Goal: Task Accomplishment & Management: Use online tool/utility

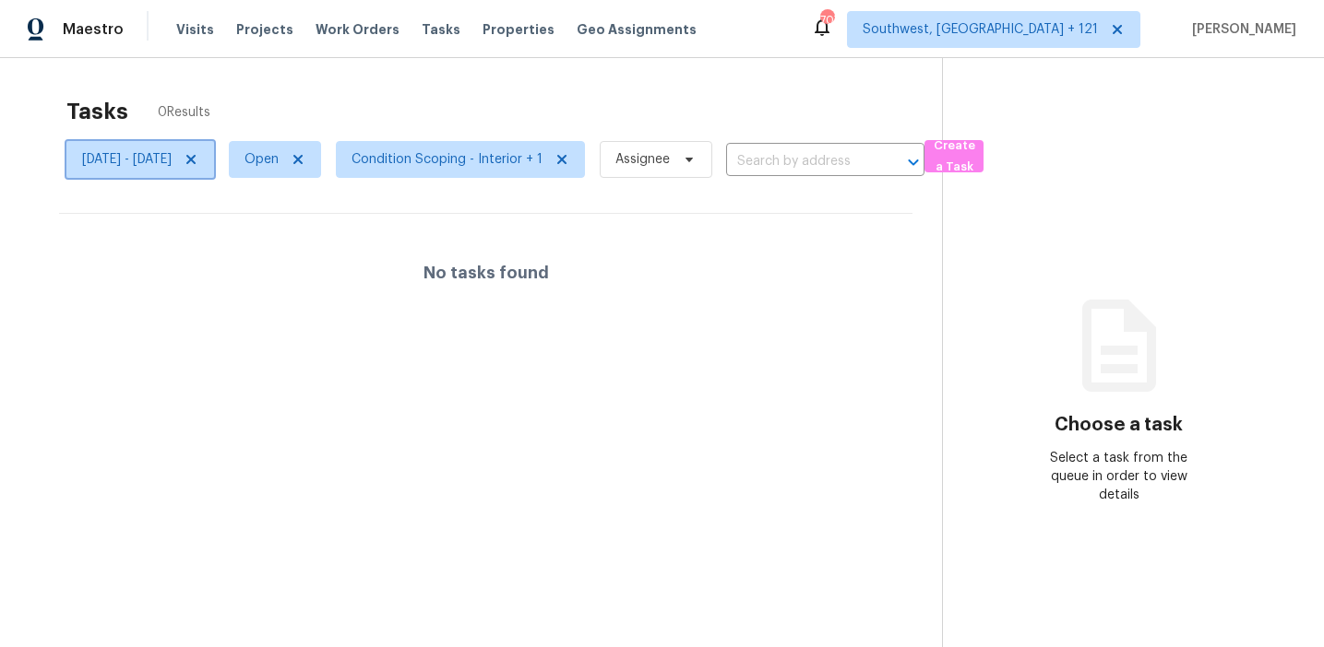
click at [172, 161] on span "Thu, Sep 25 - Thu, Sep 25" at bounding box center [126, 159] width 89 height 18
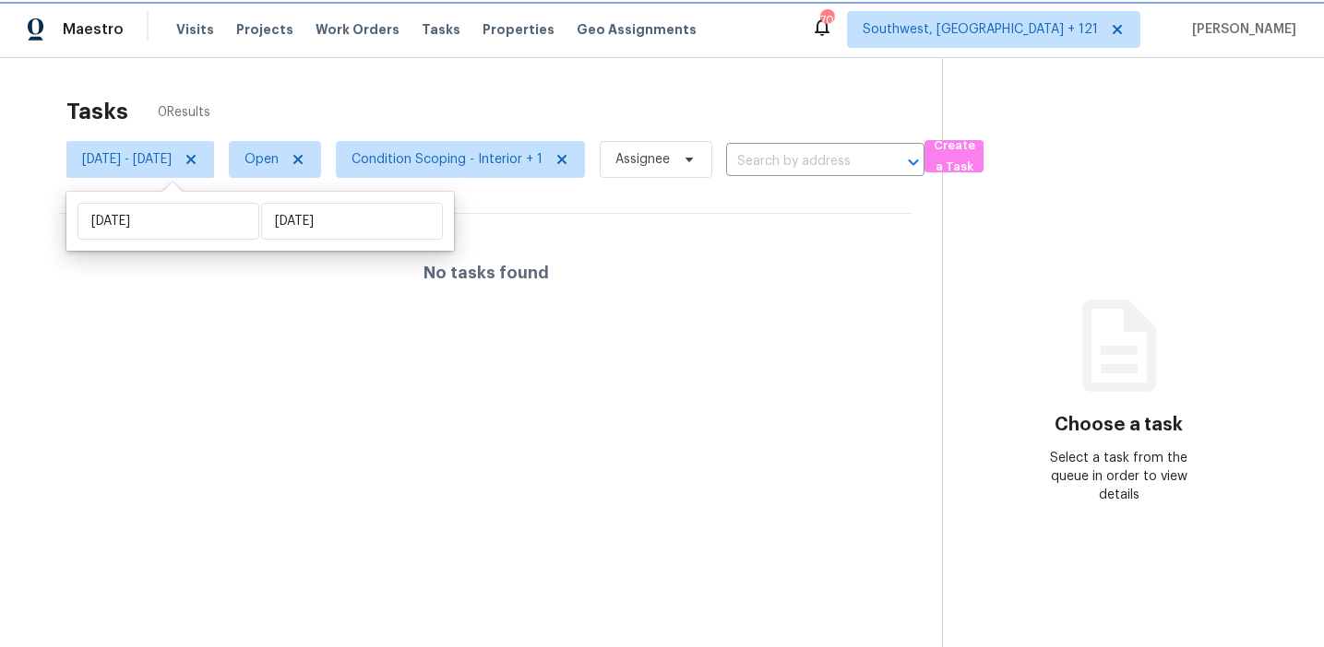
click at [196, 157] on icon at bounding box center [190, 159] width 9 height 9
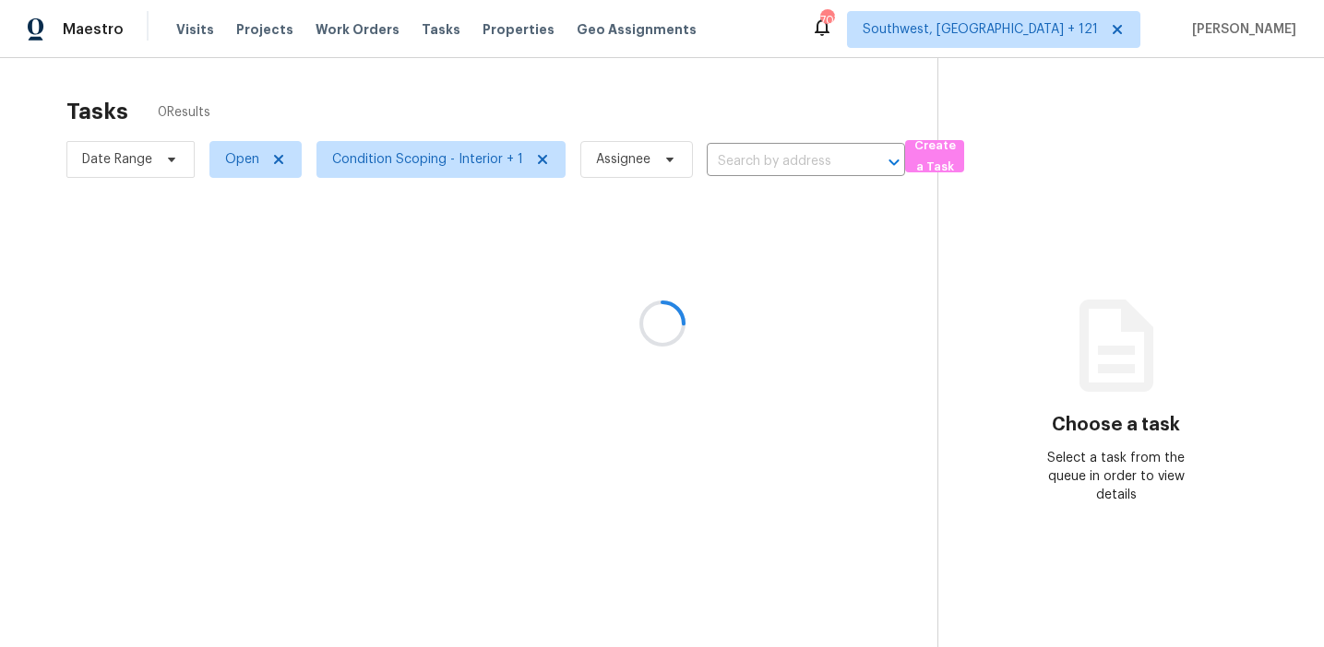
click at [292, 95] on div at bounding box center [662, 323] width 1324 height 647
click at [420, 151] on span "Condition Scoping - Interior + 1" at bounding box center [427, 159] width 191 height 18
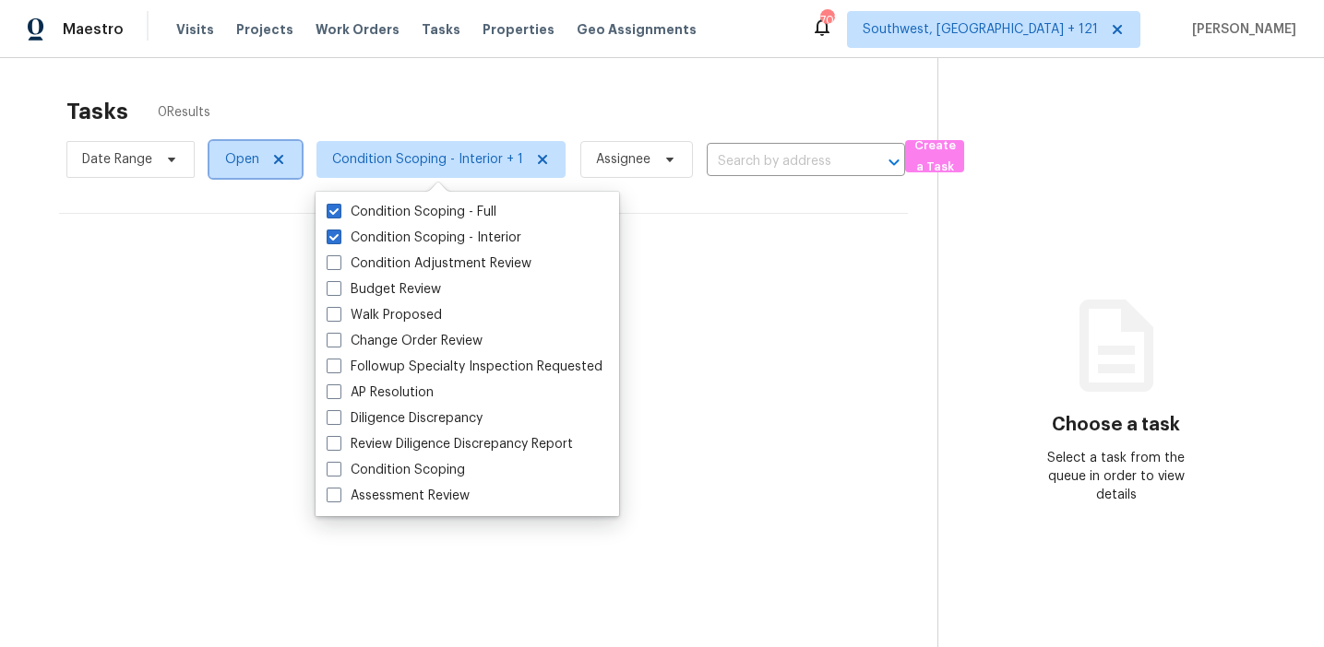
click at [253, 171] on span "Open" at bounding box center [255, 159] width 92 height 37
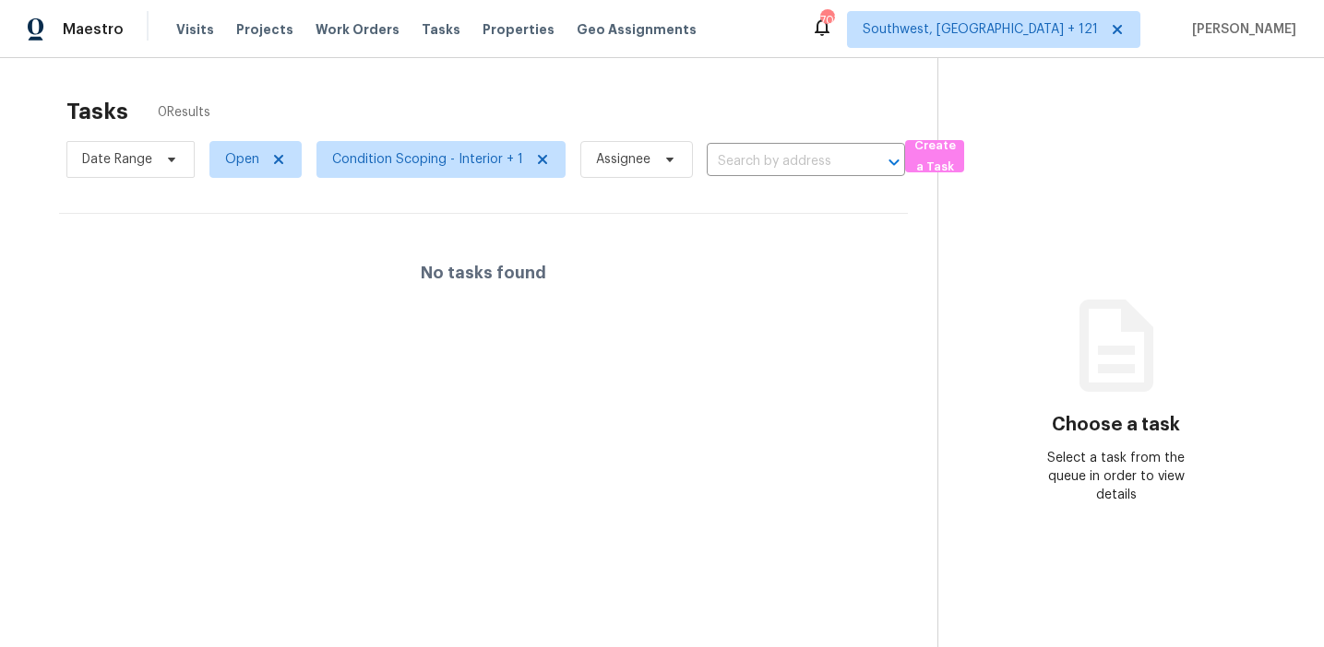
click at [327, 102] on div "Tasks 0 Results" at bounding box center [501, 112] width 871 height 48
click at [393, 146] on span "Condition Scoping - Interior + 1" at bounding box center [440, 159] width 249 height 37
click at [391, 86] on div "Tasks 122 Results Date Range Open Condition Scoping - Interior + 1 Assignee ​ C…" at bounding box center [662, 381] width 1324 height 647
click at [503, 160] on span "Condition Scoping - Interior + 1" at bounding box center [427, 159] width 191 height 18
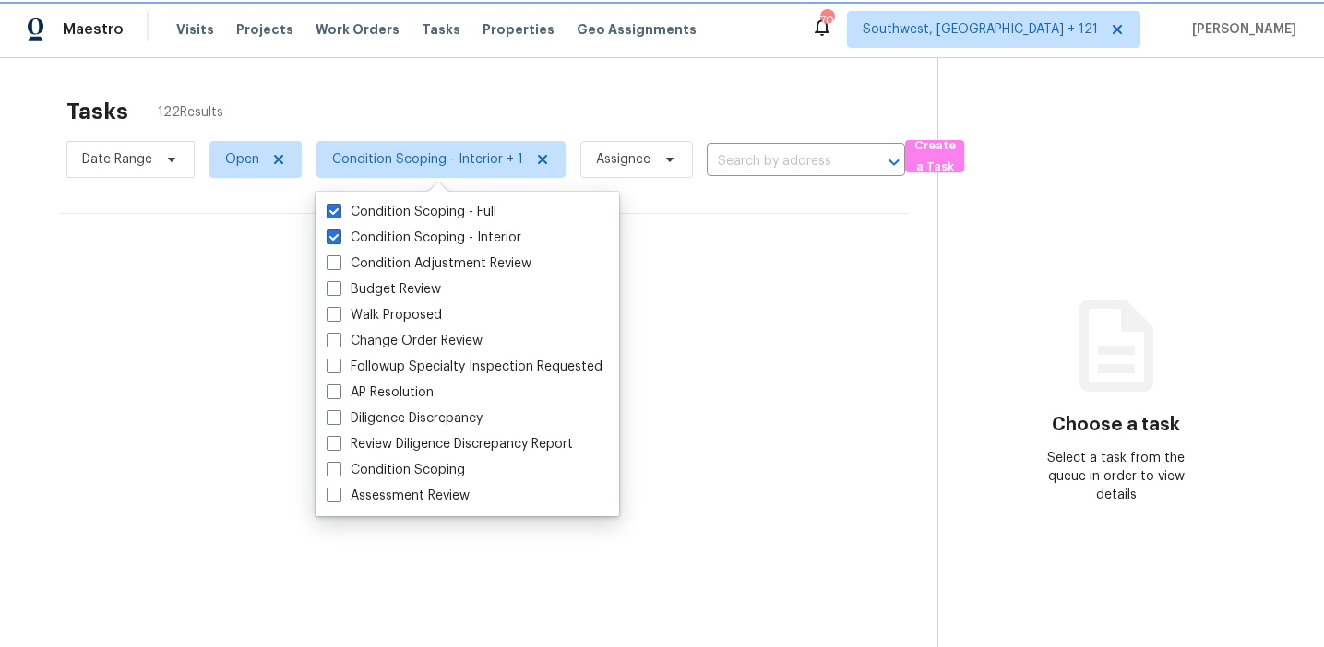
click at [542, 156] on icon at bounding box center [542, 159] width 15 height 15
checkbox input "false"
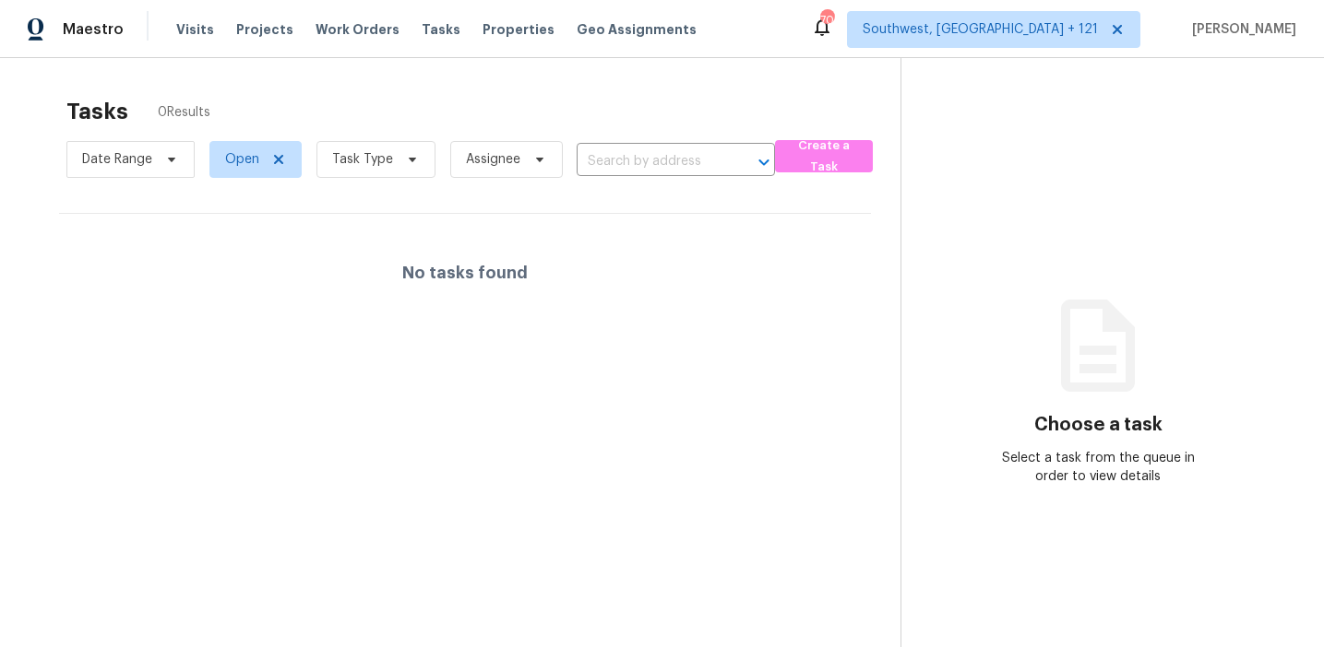
click at [527, 97] on div "Tasks 0 Results" at bounding box center [483, 112] width 834 height 48
click at [115, 160] on span "Date Range" at bounding box center [117, 159] width 70 height 18
click at [253, 119] on div "Tasks 0 Results" at bounding box center [483, 112] width 834 height 48
click at [242, 160] on span "Open" at bounding box center [242, 159] width 34 height 18
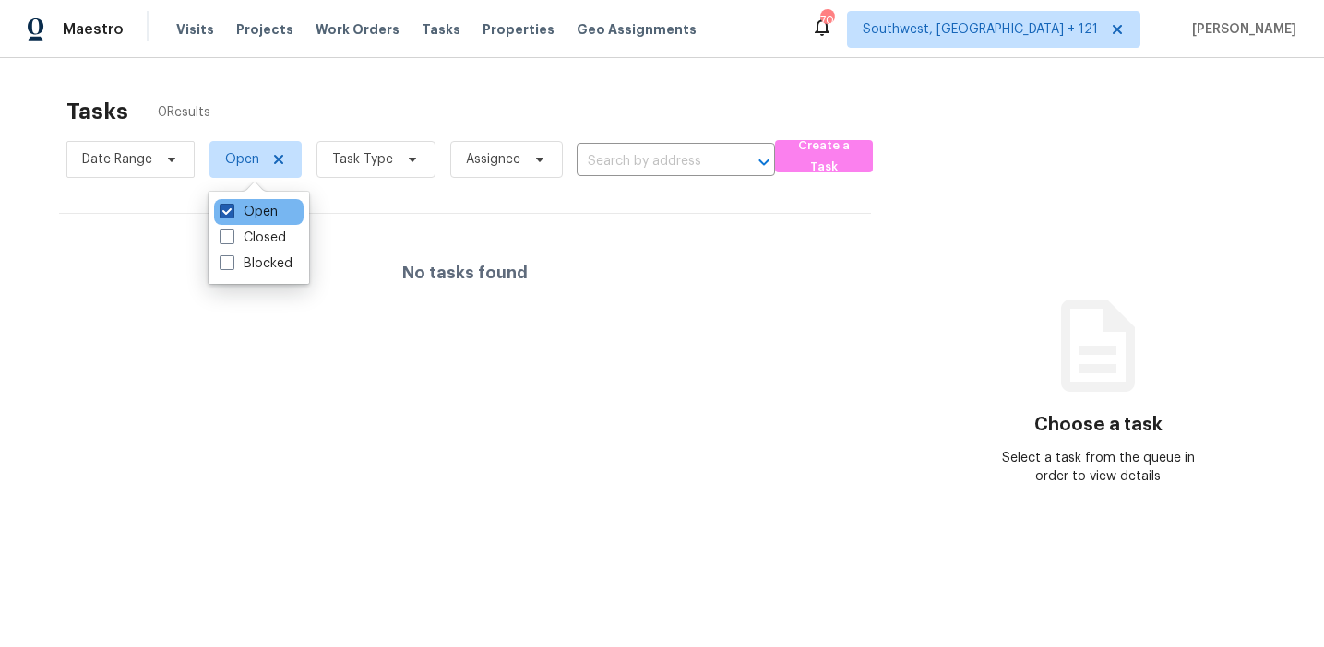
click at [248, 213] on label "Open" at bounding box center [249, 212] width 58 height 18
click at [231, 213] on input "Open" at bounding box center [226, 209] width 12 height 12
checkbox input "false"
click at [311, 83] on div "Tasks 0 Results Date Range Status Task Type Assignee ​ Create a Task No tasks f…" at bounding box center [662, 381] width 1324 height 647
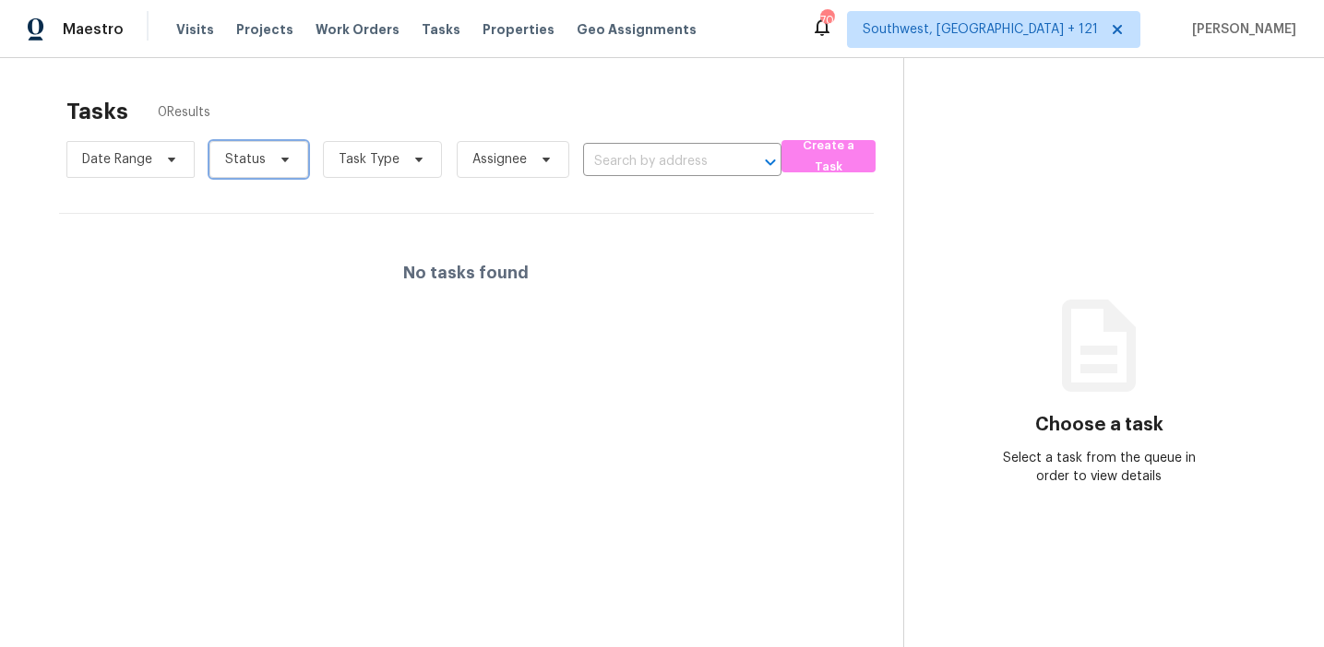
click at [284, 163] on icon at bounding box center [285, 159] width 15 height 15
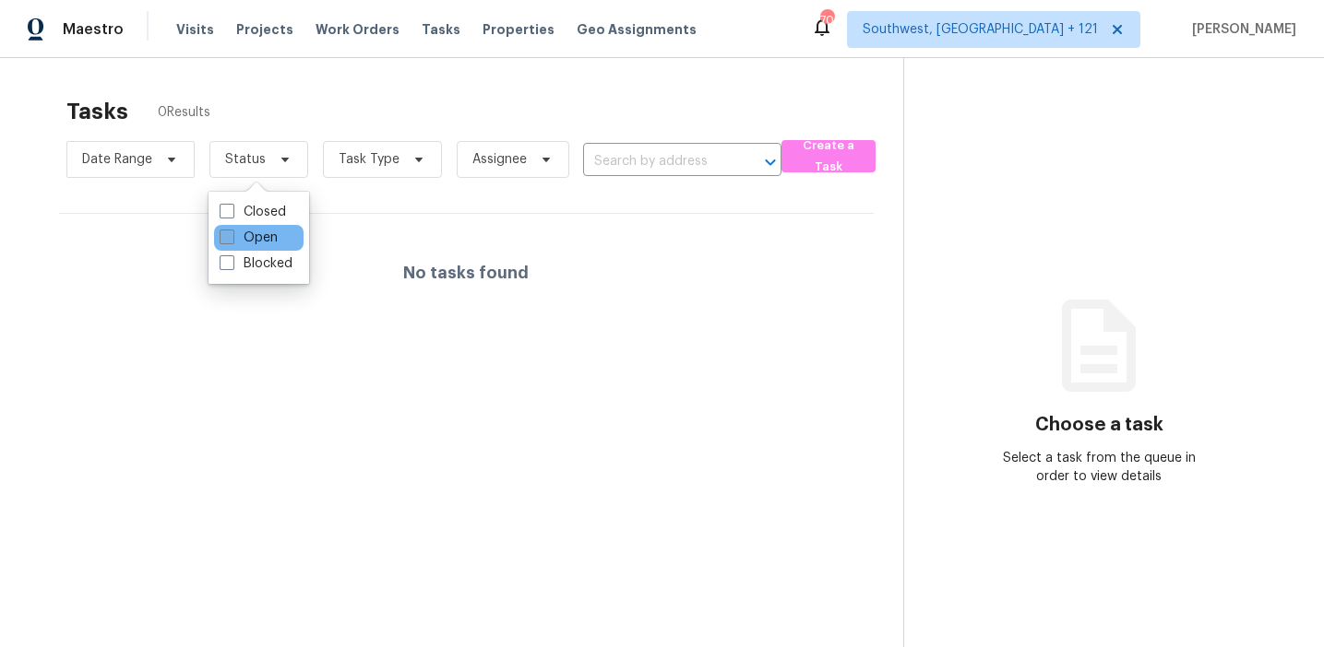
click at [257, 232] on label "Open" at bounding box center [249, 238] width 58 height 18
click at [231, 232] on input "Open" at bounding box center [226, 235] width 12 height 12
checkbox input "true"
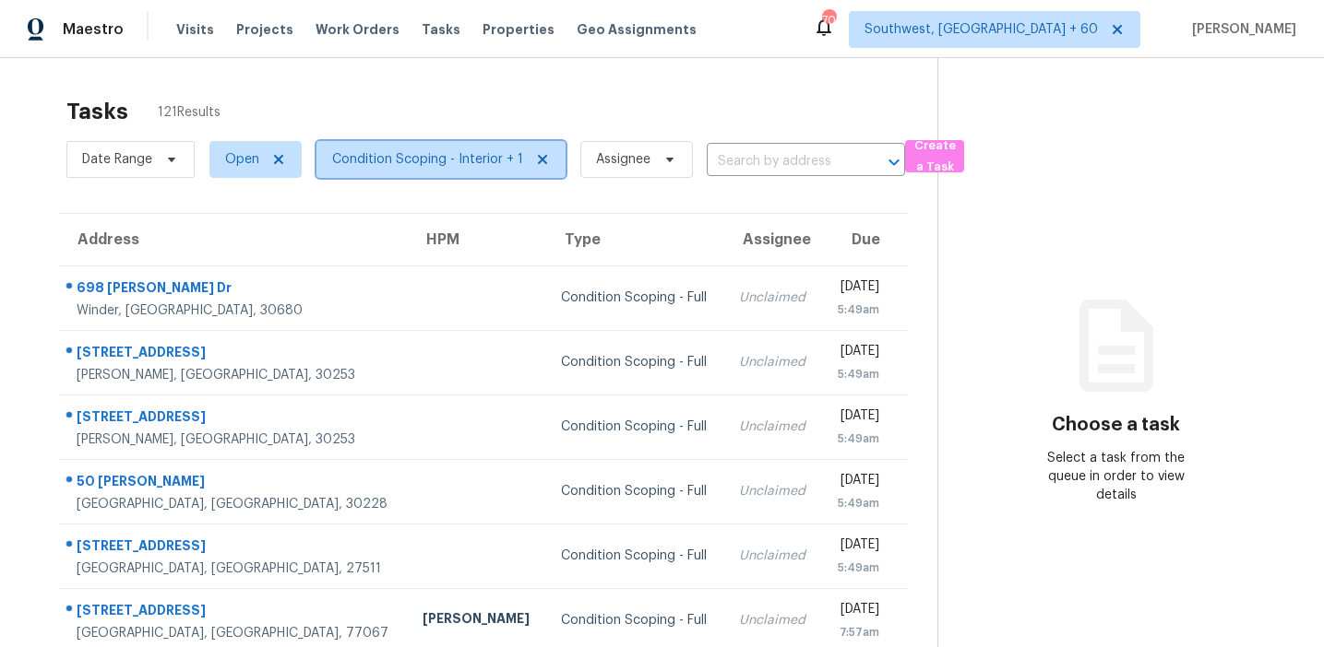
click at [448, 172] on span "Condition Scoping - Interior + 1" at bounding box center [440, 159] width 249 height 37
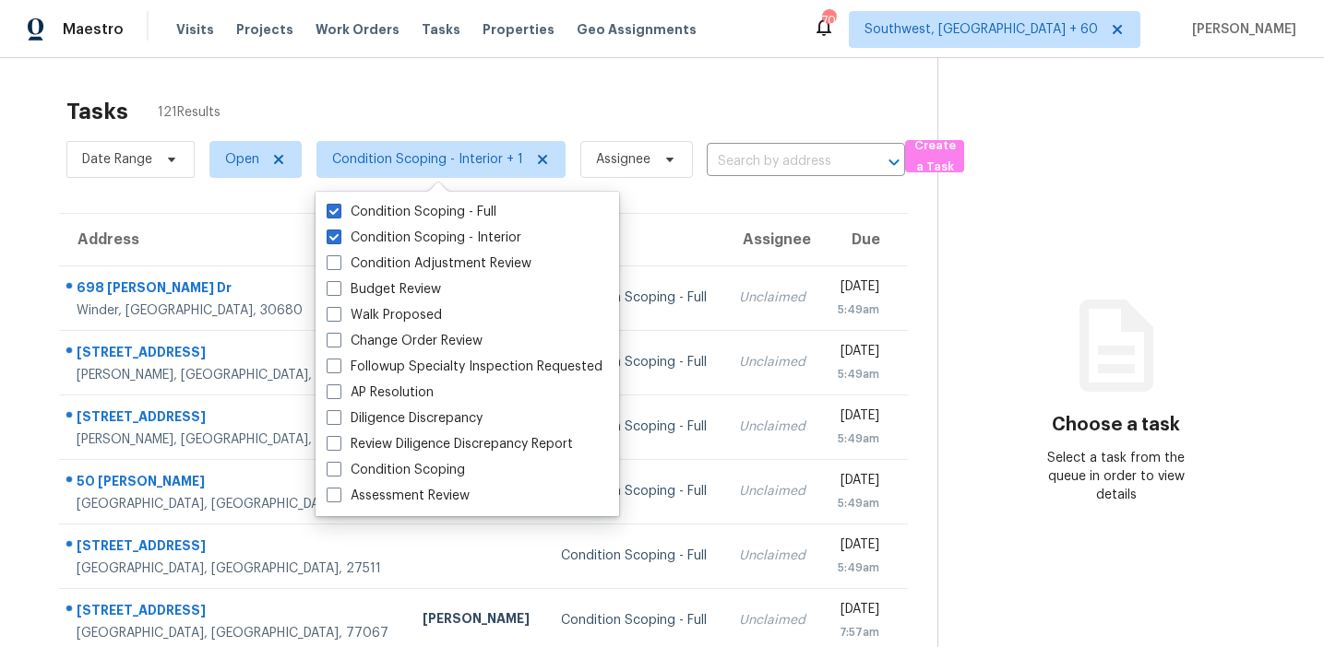
click at [463, 107] on div "Tasks 121 Results" at bounding box center [501, 112] width 871 height 48
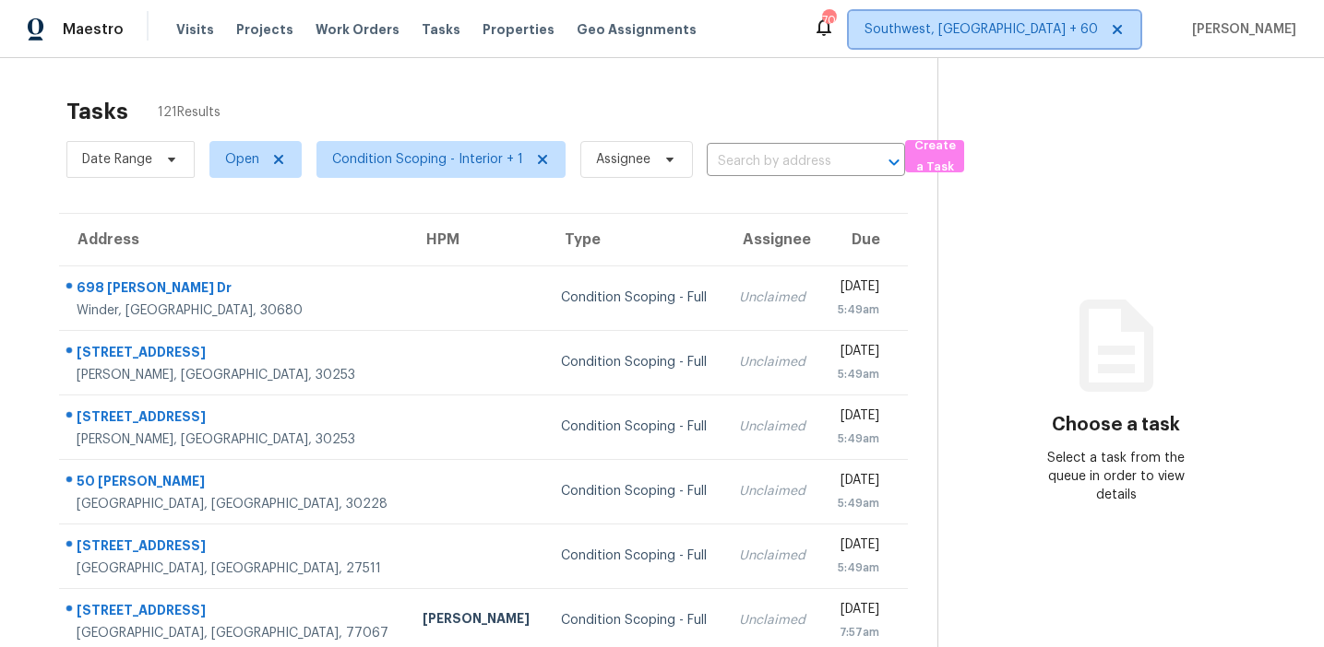
click at [1071, 28] on span "Southwest, FL + 60" at bounding box center [980, 29] width 233 height 18
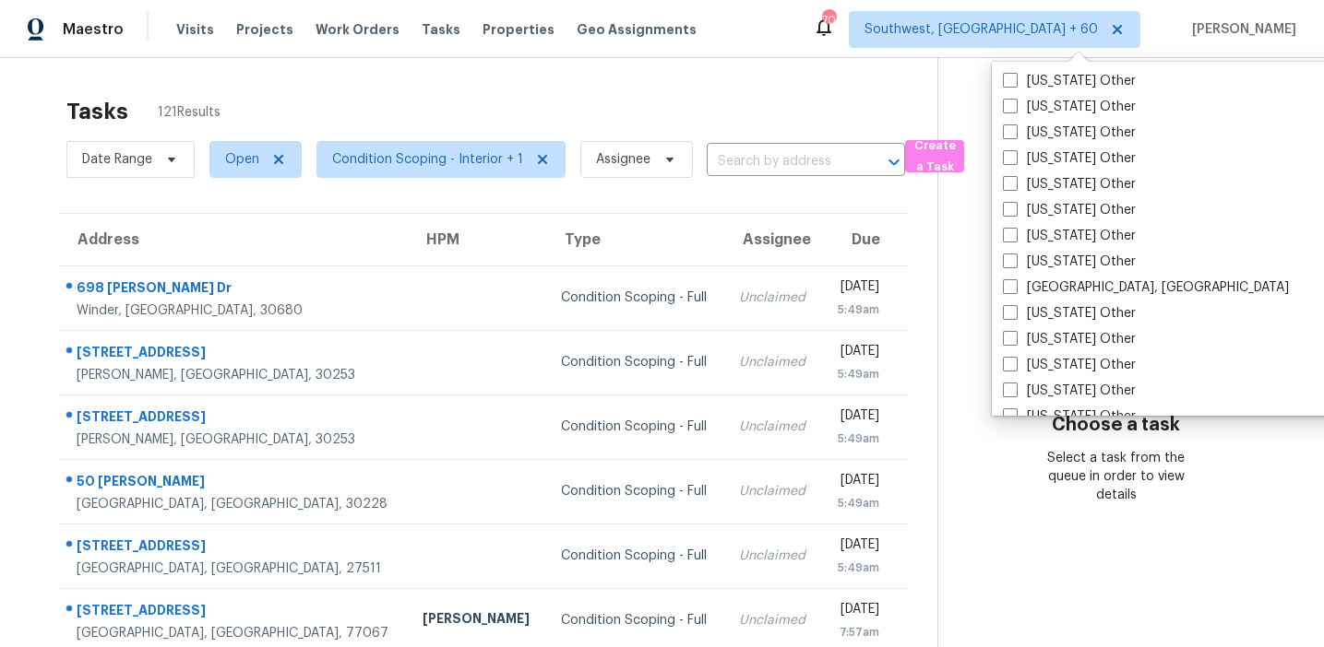
click at [1075, 199] on div "Nevada Other" at bounding box center [1183, 210] width 372 height 26
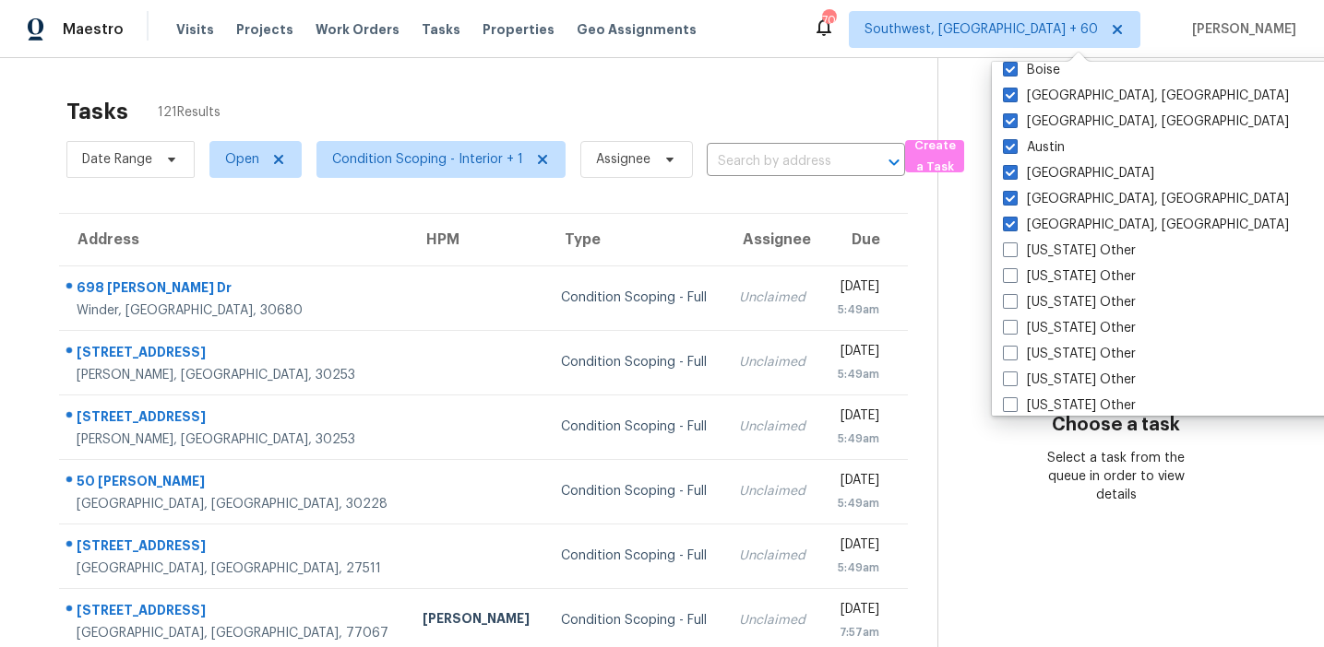
scroll to position [1438, 0]
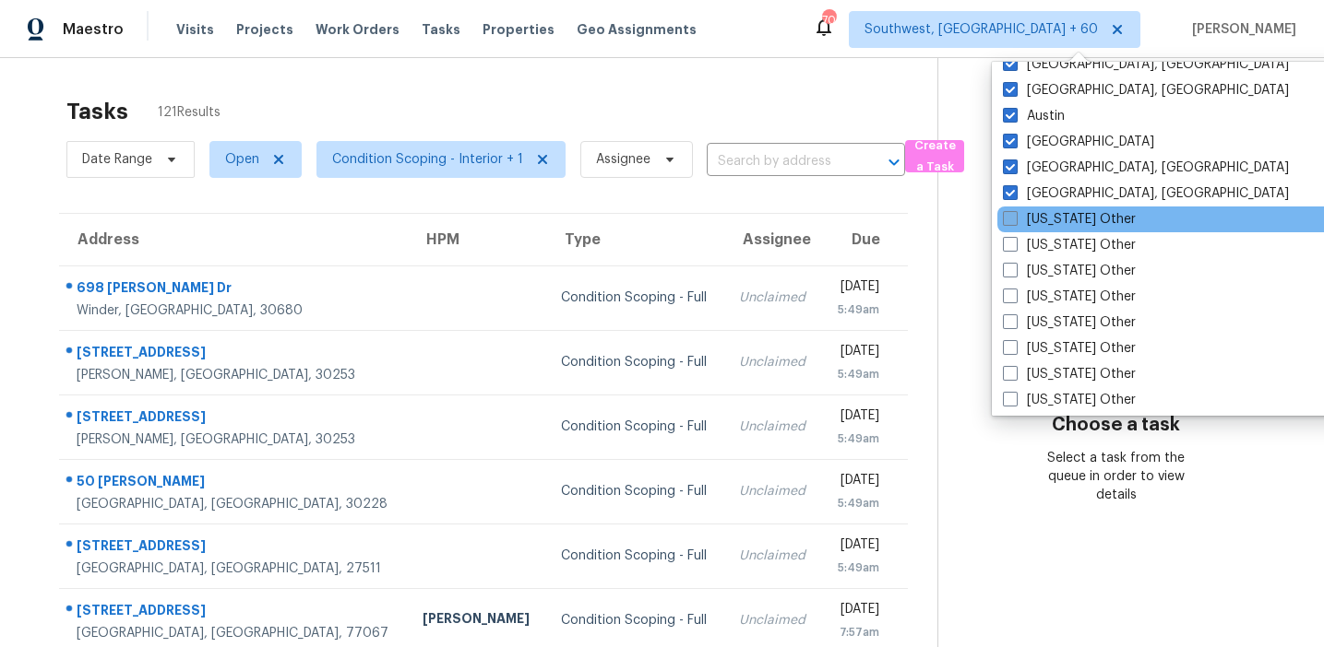
click at [1075, 219] on label "Alabama Other" at bounding box center [1069, 219] width 133 height 18
click at [1015, 219] on input "Alabama Other" at bounding box center [1009, 216] width 12 height 12
checkbox input "true"
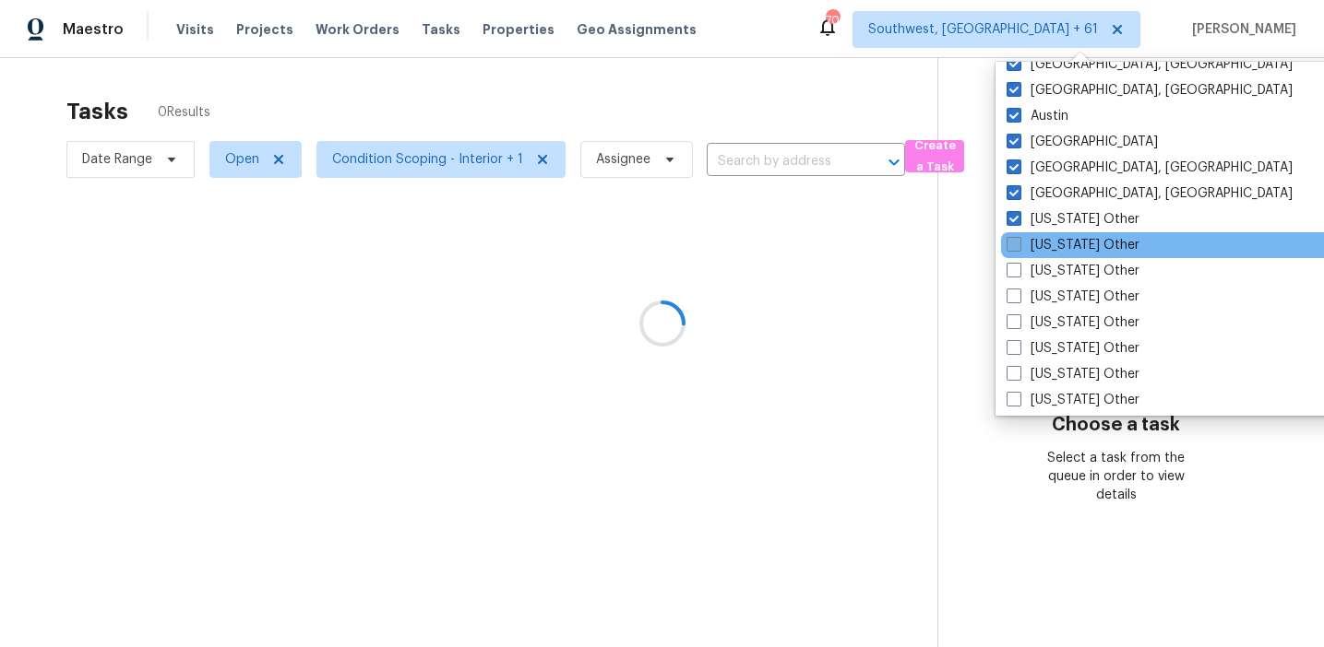
click at [1068, 241] on label "Alaska Other" at bounding box center [1072, 245] width 133 height 18
click at [1018, 241] on input "Alaska Other" at bounding box center [1012, 242] width 12 height 12
checkbox input "true"
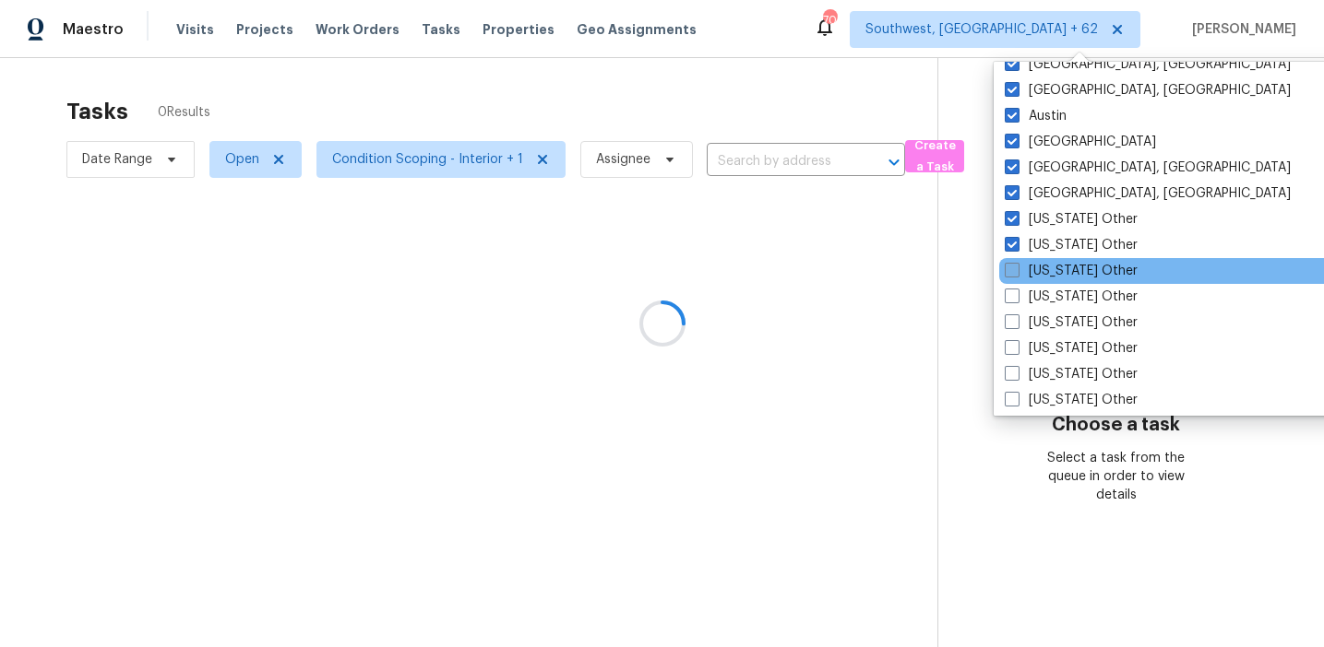
click at [1072, 264] on label "Arizona Other" at bounding box center [1070, 271] width 133 height 18
click at [1016, 264] on input "Arizona Other" at bounding box center [1010, 268] width 12 height 12
checkbox input "true"
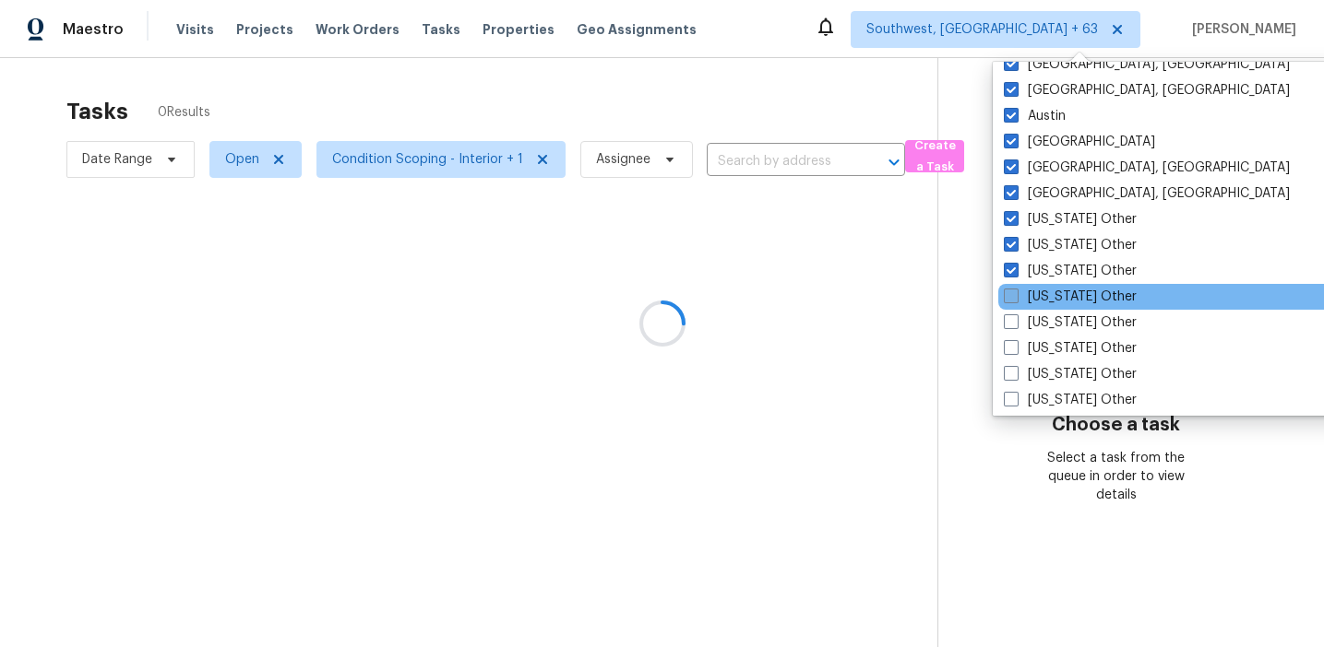
click at [1074, 291] on label "Arkansas Other" at bounding box center [1069, 297] width 133 height 18
click at [1015, 291] on input "Arkansas Other" at bounding box center [1009, 294] width 12 height 12
checkbox input "true"
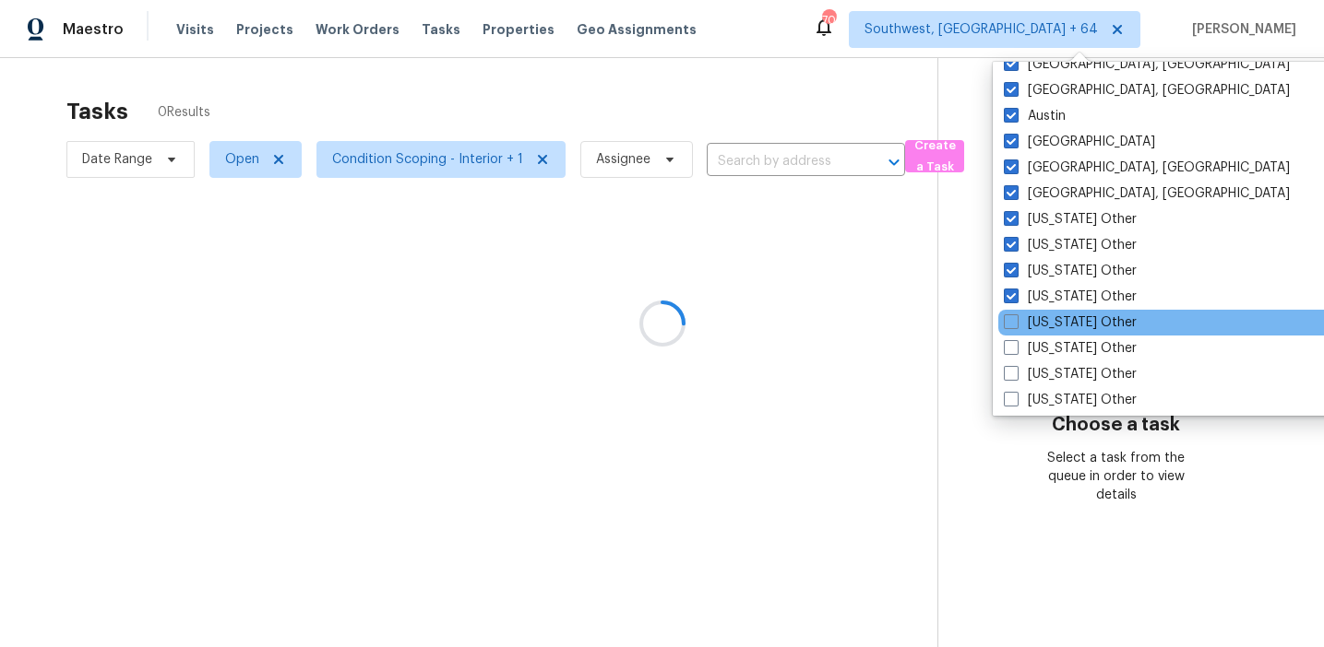
click at [1074, 312] on div "California Other" at bounding box center [1184, 323] width 372 height 26
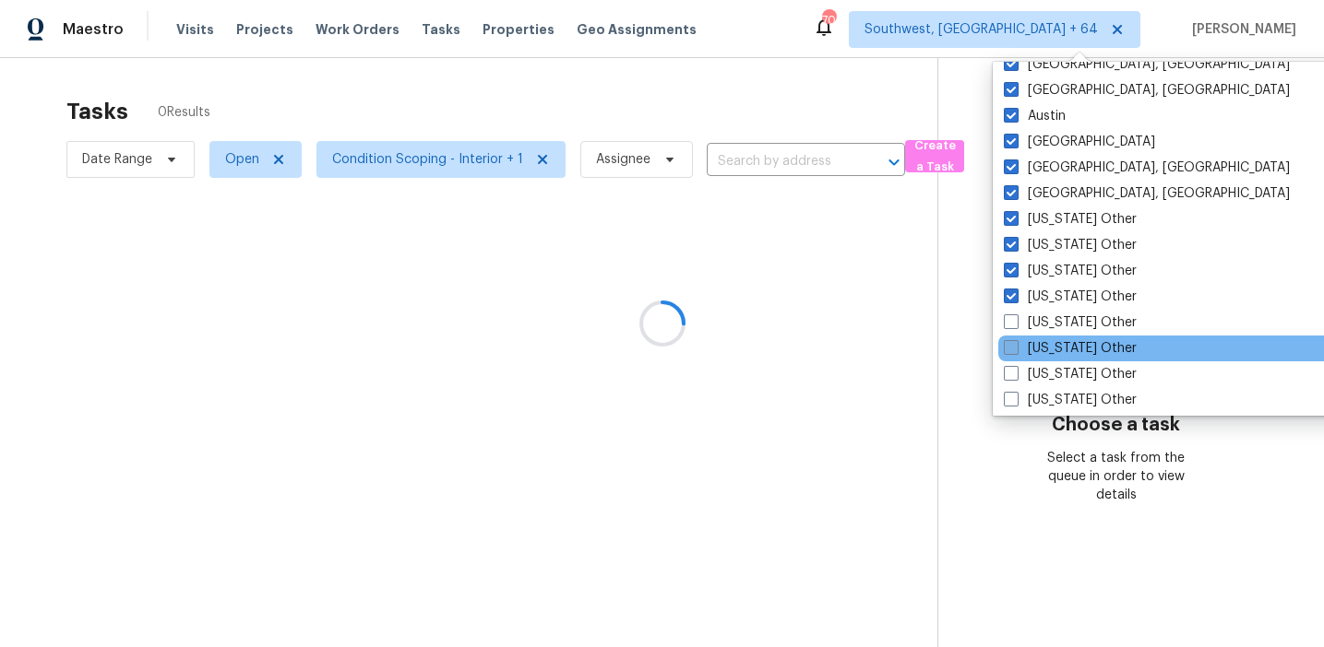
click at [1074, 357] on label "Colorado Other" at bounding box center [1069, 348] width 133 height 18
click at [1015, 351] on input "Colorado Other" at bounding box center [1009, 345] width 12 height 12
checkbox input "true"
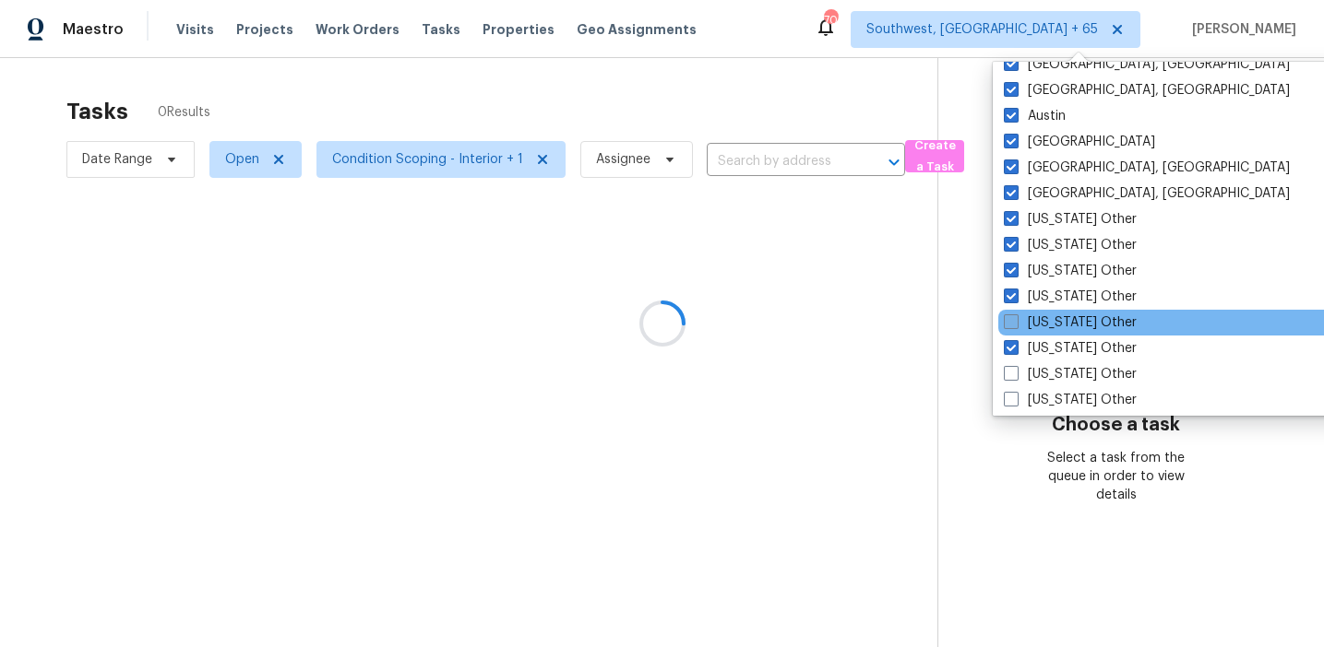
click at [1061, 326] on label "California Other" at bounding box center [1069, 323] width 133 height 18
click at [1015, 326] on input "California Other" at bounding box center [1009, 320] width 12 height 12
checkbox input "true"
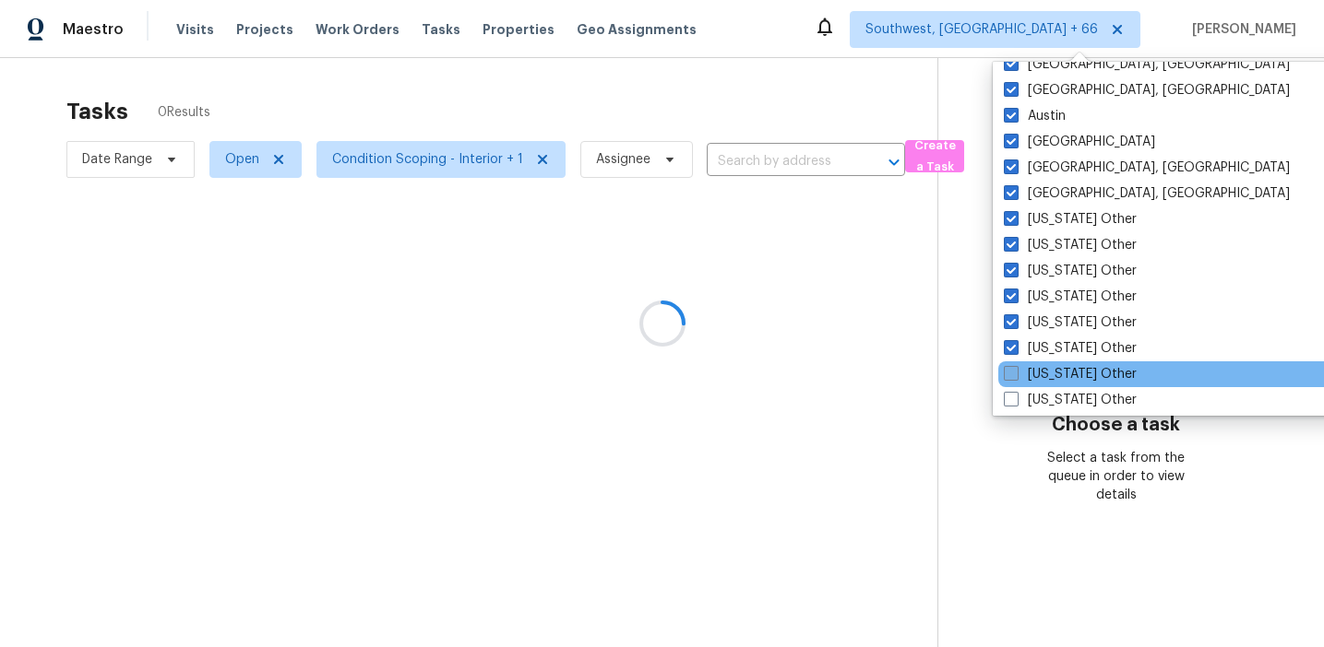
click at [1062, 369] on label "Connecticut Other" at bounding box center [1069, 374] width 133 height 18
click at [1015, 369] on input "Connecticut Other" at bounding box center [1009, 371] width 12 height 12
checkbox input "true"
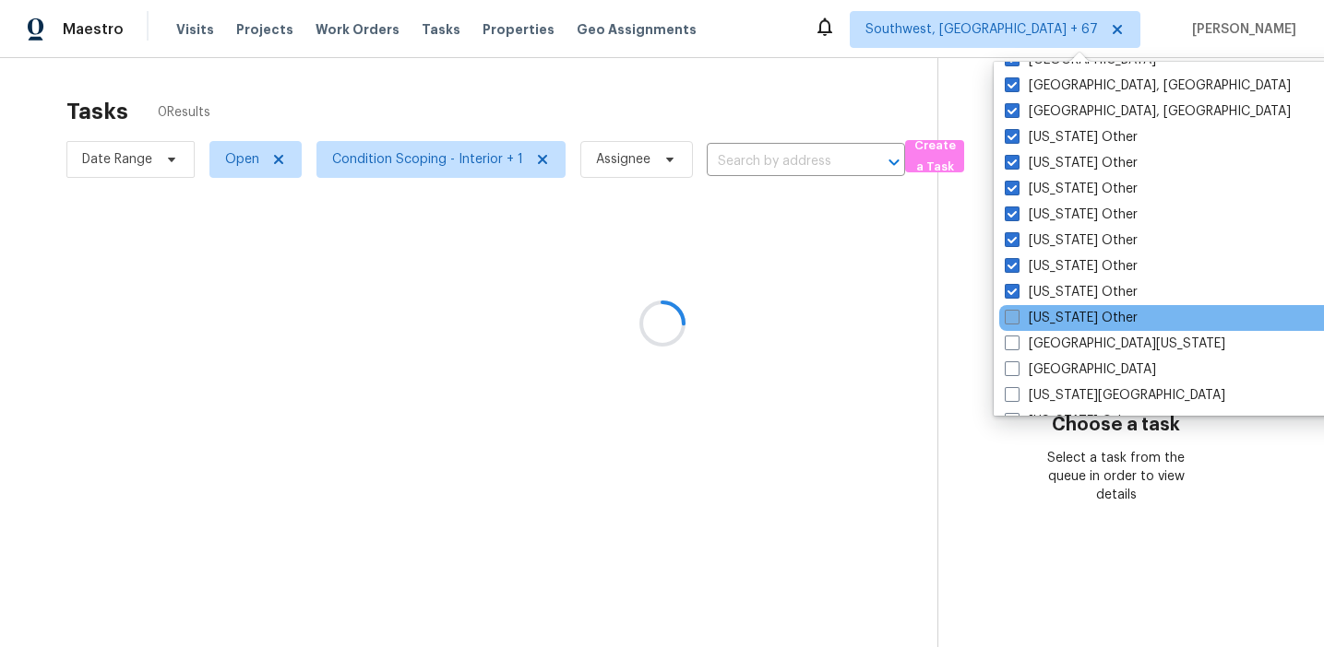
click at [1052, 318] on label "Delaware Other" at bounding box center [1070, 318] width 133 height 18
click at [1016, 318] on input "Delaware Other" at bounding box center [1010, 315] width 12 height 12
checkbox input "true"
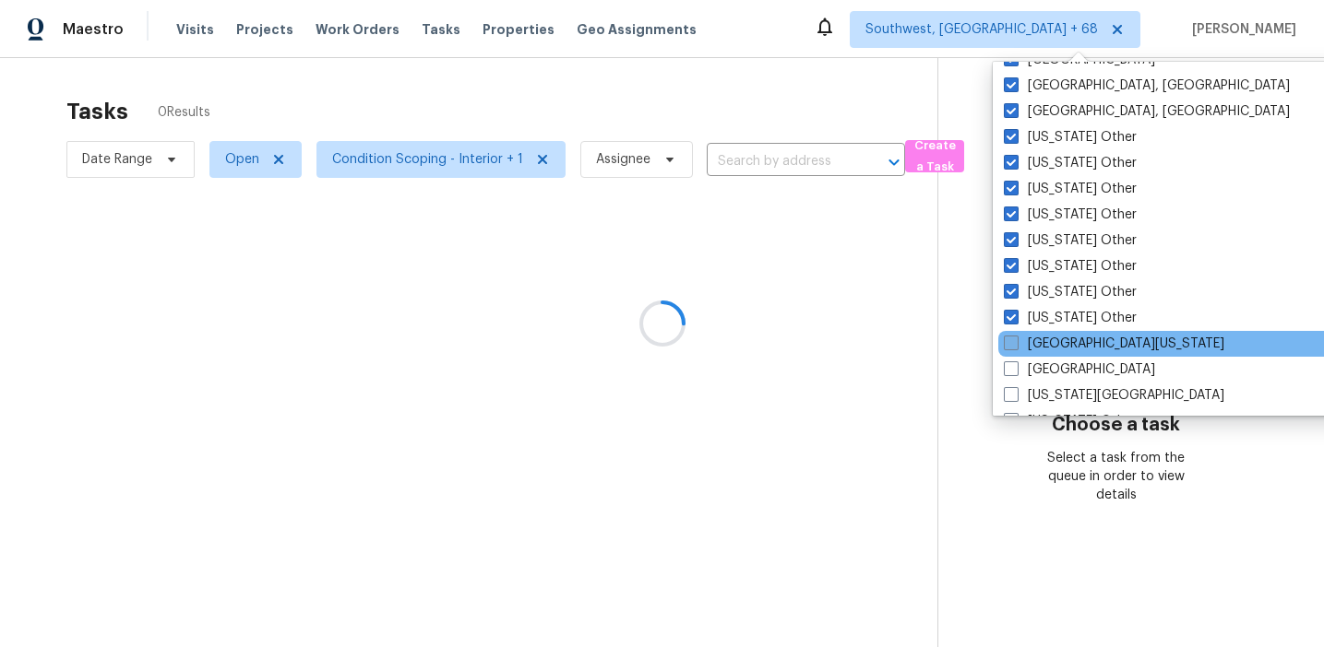
click at [1057, 338] on label "East Texas" at bounding box center [1113, 344] width 220 height 18
click at [1015, 338] on input "East Texas" at bounding box center [1009, 341] width 12 height 12
checkbox input "true"
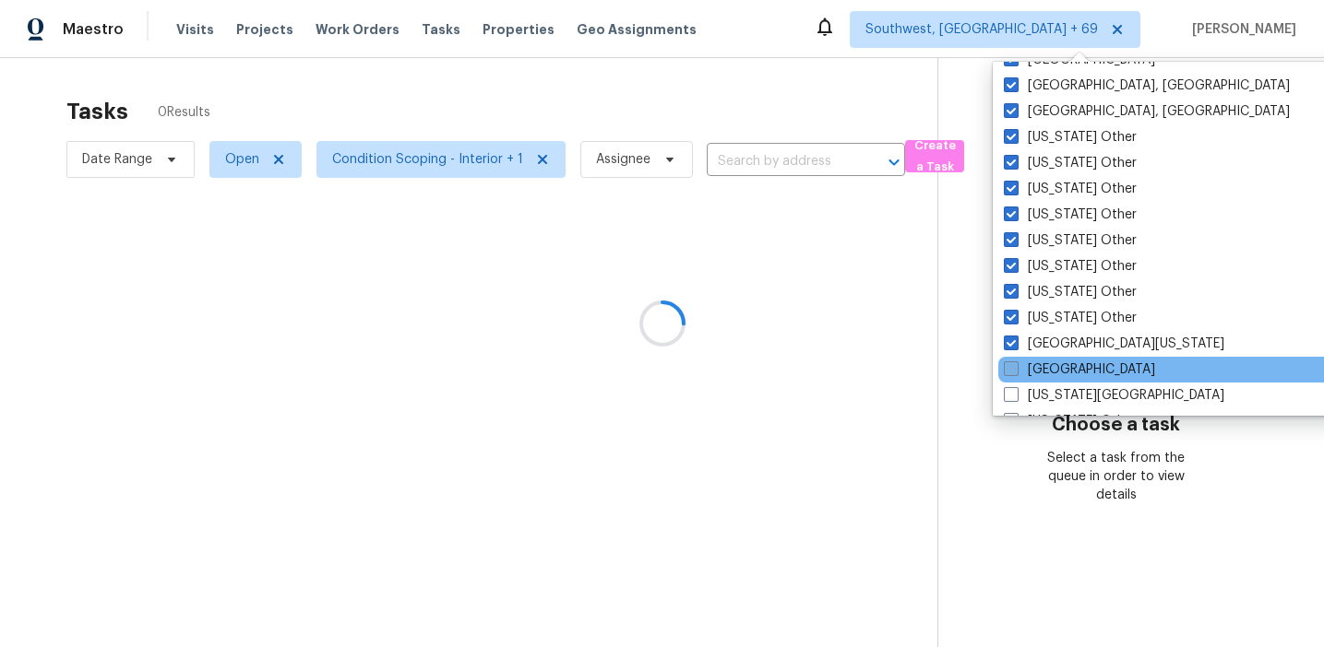
click at [1057, 373] on label "El Paso" at bounding box center [1078, 370] width 151 height 18
click at [1015, 373] on input "El Paso" at bounding box center [1009, 367] width 12 height 12
checkbox input "true"
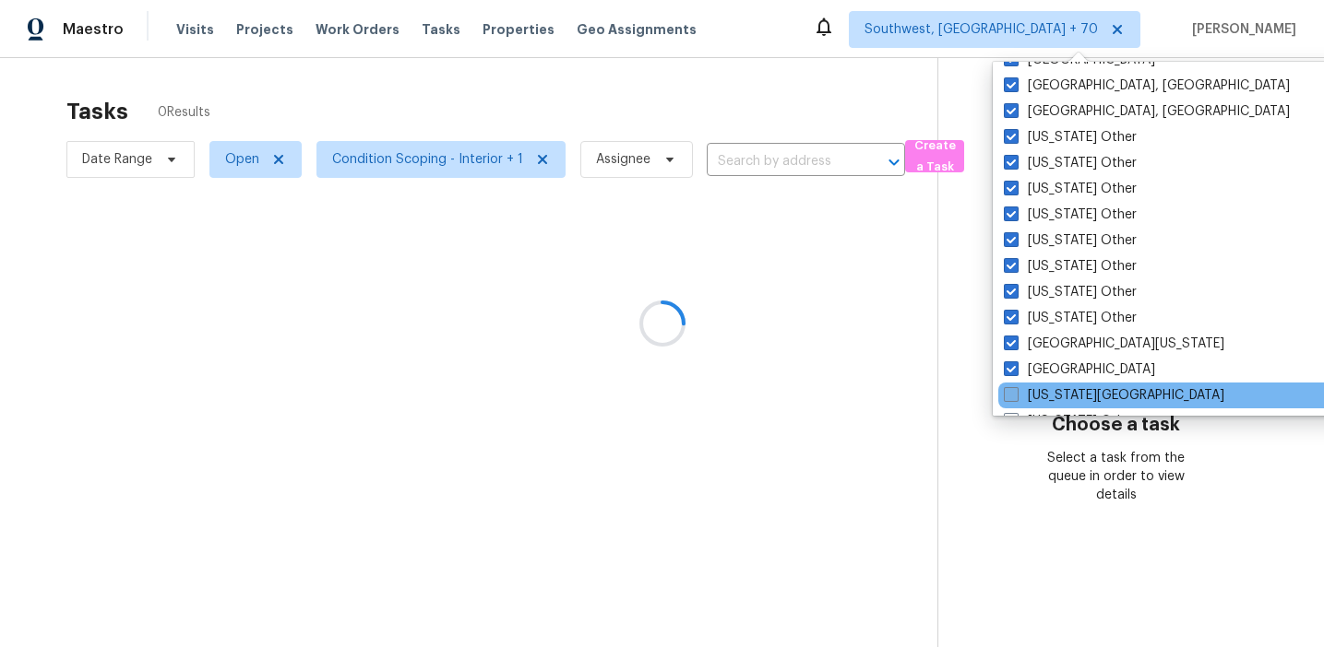
click at [1058, 386] on label "Florida Panhandle" at bounding box center [1113, 395] width 220 height 18
click at [1015, 386] on input "Florida Panhandle" at bounding box center [1009, 392] width 12 height 12
checkbox input "true"
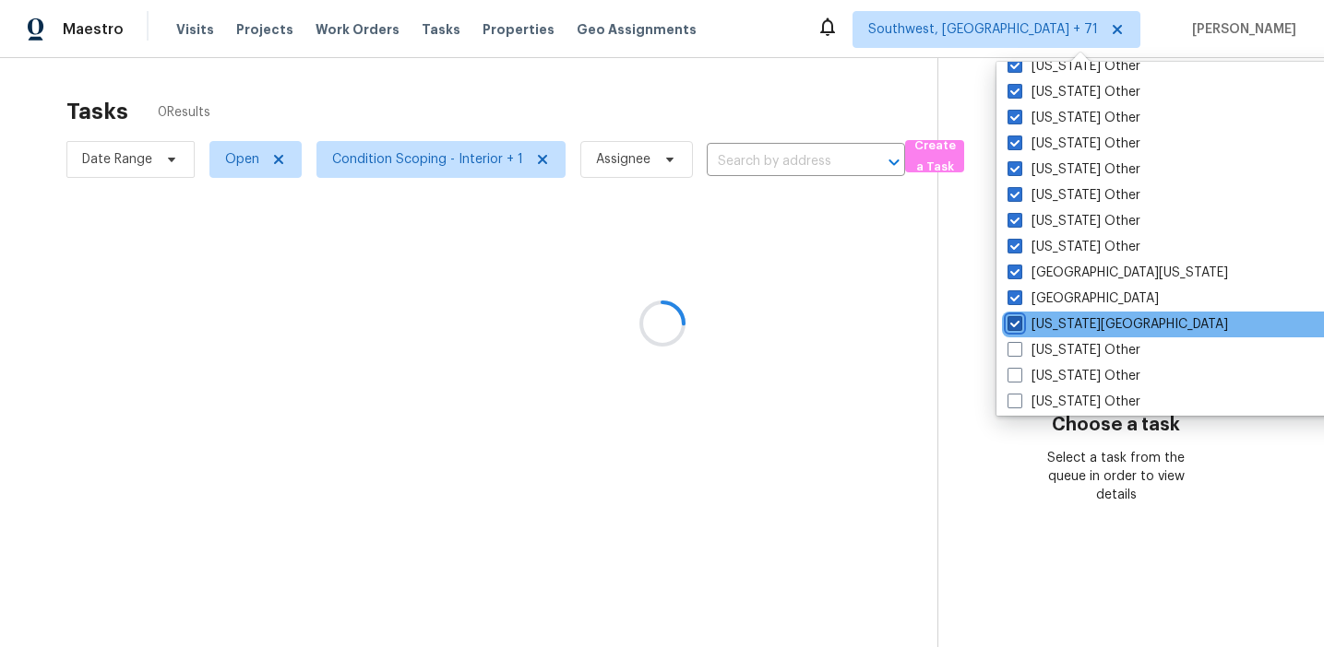
scroll to position [1633, 0]
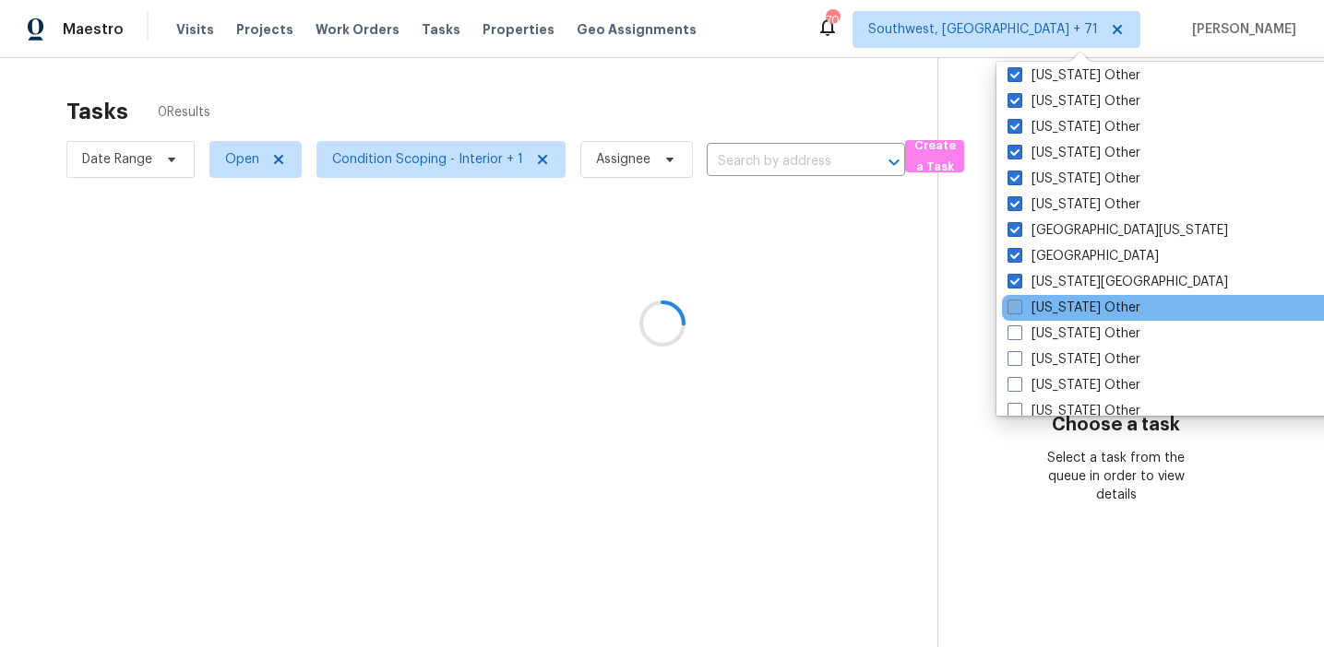
click at [1053, 311] on label "Georgia Other" at bounding box center [1073, 308] width 133 height 18
click at [1019, 311] on input "Georgia Other" at bounding box center [1013, 305] width 12 height 12
checkbox input "true"
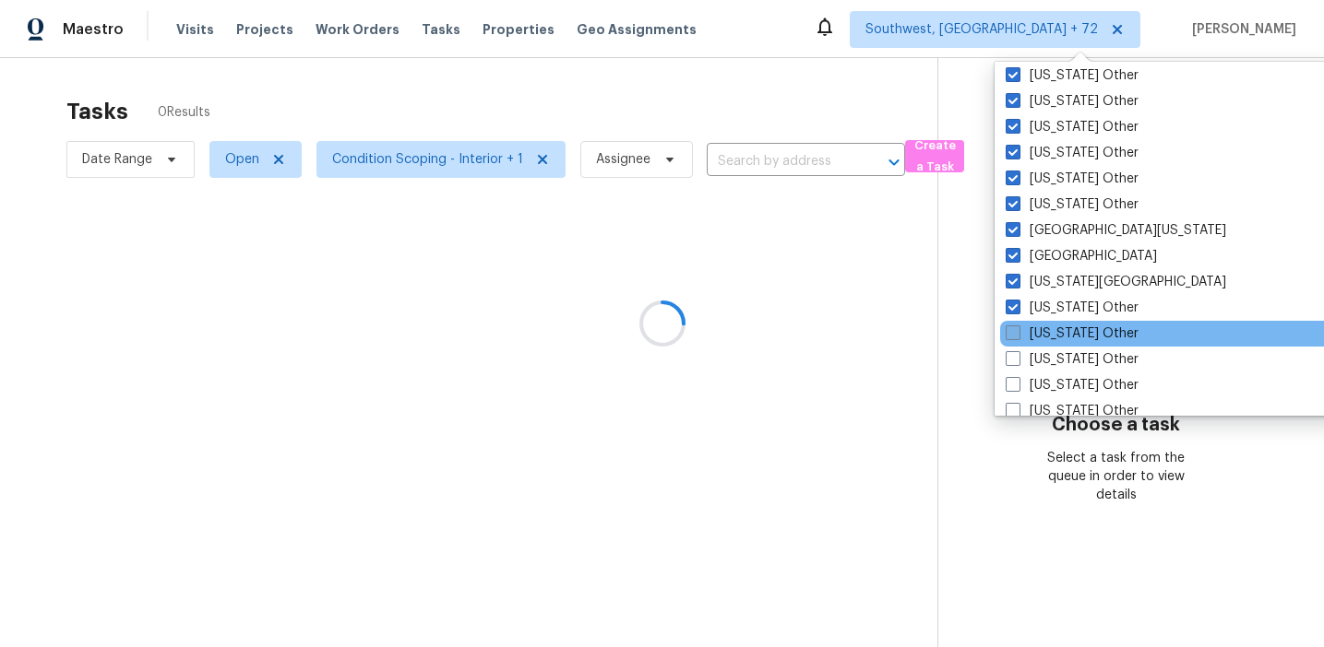
click at [1057, 330] on label "Hawaii Other" at bounding box center [1071, 334] width 133 height 18
click at [1017, 330] on input "Hawaii Other" at bounding box center [1011, 331] width 12 height 12
checkbox input "true"
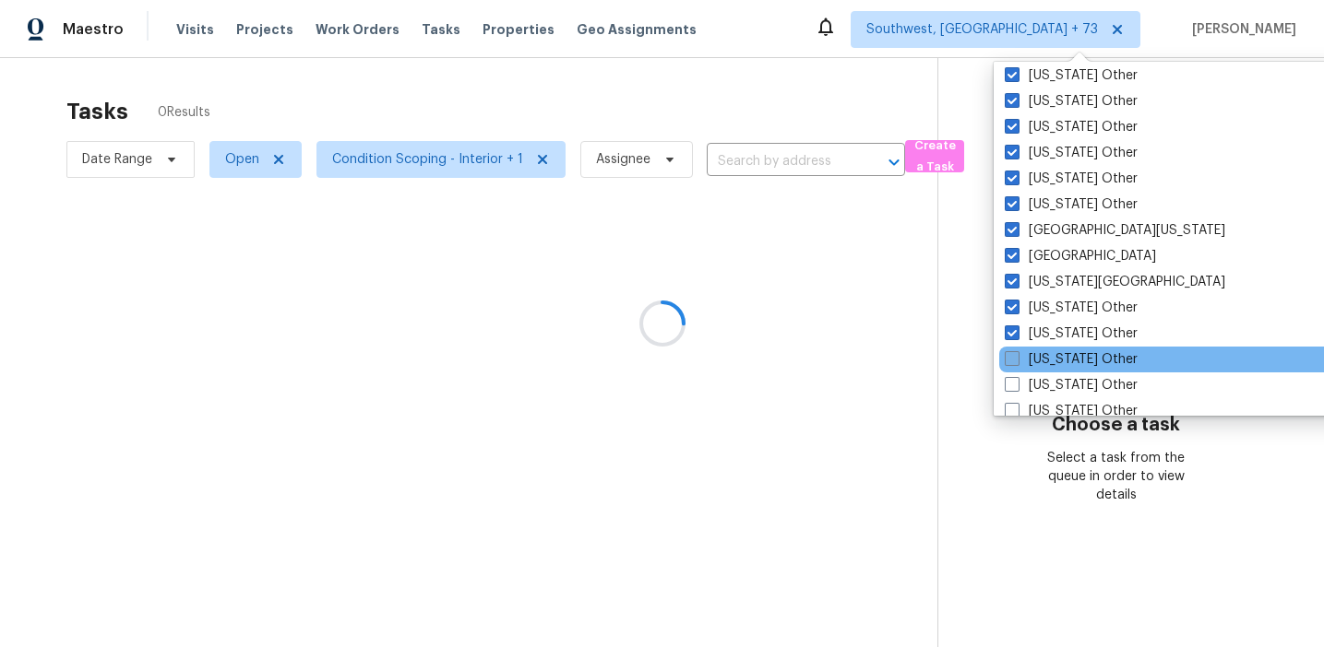
click at [1057, 355] on label "Idaho Other" at bounding box center [1070, 359] width 133 height 18
click at [1016, 355] on input "Idaho Other" at bounding box center [1010, 356] width 12 height 12
checkbox input "true"
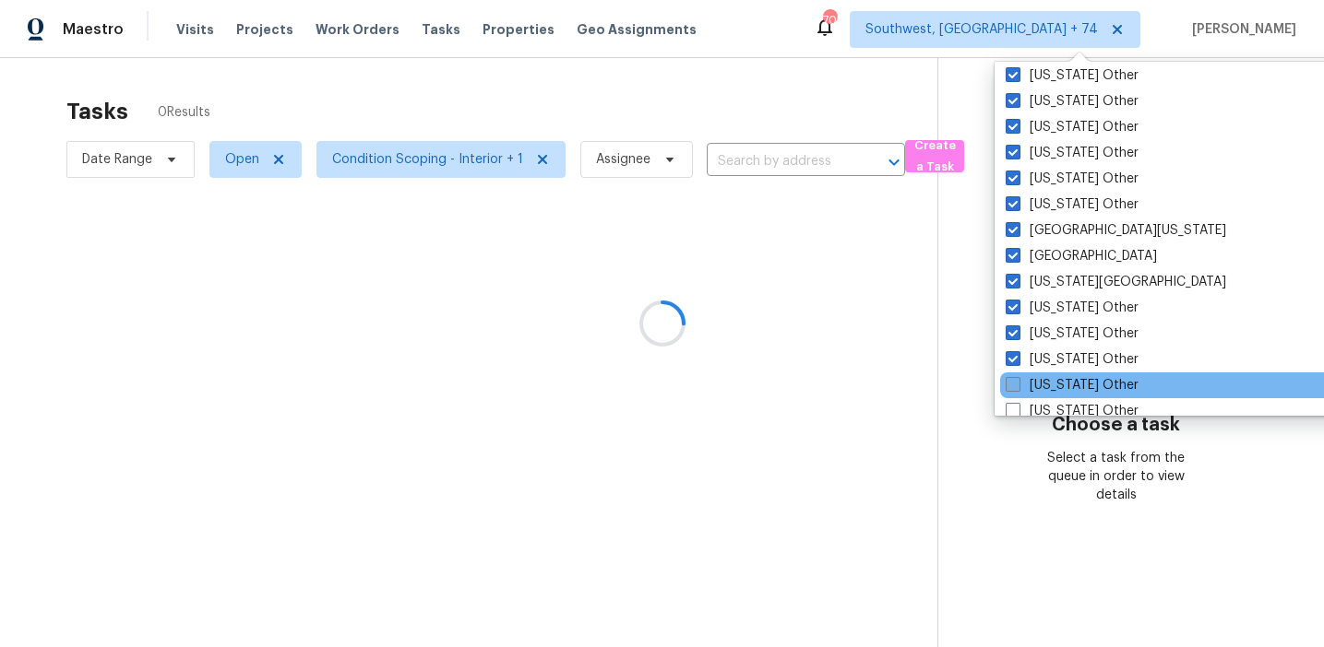
click at [1057, 377] on label "Illinois Other" at bounding box center [1071, 385] width 133 height 18
click at [1017, 377] on input "Illinois Other" at bounding box center [1011, 382] width 12 height 12
checkbox input "true"
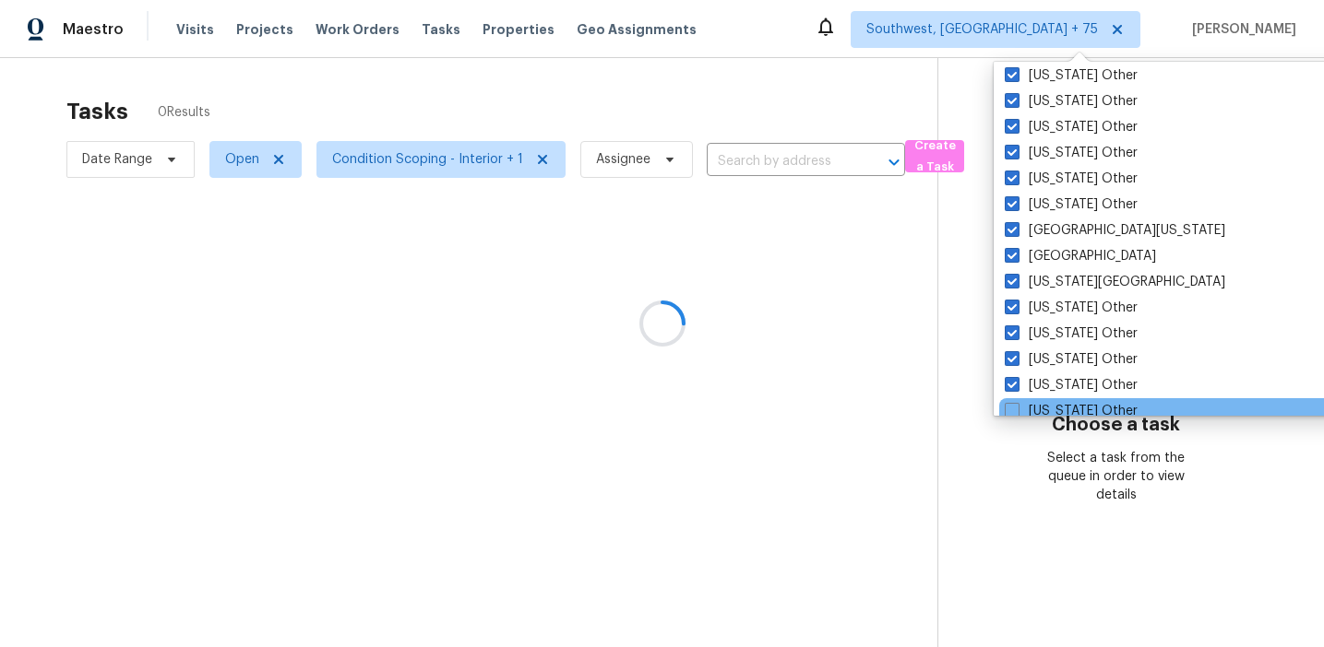
click at [1058, 398] on div "Washington, DC Tucson Tampa St Louis Southwest, FL Sf Bay Area Seattle, WA Sava…" at bounding box center [1184, 239] width 383 height 354
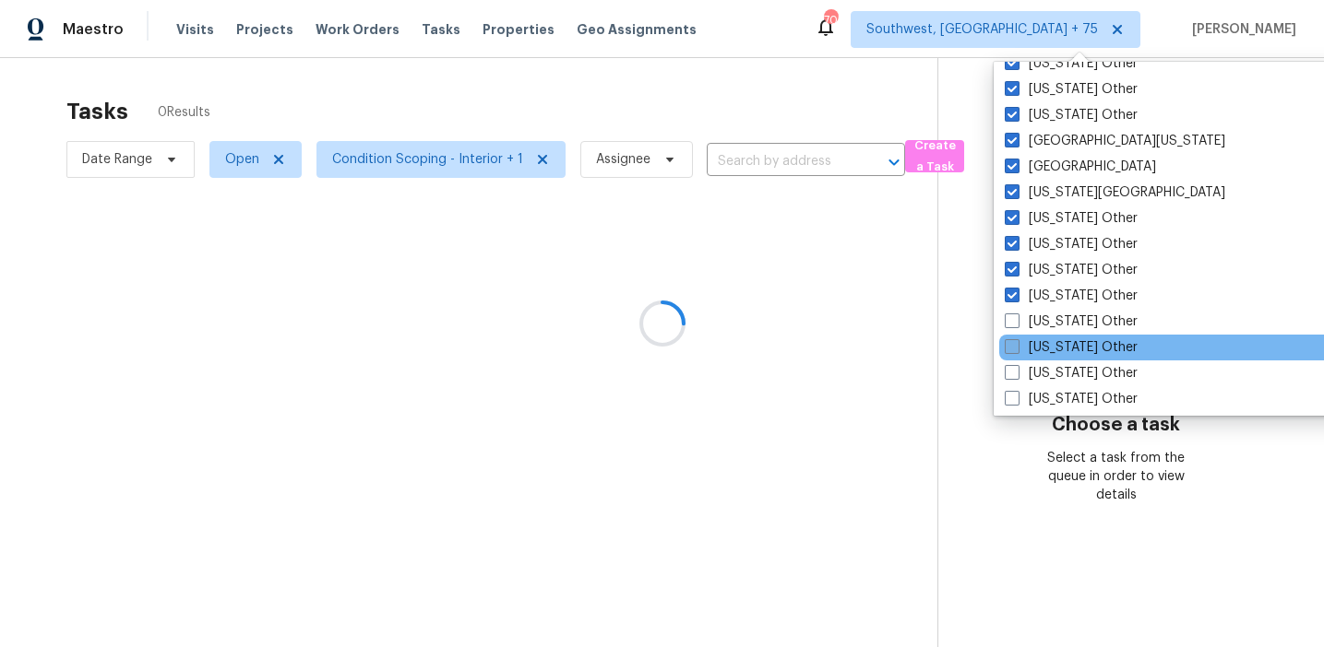
scroll to position [1738, 0]
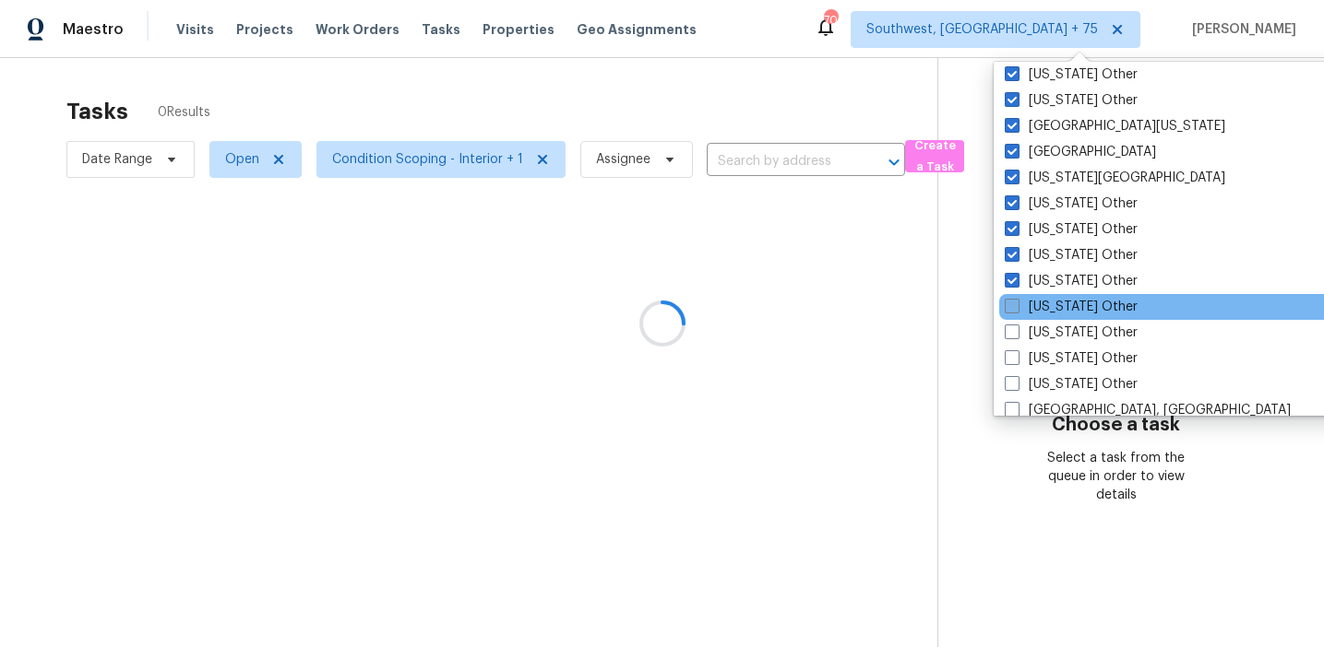
click at [1044, 315] on label "Indiana Other" at bounding box center [1070, 307] width 133 height 18
click at [1016, 310] on input "Indiana Other" at bounding box center [1010, 304] width 12 height 12
checkbox input "true"
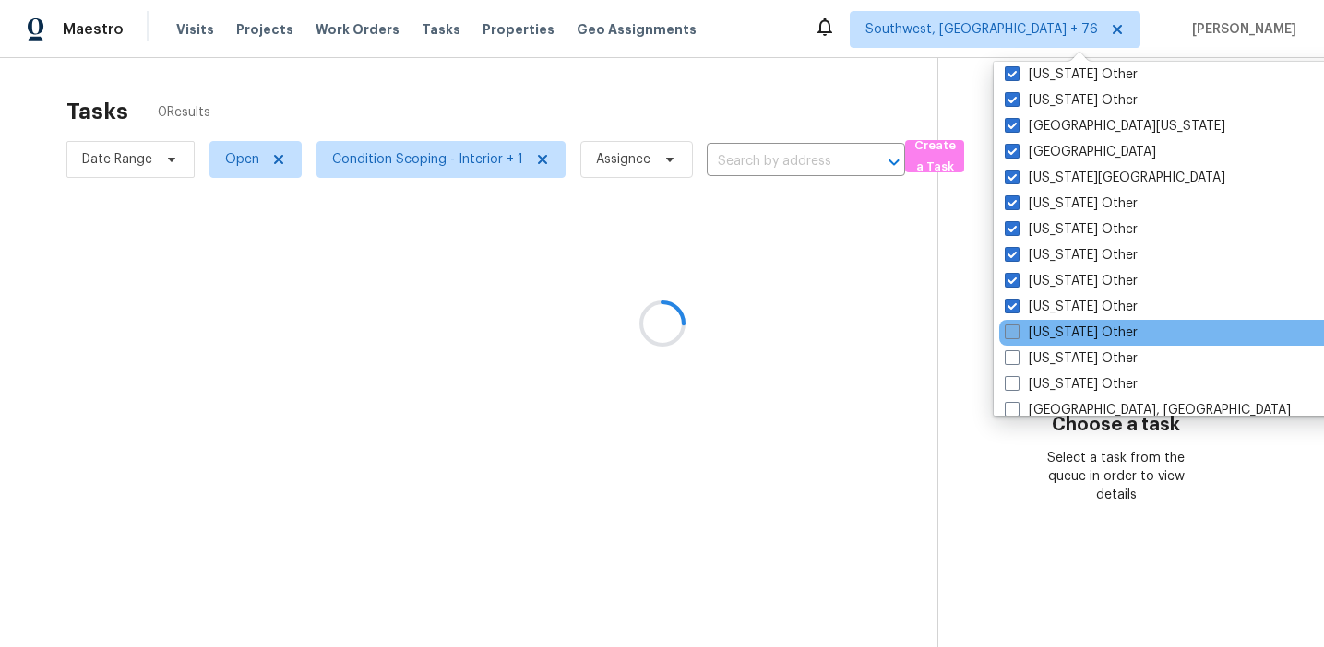
click at [1046, 332] on label "Iowa Other" at bounding box center [1070, 333] width 133 height 18
click at [1016, 332] on input "Iowa Other" at bounding box center [1010, 330] width 12 height 12
checkbox input "true"
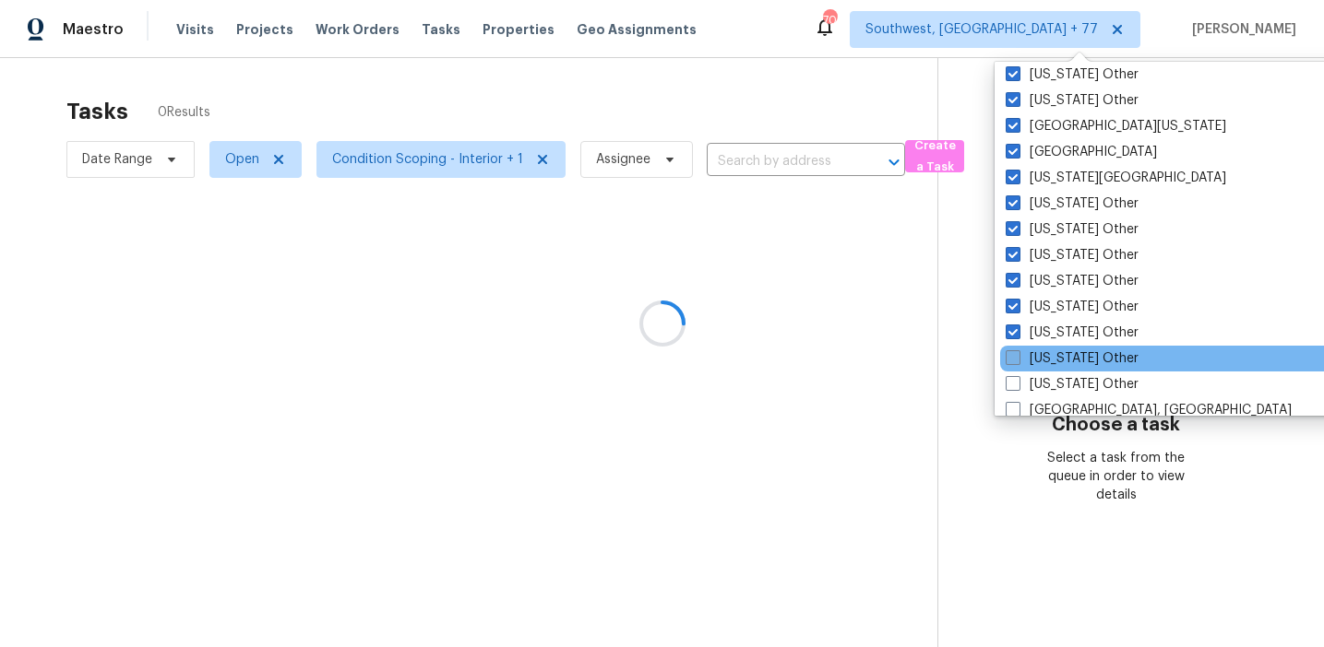
click at [1051, 356] on label "Kansas Other" at bounding box center [1071, 359] width 133 height 18
click at [1017, 356] on input "Kansas Other" at bounding box center [1011, 356] width 12 height 12
checkbox input "true"
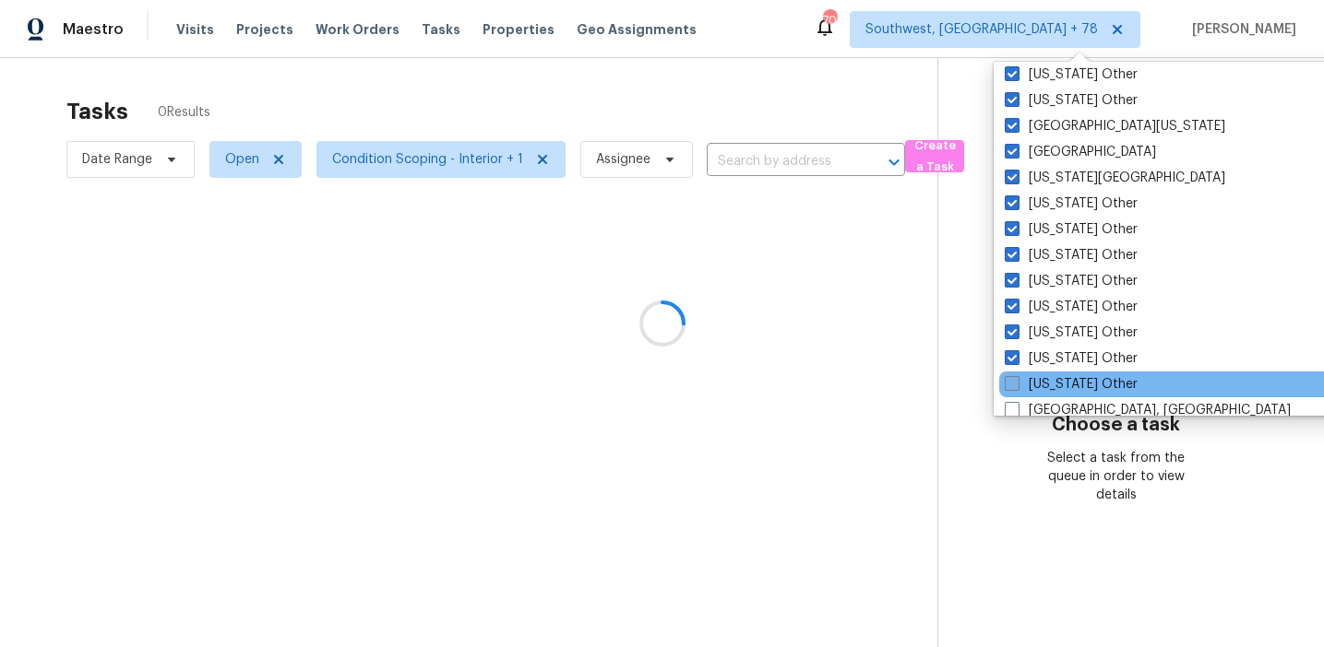
click at [1059, 387] on label "Kentucky Other" at bounding box center [1070, 384] width 133 height 18
click at [1016, 387] on input "Kentucky Other" at bounding box center [1010, 381] width 12 height 12
checkbox input "true"
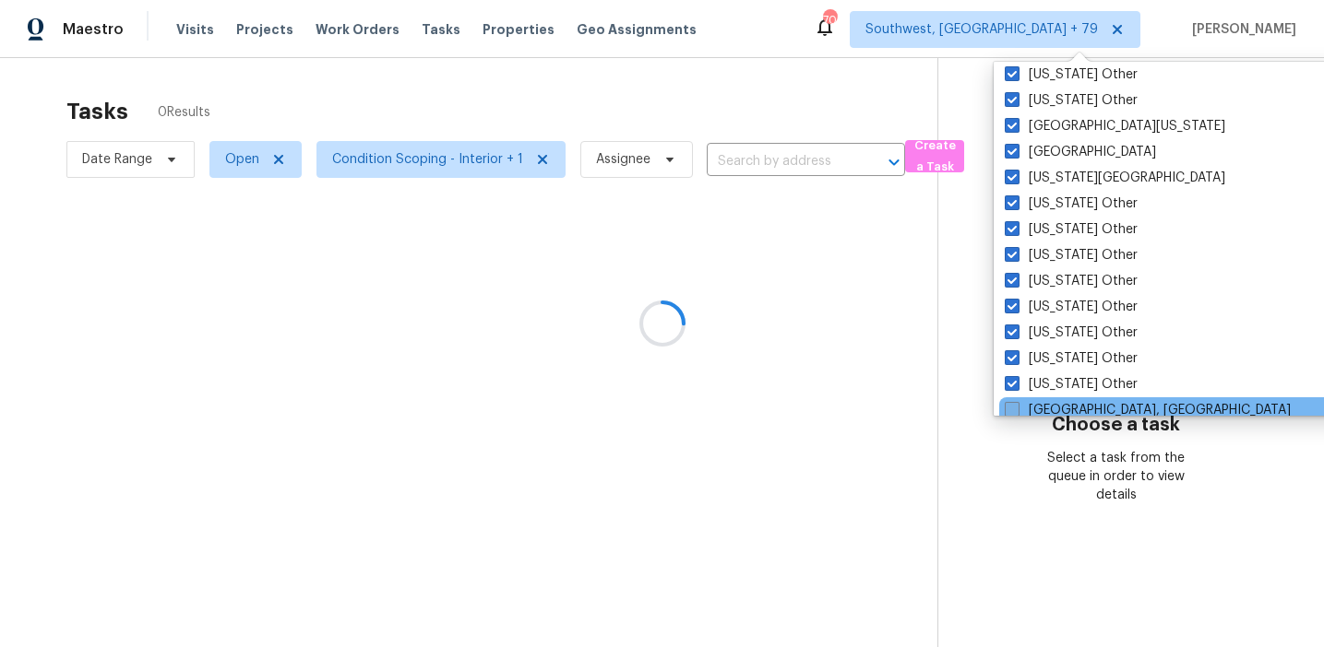
click at [1063, 411] on label "Little Rock, AR" at bounding box center [1147, 410] width 286 height 18
click at [1016, 411] on input "Little Rock, AR" at bounding box center [1010, 407] width 12 height 12
checkbox input "true"
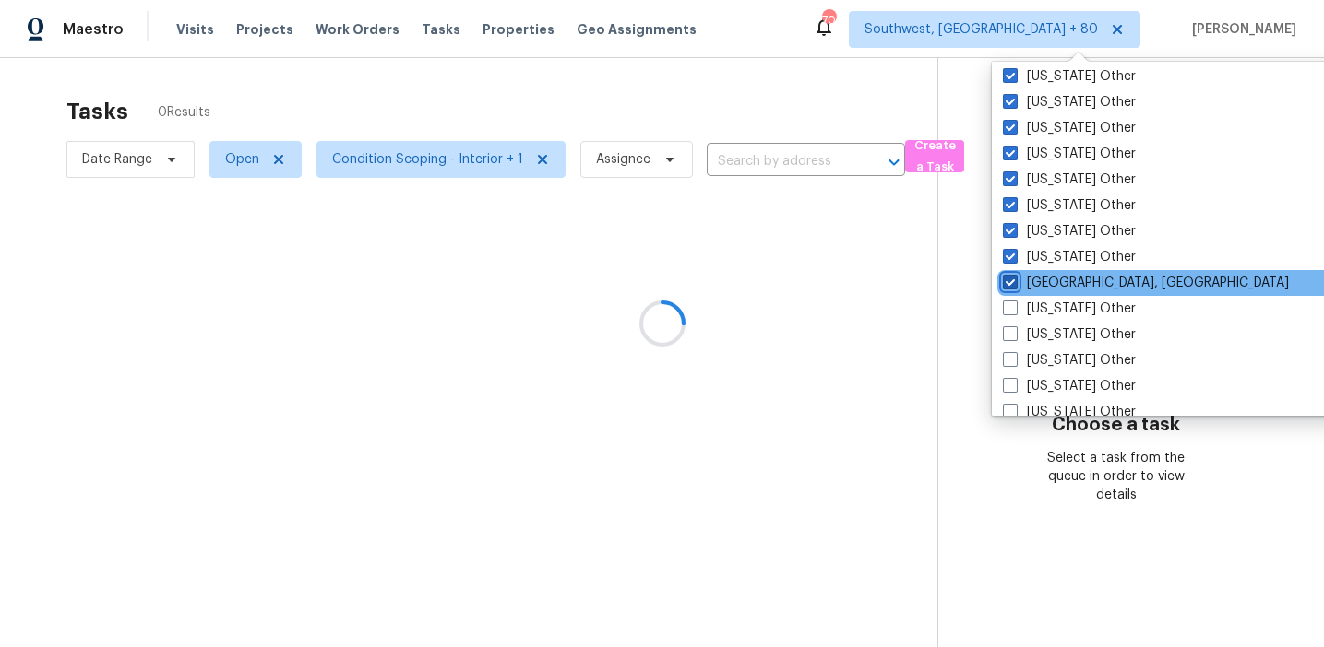
scroll to position [1973, 0]
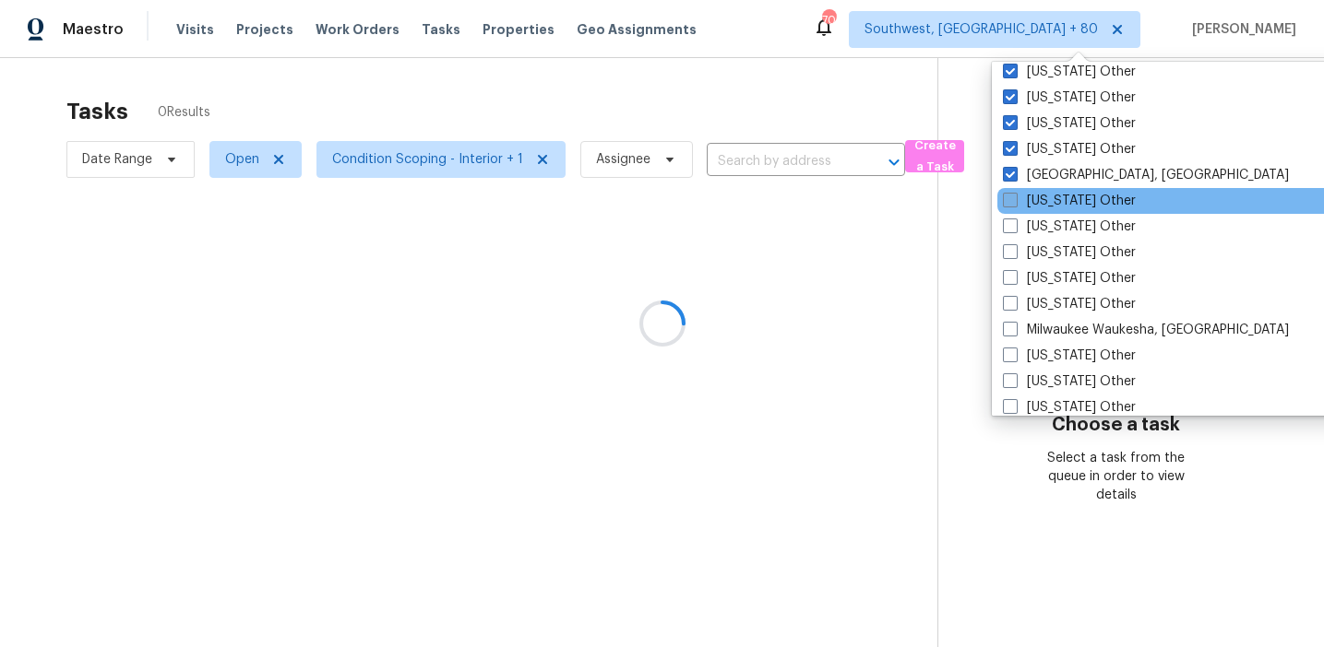
click at [1047, 200] on label "Louisiana Other" at bounding box center [1069, 201] width 133 height 18
click at [1015, 200] on input "Louisiana Other" at bounding box center [1009, 198] width 12 height 12
checkbox input "true"
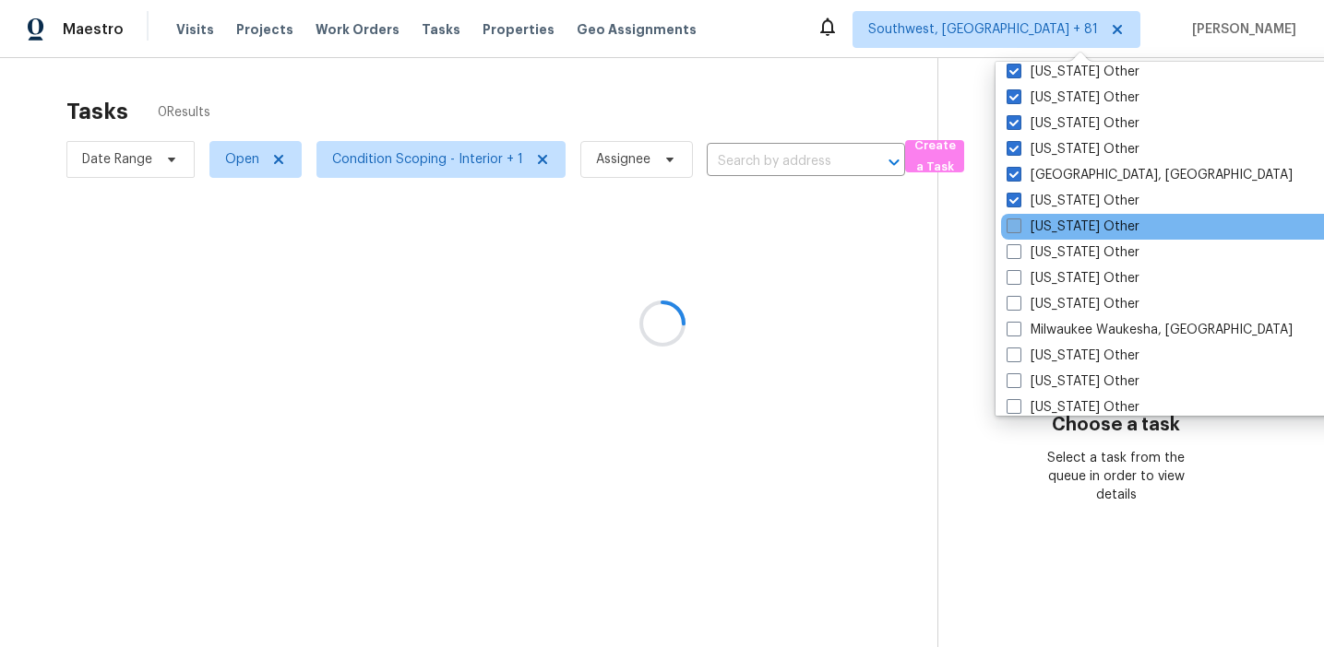
click at [1051, 226] on label "Maine Other" at bounding box center [1072, 227] width 133 height 18
click at [1018, 226] on input "Maine Other" at bounding box center [1012, 224] width 12 height 12
checkbox input "true"
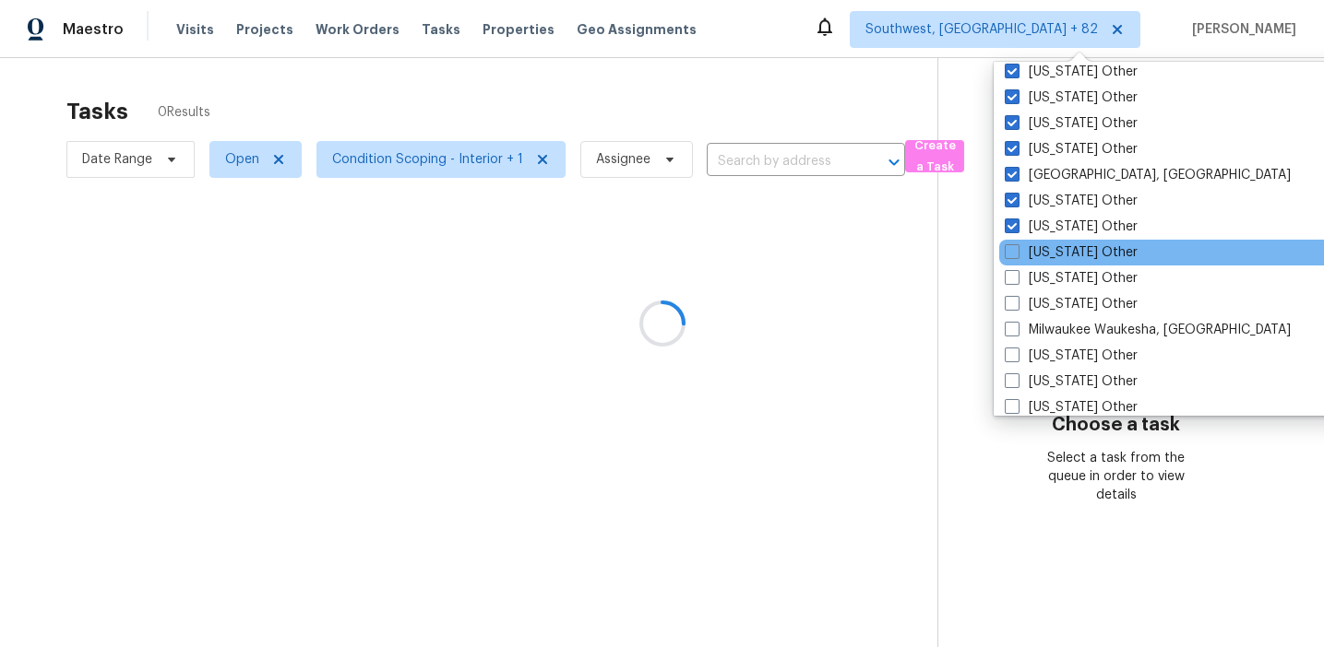
click at [1053, 241] on div "Maryland Other" at bounding box center [1185, 253] width 372 height 26
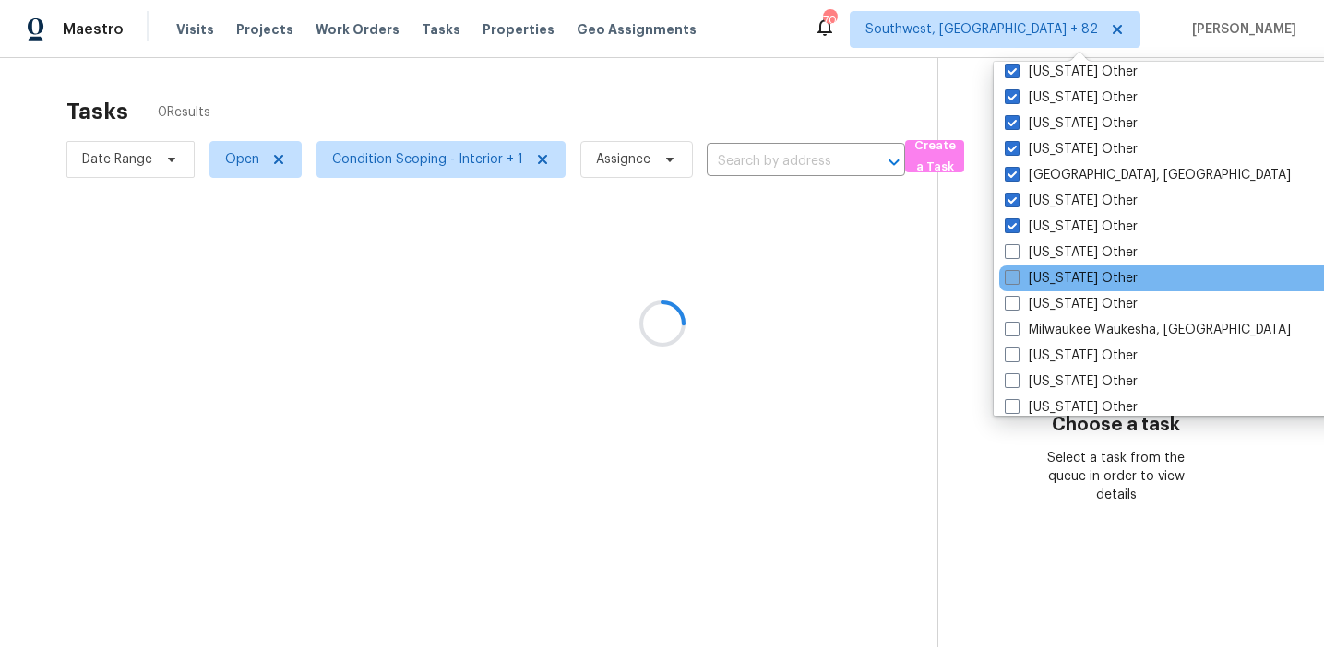
click at [1061, 280] on label "Massachusetts Other" at bounding box center [1070, 278] width 133 height 18
click at [1016, 280] on input "Massachusetts Other" at bounding box center [1010, 275] width 12 height 12
checkbox input "true"
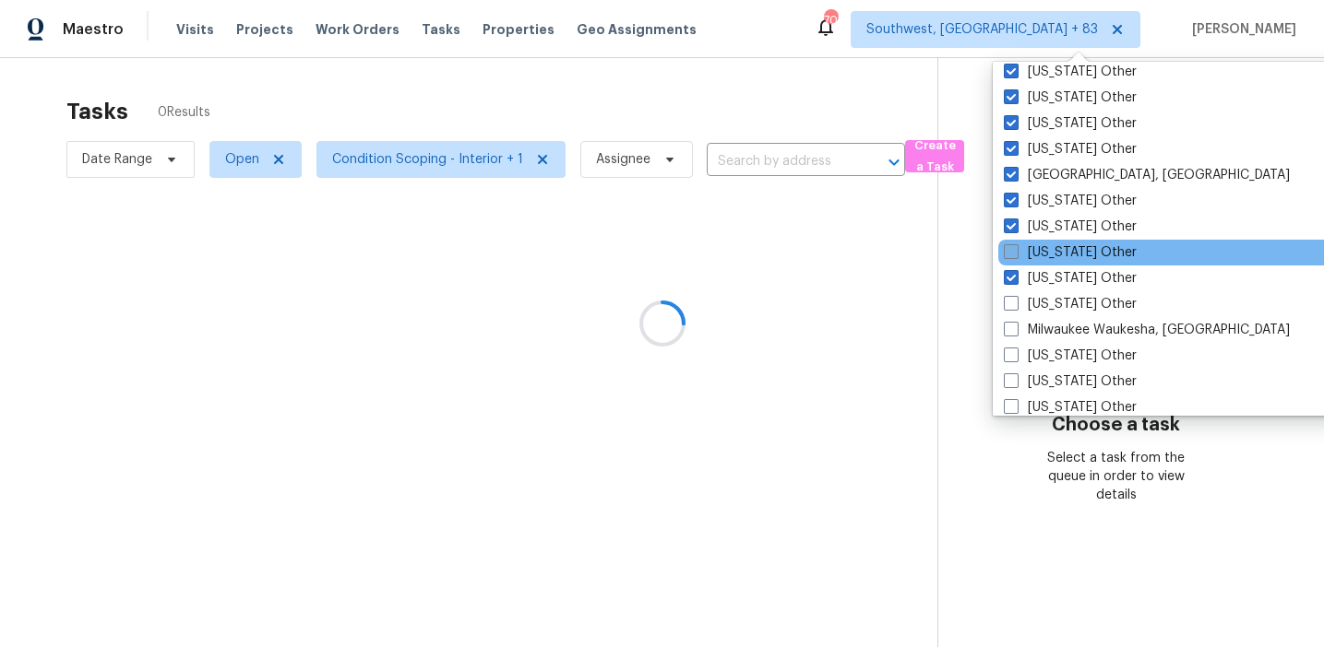
click at [1049, 258] on label "Maryland Other" at bounding box center [1069, 252] width 133 height 18
click at [1015, 255] on input "Maryland Other" at bounding box center [1009, 249] width 12 height 12
checkbox input "true"
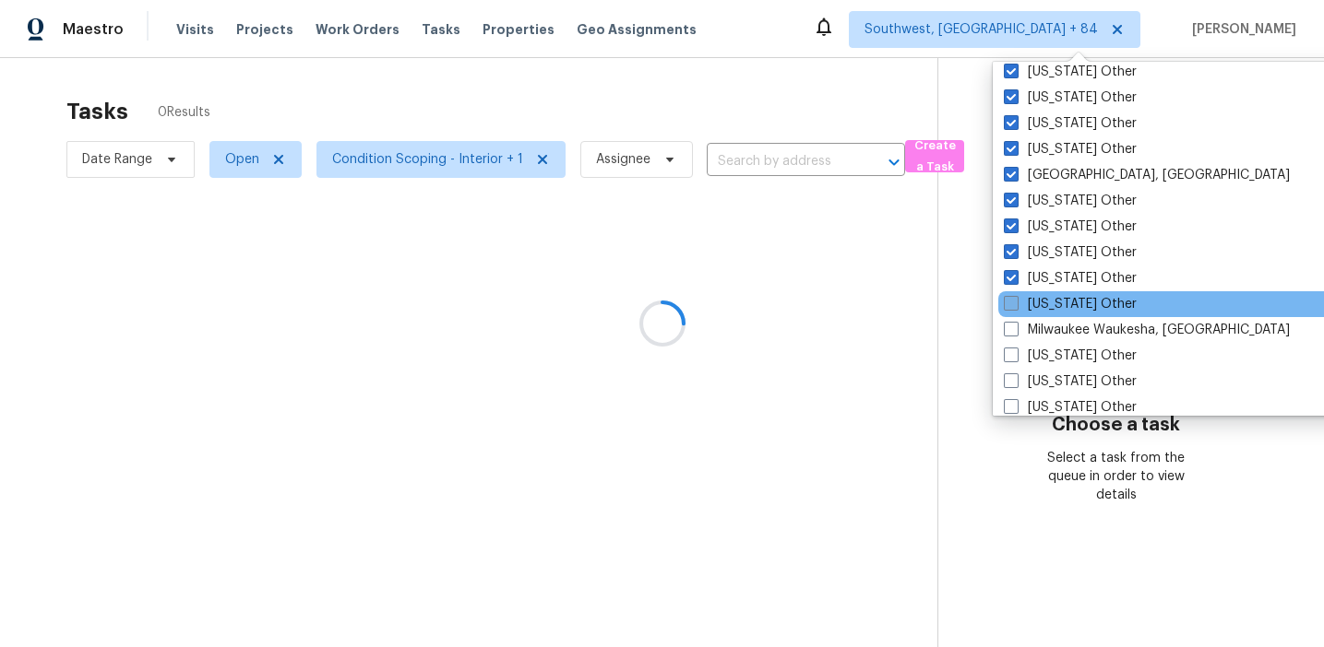
click at [1053, 305] on label "Michigan Other" at bounding box center [1069, 304] width 133 height 18
click at [1015, 305] on input "Michigan Other" at bounding box center [1009, 301] width 12 height 12
checkbox input "true"
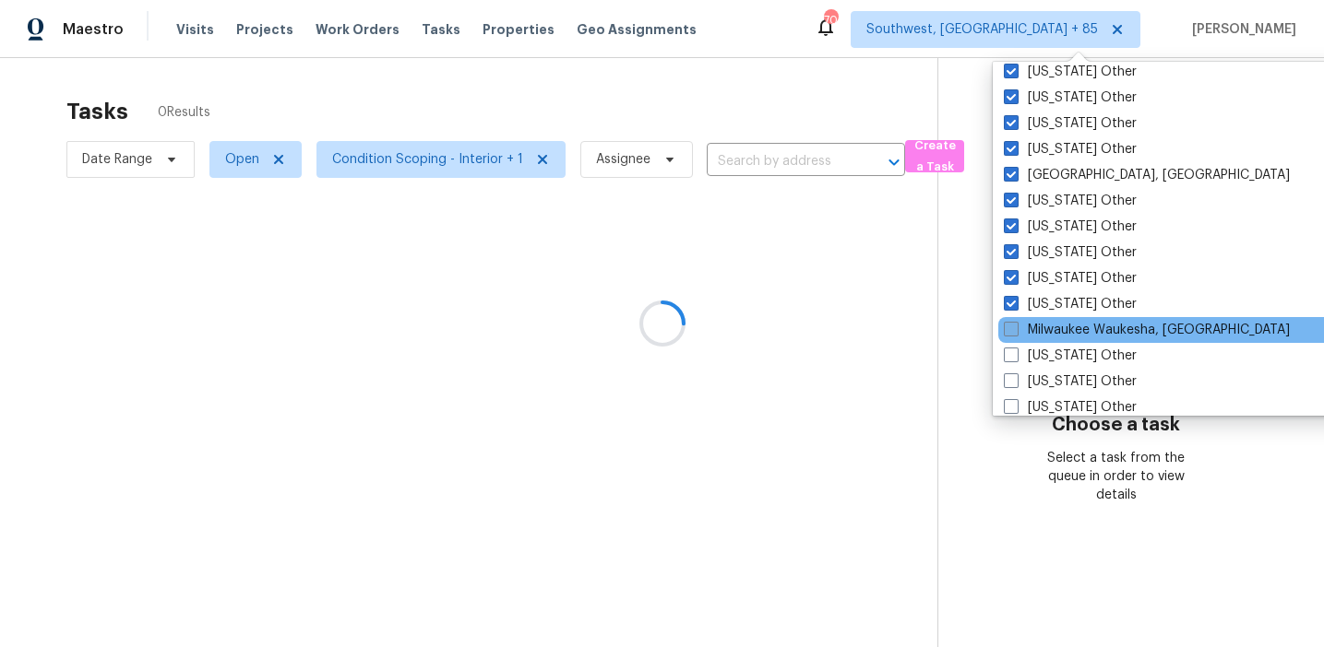
click at [1055, 336] on label "Milwaukee Waukesha, WI" at bounding box center [1146, 330] width 286 height 18
click at [1015, 333] on input "Milwaukee Waukesha, WI" at bounding box center [1009, 327] width 12 height 12
checkbox input "true"
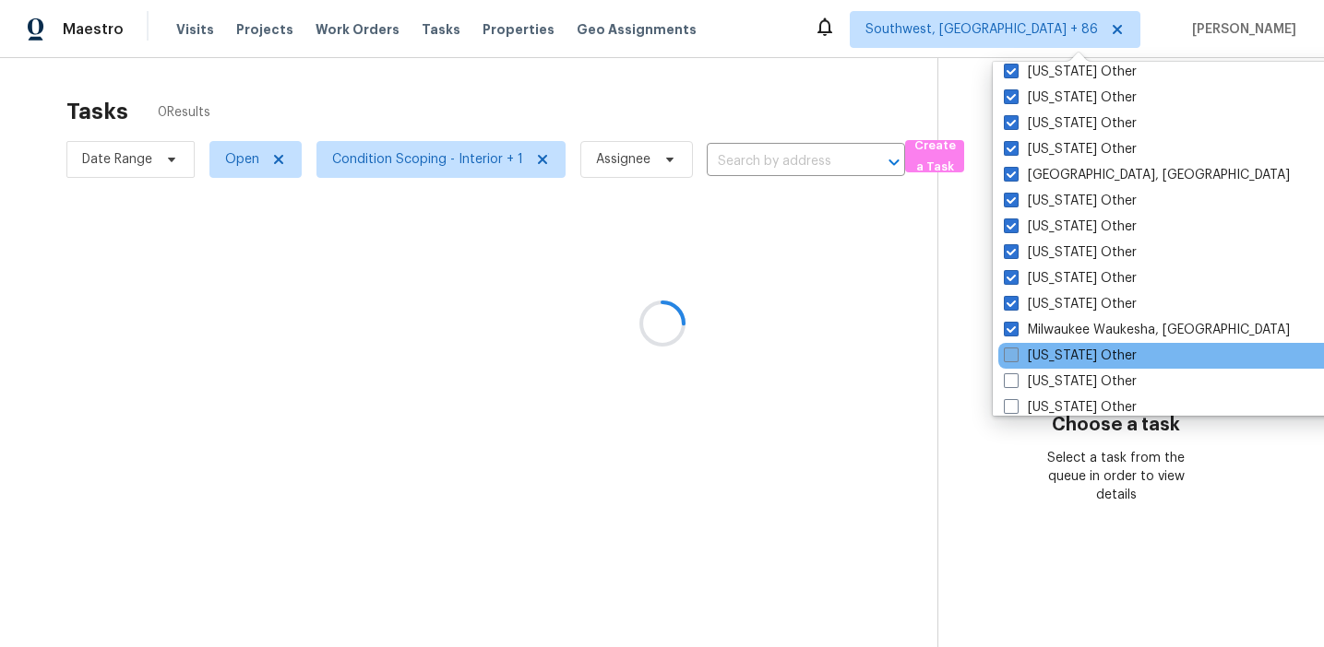
click at [1056, 349] on label "Minnesota Other" at bounding box center [1069, 356] width 133 height 18
click at [1015, 349] on input "Minnesota Other" at bounding box center [1009, 353] width 12 height 12
checkbox input "true"
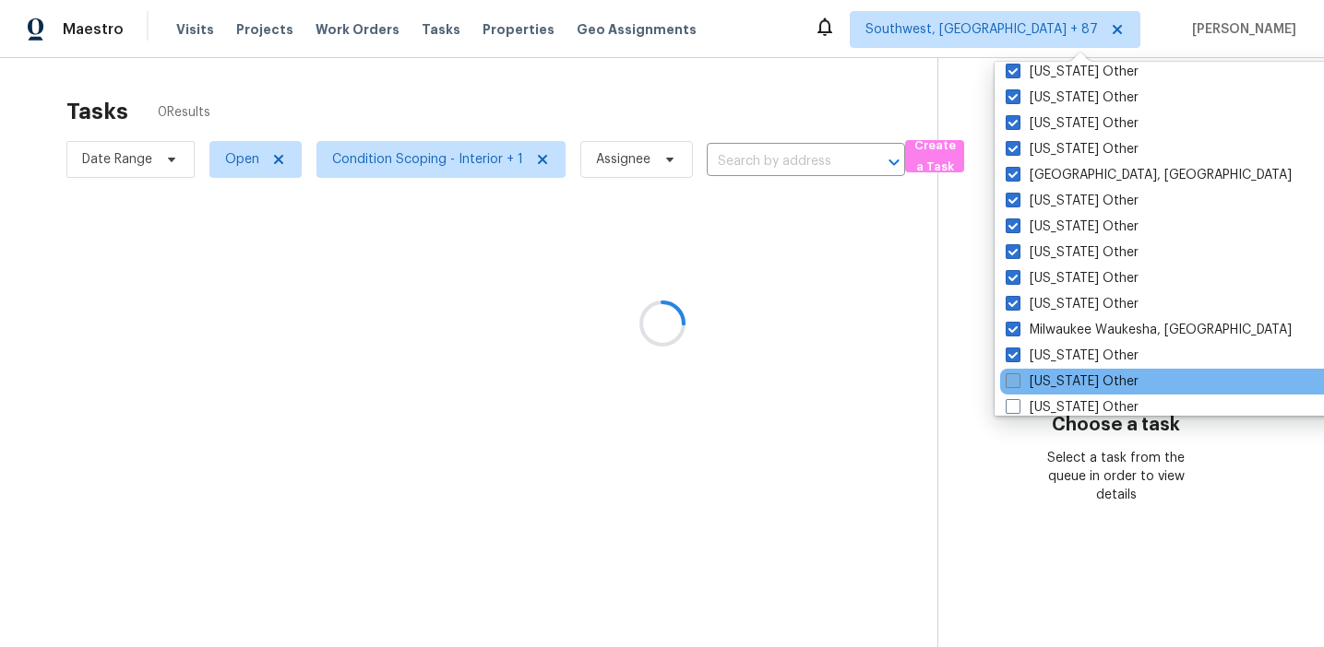
click at [1056, 379] on label "Mississippi Other" at bounding box center [1071, 382] width 133 height 18
click at [1017, 379] on input "Mississippi Other" at bounding box center [1011, 379] width 12 height 12
checkbox input "true"
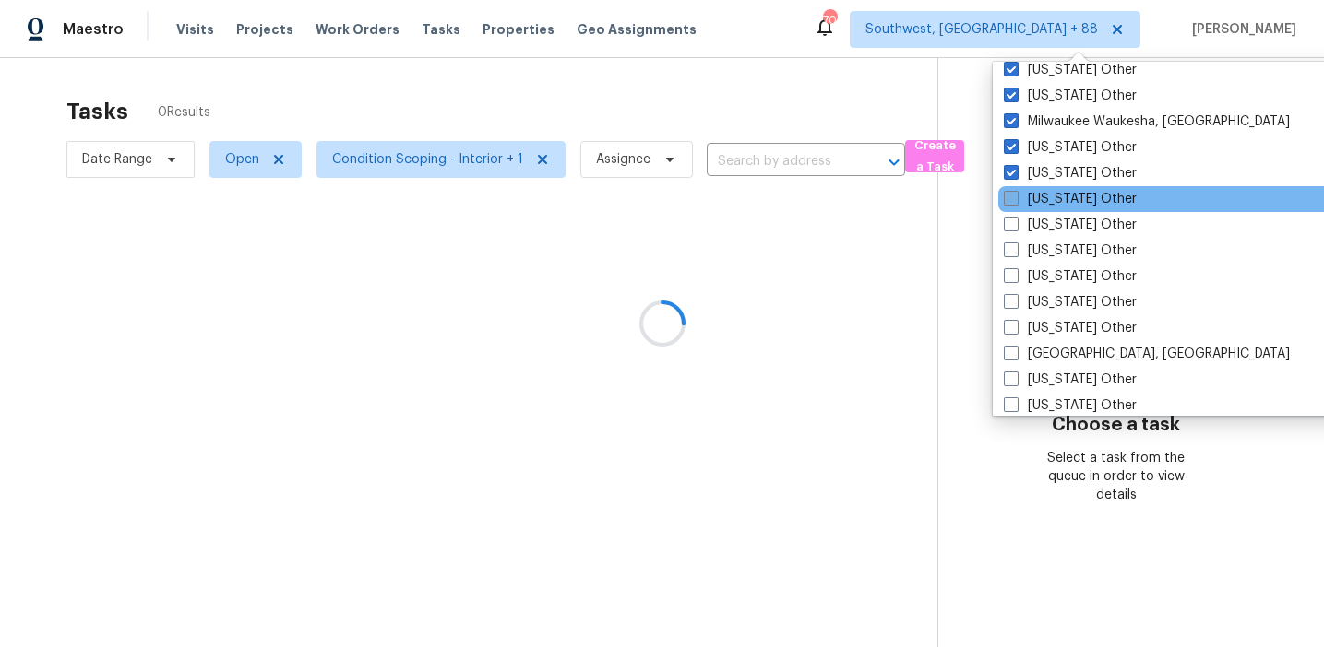
click at [1030, 197] on label "Missouri Other" at bounding box center [1069, 199] width 133 height 18
click at [1015, 197] on input "Missouri Other" at bounding box center [1009, 196] width 12 height 12
checkbox input "true"
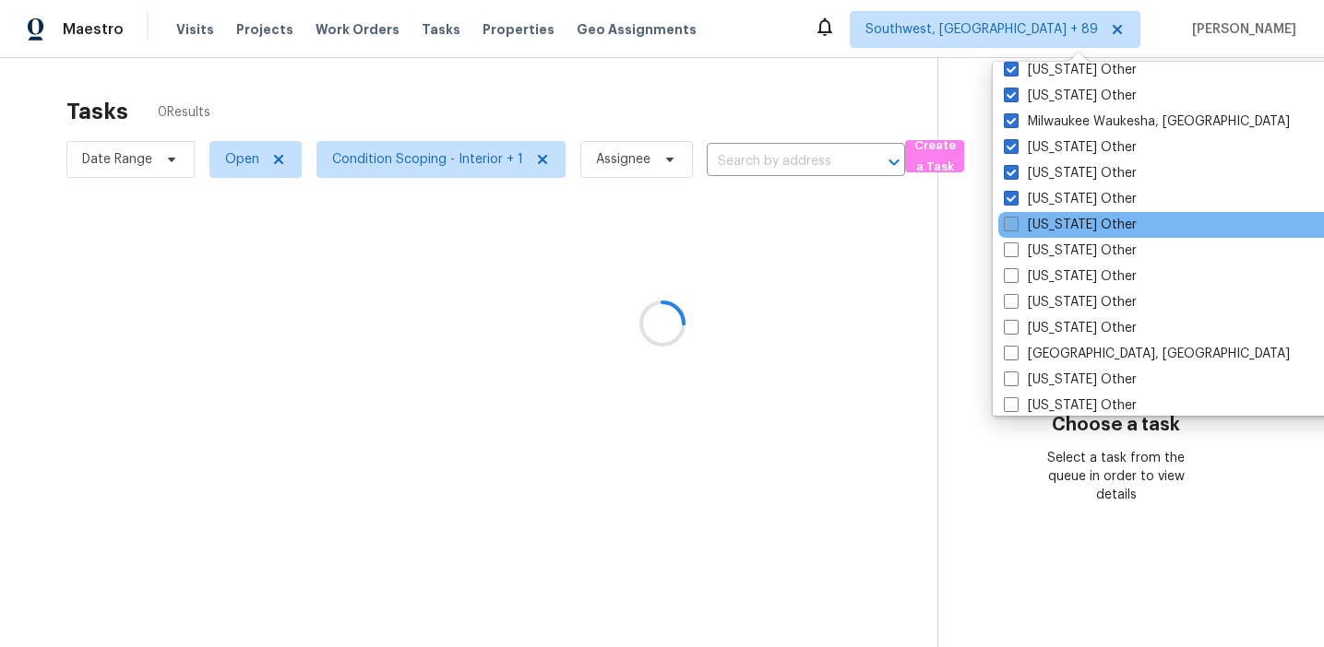
click at [1039, 229] on label "Montana Other" at bounding box center [1069, 225] width 133 height 18
click at [1015, 228] on input "Montana Other" at bounding box center [1009, 222] width 12 height 12
checkbox input "true"
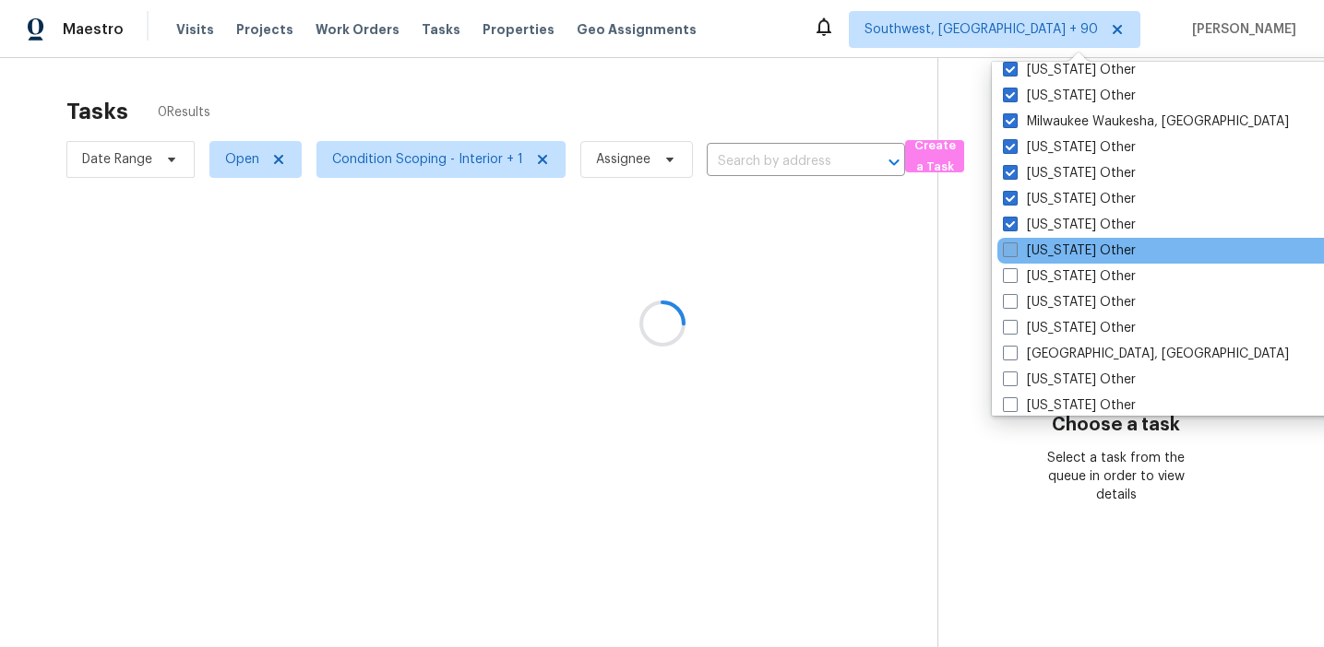
click at [1044, 252] on label "Nebraska Other" at bounding box center [1069, 251] width 133 height 18
click at [1015, 252] on input "Nebraska Other" at bounding box center [1009, 248] width 12 height 12
checkbox input "true"
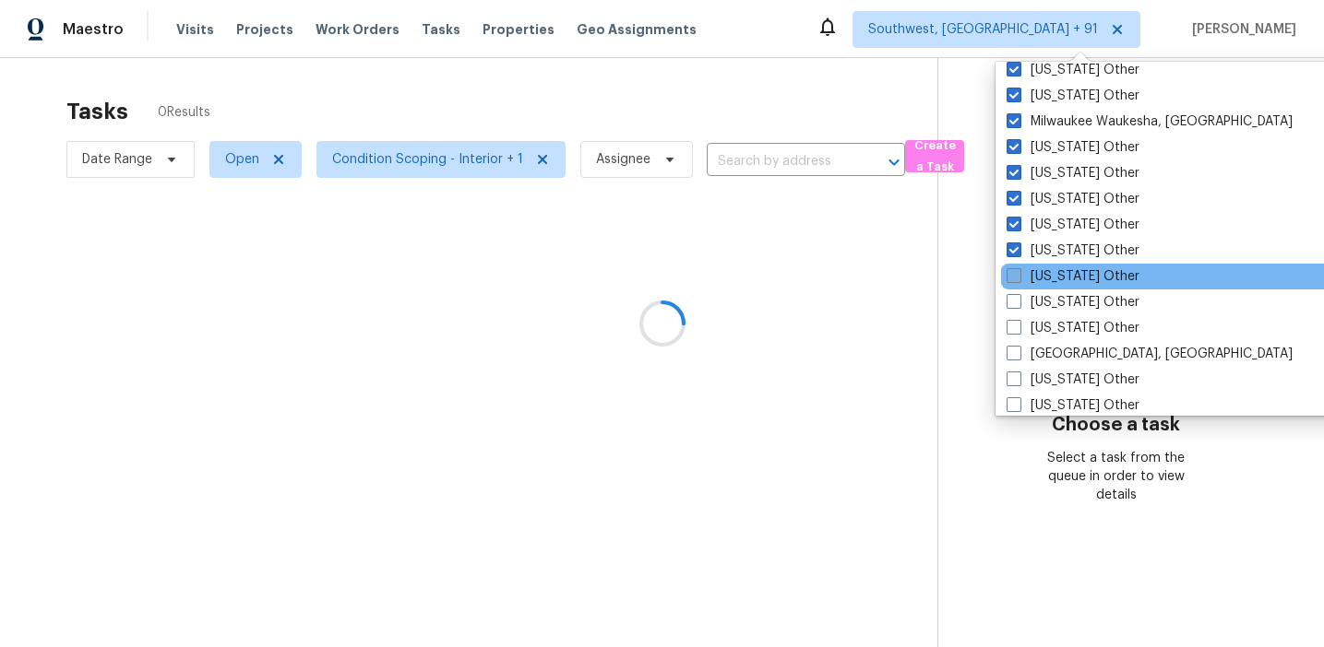
click at [1046, 277] on label "Nevada Other" at bounding box center [1072, 276] width 133 height 18
click at [1018, 277] on input "Nevada Other" at bounding box center [1012, 273] width 12 height 12
checkbox input "true"
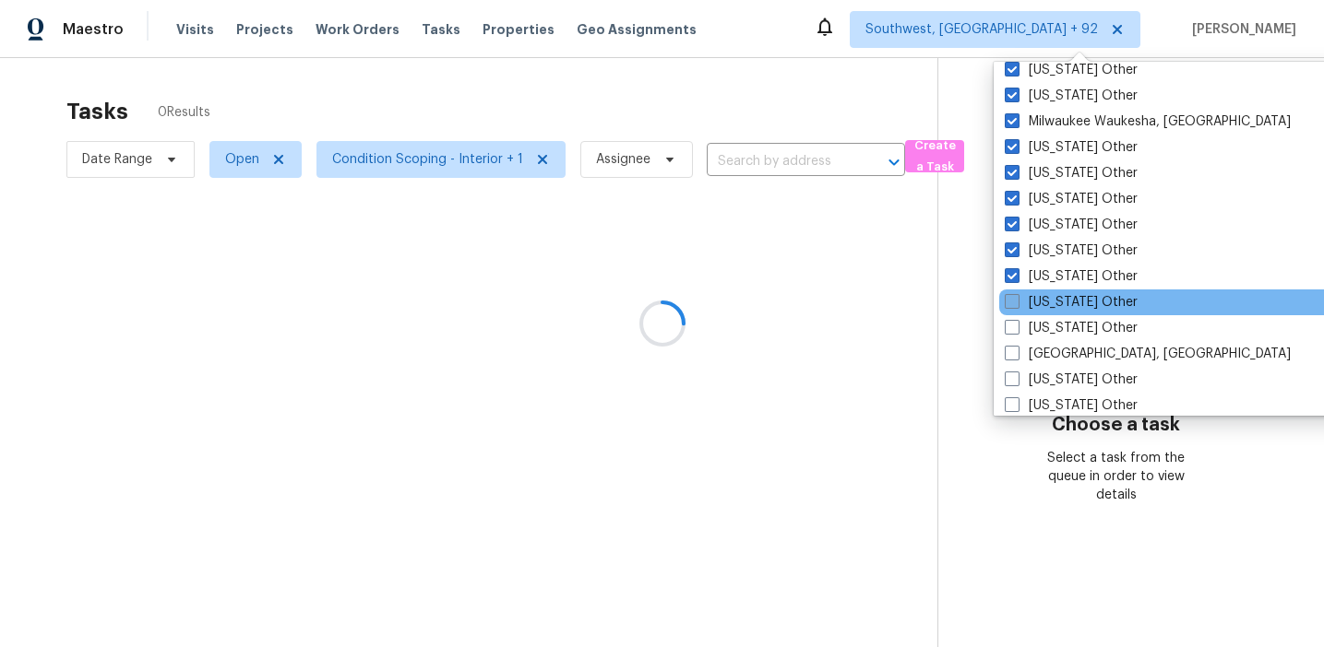
click at [1051, 304] on label "New Hampshire Other" at bounding box center [1070, 302] width 133 height 18
click at [1016, 304] on input "New Hampshire Other" at bounding box center [1010, 299] width 12 height 12
checkbox input "true"
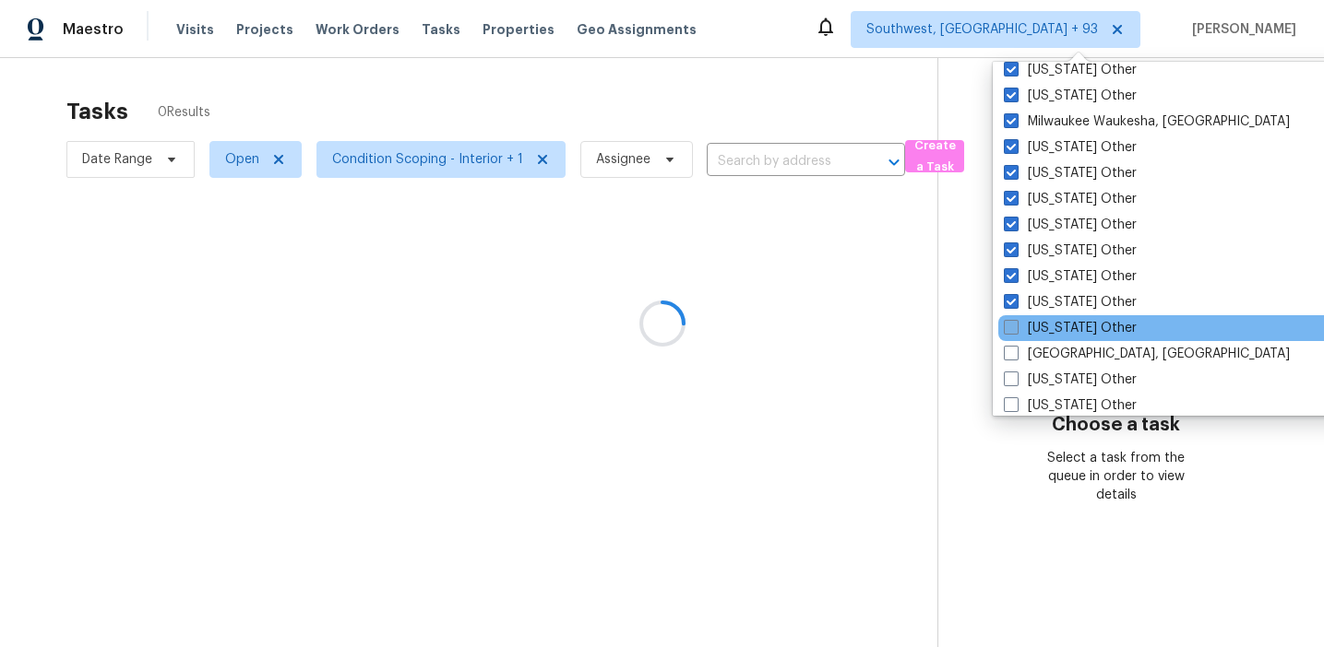
click at [1053, 321] on label "New Mexico Other" at bounding box center [1069, 328] width 133 height 18
click at [1015, 321] on input "New Mexico Other" at bounding box center [1009, 325] width 12 height 12
checkbox input "true"
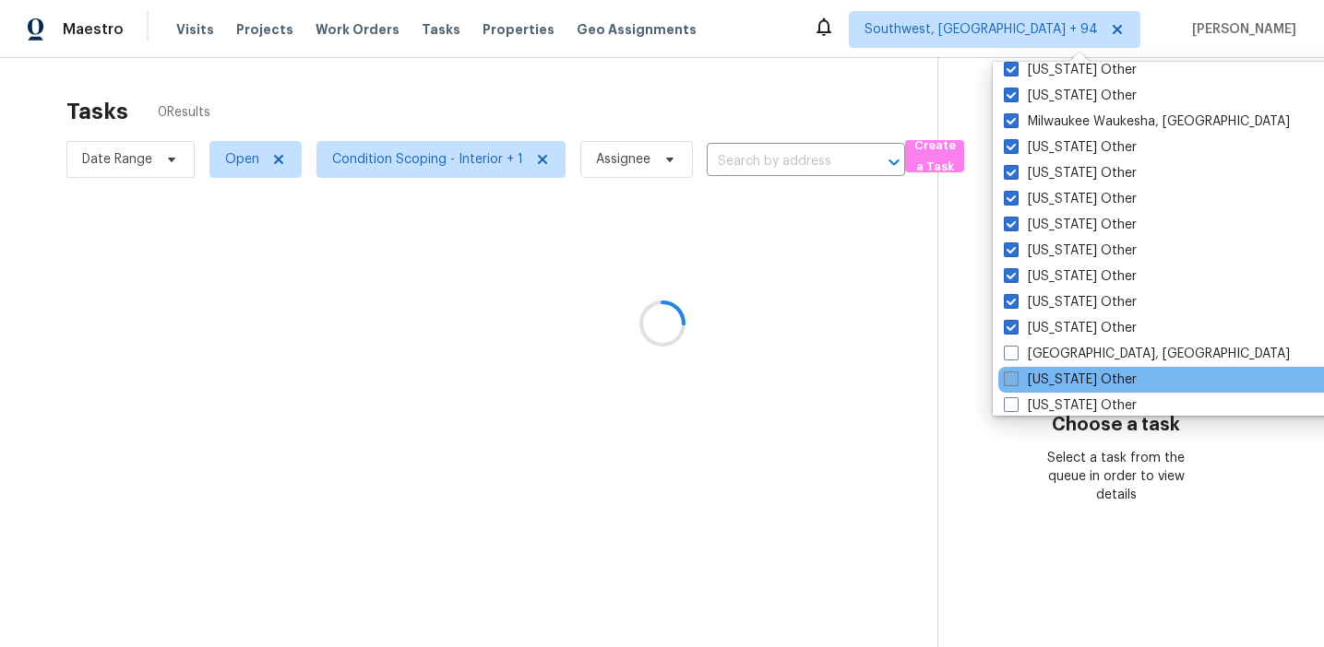
click at [1050, 373] on label "New York Other" at bounding box center [1069, 380] width 133 height 18
click at [1015, 373] on input "New York Other" at bounding box center [1009, 377] width 12 height 12
checkbox input "true"
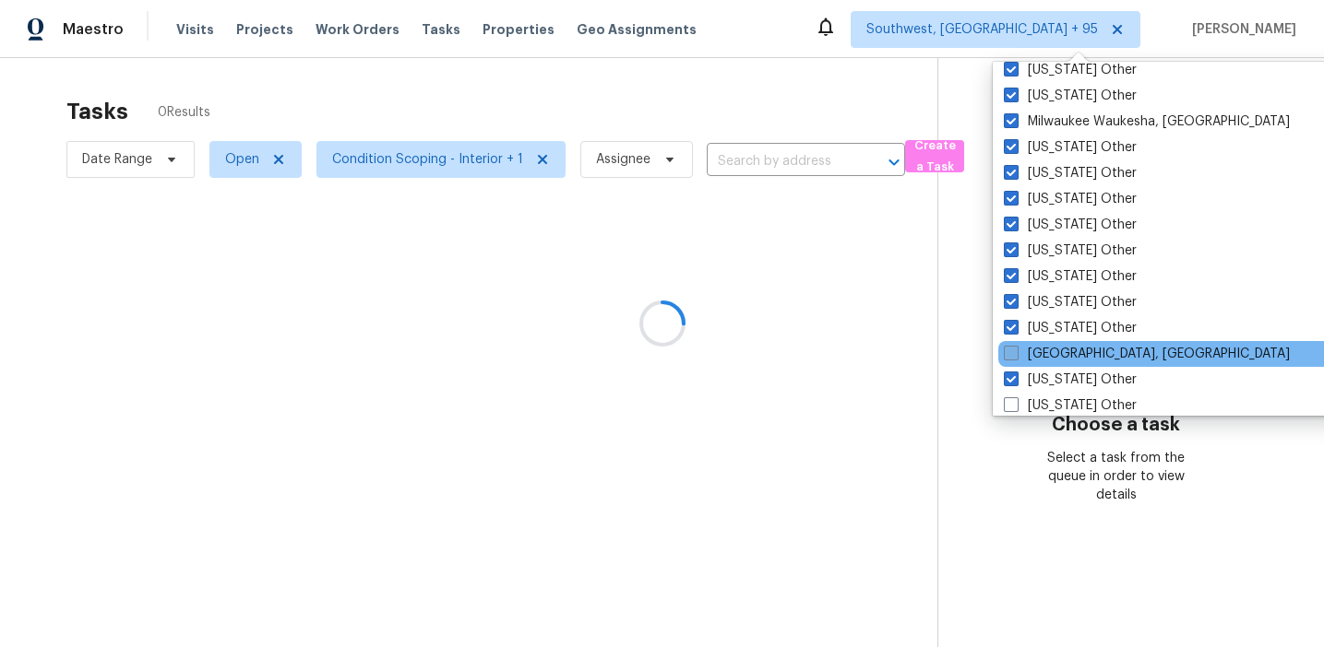
click at [1043, 350] on label "New Orleans, LA" at bounding box center [1146, 354] width 286 height 18
click at [1015, 350] on input "New Orleans, LA" at bounding box center [1009, 351] width 12 height 12
checkbox input "true"
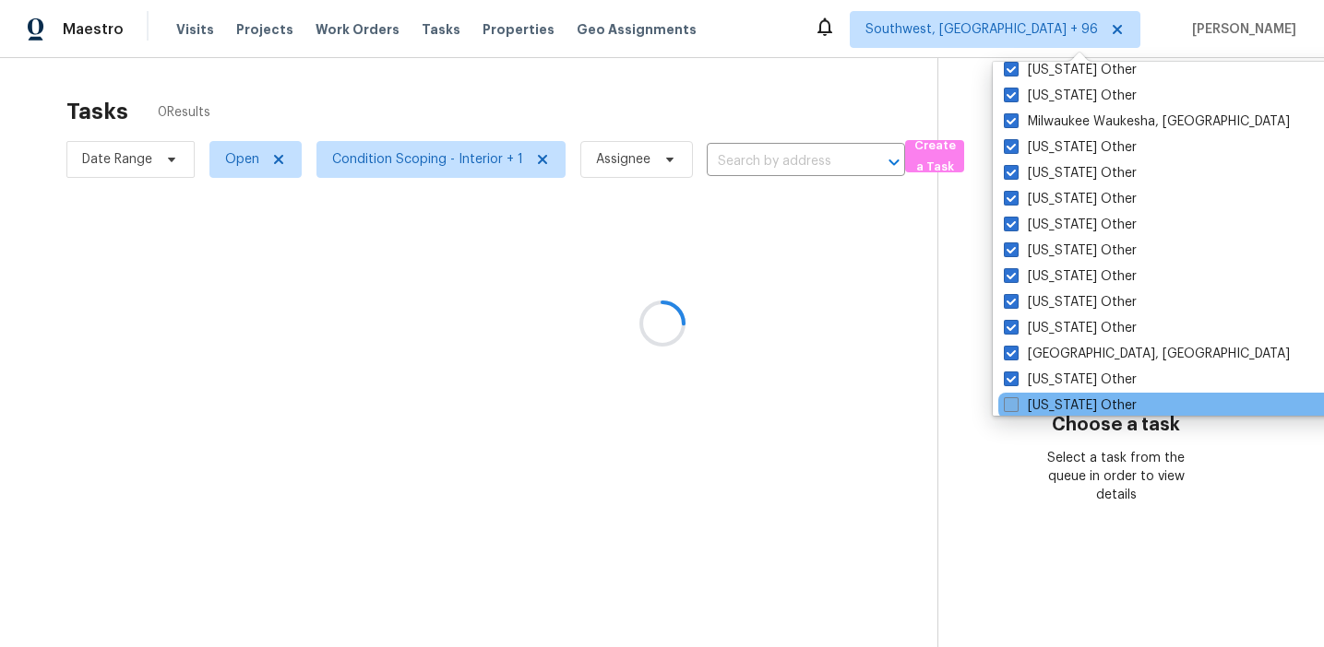
click at [1048, 403] on label "North Carolina Other" at bounding box center [1069, 406] width 133 height 18
click at [1015, 403] on input "North Carolina Other" at bounding box center [1009, 403] width 12 height 12
checkbox input "true"
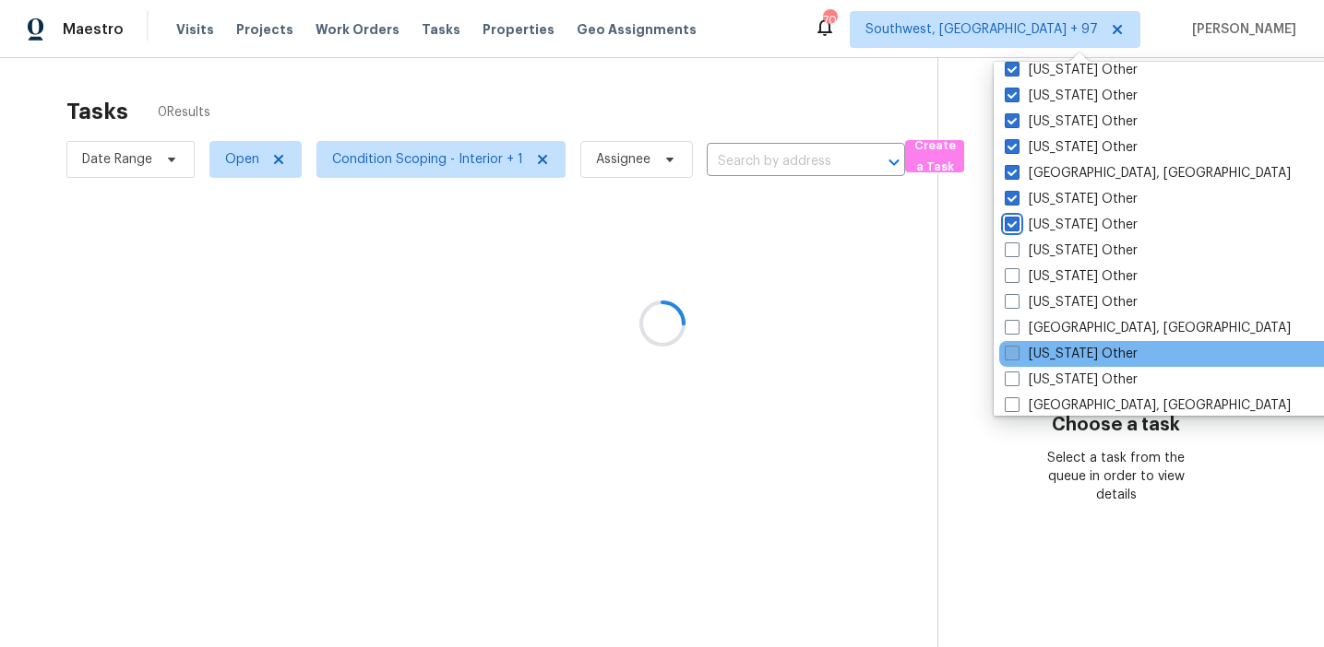
scroll to position [2379, 0]
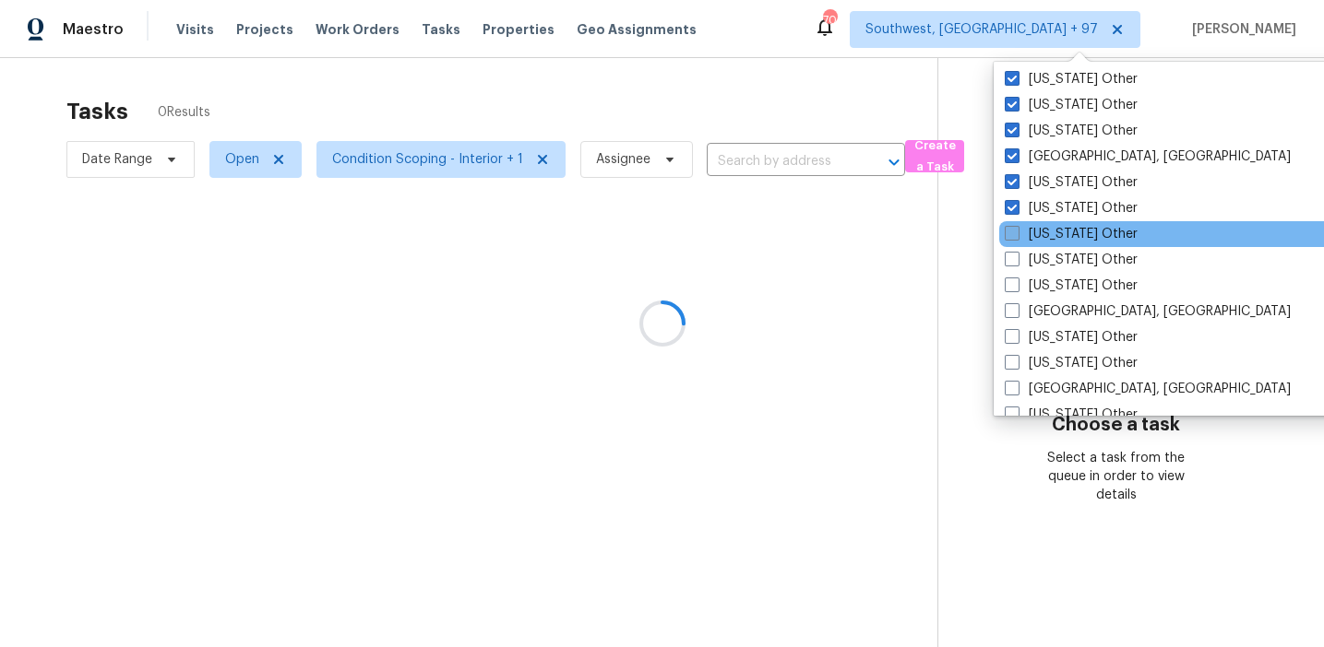
click at [1026, 237] on label "North Dakota Other" at bounding box center [1070, 234] width 133 height 18
click at [1016, 237] on input "North Dakota Other" at bounding box center [1010, 231] width 12 height 12
checkbox input "true"
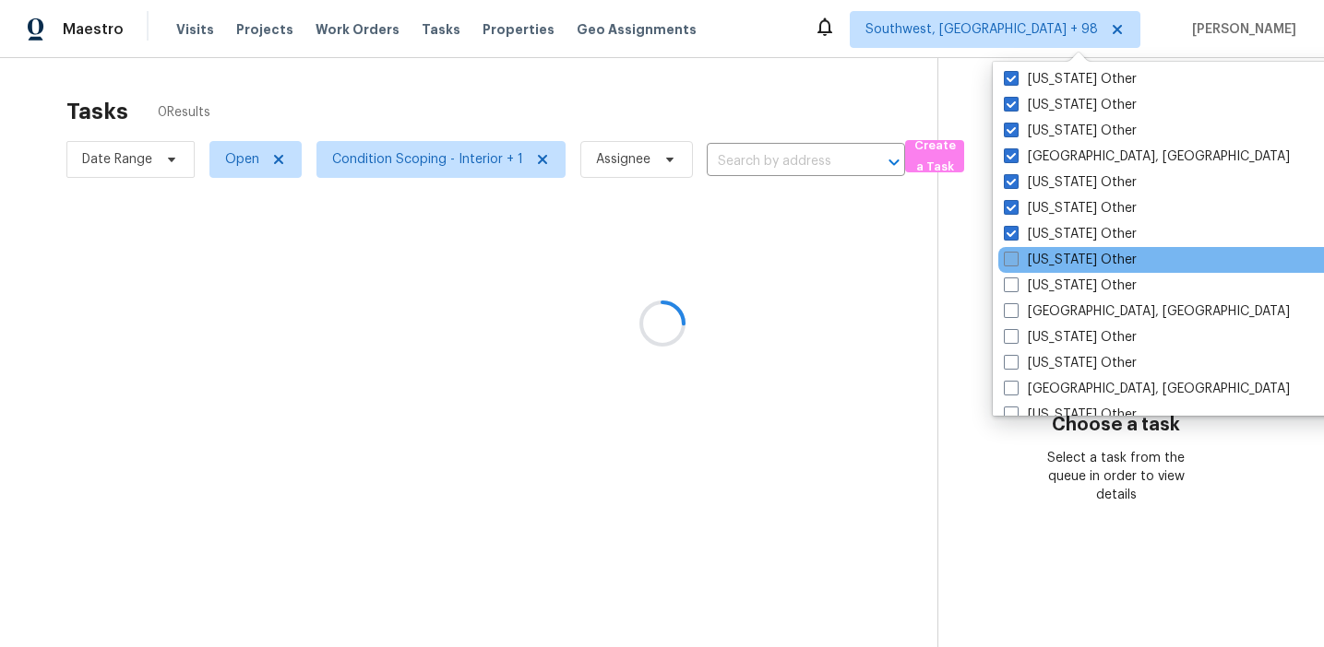
click at [1030, 260] on label "Ohio Other" at bounding box center [1069, 260] width 133 height 18
click at [1015, 260] on input "Ohio Other" at bounding box center [1009, 257] width 12 height 12
checkbox input "true"
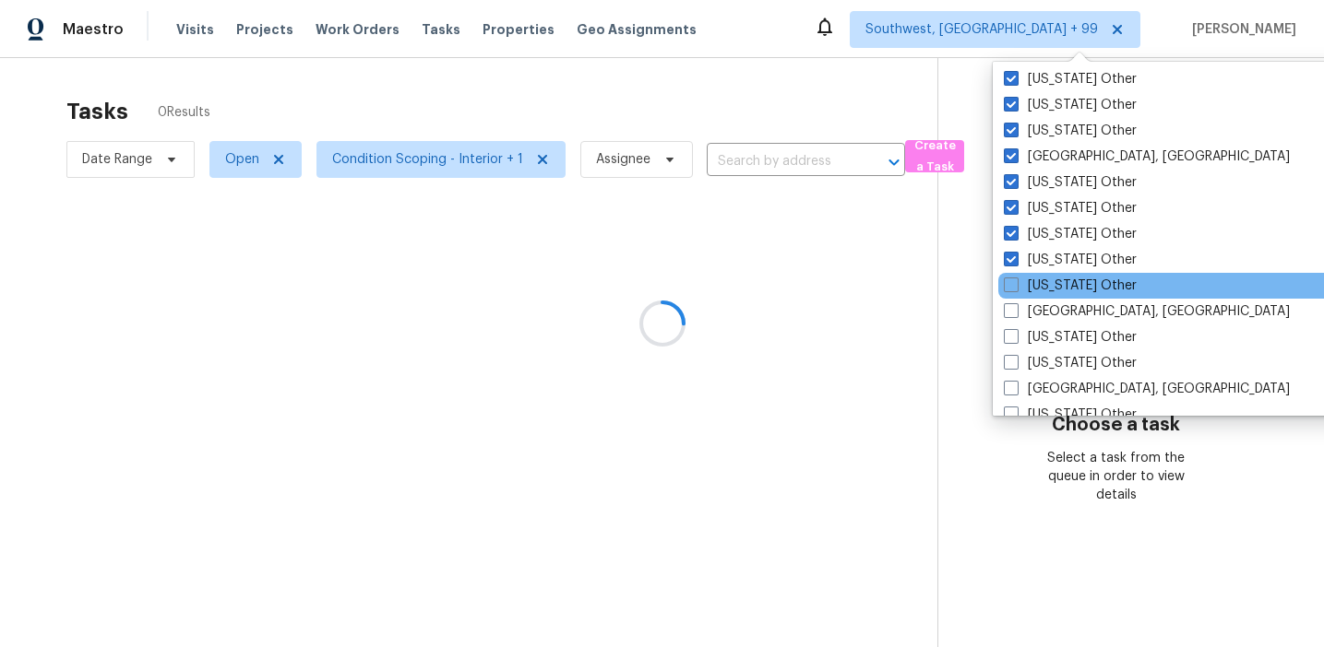
click at [1034, 295] on div "Oklahoma Other" at bounding box center [1184, 286] width 372 height 26
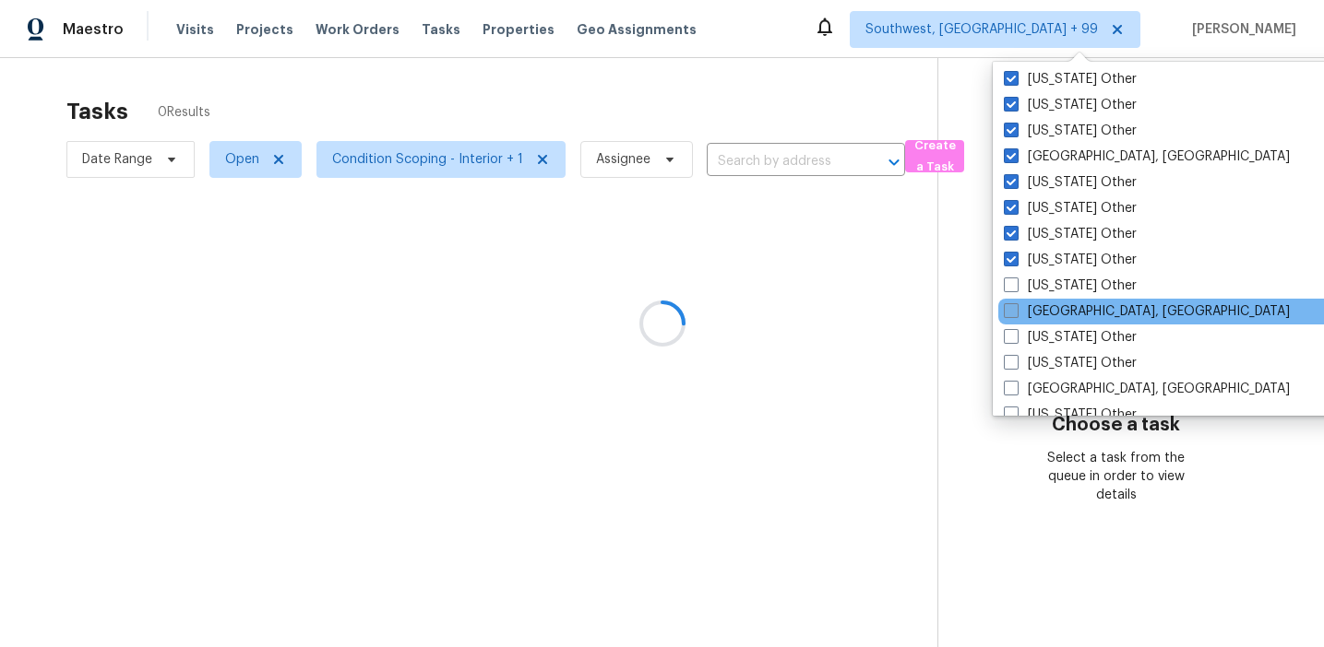
click at [1034, 313] on label "Omaha, NE" at bounding box center [1146, 312] width 286 height 18
click at [1015, 313] on input "Omaha, NE" at bounding box center [1009, 309] width 12 height 12
checkbox input "true"
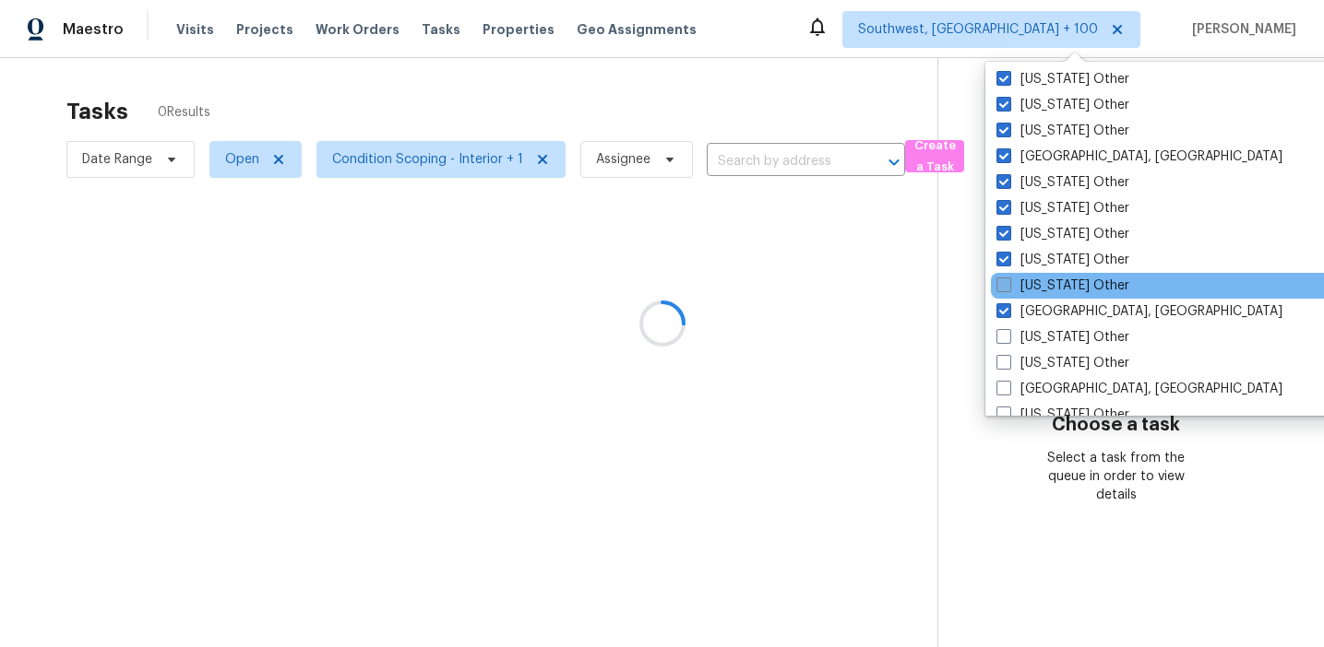
click at [1022, 289] on label "Oklahoma Other" at bounding box center [1062, 286] width 133 height 18
click at [1008, 289] on input "Oklahoma Other" at bounding box center [1002, 283] width 12 height 12
checkbox input "true"
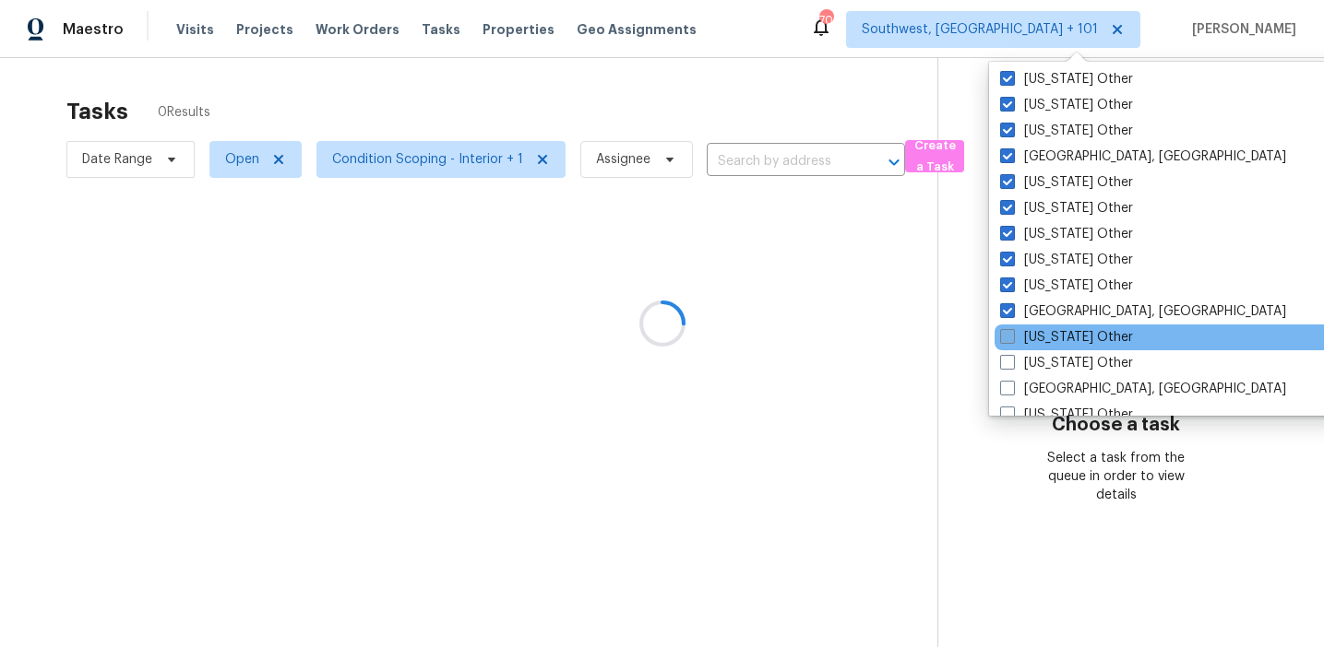
click at [1021, 342] on label "Oregon Other" at bounding box center [1066, 337] width 133 height 18
click at [1012, 340] on input "Oregon Other" at bounding box center [1006, 334] width 12 height 12
checkbox input "true"
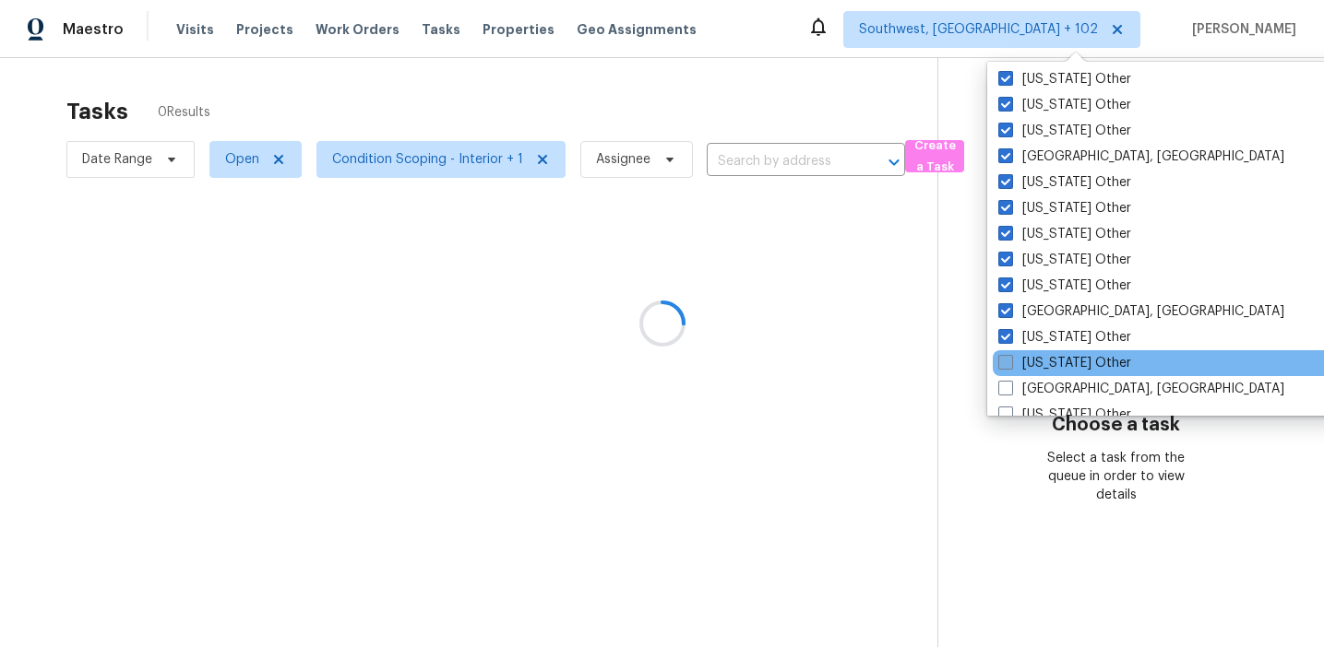
click at [1012, 362] on span at bounding box center [1005, 362] width 15 height 15
click at [1010, 362] on input "Pennsylvania Other" at bounding box center [1004, 360] width 12 height 12
checkbox input "true"
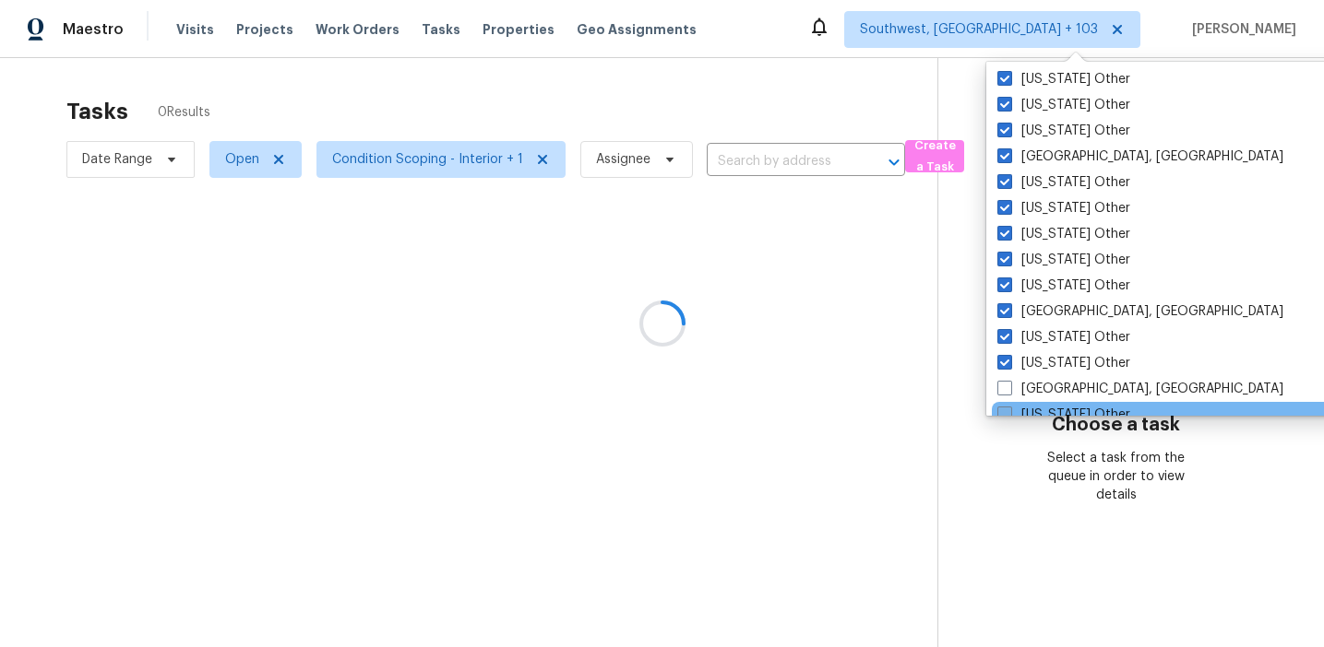
click at [1005, 412] on span at bounding box center [1004, 414] width 15 height 15
click at [1005, 412] on input "Puerto Rico Other" at bounding box center [1003, 412] width 12 height 12
checkbox input "true"
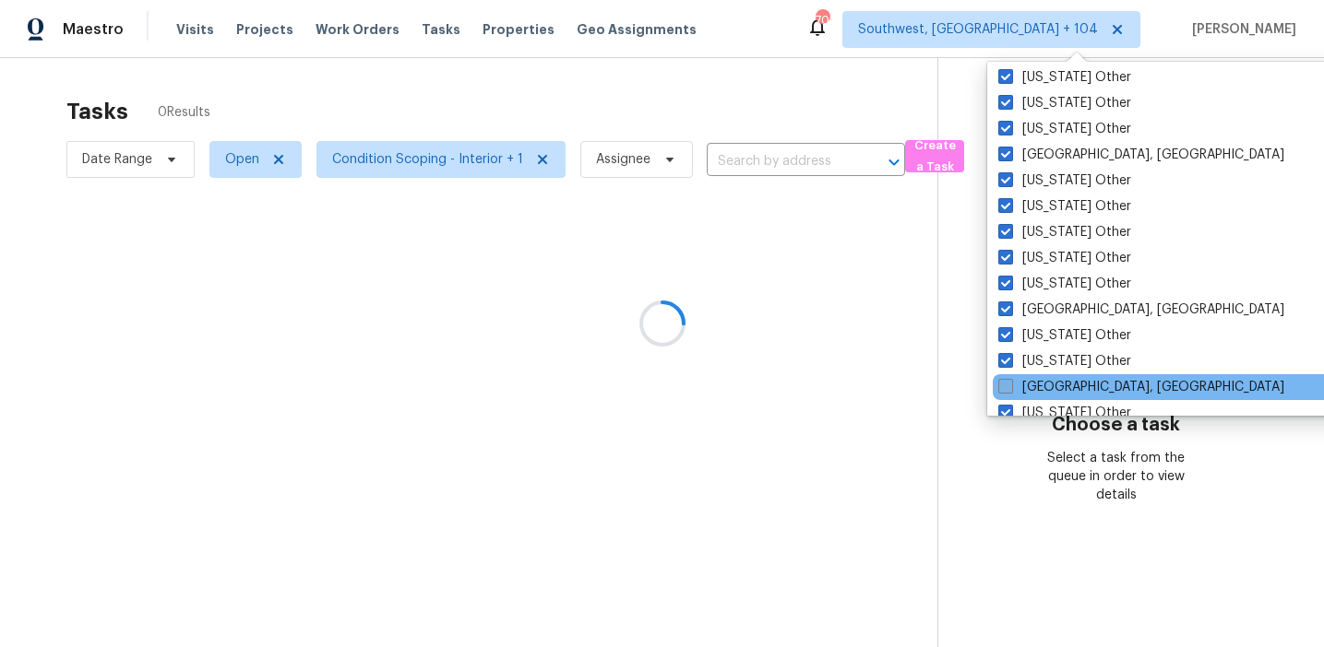
click at [1003, 385] on span at bounding box center [1005, 386] width 15 height 15
click at [1003, 385] on input "Pittsburgh, PA" at bounding box center [1004, 384] width 12 height 12
checkbox input "true"
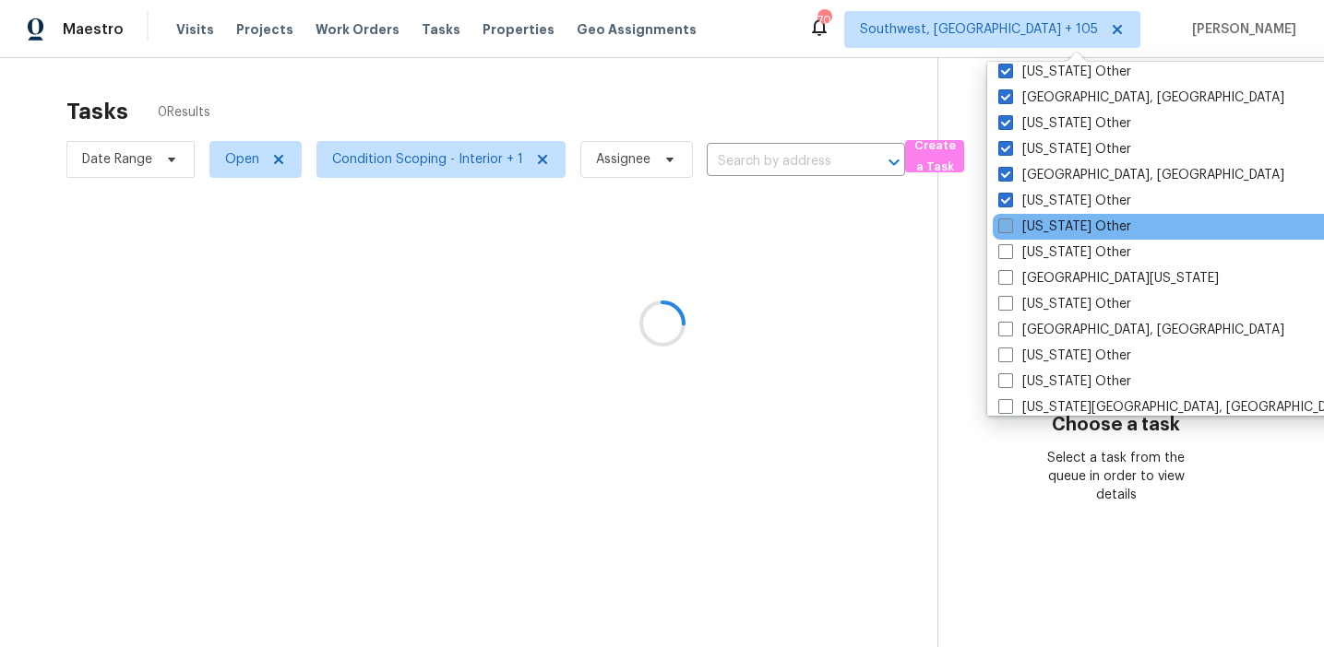
click at [998, 235] on label "South Carolina Other" at bounding box center [1064, 227] width 133 height 18
click at [998, 230] on input "South Carolina Other" at bounding box center [1004, 224] width 12 height 12
checkbox input "true"
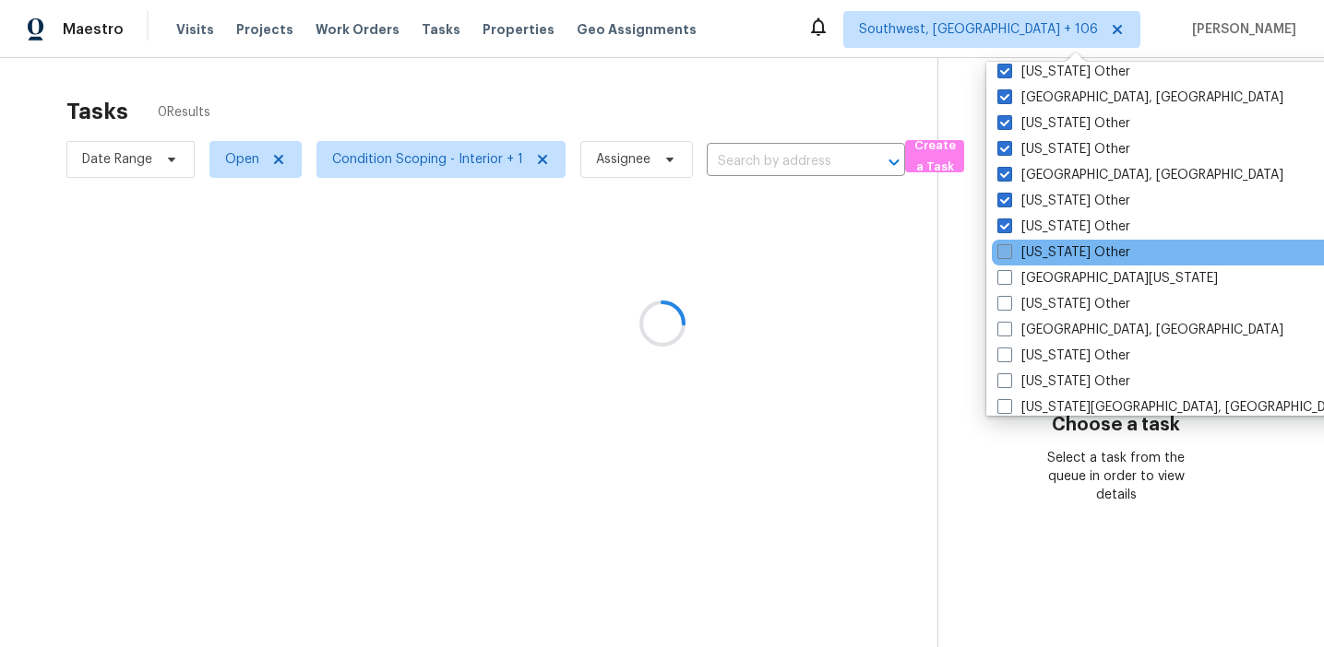
click at [1003, 251] on span at bounding box center [1004, 251] width 15 height 15
click at [1003, 251] on input "South Dakota Other" at bounding box center [1003, 249] width 12 height 12
checkbox input "true"
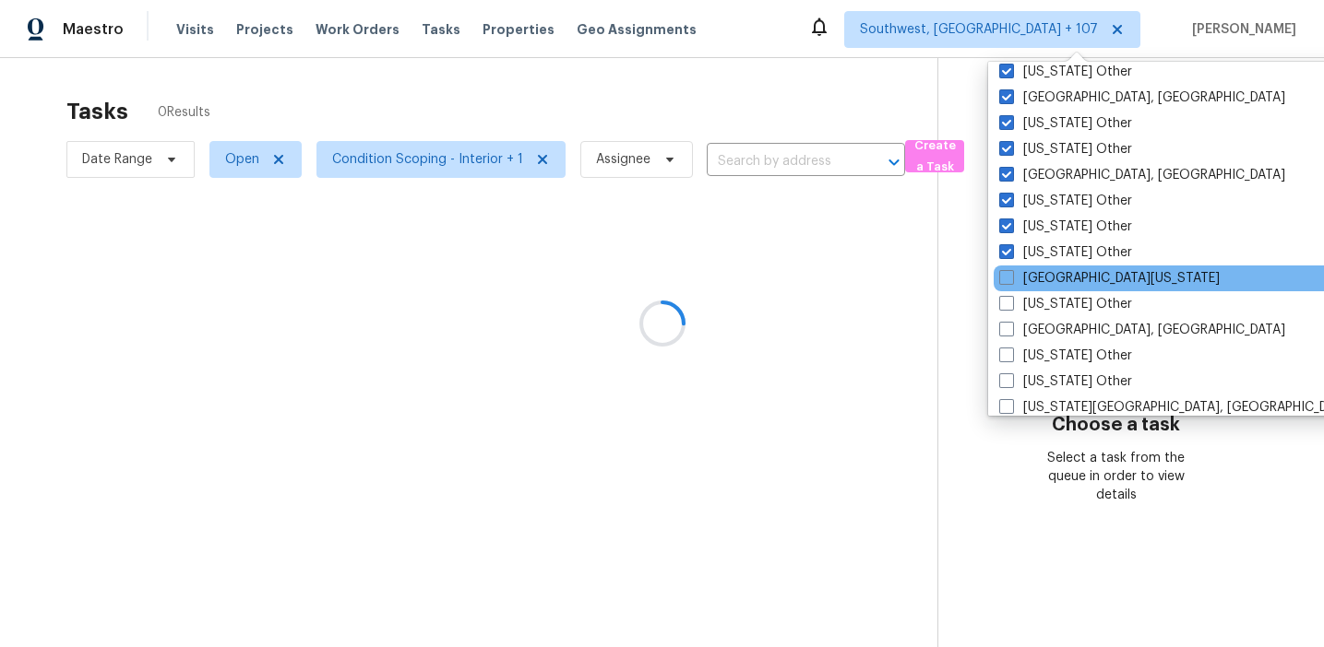
click at [1010, 288] on div "South Texas" at bounding box center [1179, 279] width 372 height 26
click at [1004, 280] on span at bounding box center [1006, 277] width 15 height 15
click at [1004, 280] on input "South Texas" at bounding box center [1005, 275] width 12 height 12
checkbox input "true"
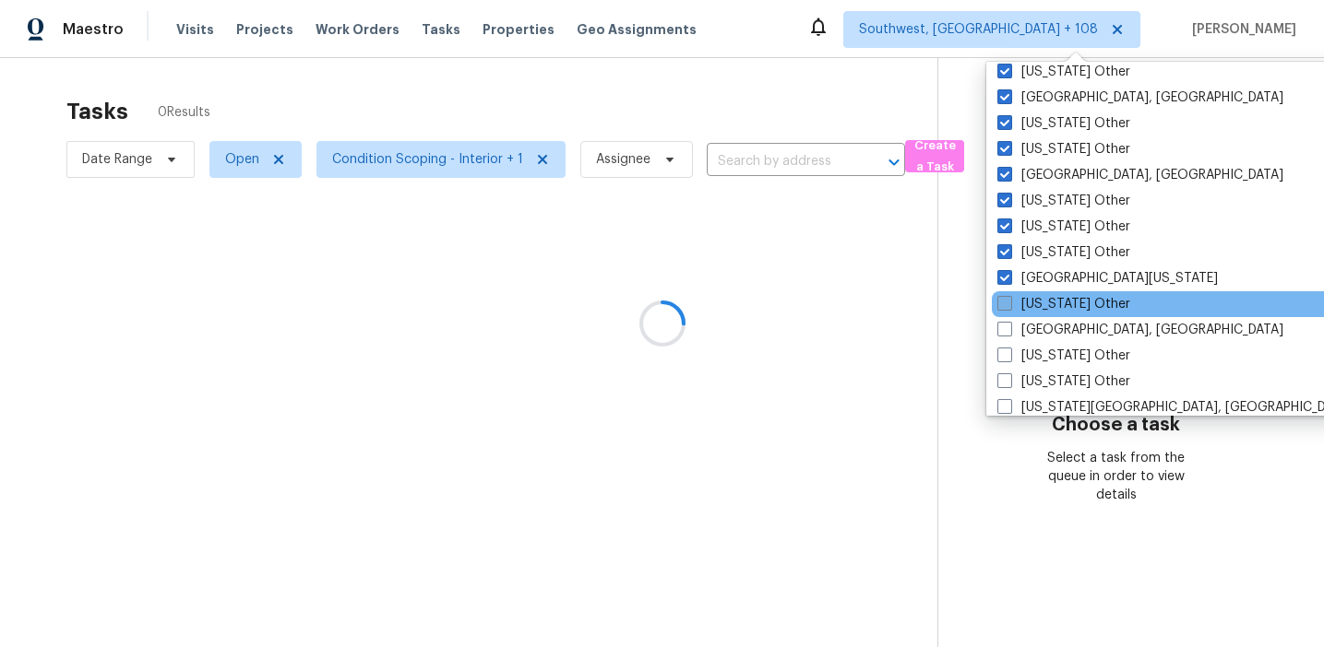
click at [1008, 306] on span at bounding box center [1004, 303] width 15 height 15
click at [1008, 306] on input "Tennessee Other" at bounding box center [1003, 301] width 12 height 12
checkbox input "true"
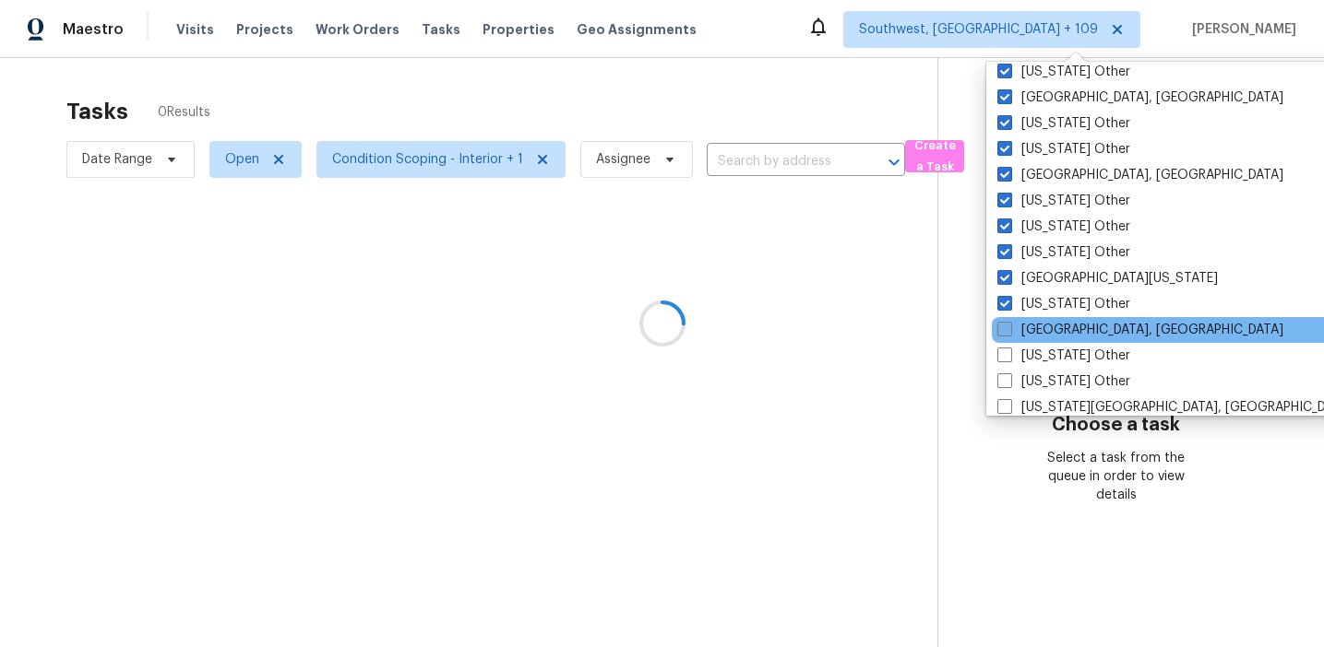
click at [1007, 321] on label "Tulsa, OK" at bounding box center [1140, 330] width 286 height 18
click at [1007, 321] on input "Tulsa, OK" at bounding box center [1003, 327] width 12 height 12
checkbox input "true"
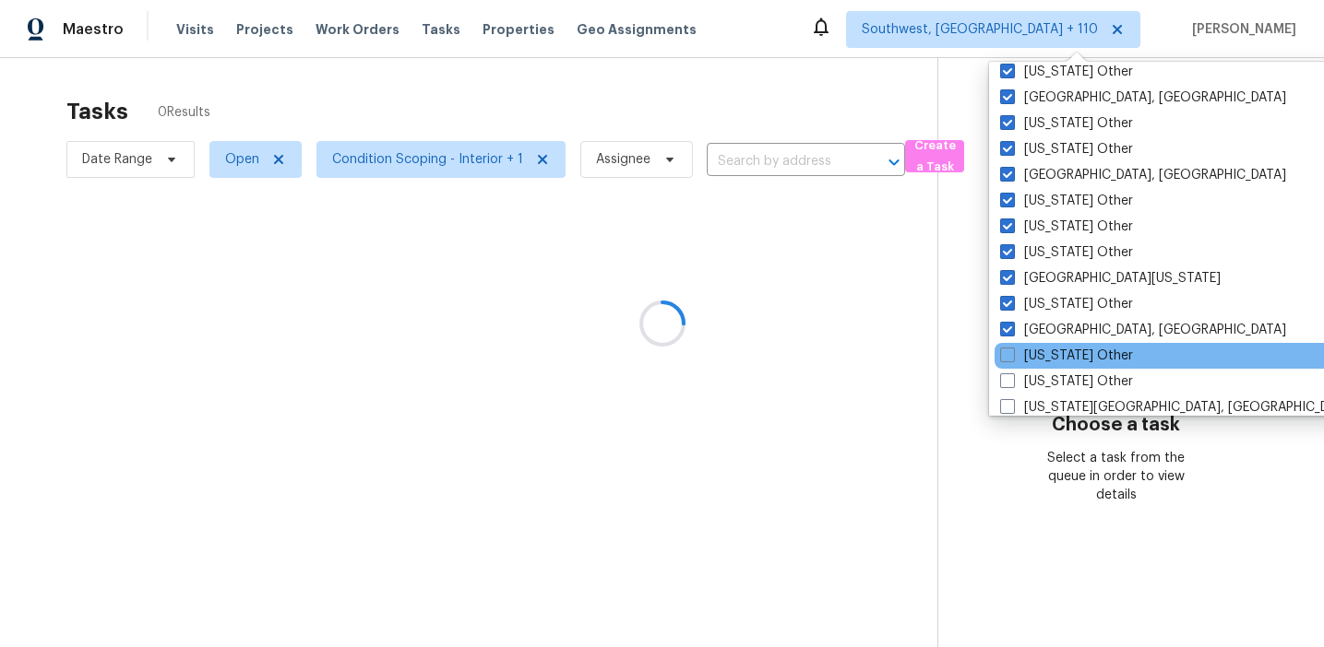
click at [1007, 345] on div "Utah Other" at bounding box center [1180, 356] width 372 height 26
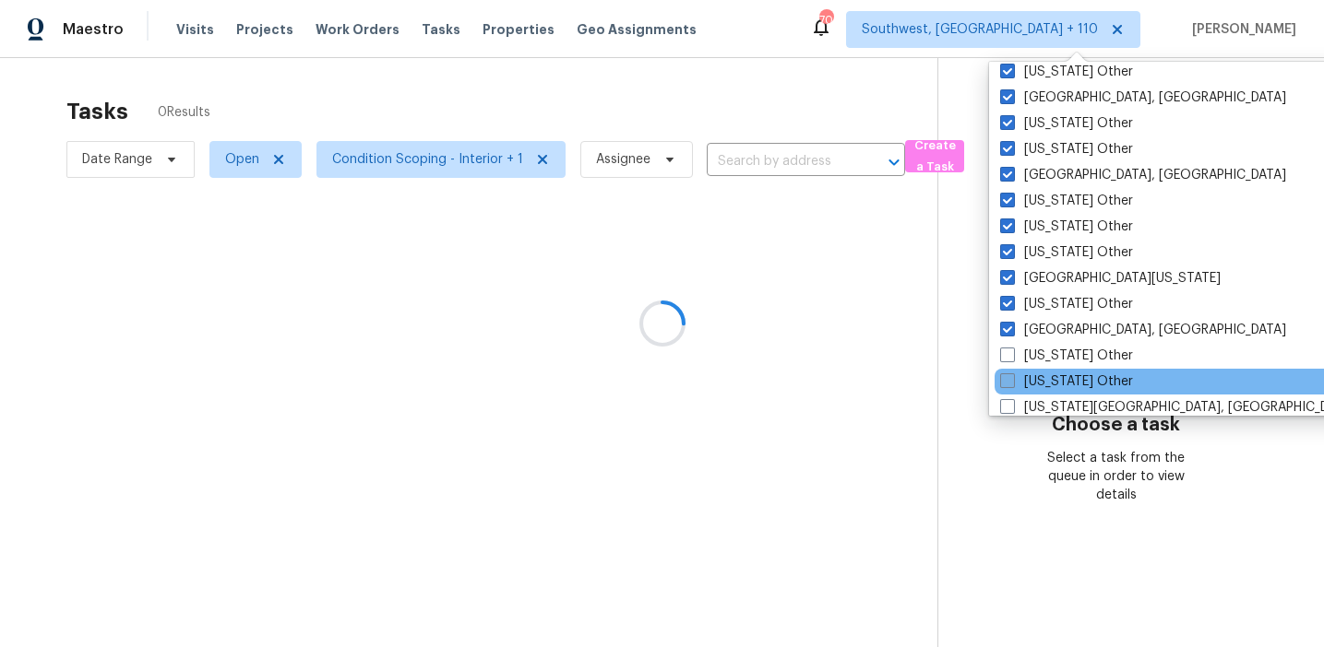
click at [1010, 383] on span at bounding box center [1007, 381] width 15 height 15
click at [1010, 383] on input "Vermont Other" at bounding box center [1006, 379] width 12 height 12
checkbox input "true"
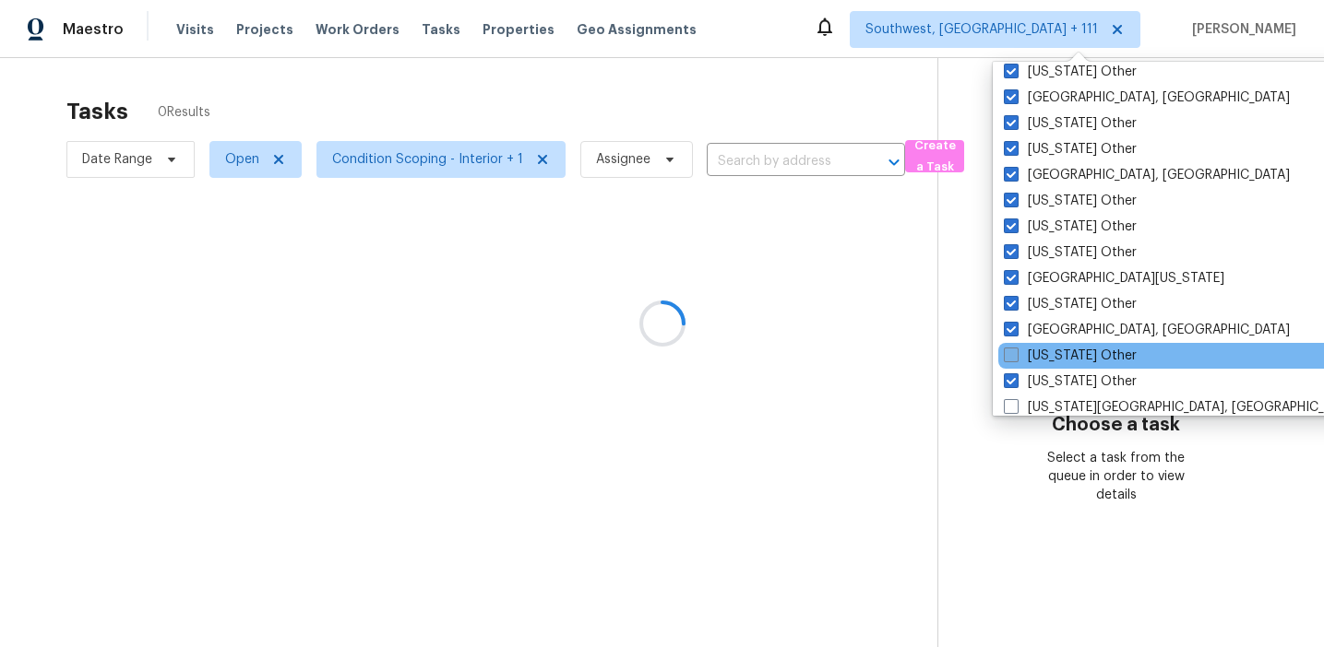
click at [1010, 356] on span at bounding box center [1010, 355] width 15 height 15
click at [1010, 356] on input "Utah Other" at bounding box center [1009, 353] width 12 height 12
checkbox input "true"
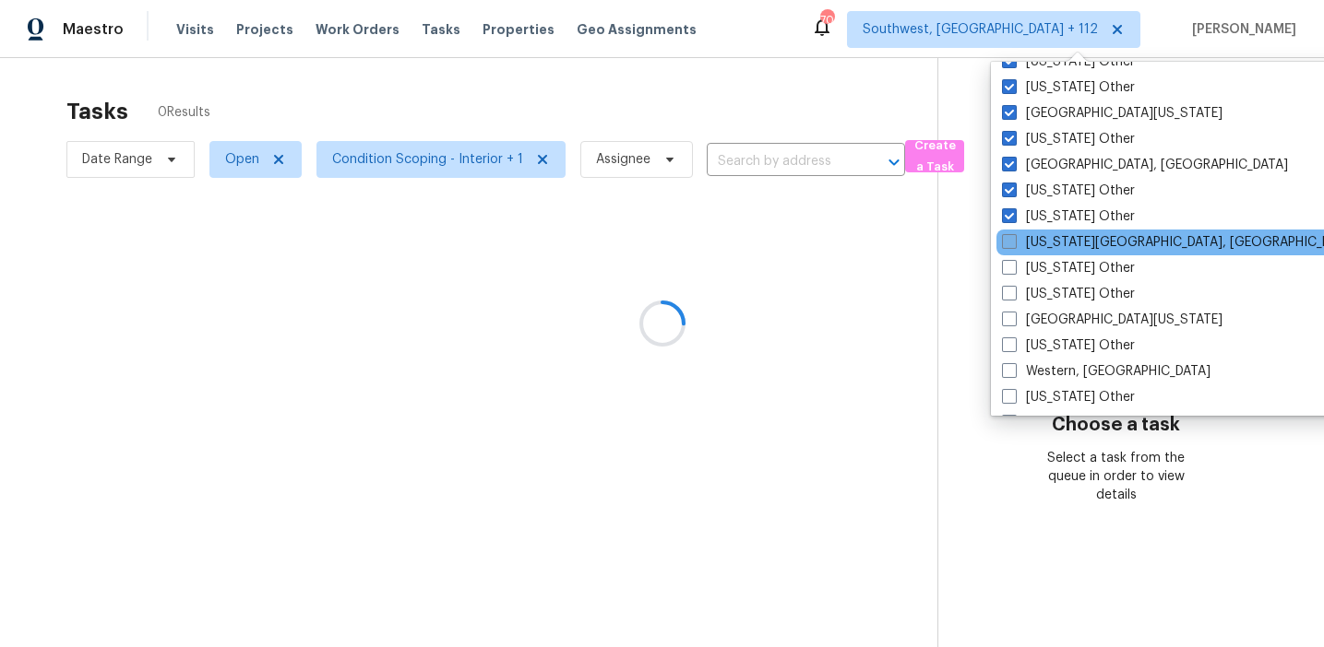
click at [1009, 236] on span at bounding box center [1009, 241] width 15 height 15
click at [1009, 236] on input "Virginia Beach, VA" at bounding box center [1008, 239] width 12 height 12
checkbox input "true"
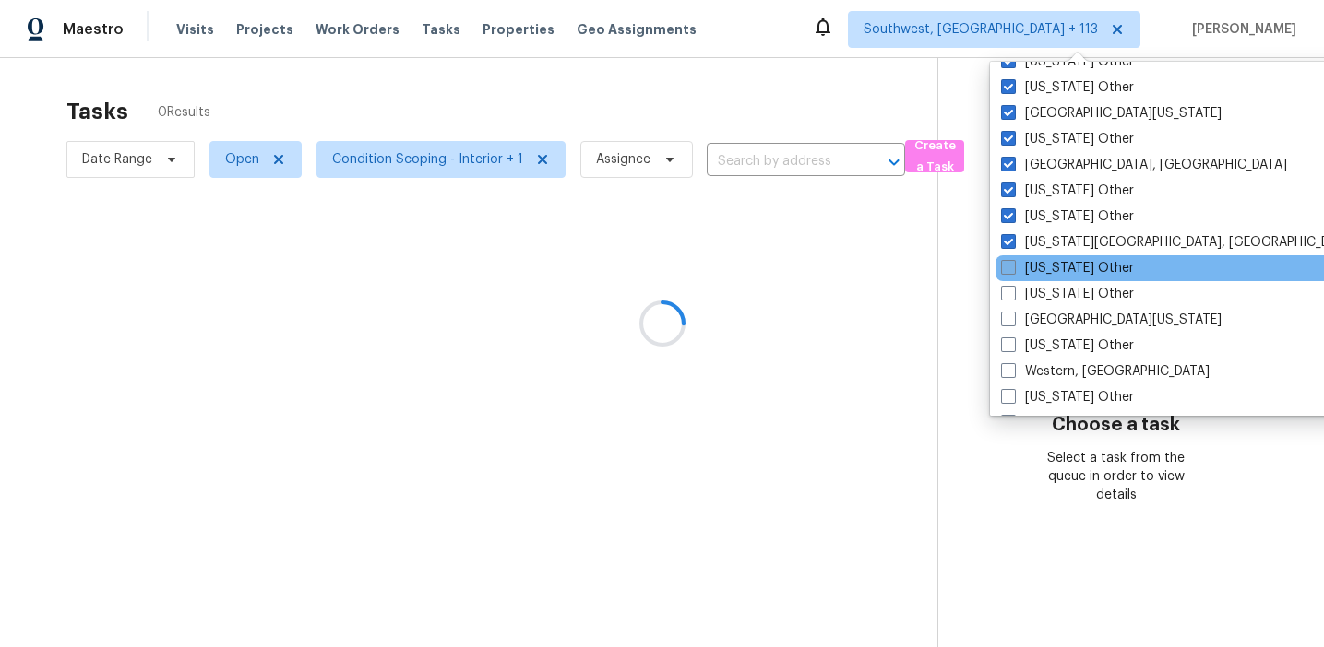
click at [1020, 274] on label "Virginia Other" at bounding box center [1067, 268] width 133 height 18
click at [1013, 271] on input "Virginia Other" at bounding box center [1007, 265] width 12 height 12
checkbox input "true"
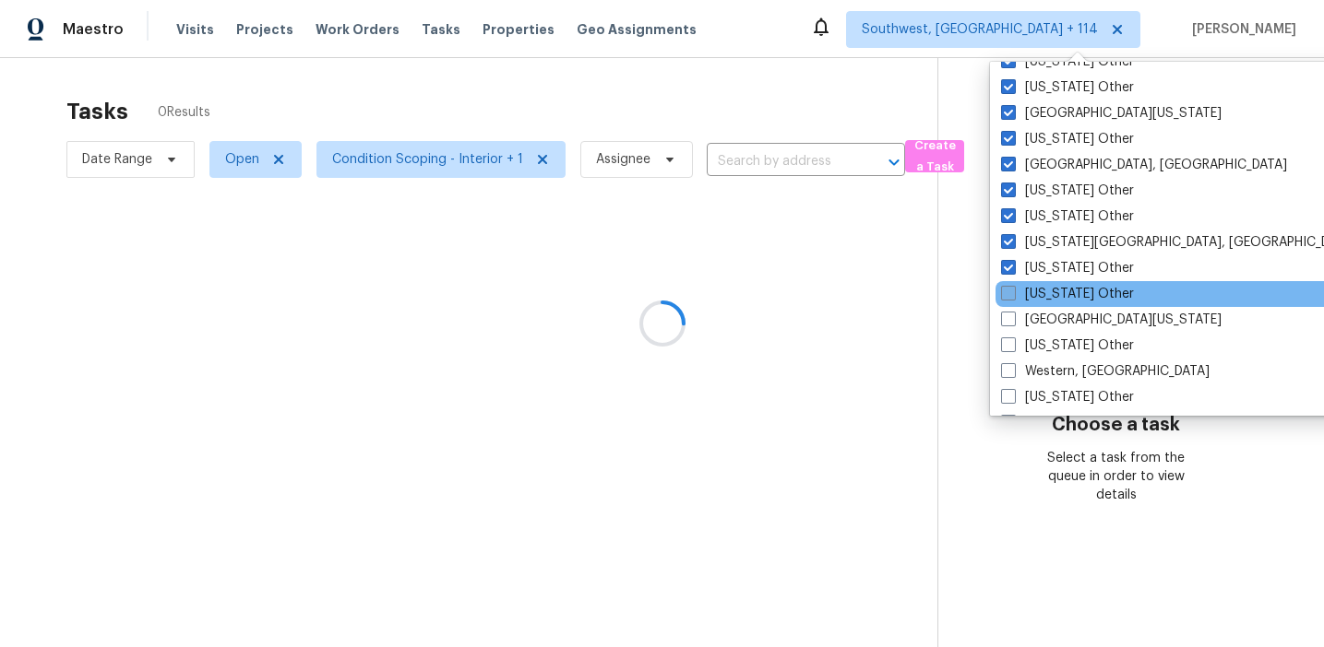
click at [1020, 293] on label "Washington Other" at bounding box center [1067, 294] width 133 height 18
click at [1013, 293] on input "Washington Other" at bounding box center [1007, 291] width 12 height 12
checkbox input "true"
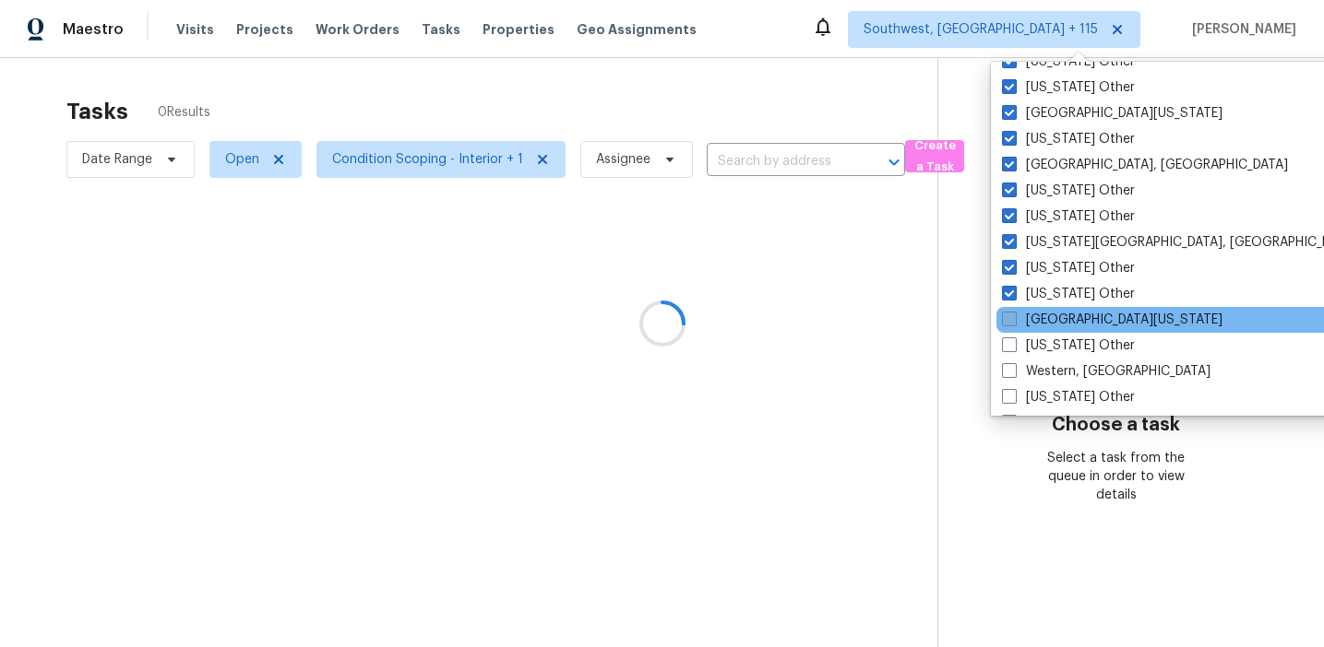
click at [1020, 313] on label "West Texas" at bounding box center [1112, 320] width 220 height 18
click at [1014, 313] on input "West Texas" at bounding box center [1008, 317] width 12 height 12
click at [1021, 326] on label "West Texas" at bounding box center [1111, 320] width 220 height 18
click at [1013, 323] on input "West Texas" at bounding box center [1007, 317] width 12 height 12
checkbox input "false"
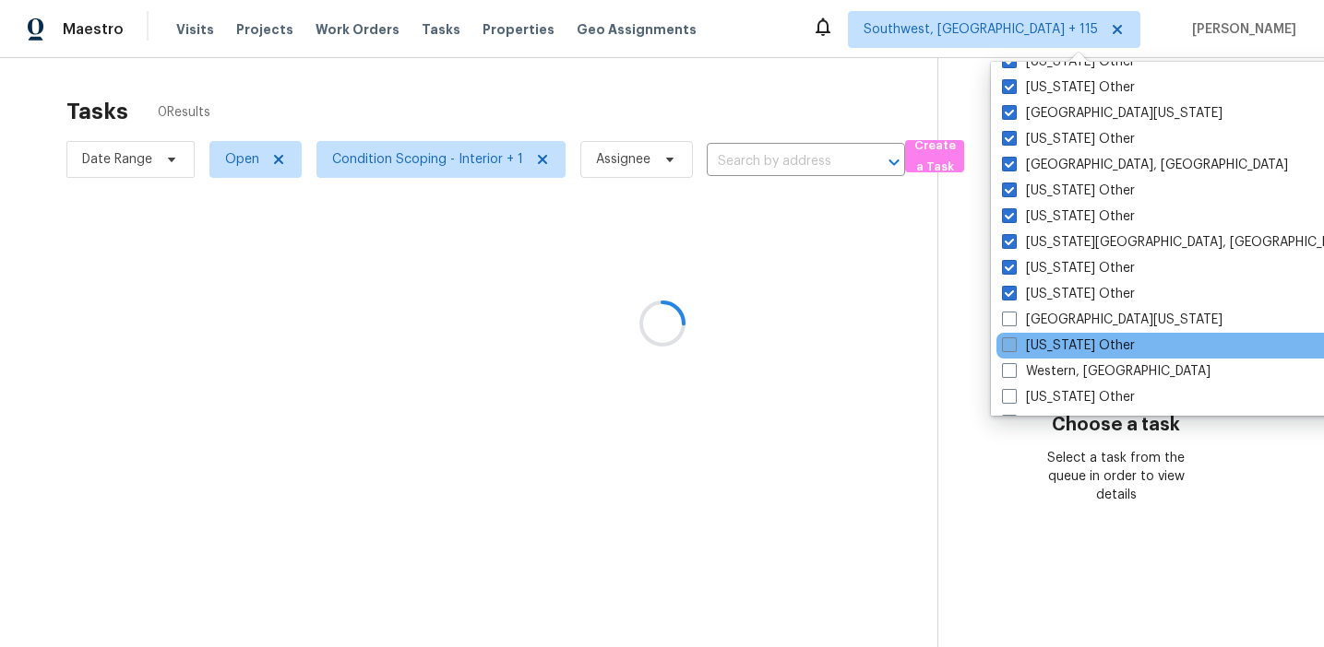
click at [1021, 345] on label "West Virginia Other" at bounding box center [1068, 346] width 133 height 18
click at [1014, 345] on input "West Virginia Other" at bounding box center [1008, 343] width 12 height 12
checkbox input "true"
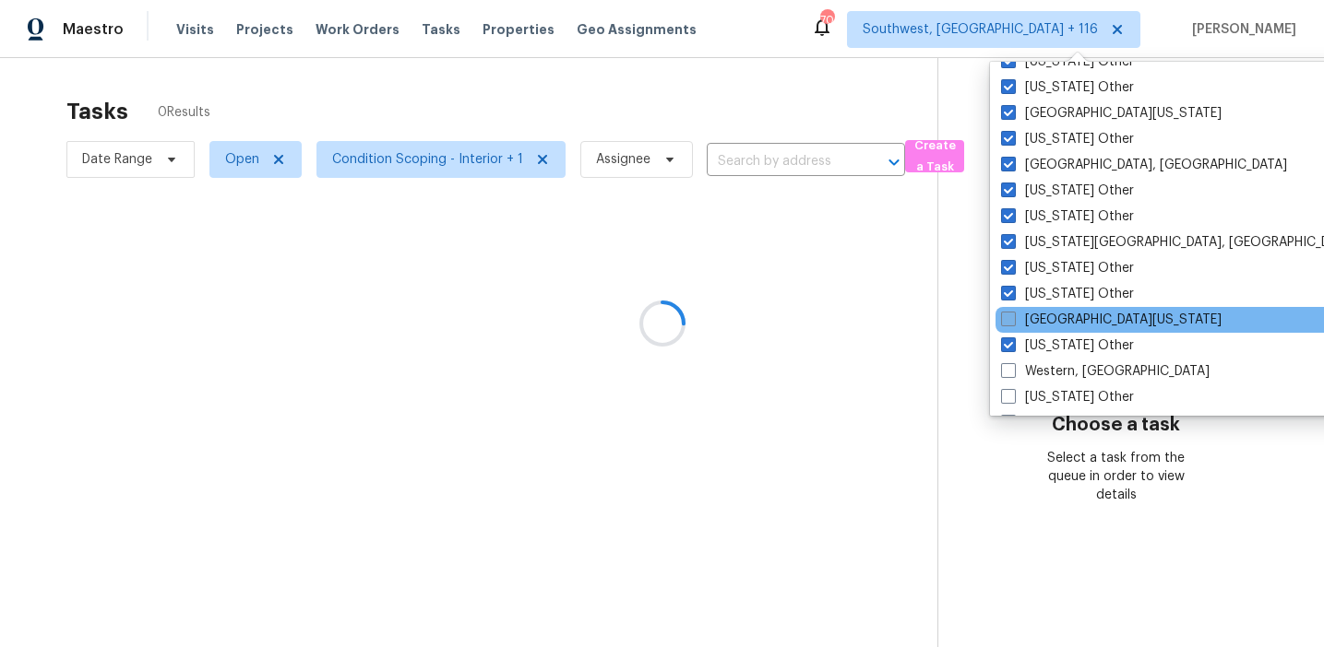
click at [1015, 316] on label "West Texas" at bounding box center [1111, 320] width 220 height 18
click at [1013, 316] on input "West Texas" at bounding box center [1007, 317] width 12 height 12
checkbox input "true"
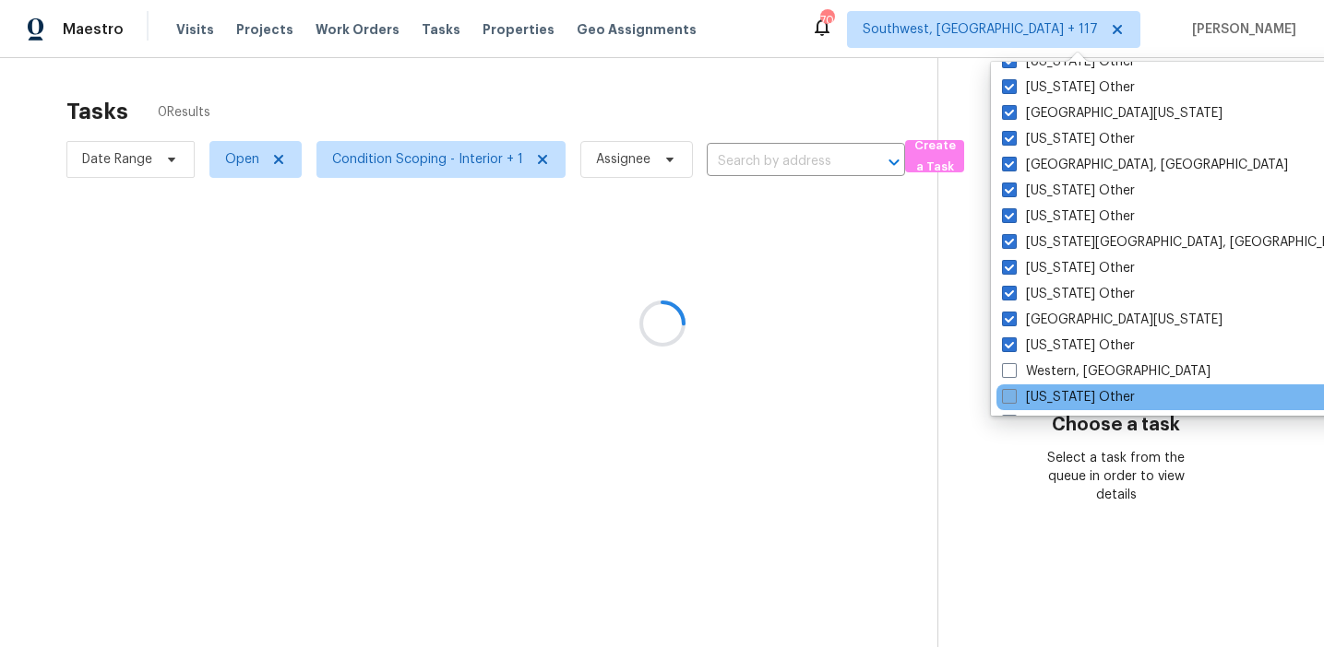
click at [1025, 395] on label "Wisconsin Other" at bounding box center [1068, 397] width 133 height 18
click at [1014, 395] on input "Wisconsin Other" at bounding box center [1008, 394] width 12 height 12
checkbox input "true"
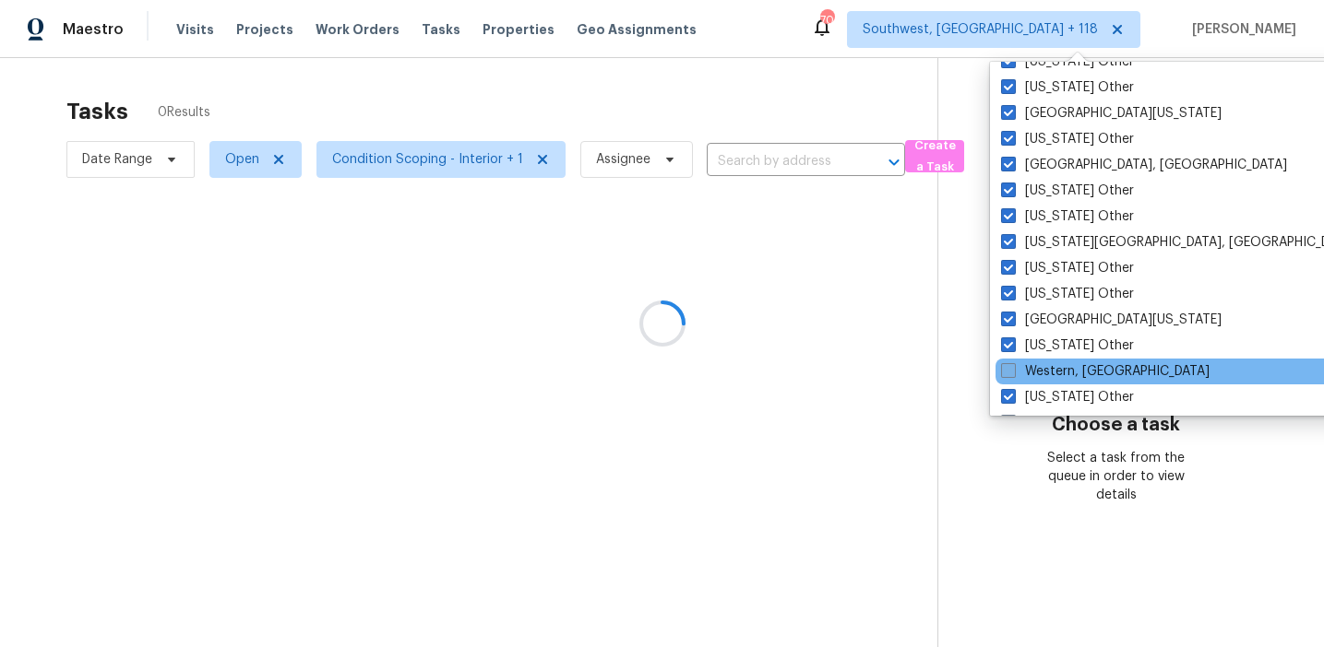
click at [1023, 376] on label "Western, NY" at bounding box center [1105, 371] width 208 height 18
click at [1013, 374] on input "Western, NY" at bounding box center [1007, 368] width 12 height 12
checkbox input "true"
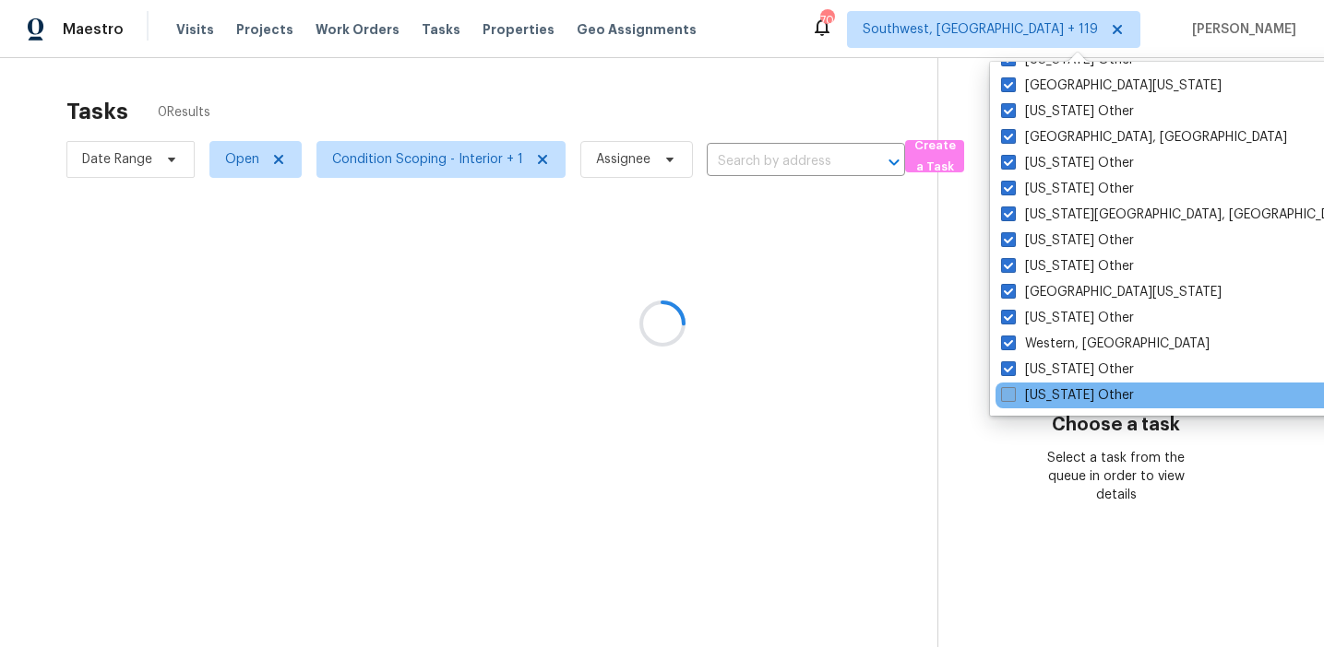
click at [1030, 398] on label "Wyoming Other" at bounding box center [1067, 395] width 133 height 18
click at [1013, 398] on input "Wyoming Other" at bounding box center [1007, 392] width 12 height 12
checkbox input "true"
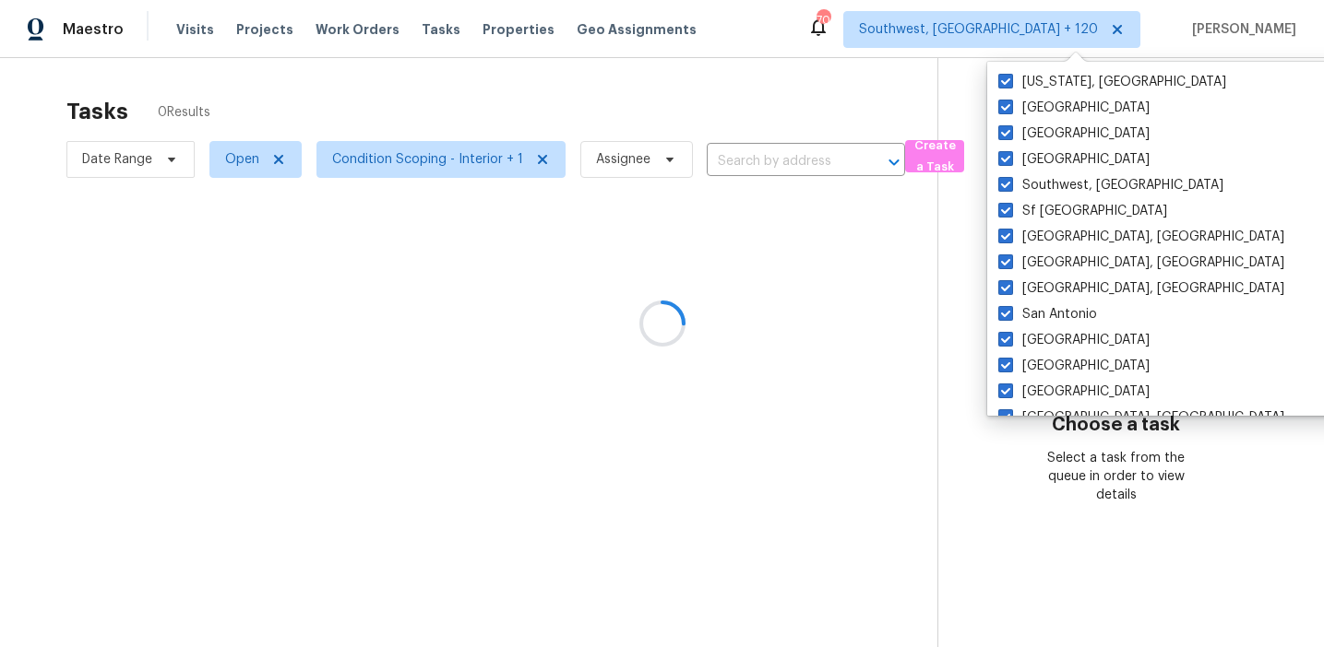
click at [924, 315] on div at bounding box center [662, 323] width 1324 height 647
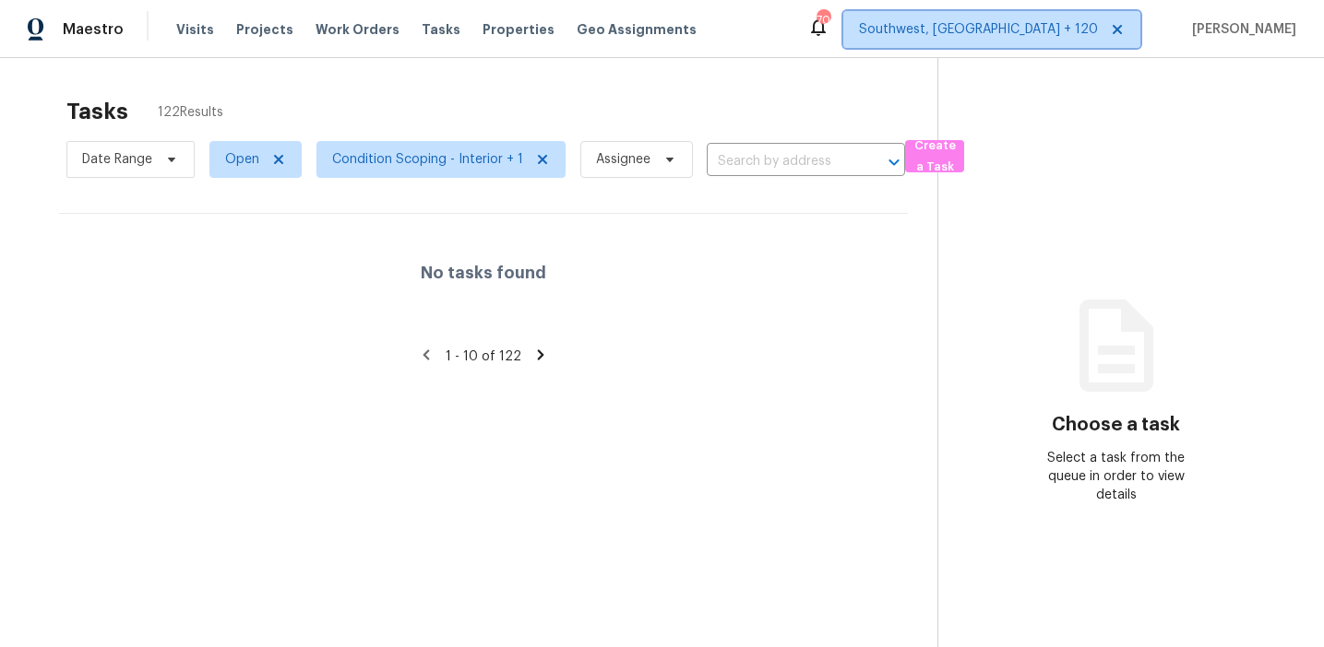
click at [1095, 23] on span "Southwest, FL + 120" at bounding box center [978, 29] width 239 height 18
click at [841, 92] on div "Tasks 122 Results" at bounding box center [501, 112] width 871 height 48
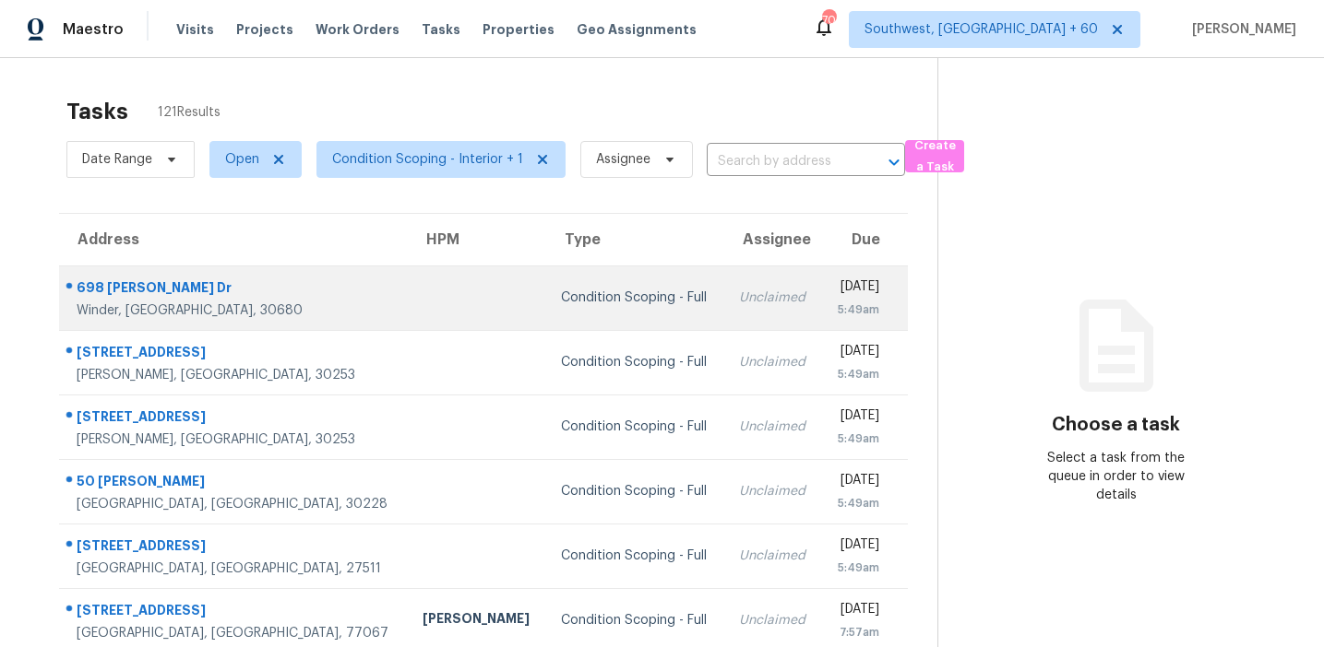
click at [546, 282] on td "Condition Scoping - Full" at bounding box center [635, 298] width 178 height 65
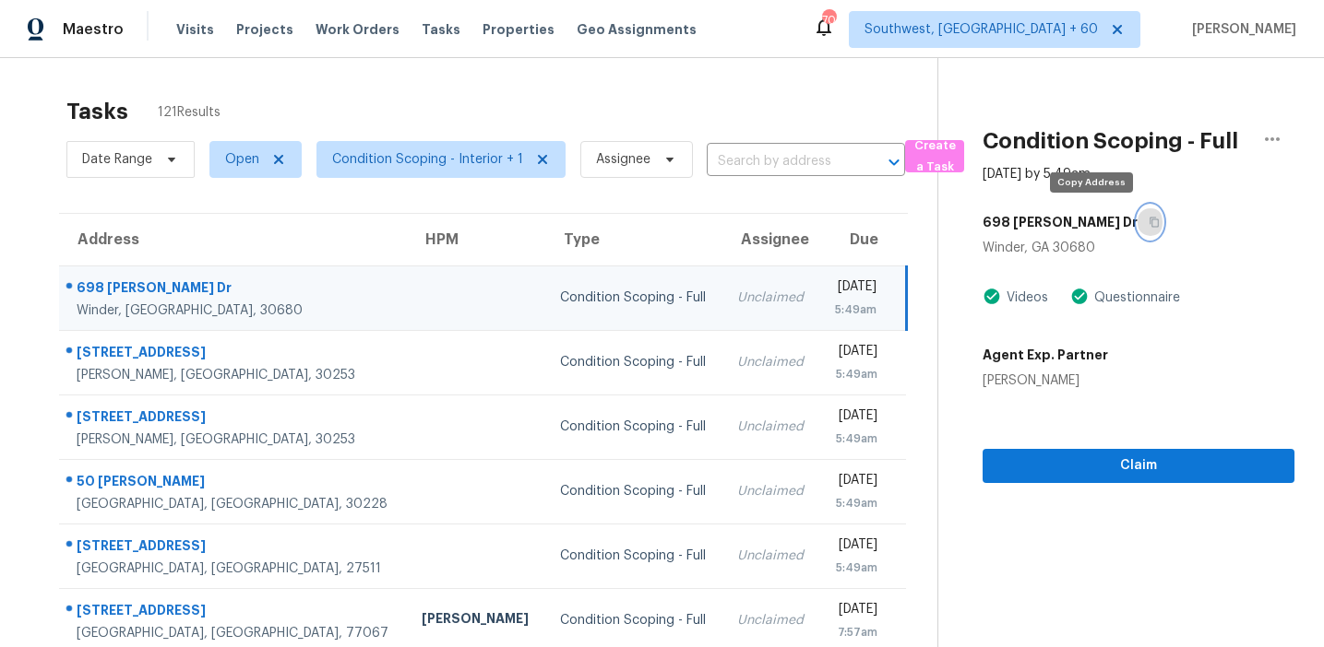
click at [1137, 215] on button "button" at bounding box center [1149, 222] width 25 height 33
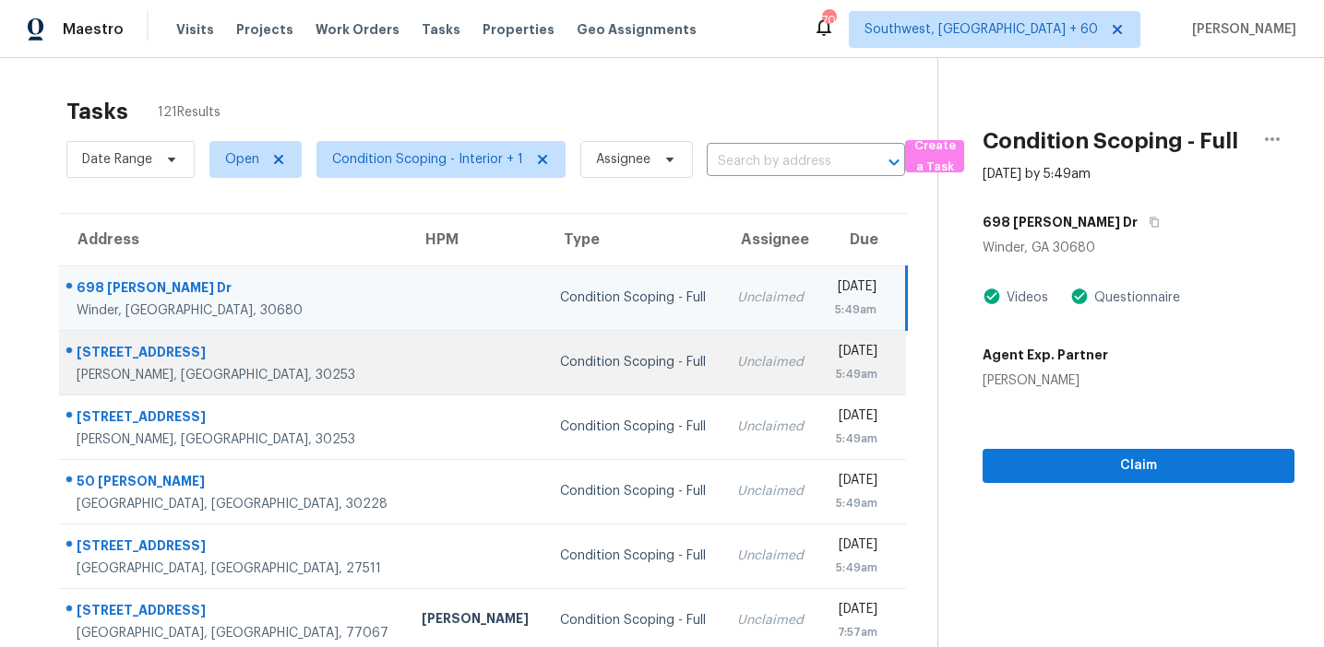
click at [560, 370] on div "Condition Scoping - Full" at bounding box center [634, 362] width 148 height 18
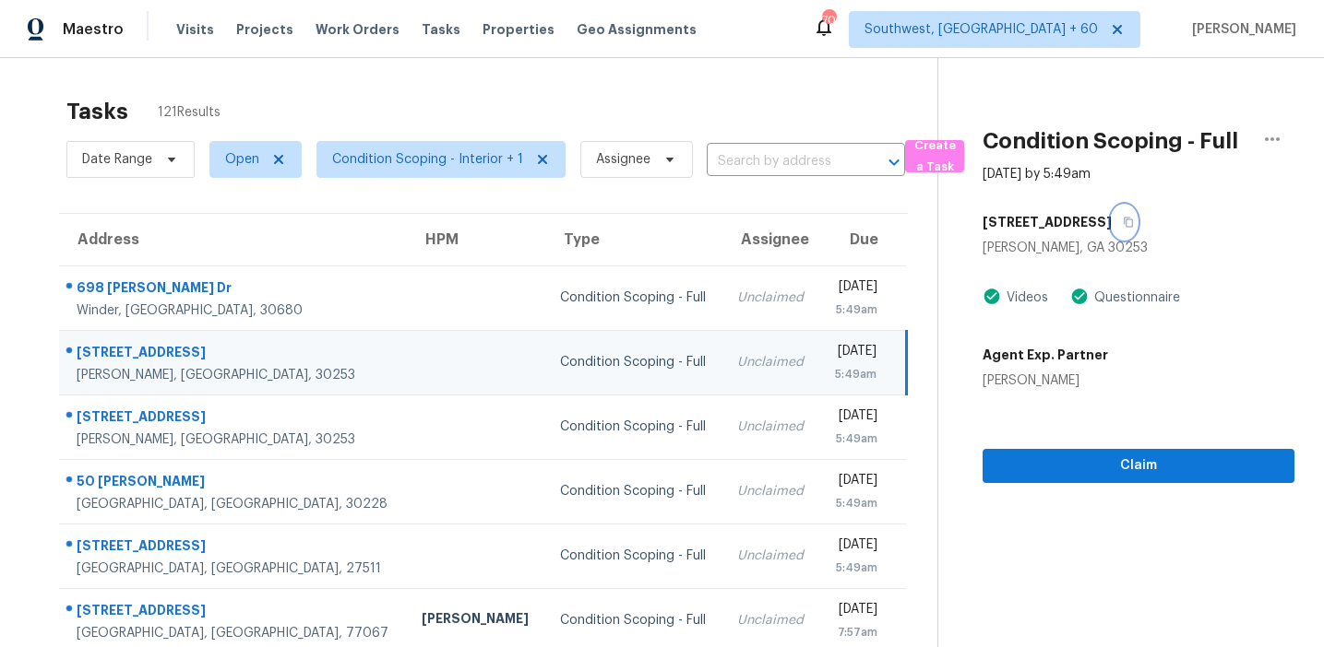
click at [1134, 224] on icon "button" at bounding box center [1127, 222] width 11 height 11
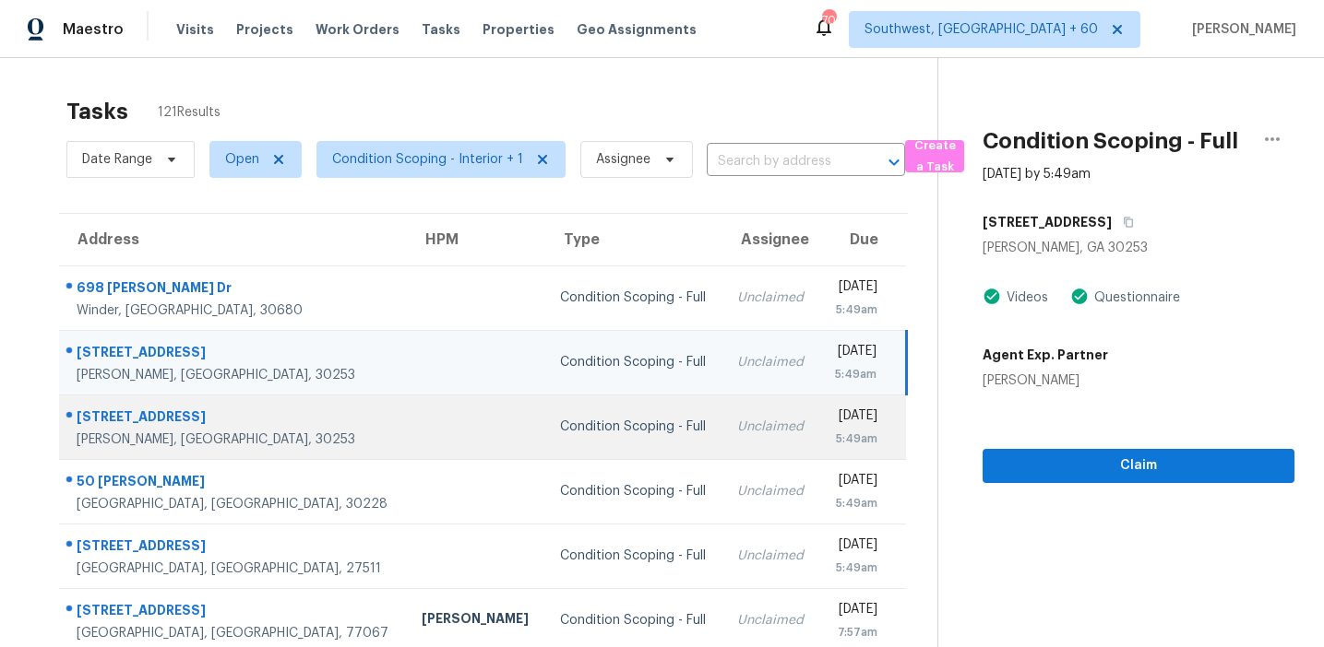
click at [560, 433] on div "Condition Scoping - Full" at bounding box center [634, 427] width 148 height 18
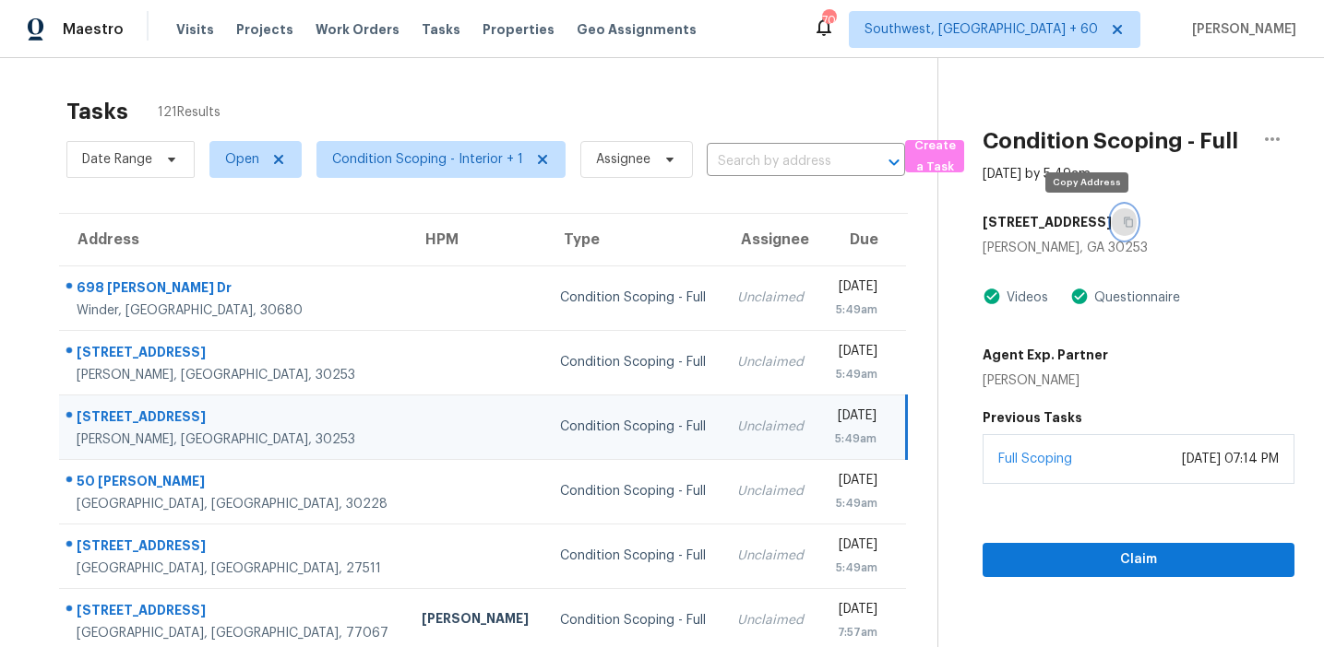
click at [1122, 220] on icon "button" at bounding box center [1127, 222] width 11 height 11
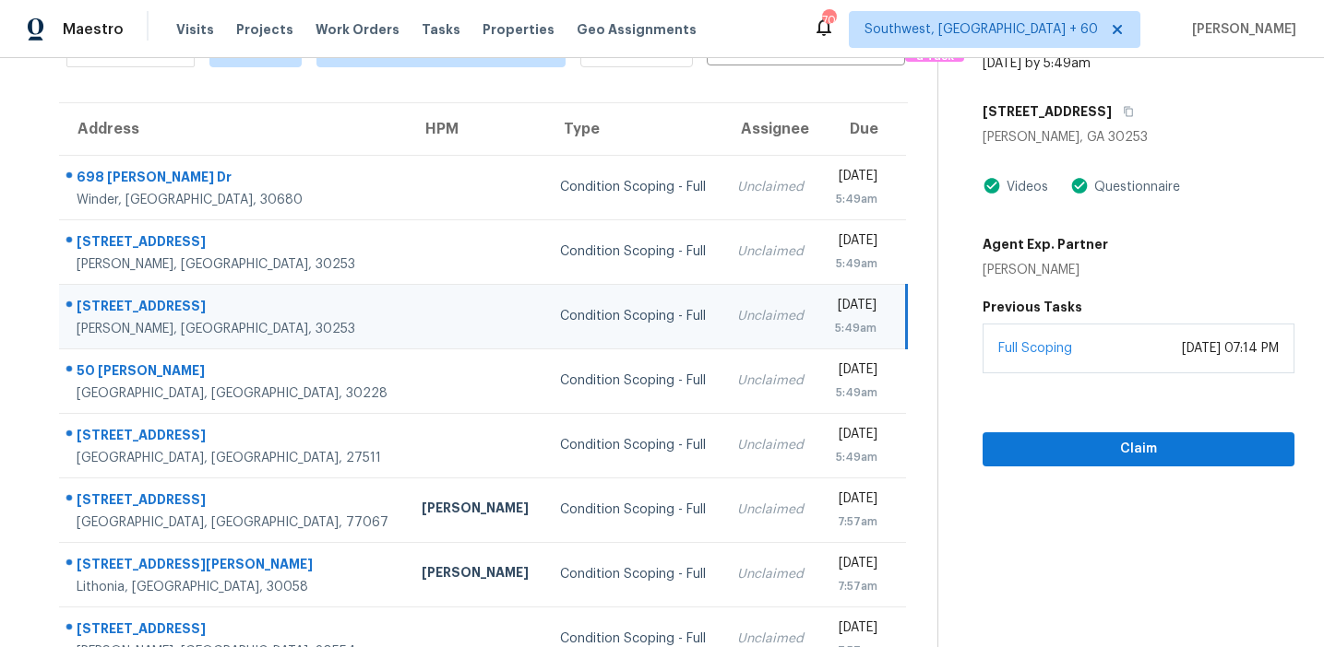
scroll to position [143, 0]
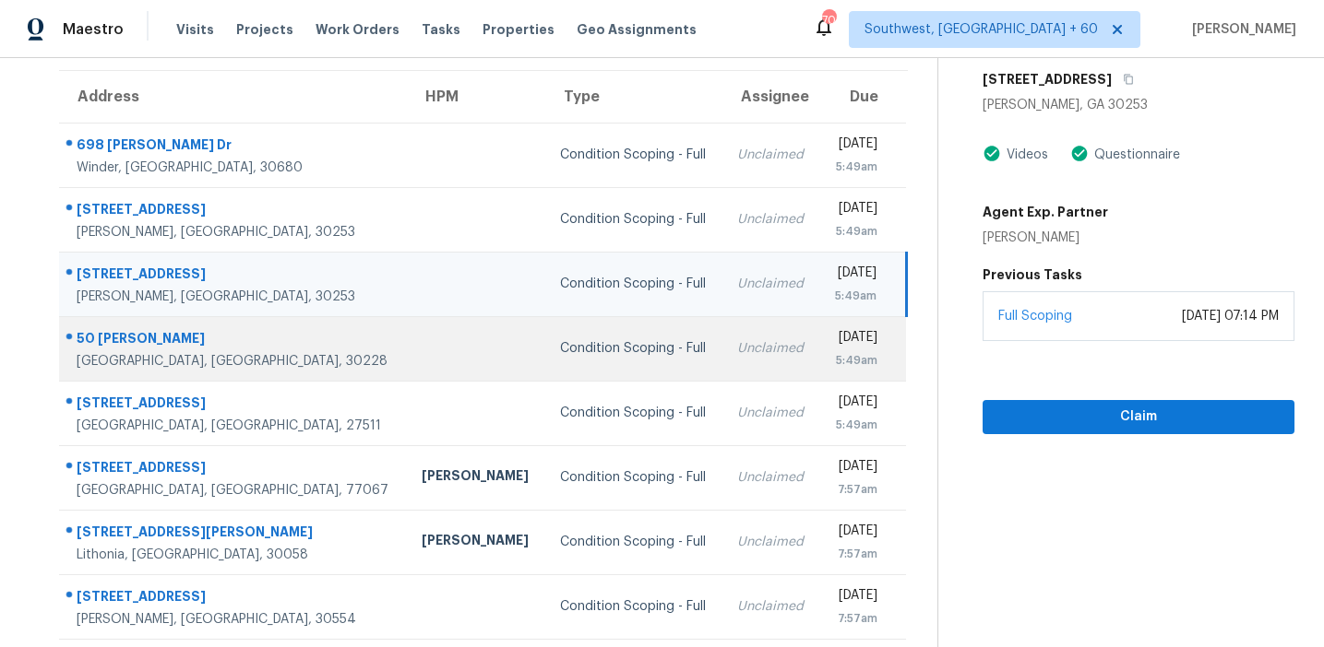
click at [560, 346] on div "Condition Scoping - Full" at bounding box center [634, 348] width 148 height 18
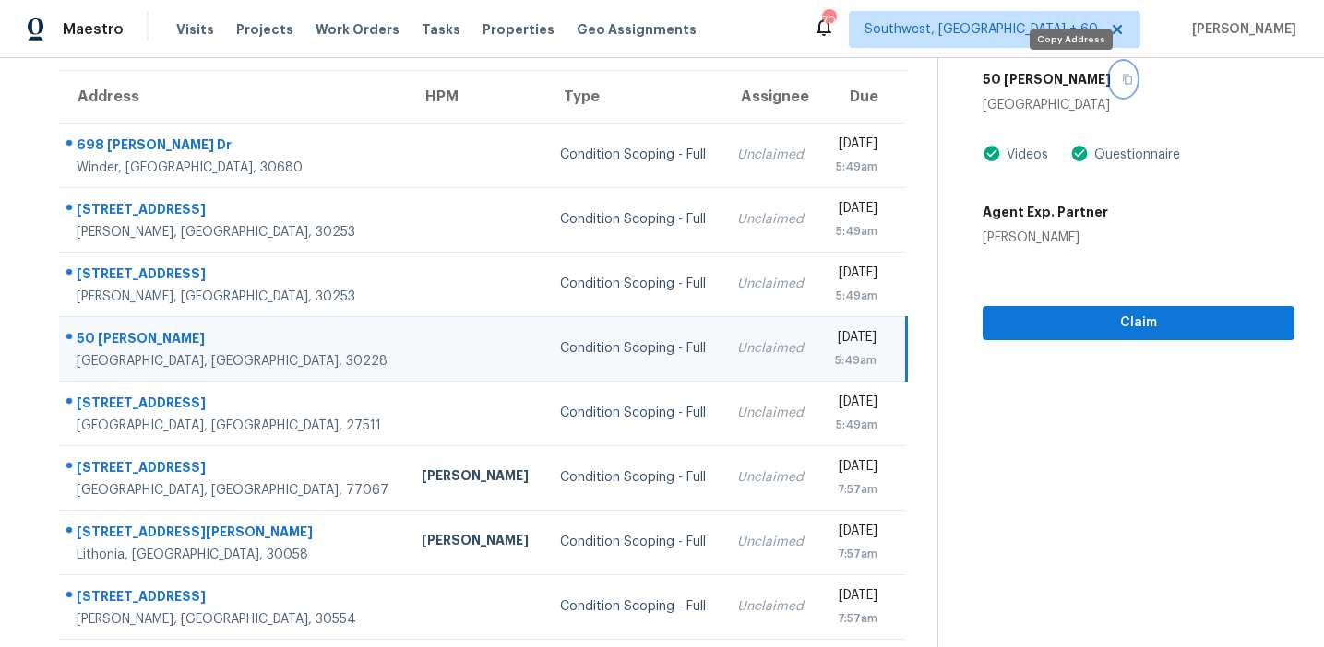
click at [1122, 82] on icon "button" at bounding box center [1127, 79] width 11 height 11
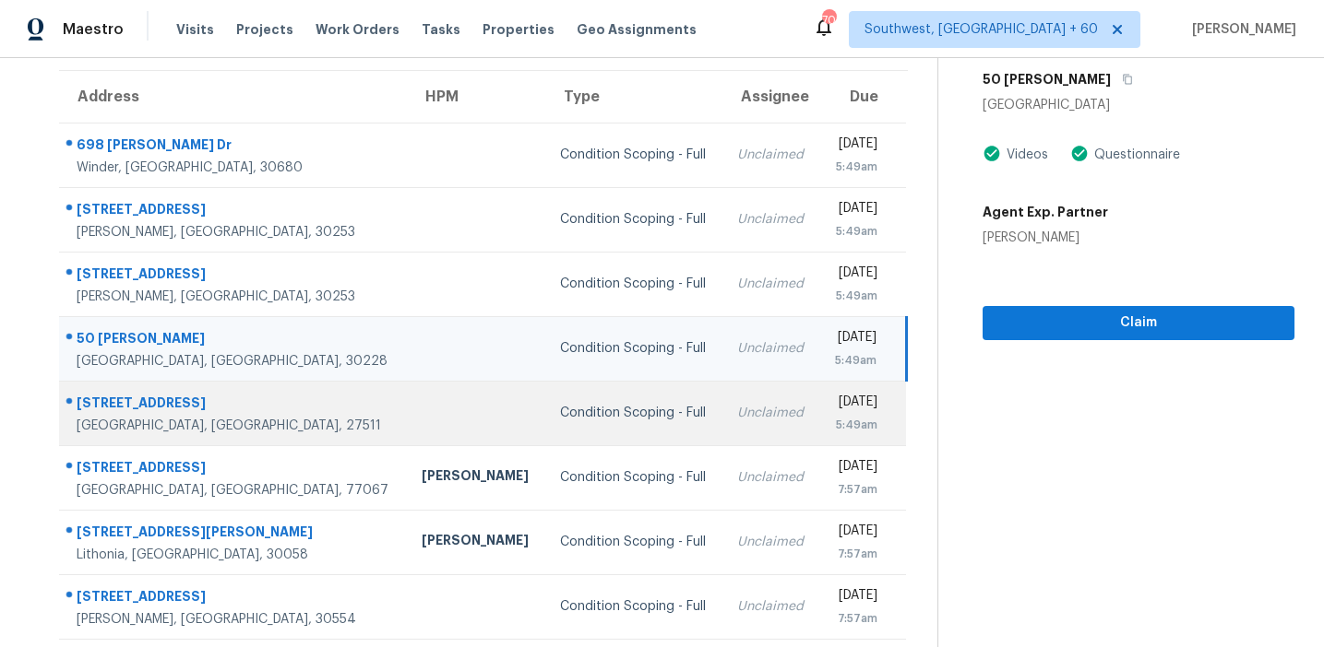
click at [560, 406] on div "Condition Scoping - Full" at bounding box center [634, 413] width 148 height 18
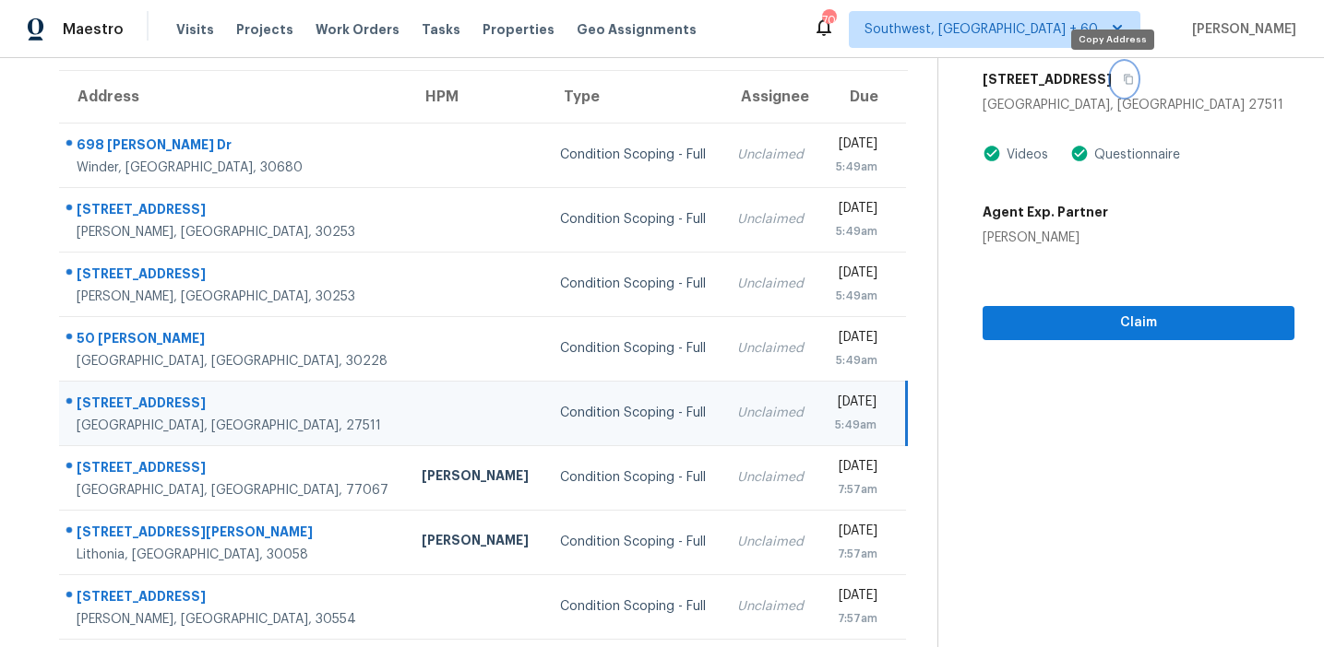
click at [1122, 77] on icon "button" at bounding box center [1127, 79] width 11 height 11
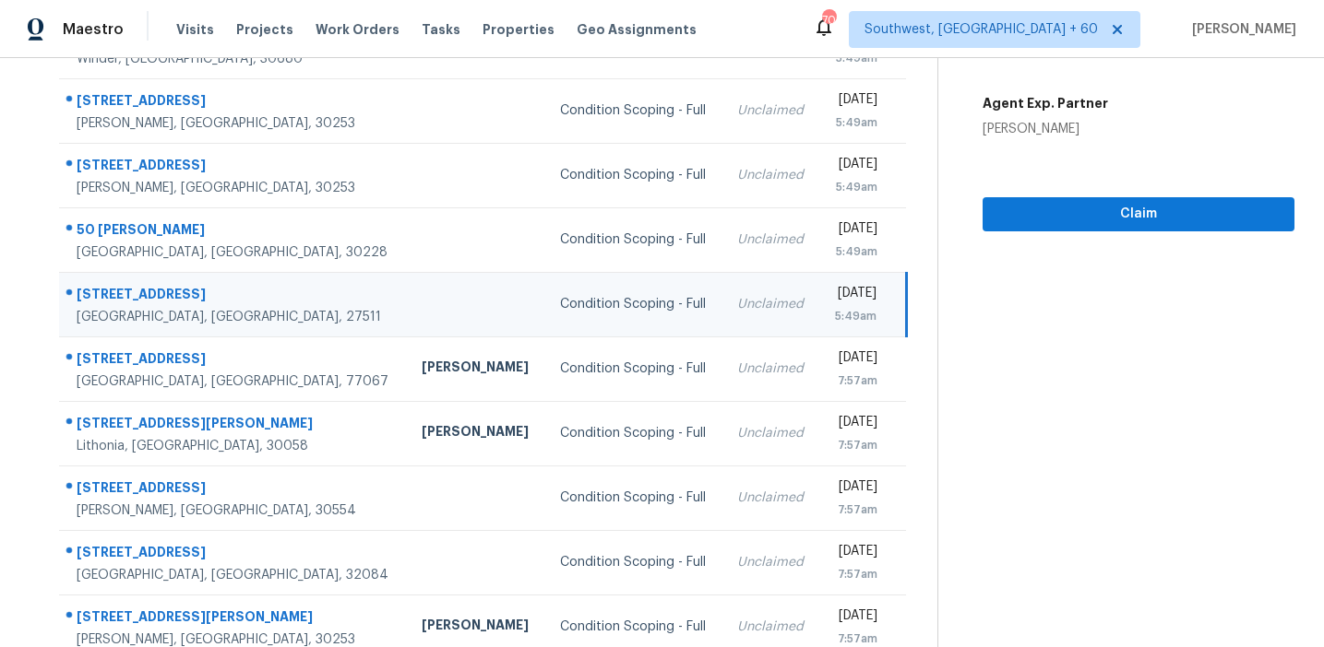
scroll to position [295, 0]
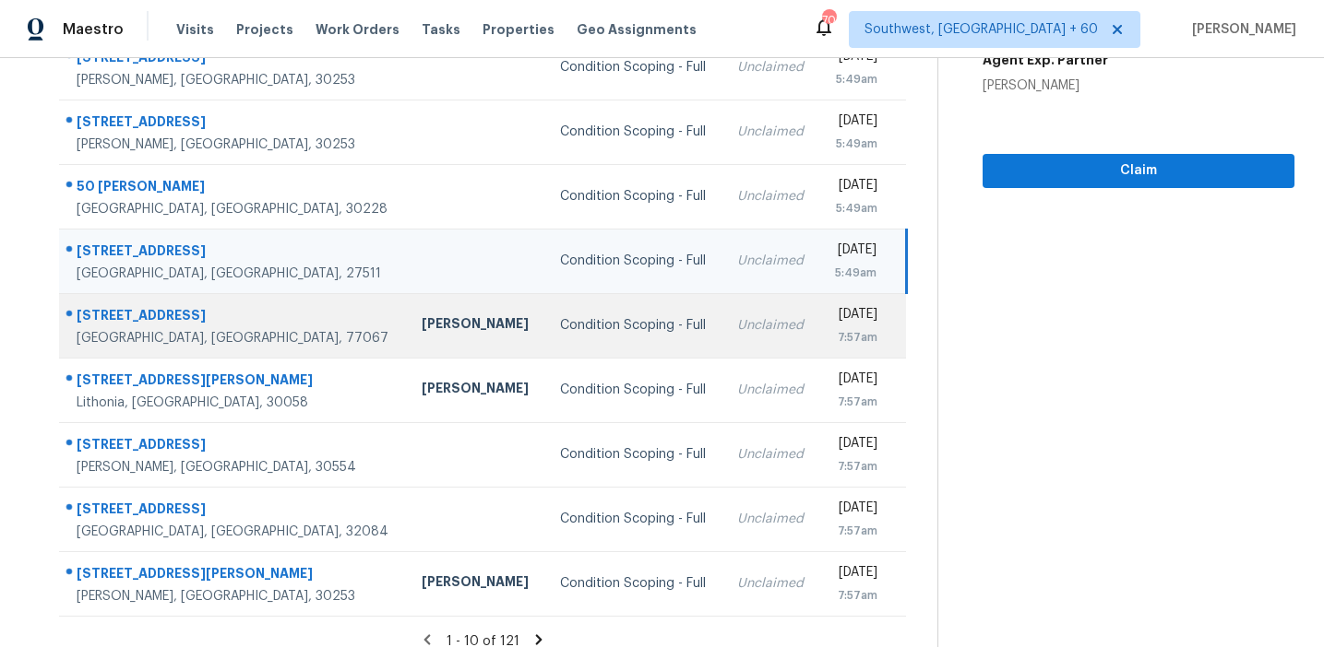
click at [560, 325] on div "Condition Scoping - Full" at bounding box center [634, 325] width 148 height 18
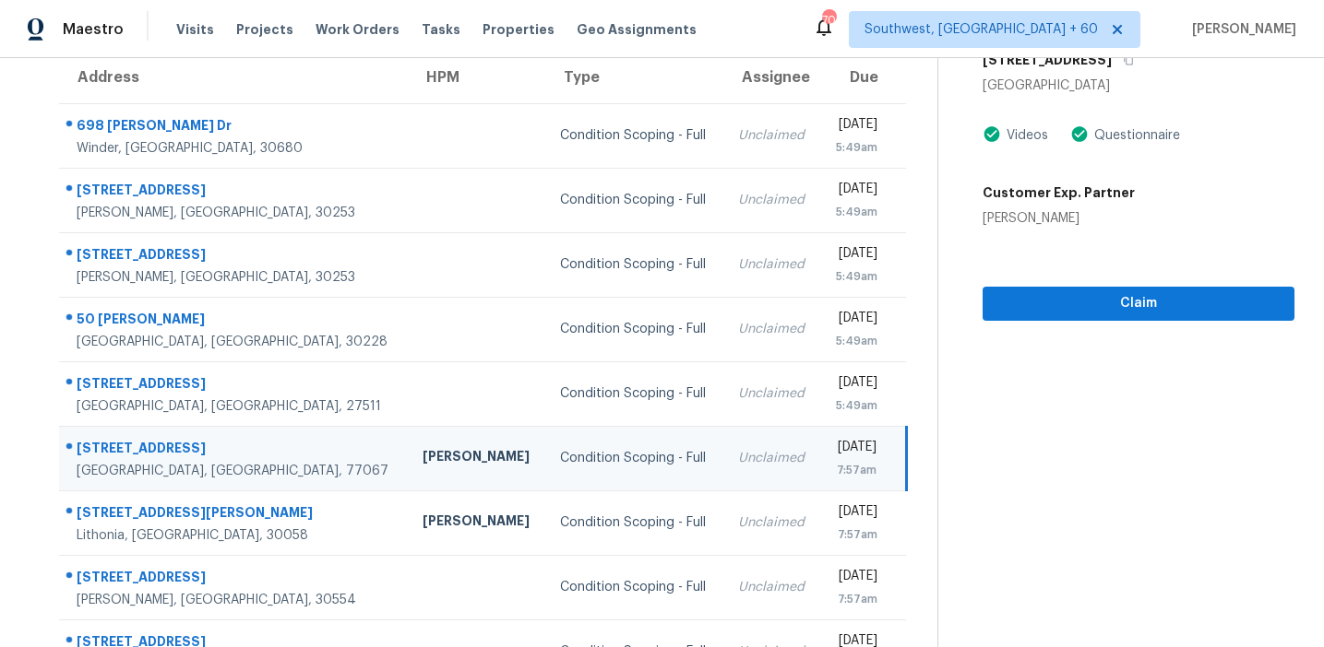
scroll to position [127, 0]
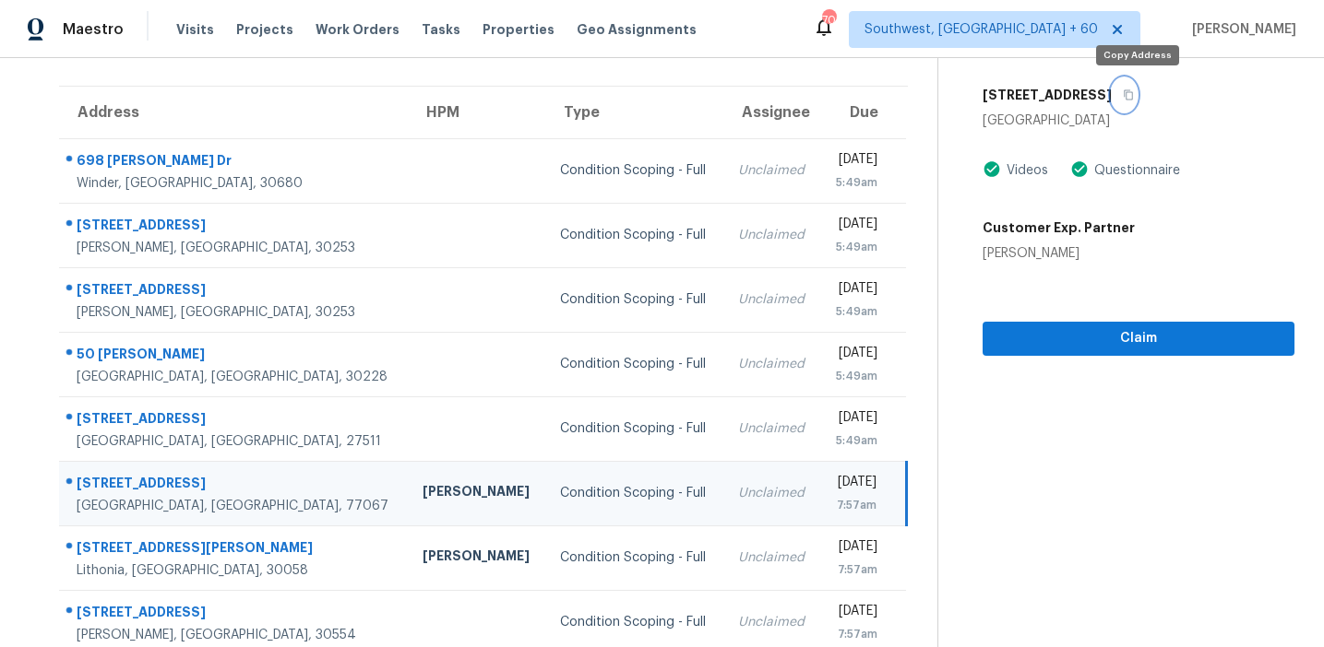
click at [1136, 89] on button "button" at bounding box center [1123, 94] width 25 height 33
click at [1133, 96] on icon "button" at bounding box center [1127, 95] width 9 height 10
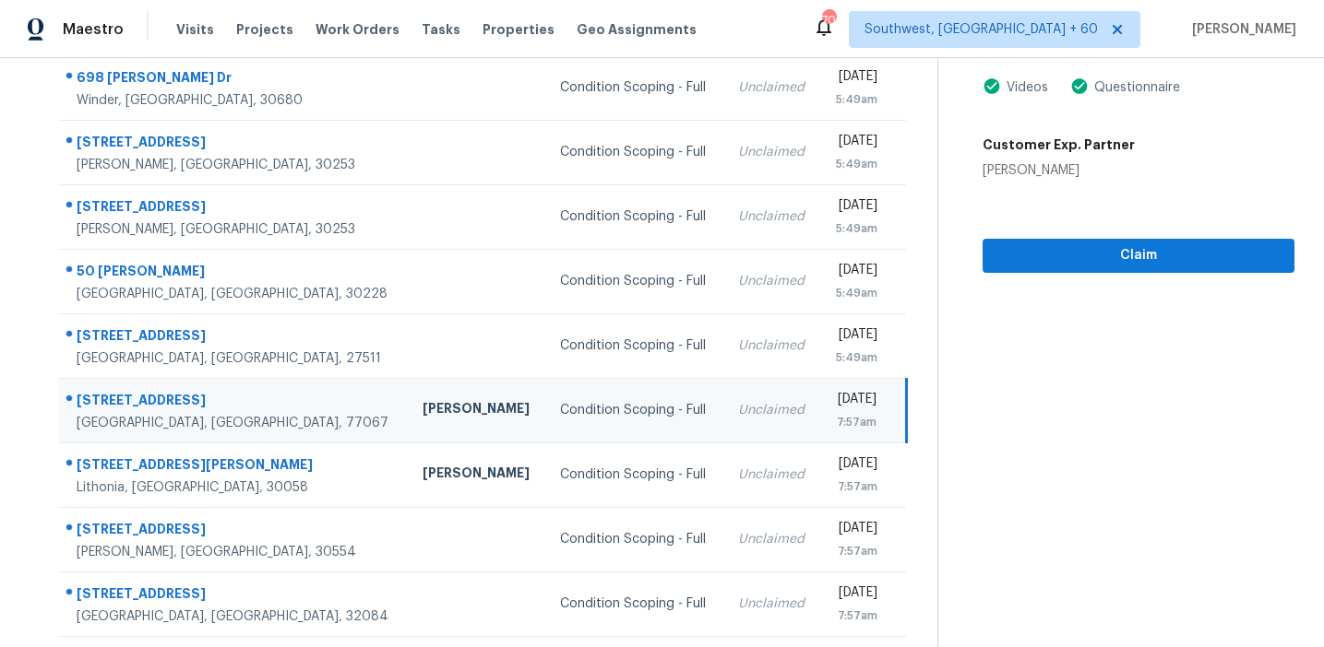
scroll to position [313, 0]
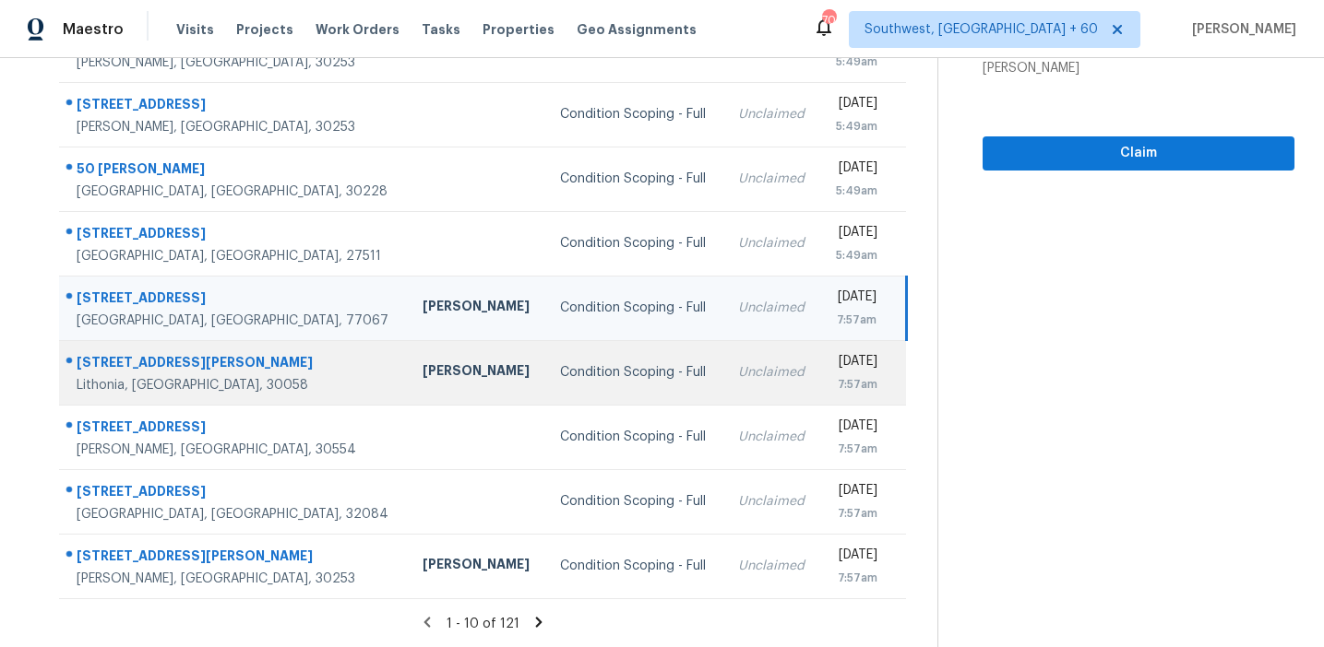
click at [560, 383] on td "Condition Scoping - Full" at bounding box center [633, 372] width 177 height 65
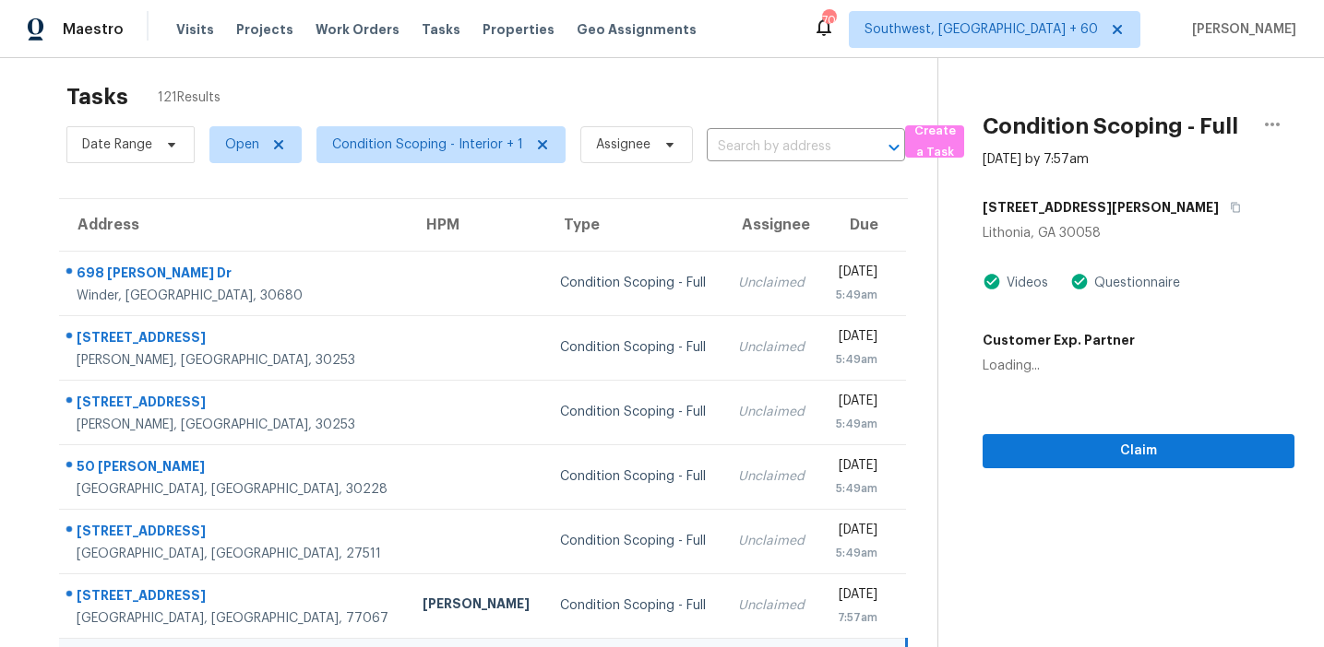
scroll to position [0, 0]
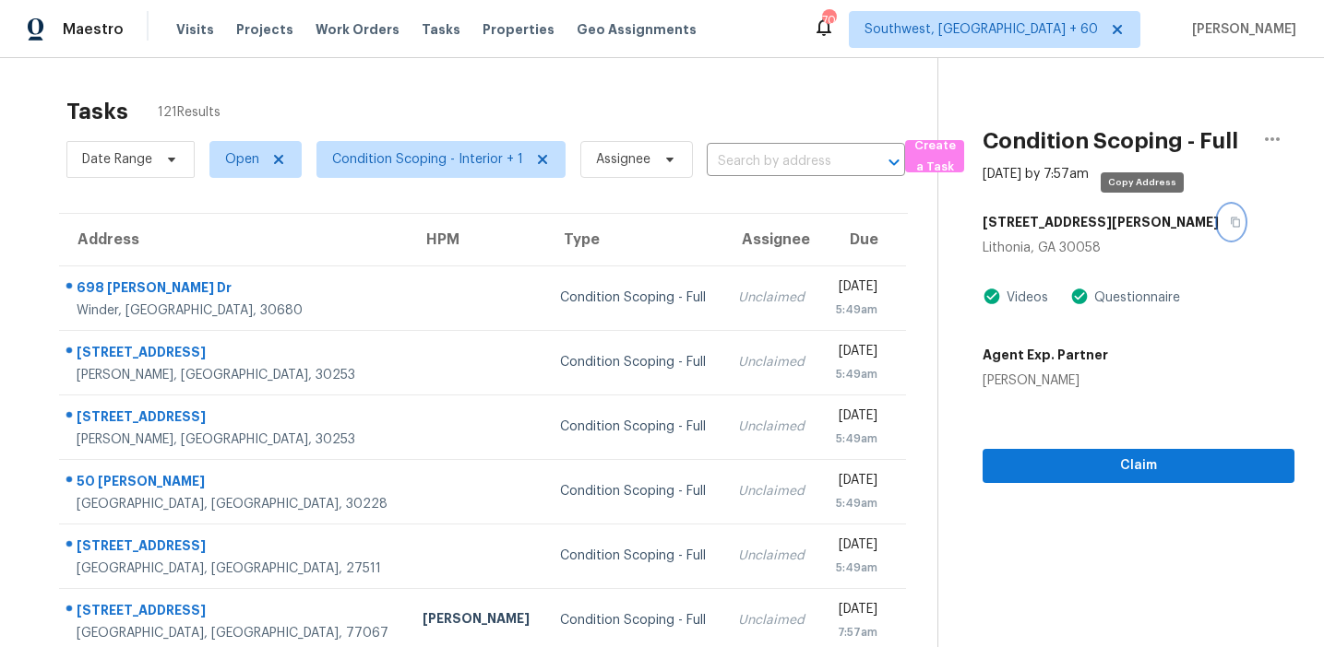
click at [1218, 222] on button "button" at bounding box center [1230, 222] width 25 height 33
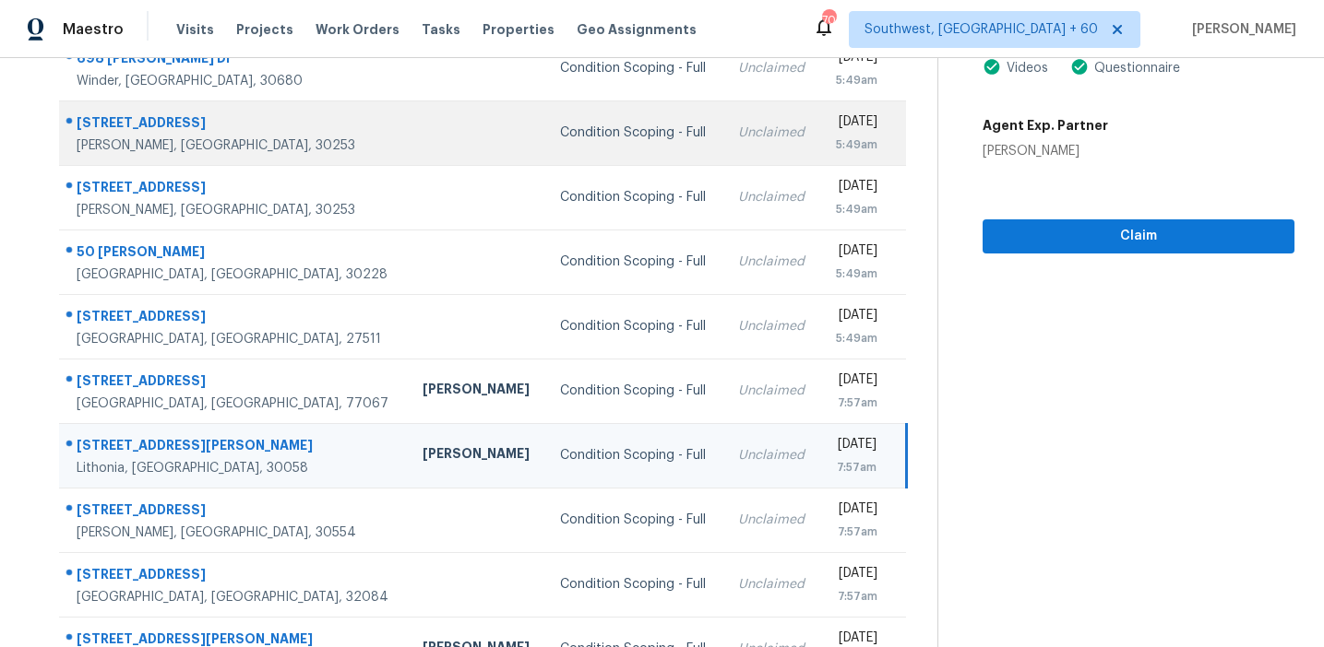
scroll to position [313, 0]
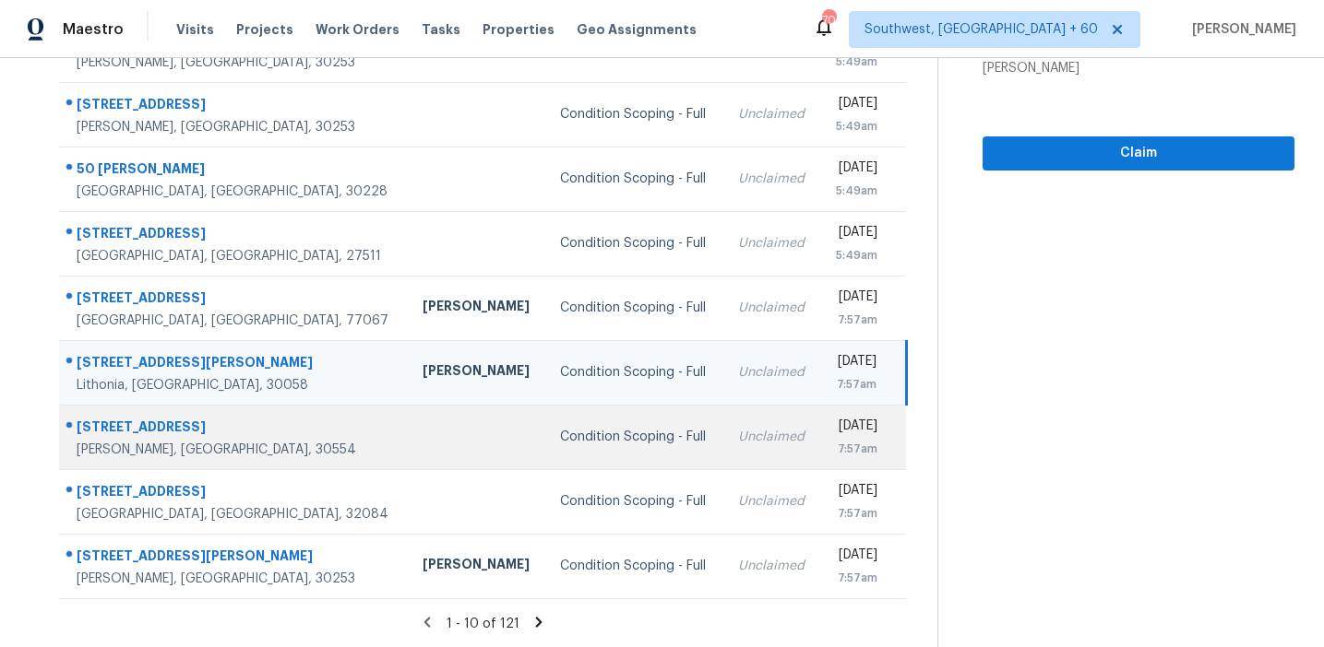
click at [560, 444] on div "Condition Scoping - Full" at bounding box center [634, 437] width 148 height 18
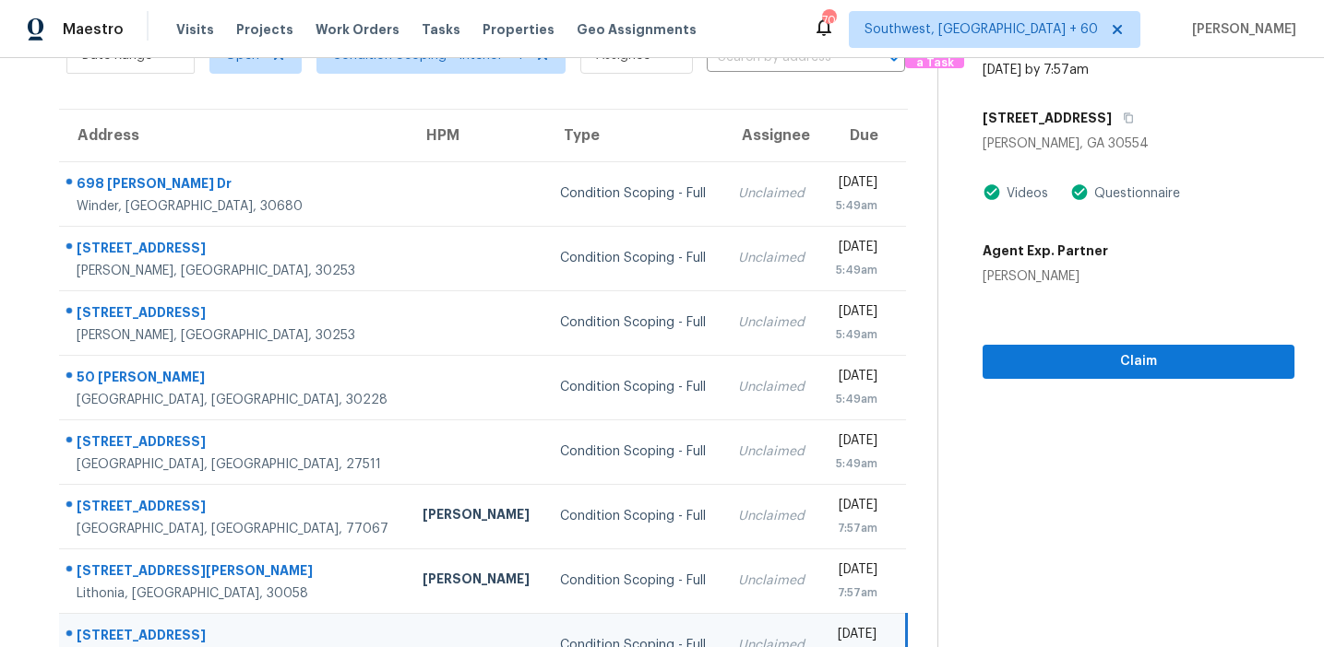
scroll to position [91, 0]
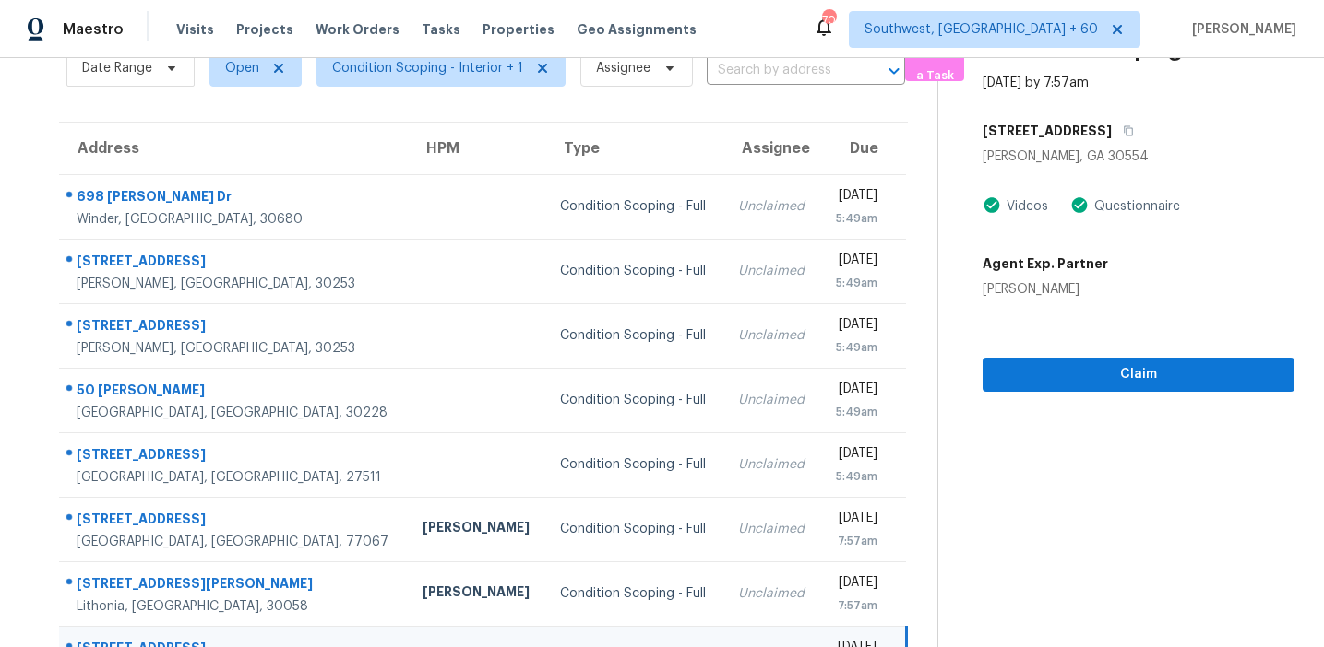
click at [1151, 123] on div "[STREET_ADDRESS]" at bounding box center [1138, 130] width 312 height 33
click at [1134, 129] on icon "button" at bounding box center [1127, 130] width 11 height 11
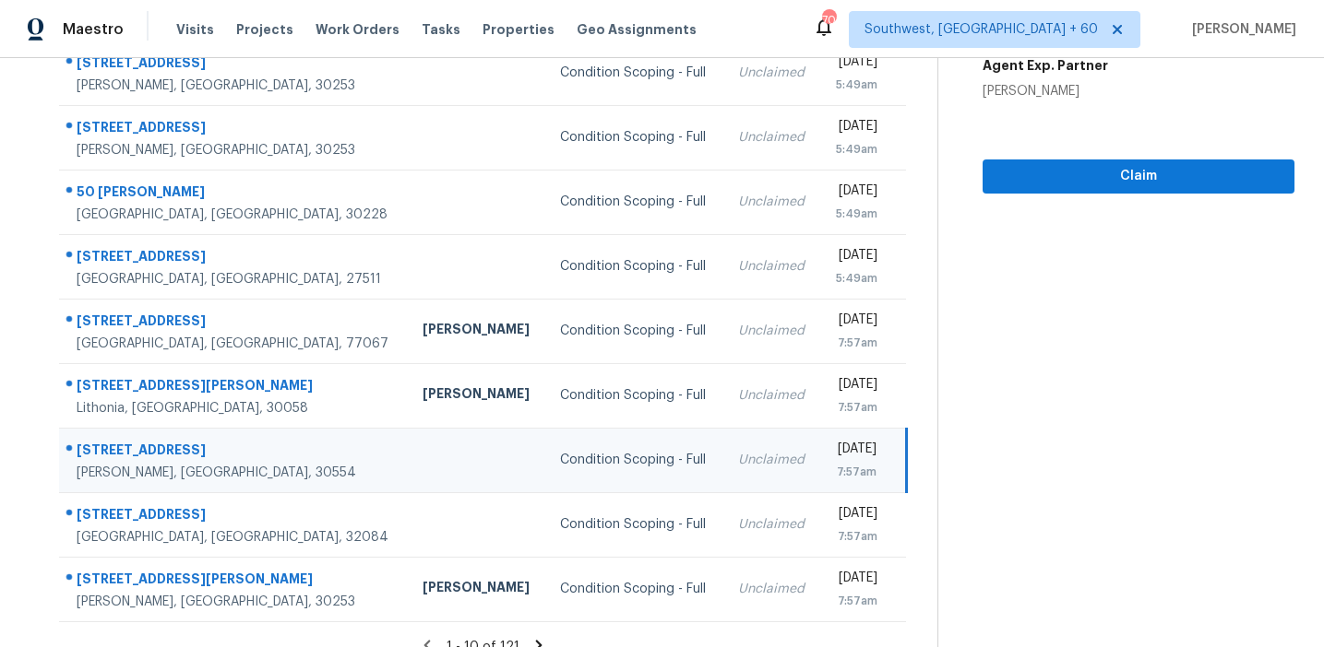
scroll to position [313, 0]
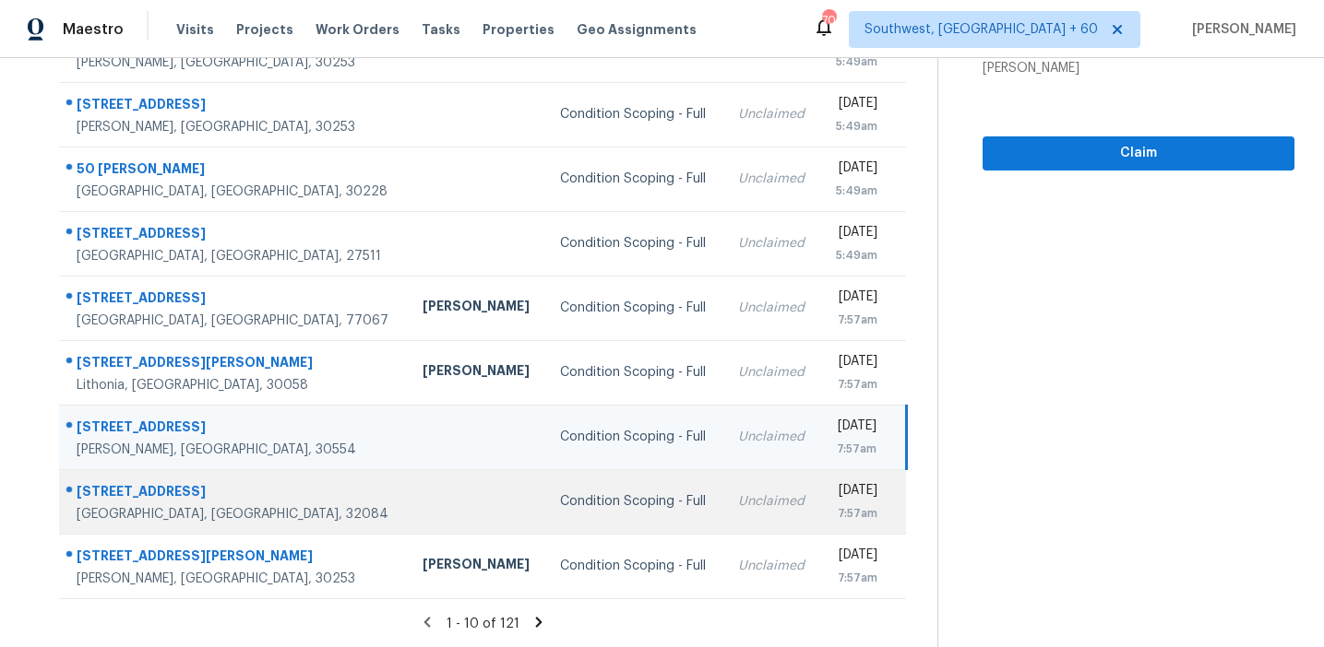
click at [560, 508] on div "Condition Scoping - Full" at bounding box center [634, 502] width 148 height 18
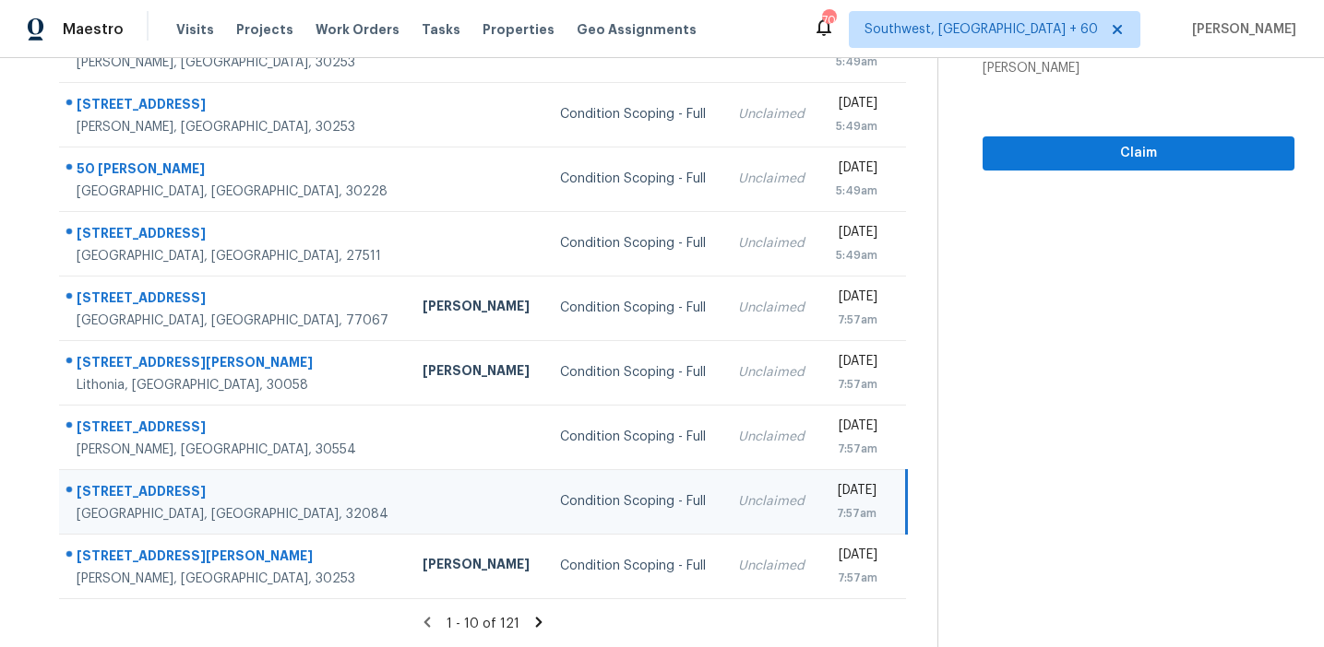
scroll to position [53, 0]
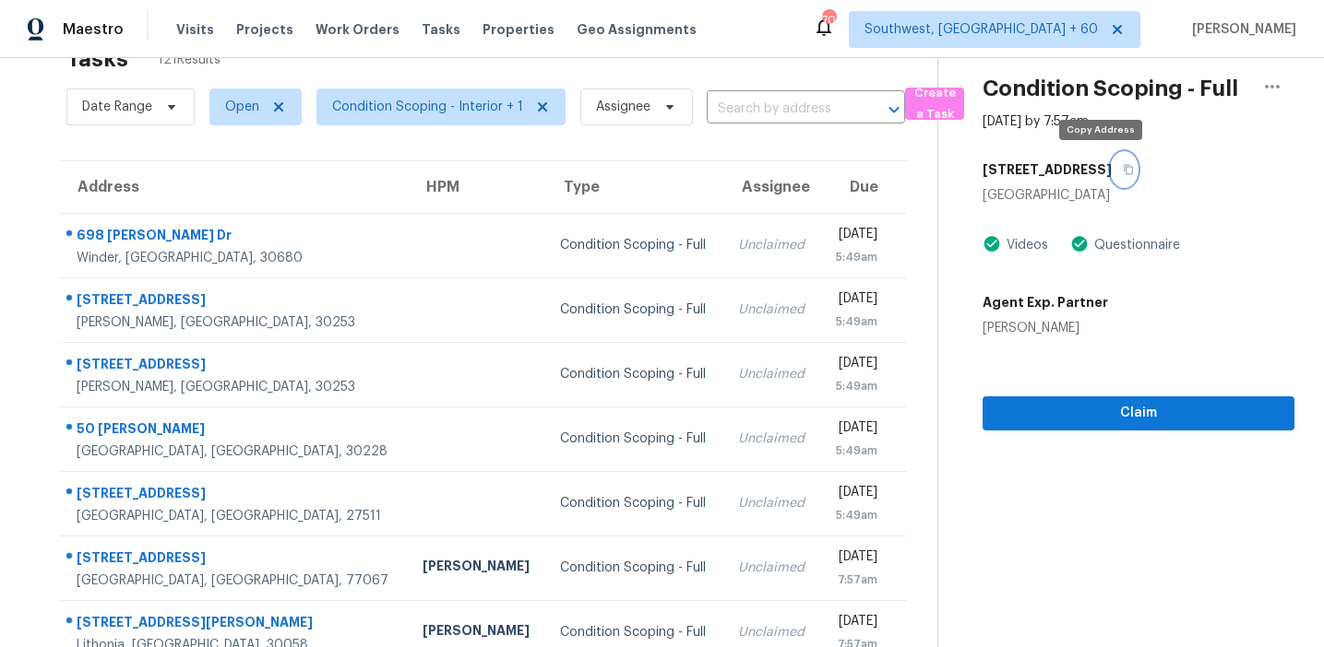
click at [1122, 171] on icon "button" at bounding box center [1127, 169] width 11 height 11
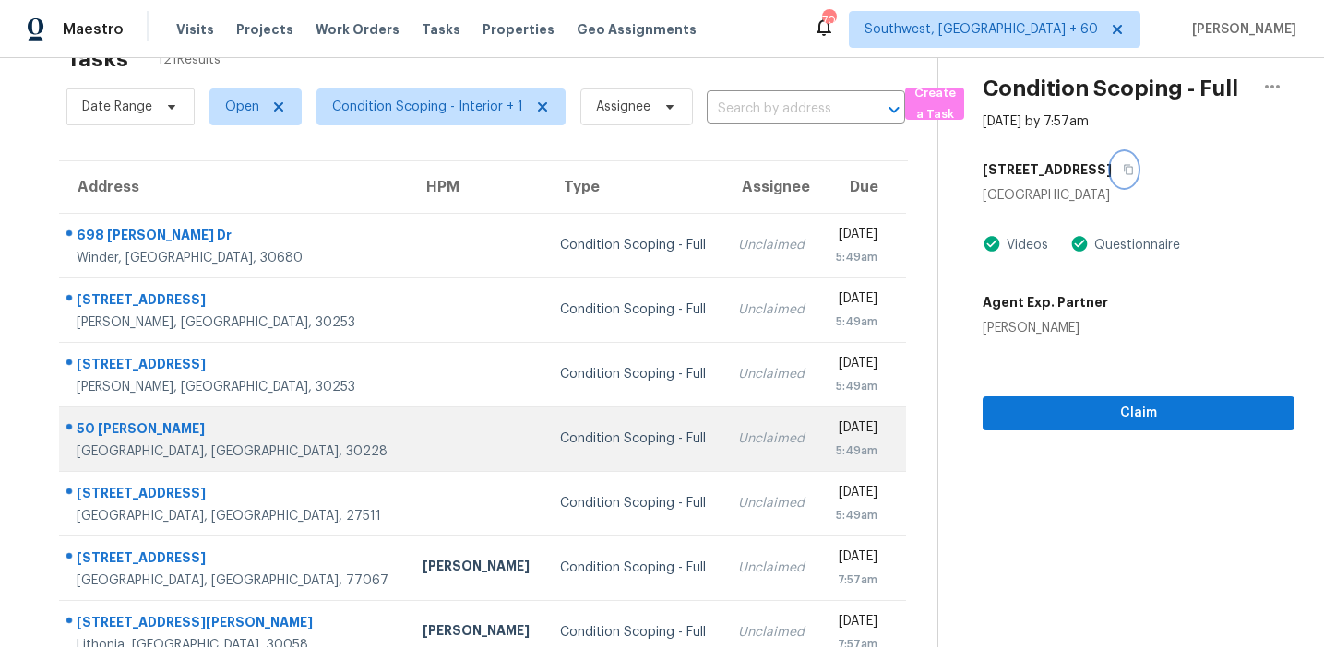
scroll to position [313, 0]
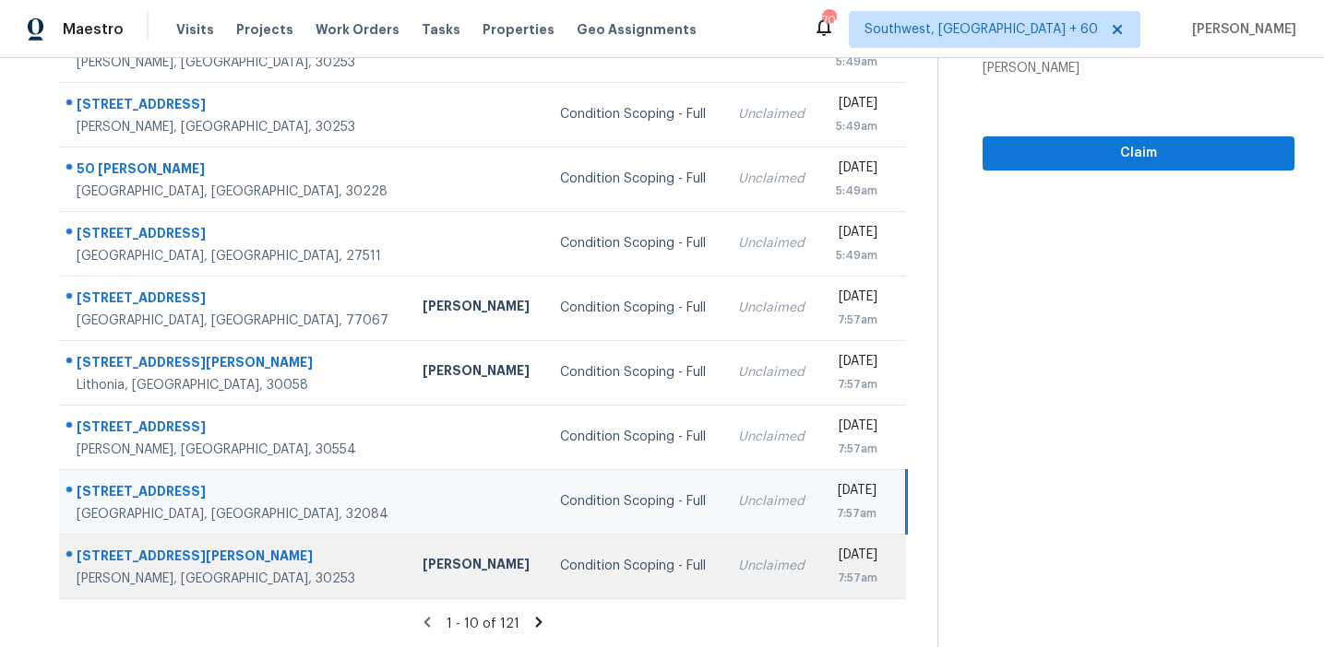
click at [545, 553] on td "Condition Scoping - Full" at bounding box center [633, 566] width 177 height 65
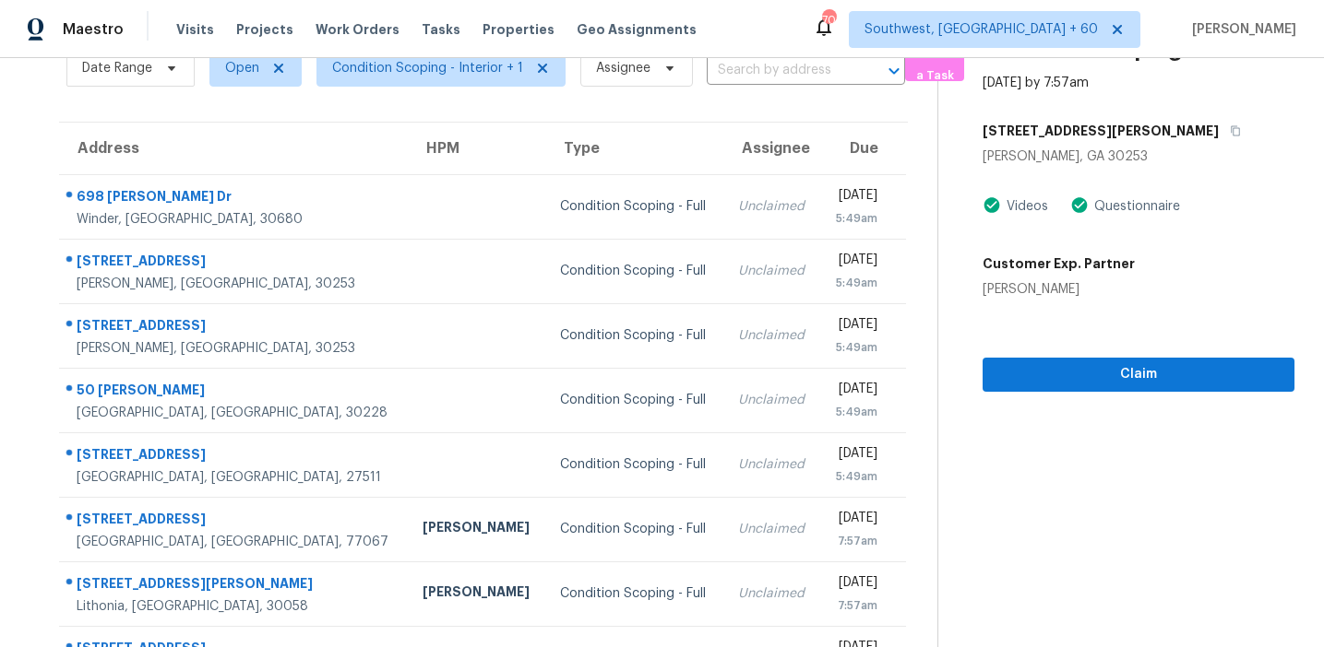
scroll to position [73, 0]
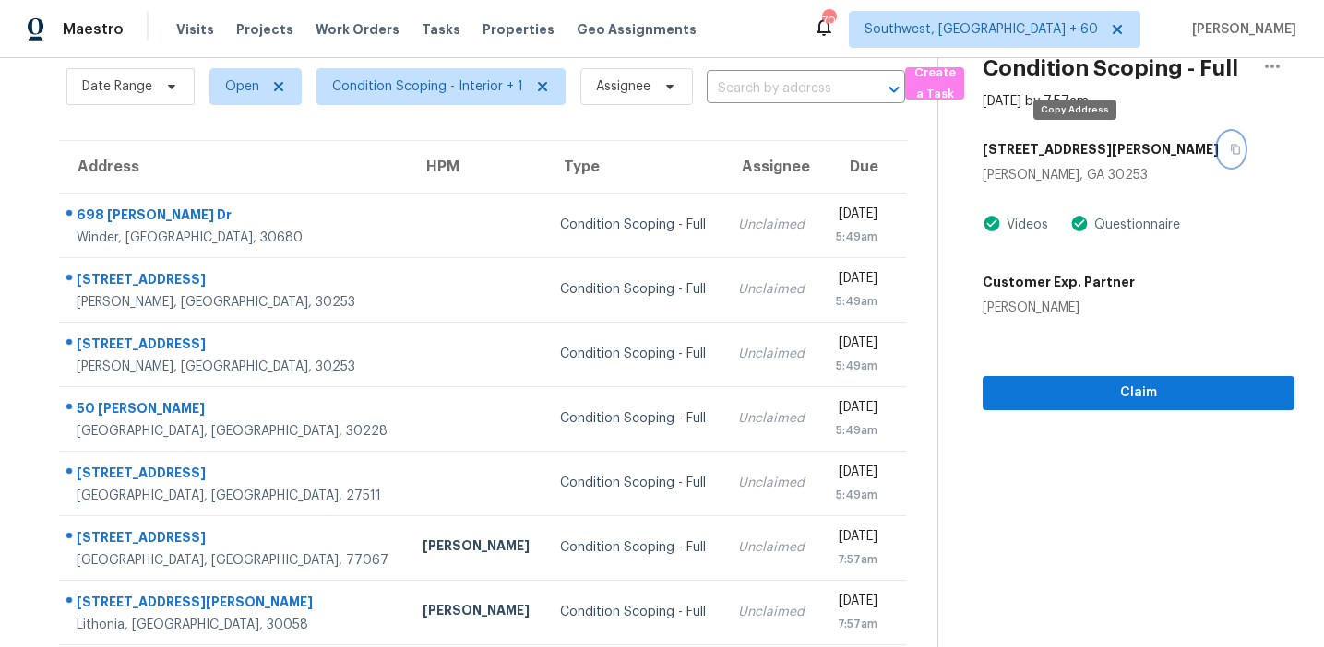
click at [1229, 152] on icon "button" at bounding box center [1234, 149] width 11 height 11
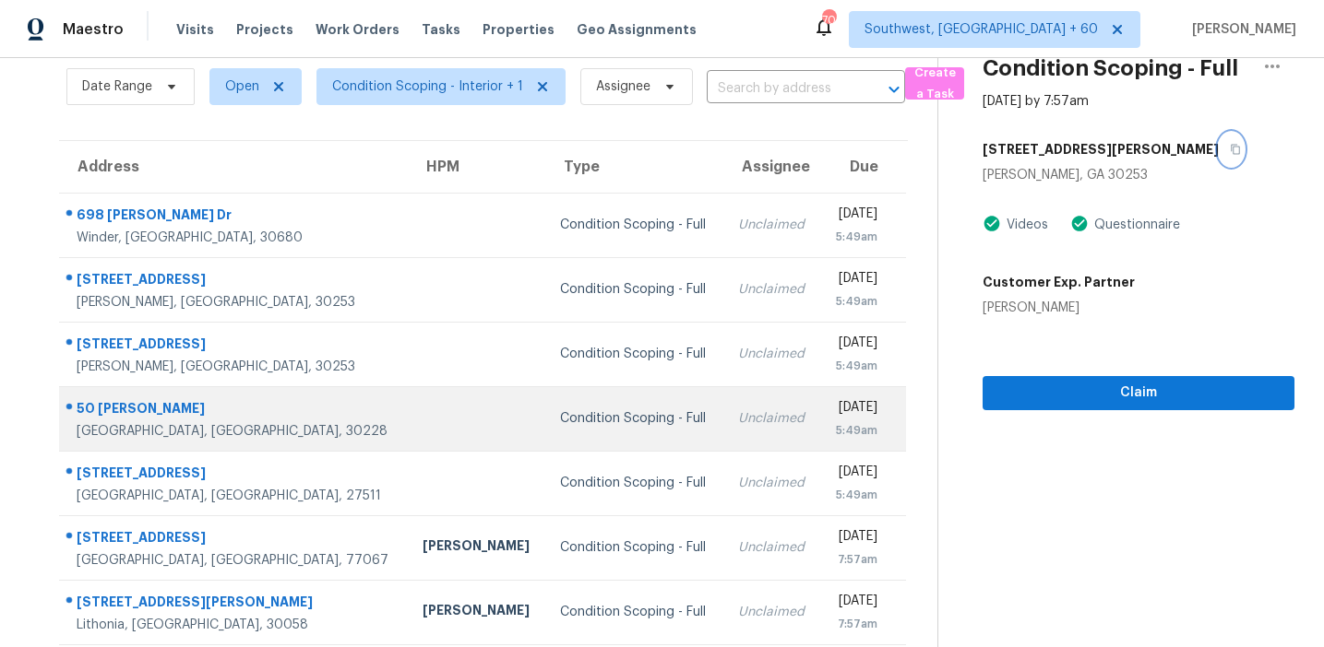
scroll to position [313, 0]
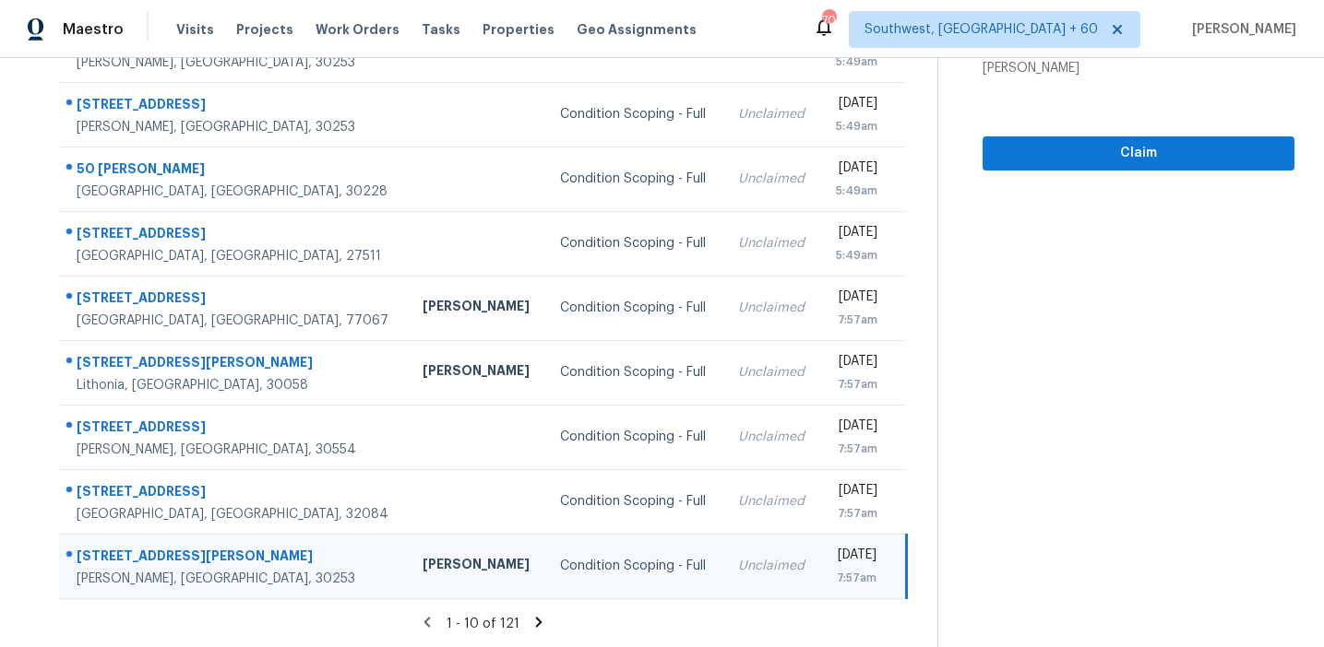
click at [536, 620] on icon at bounding box center [539, 622] width 6 height 10
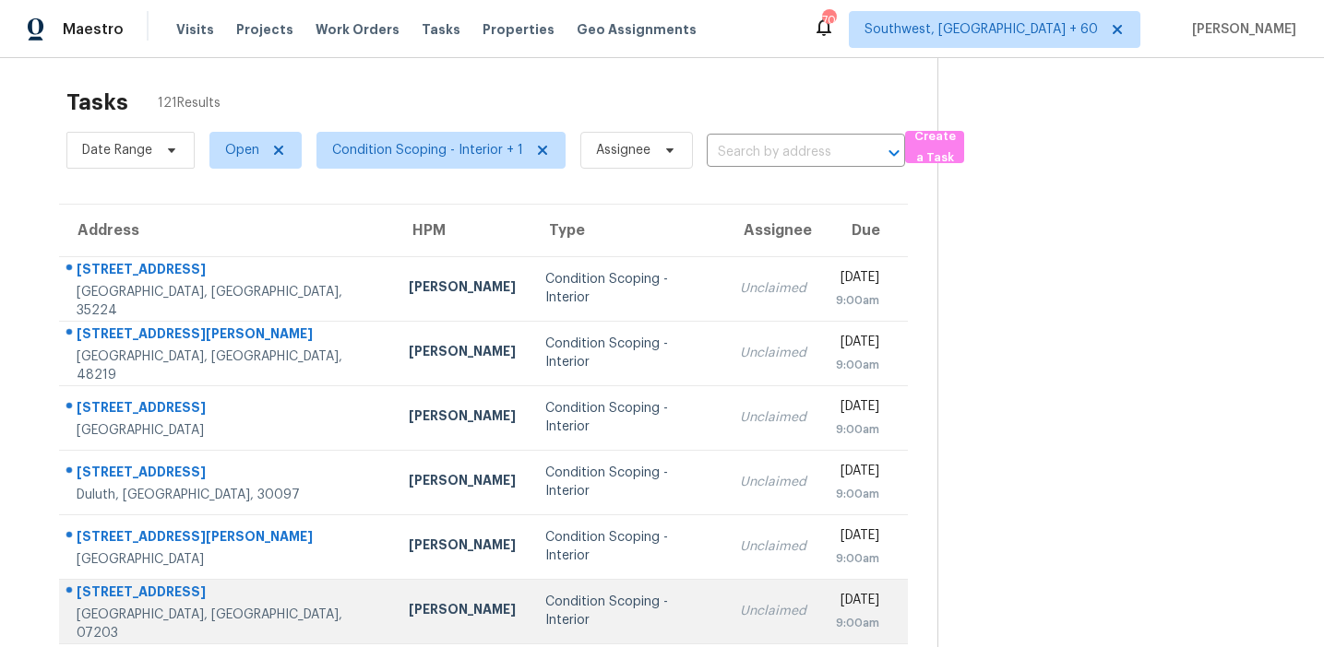
scroll to position [0, 0]
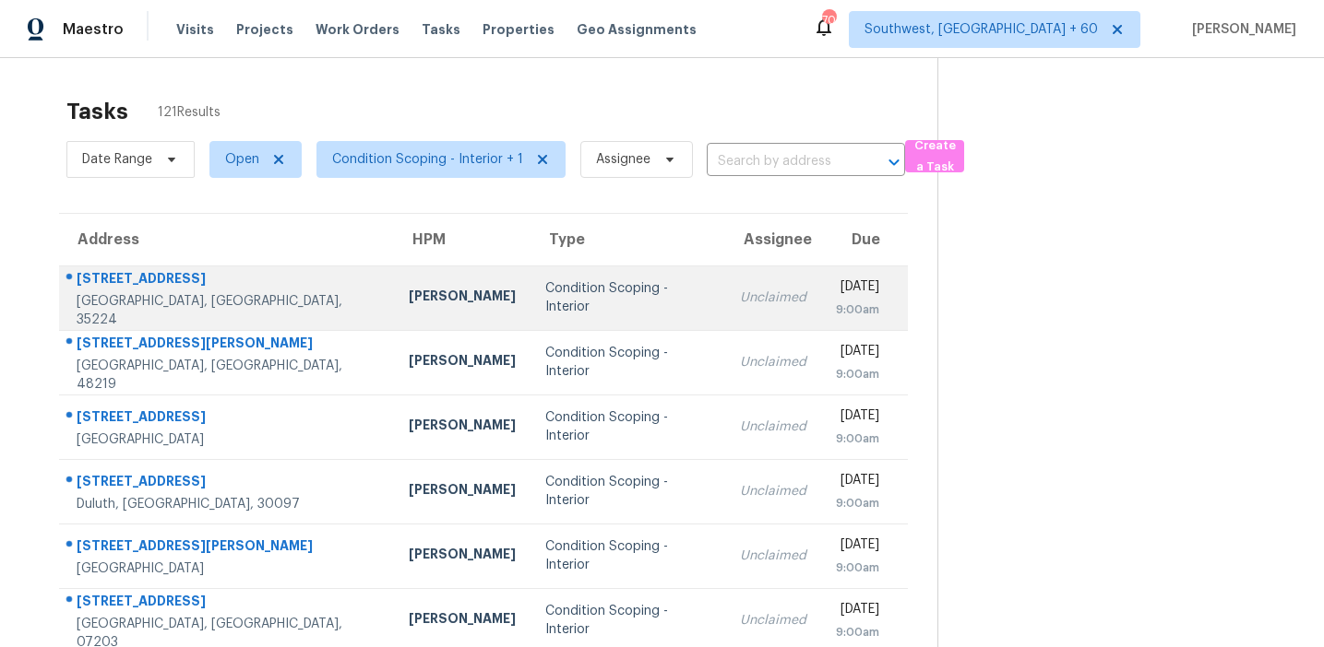
click at [545, 292] on div "Condition Scoping - Interior" at bounding box center [627, 297] width 165 height 37
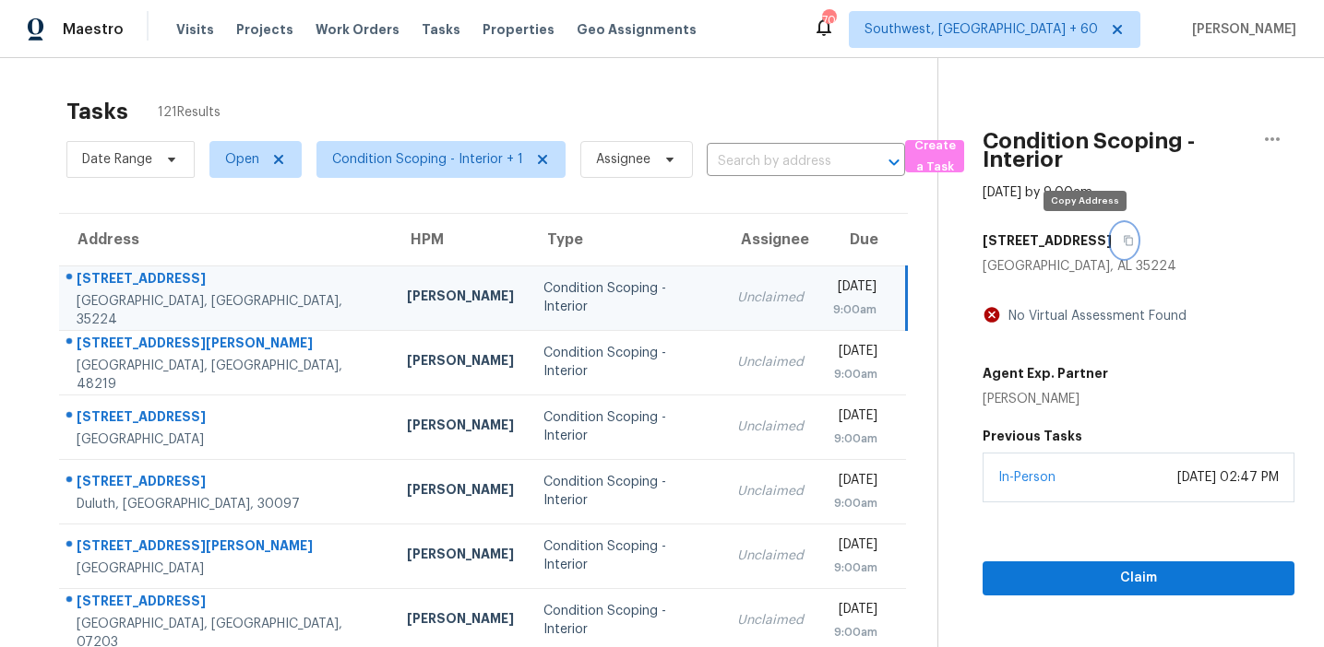
click at [1122, 242] on icon "button" at bounding box center [1127, 240] width 11 height 11
click at [446, 159] on span "Condition Scoping - Interior + 1" at bounding box center [427, 159] width 191 height 18
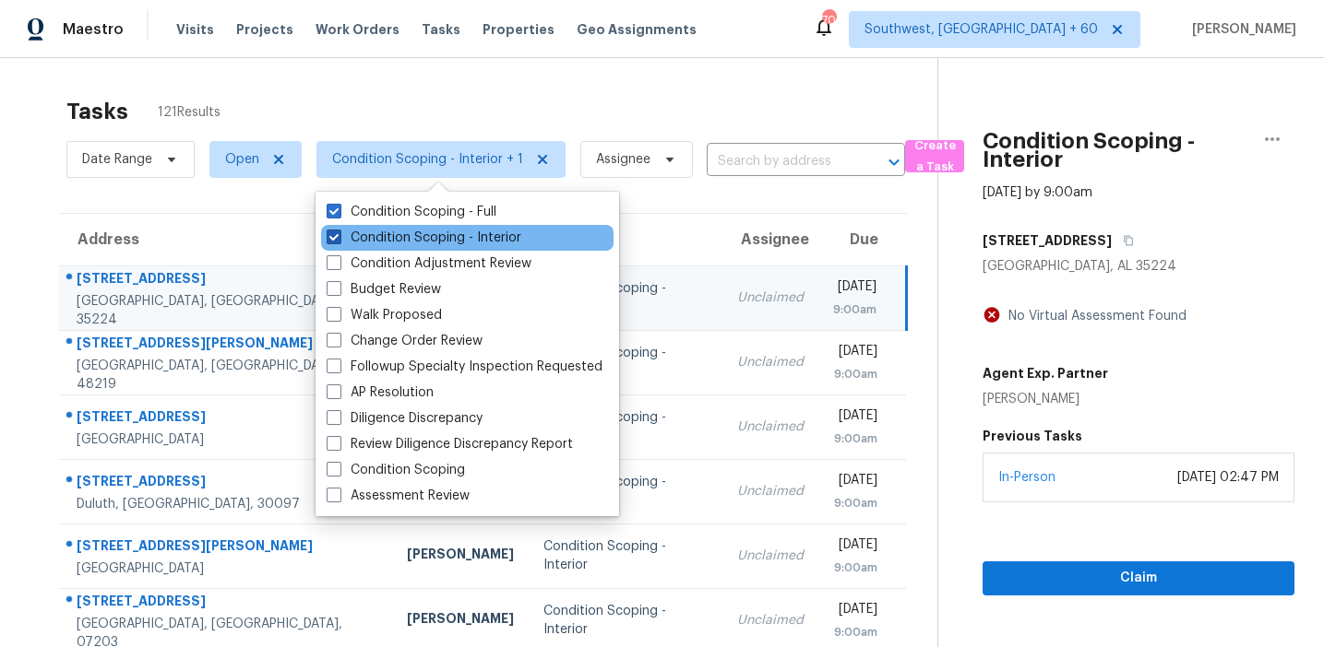
click at [457, 233] on label "Condition Scoping - Interior" at bounding box center [423, 238] width 195 height 18
click at [338, 233] on input "Condition Scoping - Interior" at bounding box center [332, 235] width 12 height 12
checkbox input "false"
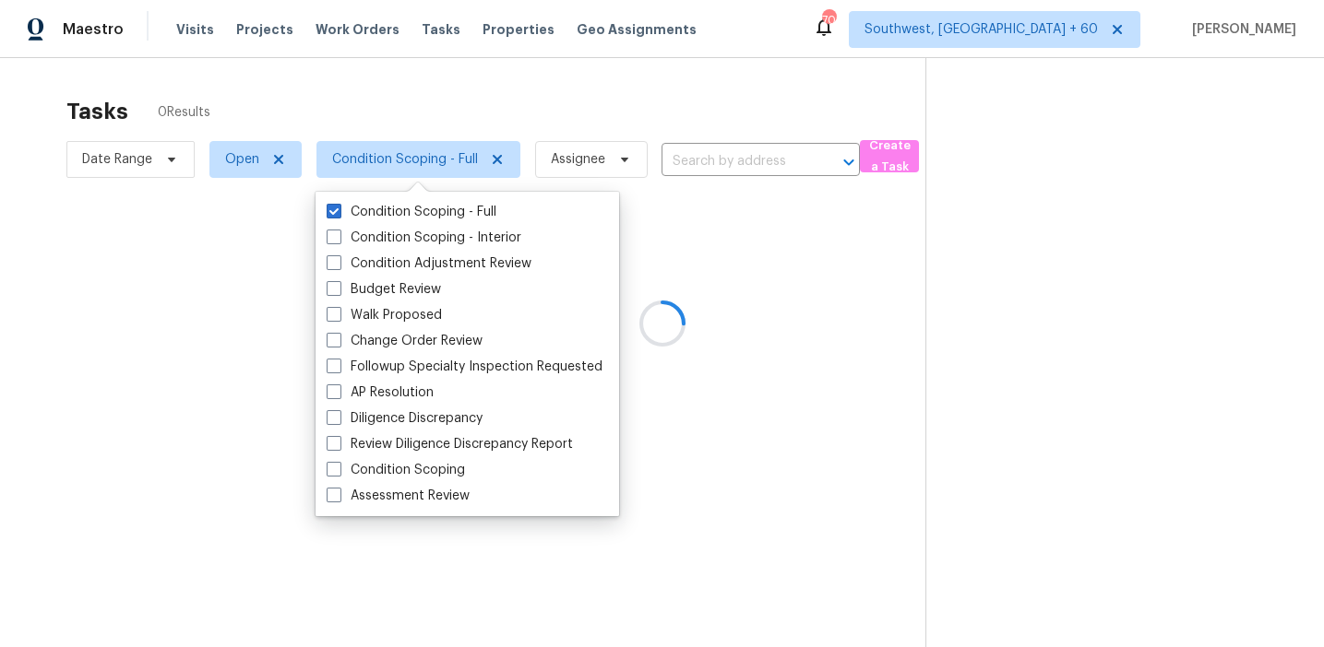
click at [446, 108] on div at bounding box center [662, 323] width 1324 height 647
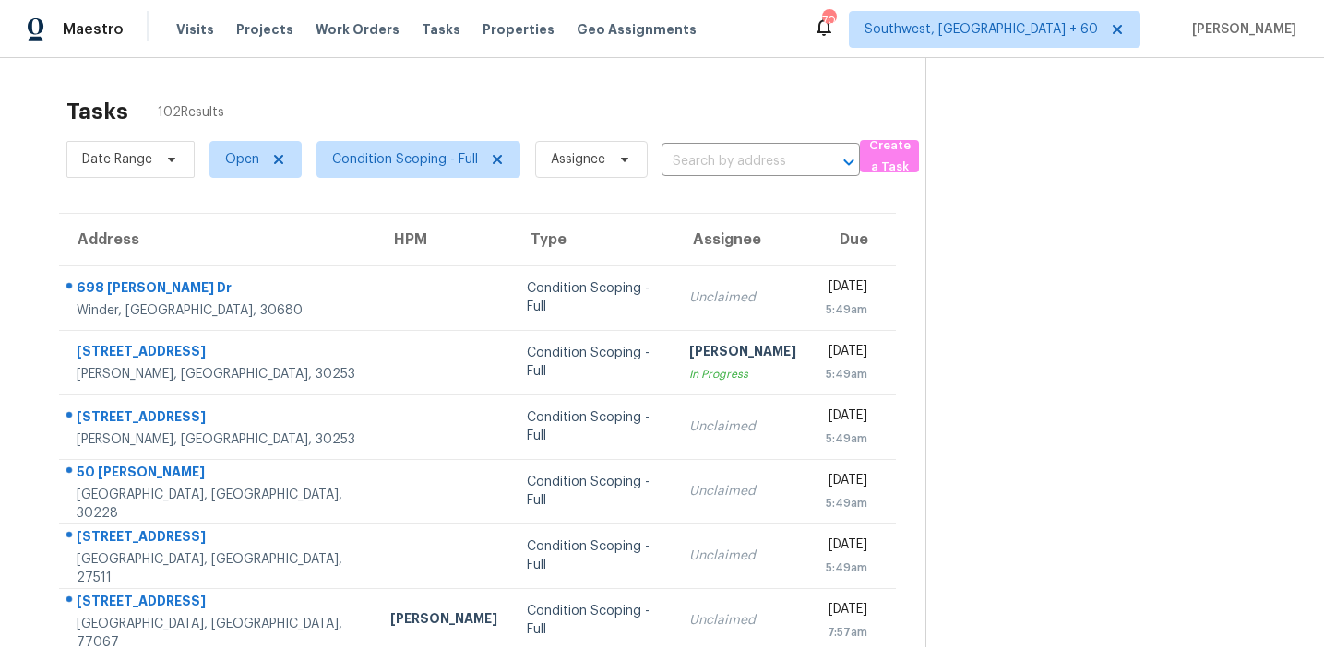
click at [421, 109] on div "Tasks 102 Results" at bounding box center [495, 112] width 859 height 48
click at [434, 89] on div "Tasks 102 Results" at bounding box center [495, 112] width 859 height 48
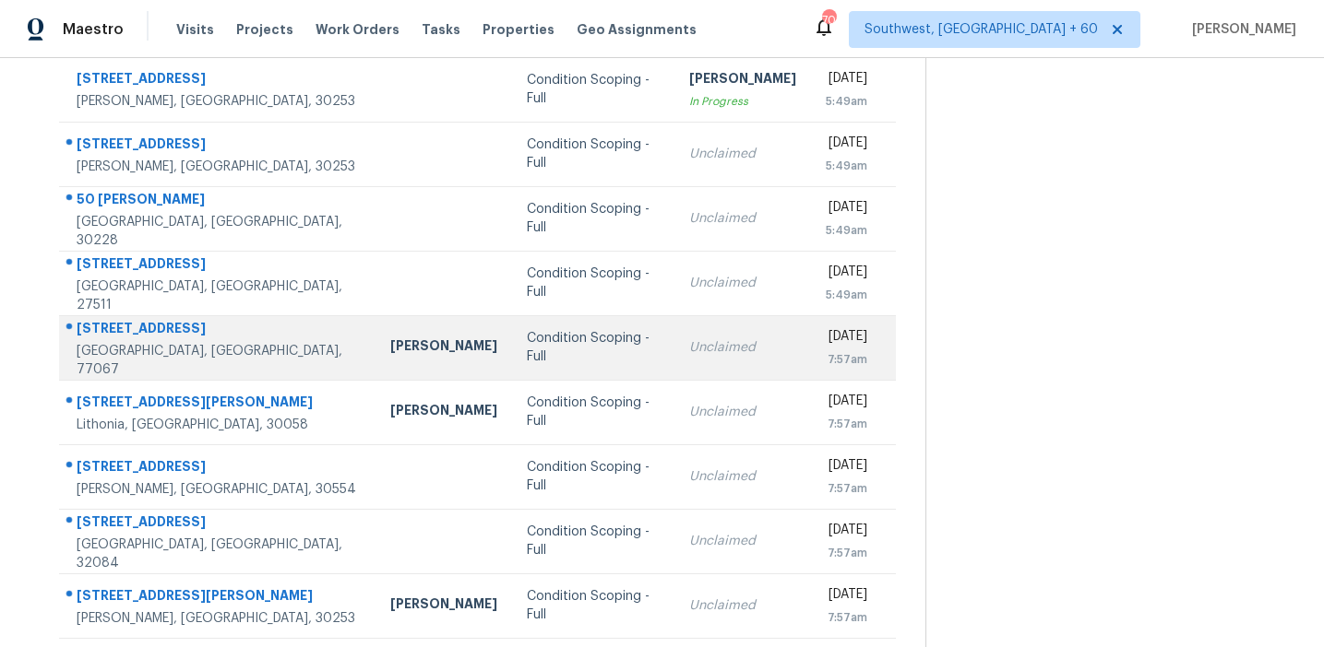
scroll to position [313, 0]
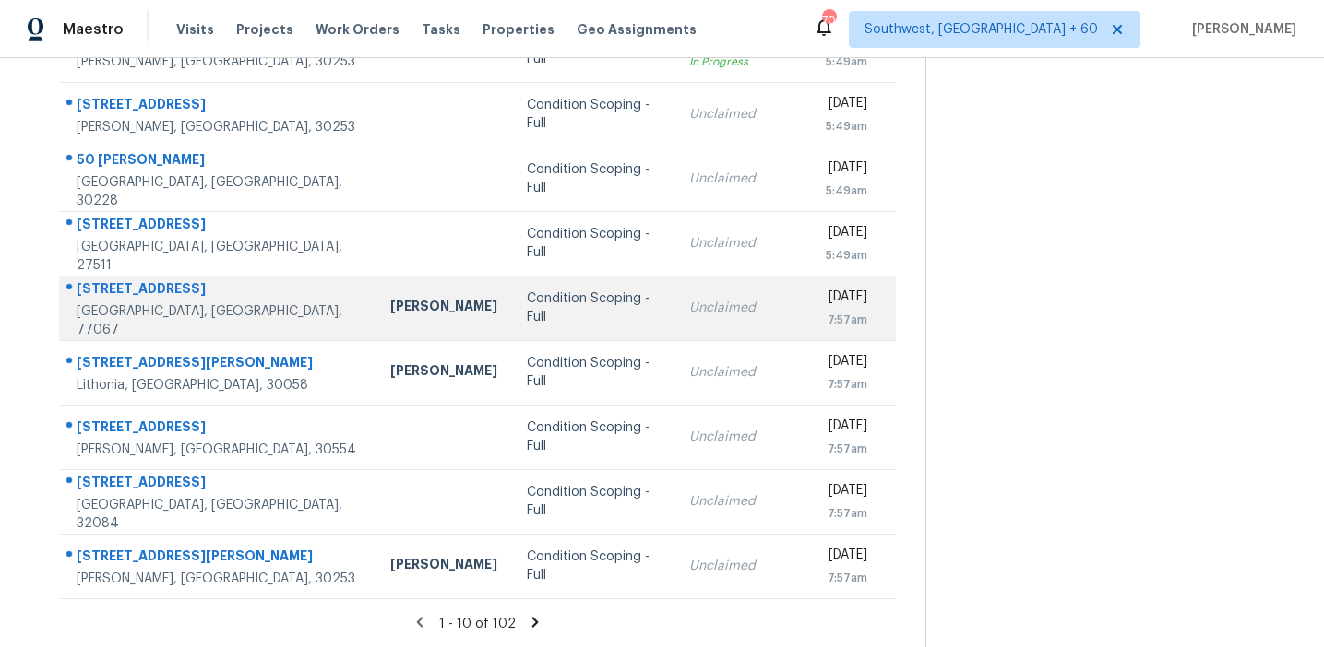
click at [512, 326] on td "Condition Scoping - Full" at bounding box center [593, 308] width 162 height 65
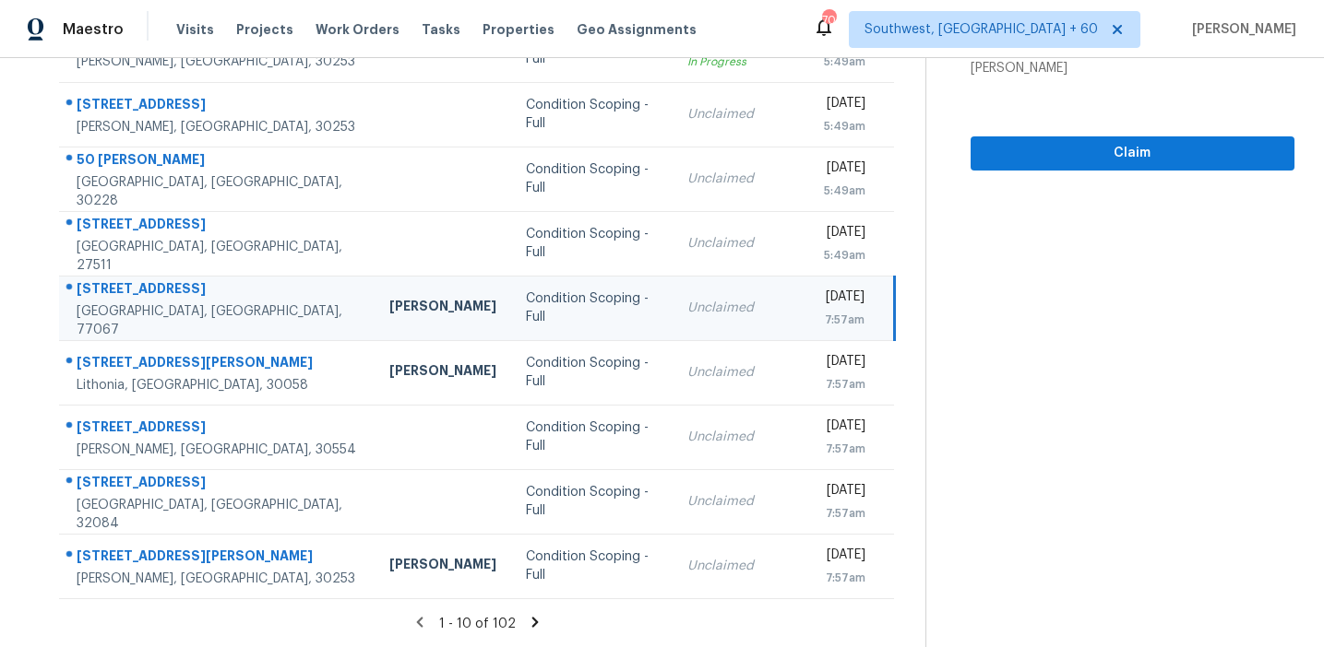
click at [531, 622] on icon at bounding box center [535, 622] width 17 height 17
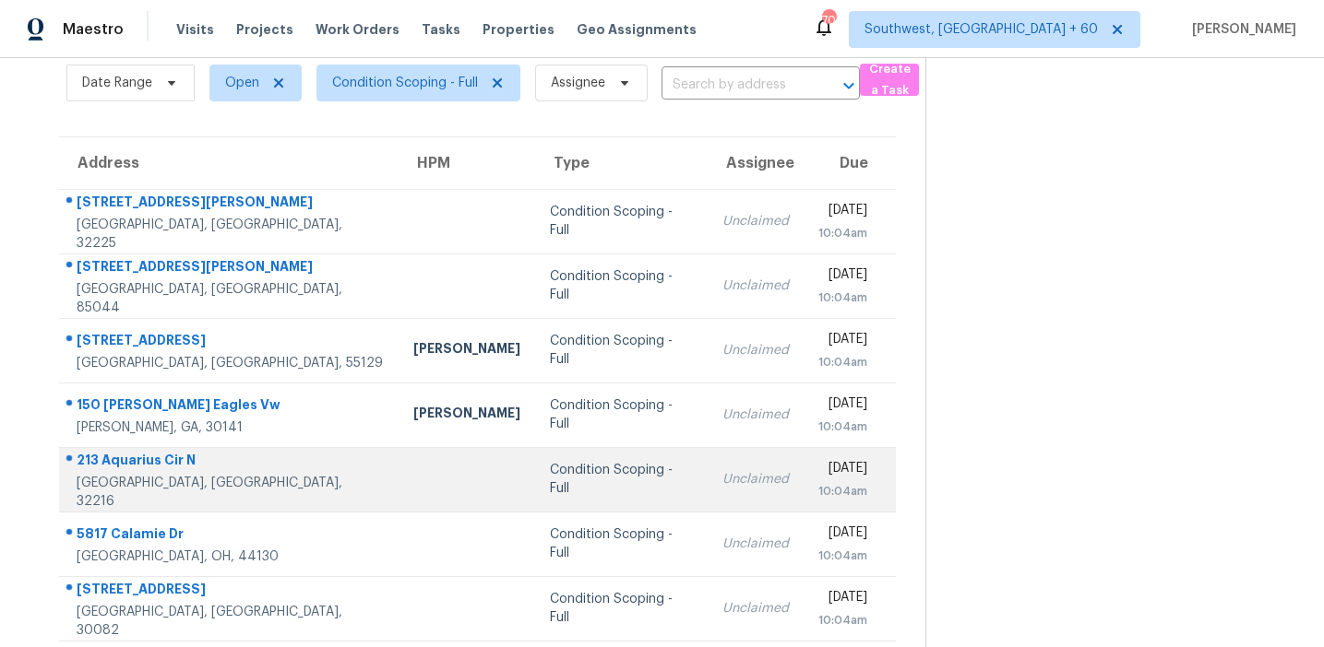
scroll to position [88, 0]
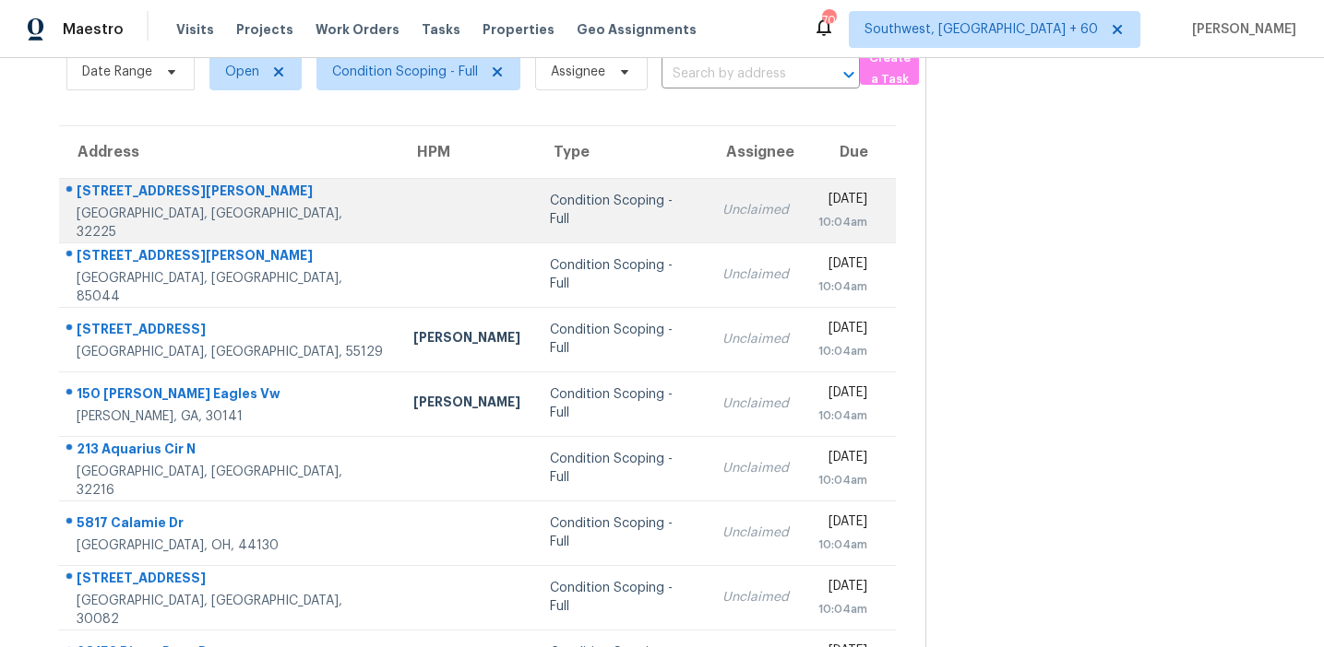
click at [550, 217] on div "Condition Scoping - Full" at bounding box center [621, 210] width 143 height 37
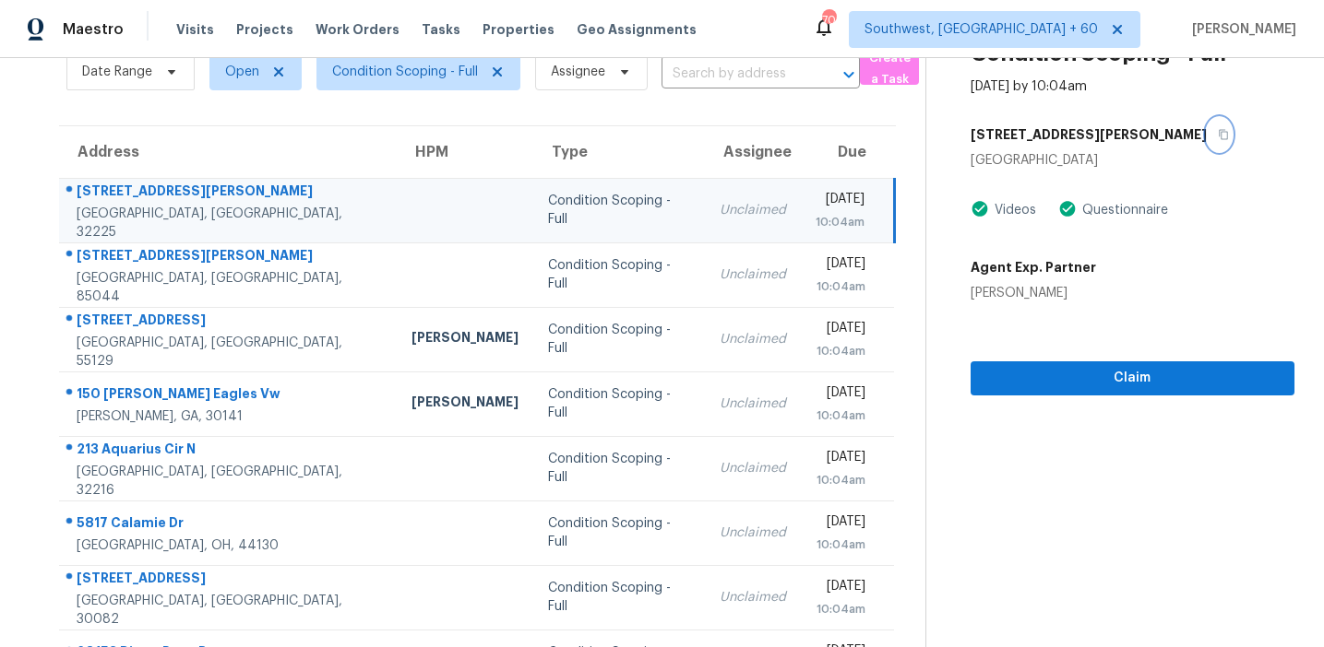
click at [1217, 133] on icon "button" at bounding box center [1222, 134] width 11 height 11
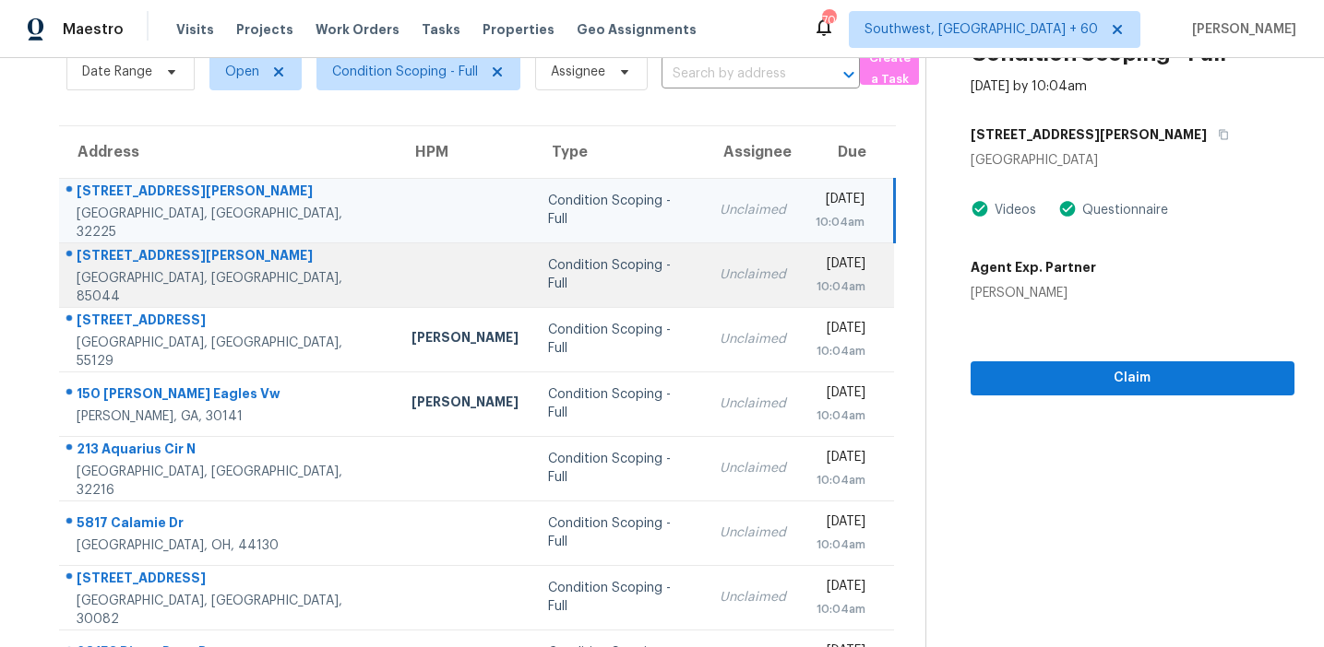
click at [397, 289] on td at bounding box center [465, 275] width 137 height 65
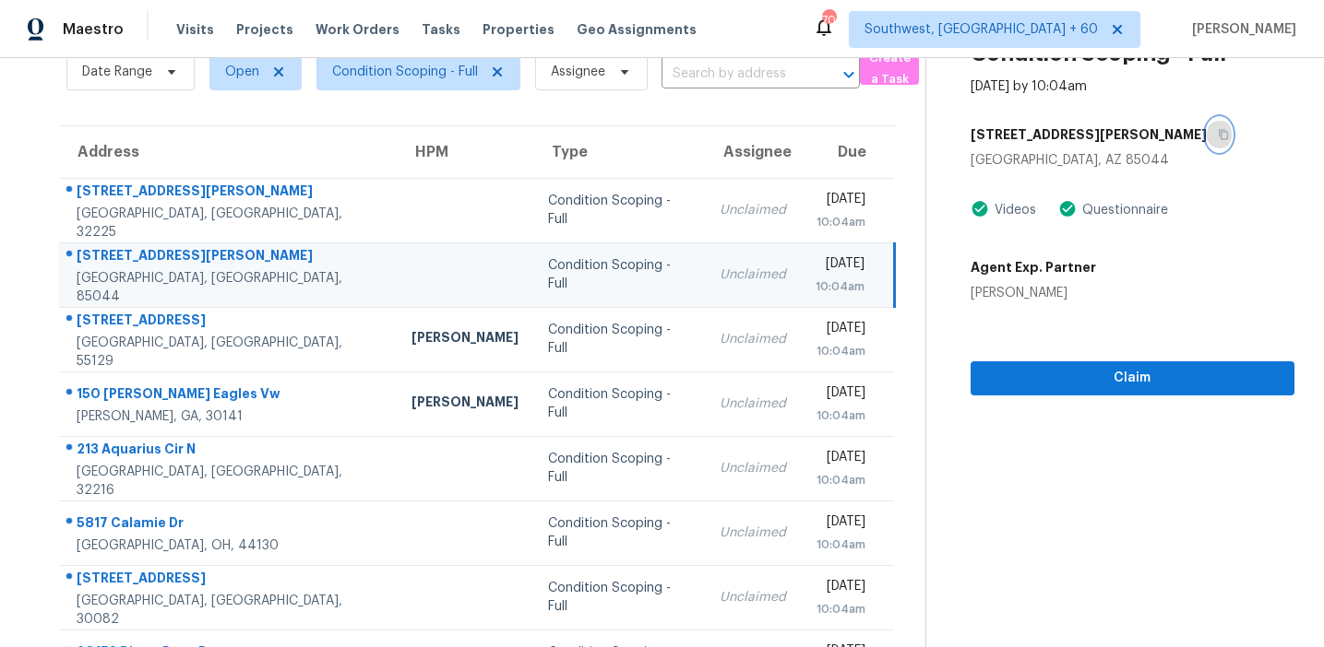
click at [1217, 134] on icon "button" at bounding box center [1222, 134] width 11 height 11
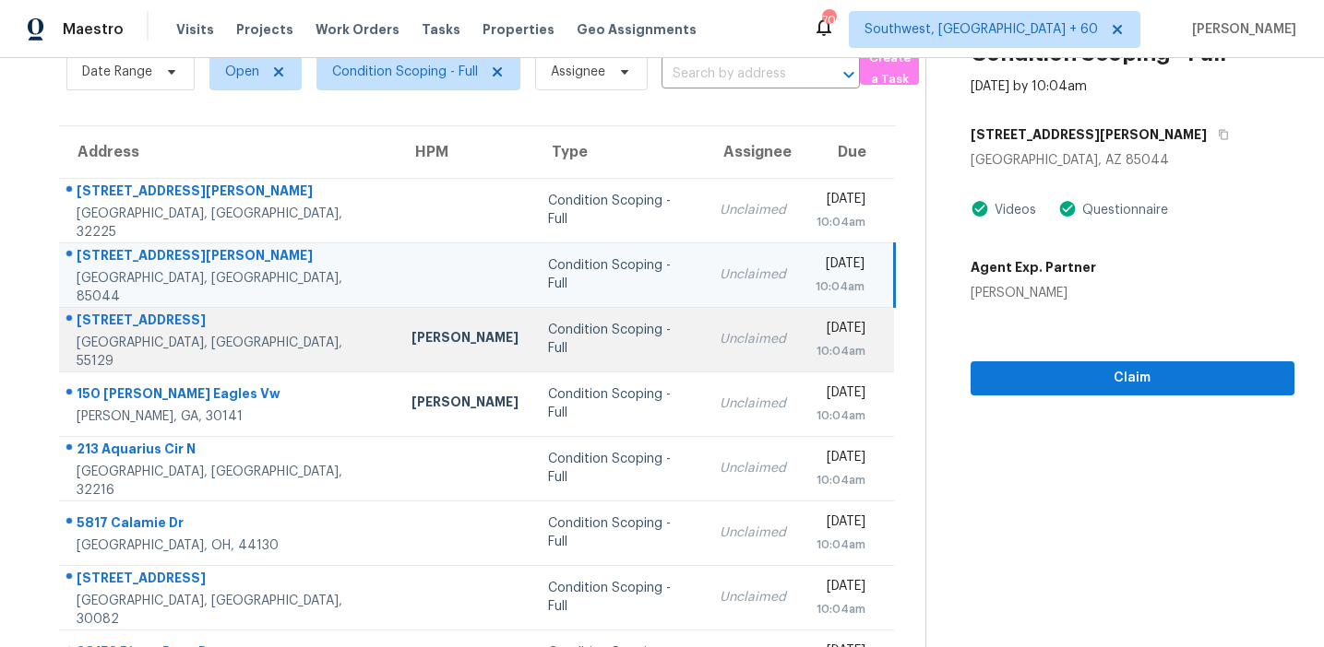
click at [548, 347] on div "Condition Scoping - Full" at bounding box center [619, 339] width 142 height 37
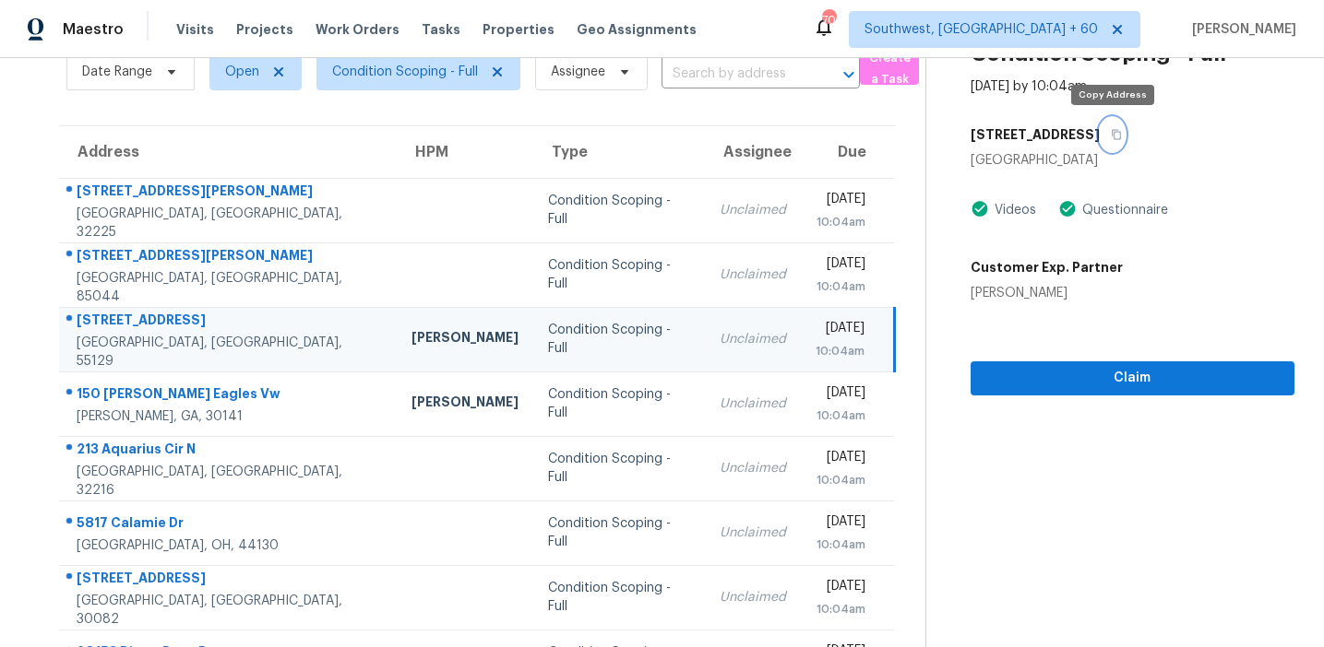
click at [1120, 135] on button "button" at bounding box center [1111, 134] width 25 height 33
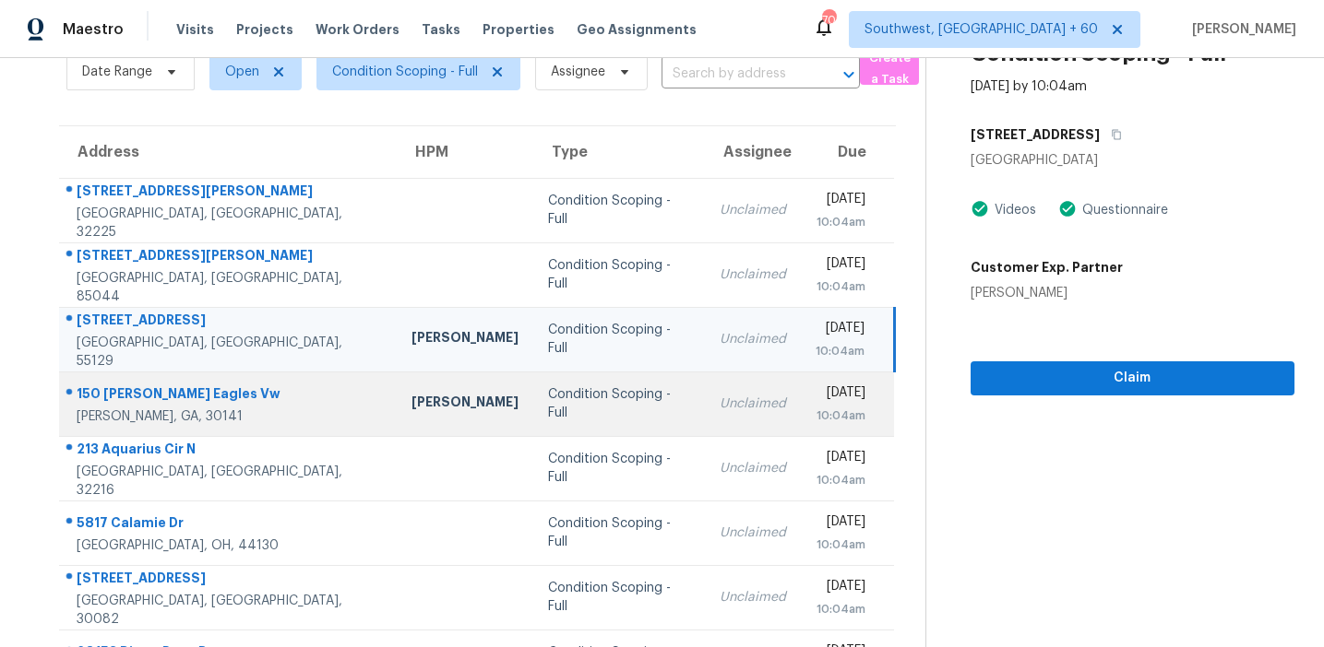
click at [533, 412] on td "Condition Scoping - Full" at bounding box center [619, 404] width 172 height 65
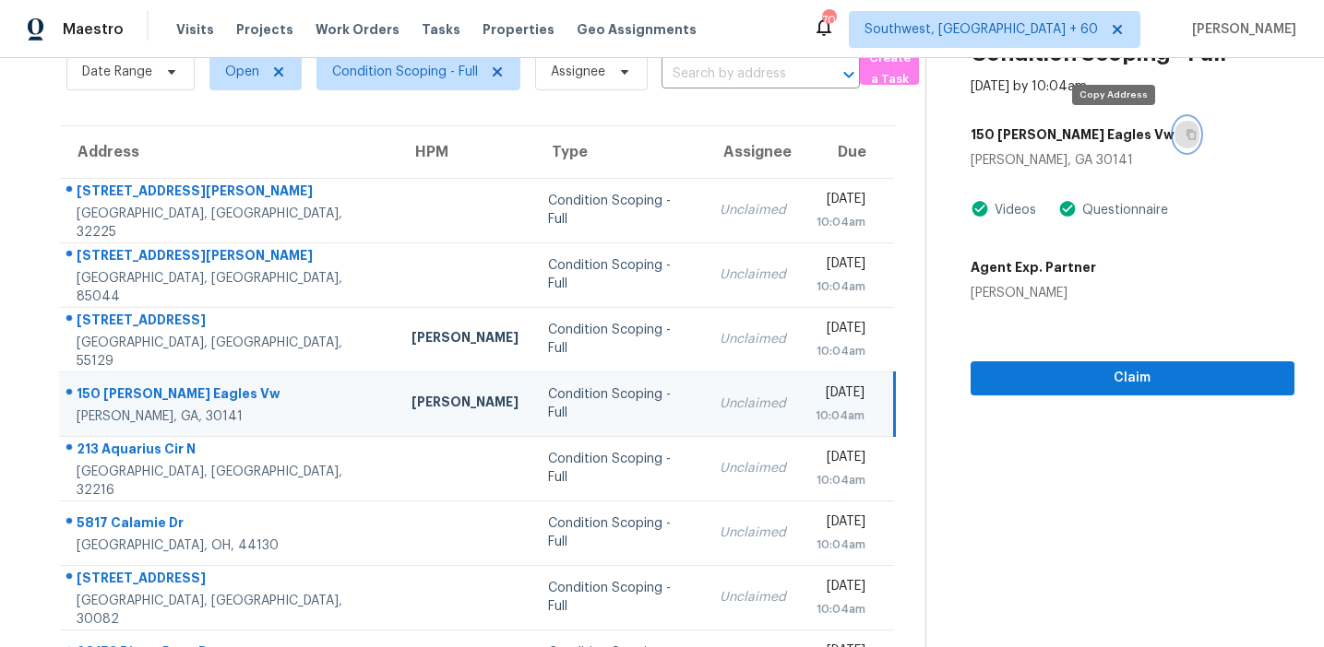
click at [1174, 137] on button "button" at bounding box center [1186, 134] width 25 height 33
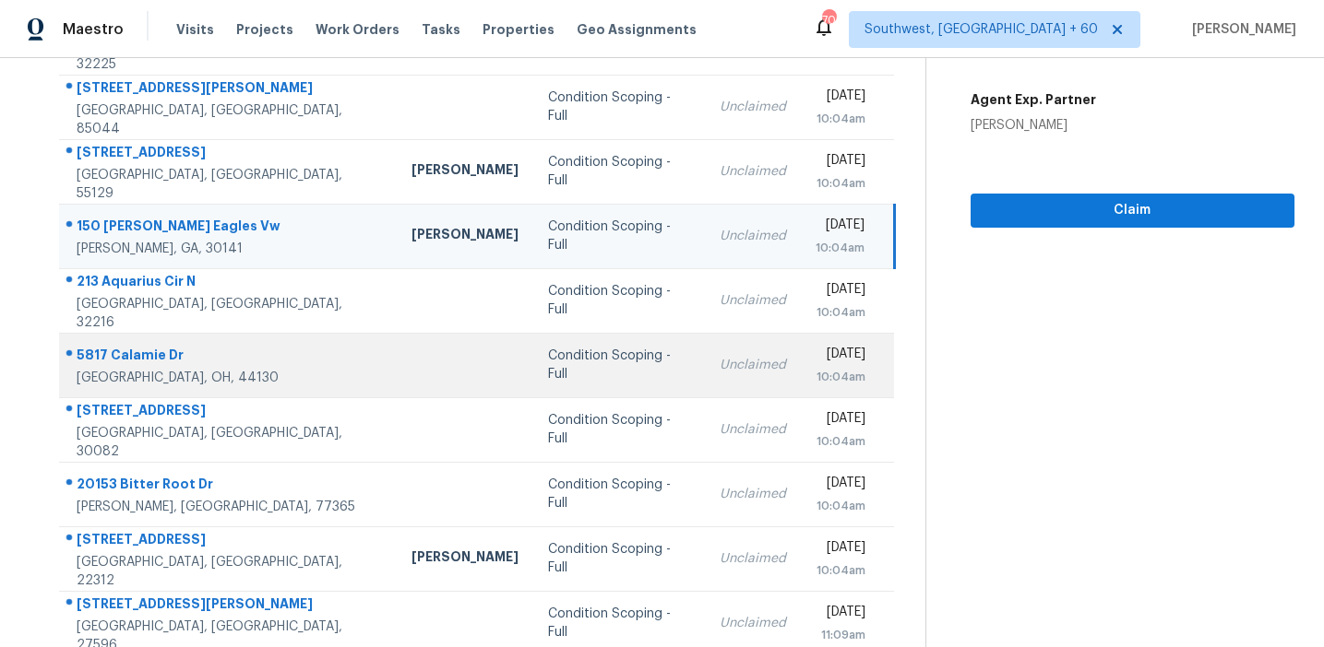
scroll to position [290, 0]
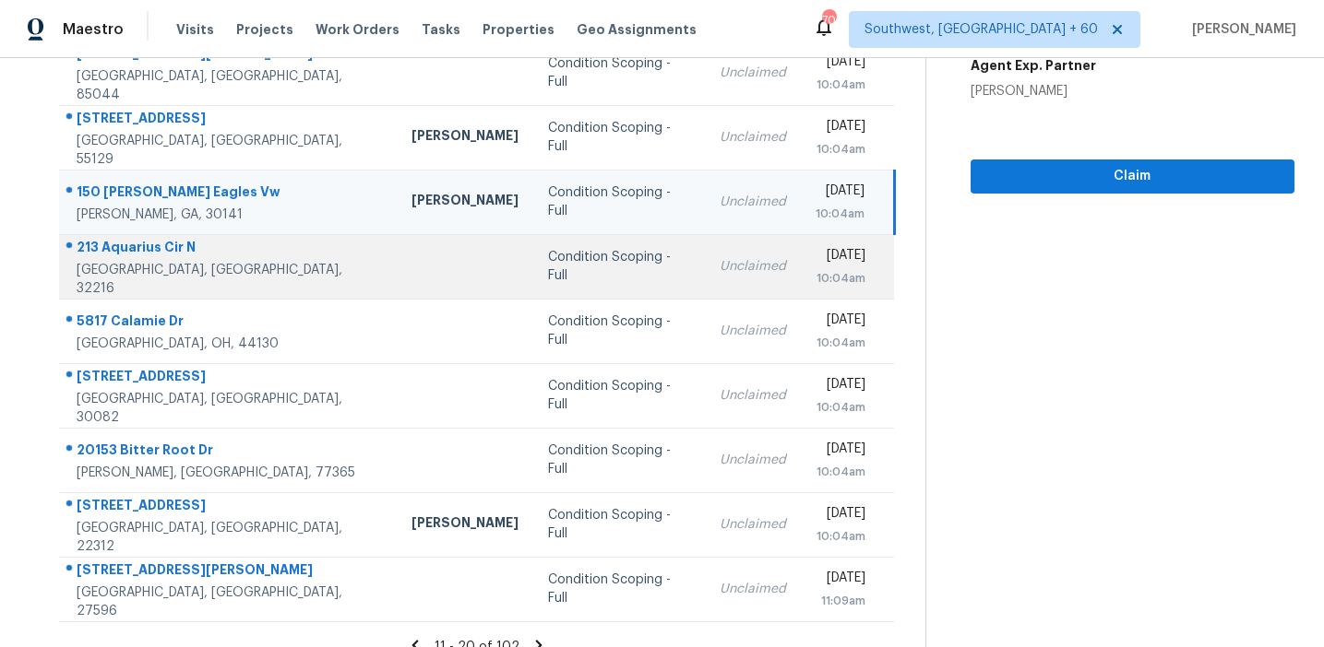
click at [548, 271] on div "Condition Scoping - Full" at bounding box center [619, 266] width 142 height 37
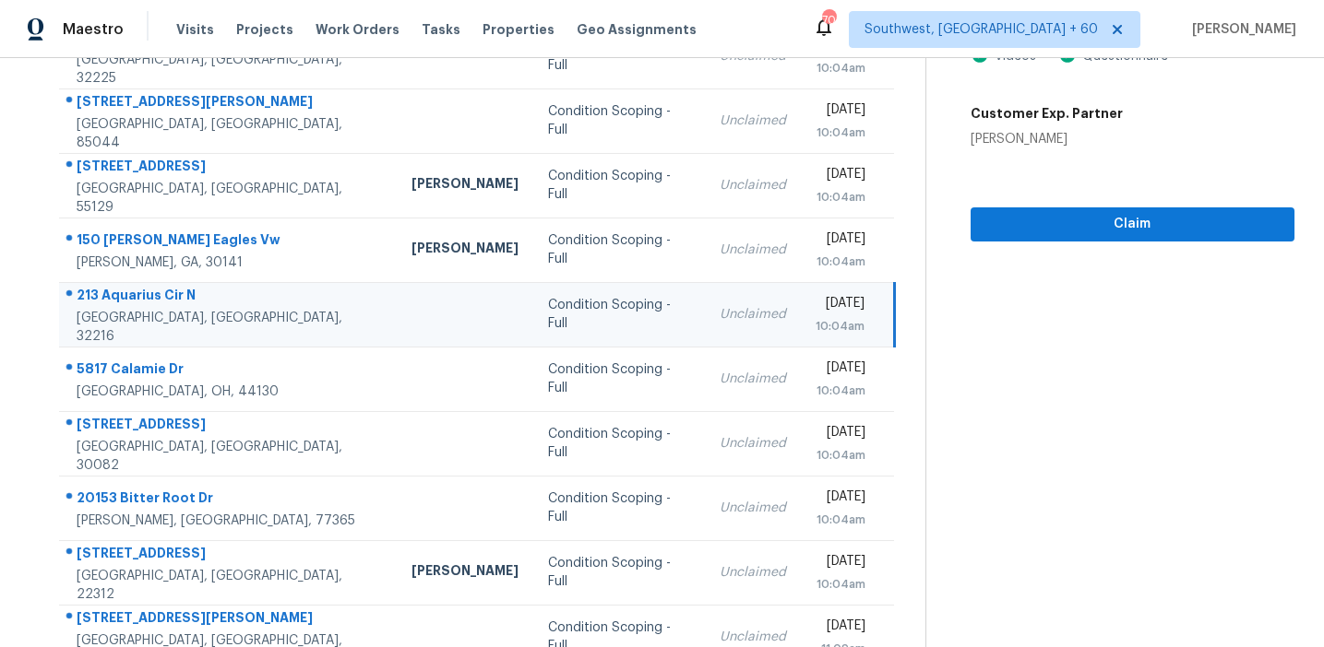
scroll to position [143, 0]
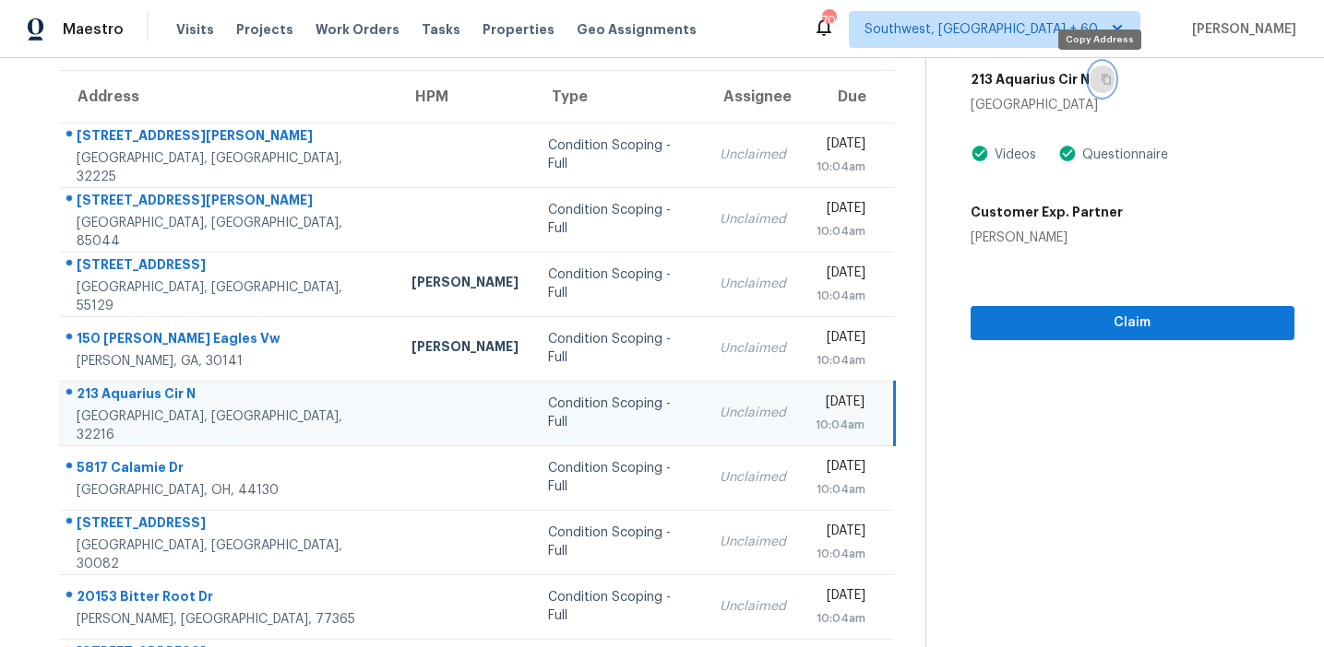
click at [1100, 84] on icon "button" at bounding box center [1105, 79] width 11 height 11
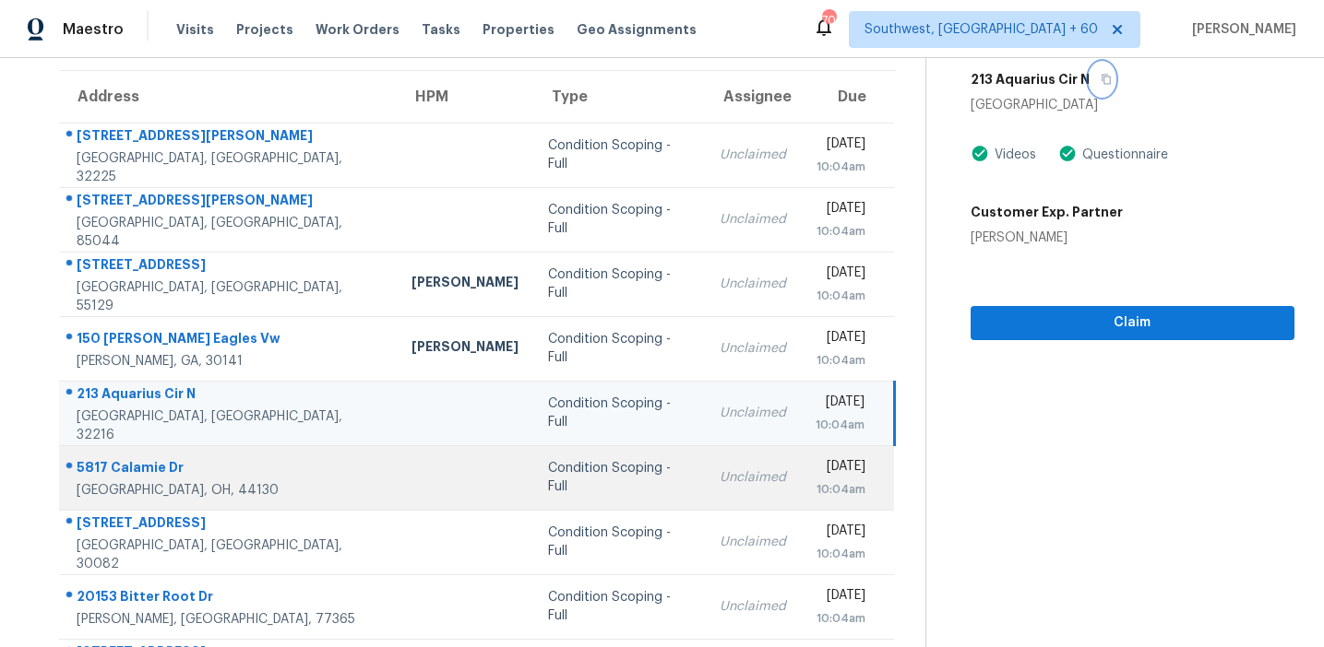
scroll to position [313, 0]
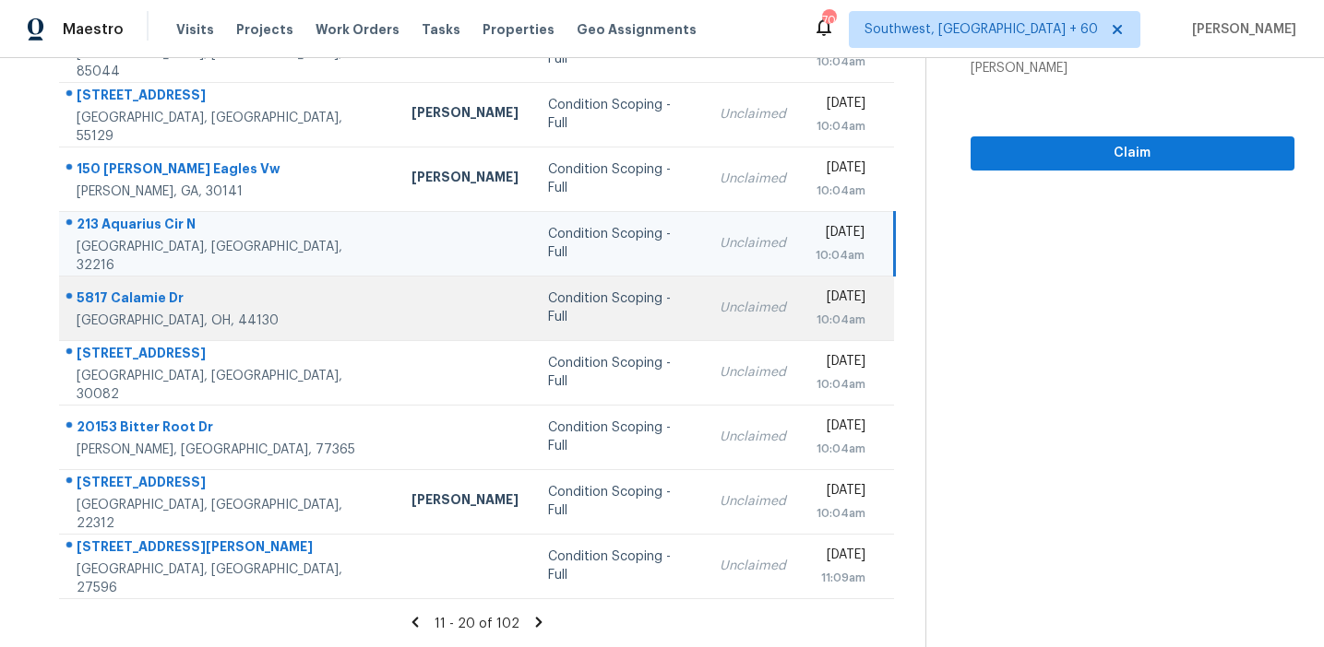
click at [548, 301] on div "Condition Scoping - Full" at bounding box center [619, 308] width 142 height 37
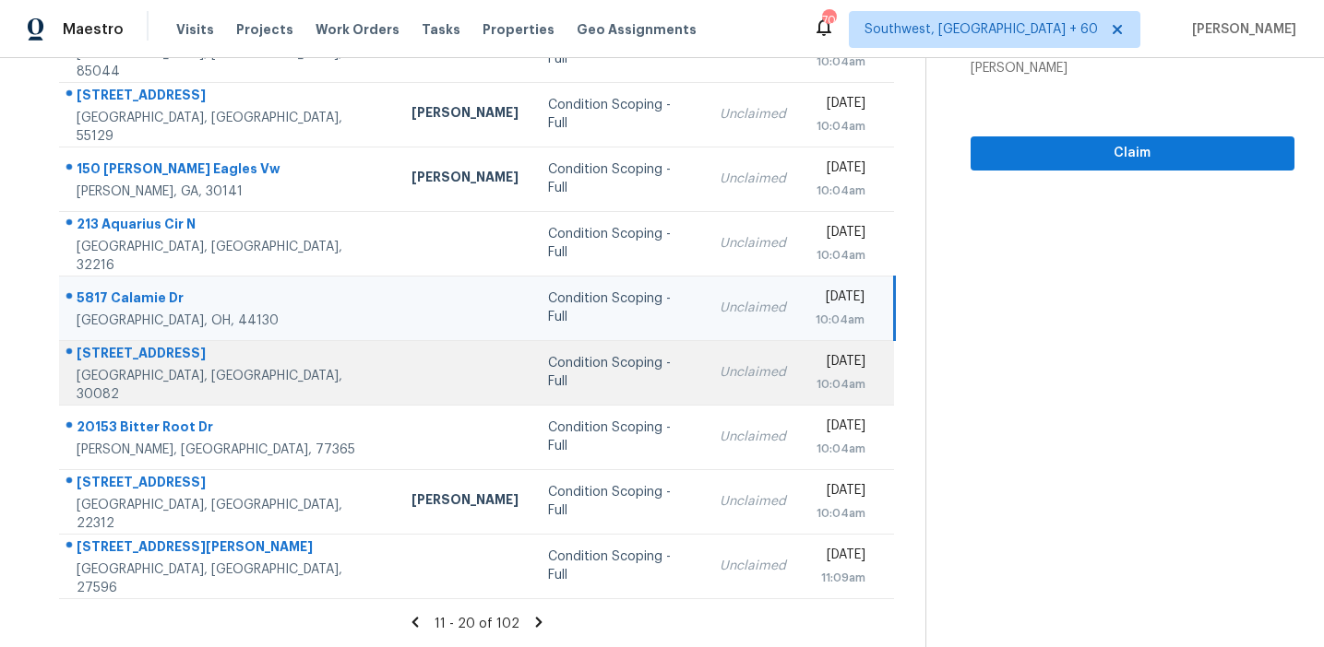
click at [533, 384] on td "Condition Scoping - Full" at bounding box center [619, 372] width 172 height 65
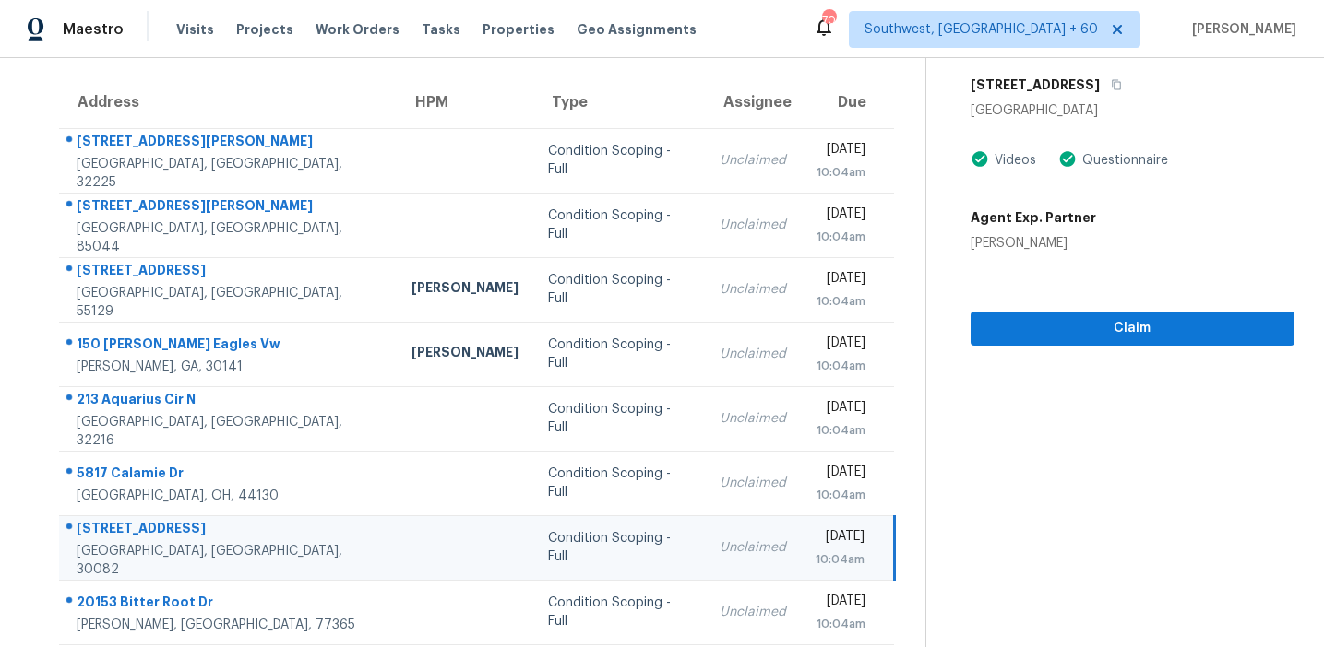
scroll to position [103, 0]
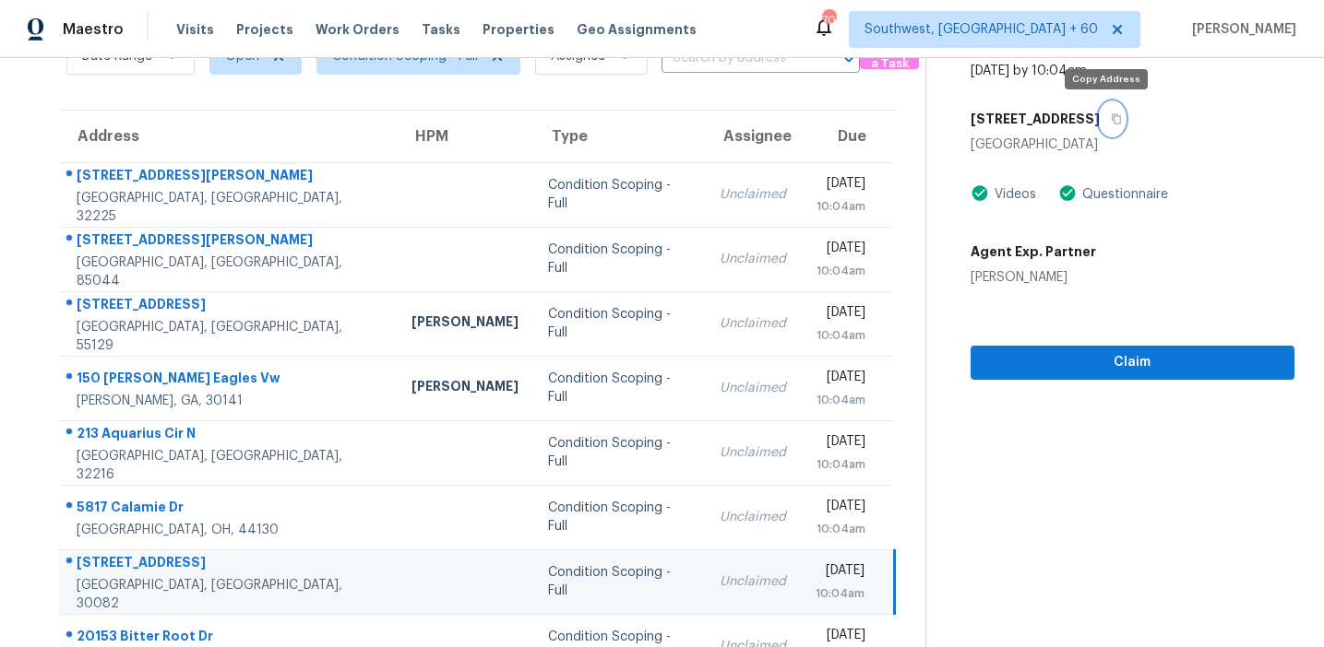
click at [1111, 116] on icon "button" at bounding box center [1115, 119] width 9 height 10
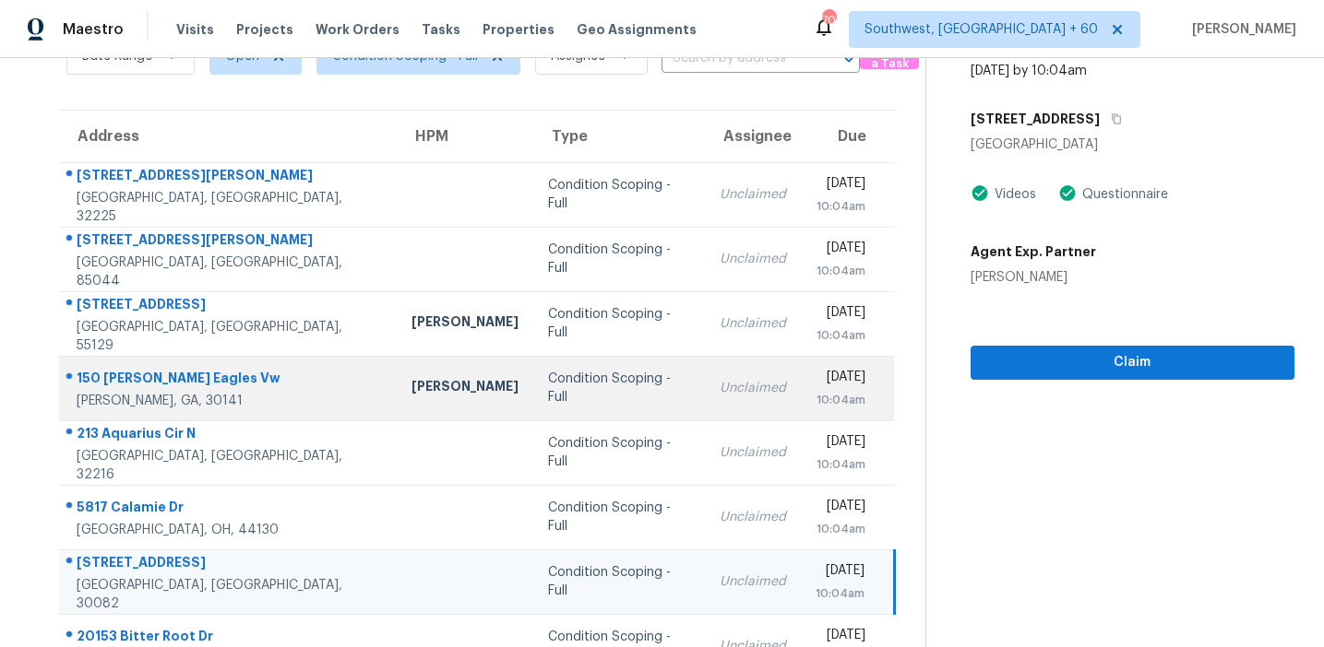
scroll to position [313, 0]
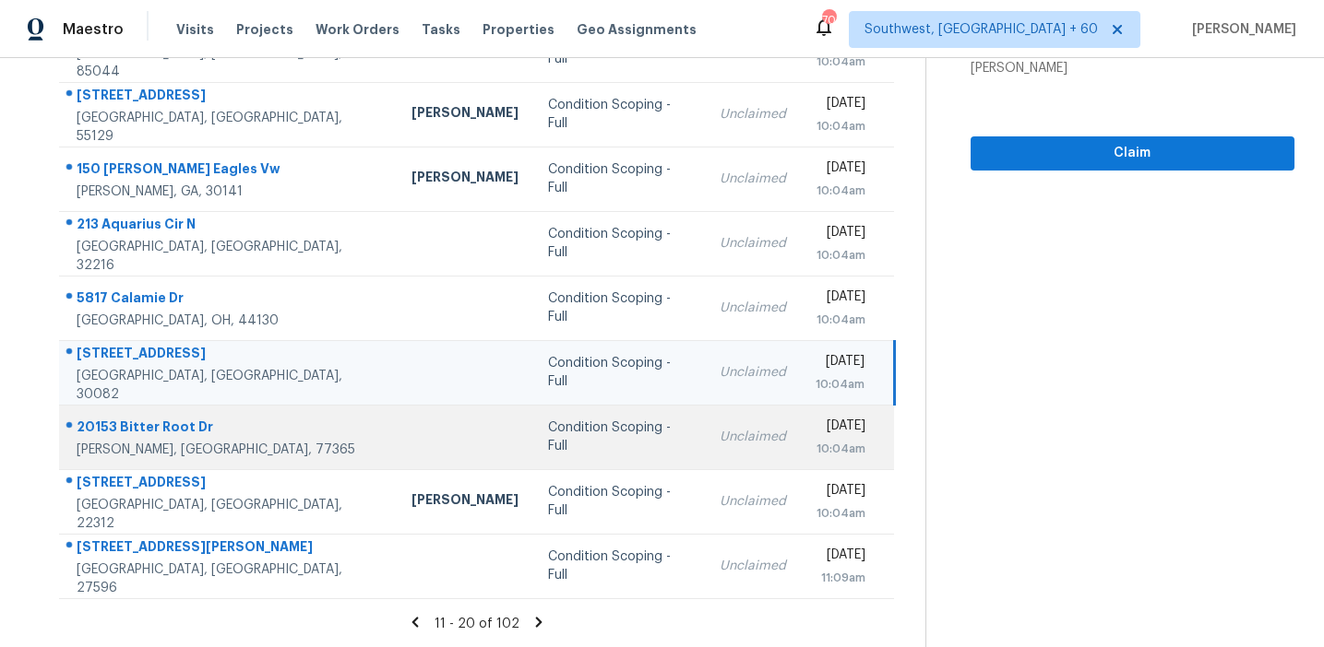
click at [705, 417] on td "Unclaimed" at bounding box center [753, 437] width 96 height 65
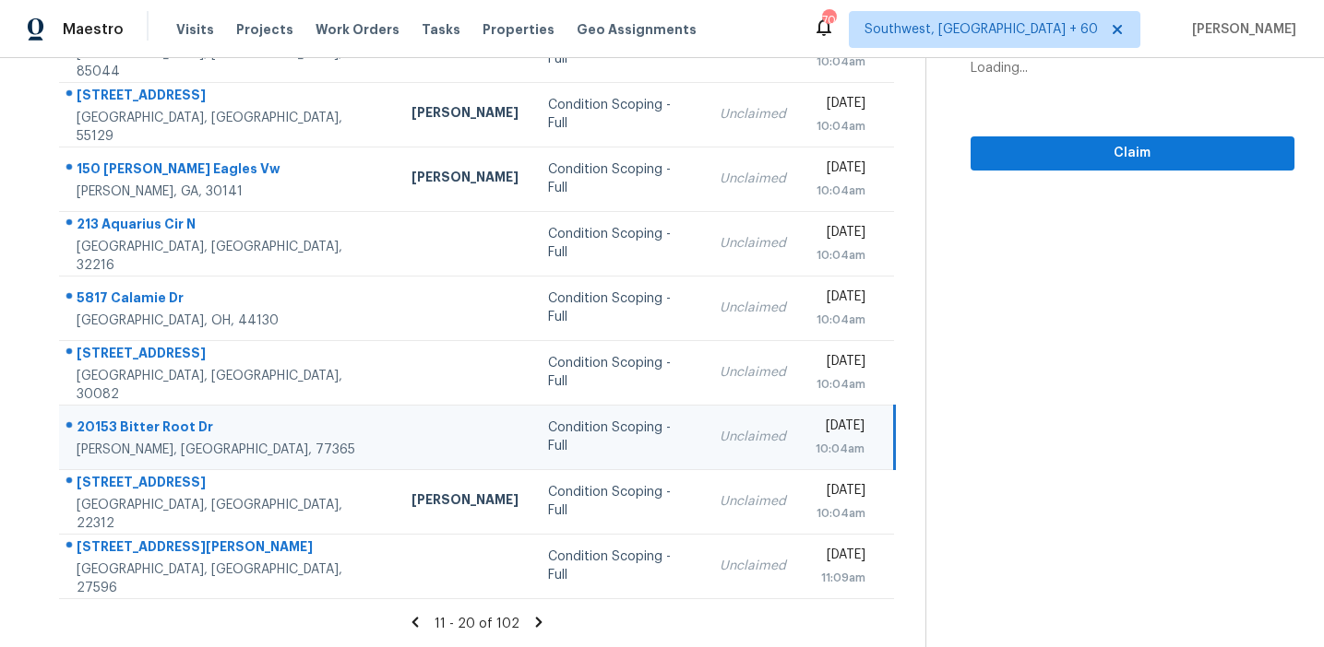
scroll to position [143, 0]
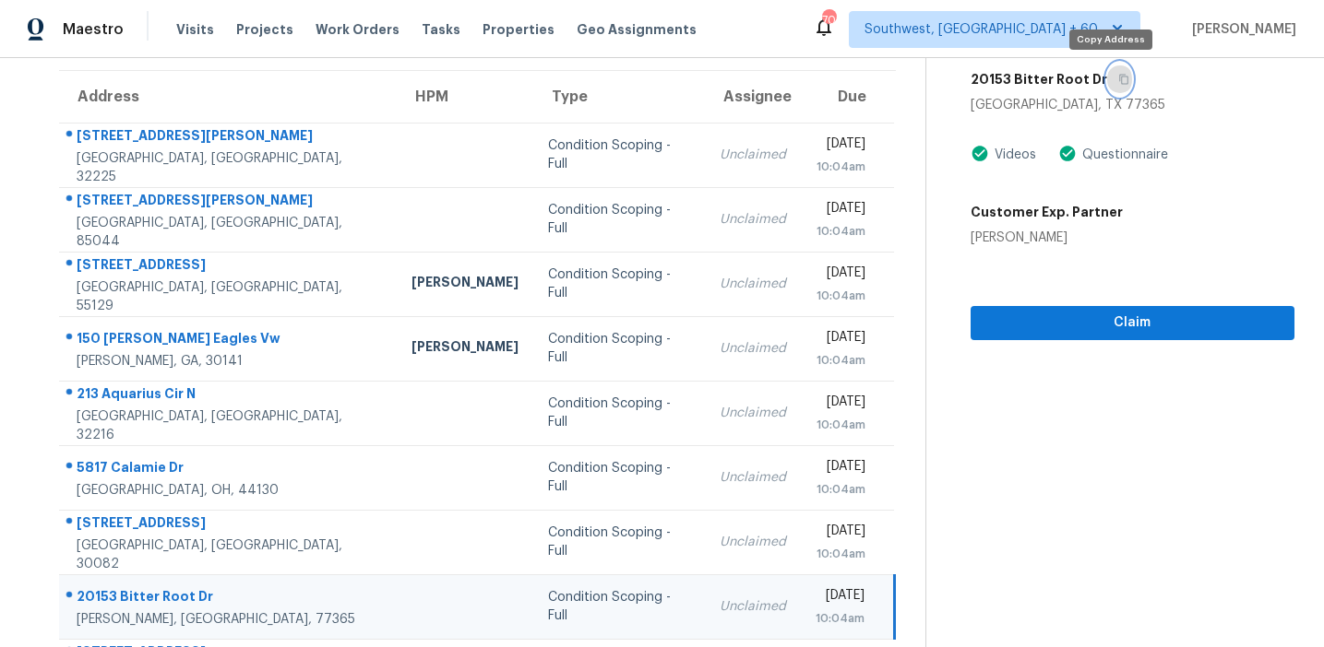
click at [1119, 83] on icon "button" at bounding box center [1123, 80] width 9 height 10
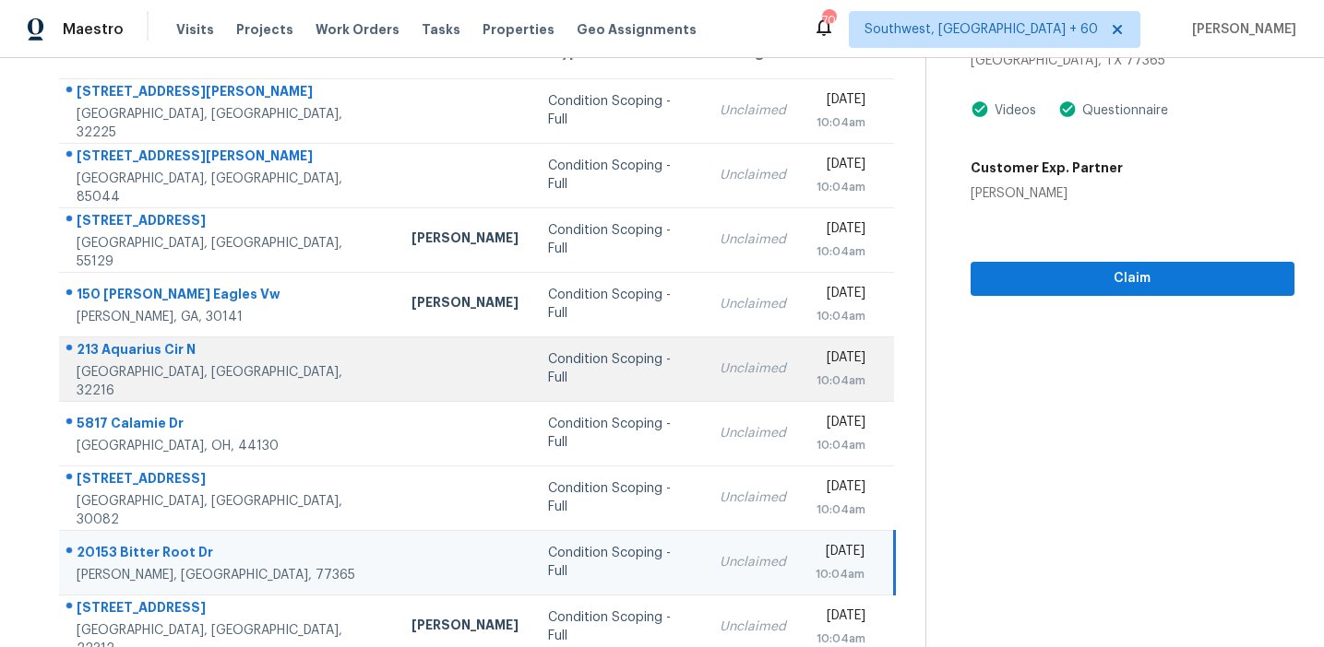
scroll to position [313, 0]
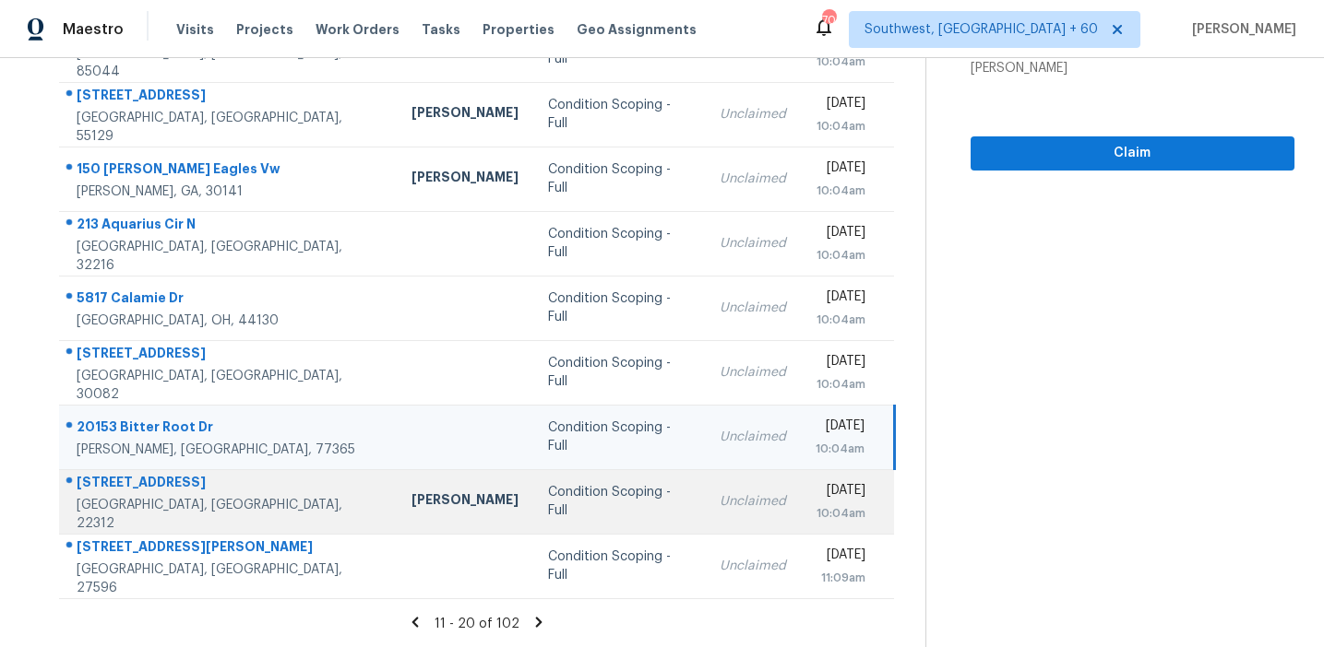
click at [548, 508] on div "Condition Scoping - Full" at bounding box center [619, 501] width 142 height 37
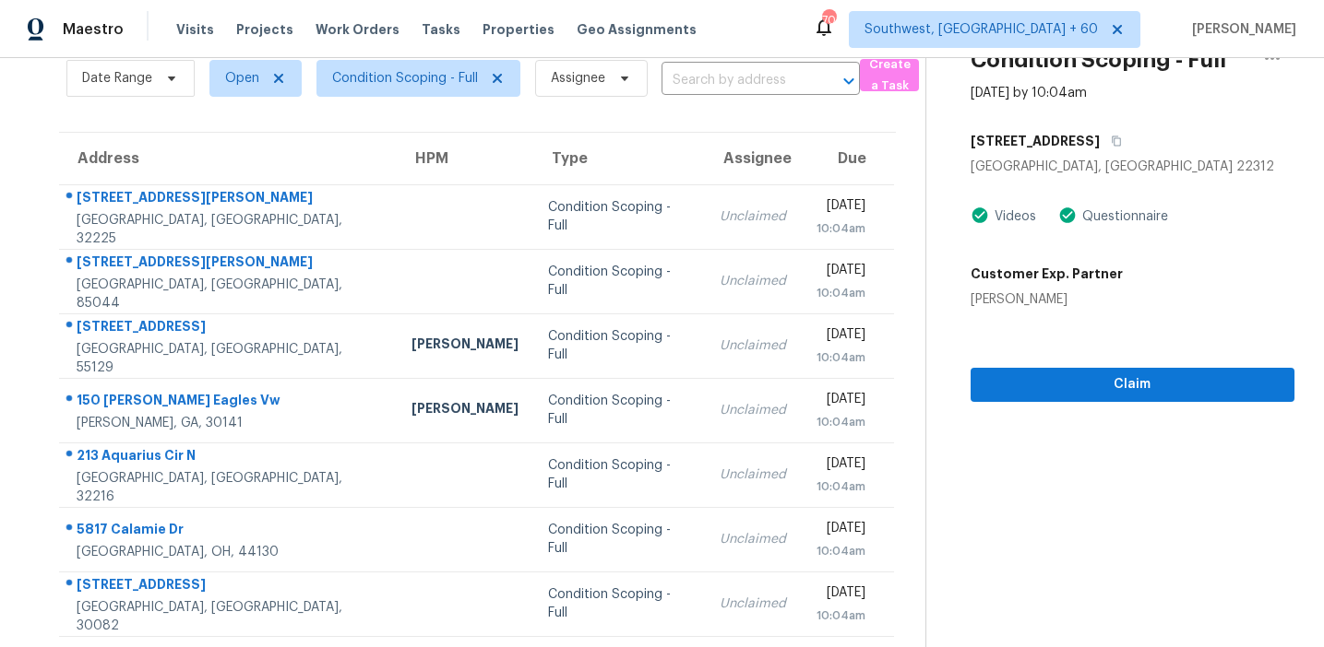
scroll to position [65, 0]
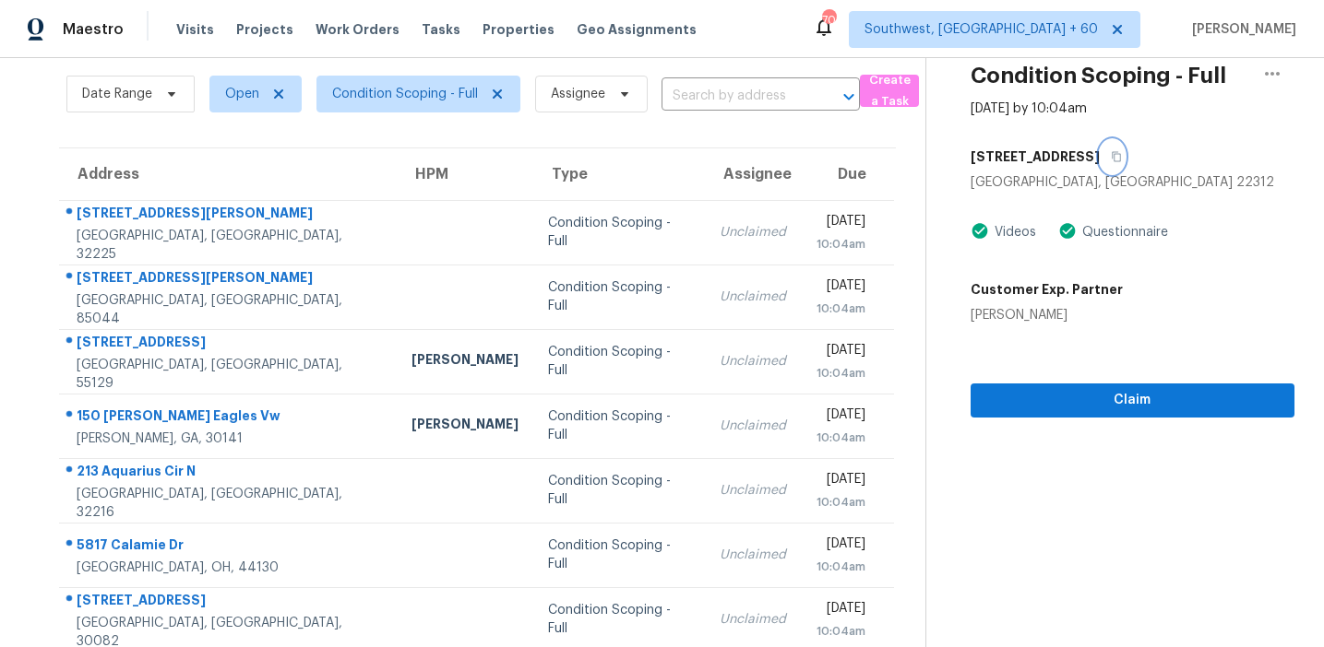
click at [1124, 151] on button "button" at bounding box center [1111, 156] width 25 height 33
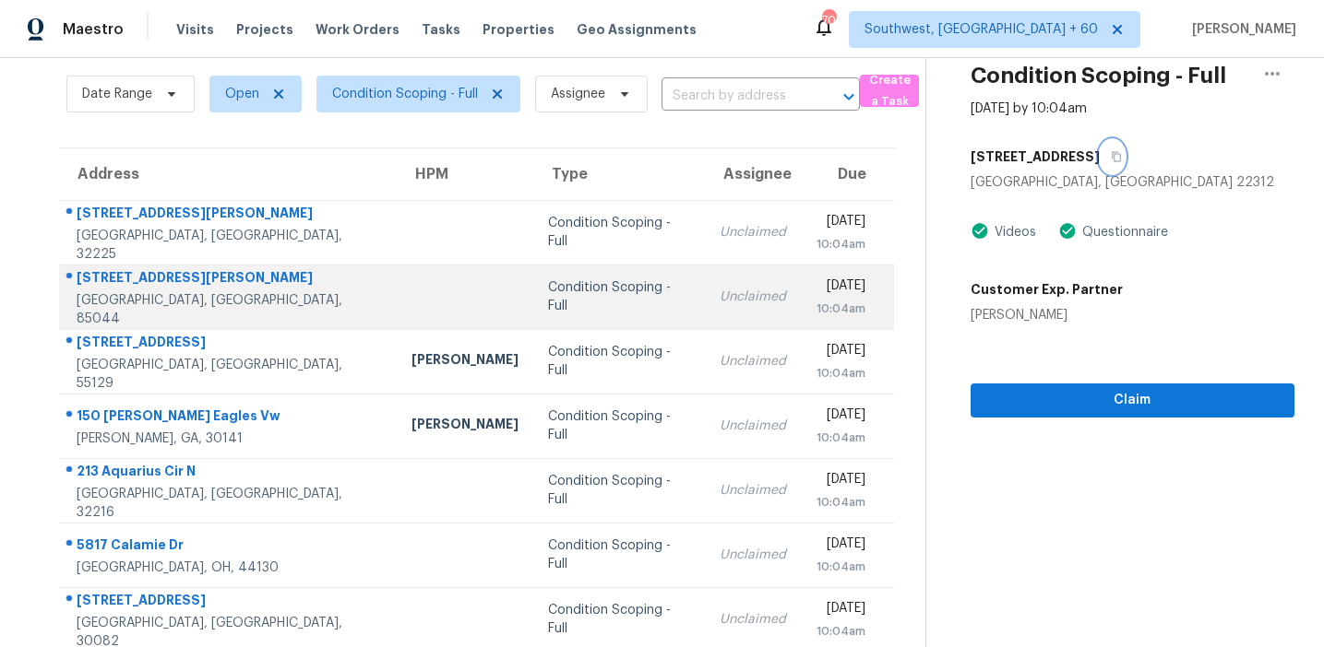
scroll to position [313, 0]
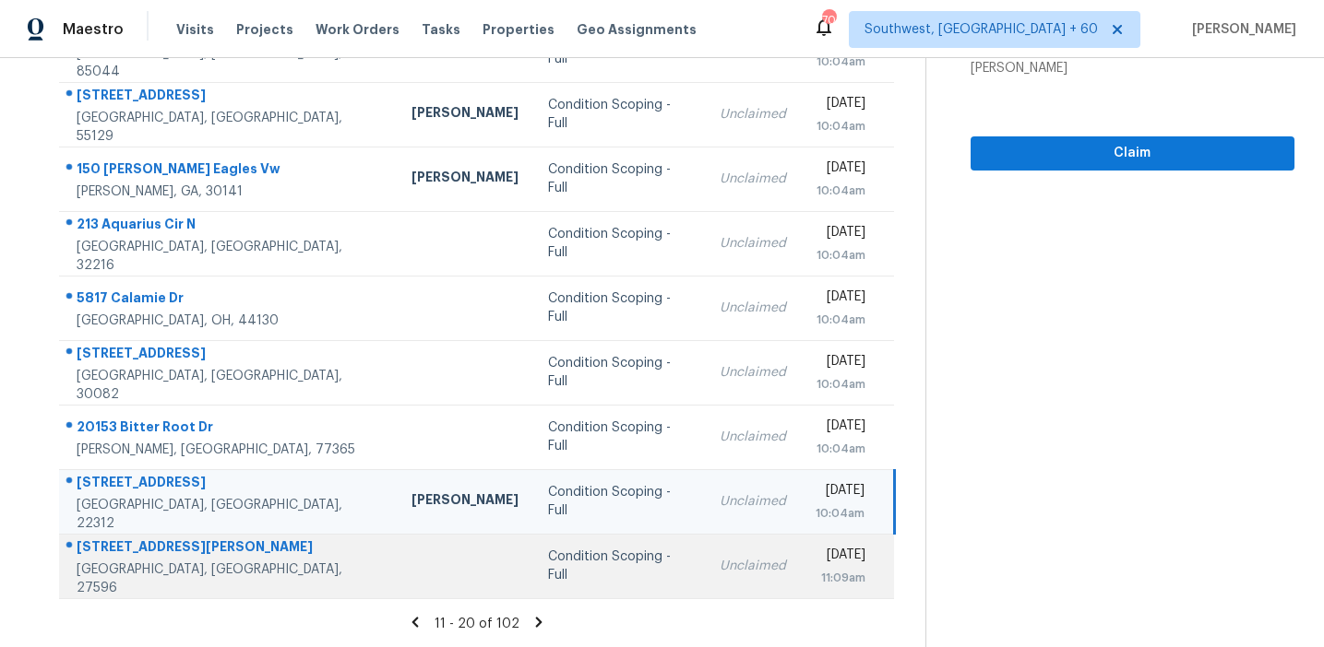
click at [706, 555] on td "Unclaimed" at bounding box center [753, 566] width 96 height 65
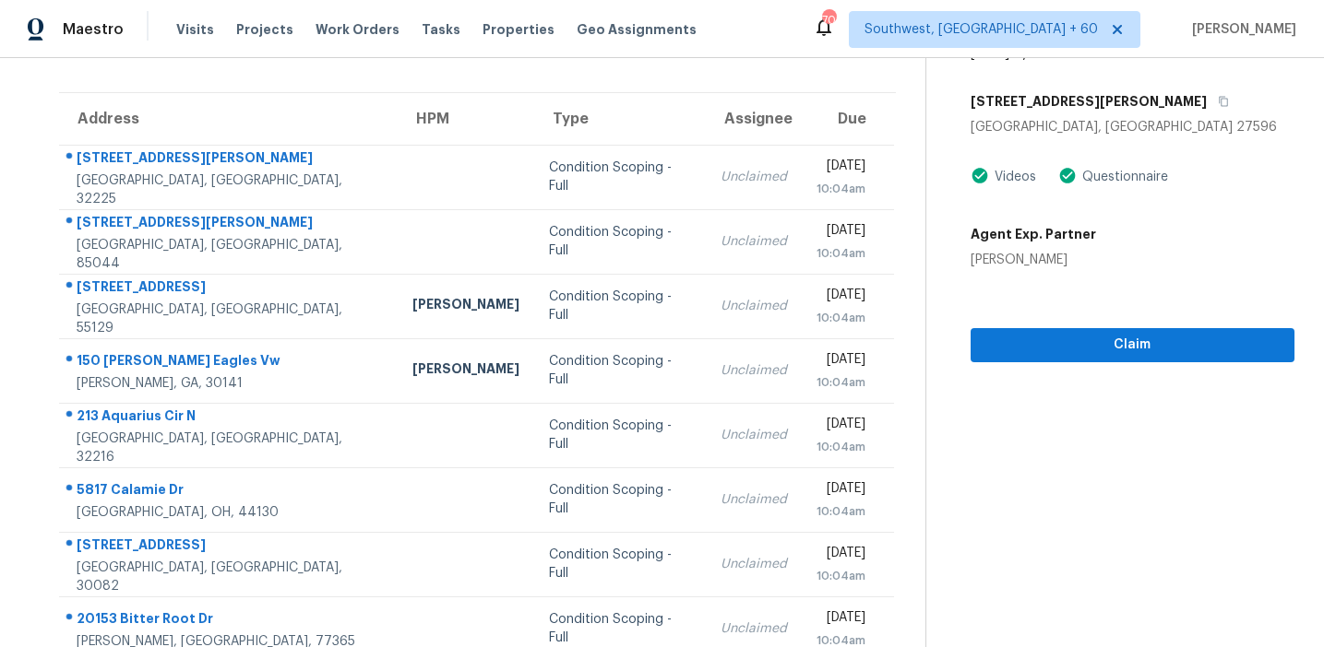
scroll to position [32, 0]
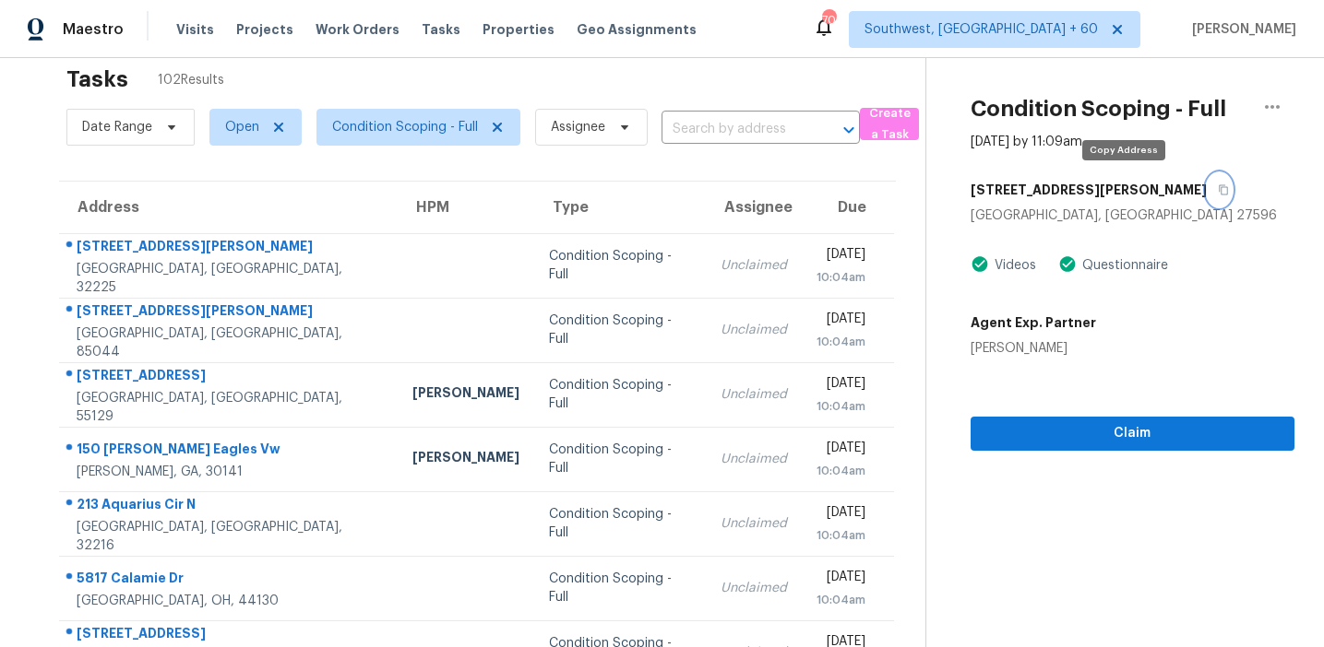
click at [1217, 189] on icon "button" at bounding box center [1222, 189] width 11 height 11
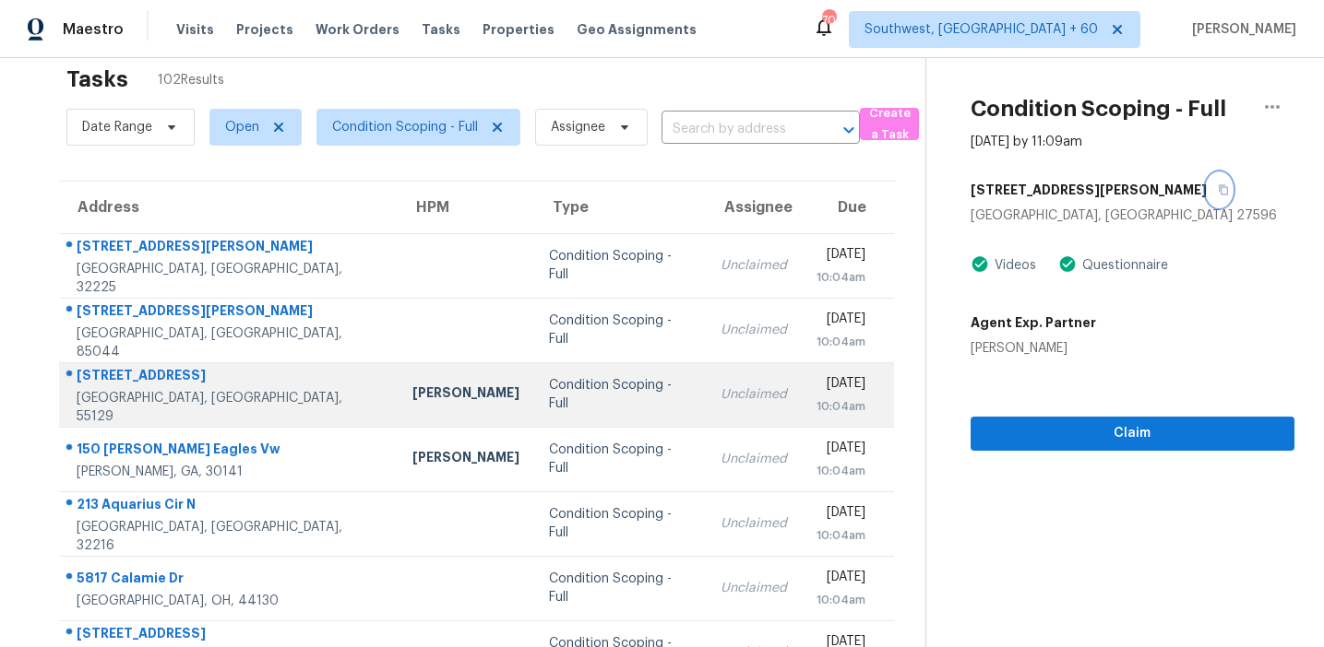
scroll to position [313, 0]
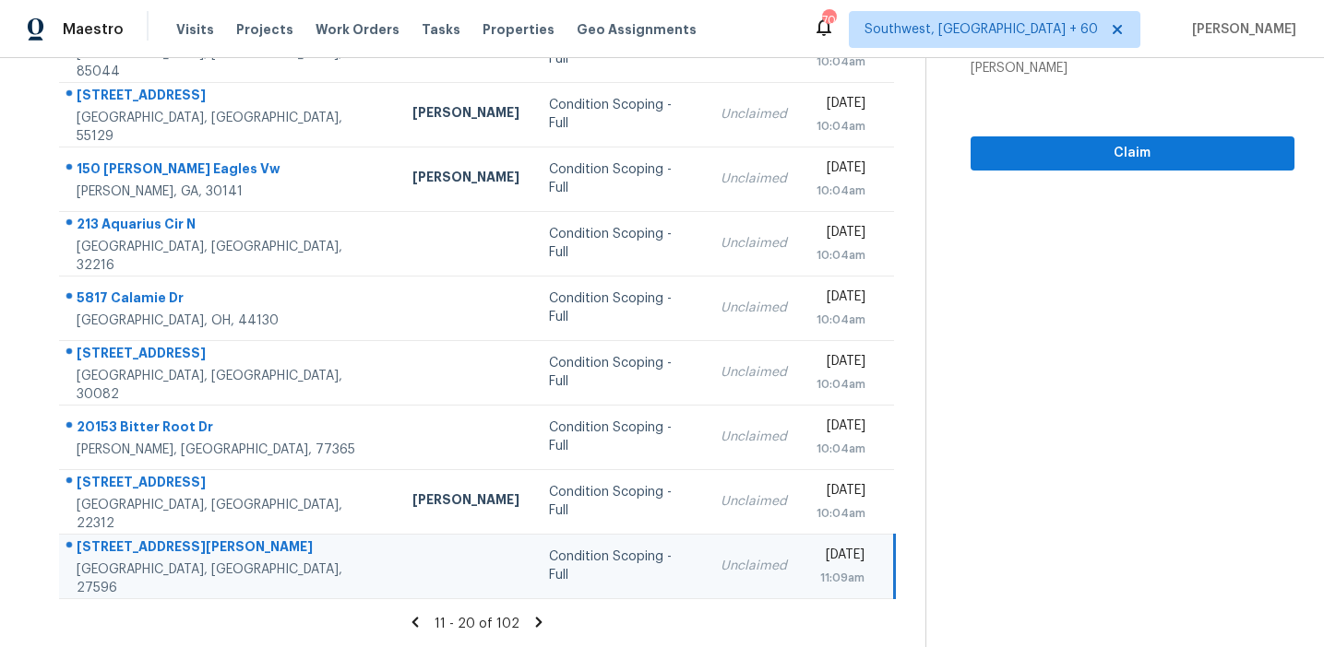
click at [533, 620] on icon at bounding box center [538, 622] width 17 height 17
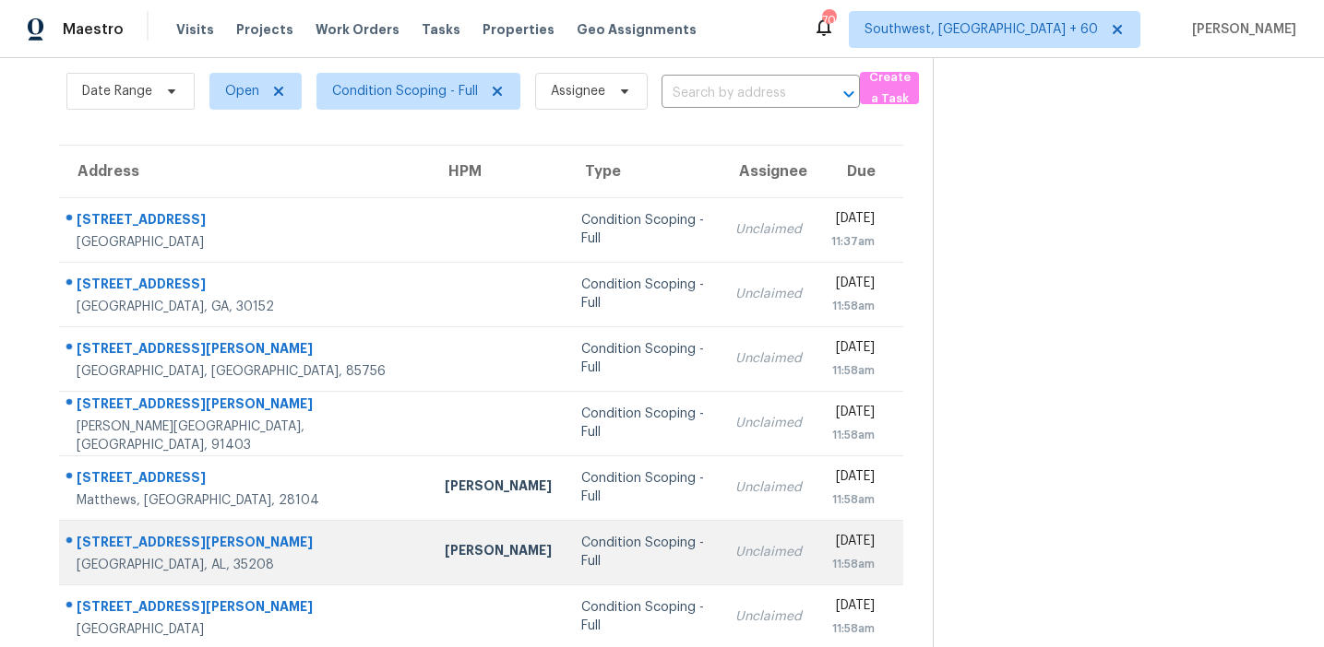
scroll to position [0, 0]
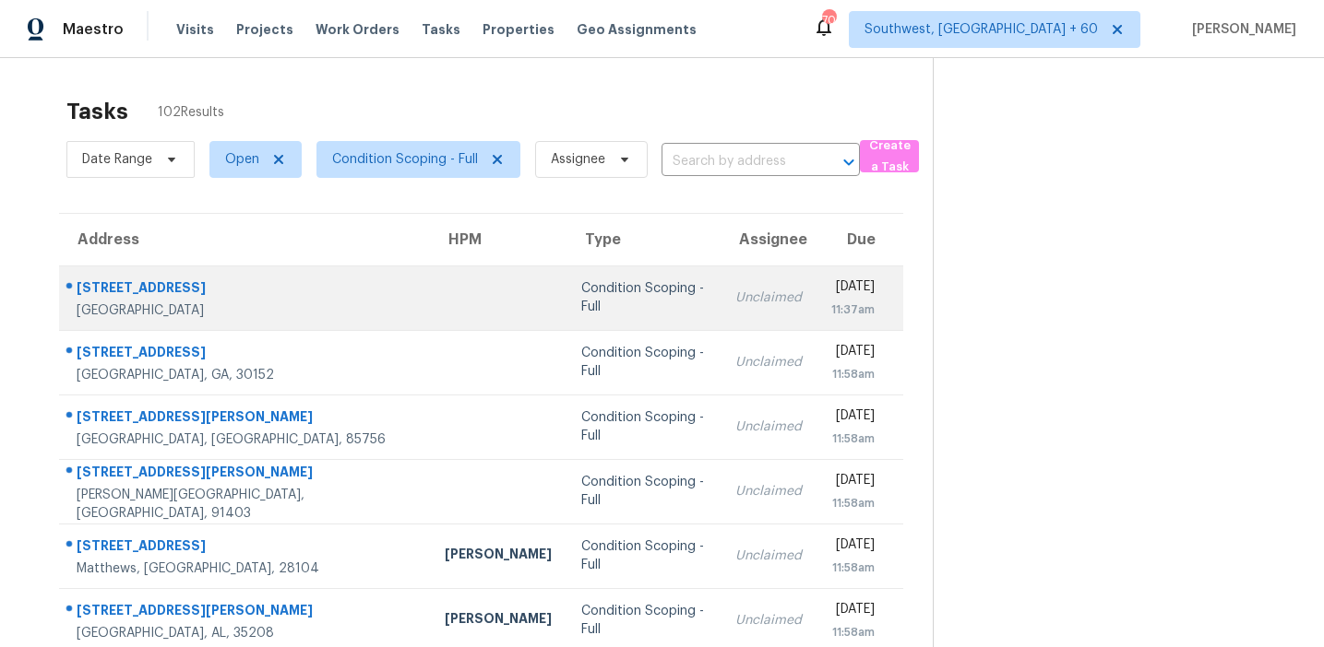
click at [581, 303] on div "Condition Scoping - Full" at bounding box center [643, 297] width 125 height 37
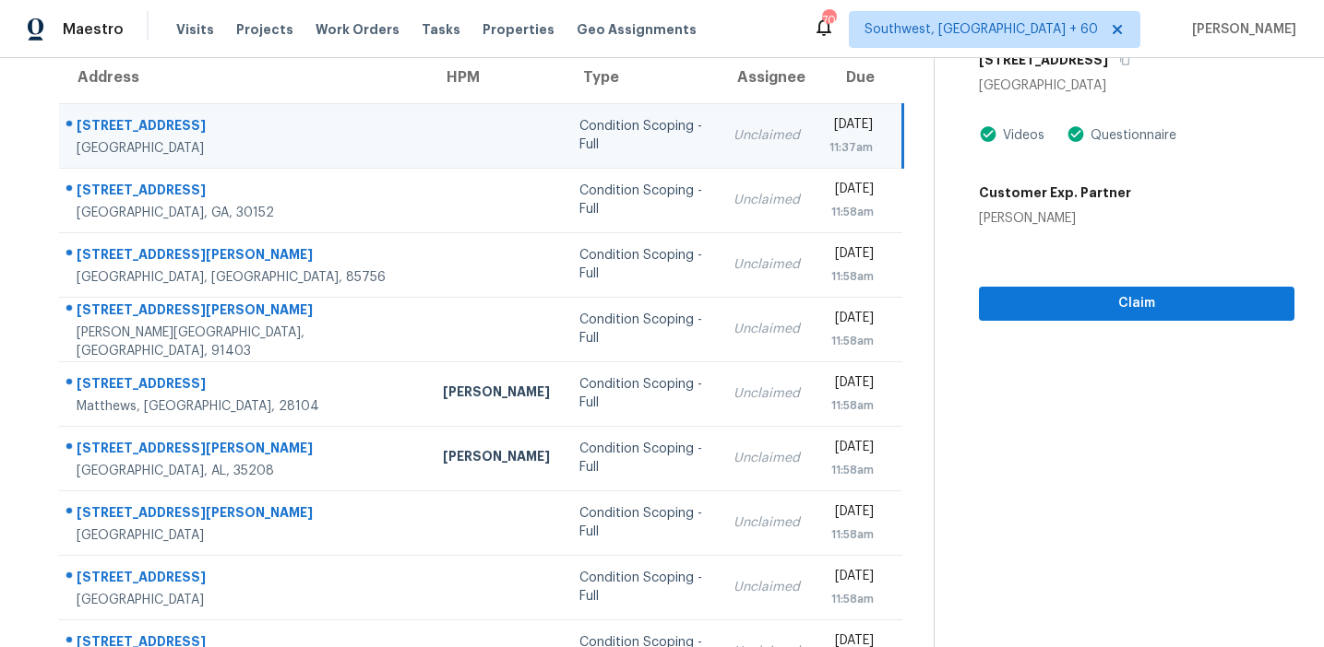
scroll to position [112, 0]
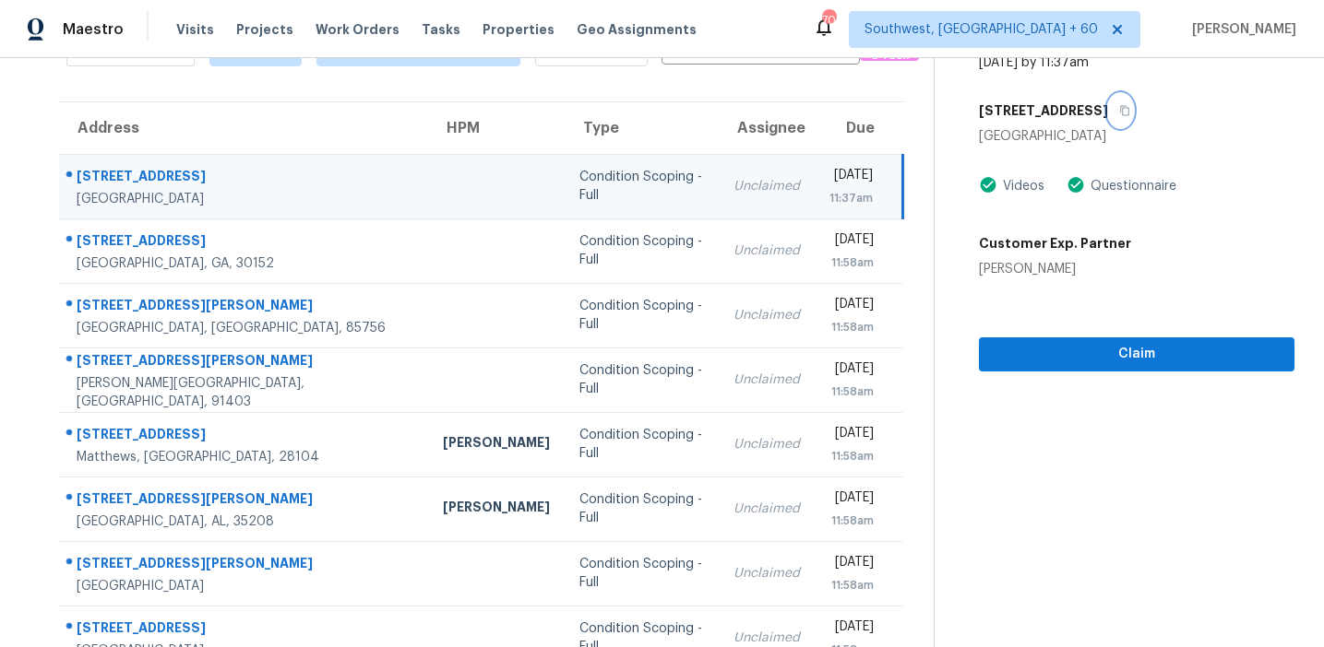
click at [1120, 108] on icon "button" at bounding box center [1124, 110] width 11 height 11
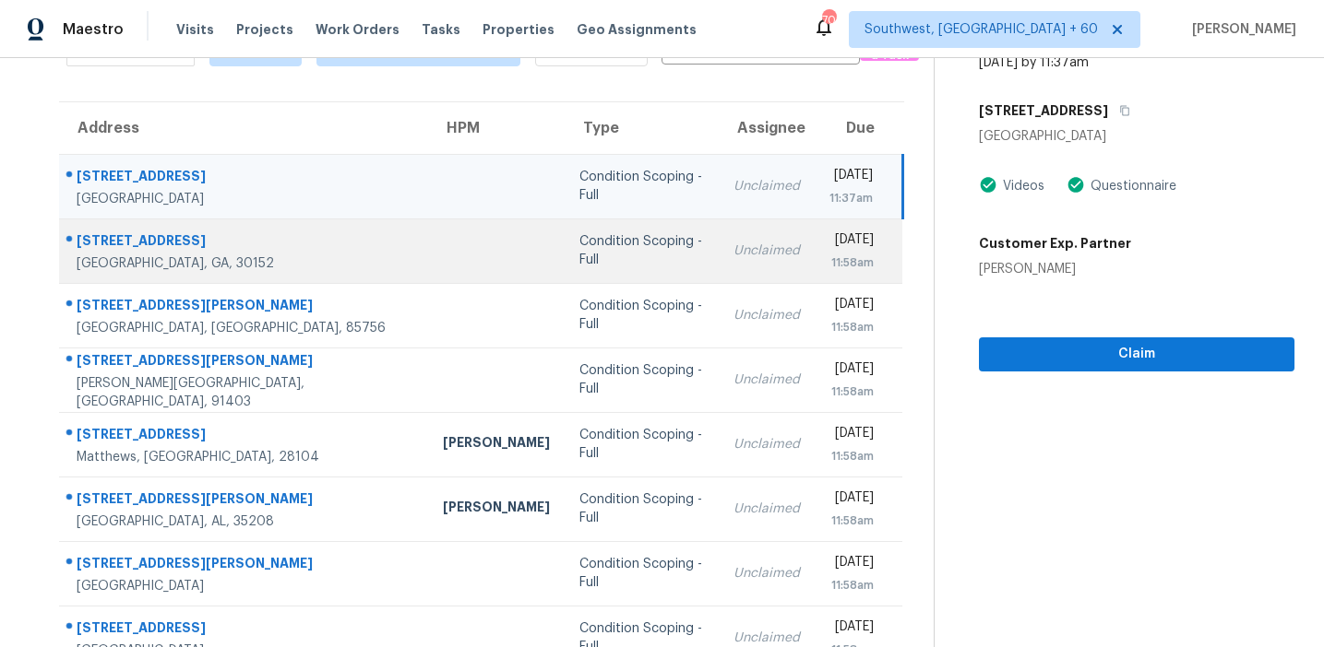
click at [564, 265] on td "Condition Scoping - Full" at bounding box center [641, 251] width 154 height 65
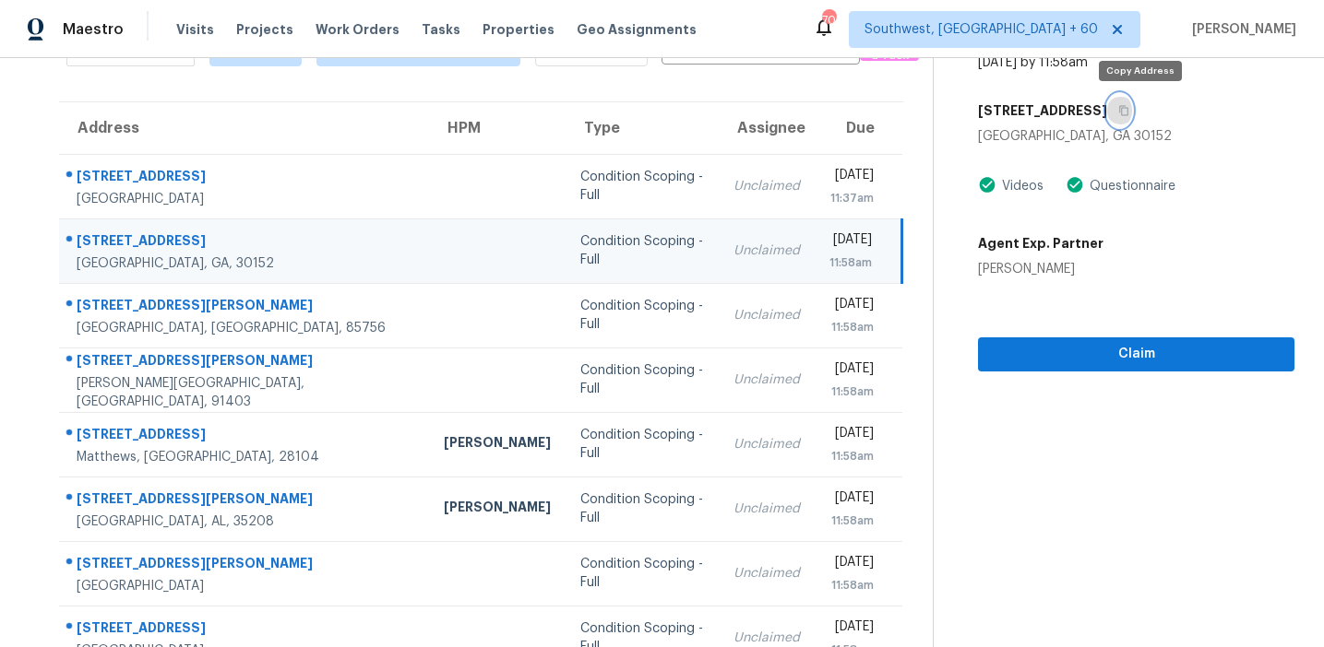
click at [1129, 115] on icon "button" at bounding box center [1123, 110] width 11 height 11
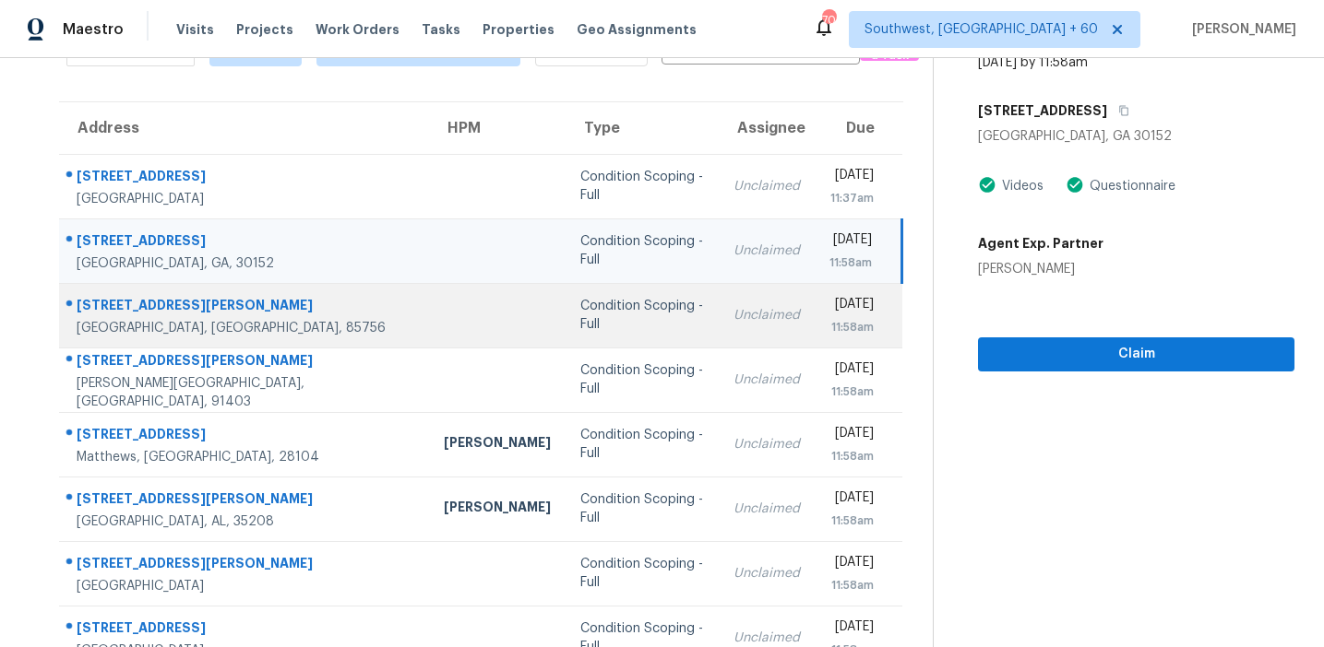
click at [565, 332] on td "Condition Scoping - Full" at bounding box center [642, 315] width 154 height 65
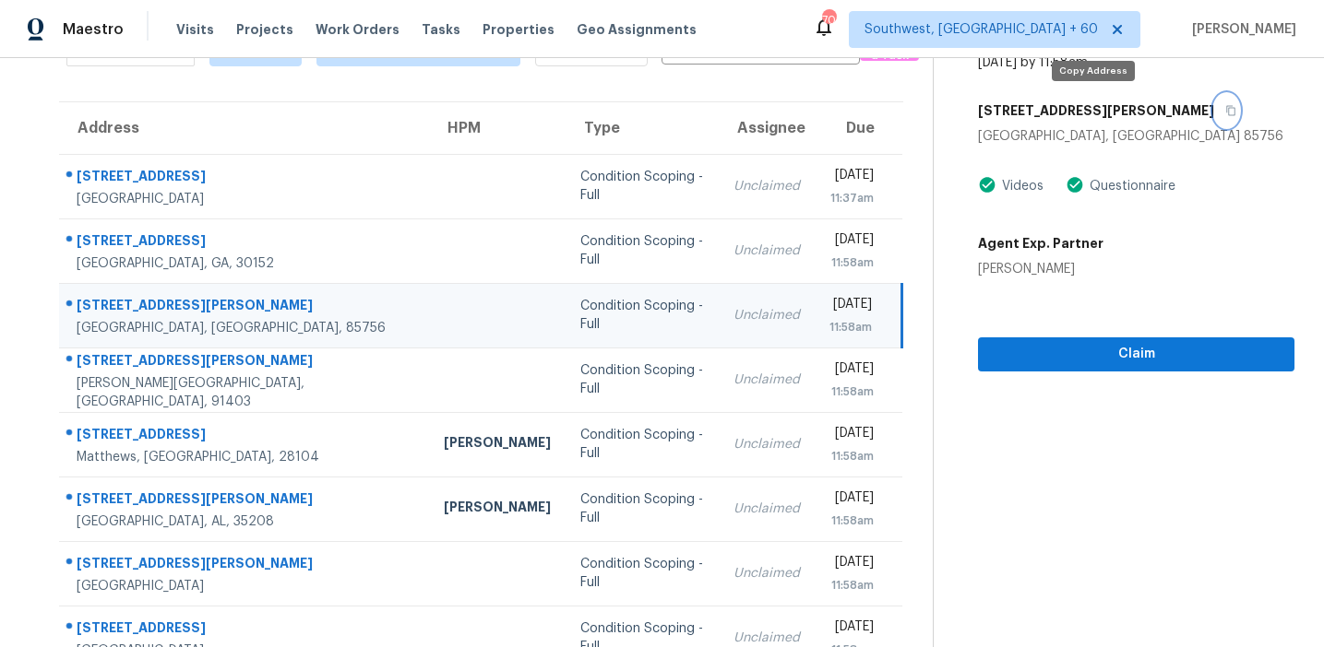
click at [1214, 116] on button "button" at bounding box center [1226, 110] width 25 height 33
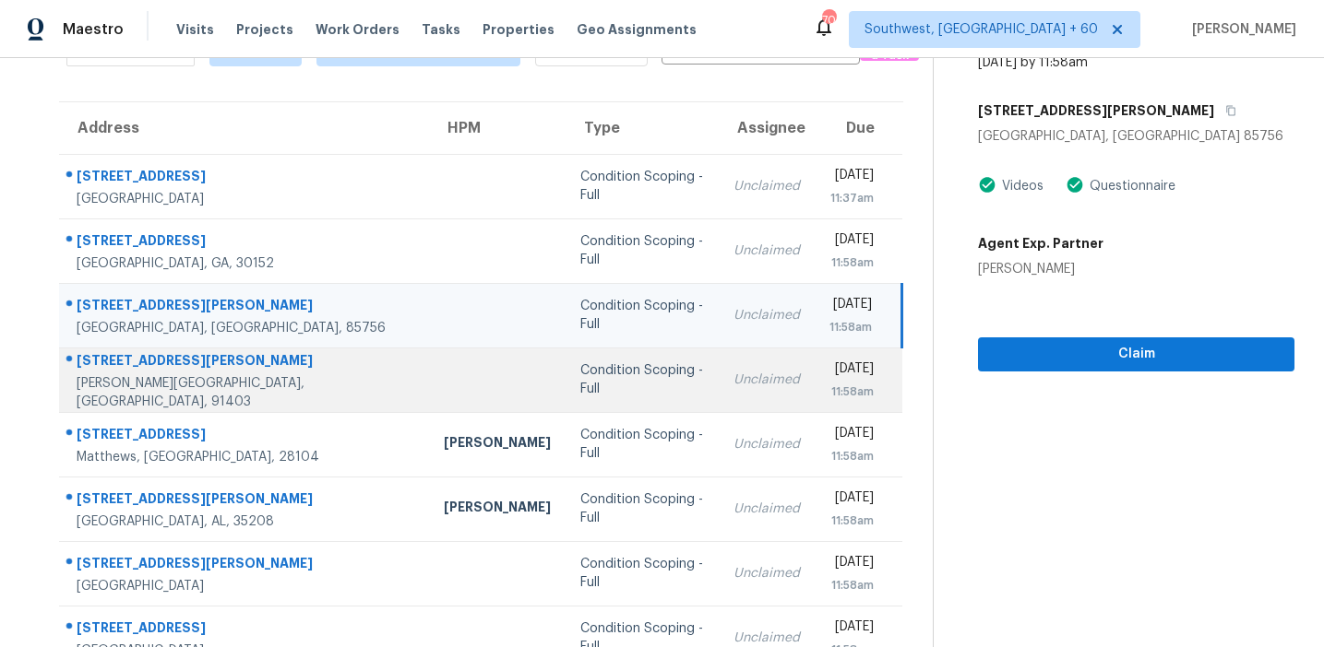
click at [580, 379] on div "Condition Scoping - Full" at bounding box center [642, 380] width 125 height 37
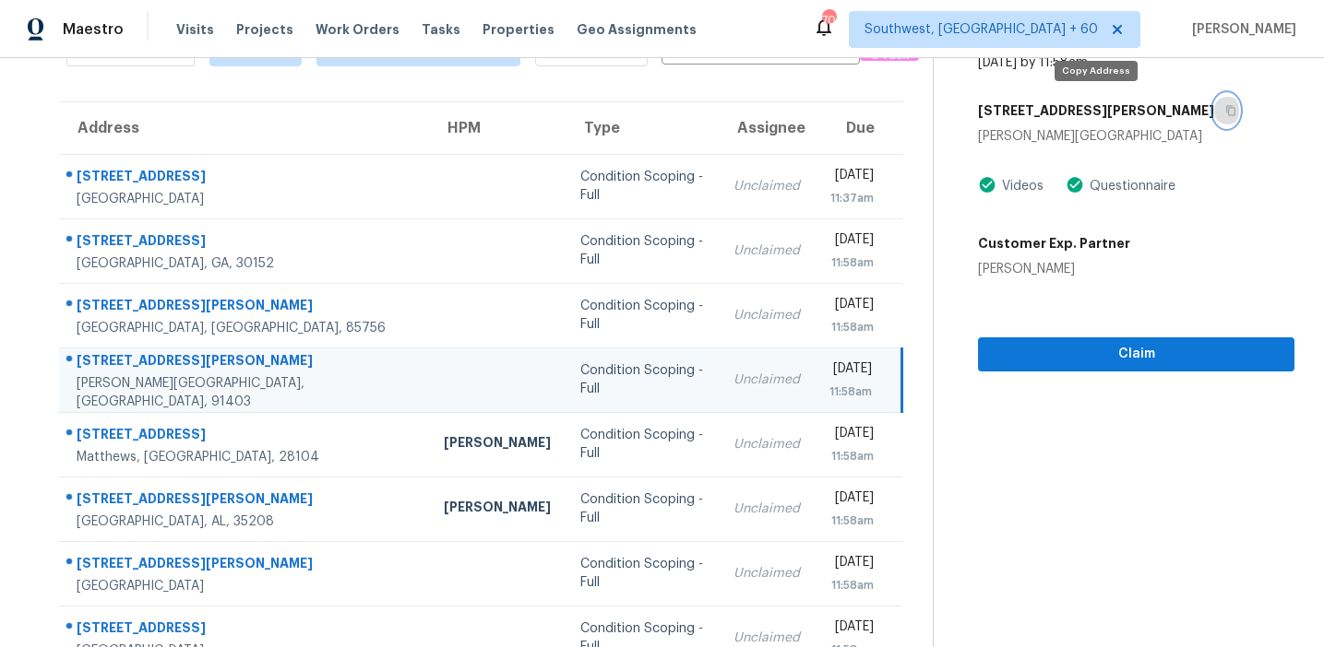
click at [1214, 119] on button "button" at bounding box center [1226, 110] width 25 height 33
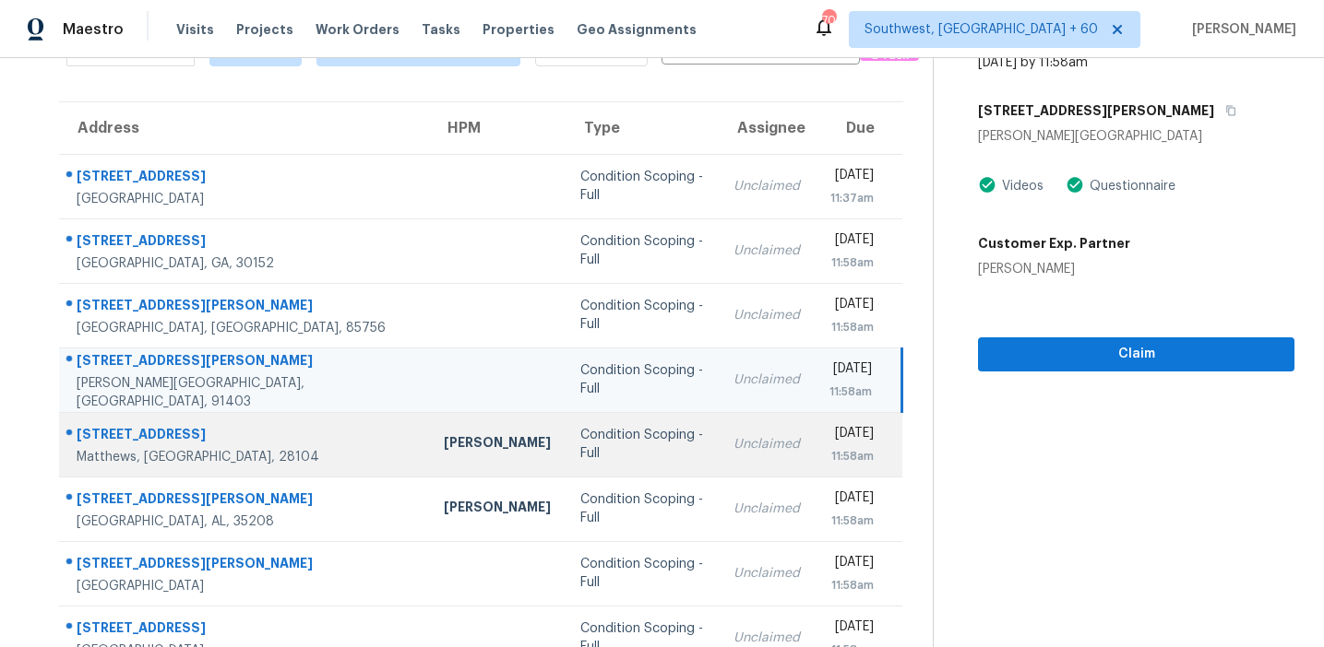
click at [580, 438] on div "Condition Scoping - Full" at bounding box center [642, 444] width 125 height 37
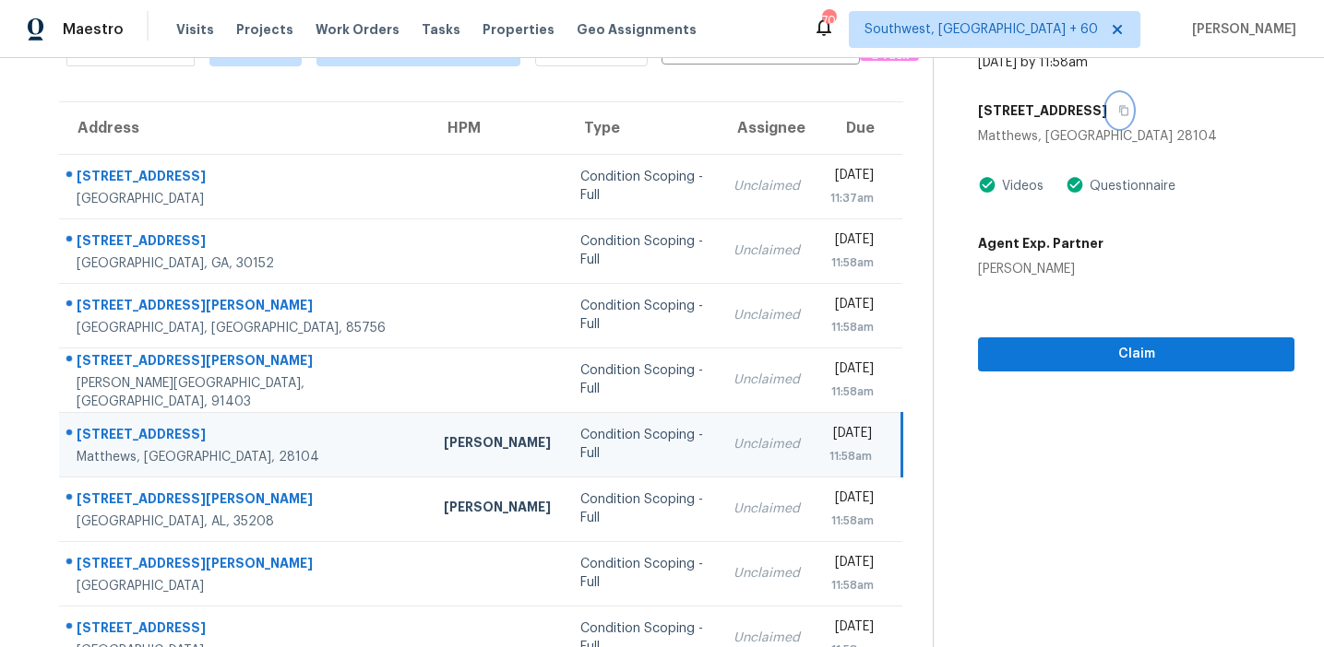
click at [1129, 110] on icon "button" at bounding box center [1124, 111] width 9 height 10
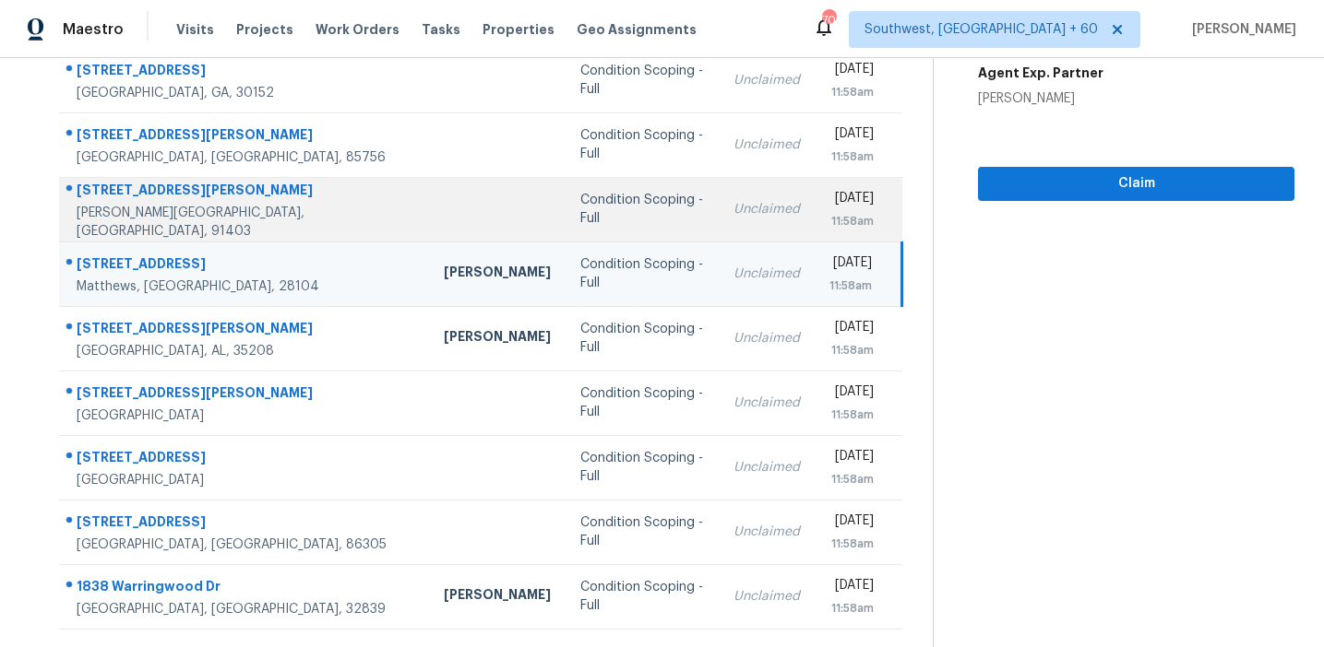
scroll to position [313, 0]
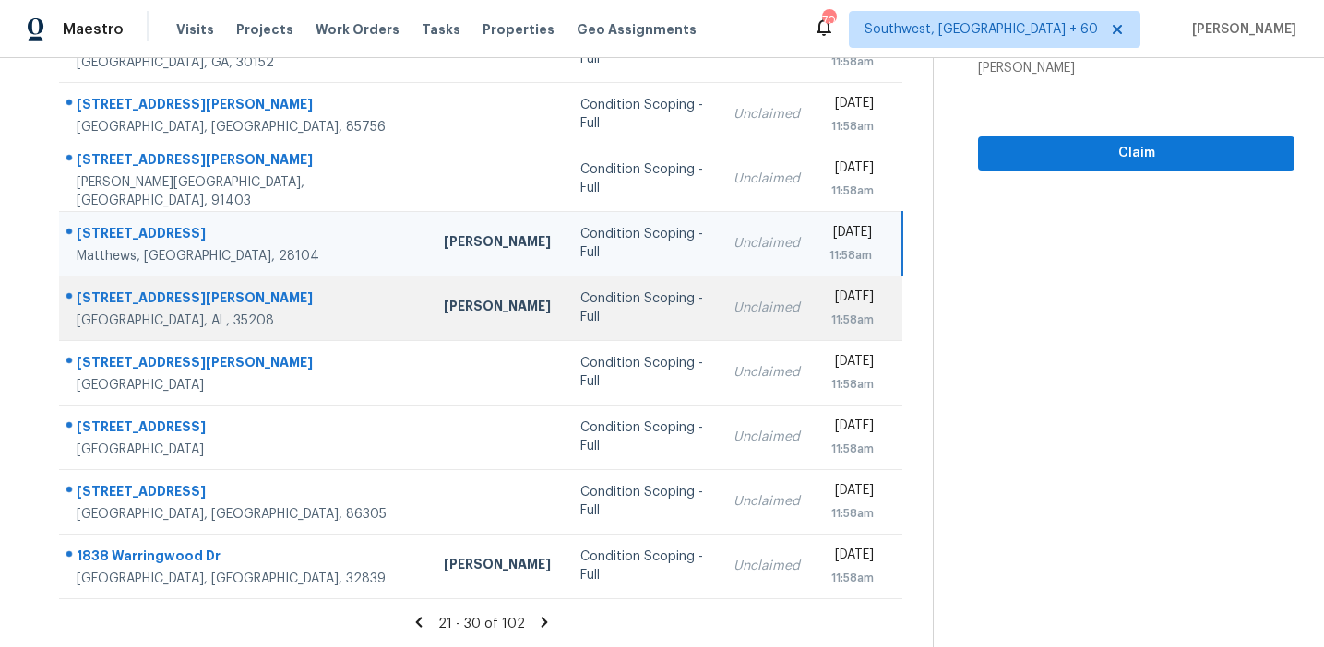
click at [580, 303] on div "Condition Scoping - Full" at bounding box center [642, 308] width 125 height 37
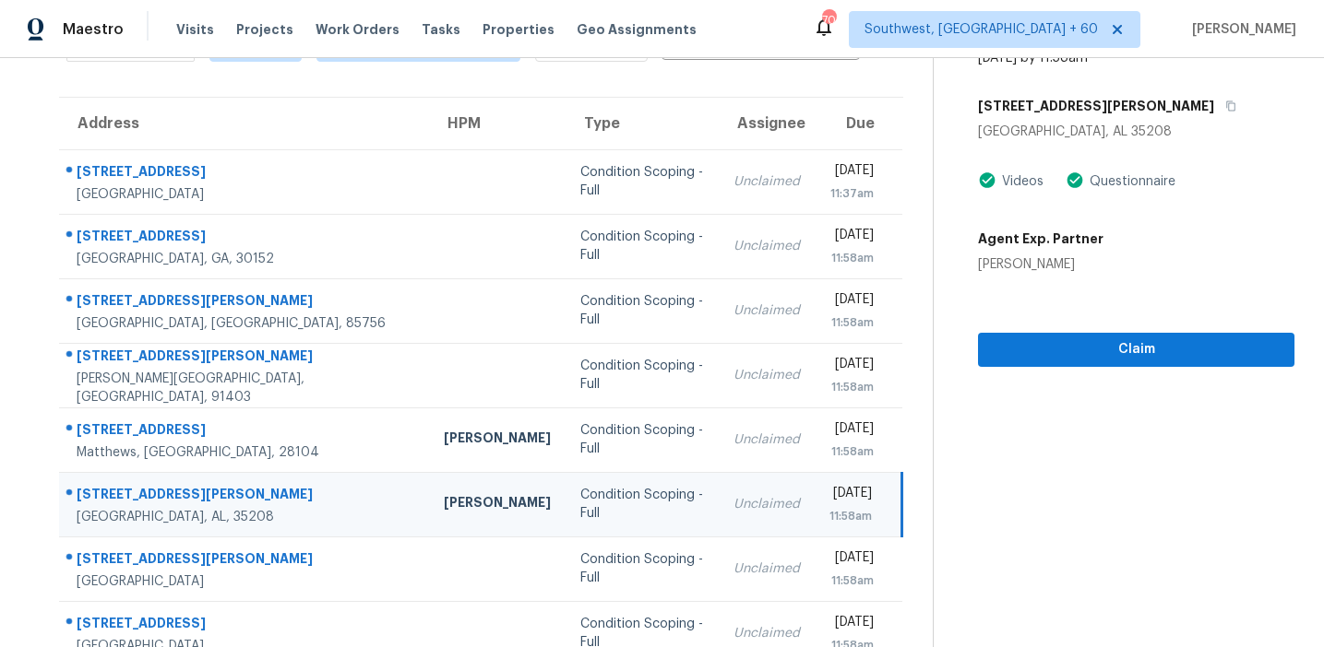
scroll to position [111, 0]
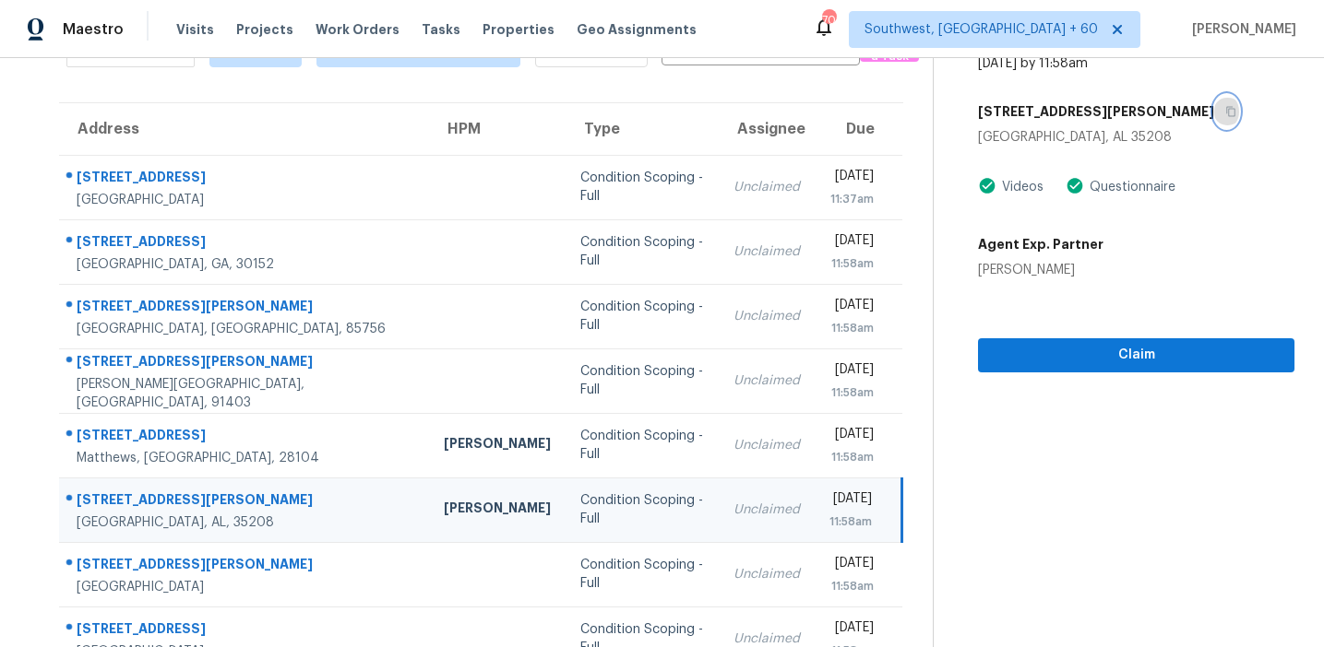
click at [1225, 114] on icon "button" at bounding box center [1230, 111] width 11 height 11
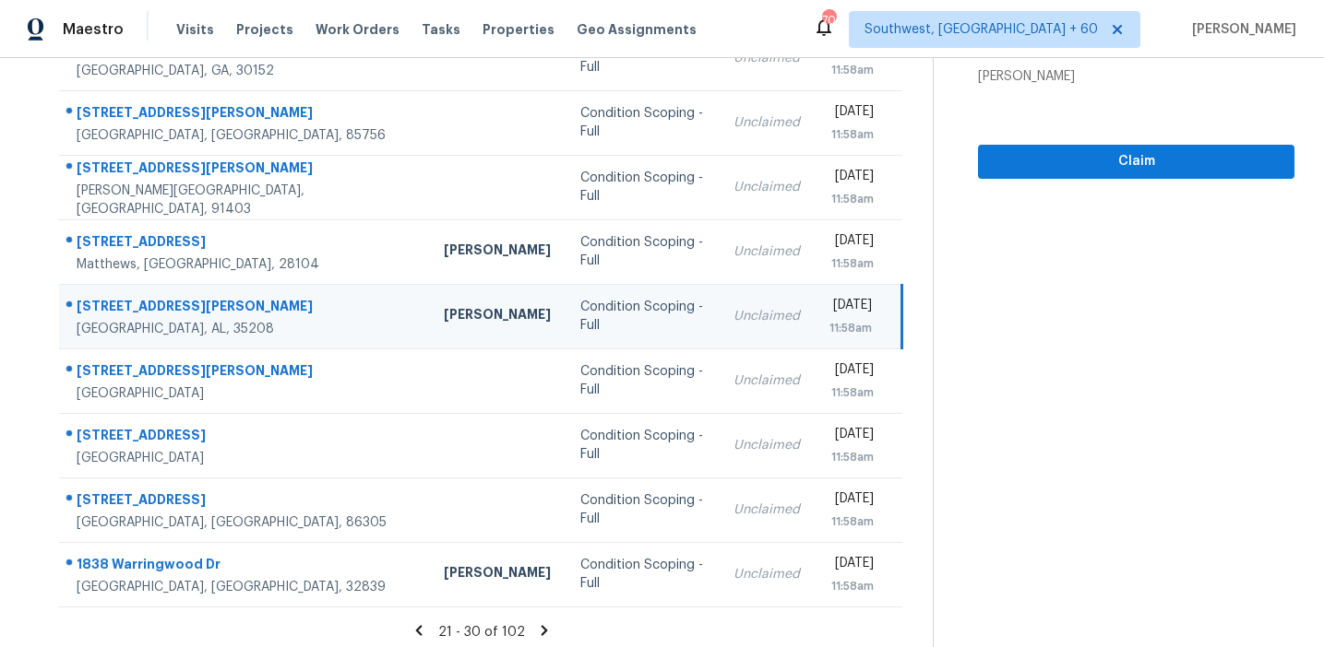
scroll to position [313, 0]
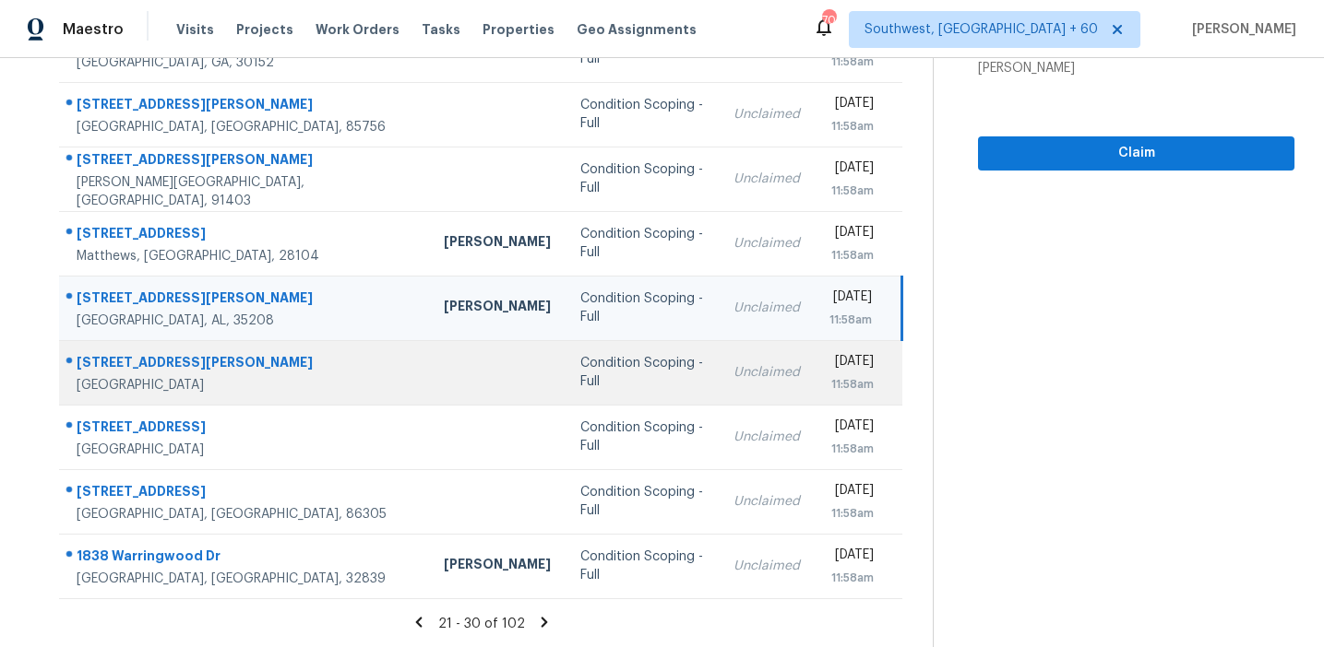
click at [580, 379] on div "Condition Scoping - Full" at bounding box center [642, 372] width 125 height 37
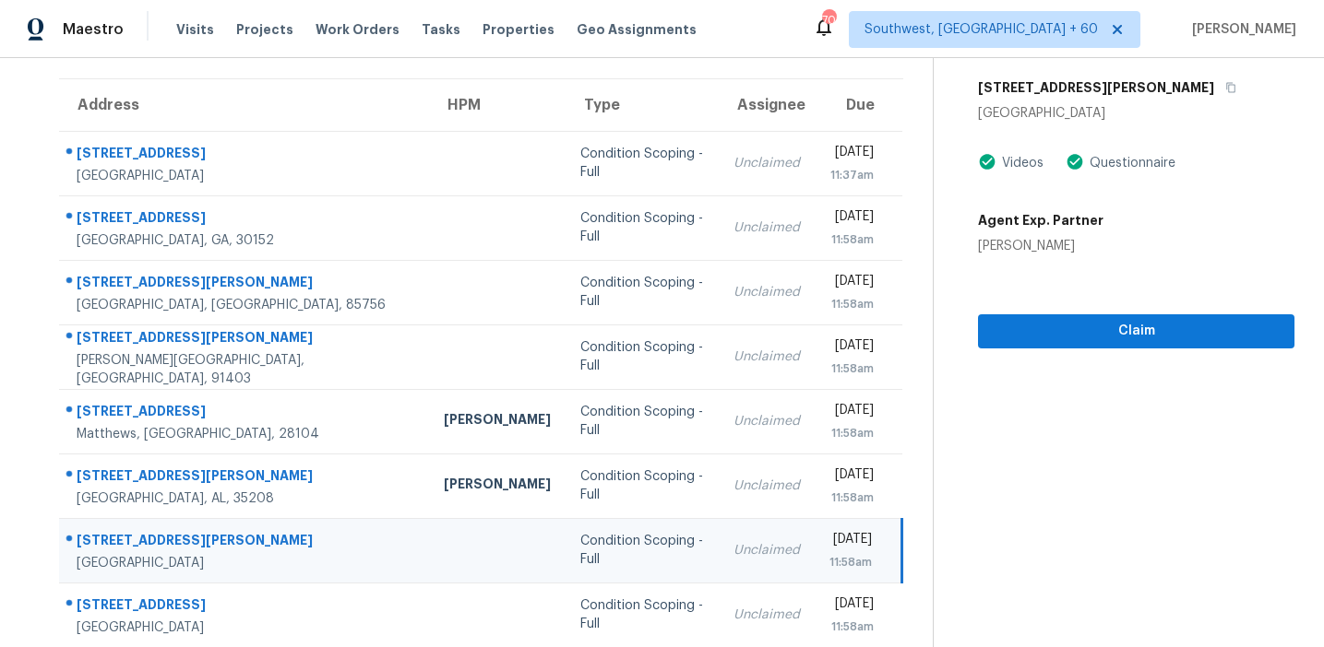
scroll to position [122, 0]
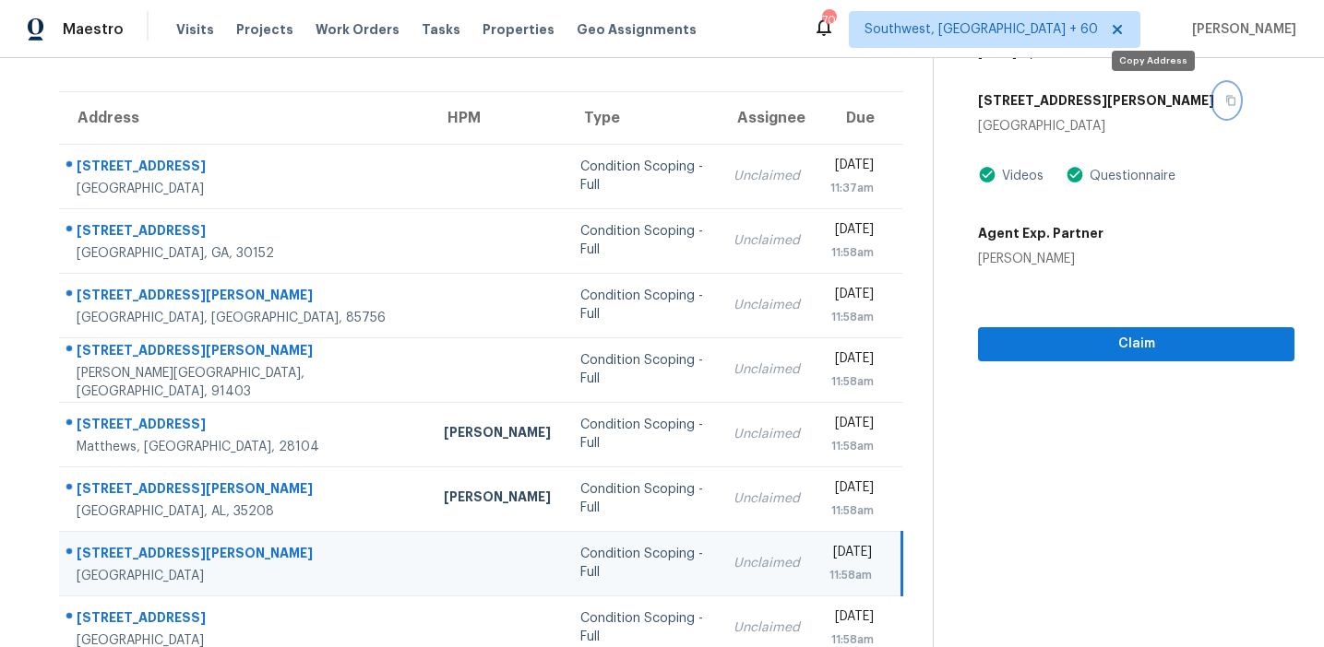
click at [1225, 101] on icon "button" at bounding box center [1230, 100] width 11 height 11
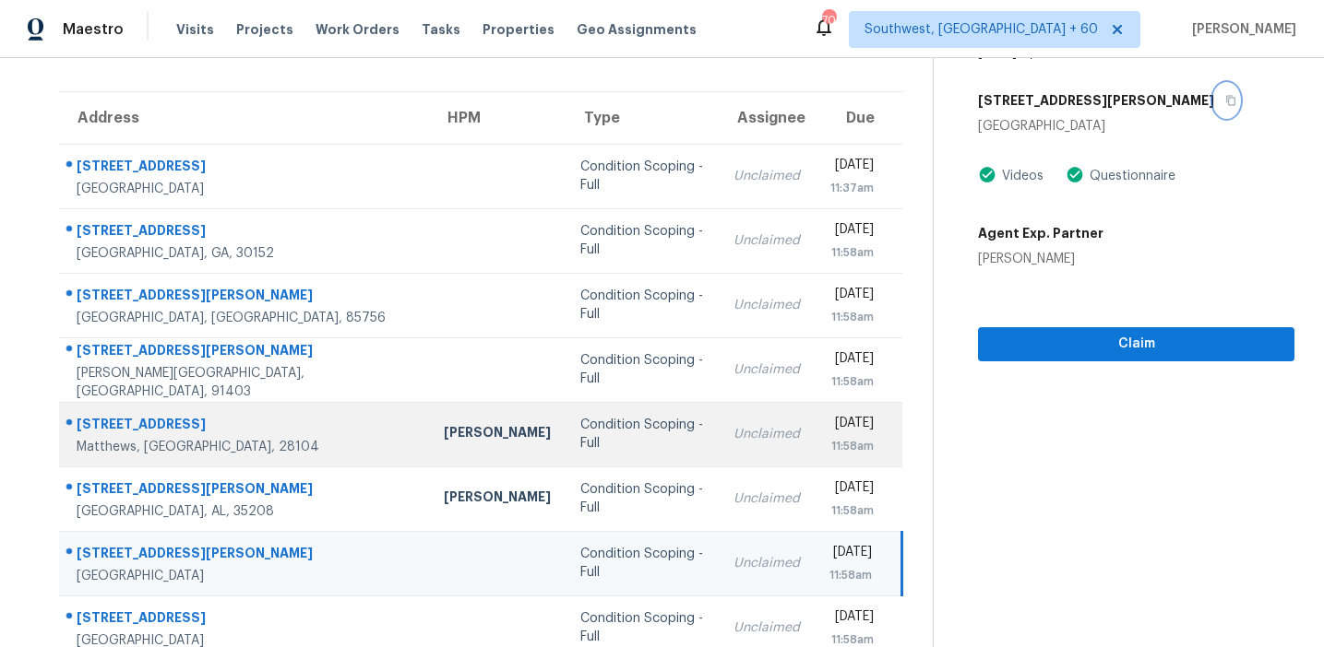
scroll to position [313, 0]
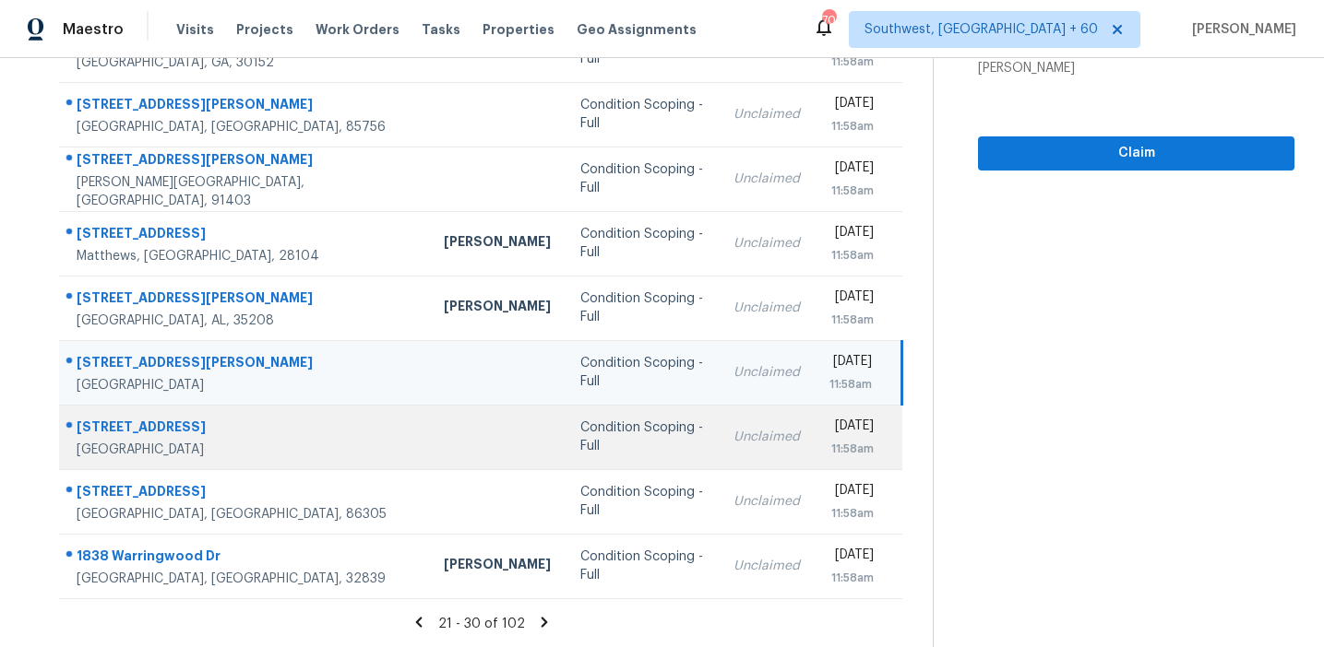
click at [814, 412] on td "[DATE] 11:58am" at bounding box center [858, 437] width 88 height 65
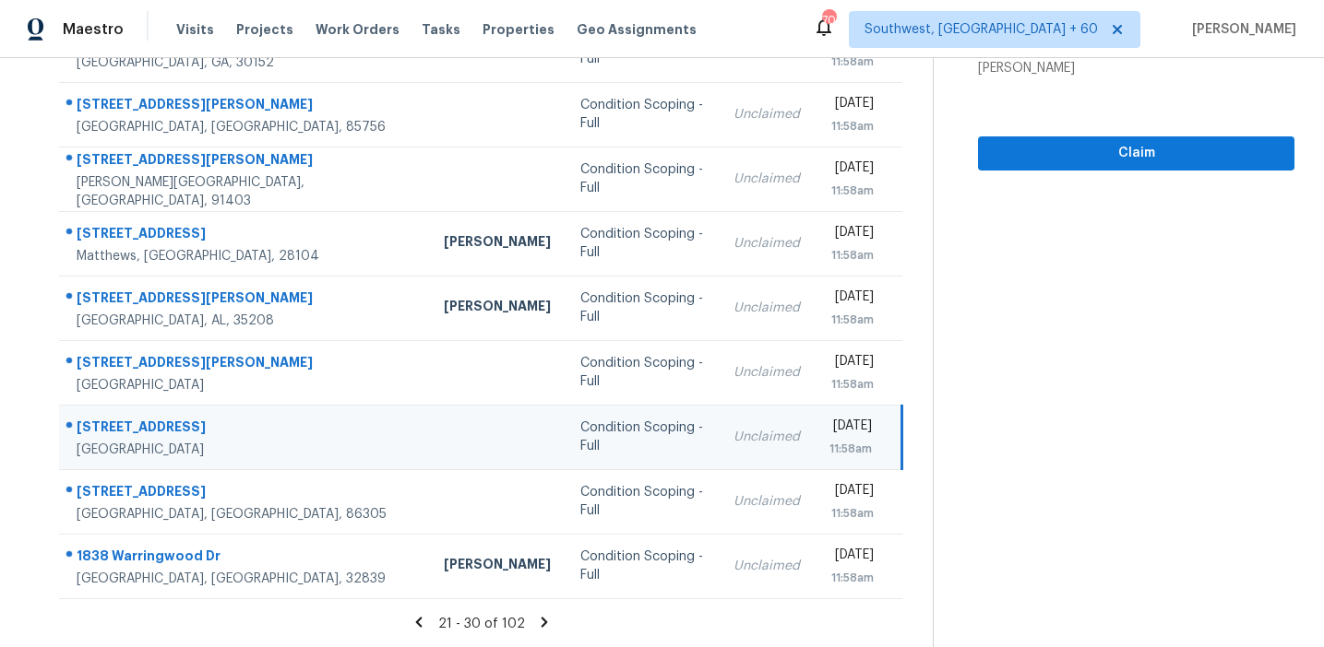
scroll to position [0, 0]
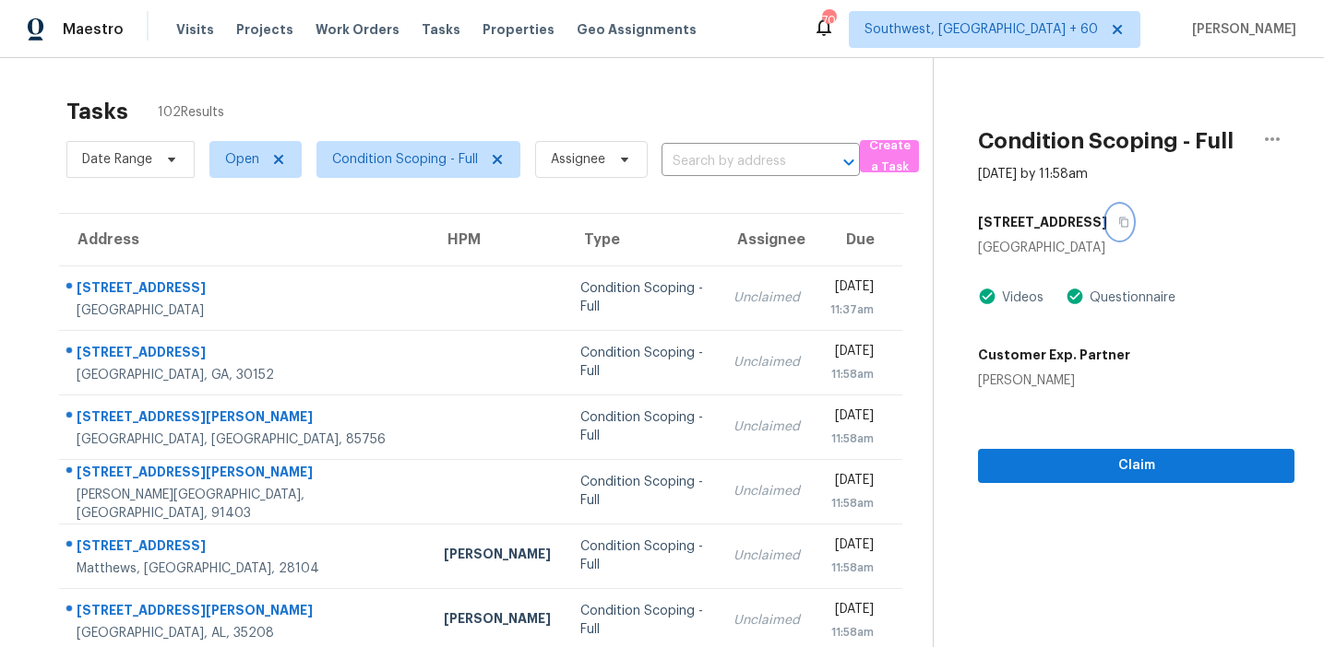
click at [1118, 224] on icon "button" at bounding box center [1123, 222] width 11 height 11
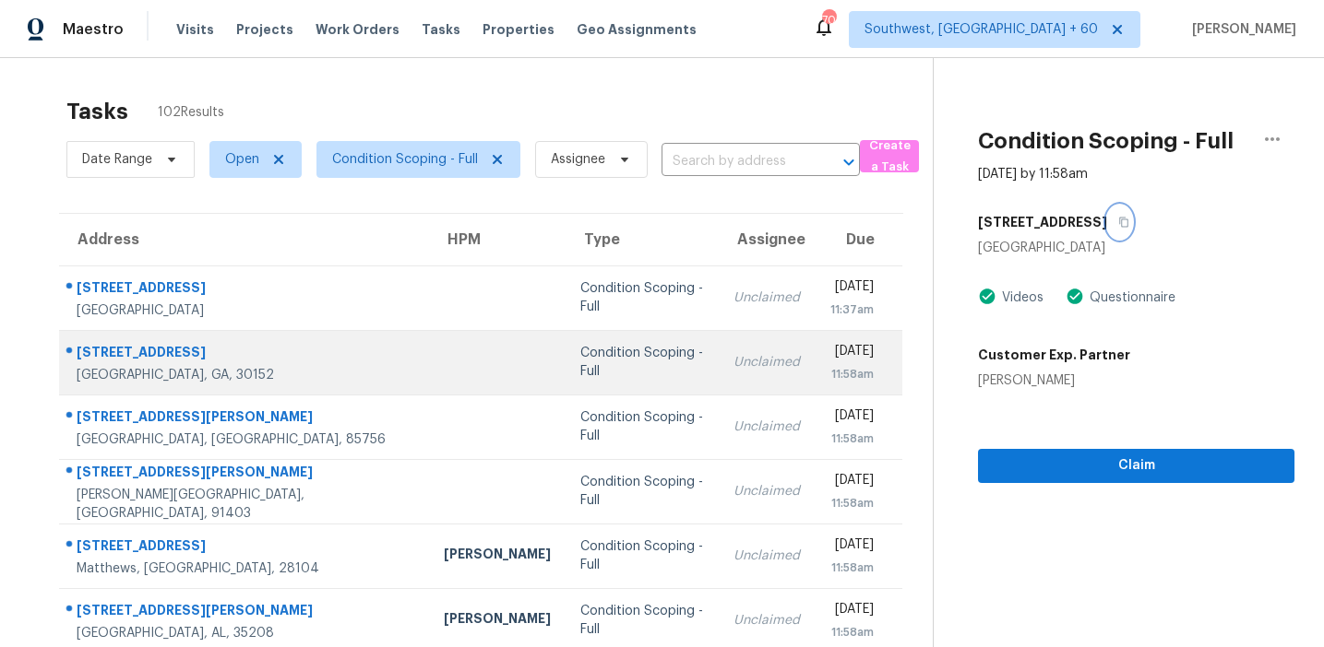
scroll to position [313, 0]
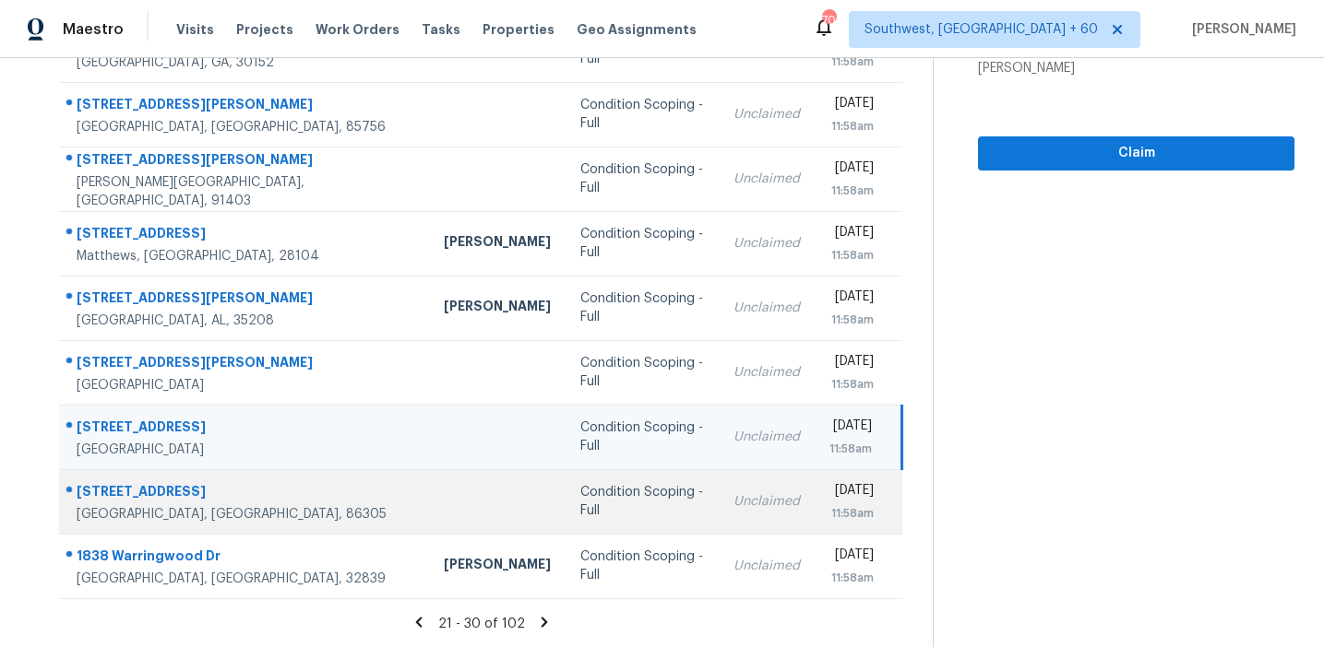
click at [580, 505] on div "Condition Scoping - Full" at bounding box center [642, 501] width 125 height 37
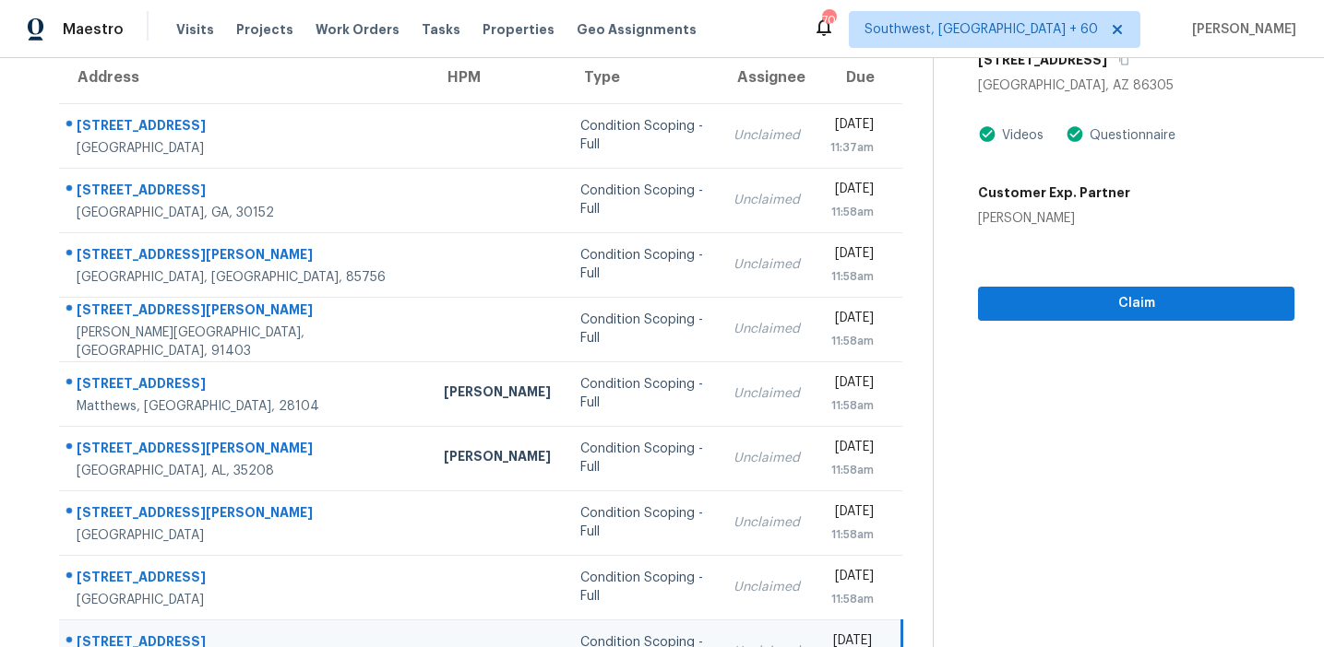
scroll to position [137, 0]
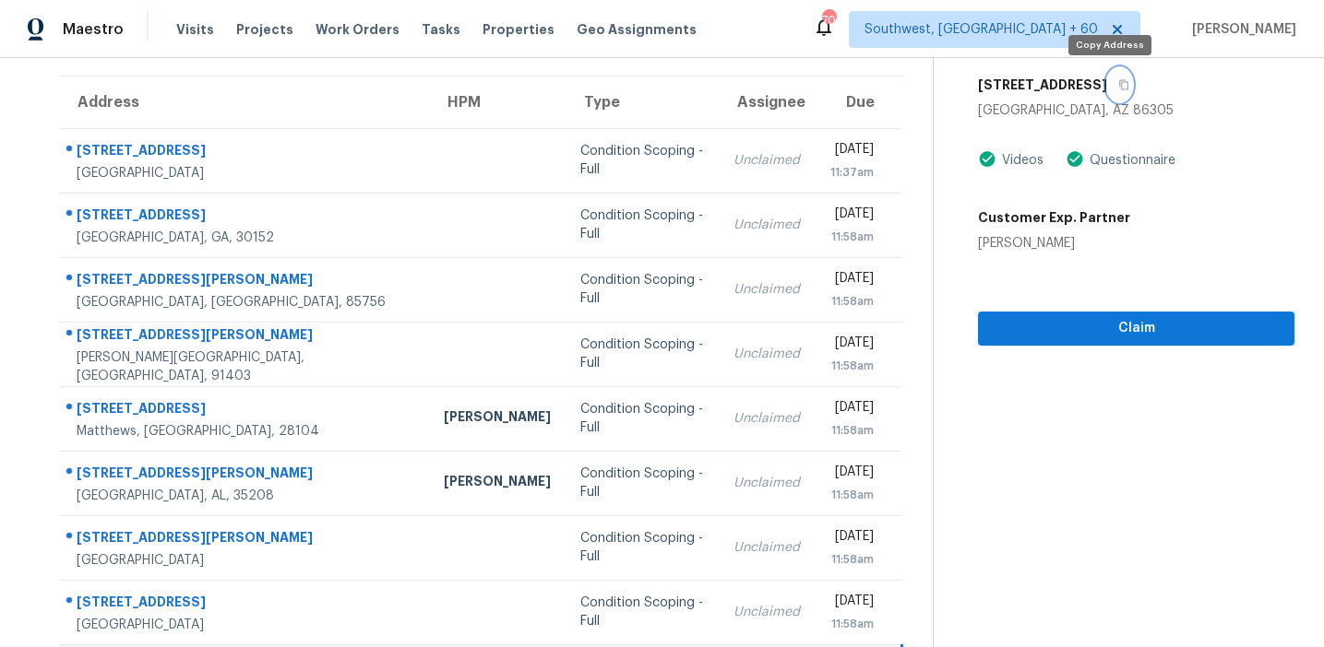
click at [1118, 82] on icon "button" at bounding box center [1123, 84] width 11 height 11
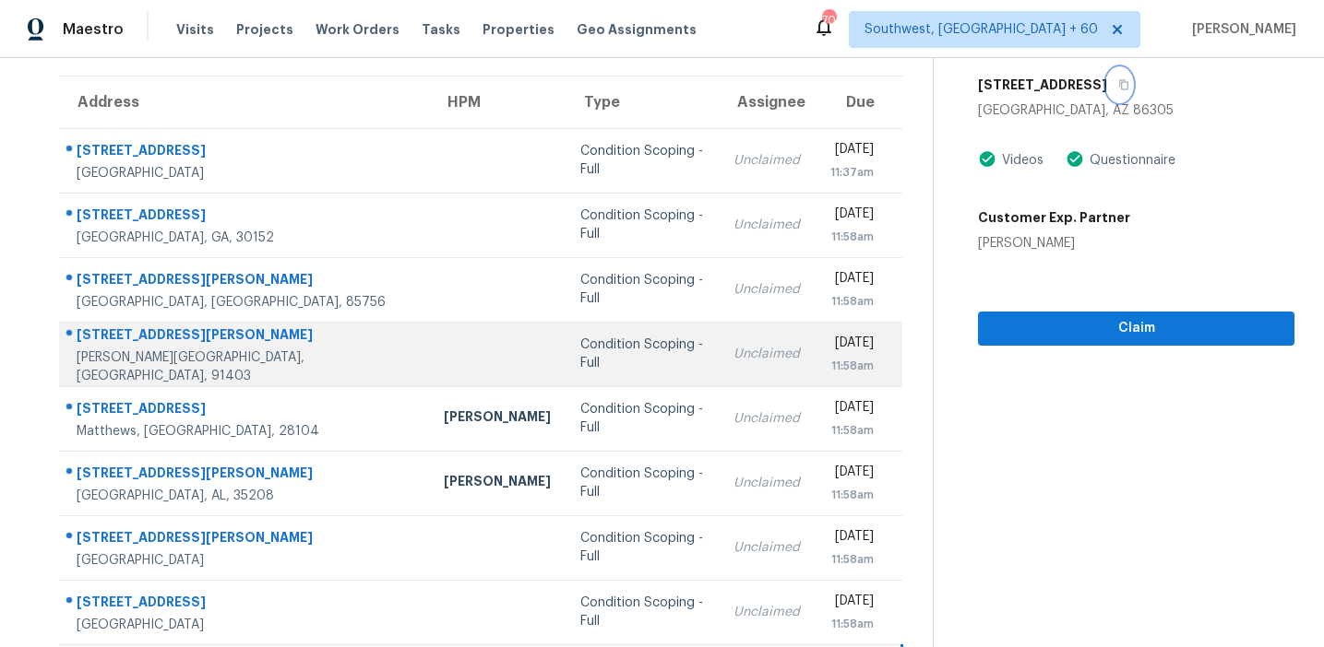
scroll to position [313, 0]
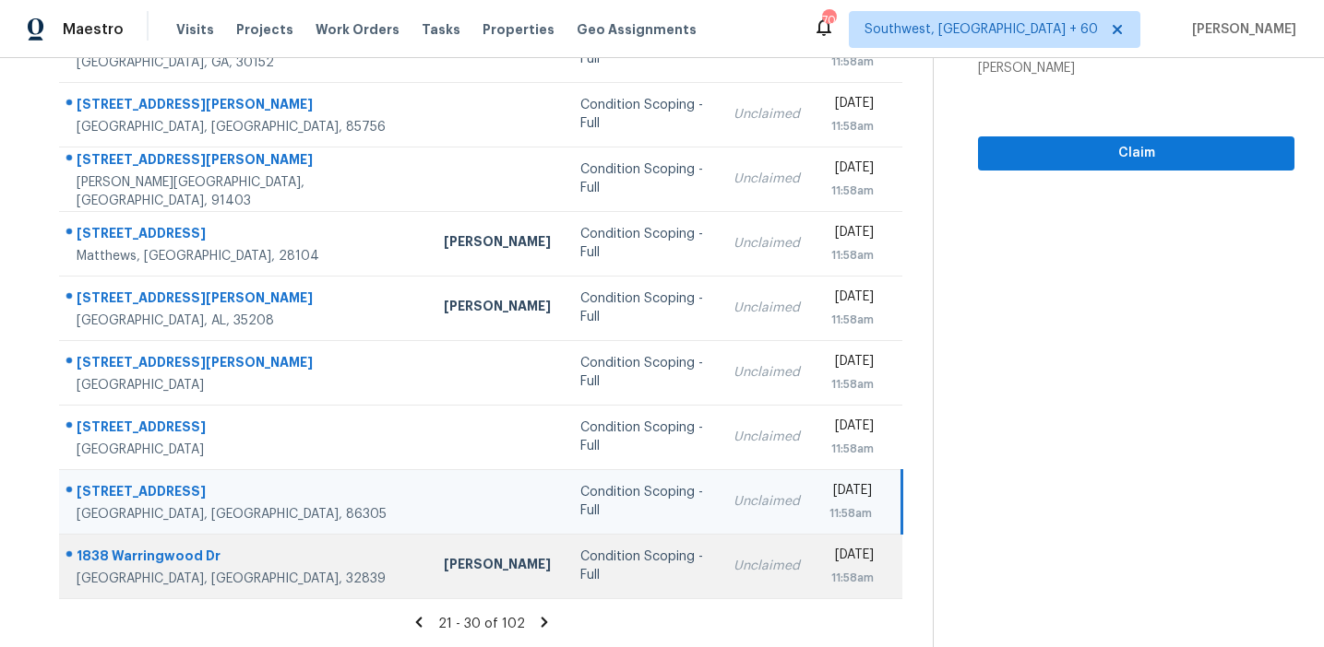
click at [565, 552] on td "Condition Scoping - Full" at bounding box center [642, 566] width 154 height 65
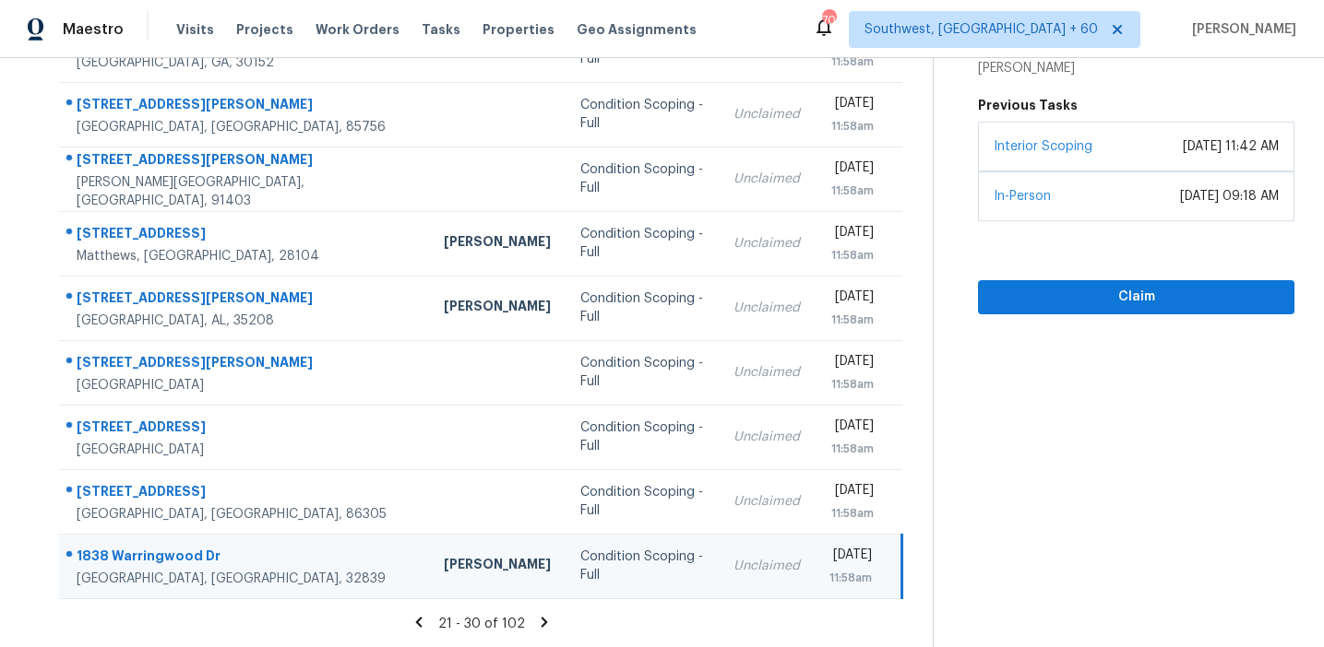
click at [540, 620] on icon at bounding box center [543, 622] width 6 height 10
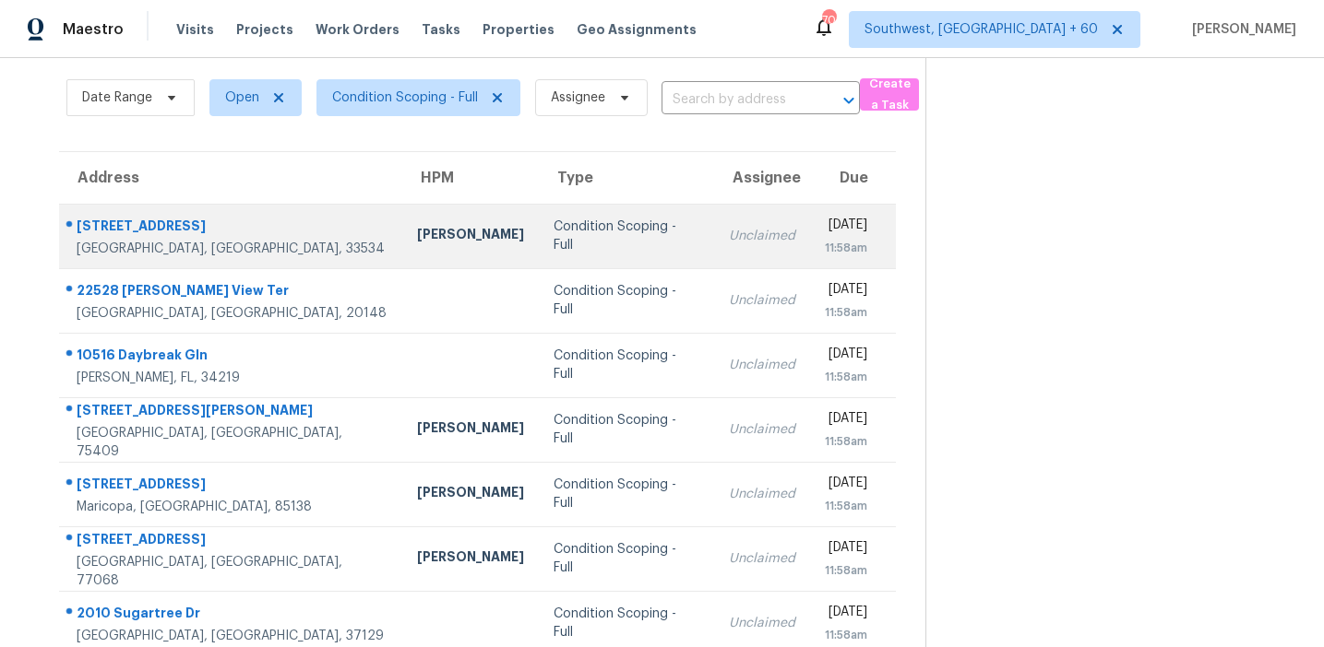
scroll to position [74, 0]
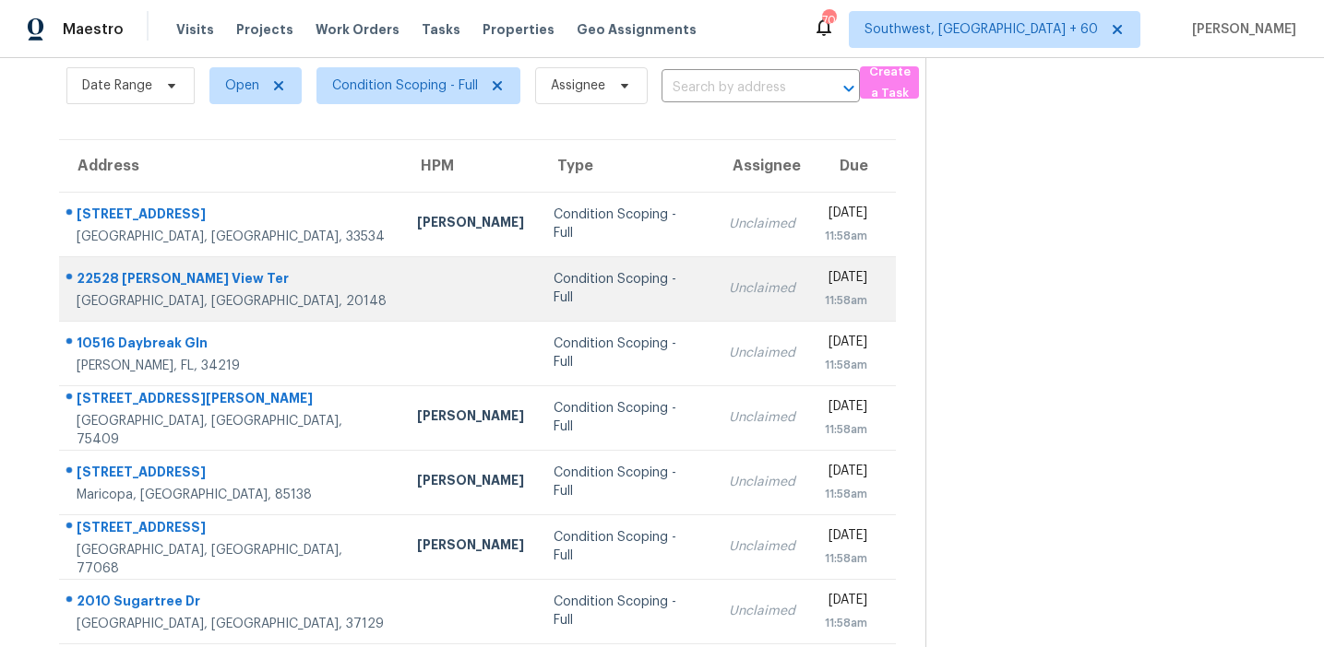
click at [582, 281] on div "Condition Scoping - Full" at bounding box center [626, 288] width 146 height 37
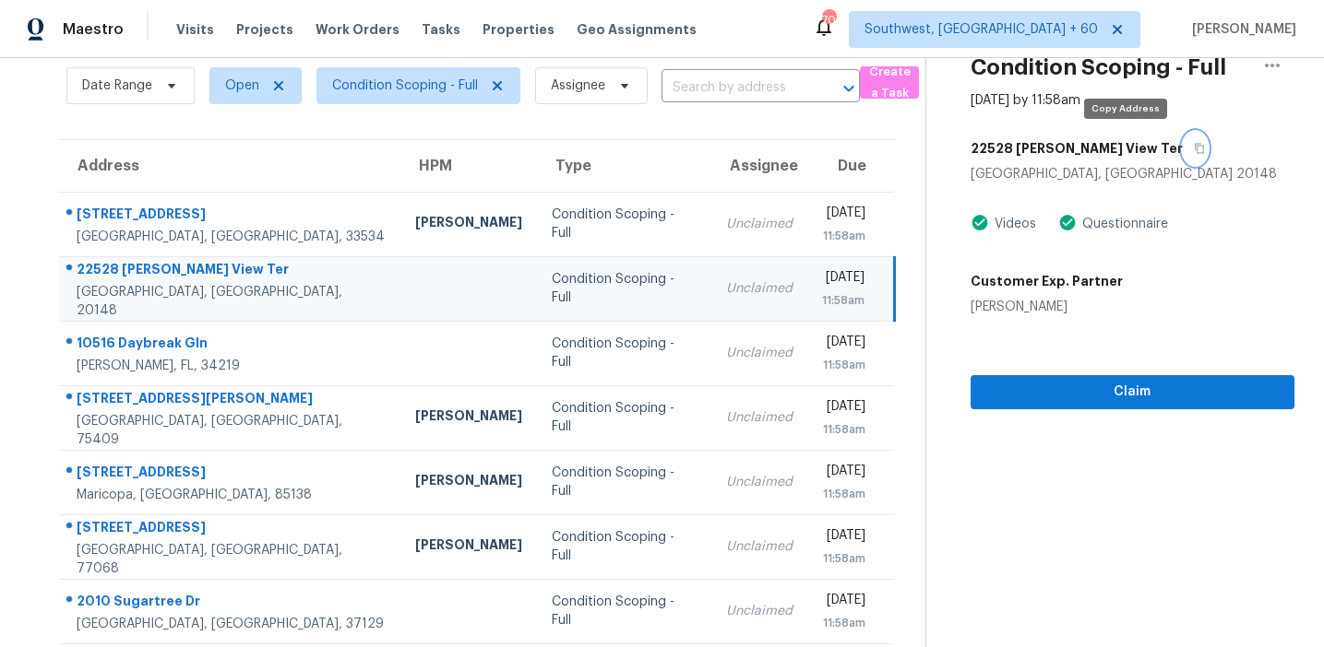
click at [1193, 148] on icon "button" at bounding box center [1198, 148] width 11 height 11
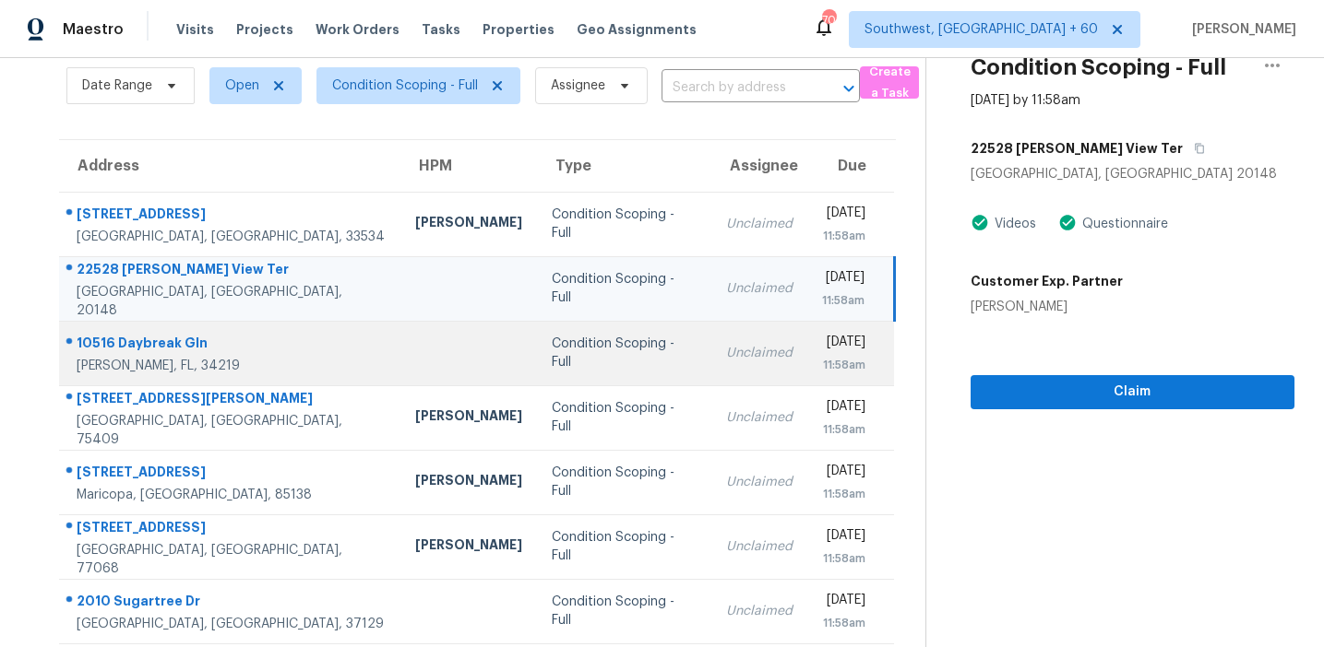
click at [595, 358] on div "Condition Scoping - Full" at bounding box center [624, 353] width 145 height 37
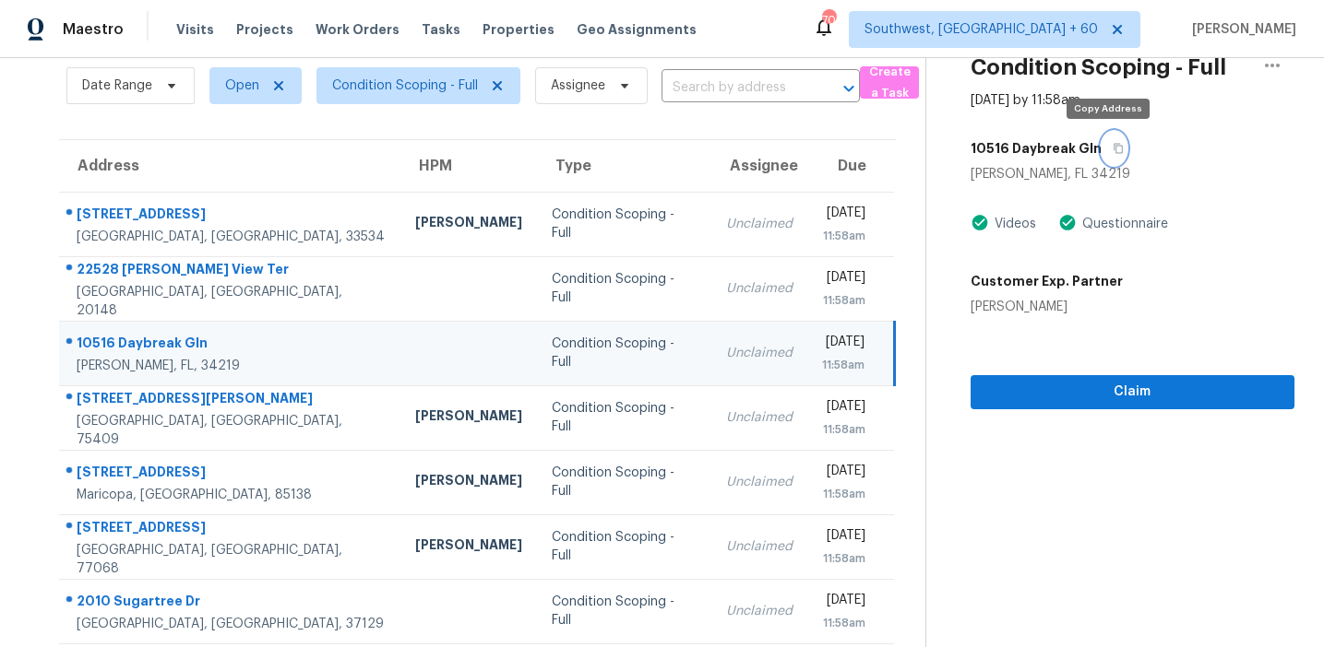
click at [1113, 147] on icon "button" at bounding box center [1117, 149] width 9 height 10
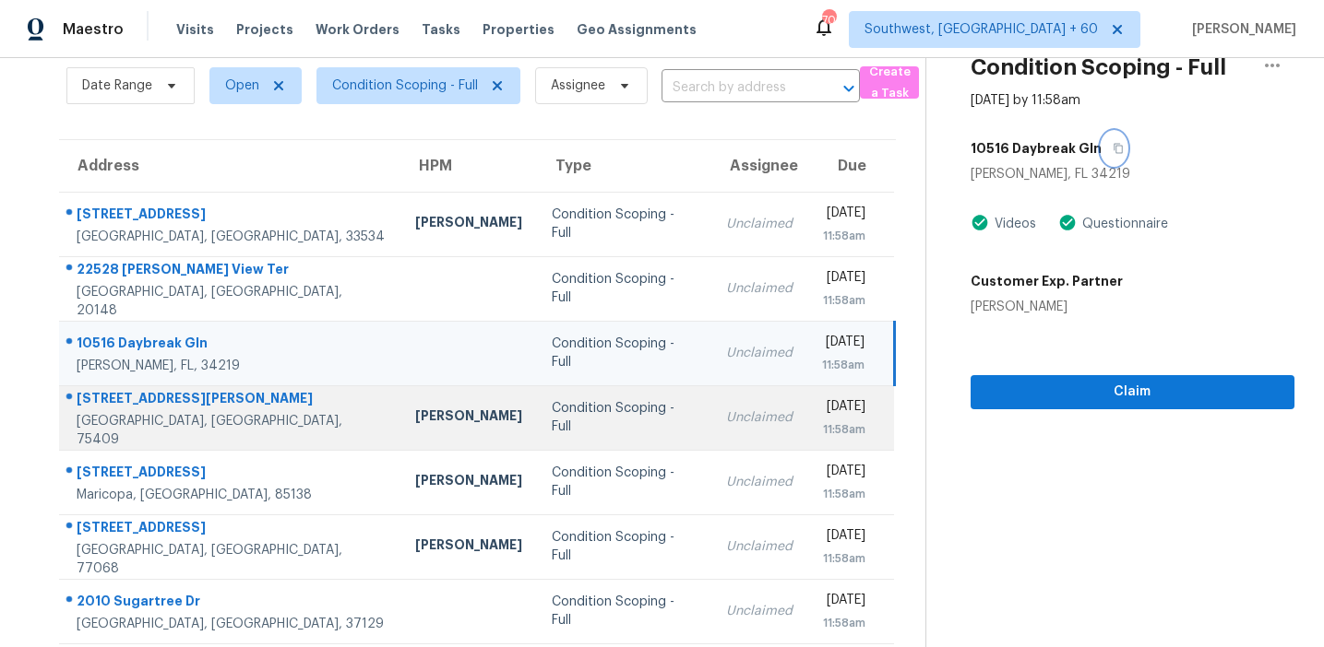
scroll to position [313, 0]
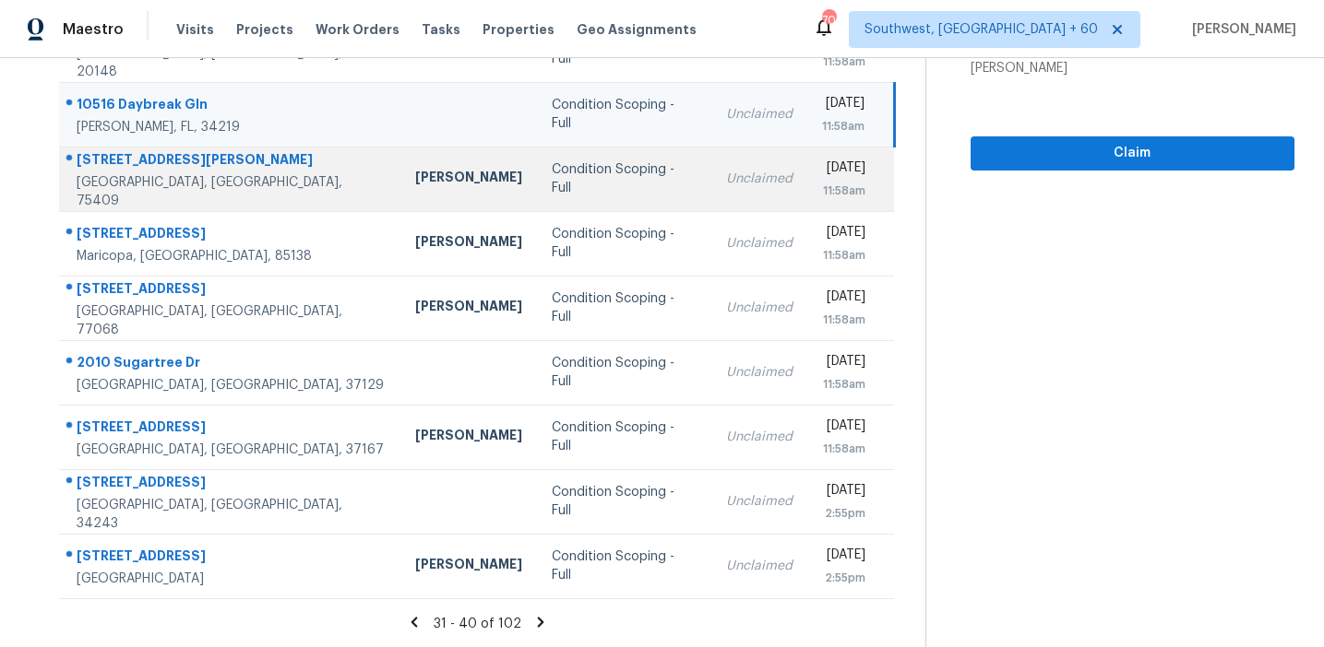
click at [415, 186] on div "Alicia Anices" at bounding box center [468, 179] width 107 height 23
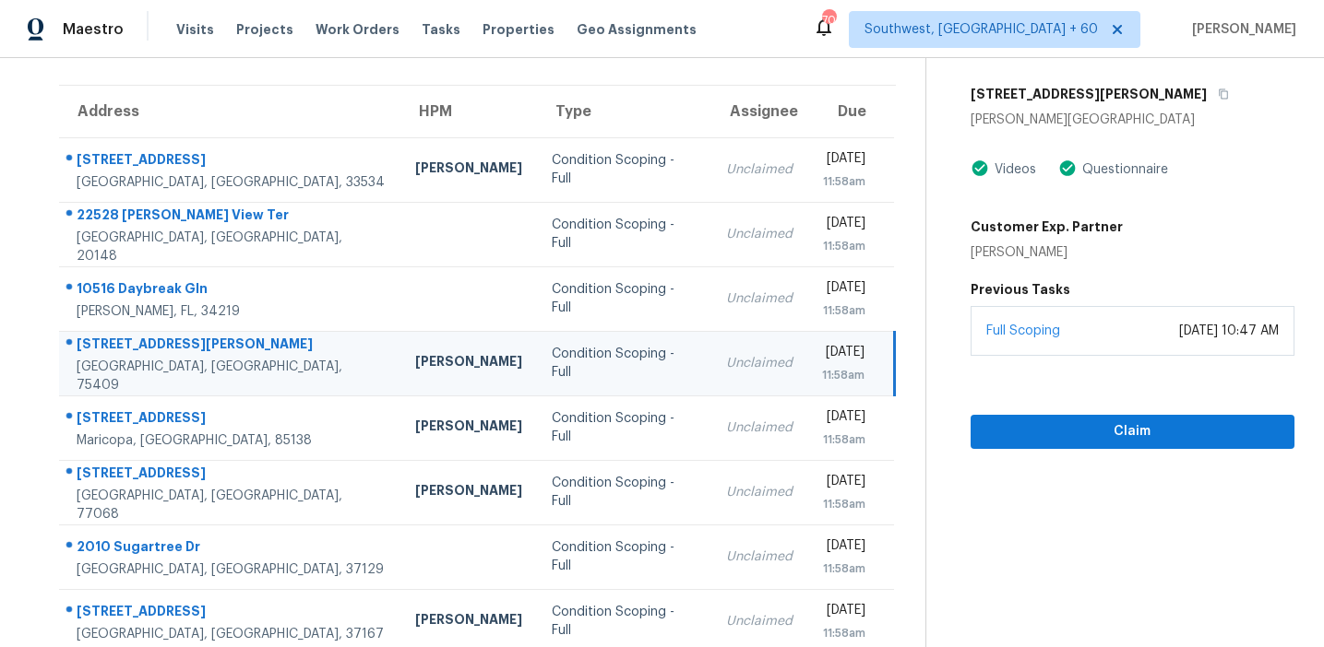
scroll to position [116, 0]
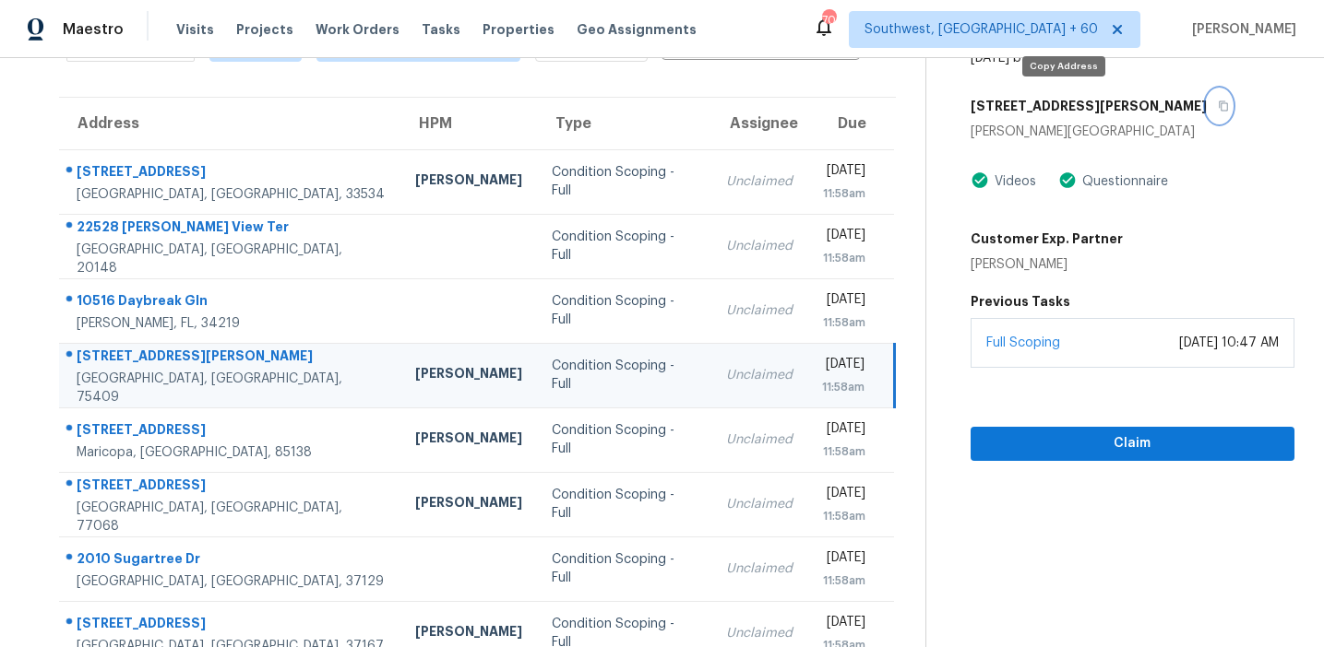
click at [1217, 107] on icon "button" at bounding box center [1222, 106] width 11 height 11
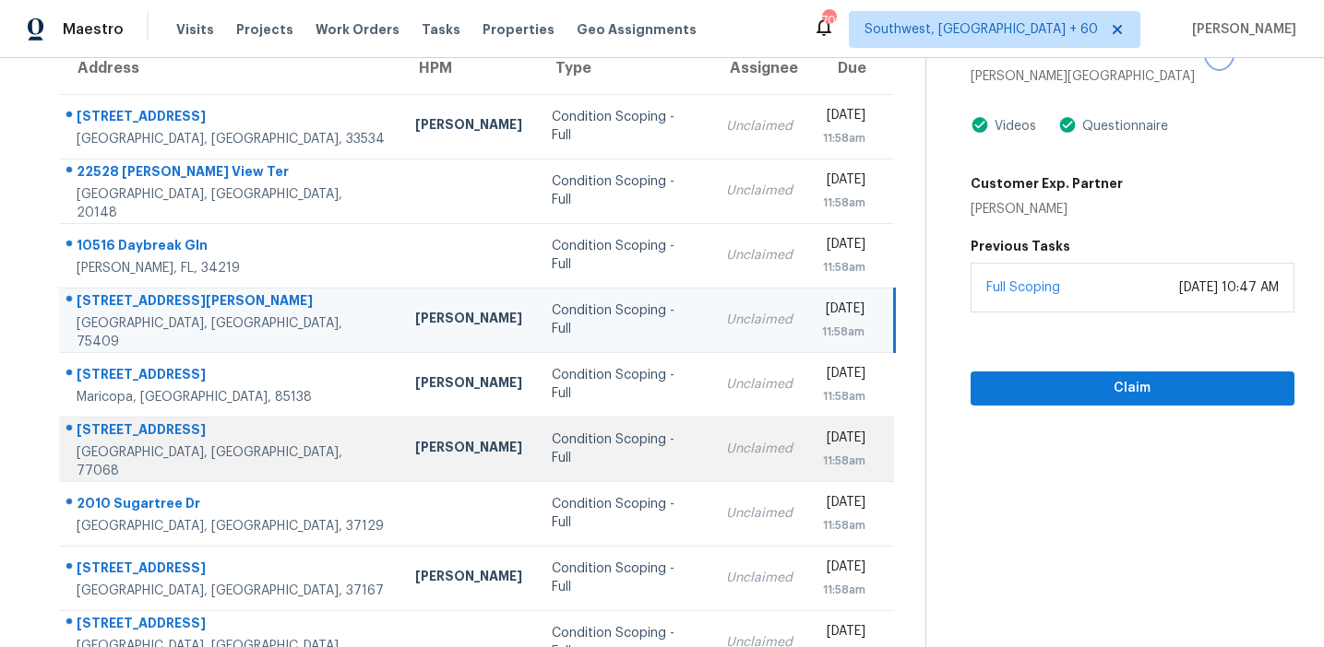
scroll to position [191, 0]
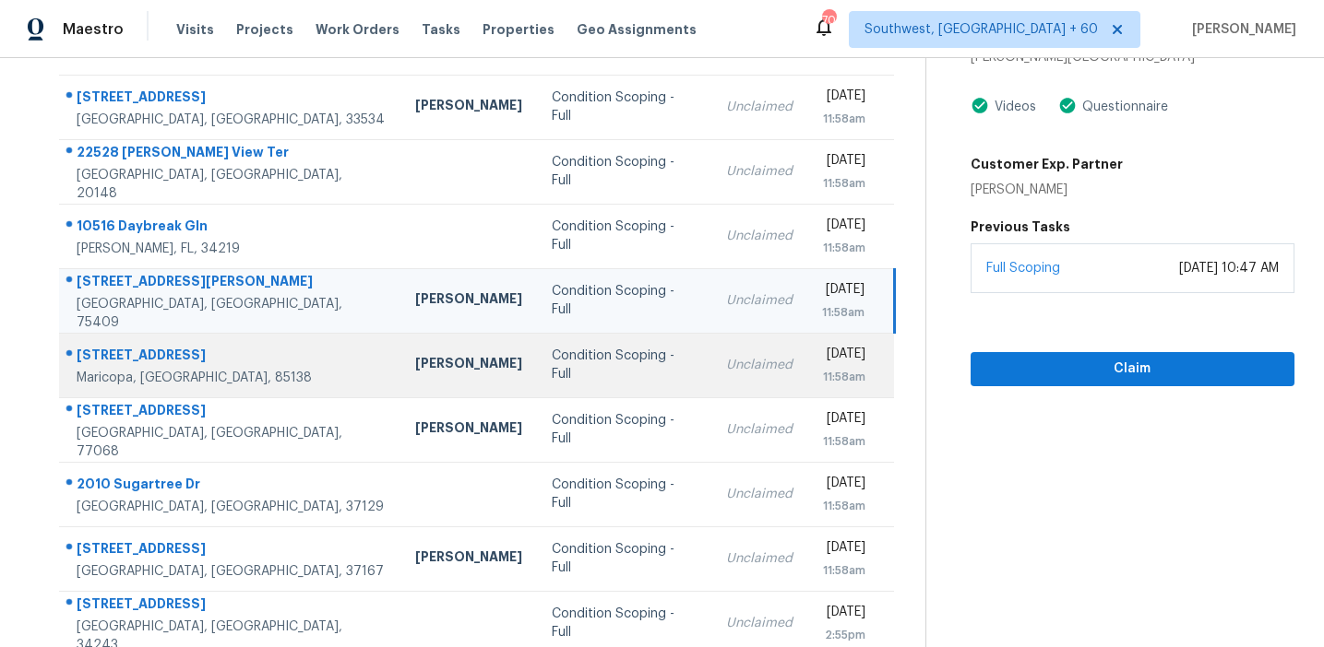
click at [552, 365] on div "Condition Scoping - Full" at bounding box center [624, 365] width 145 height 37
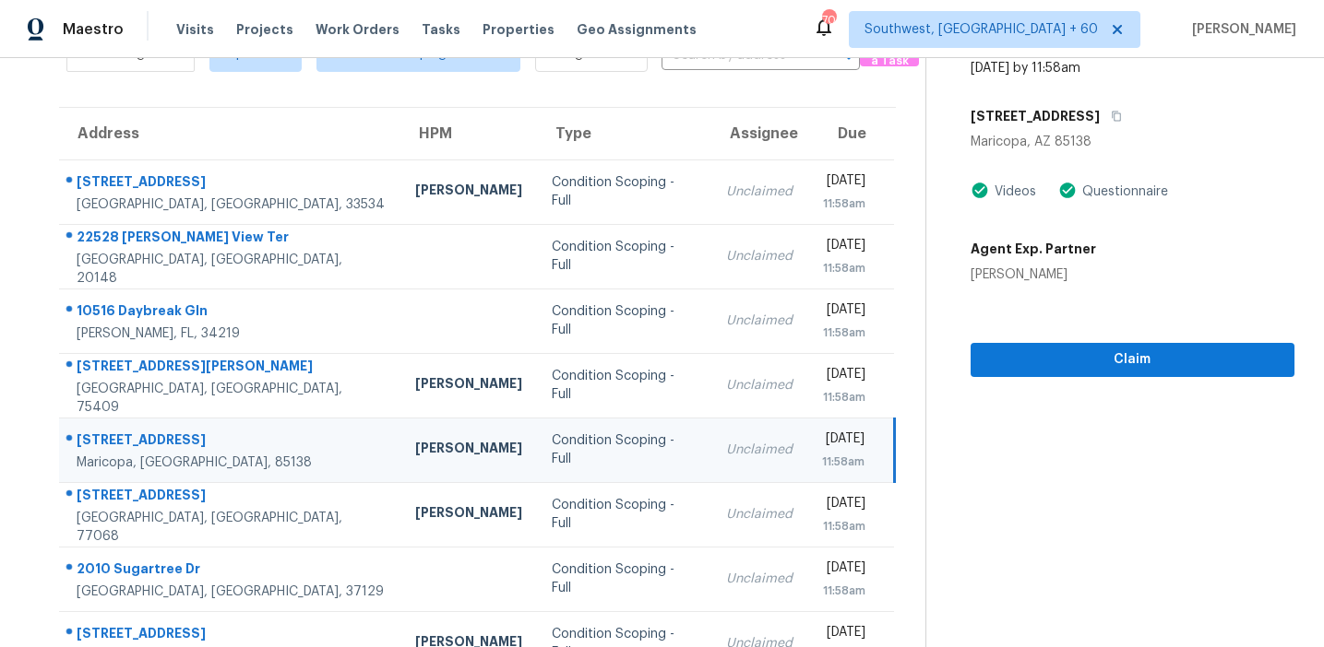
scroll to position [0, 0]
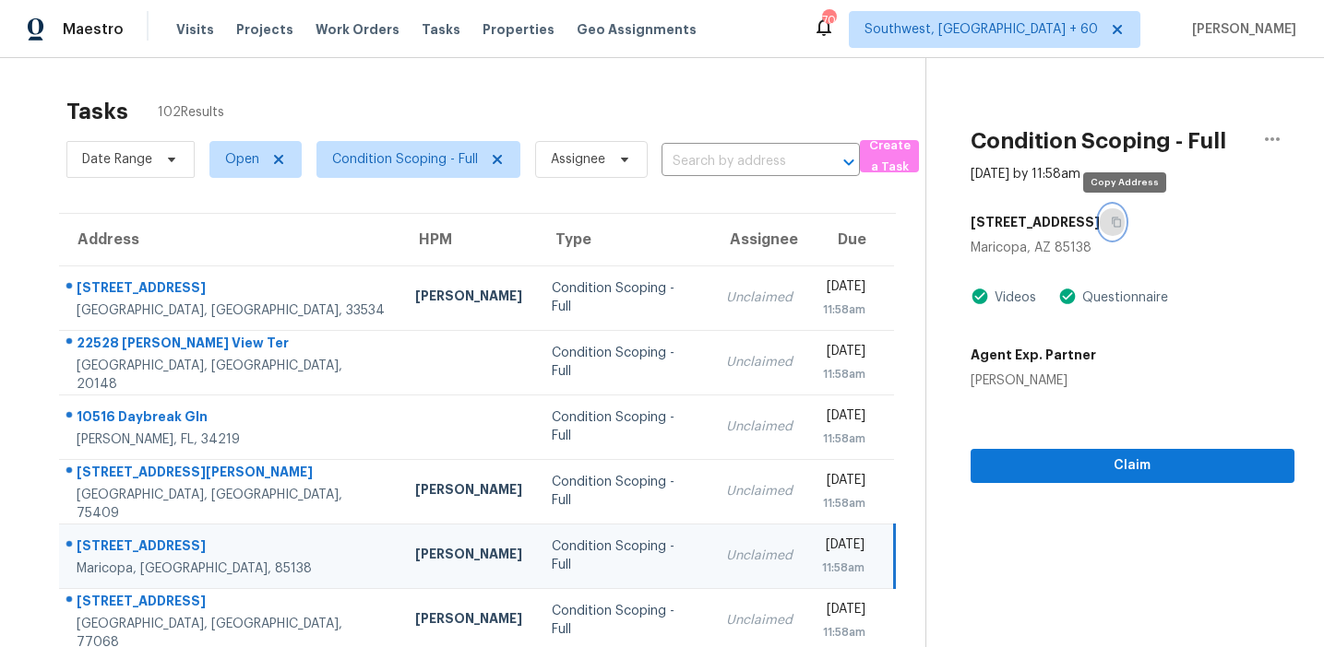
click at [1121, 220] on icon "button" at bounding box center [1115, 223] width 9 height 10
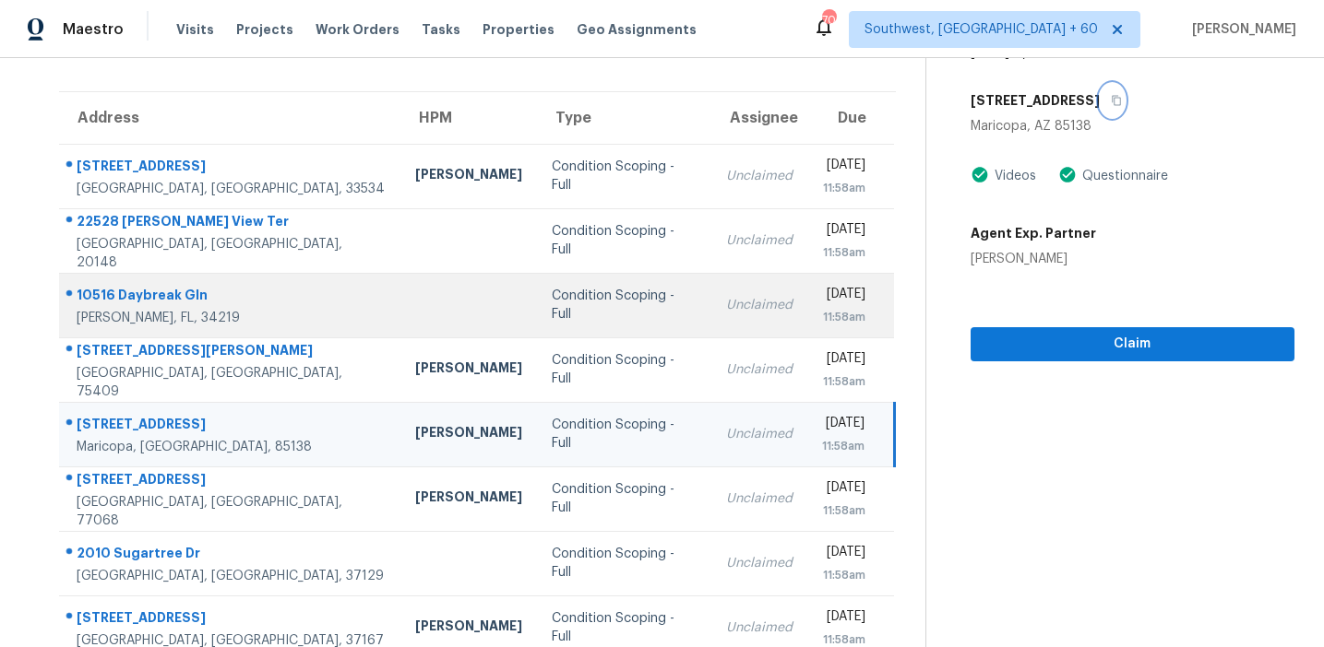
scroll to position [229, 0]
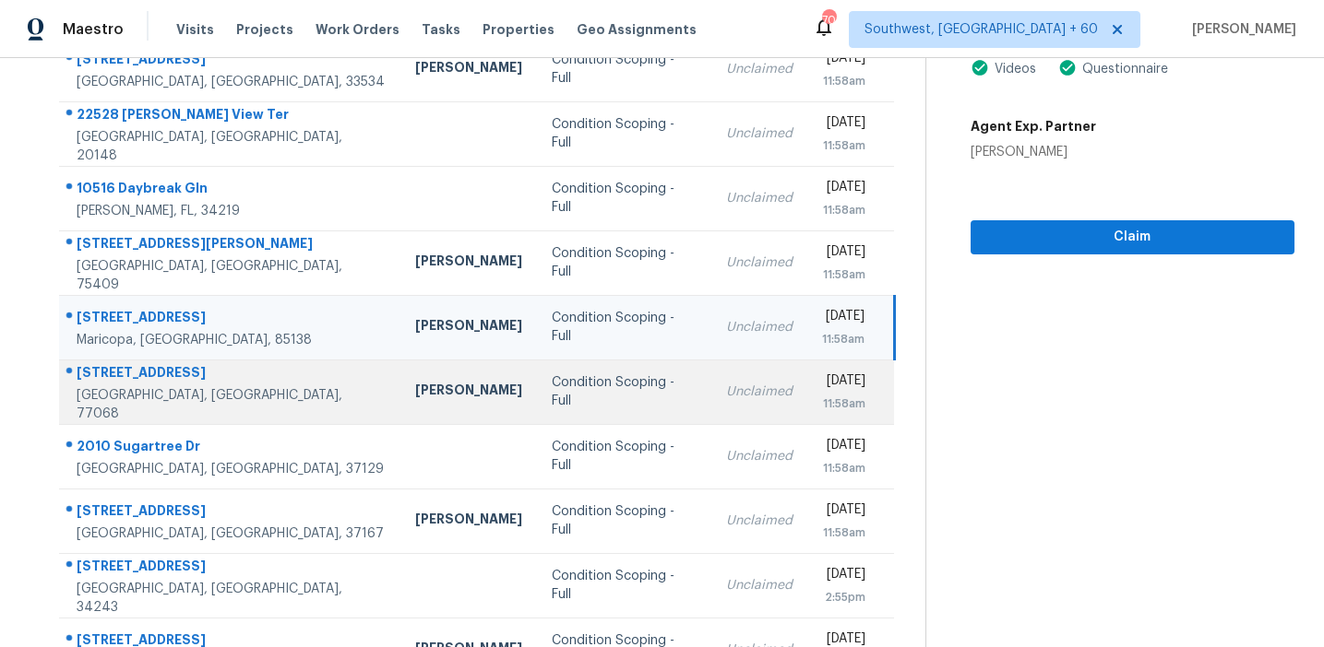
click at [537, 376] on td "Condition Scoping - Full" at bounding box center [624, 392] width 174 height 65
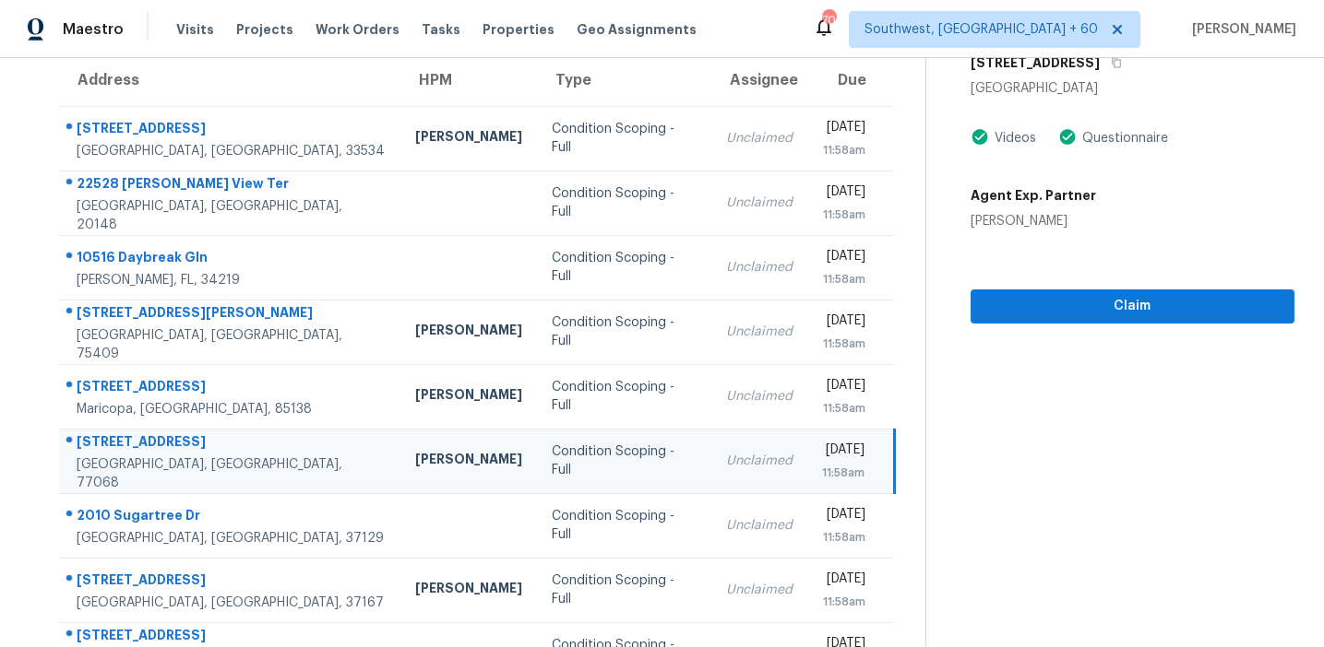
scroll to position [80, 0]
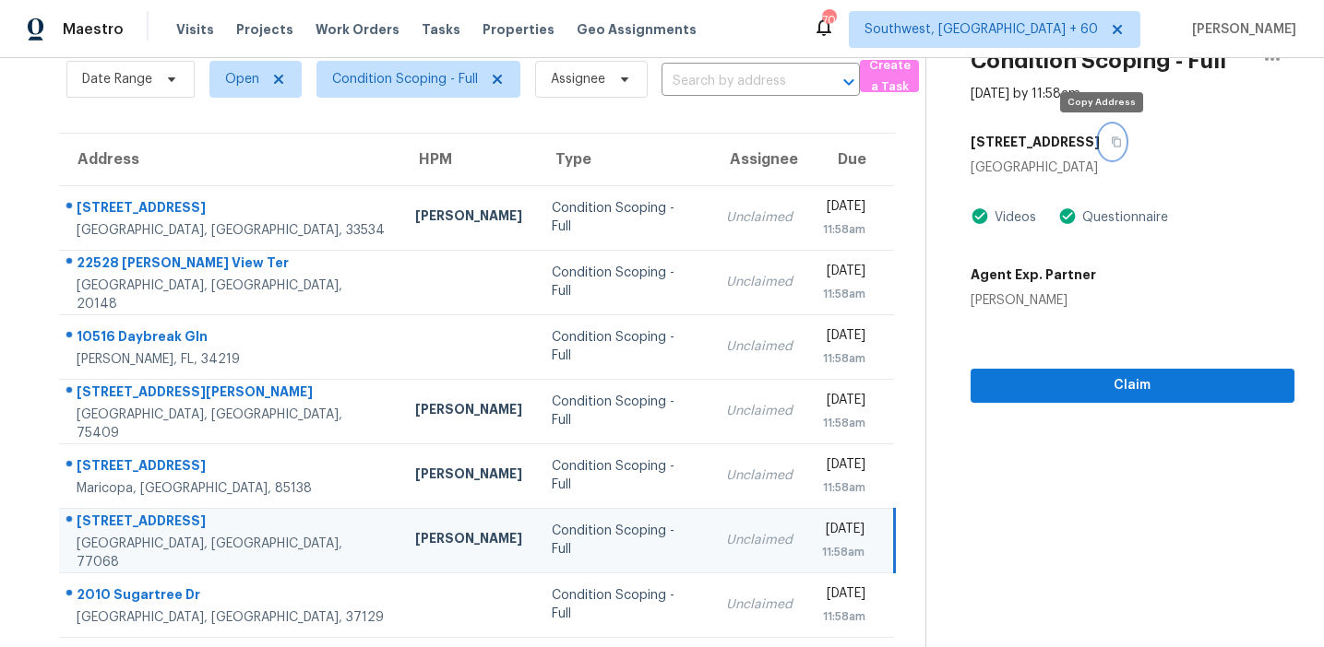
click at [1110, 140] on icon "button" at bounding box center [1115, 142] width 11 height 11
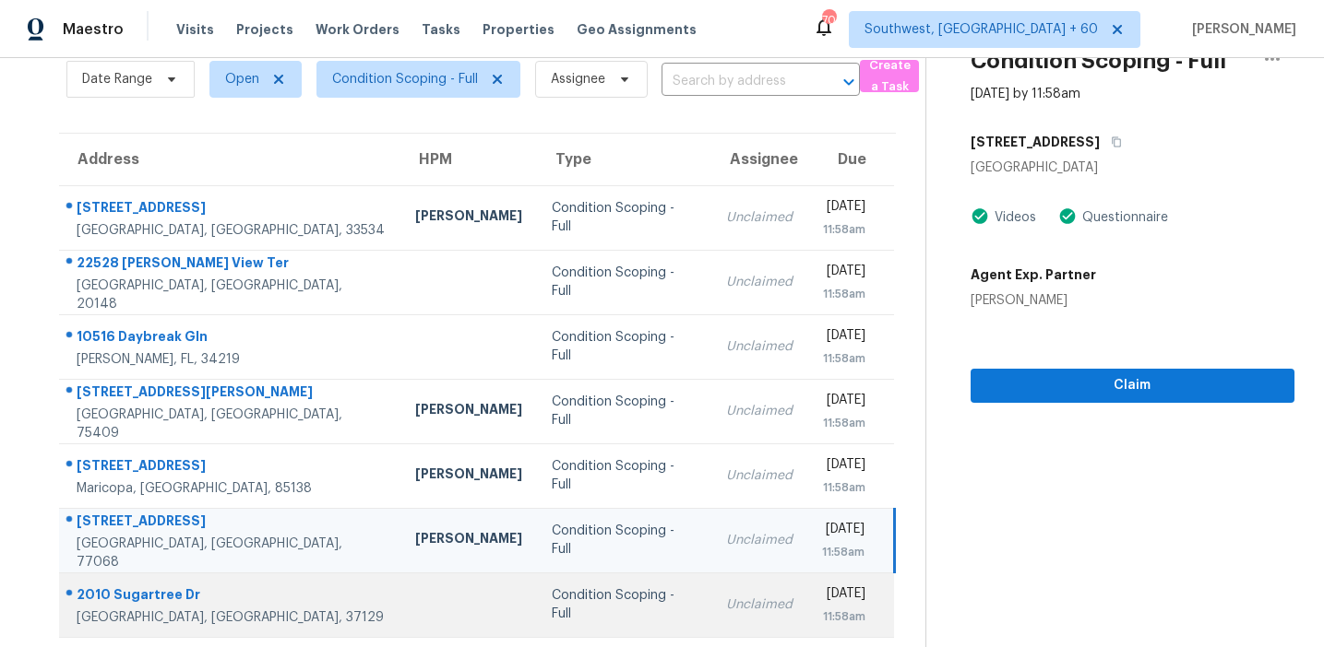
click at [537, 589] on td "Condition Scoping - Full" at bounding box center [624, 605] width 174 height 65
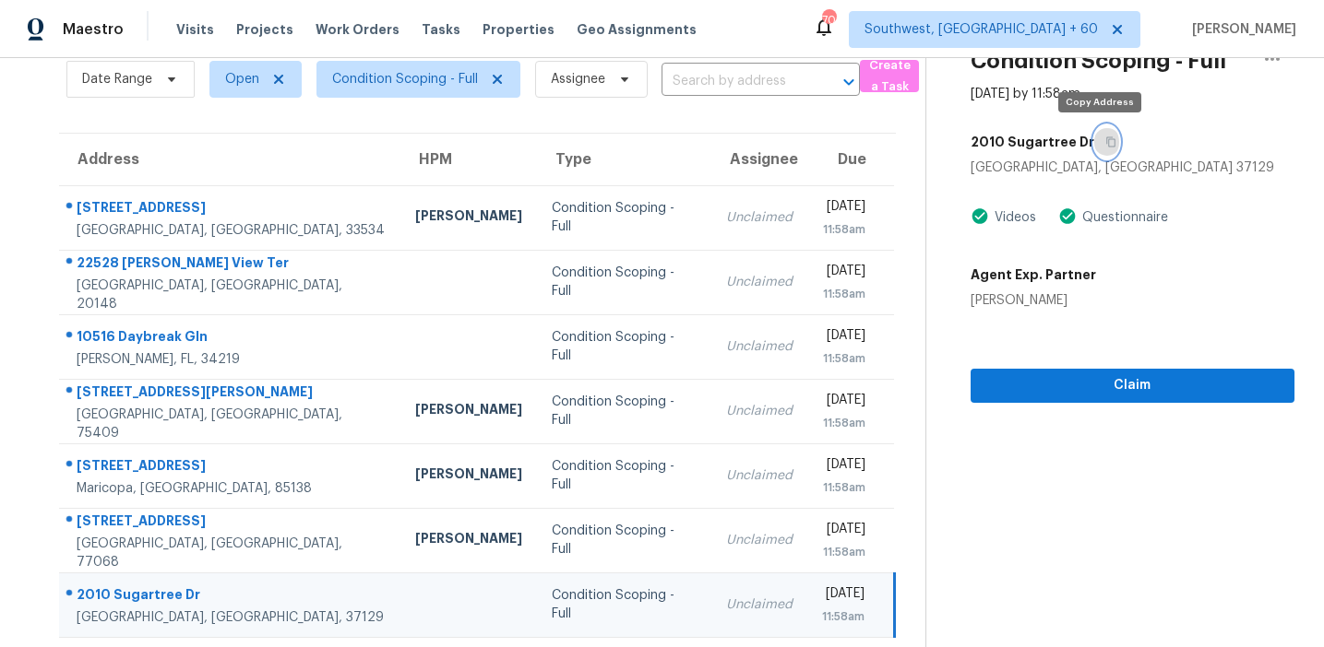
click at [1105, 143] on icon "button" at bounding box center [1110, 142] width 11 height 11
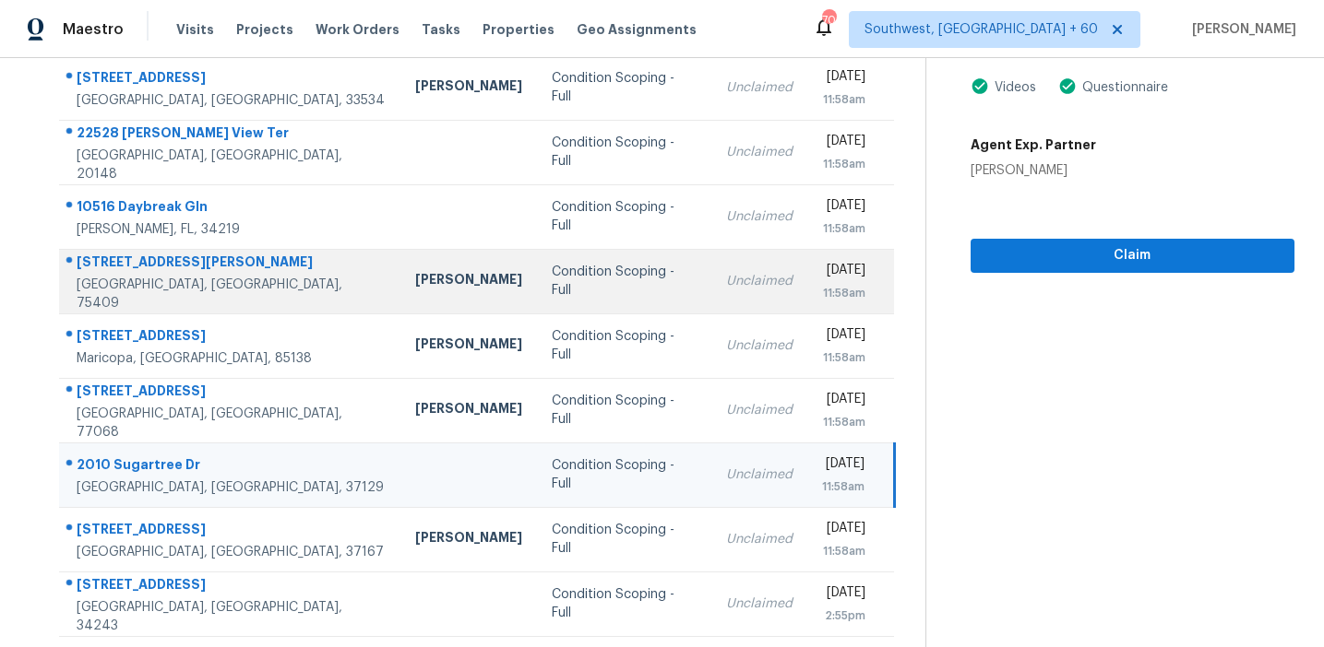
scroll to position [313, 0]
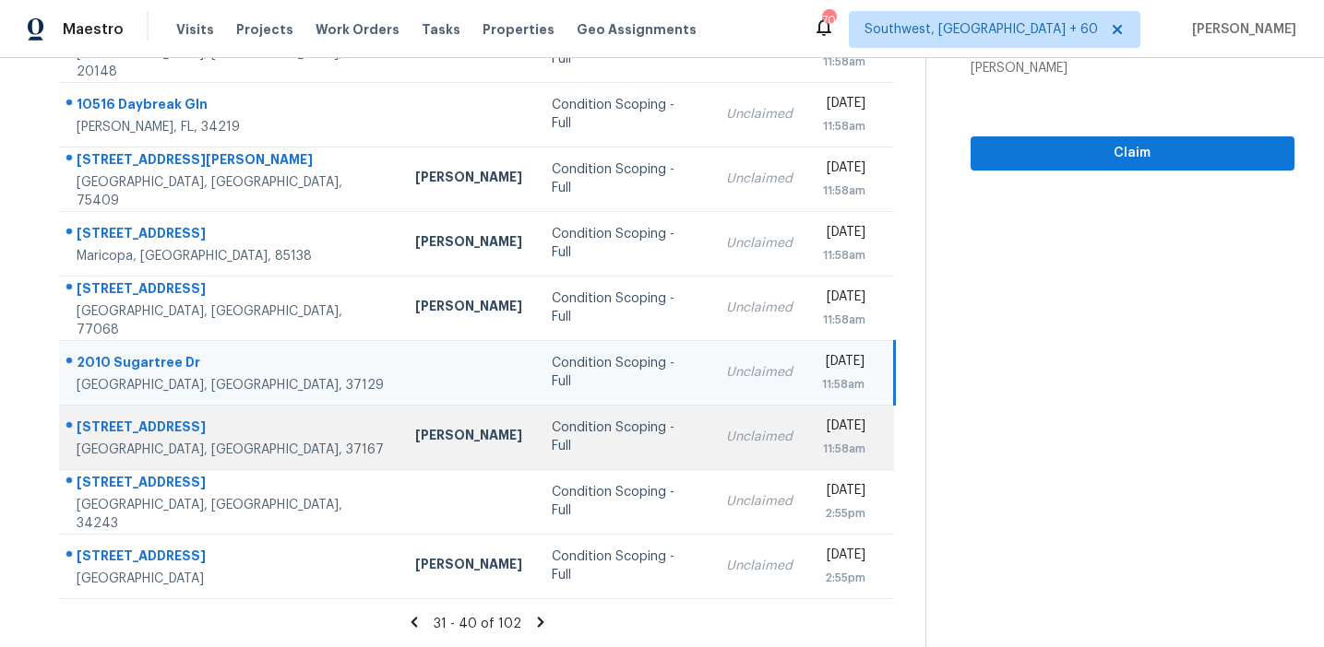
click at [552, 427] on div "Condition Scoping - Full" at bounding box center [624, 437] width 145 height 37
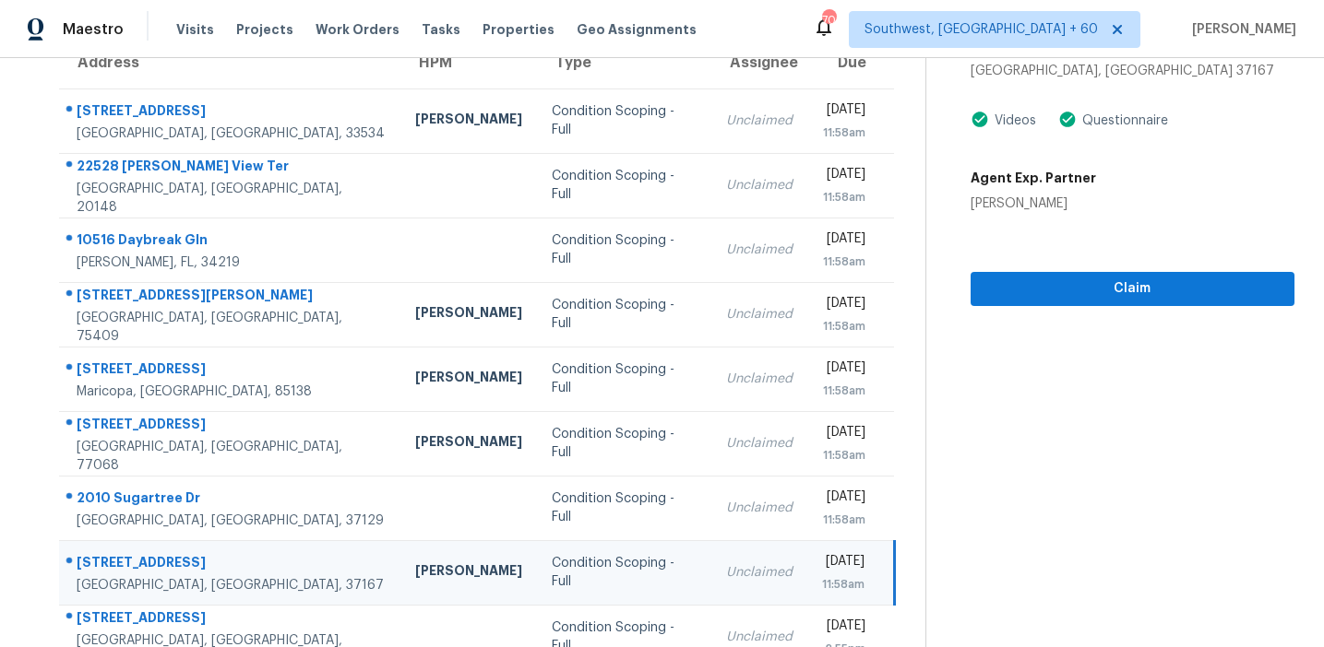
scroll to position [164, 0]
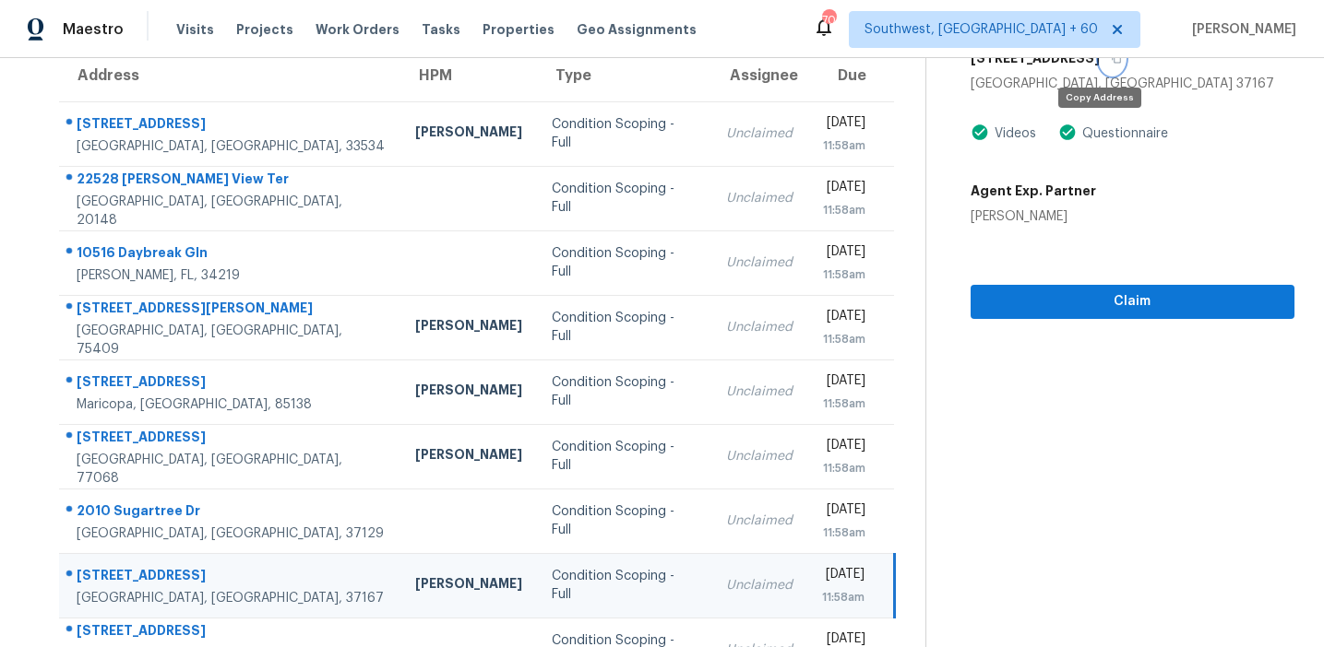
click at [1100, 64] on button "button" at bounding box center [1111, 58] width 25 height 33
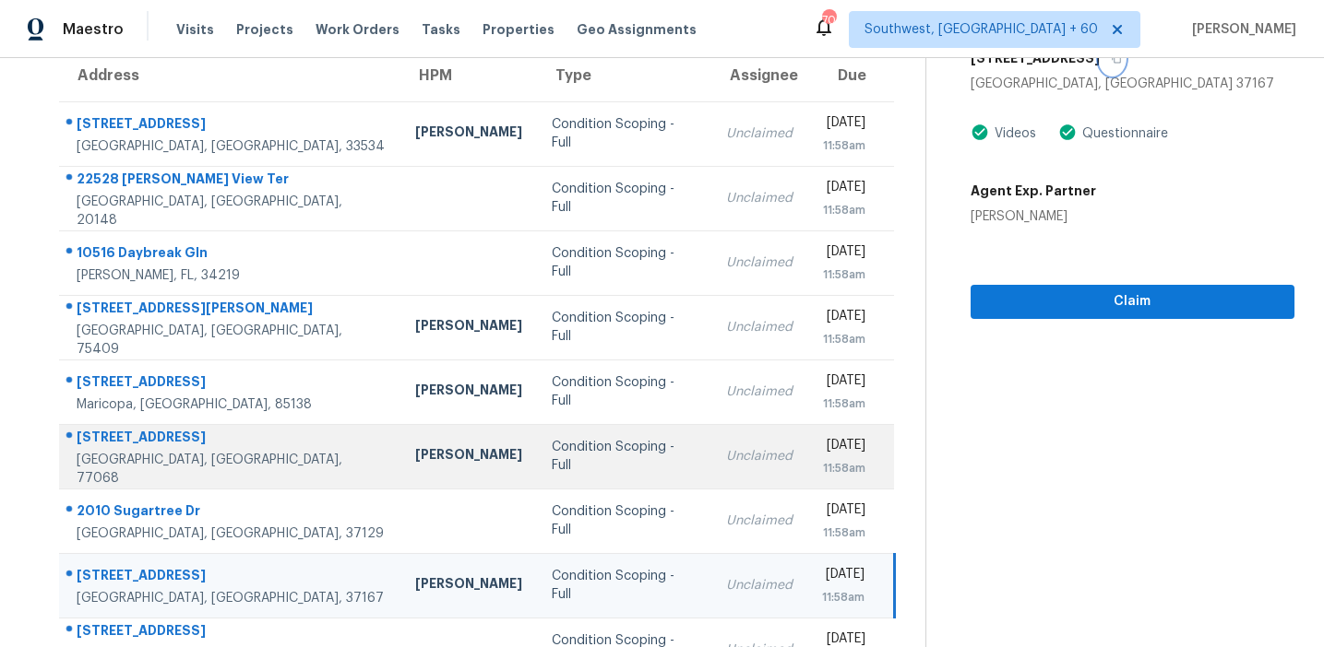
scroll to position [313, 0]
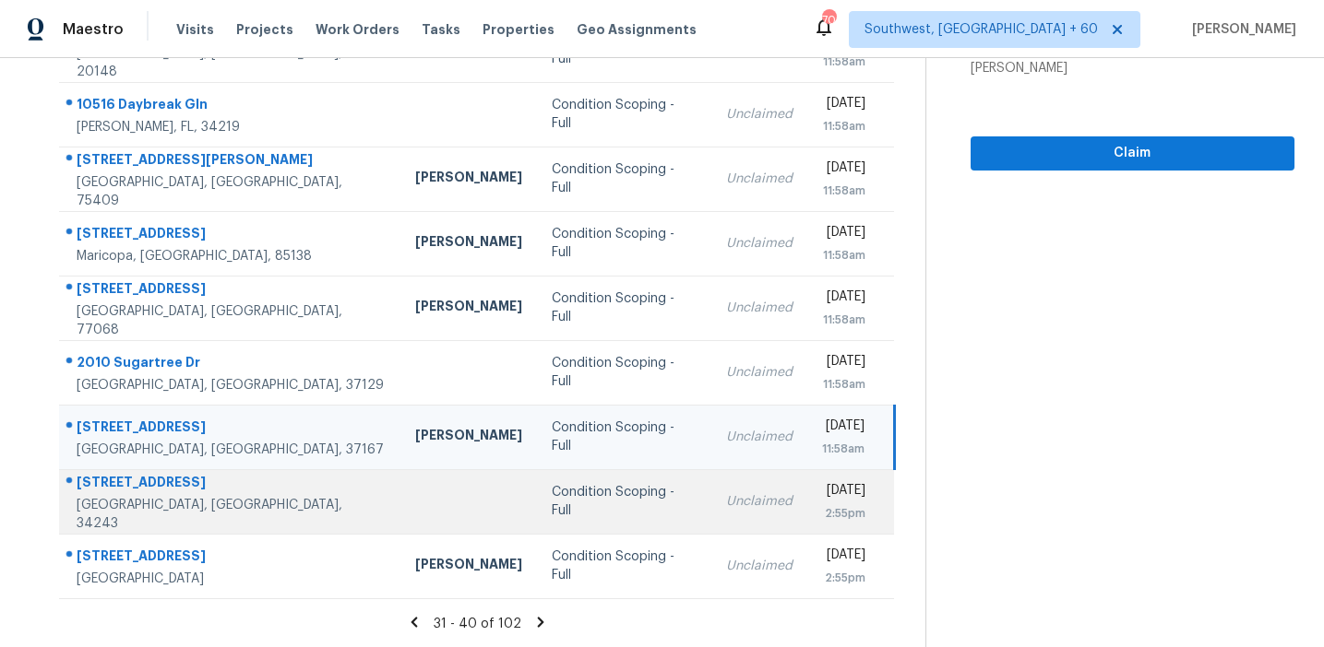
click at [537, 489] on td "Condition Scoping - Full" at bounding box center [624, 501] width 174 height 65
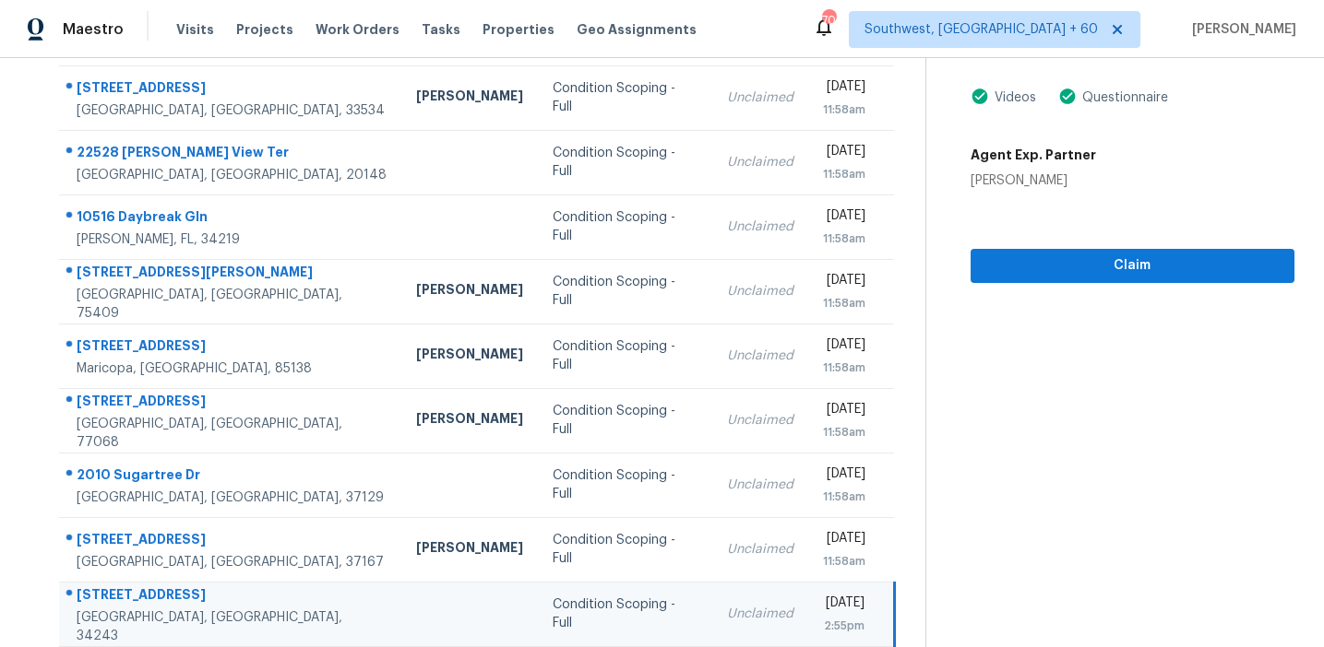
scroll to position [148, 0]
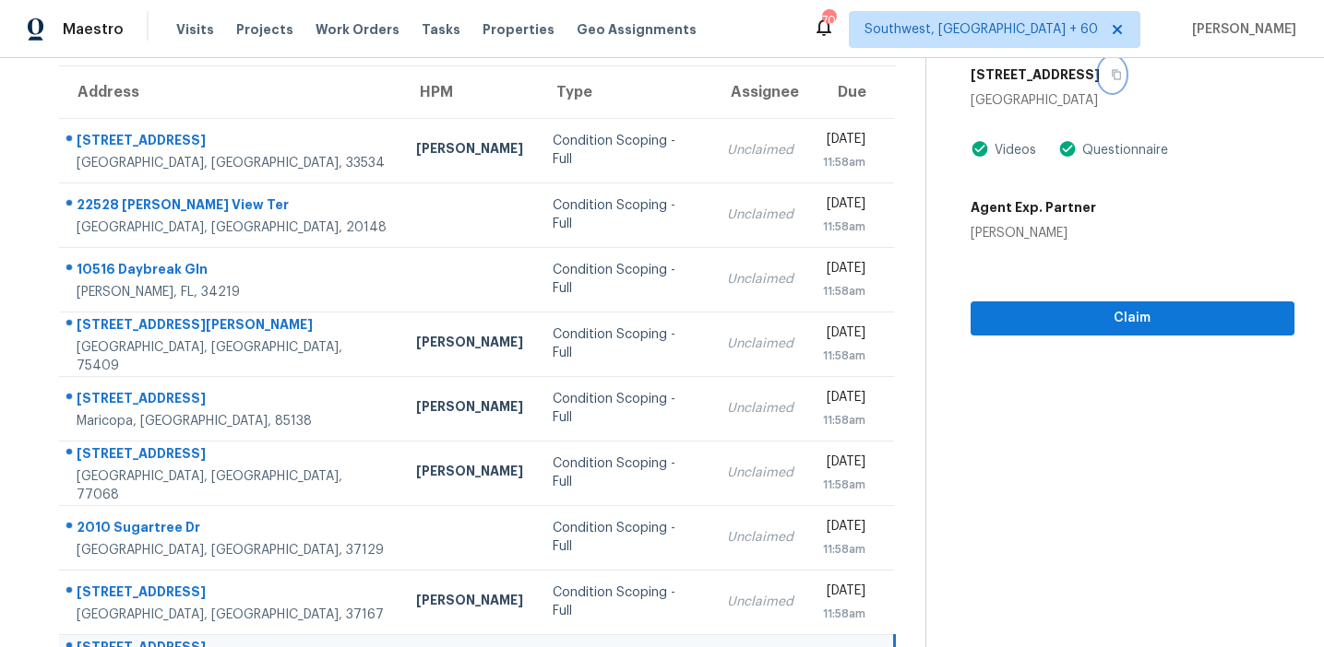
click at [1124, 80] on button "button" at bounding box center [1111, 74] width 25 height 33
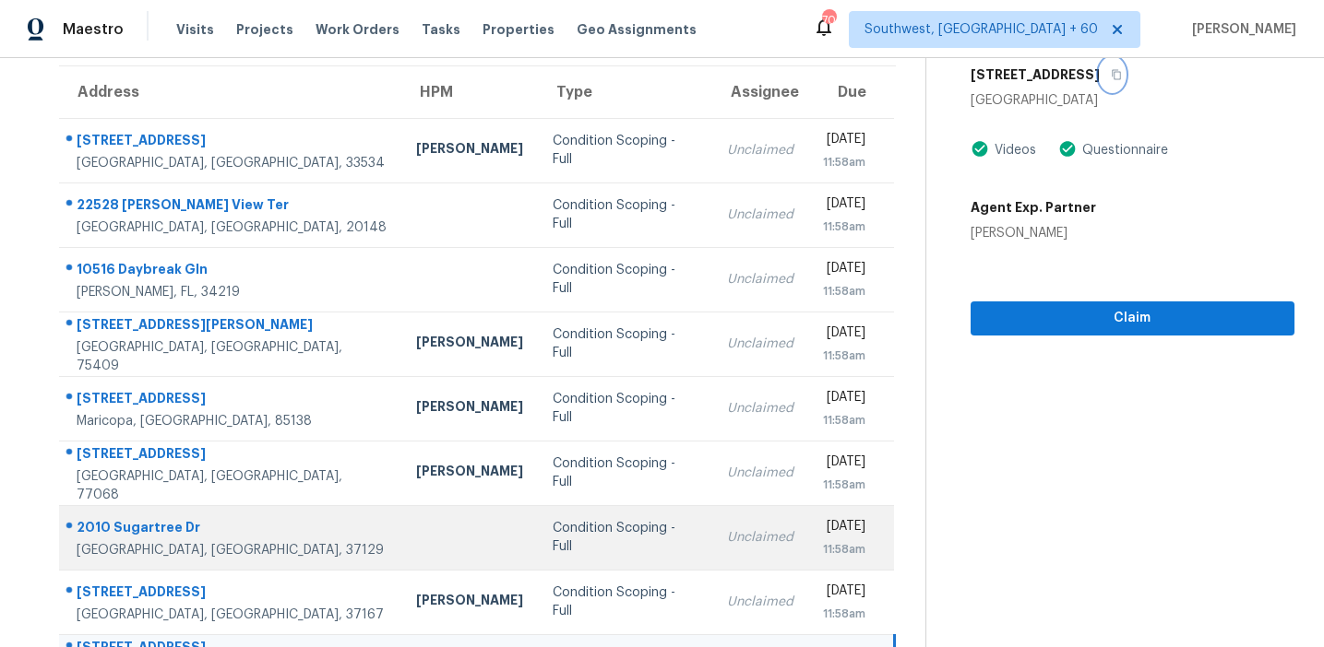
scroll to position [313, 0]
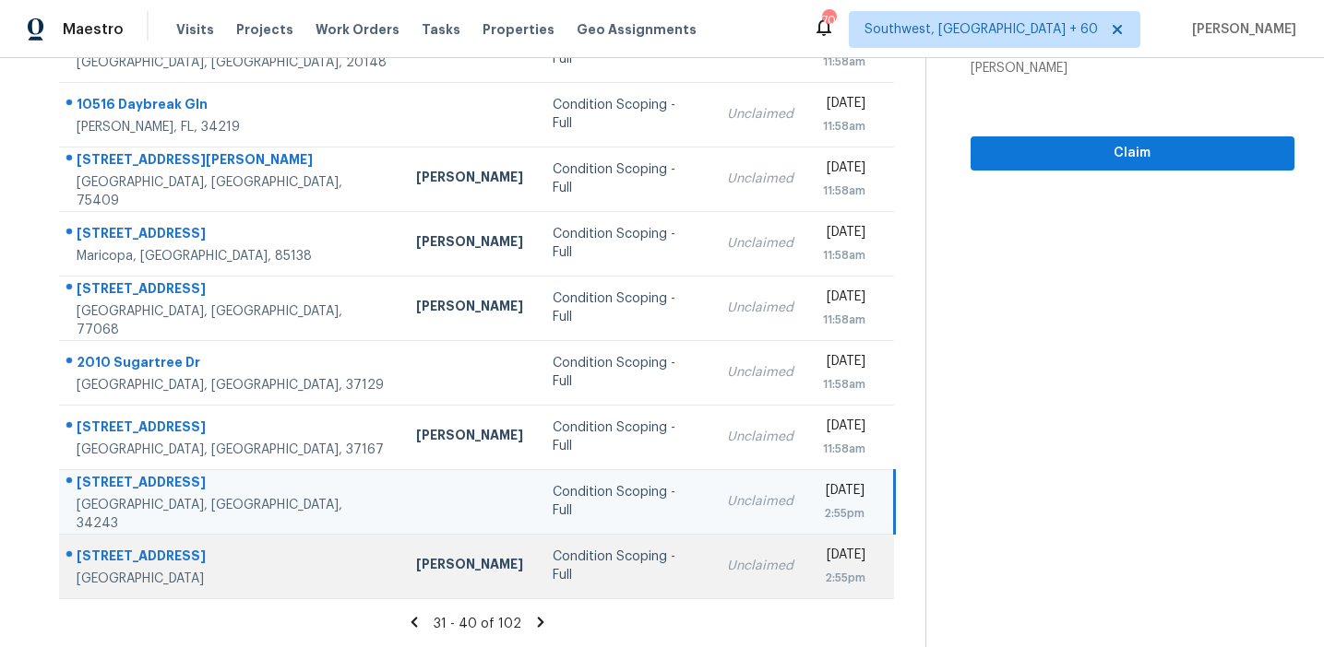
click at [538, 579] on td "Condition Scoping - Full" at bounding box center [625, 566] width 174 height 65
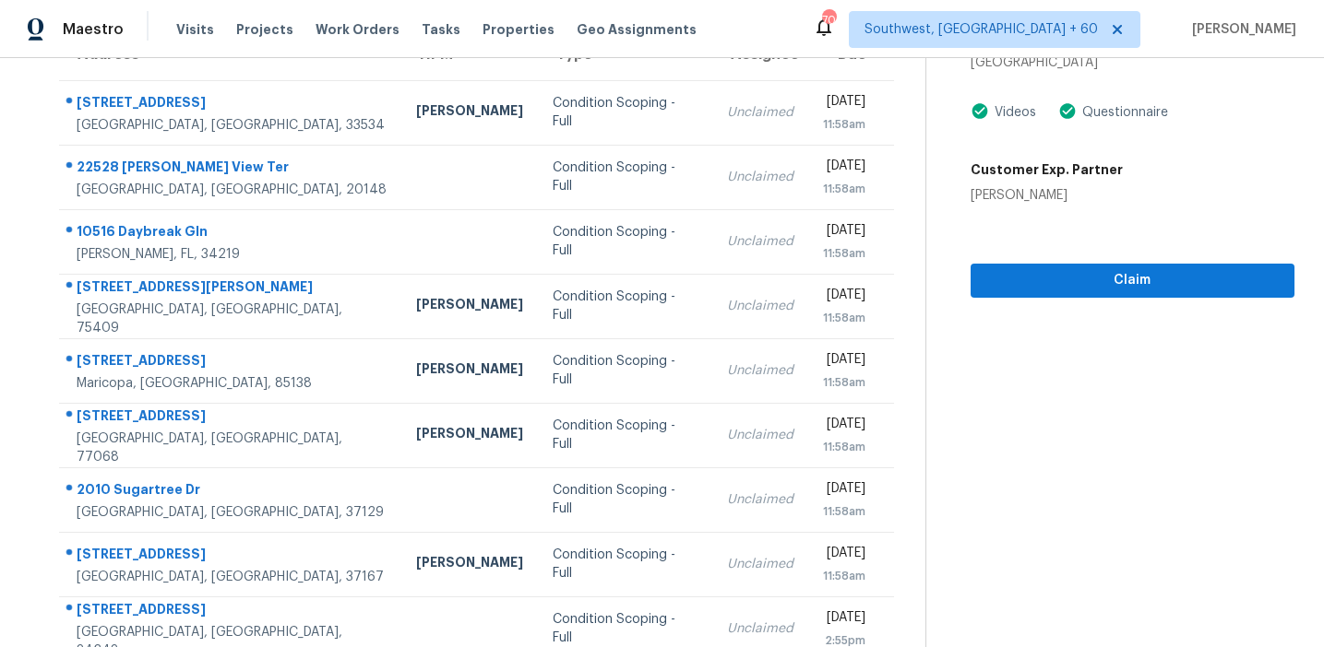
scroll to position [0, 0]
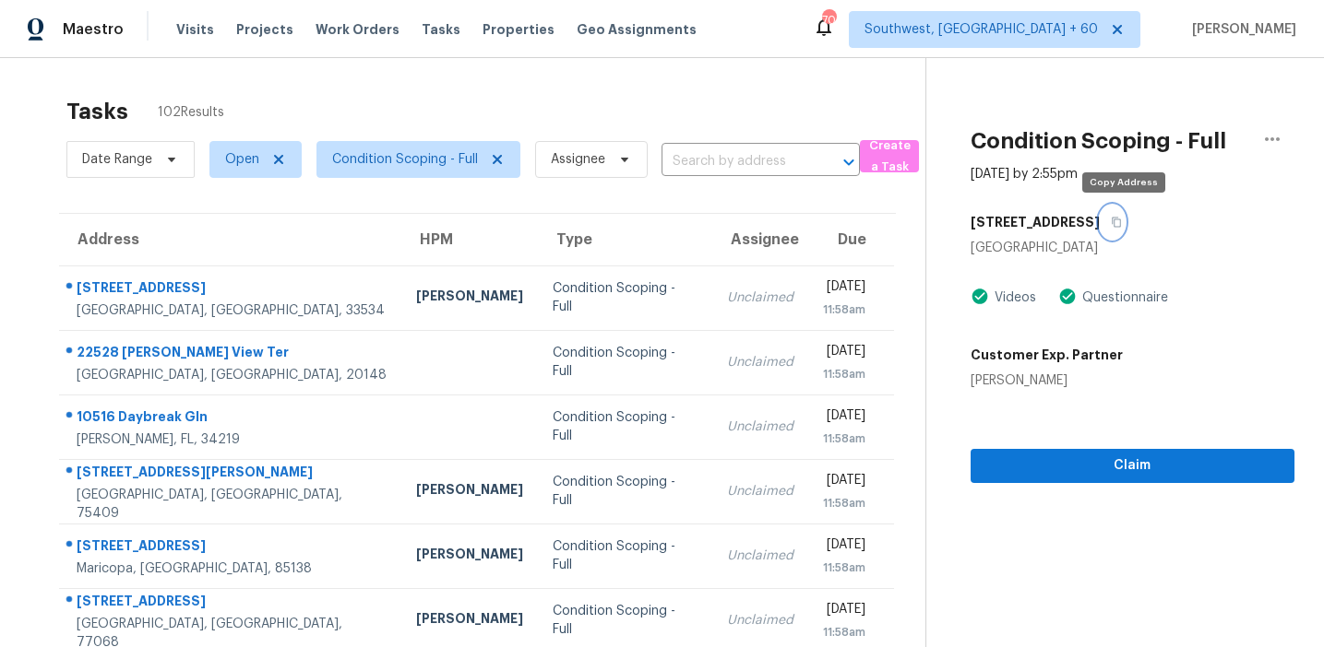
click at [1122, 224] on icon "button" at bounding box center [1115, 222] width 11 height 11
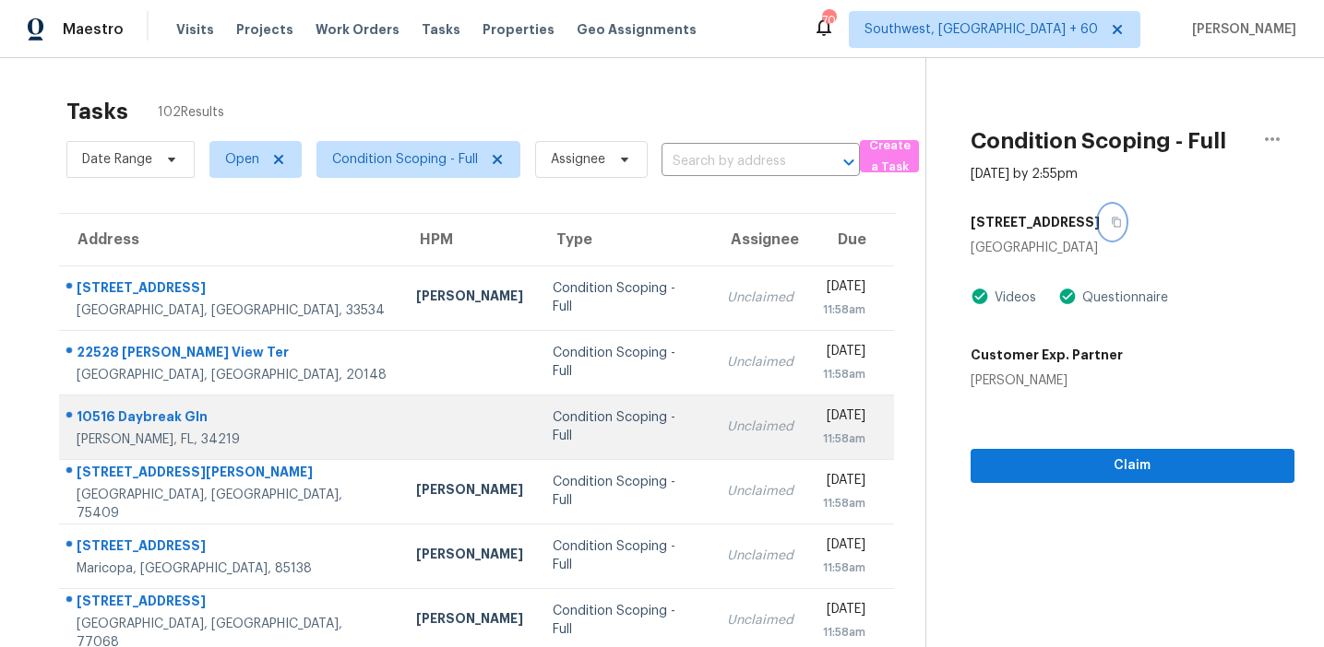
scroll to position [313, 0]
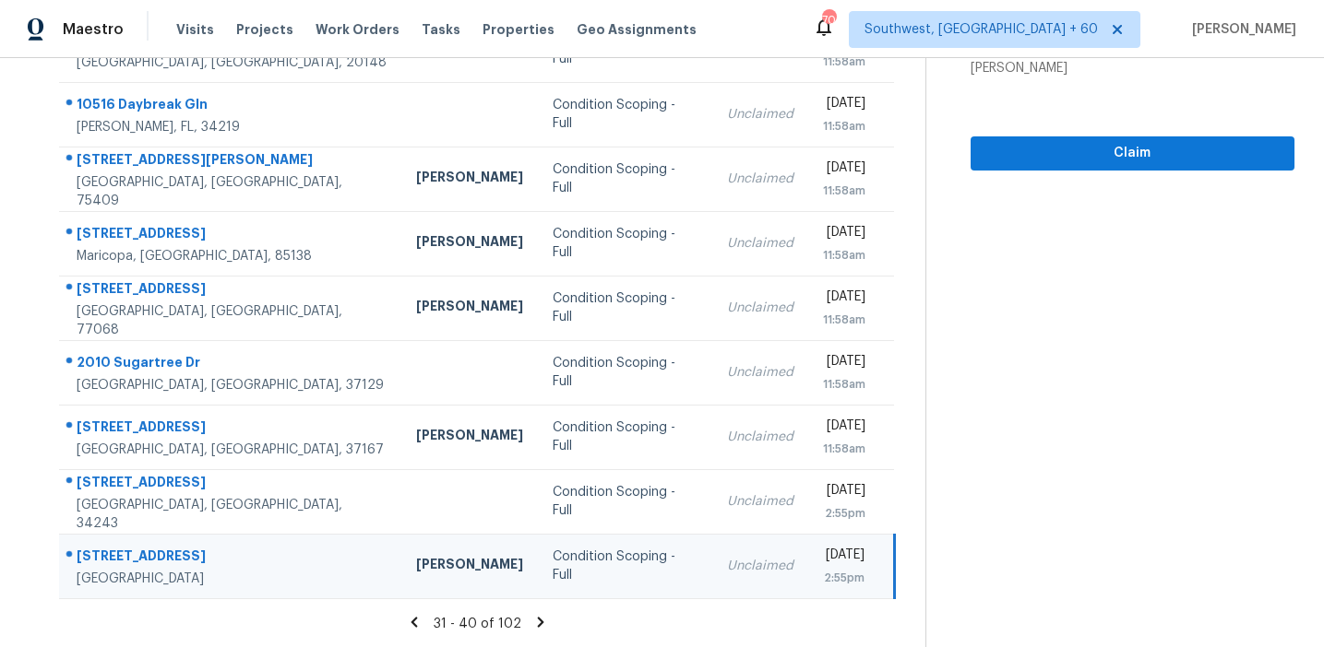
click at [535, 623] on icon at bounding box center [540, 622] width 17 height 17
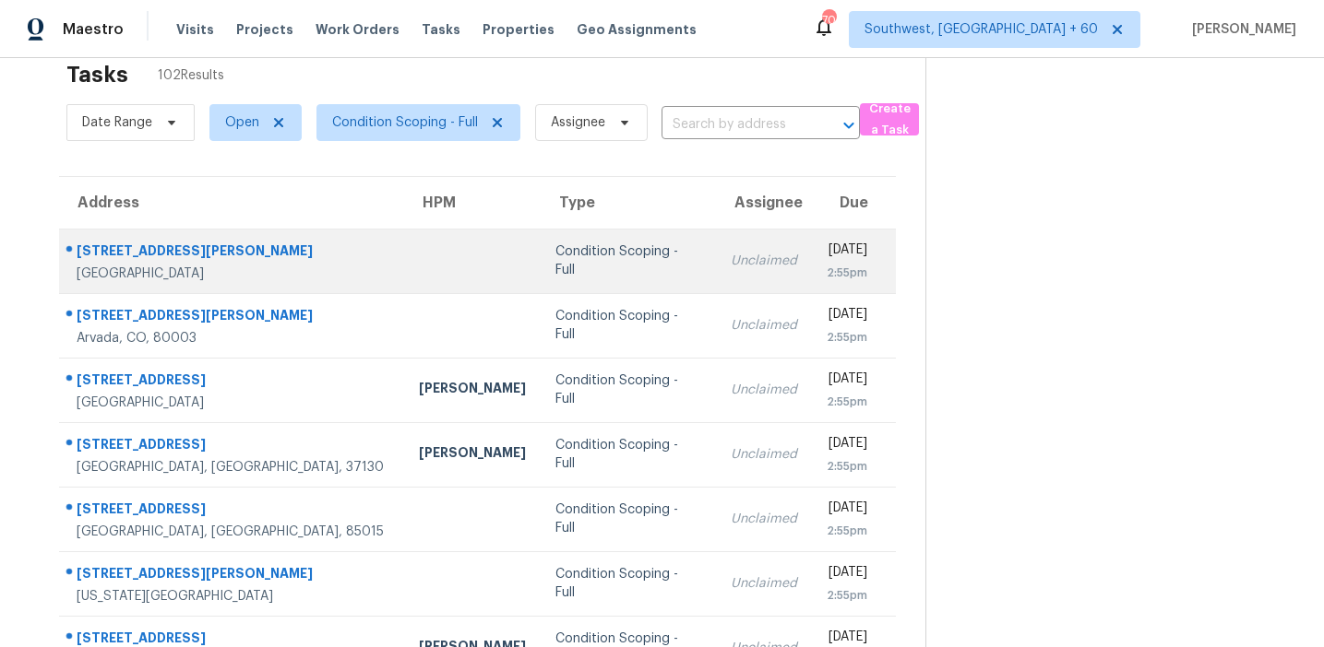
scroll to position [32, 0]
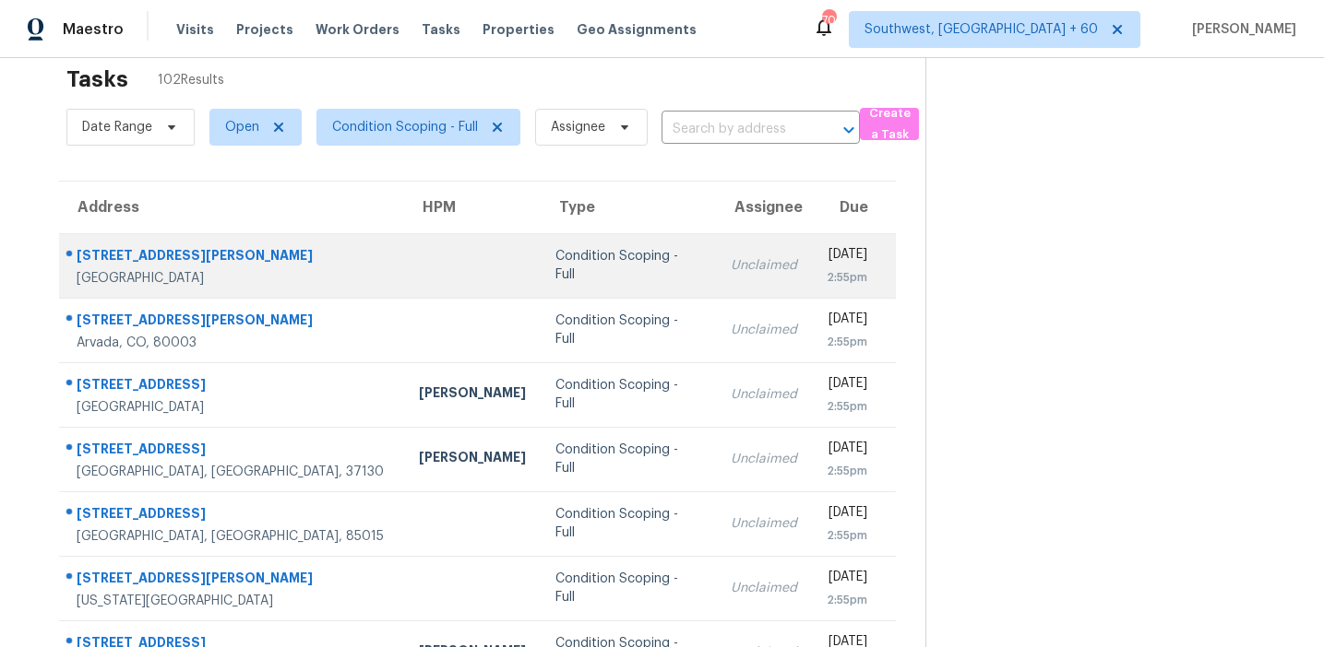
click at [574, 247] on td "Condition Scoping - Full" at bounding box center [627, 265] width 175 height 65
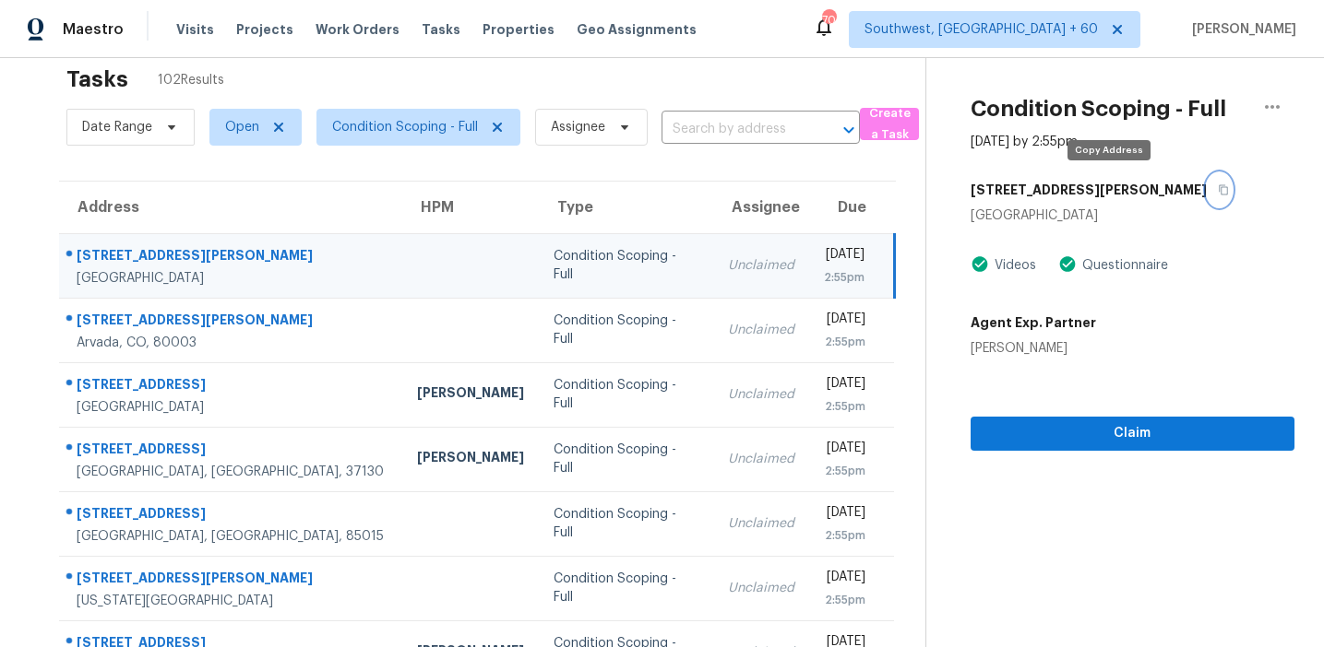
click at [1217, 193] on icon "button" at bounding box center [1222, 189] width 11 height 11
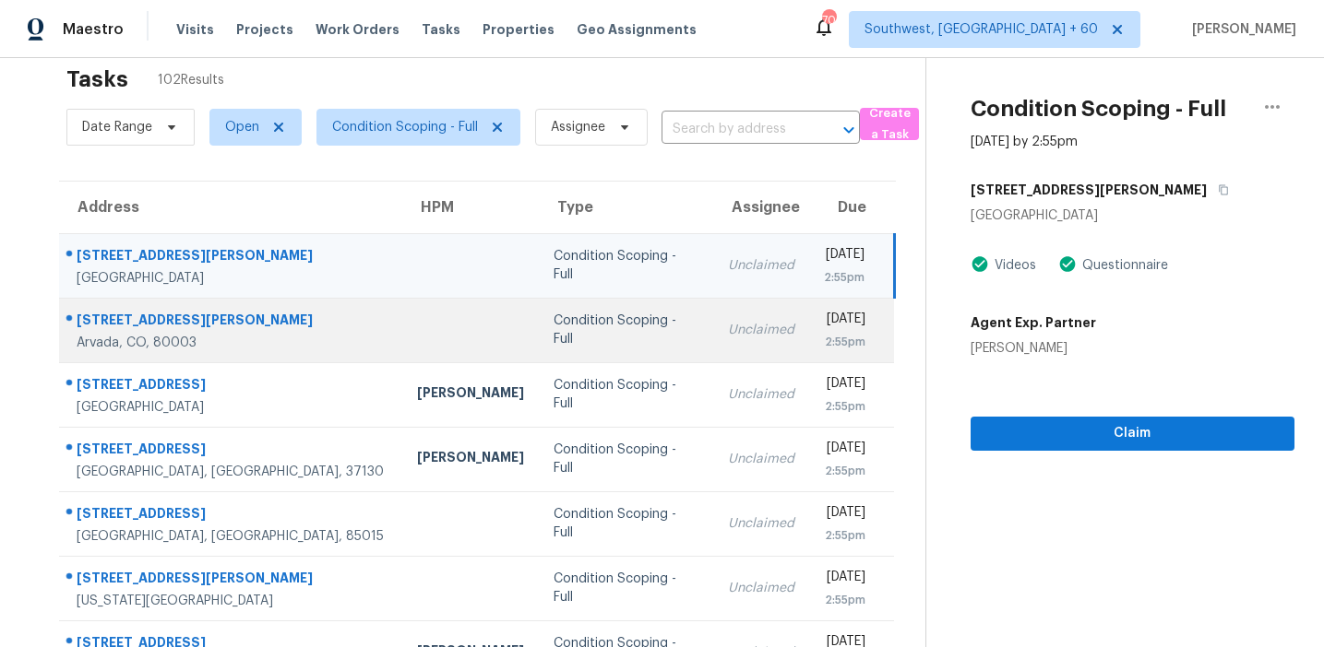
click at [539, 339] on td "Condition Scoping - Full" at bounding box center [626, 330] width 174 height 65
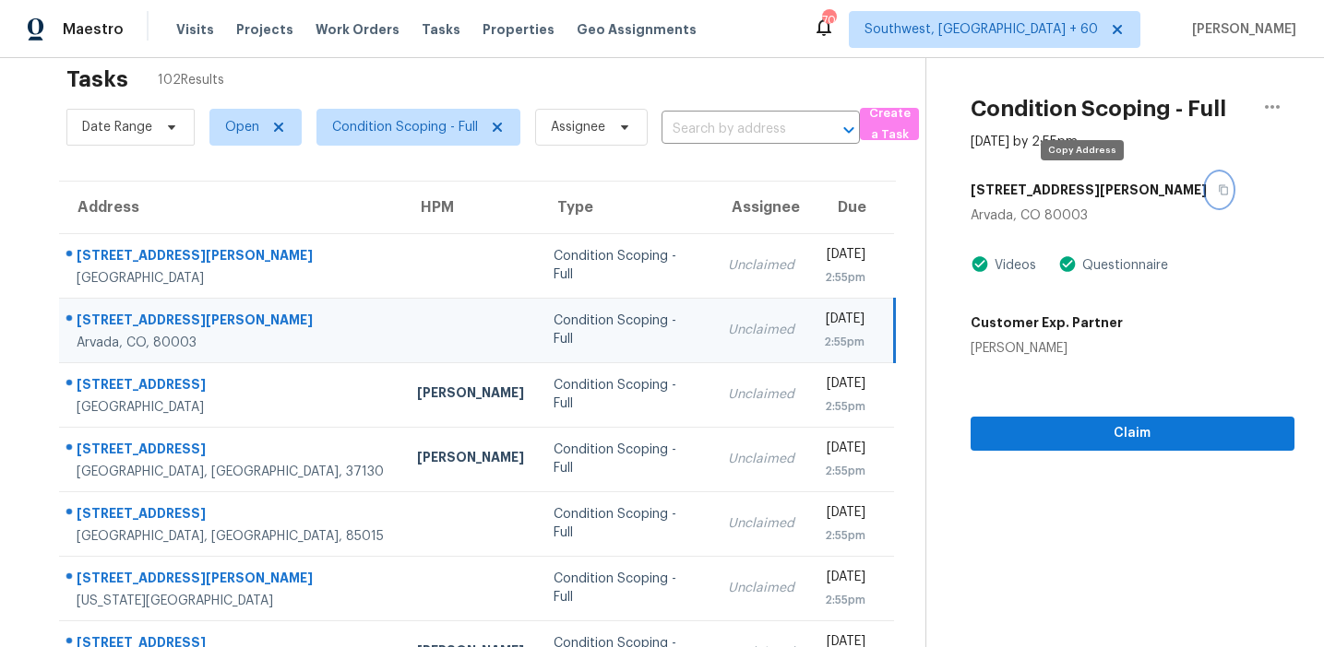
click at [1217, 187] on icon "button" at bounding box center [1222, 189] width 11 height 11
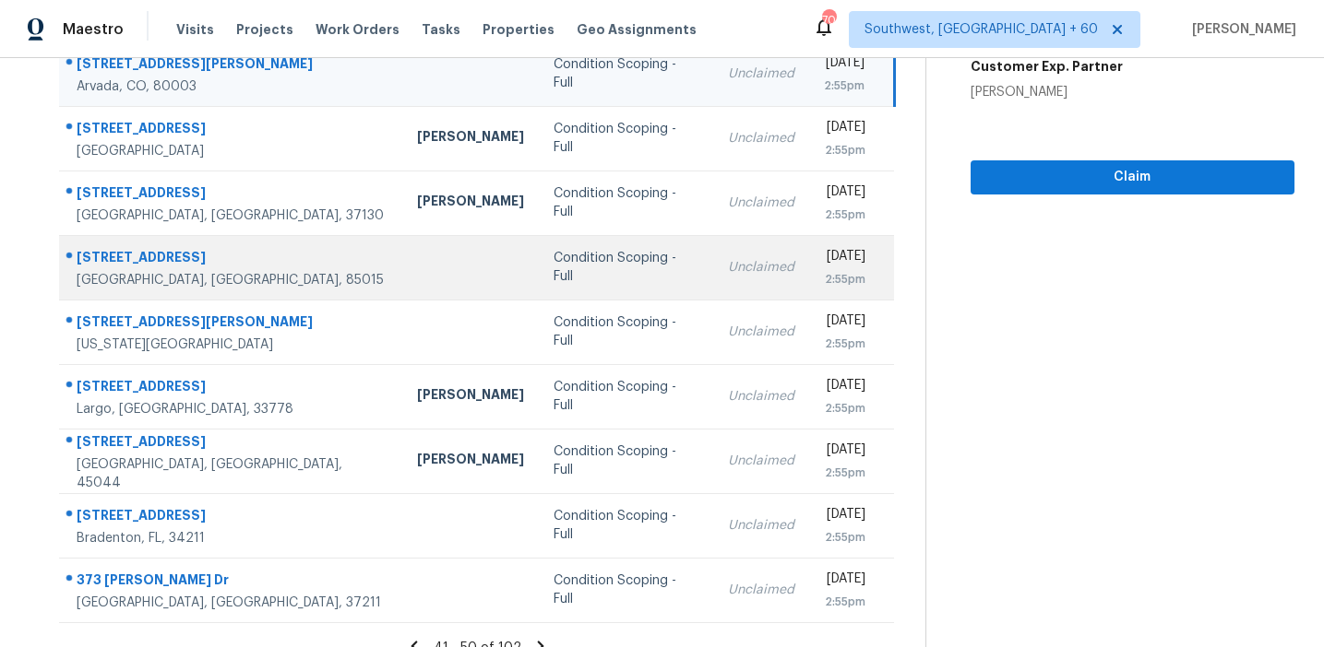
scroll to position [287, 0]
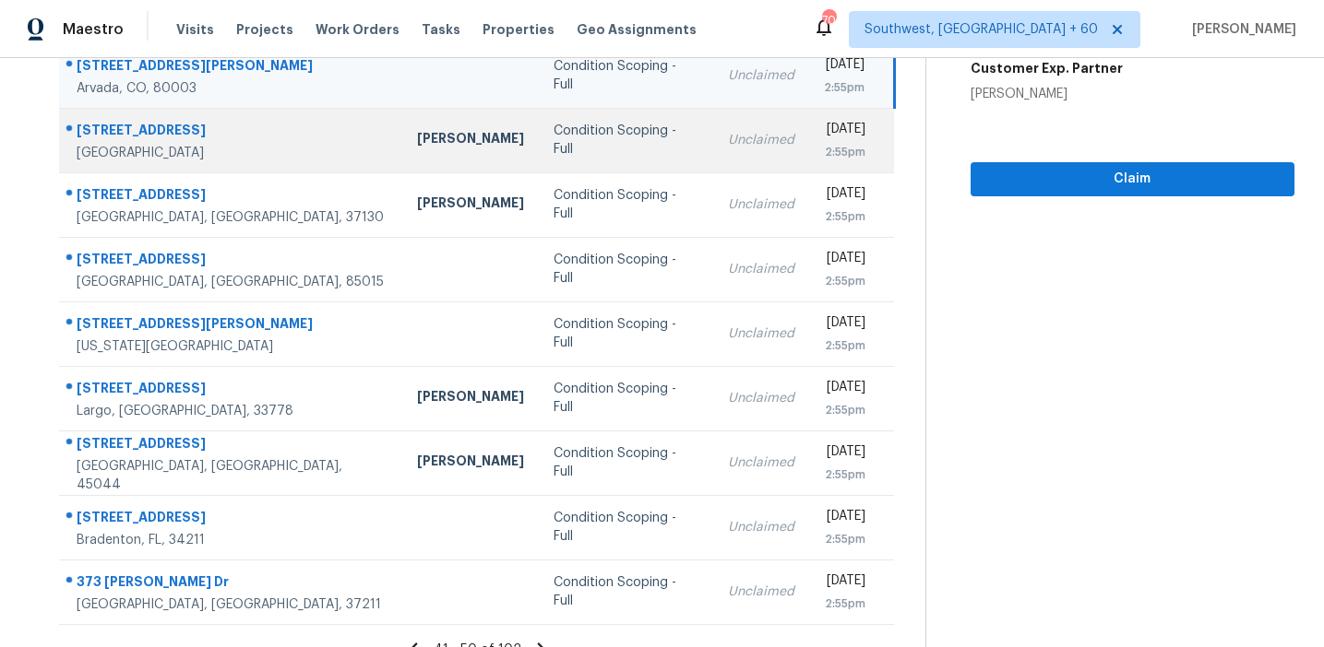
click at [539, 148] on td "Condition Scoping - Full" at bounding box center [626, 140] width 174 height 65
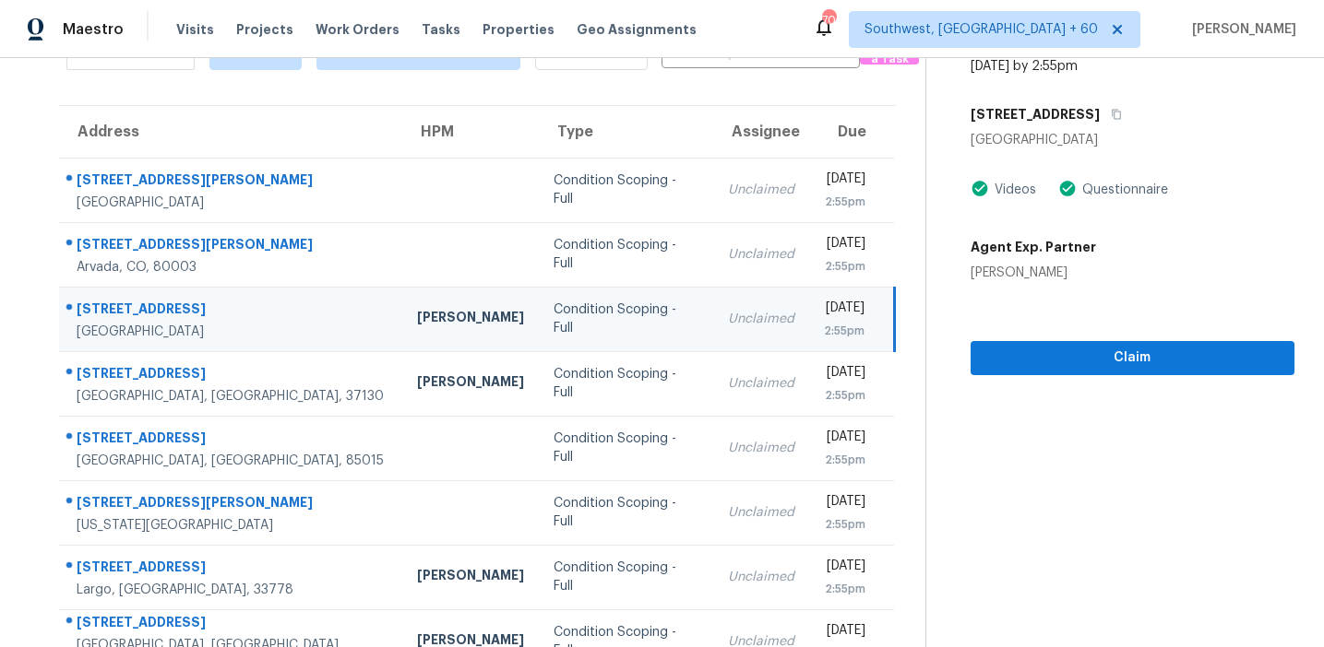
scroll to position [102, 0]
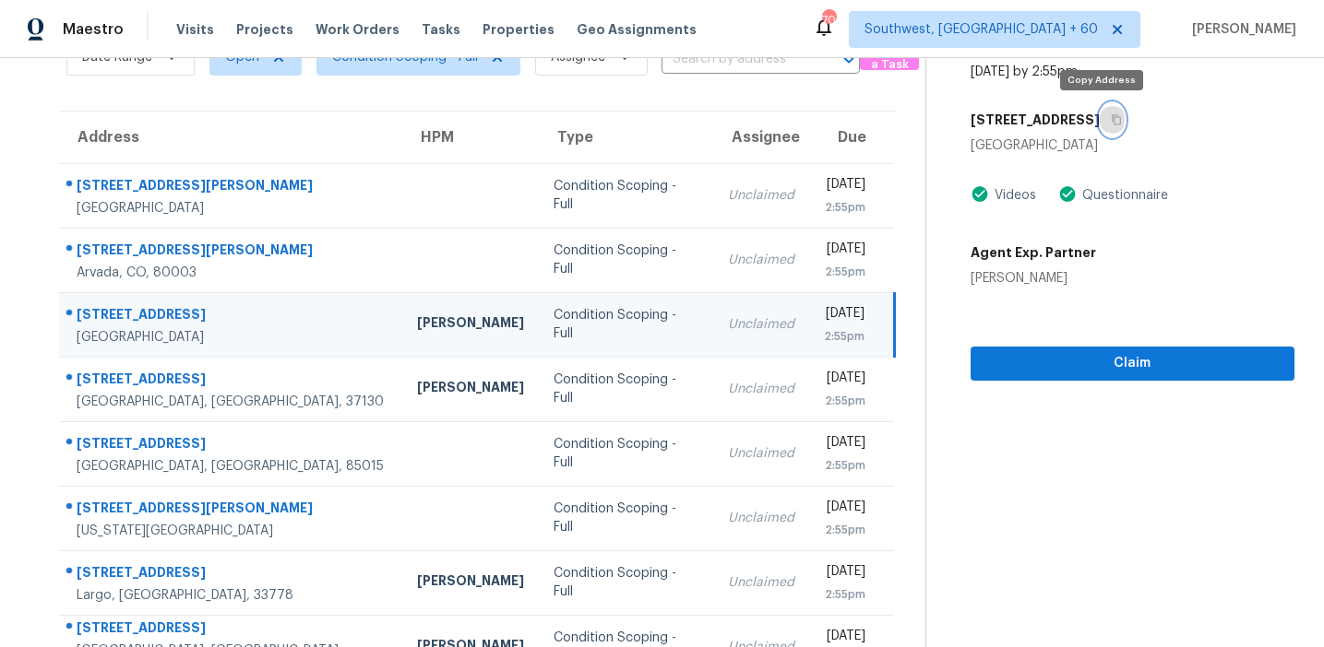
click at [1110, 121] on icon "button" at bounding box center [1115, 119] width 11 height 11
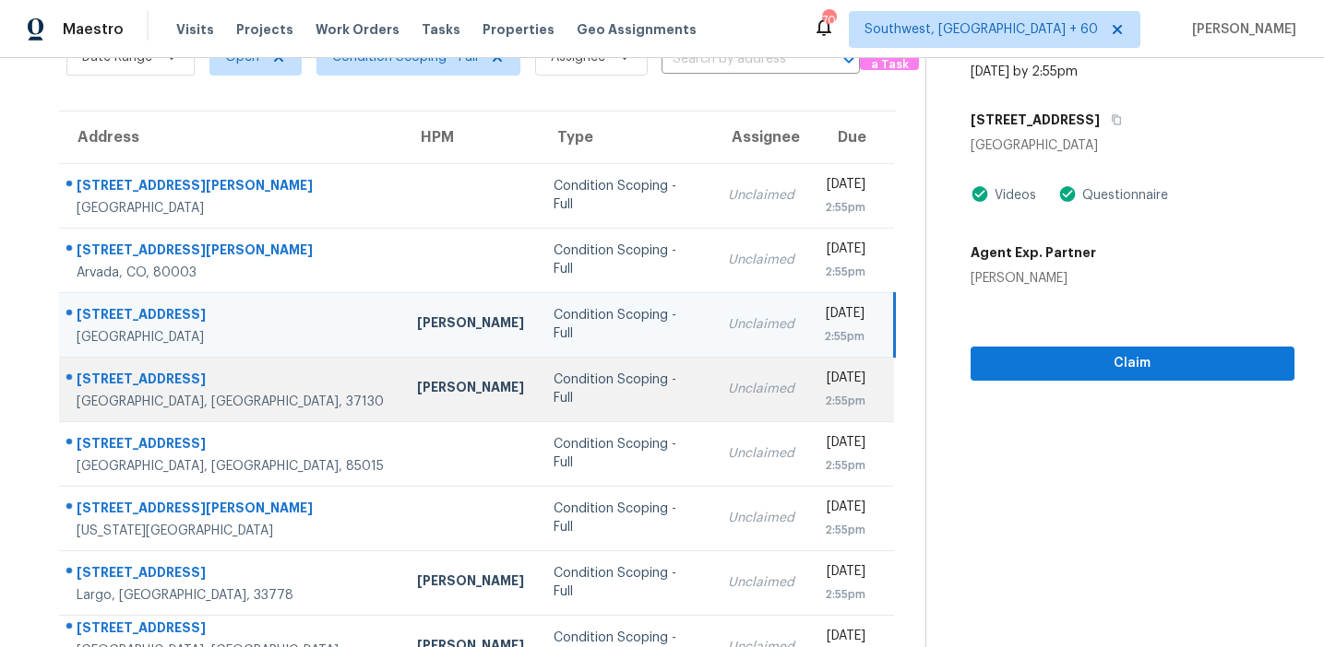
click at [539, 375] on td "Condition Scoping - Full" at bounding box center [626, 389] width 174 height 65
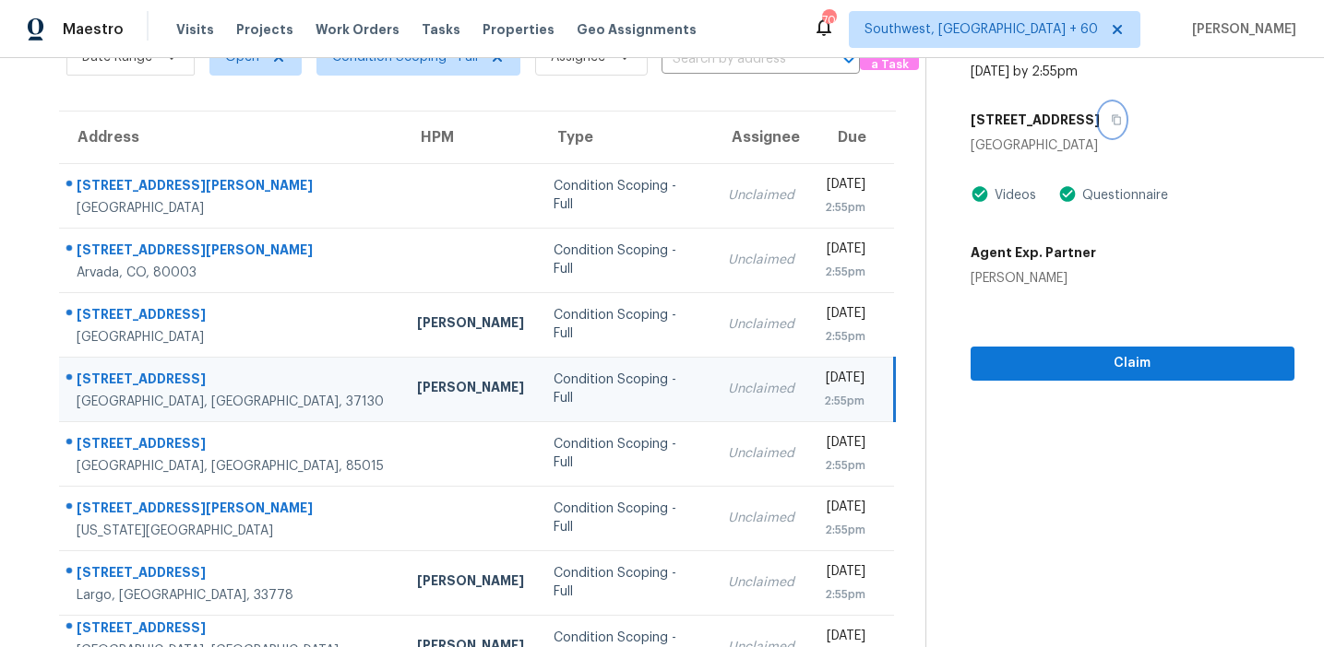
click at [1111, 116] on icon "button" at bounding box center [1115, 120] width 9 height 10
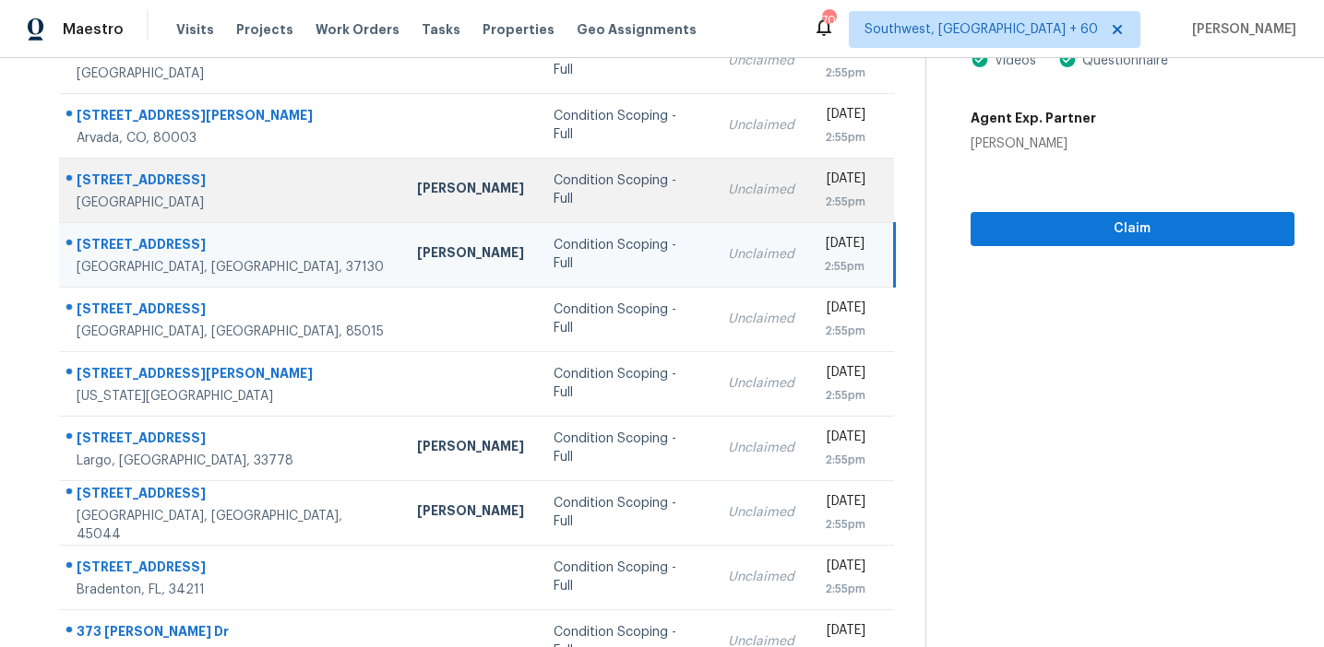
scroll to position [313, 0]
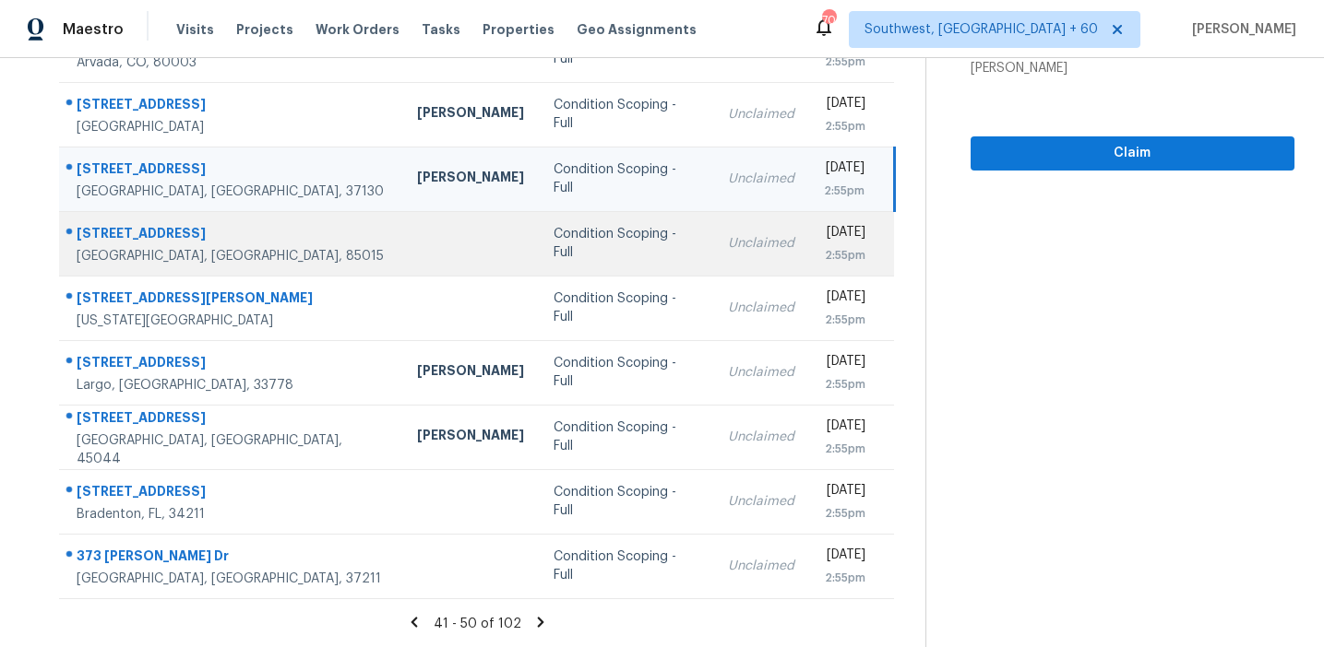
click at [553, 234] on div "Condition Scoping - Full" at bounding box center [625, 243] width 145 height 37
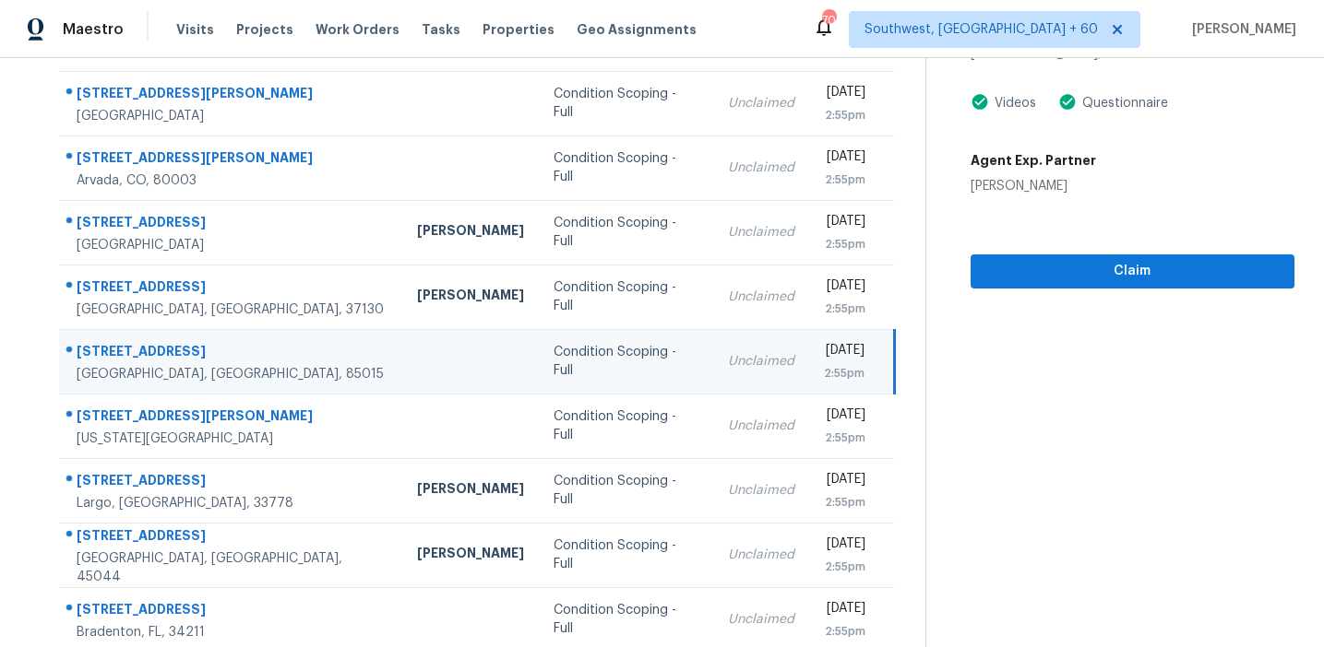
scroll to position [116, 0]
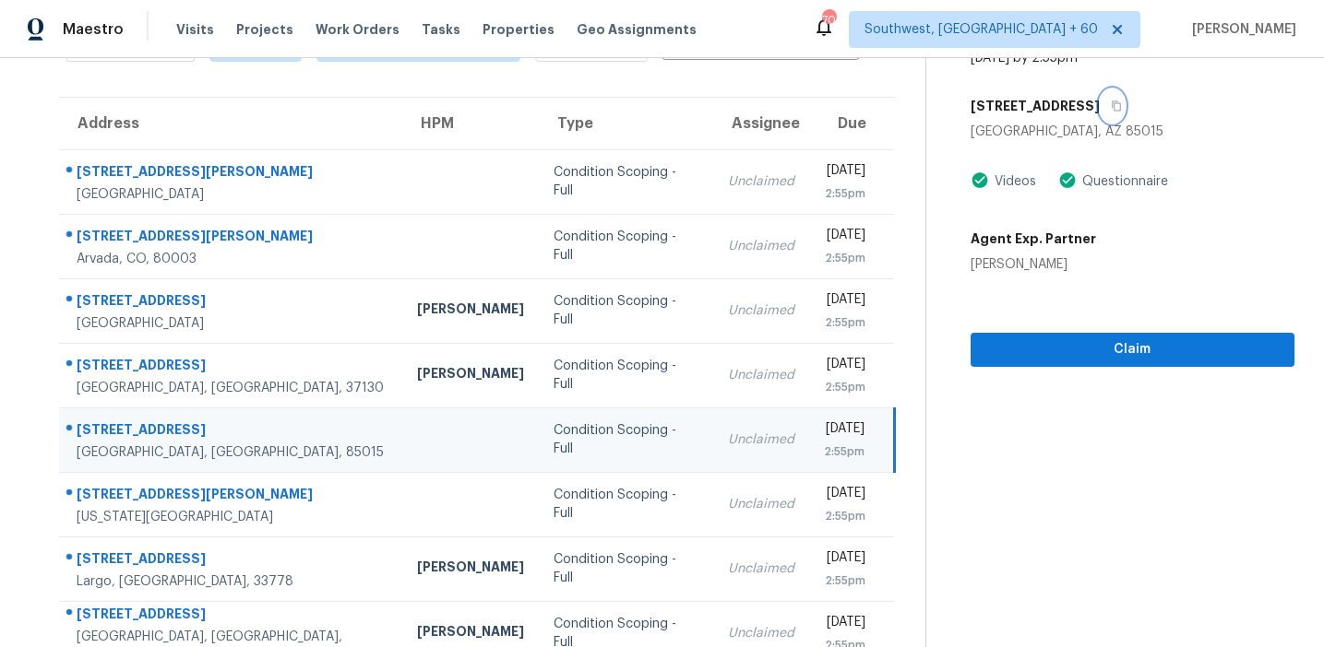
click at [1110, 104] on icon "button" at bounding box center [1115, 106] width 11 height 11
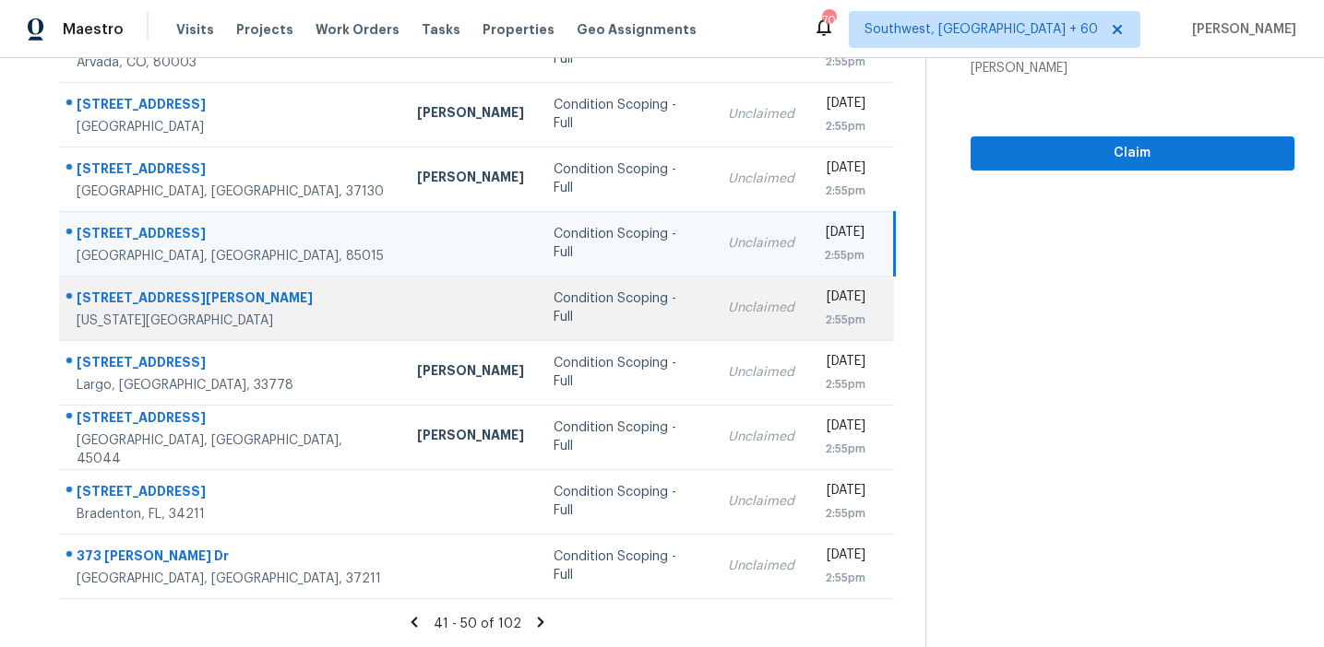
click at [539, 322] on td "Condition Scoping - Full" at bounding box center [626, 308] width 174 height 65
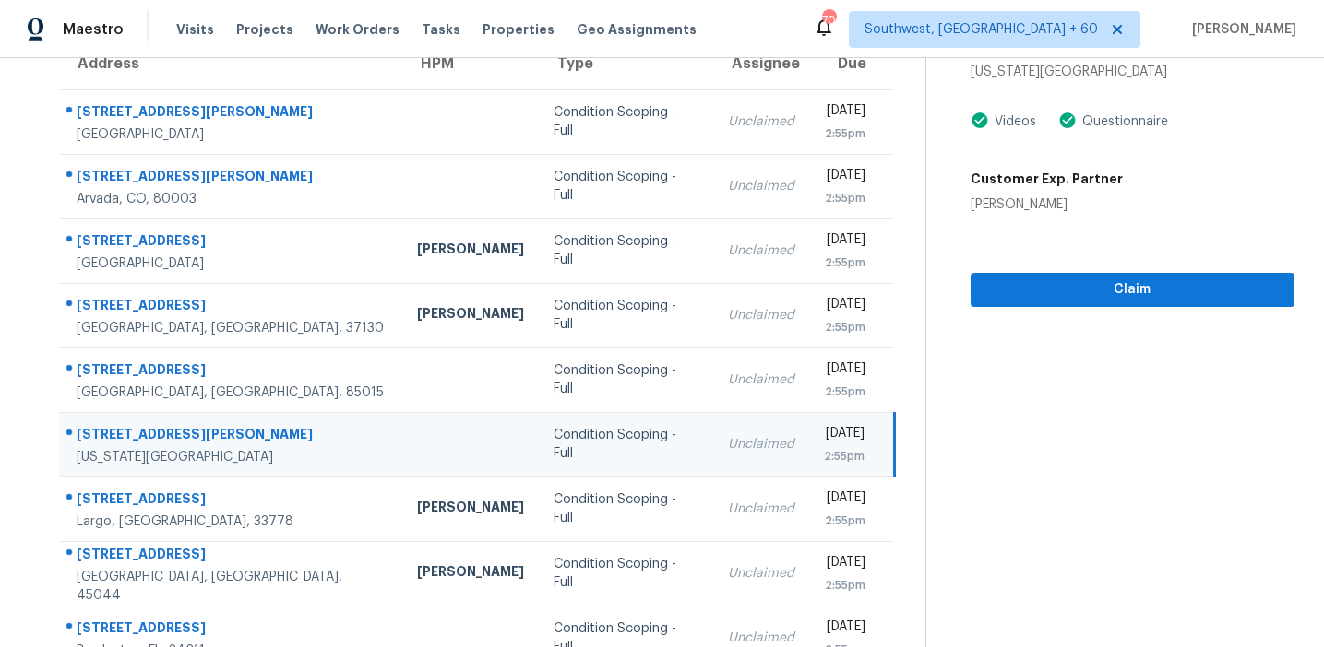
scroll to position [108, 0]
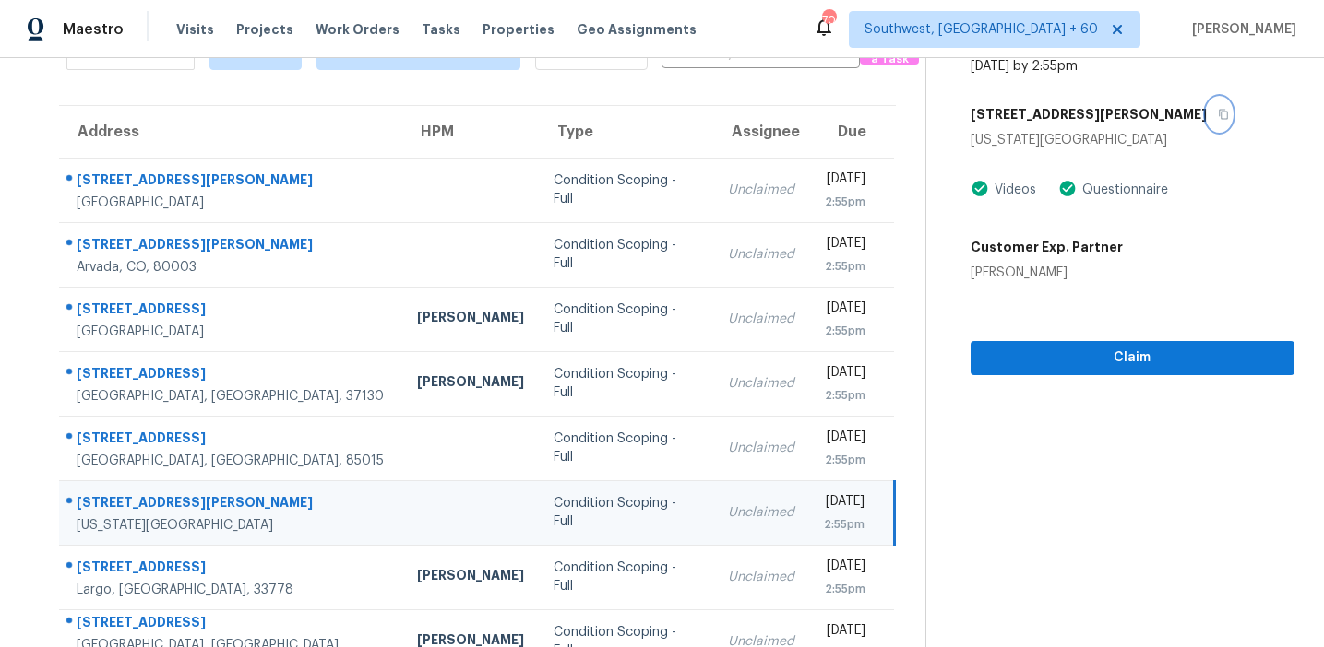
click at [1217, 113] on icon "button" at bounding box center [1222, 114] width 11 height 11
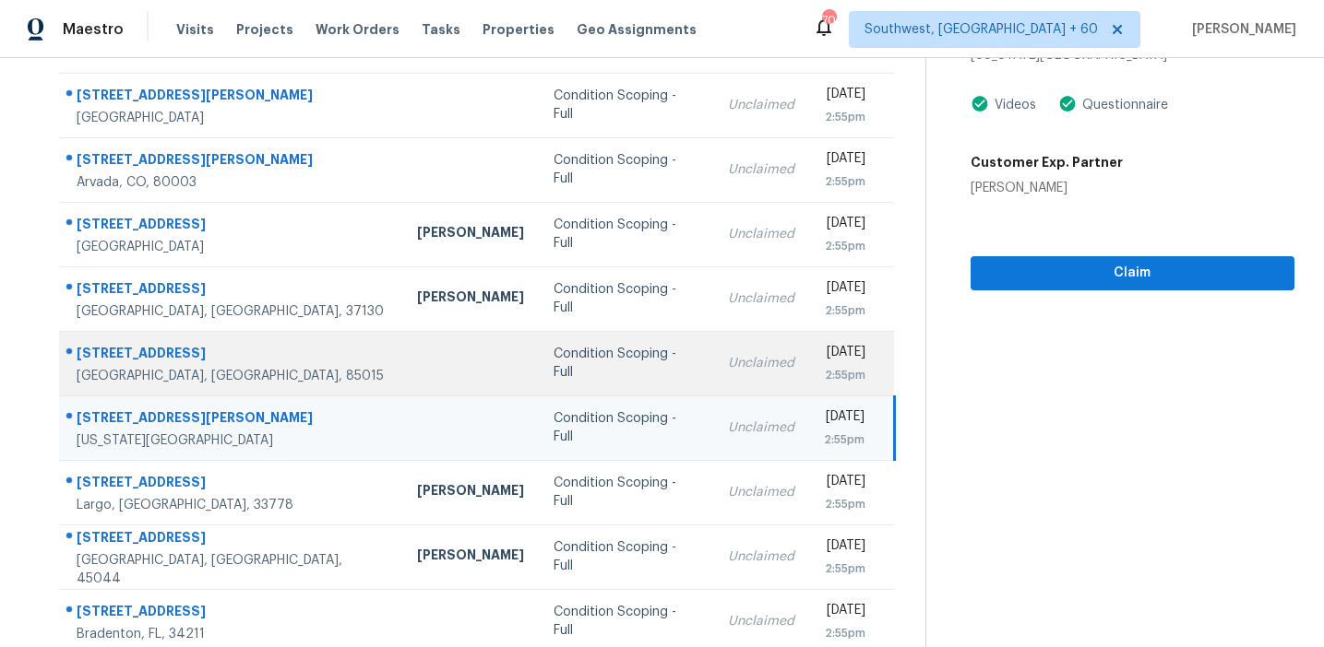
scroll to position [220, 0]
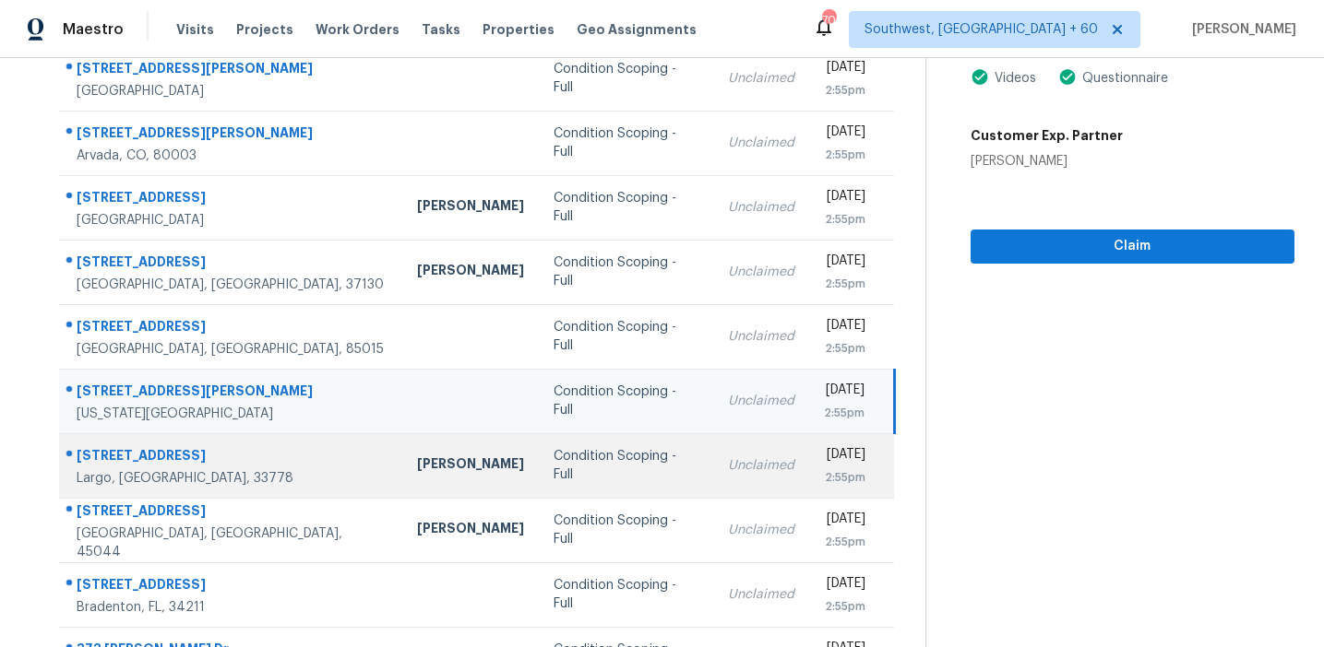
click at [553, 469] on div "Condition Scoping - Full" at bounding box center [625, 465] width 145 height 37
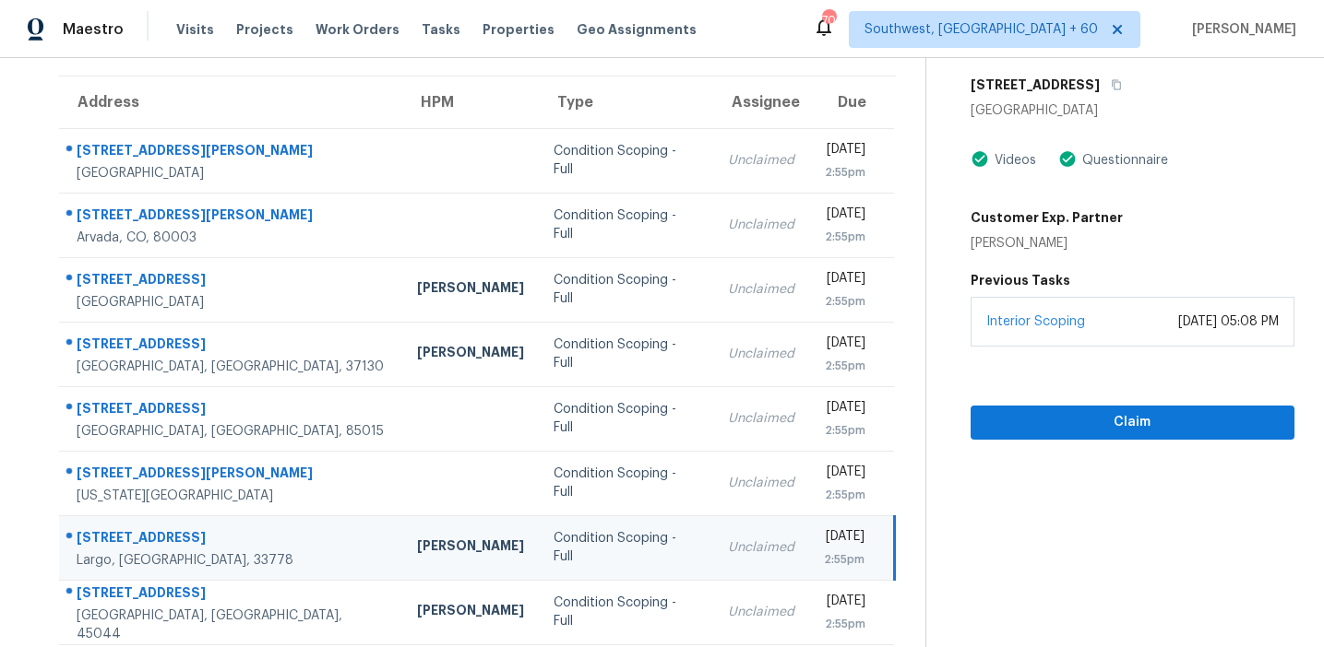
scroll to position [125, 0]
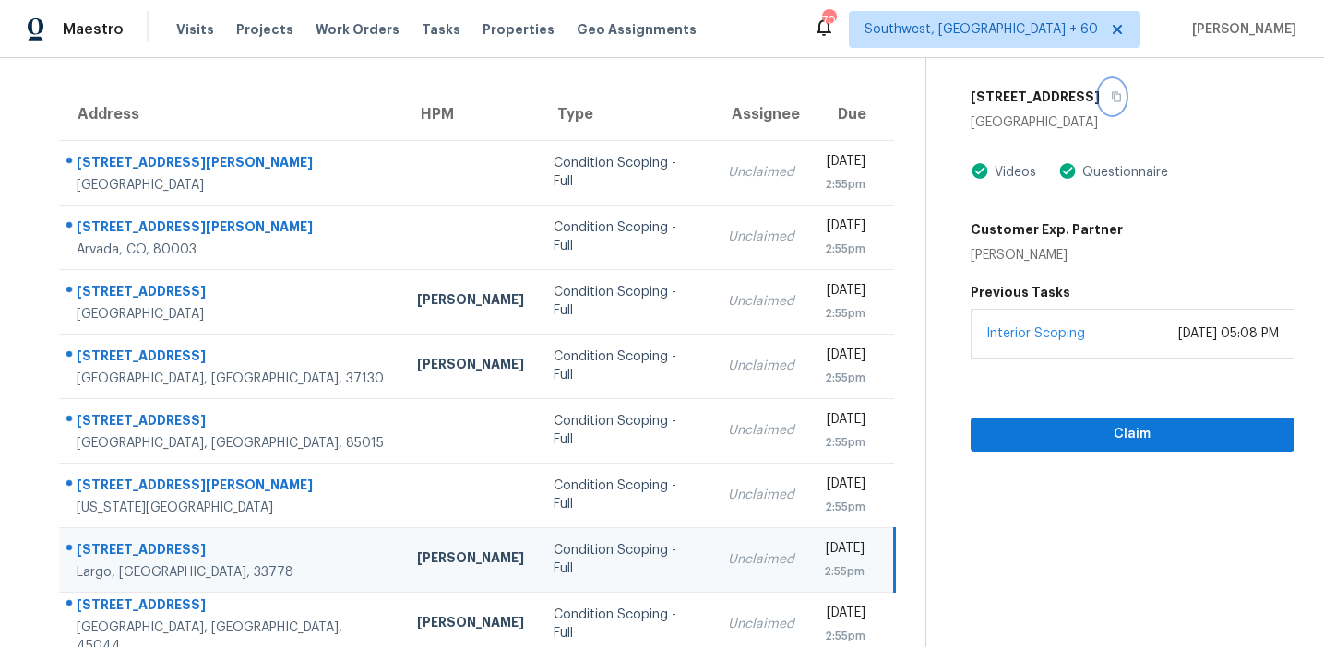
click at [1110, 92] on icon "button" at bounding box center [1115, 96] width 11 height 11
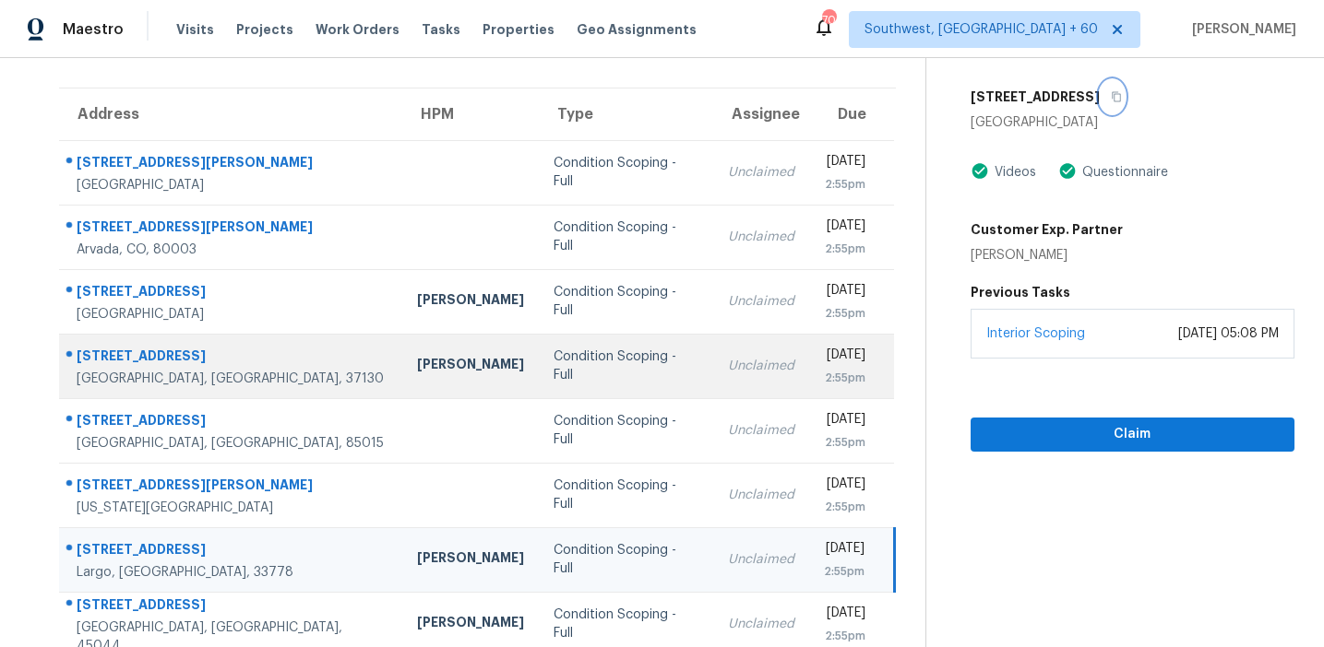
scroll to position [313, 0]
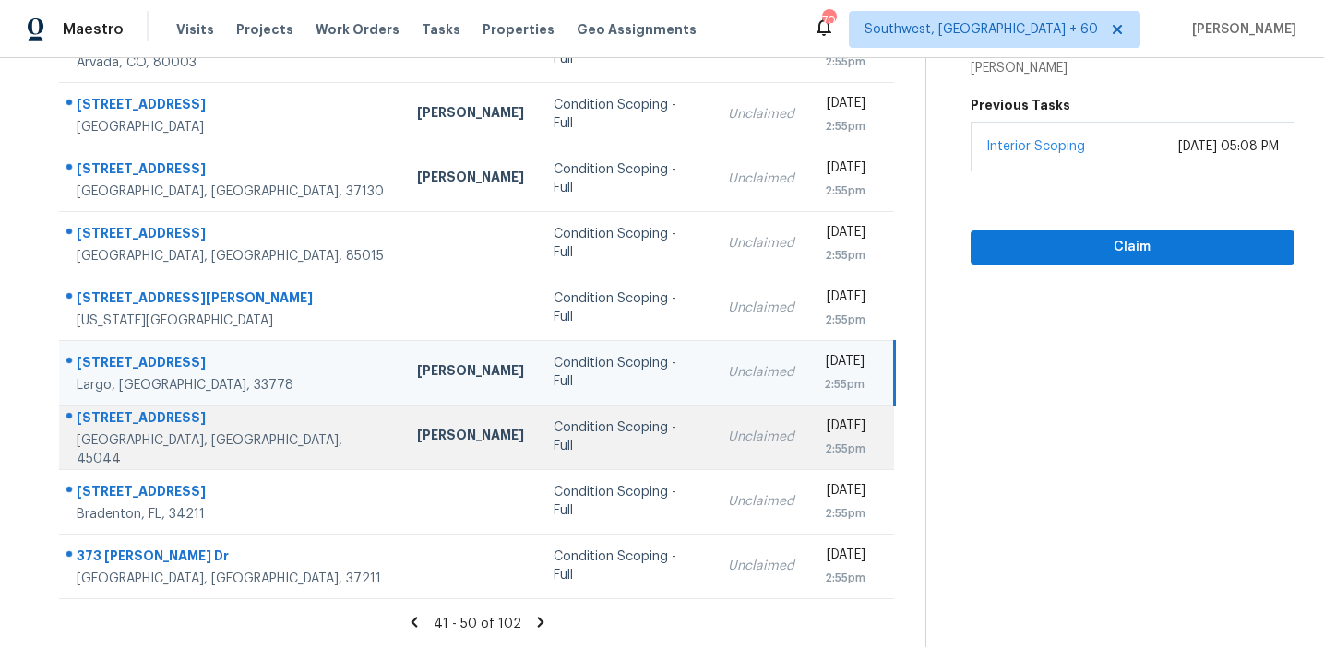
click at [539, 446] on td "Condition Scoping - Full" at bounding box center [626, 437] width 174 height 65
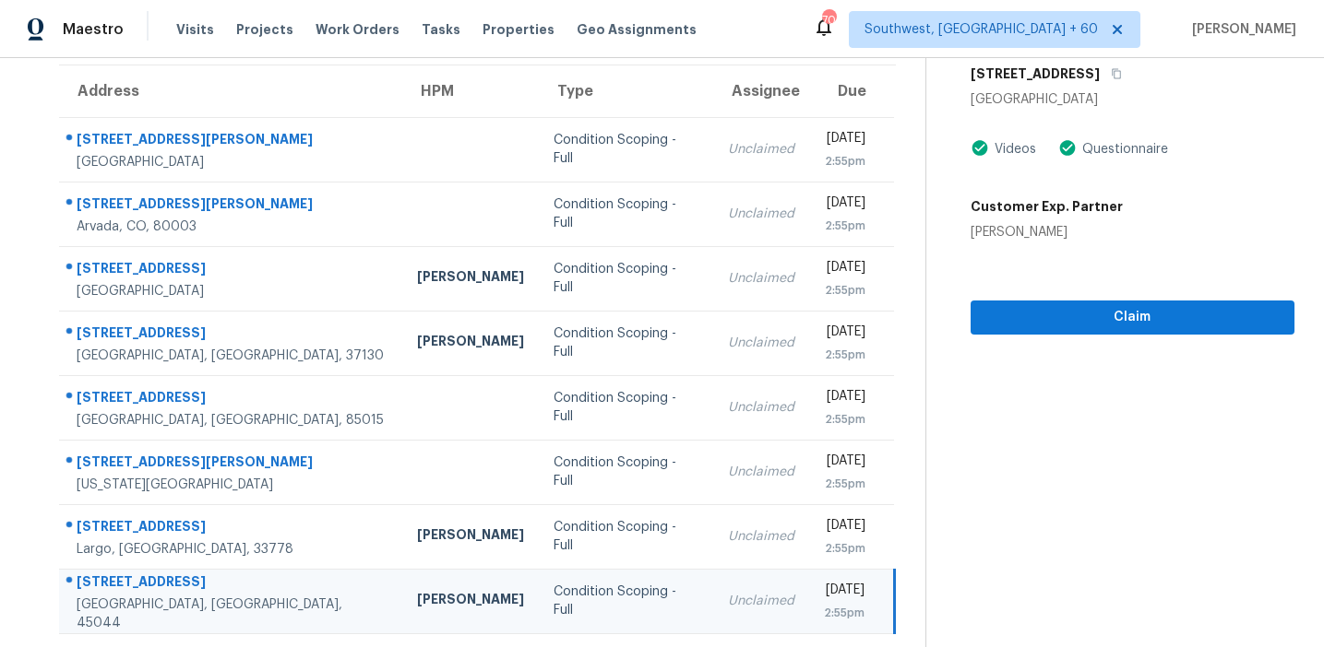
scroll to position [94, 0]
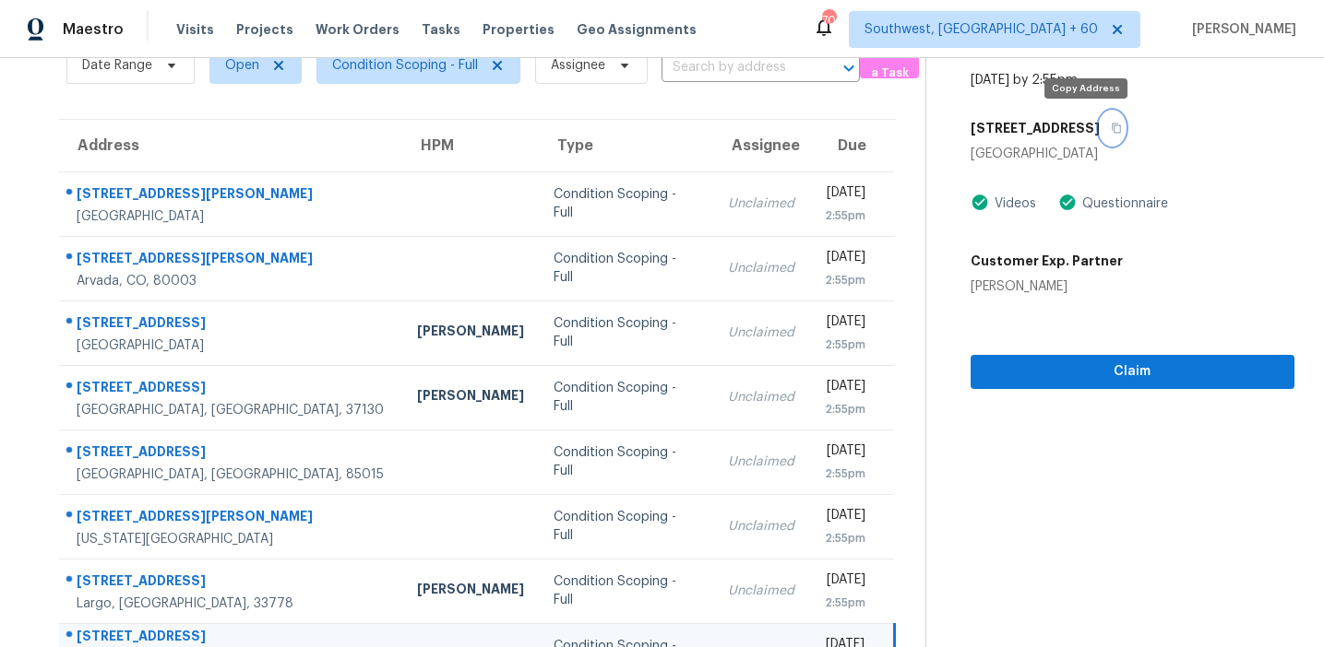
click at [1110, 129] on icon "button" at bounding box center [1115, 128] width 11 height 11
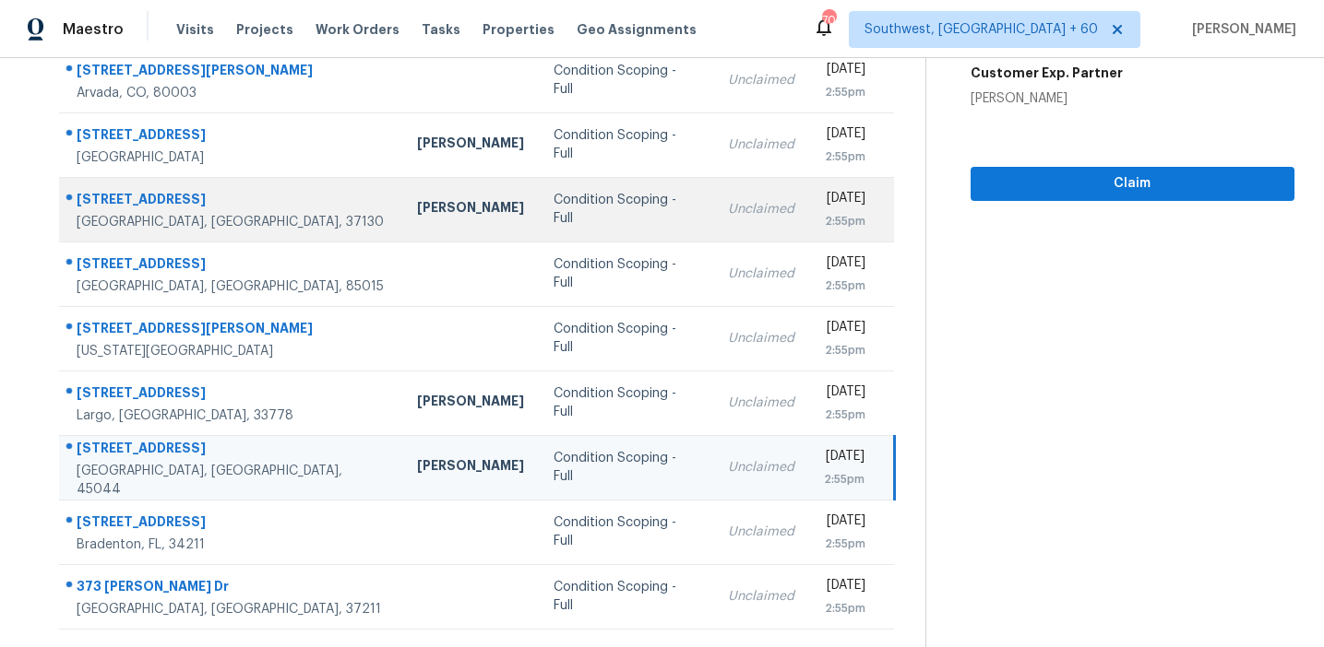
scroll to position [313, 0]
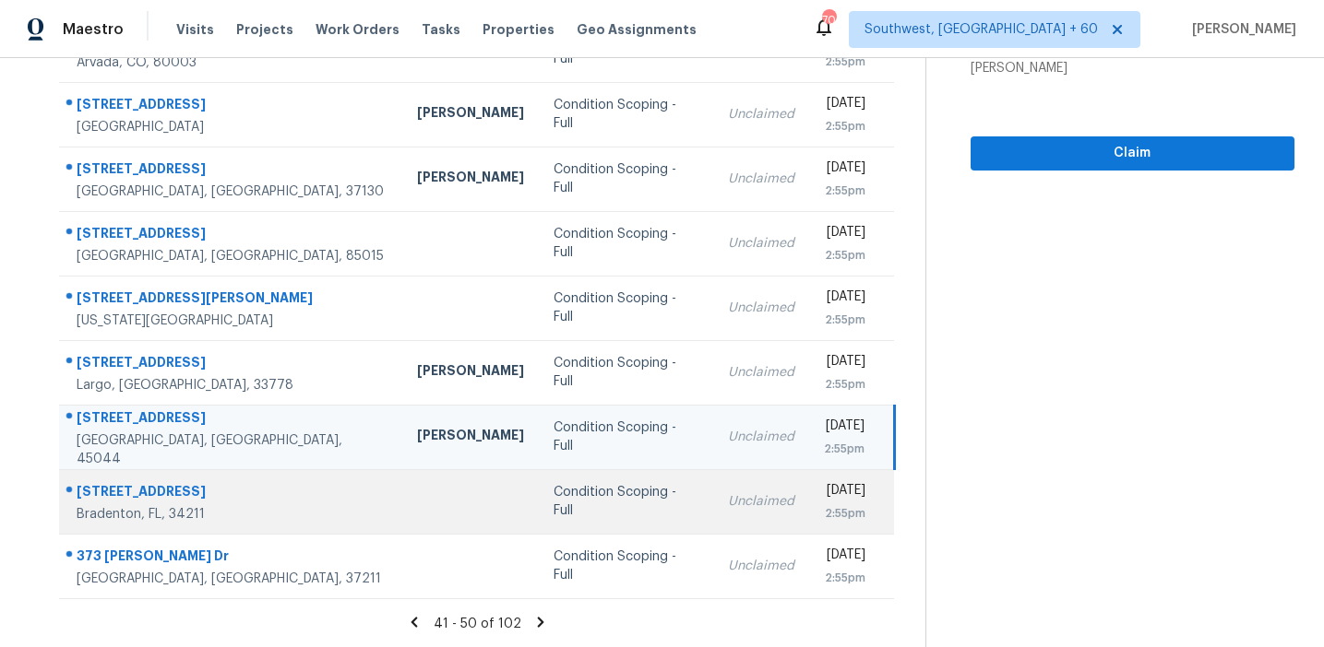
click at [539, 486] on td "Condition Scoping - Full" at bounding box center [626, 501] width 174 height 65
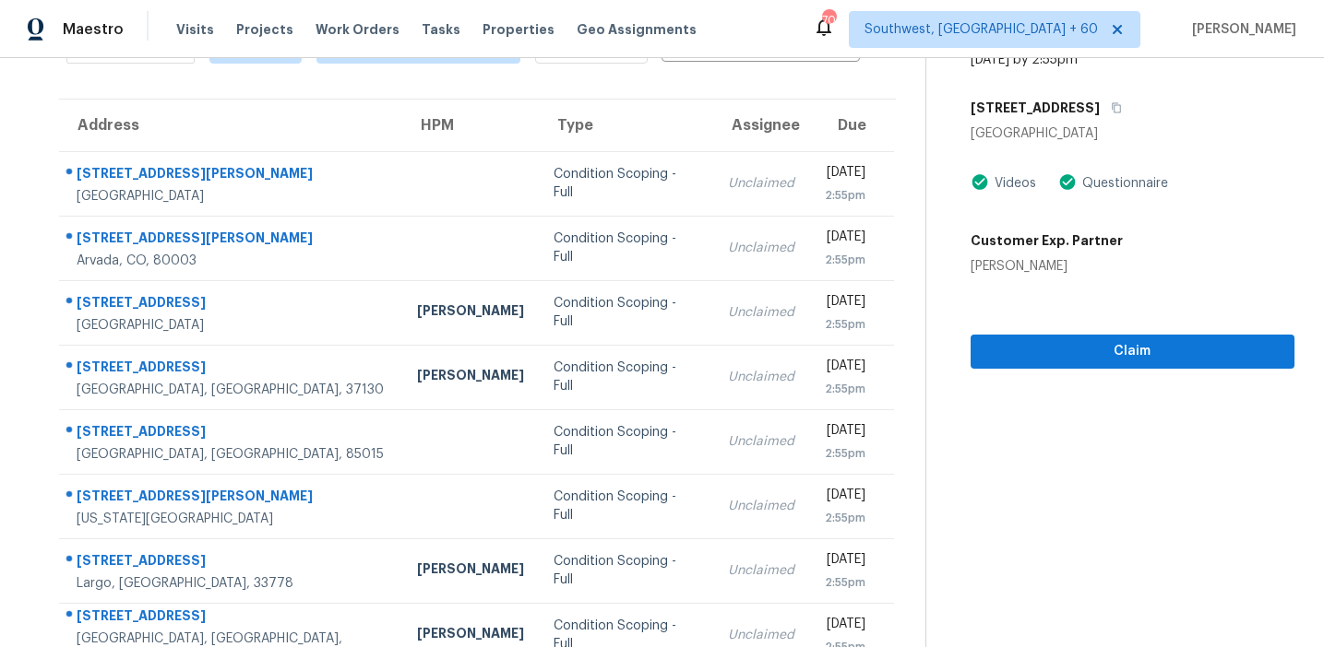
scroll to position [101, 0]
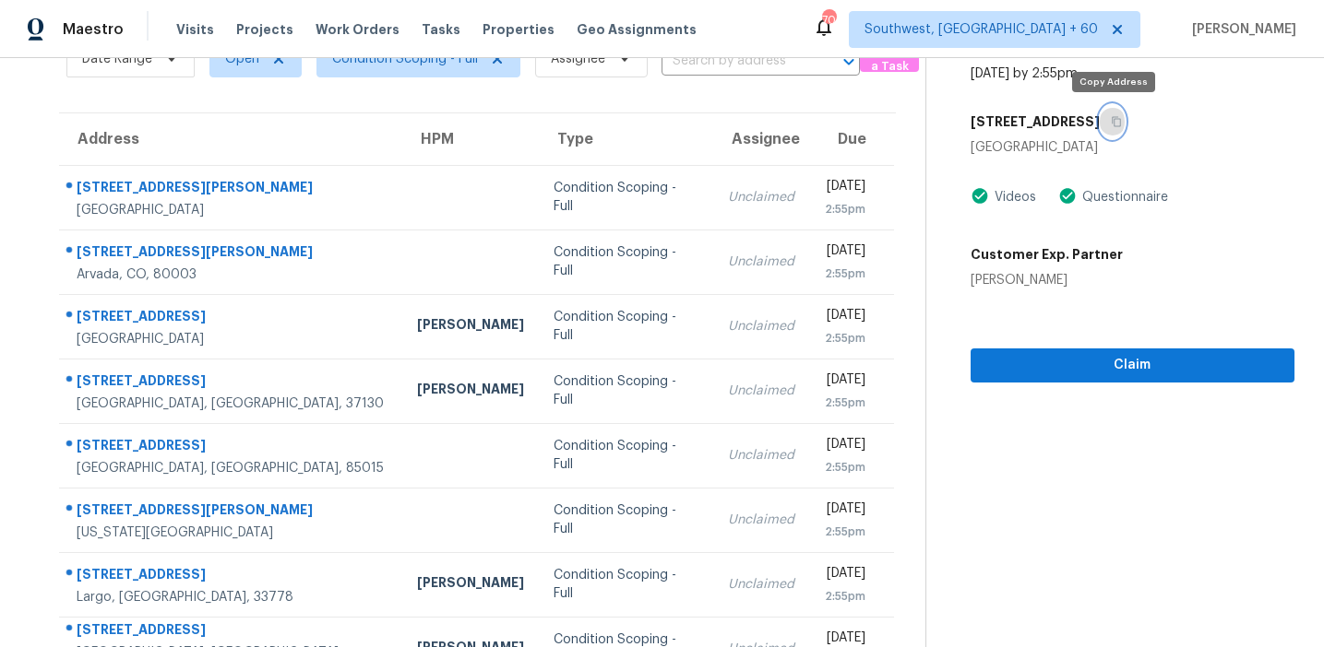
click at [1120, 122] on icon "button" at bounding box center [1115, 121] width 11 height 11
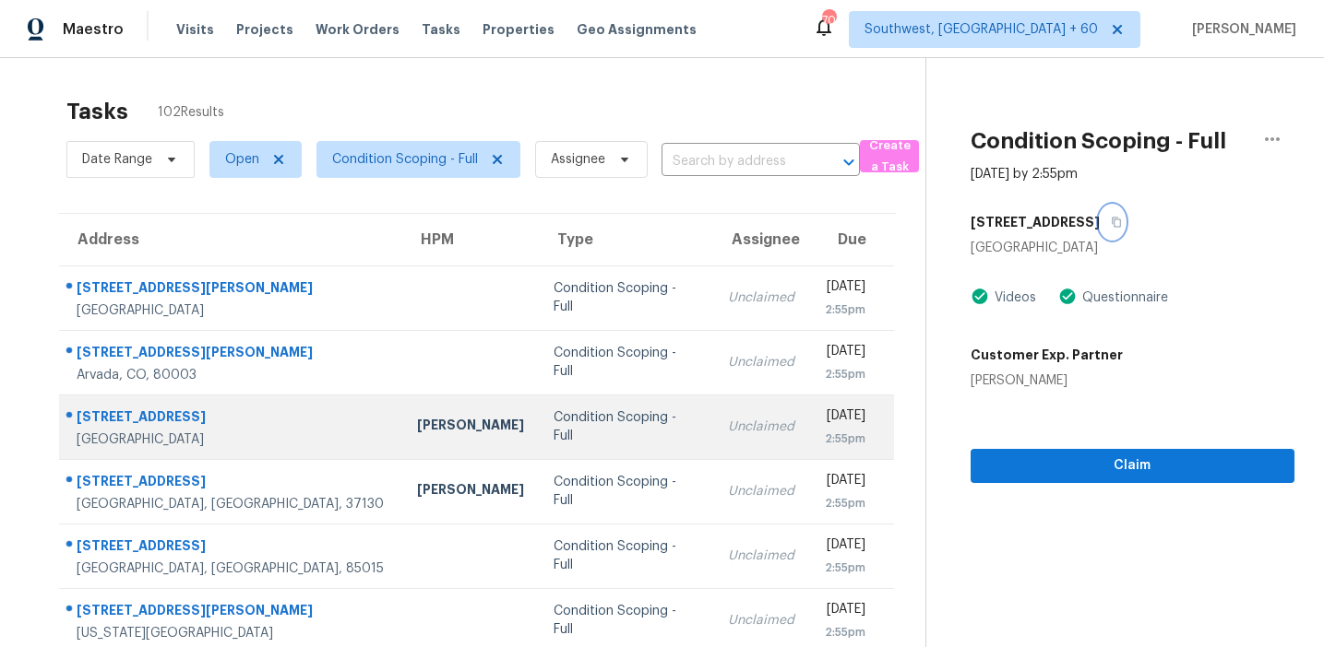
scroll to position [313, 0]
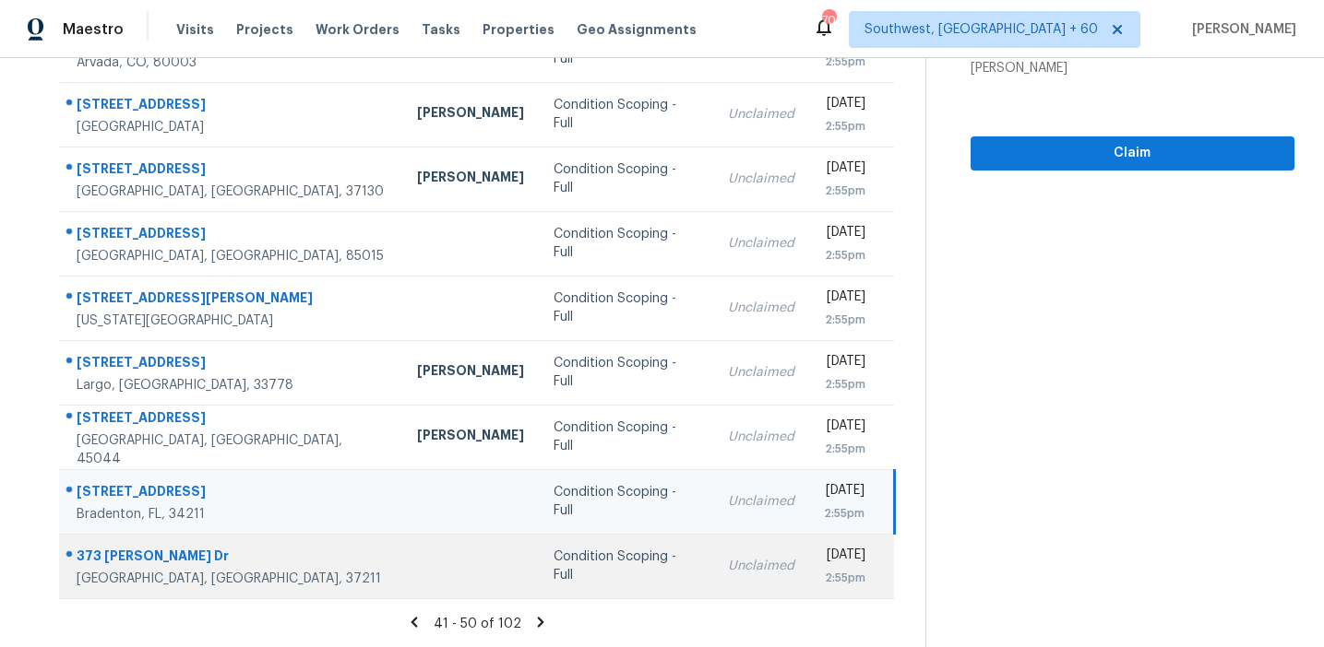
click at [584, 558] on div "Condition Scoping - Full" at bounding box center [625, 566] width 145 height 37
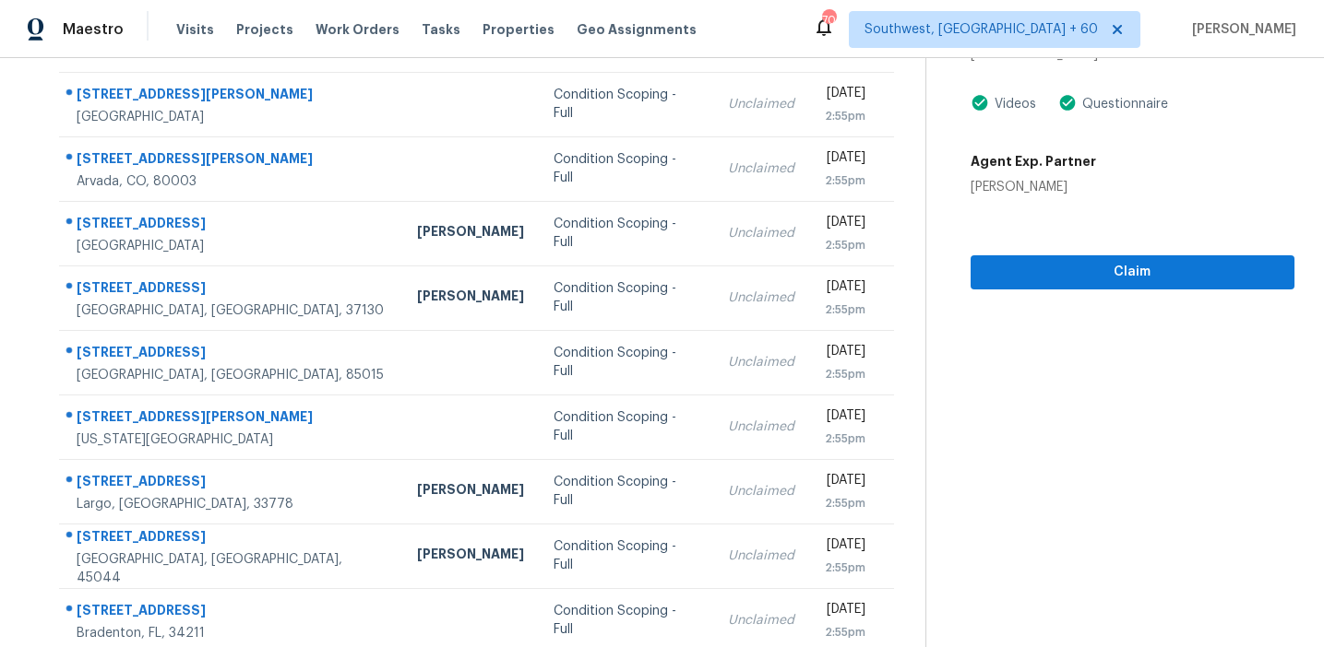
scroll to position [122, 0]
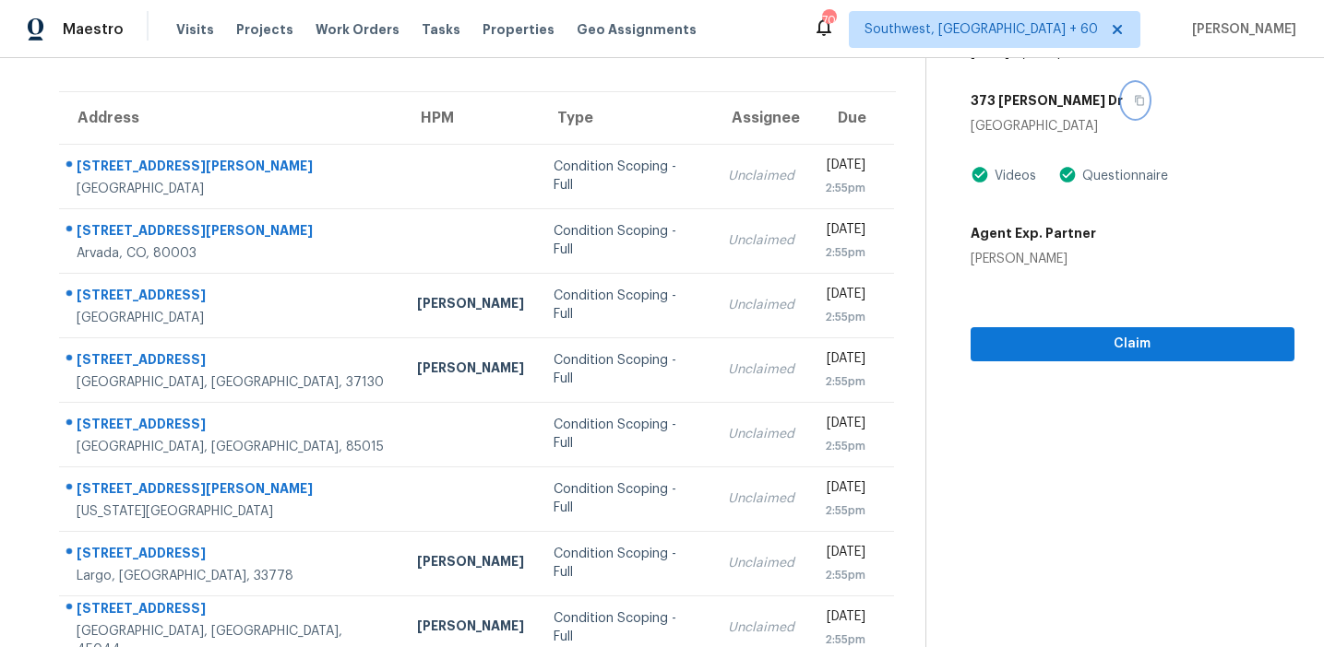
click at [1134, 103] on icon "button" at bounding box center [1139, 100] width 11 height 11
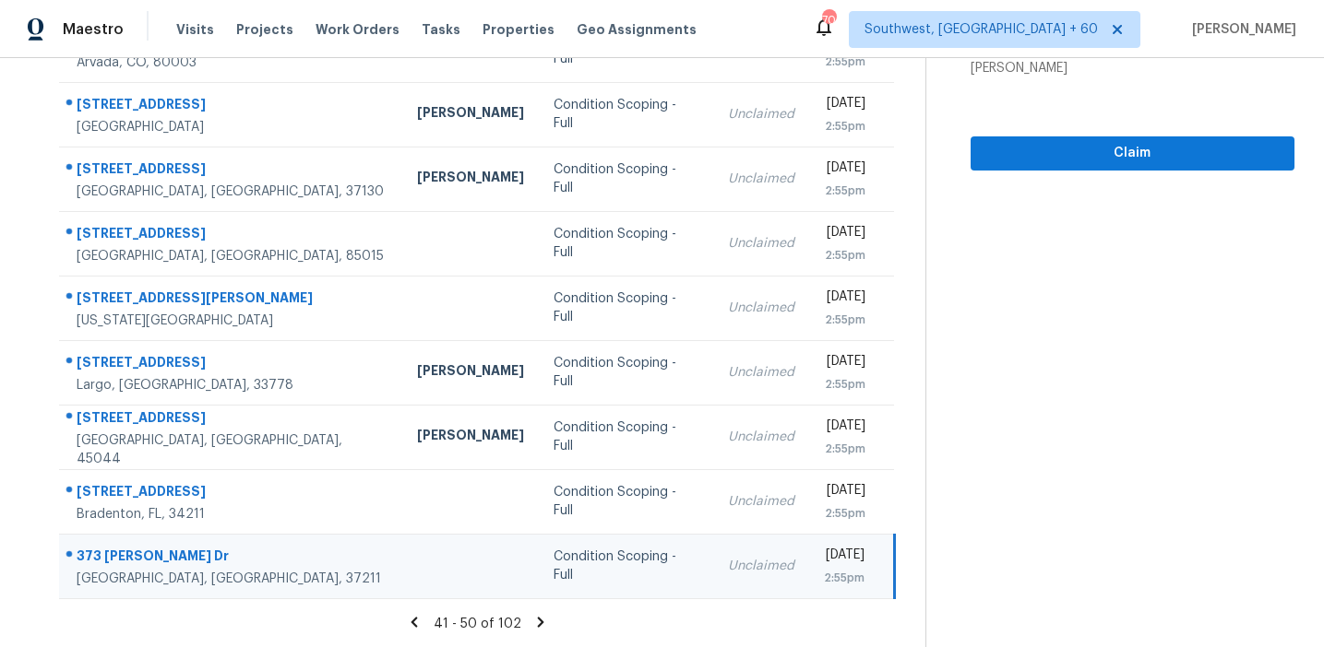
click at [539, 617] on icon at bounding box center [540, 622] width 17 height 17
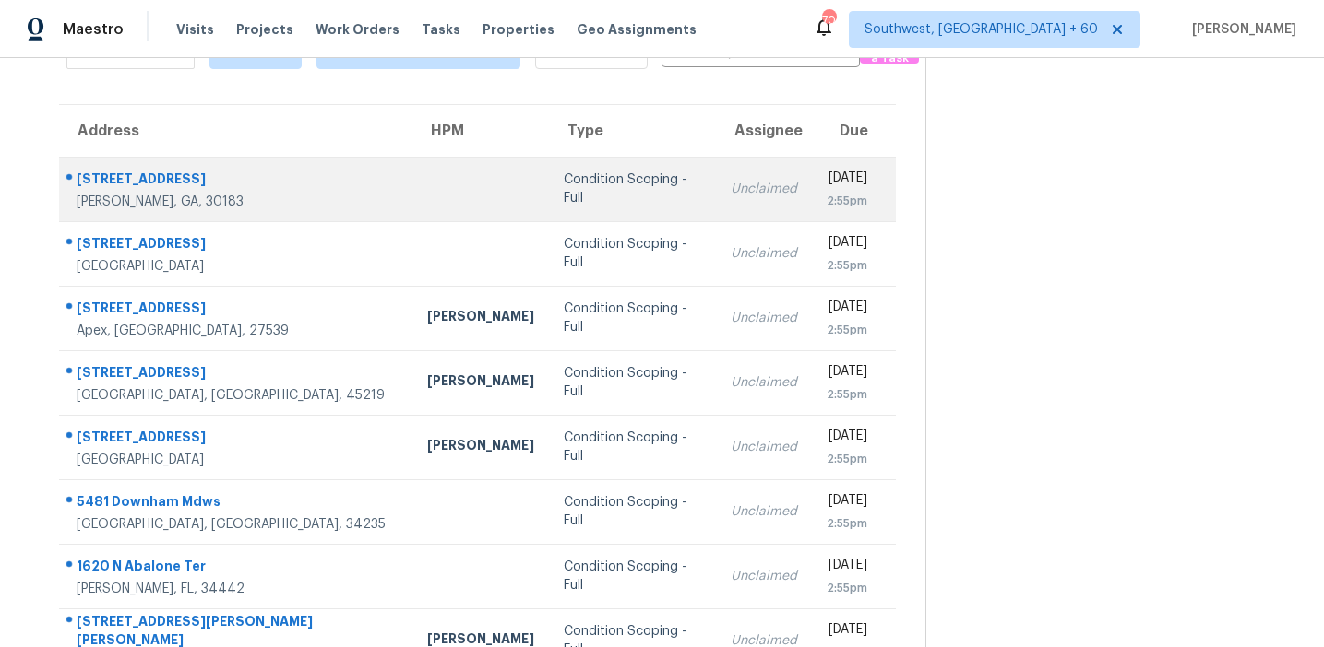
scroll to position [101, 0]
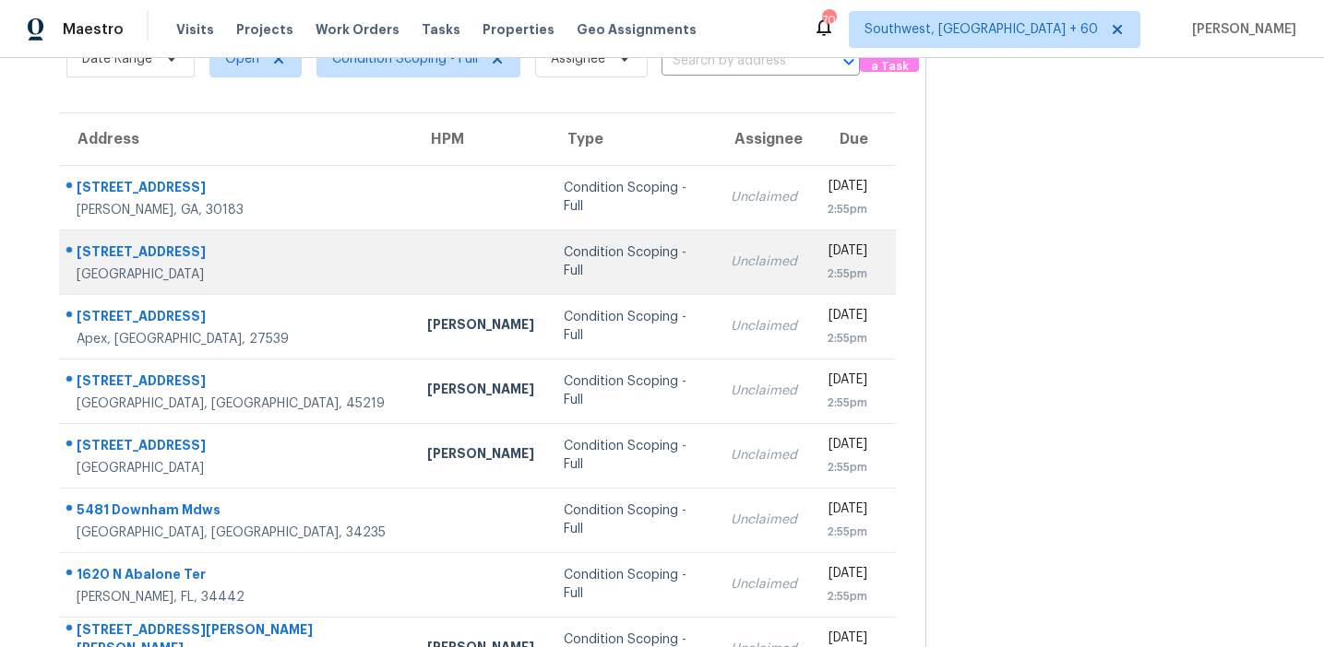
click at [564, 270] on div "Condition Scoping - Full" at bounding box center [632, 261] width 137 height 37
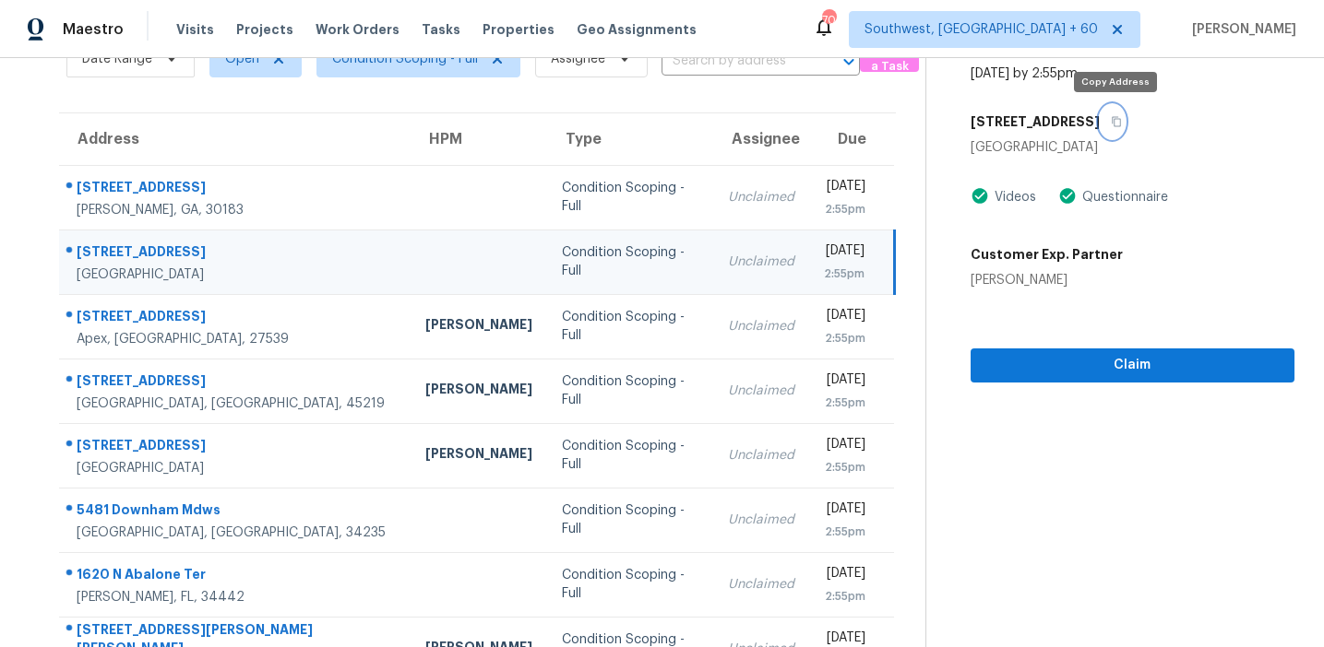
click at [1115, 120] on icon "button" at bounding box center [1115, 121] width 11 height 11
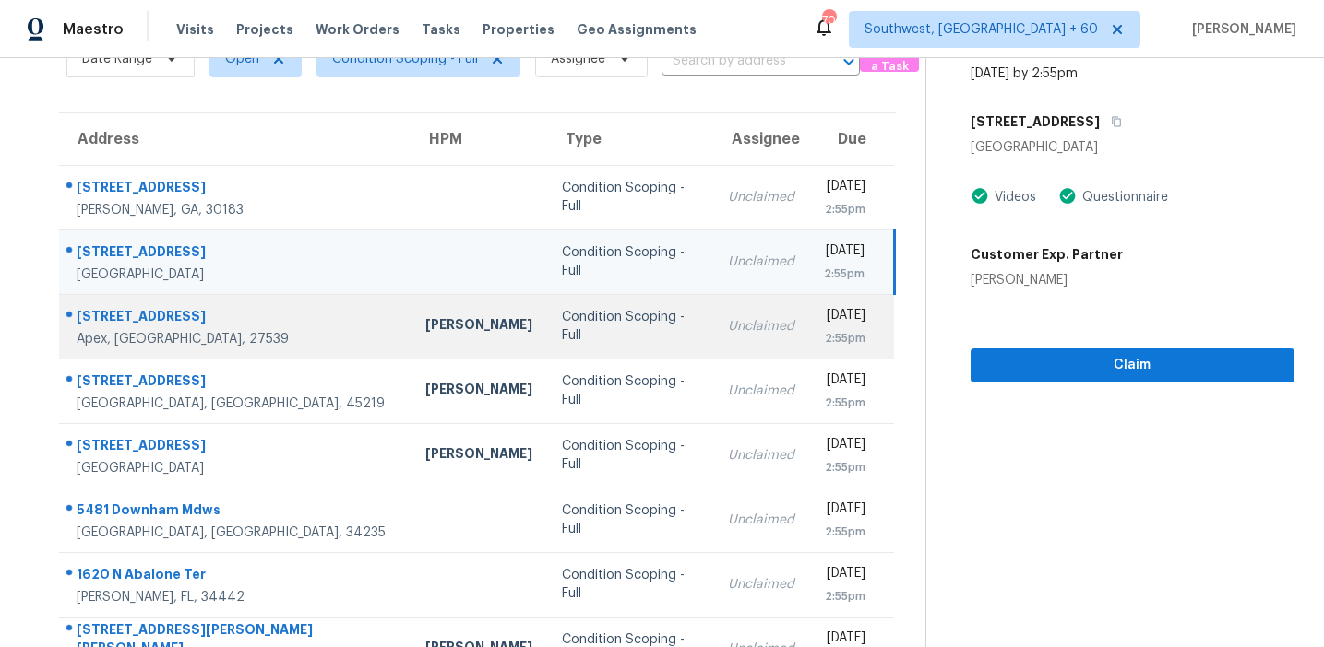
click at [410, 335] on td "Wayne Putnam" at bounding box center [478, 326] width 137 height 65
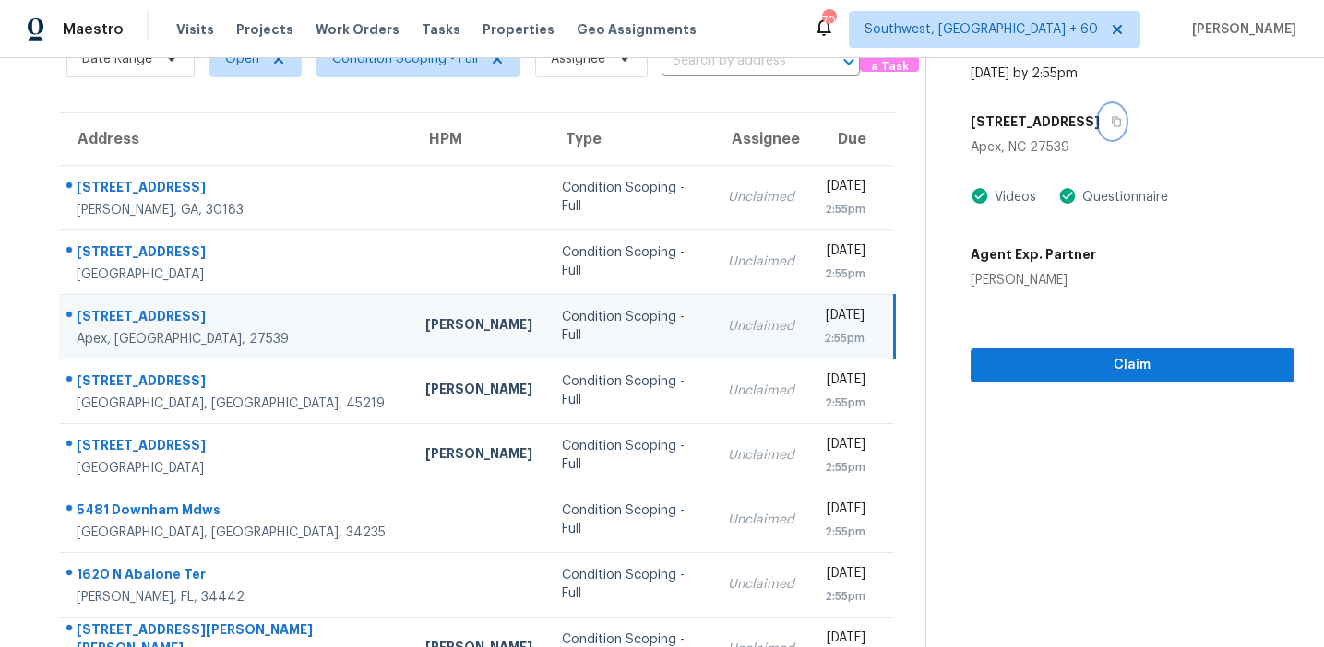
click at [1117, 121] on icon "button" at bounding box center [1115, 121] width 11 height 11
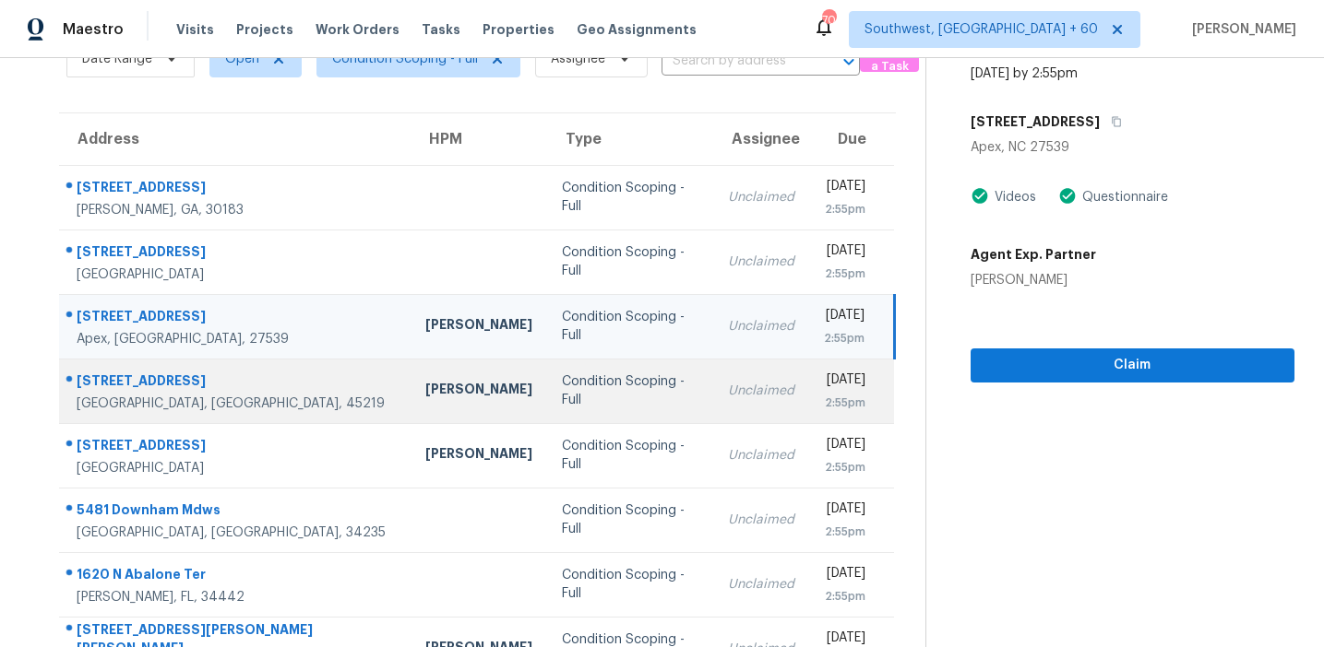
click at [410, 402] on td "Caleb McBride" at bounding box center [478, 391] width 137 height 65
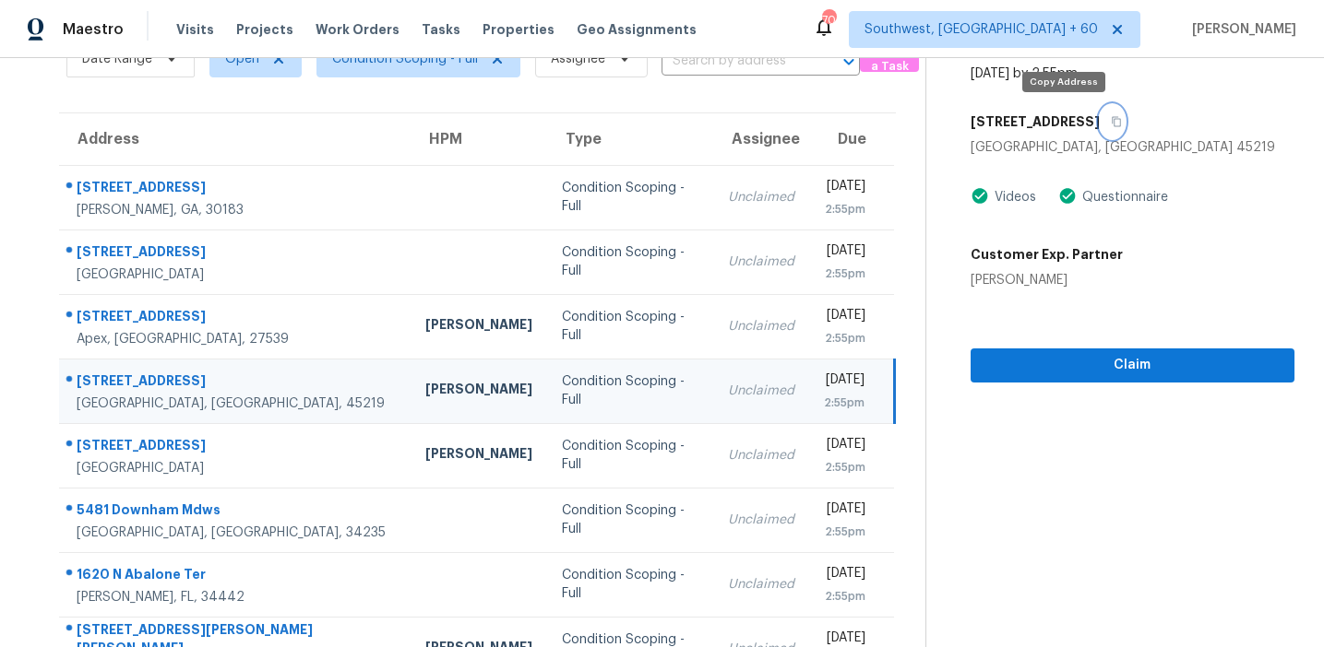
click at [1099, 113] on button "button" at bounding box center [1111, 121] width 25 height 33
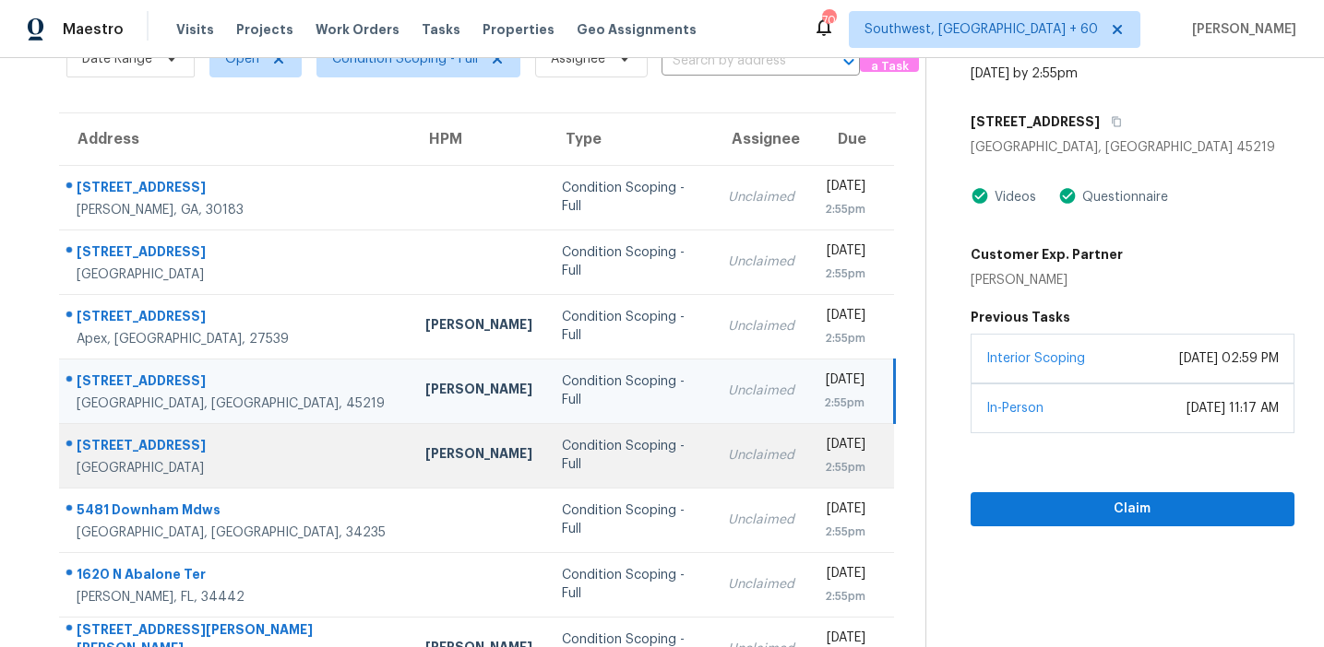
click at [562, 456] on div "Condition Scoping - Full" at bounding box center [630, 455] width 137 height 37
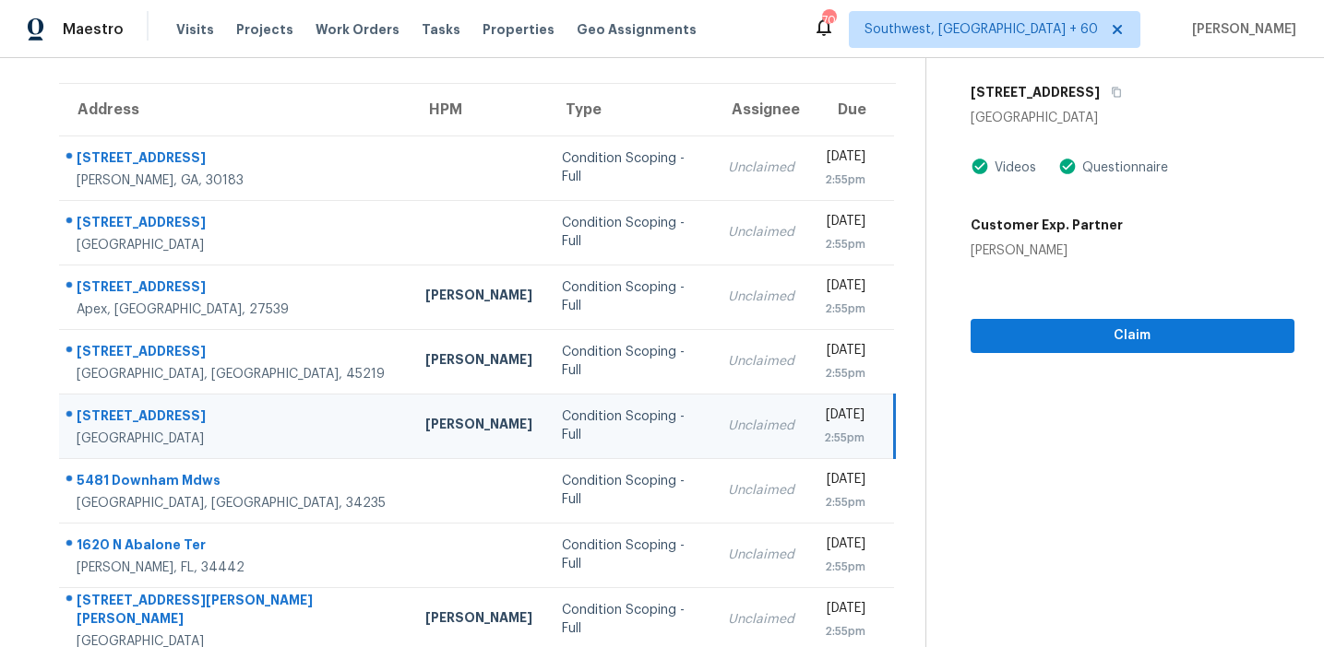
scroll to position [100, 0]
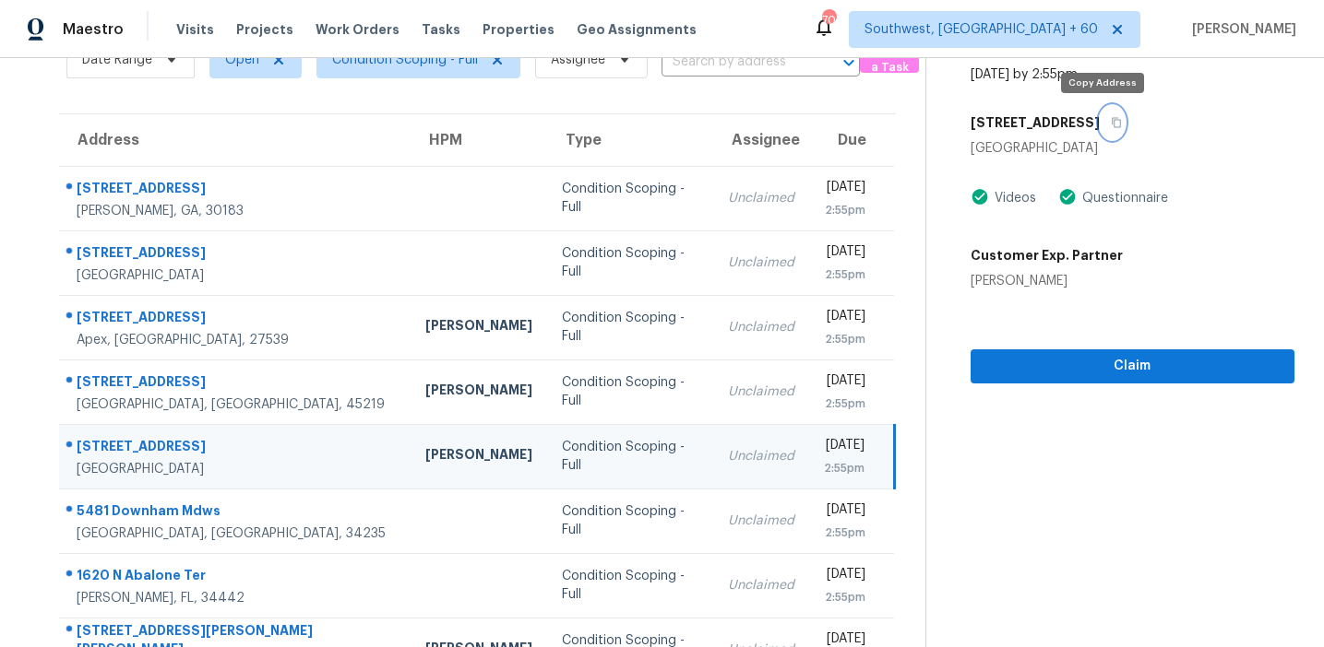
click at [1110, 121] on icon "button" at bounding box center [1115, 122] width 11 height 11
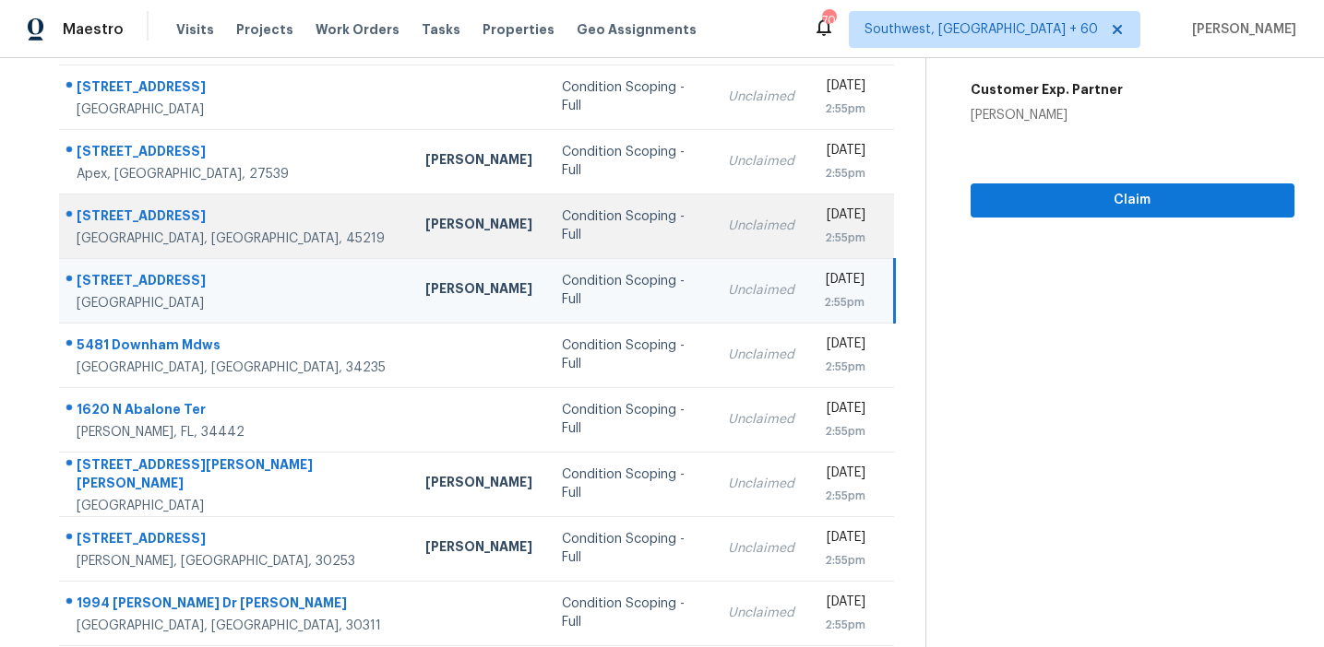
scroll to position [313, 0]
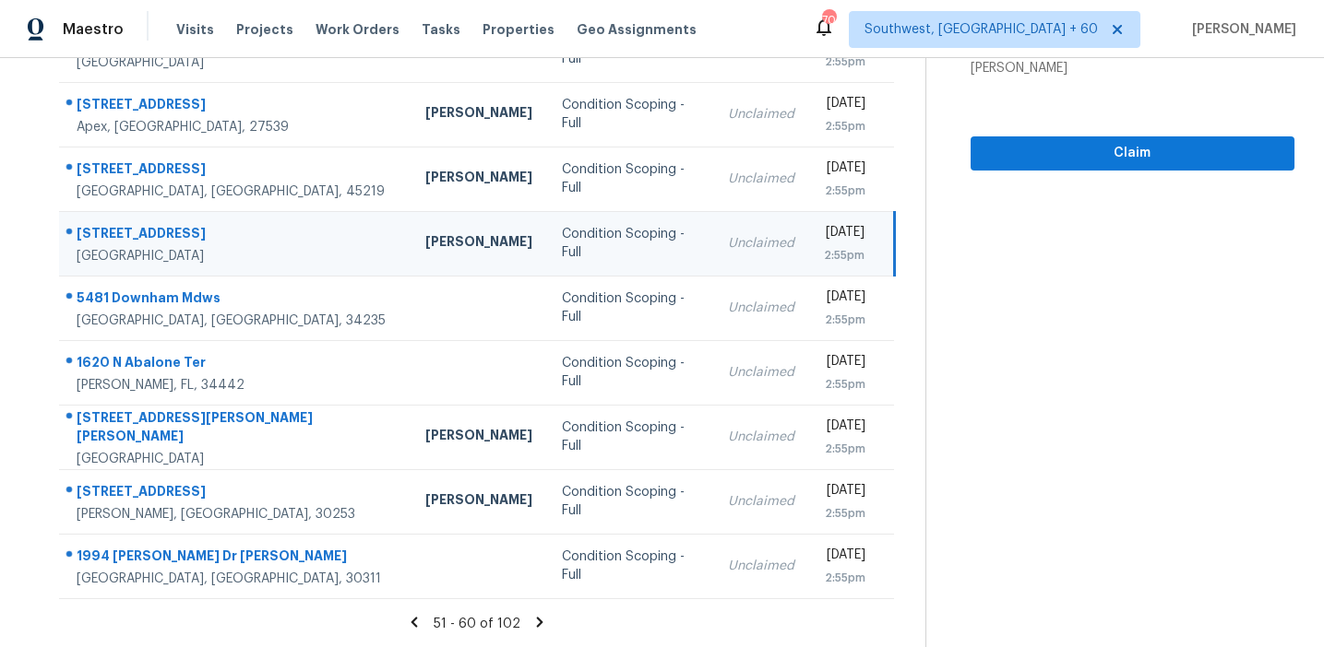
click at [538, 620] on icon at bounding box center [540, 622] width 6 height 10
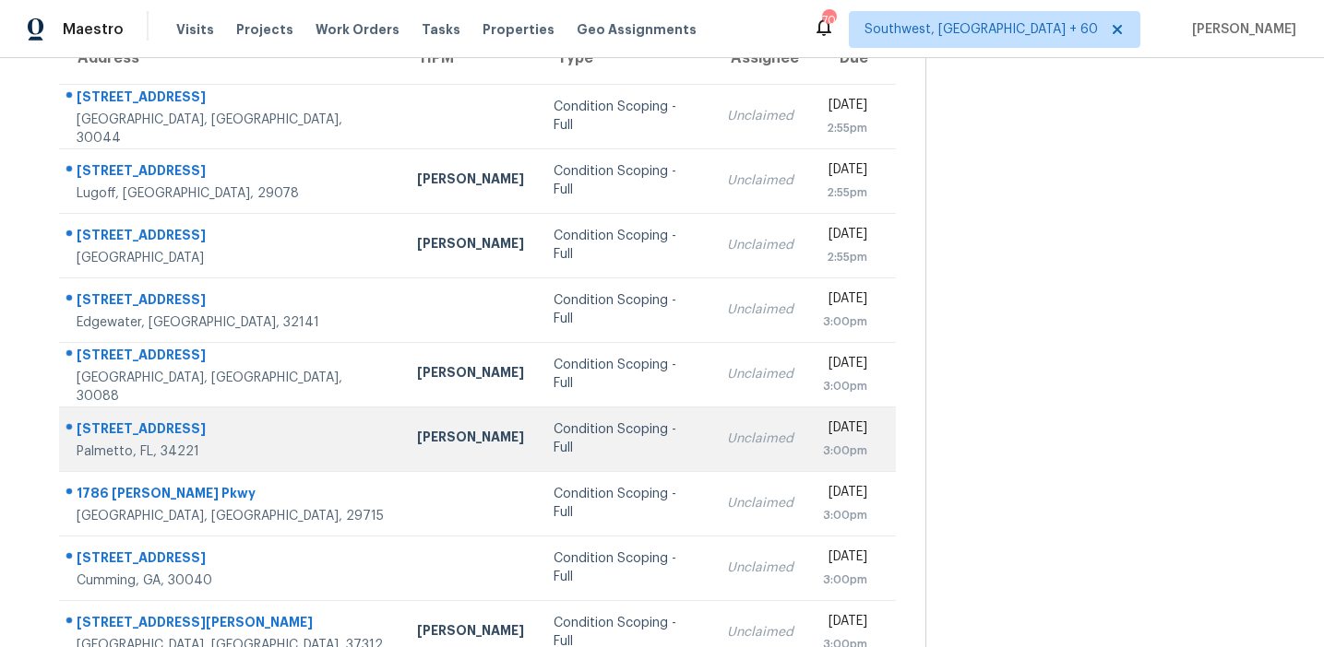
scroll to position [163, 0]
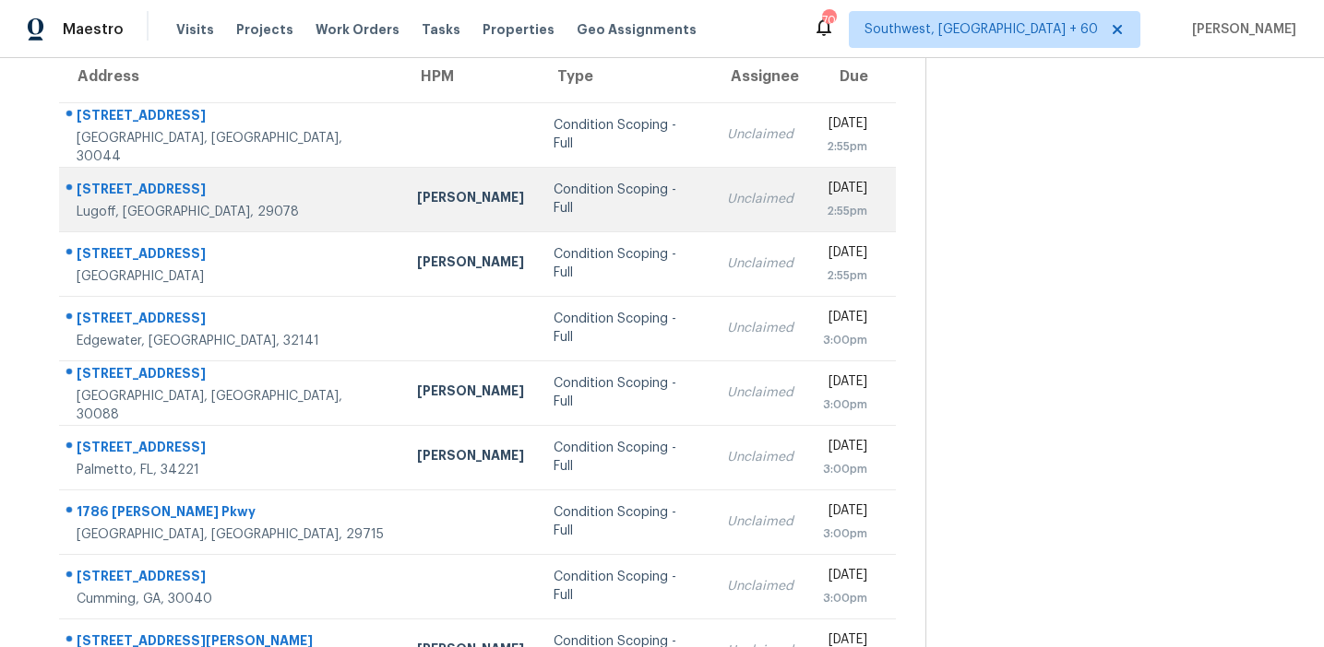
click at [611, 191] on td "Condition Scoping - Full" at bounding box center [625, 199] width 173 height 65
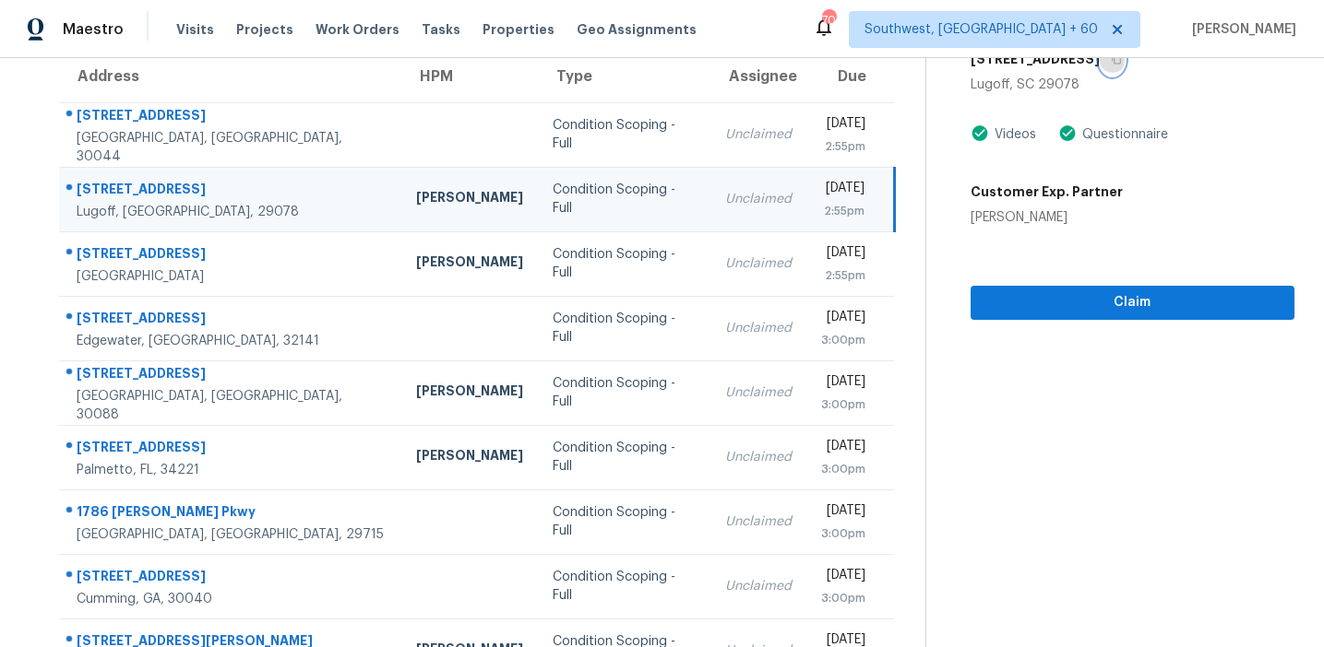
click at [1121, 61] on icon "button" at bounding box center [1115, 58] width 11 height 11
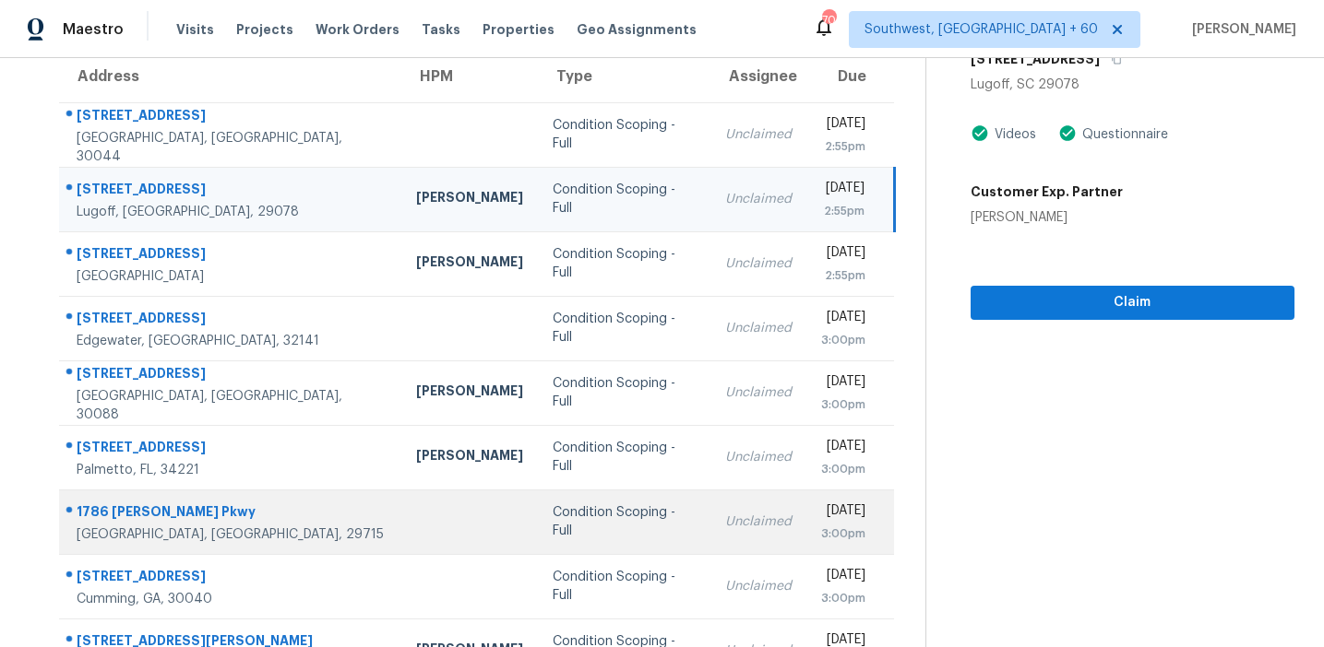
click at [406, 512] on td at bounding box center [469, 522] width 137 height 65
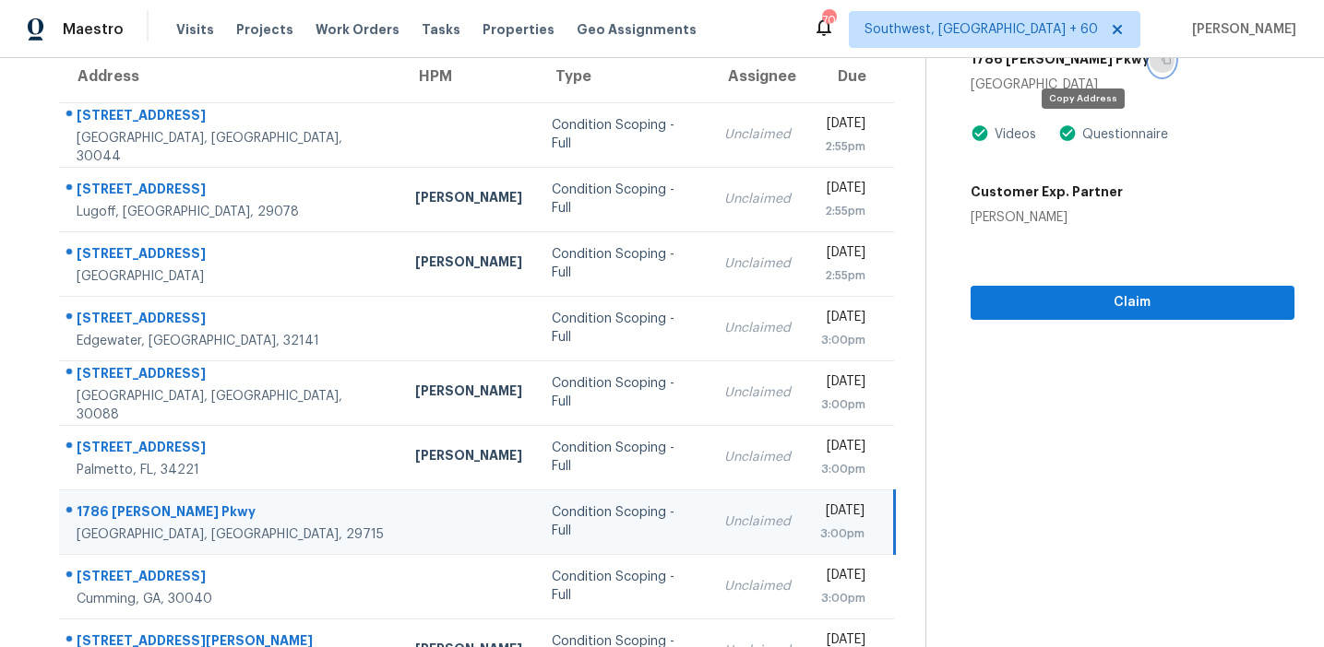
click at [1160, 61] on icon "button" at bounding box center [1165, 58] width 11 height 11
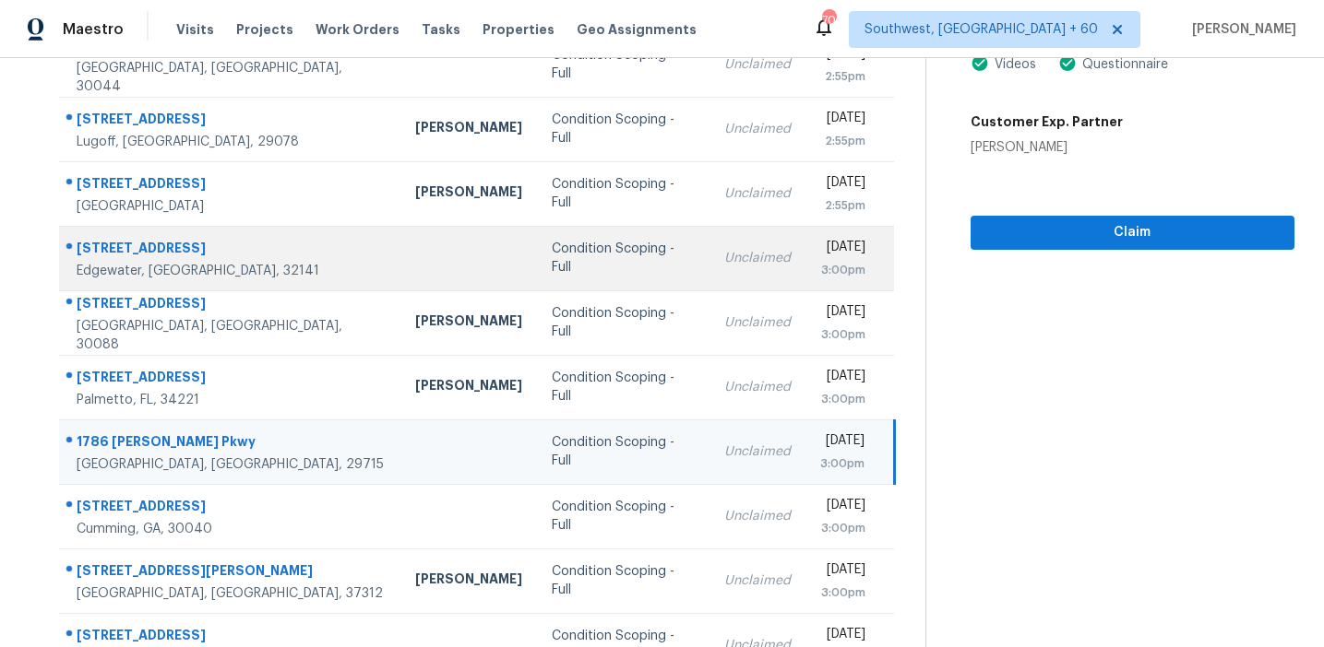
scroll to position [313, 0]
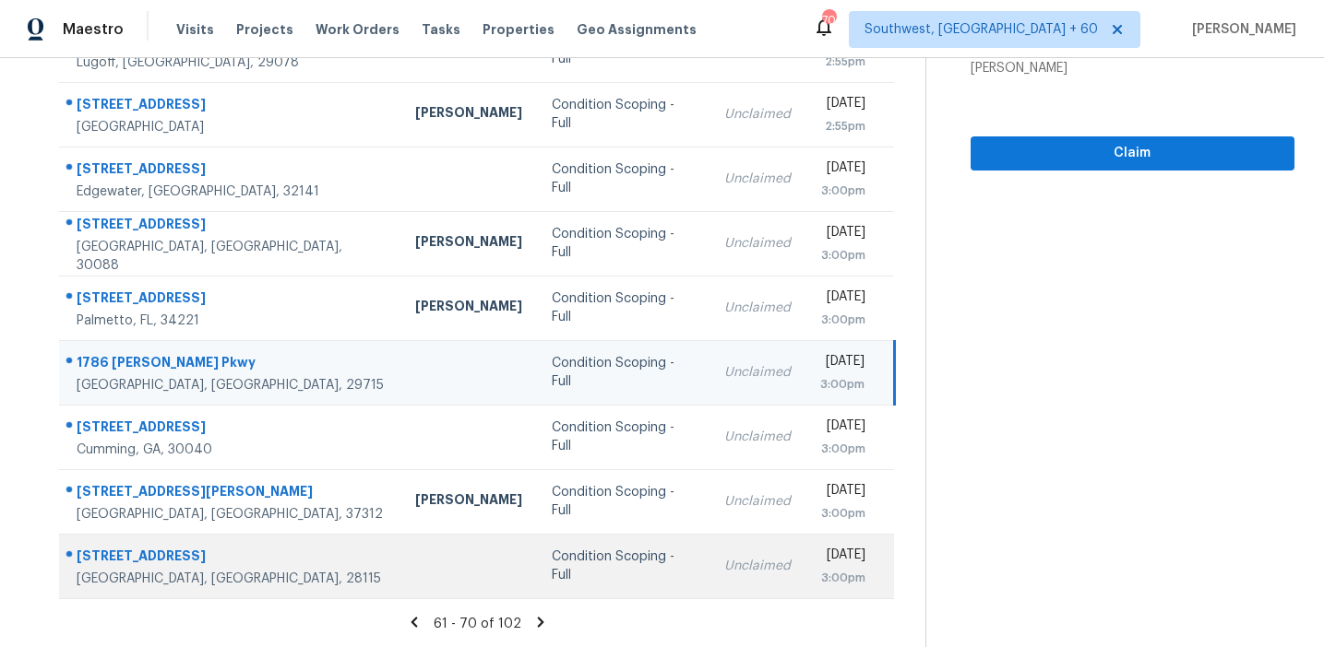
click at [552, 558] on div "Condition Scoping - Full" at bounding box center [623, 566] width 143 height 37
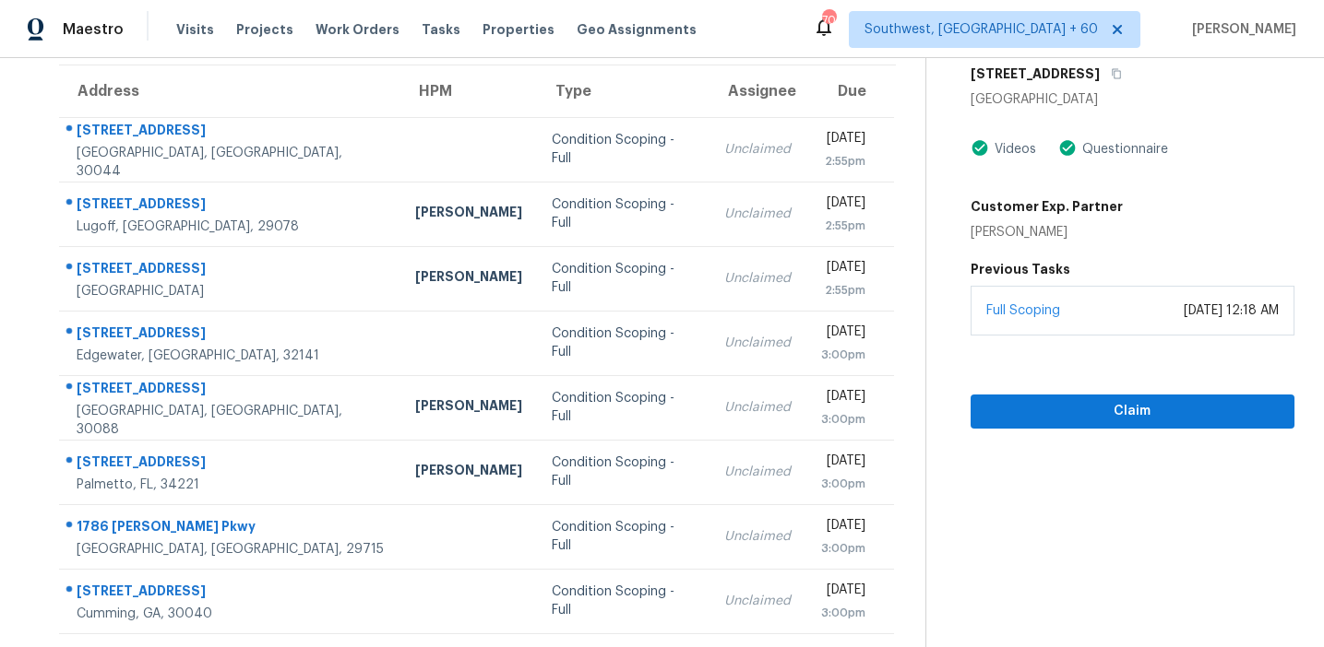
scroll to position [140, 0]
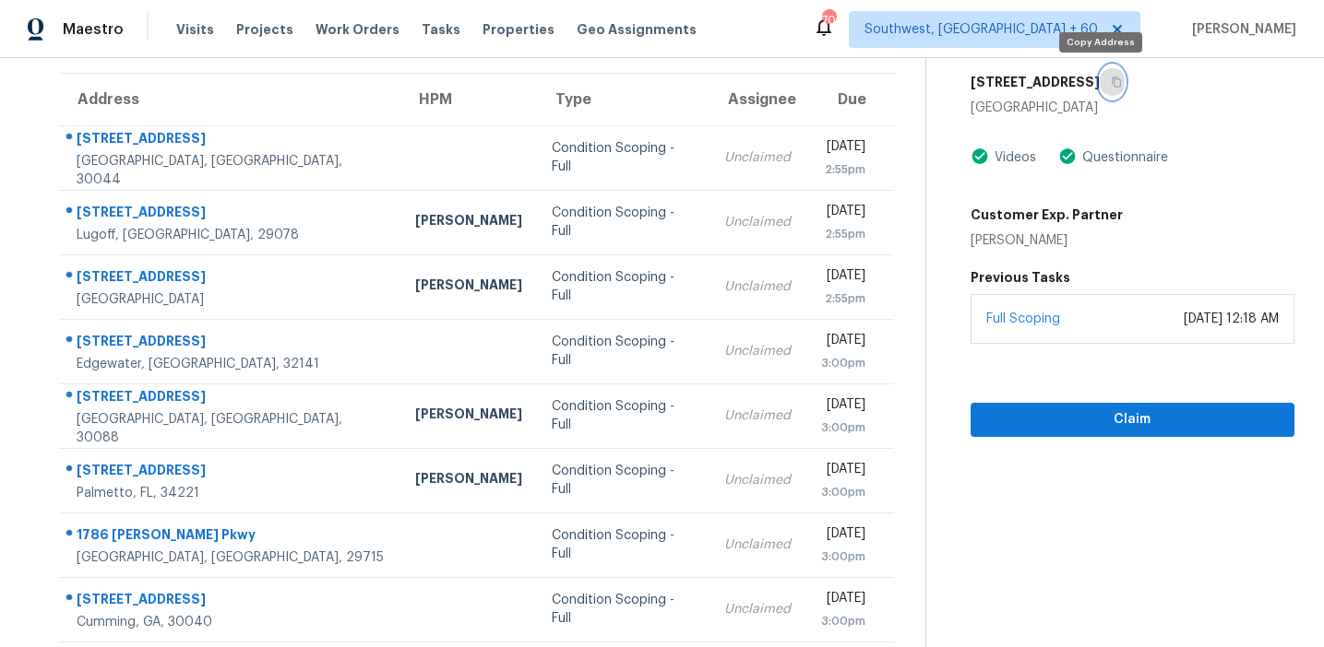
click at [1104, 87] on button "button" at bounding box center [1111, 81] width 25 height 33
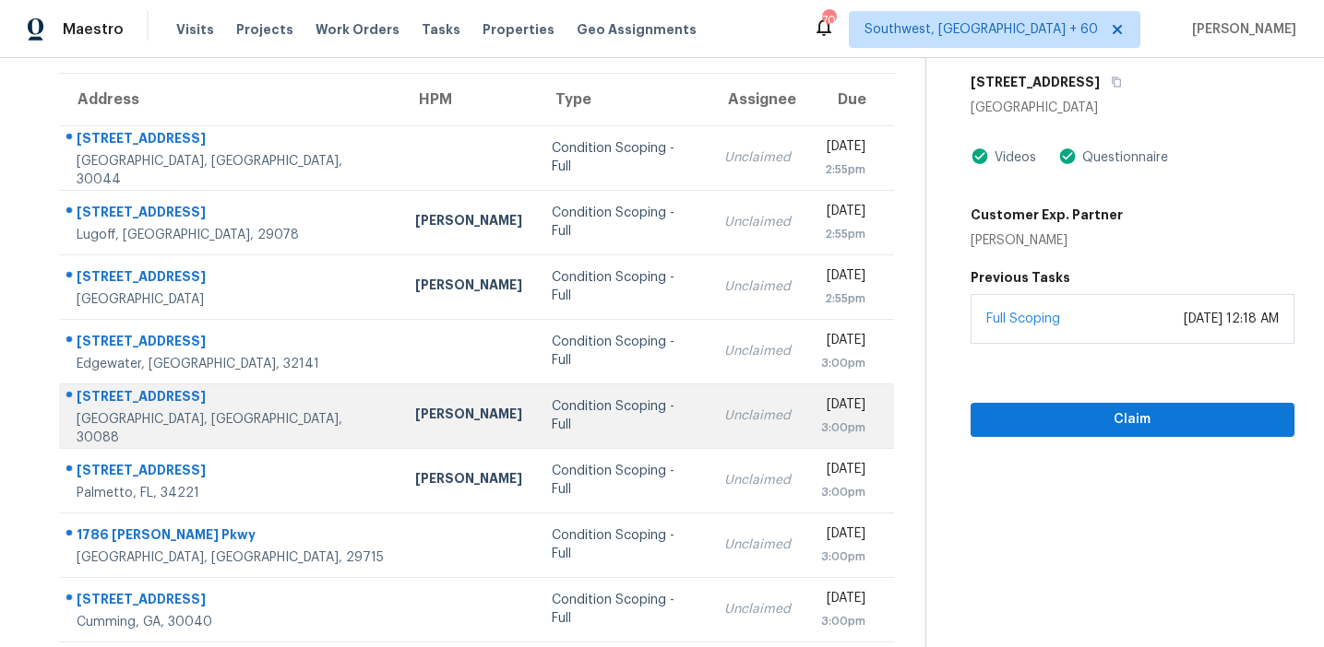
click at [563, 410] on div "Condition Scoping - Full" at bounding box center [623, 416] width 143 height 37
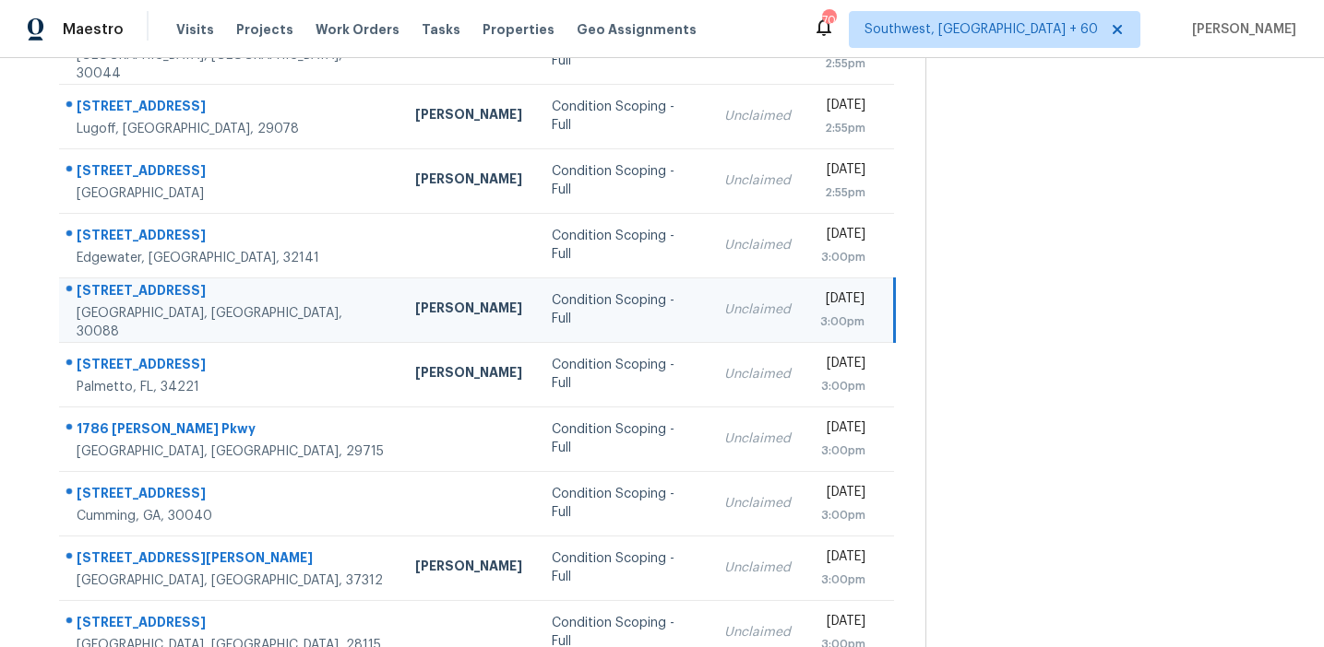
scroll to position [313, 0]
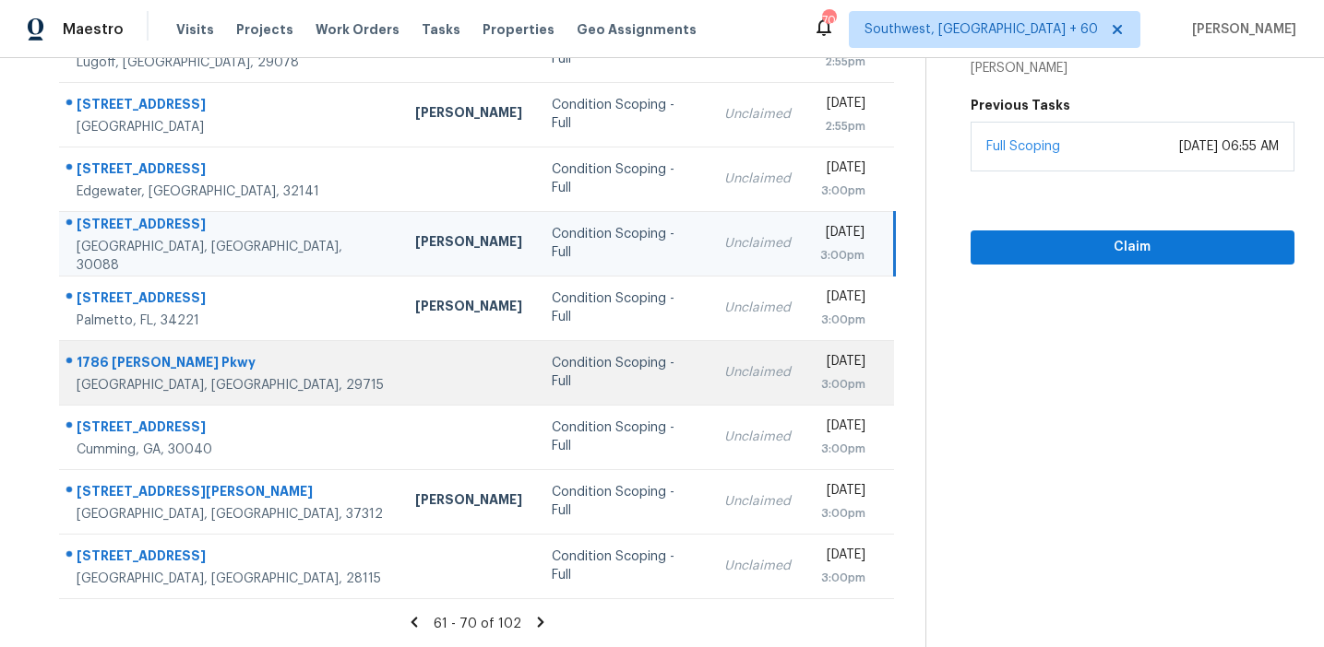
click at [567, 369] on div "Condition Scoping - Full" at bounding box center [623, 372] width 143 height 37
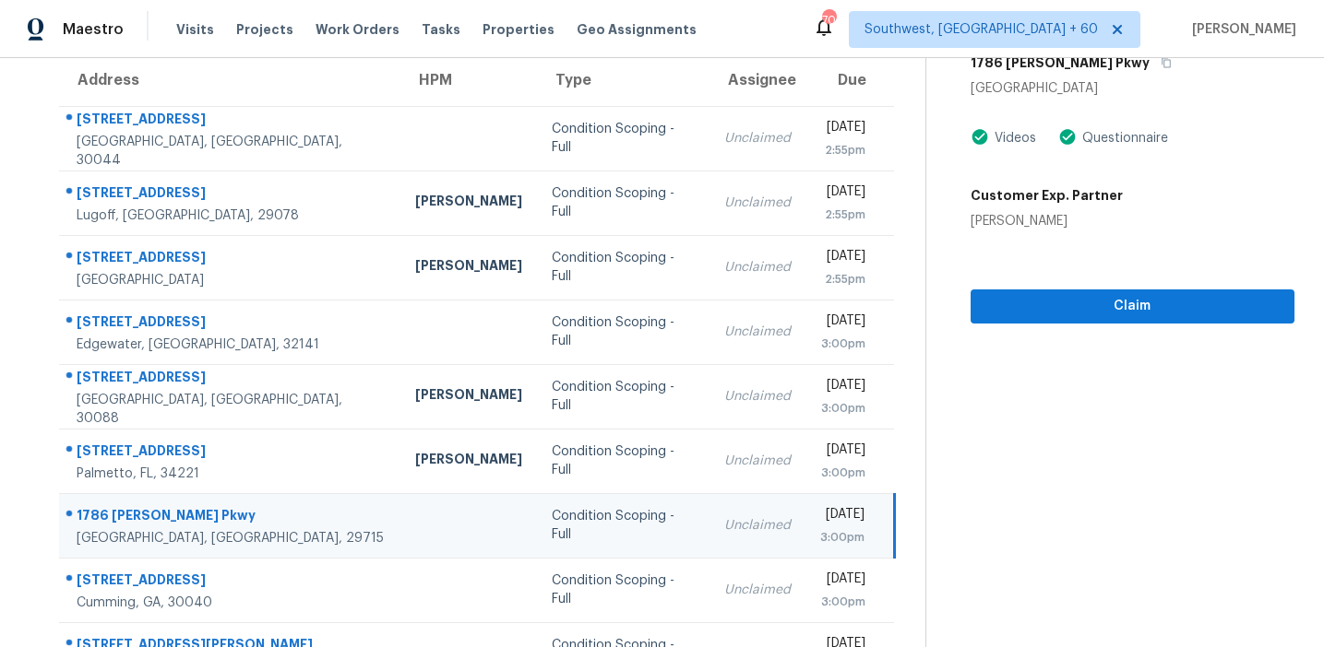
scroll to position [109, 0]
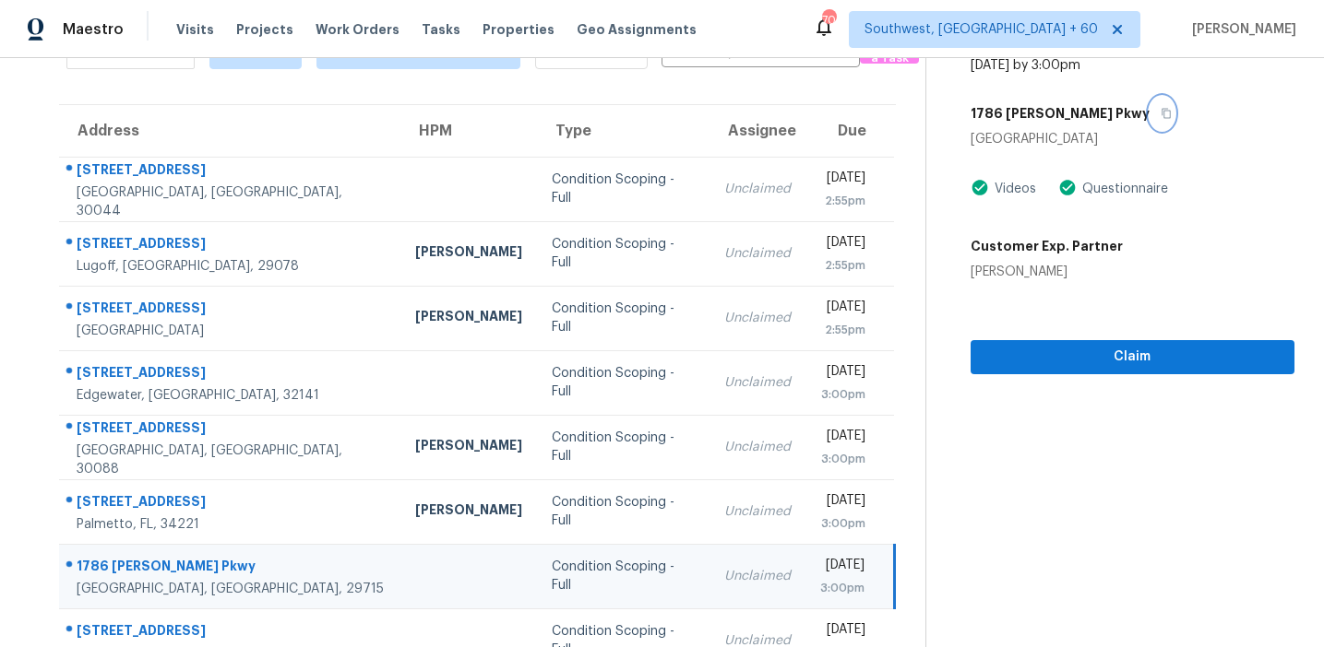
click at [1160, 115] on icon "button" at bounding box center [1165, 113] width 11 height 11
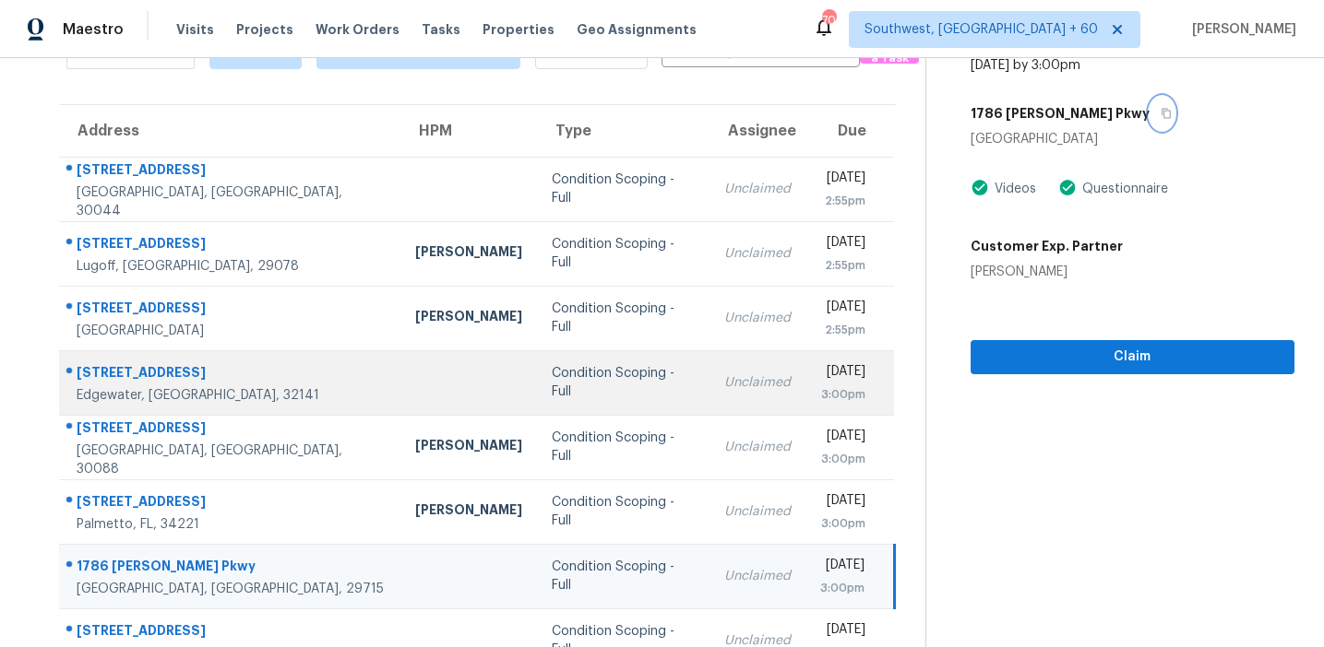
scroll to position [313, 0]
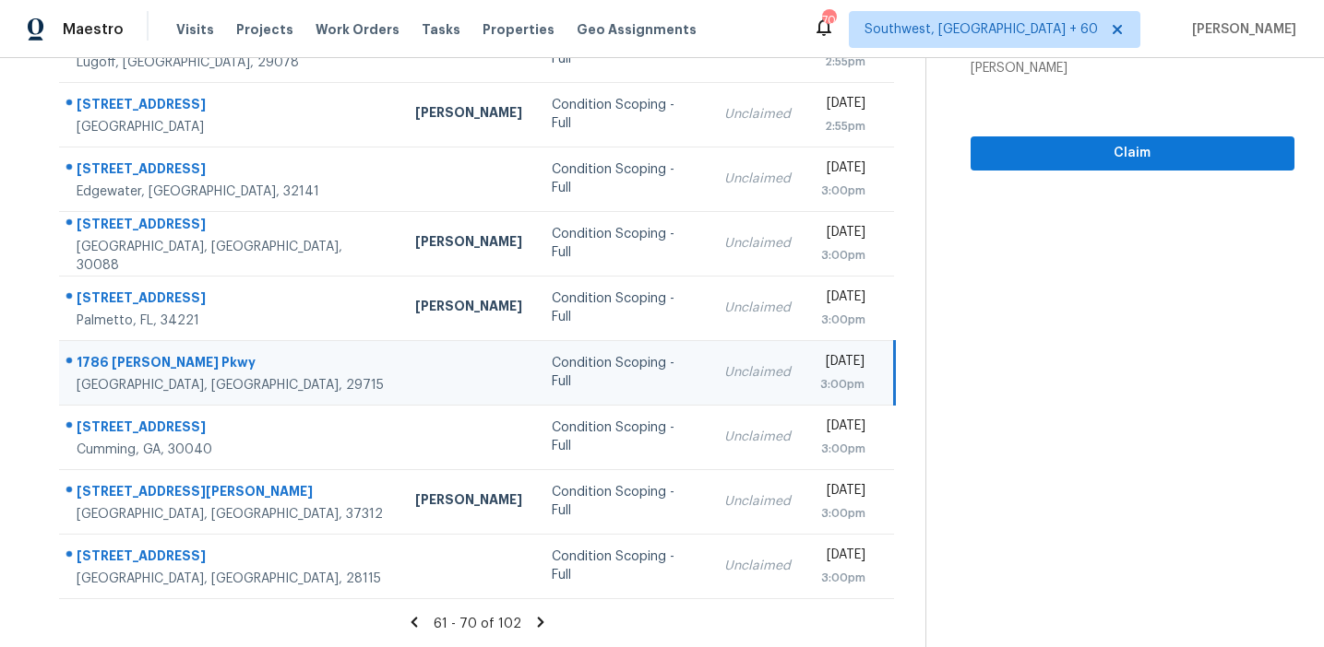
click at [532, 616] on icon at bounding box center [540, 622] width 17 height 17
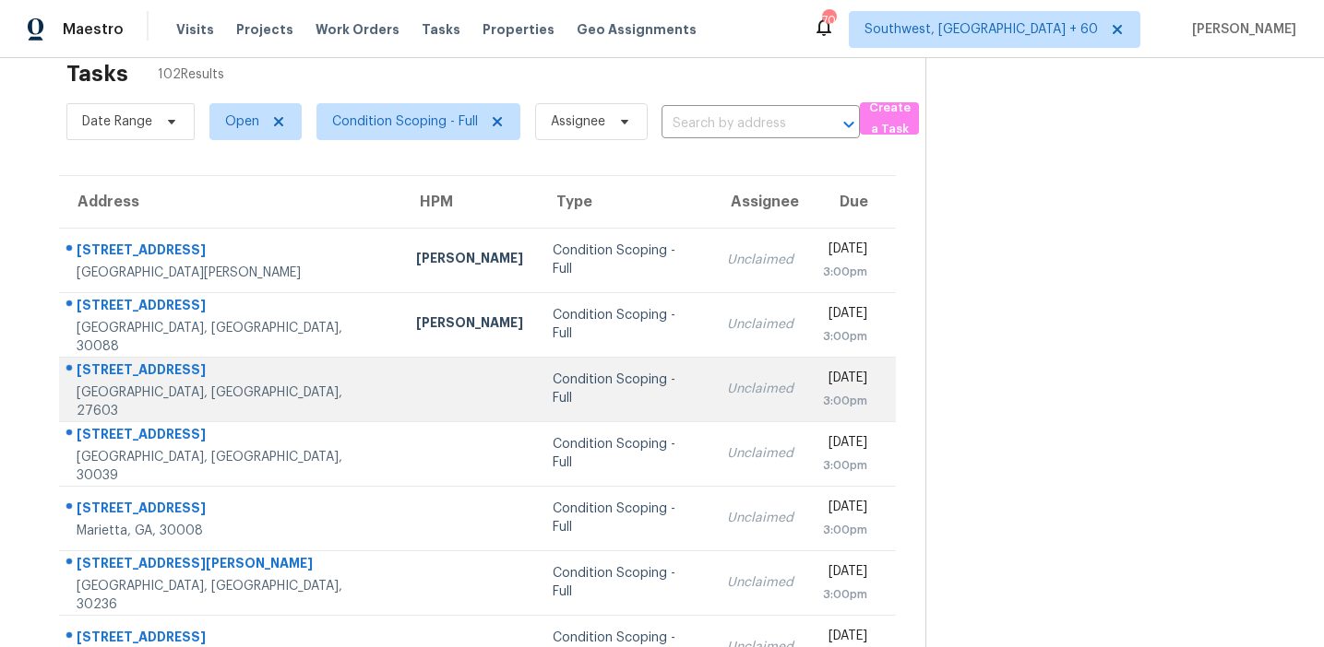
scroll to position [40, 0]
click at [538, 369] on td "Condition Scoping - Full" at bounding box center [625, 387] width 174 height 65
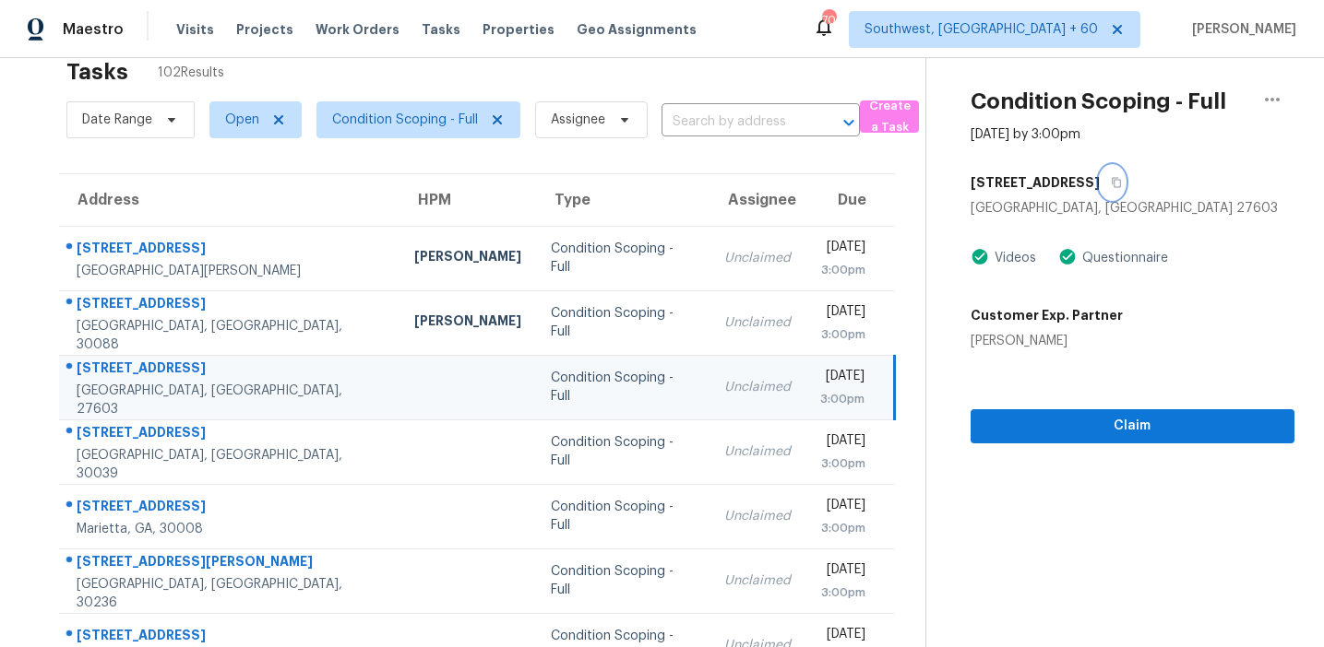
click at [1110, 182] on icon "button" at bounding box center [1115, 182] width 11 height 11
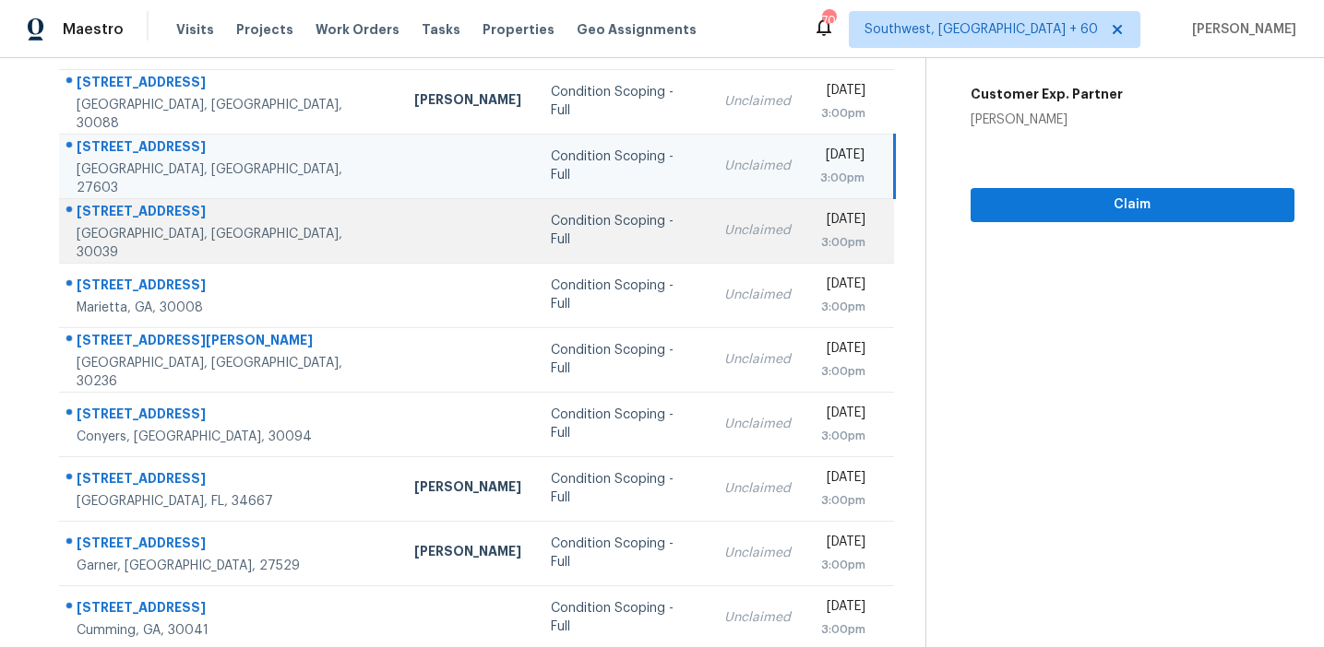
scroll to position [313, 0]
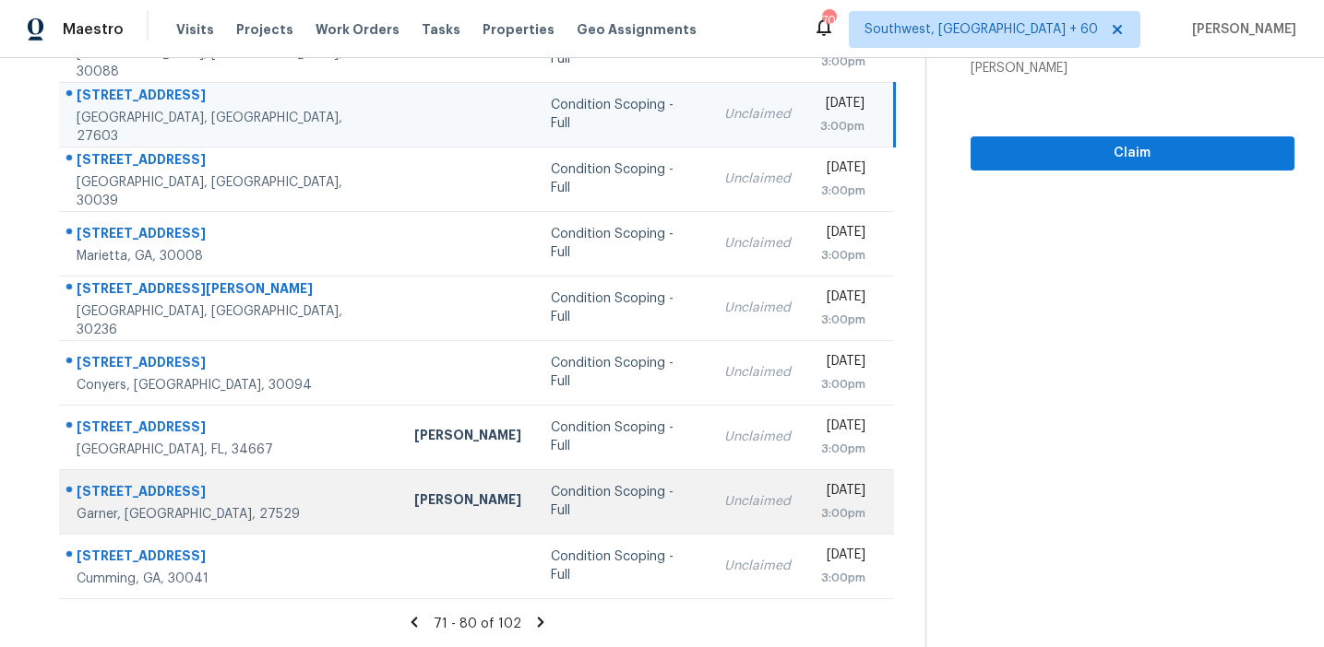
click at [551, 497] on div "Condition Scoping - Full" at bounding box center [623, 501] width 144 height 37
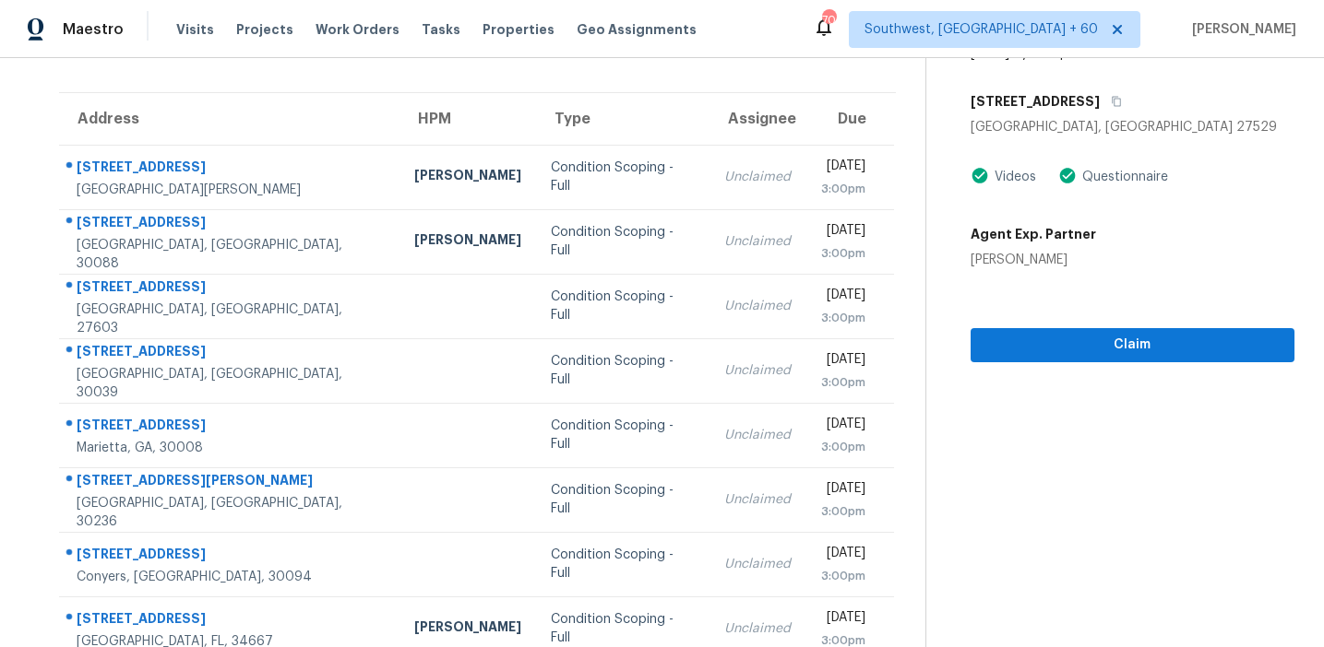
scroll to position [105, 0]
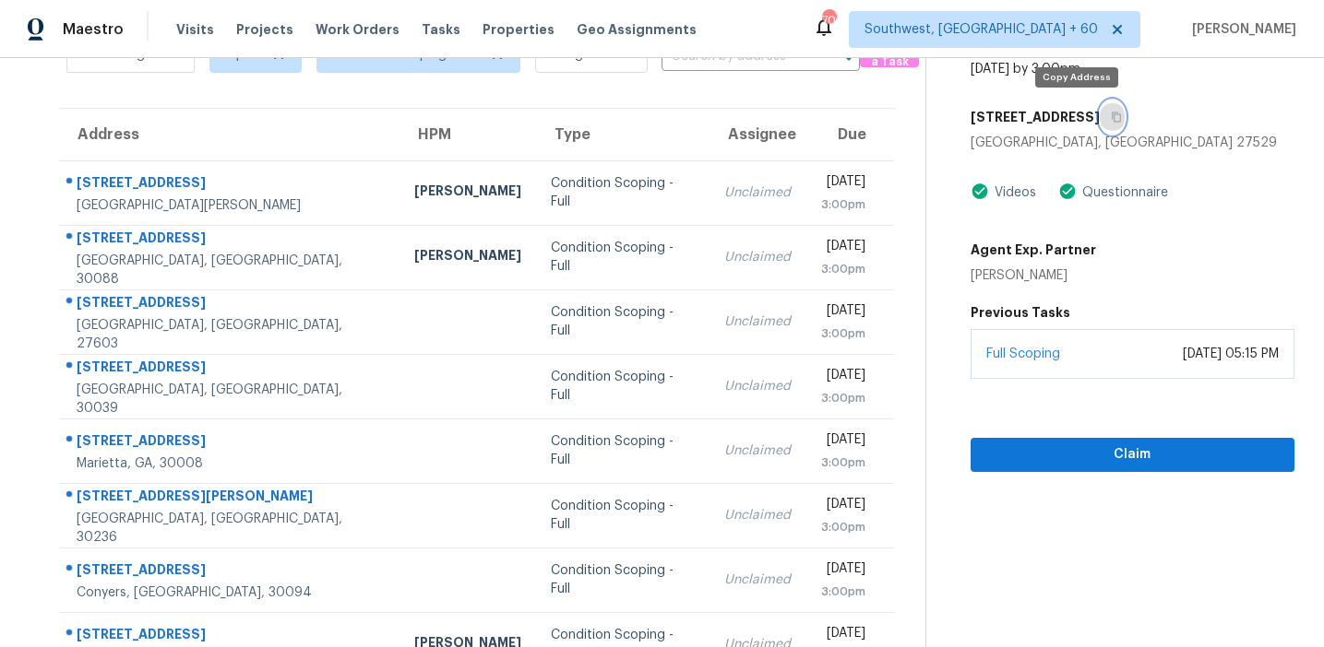
click at [1110, 119] on icon "button" at bounding box center [1115, 117] width 11 height 11
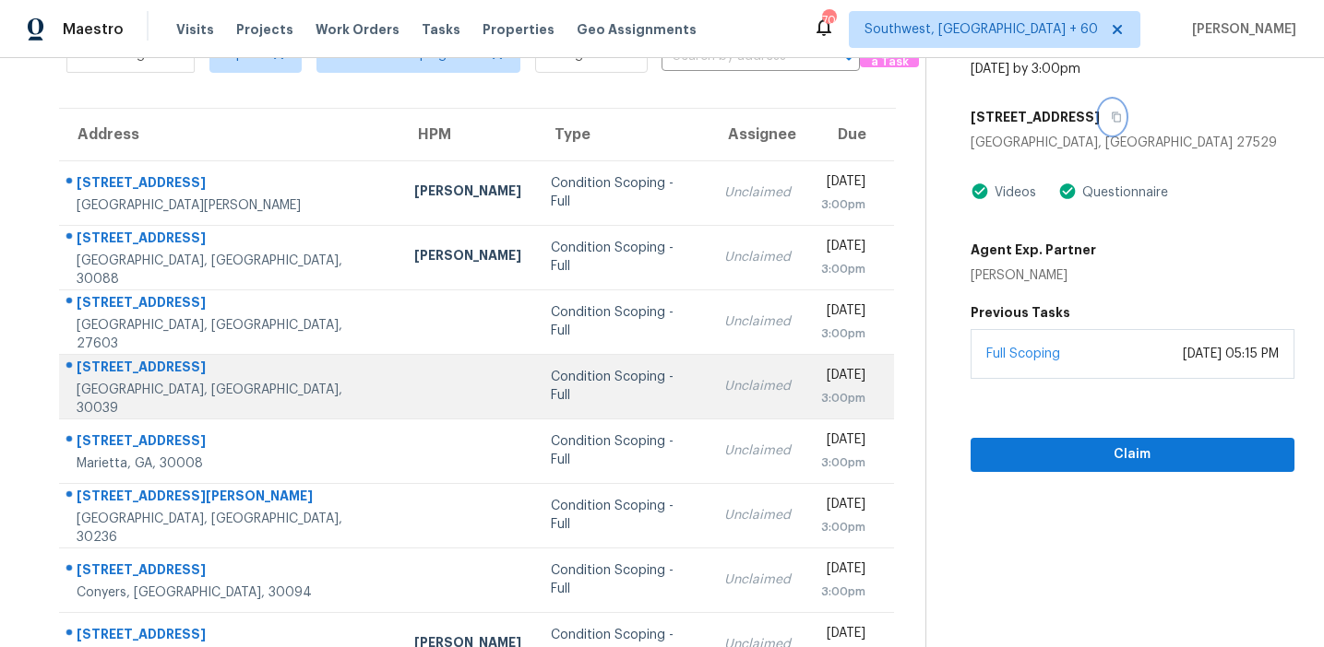
scroll to position [313, 0]
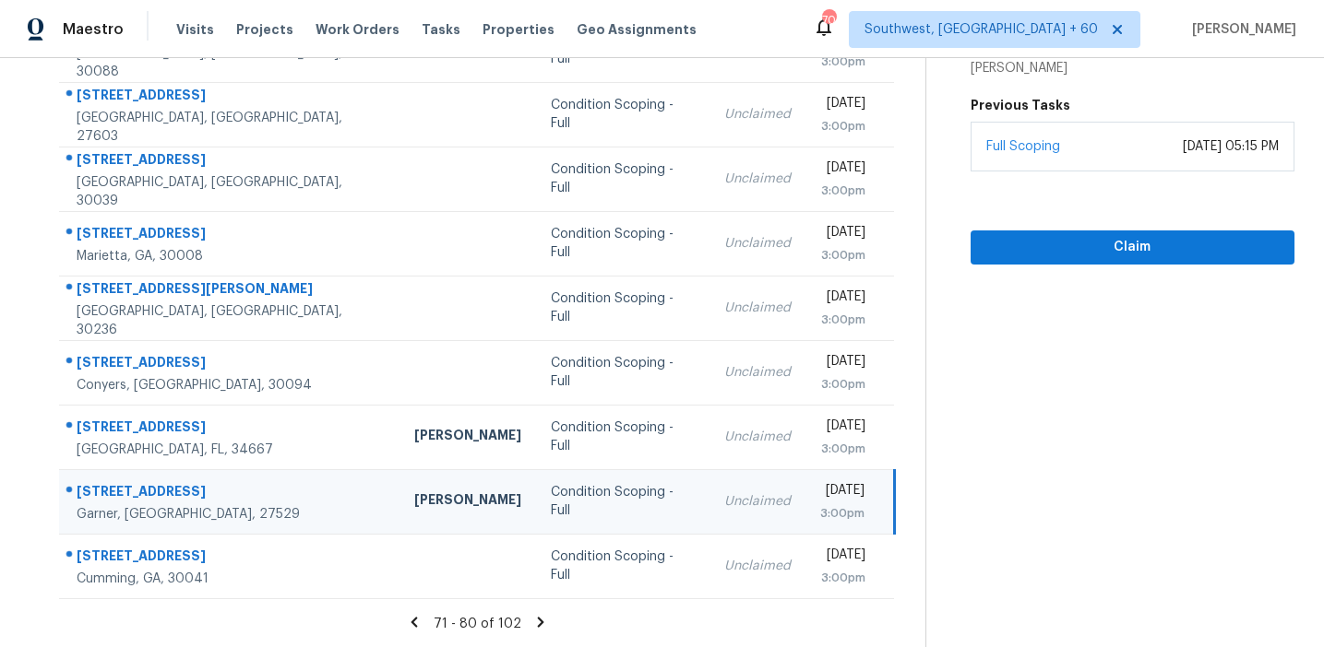
click at [538, 621] on icon at bounding box center [541, 622] width 6 height 10
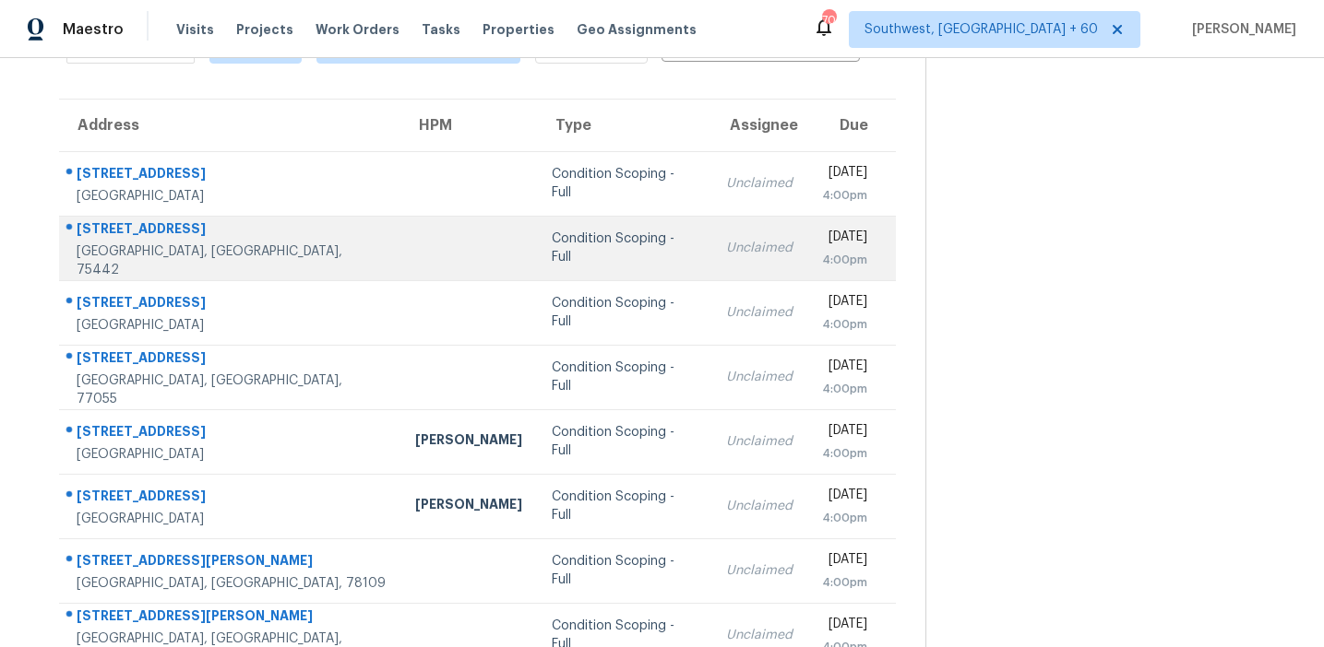
scroll to position [32, 0]
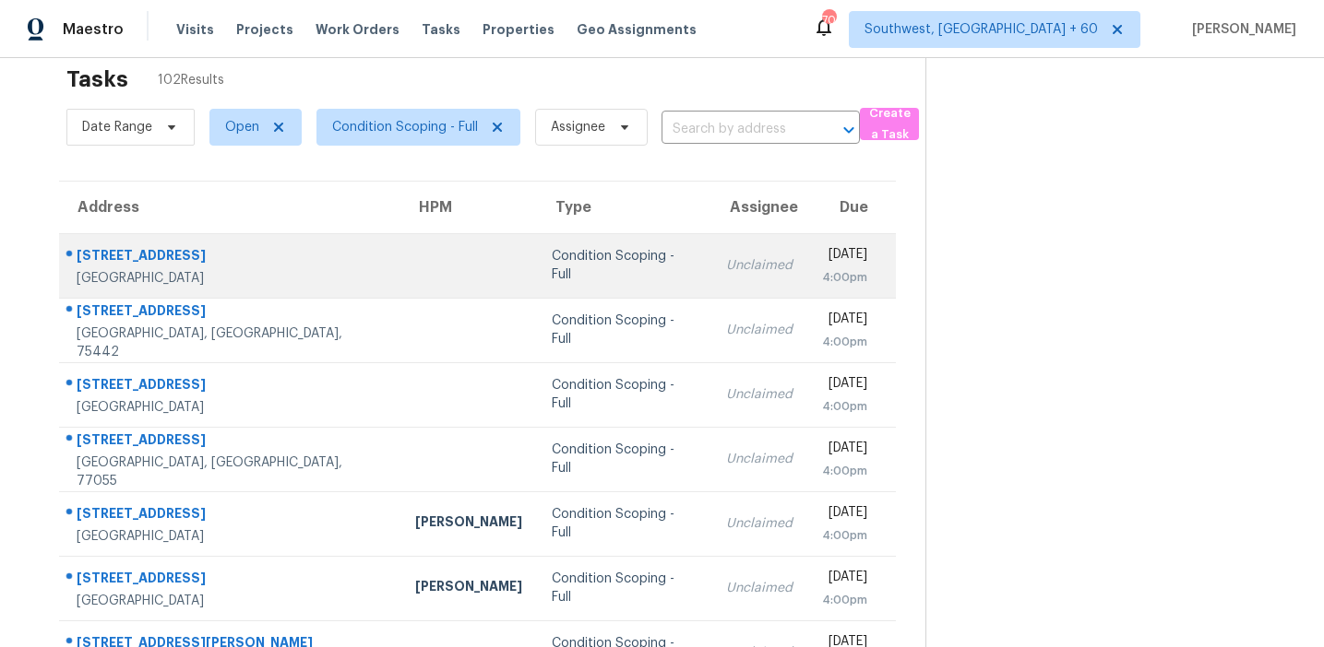
click at [552, 268] on div "Condition Scoping - Full" at bounding box center [624, 265] width 145 height 37
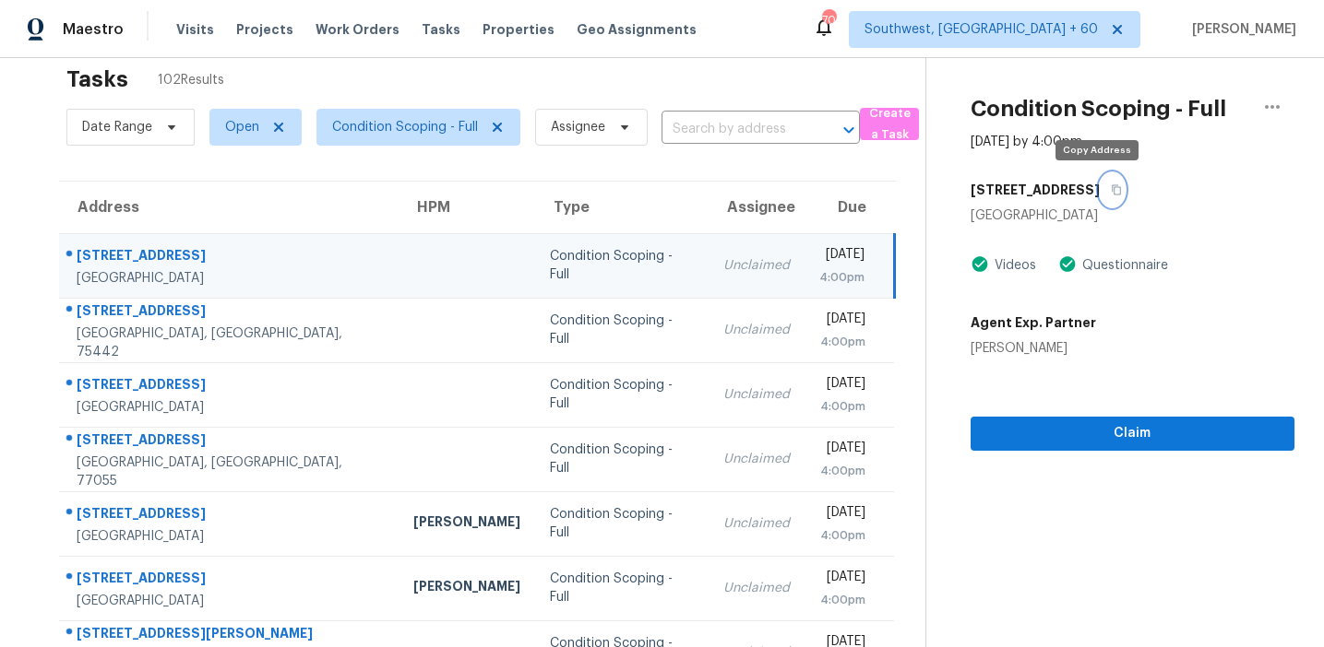
click at [1111, 190] on icon "button" at bounding box center [1115, 190] width 9 height 10
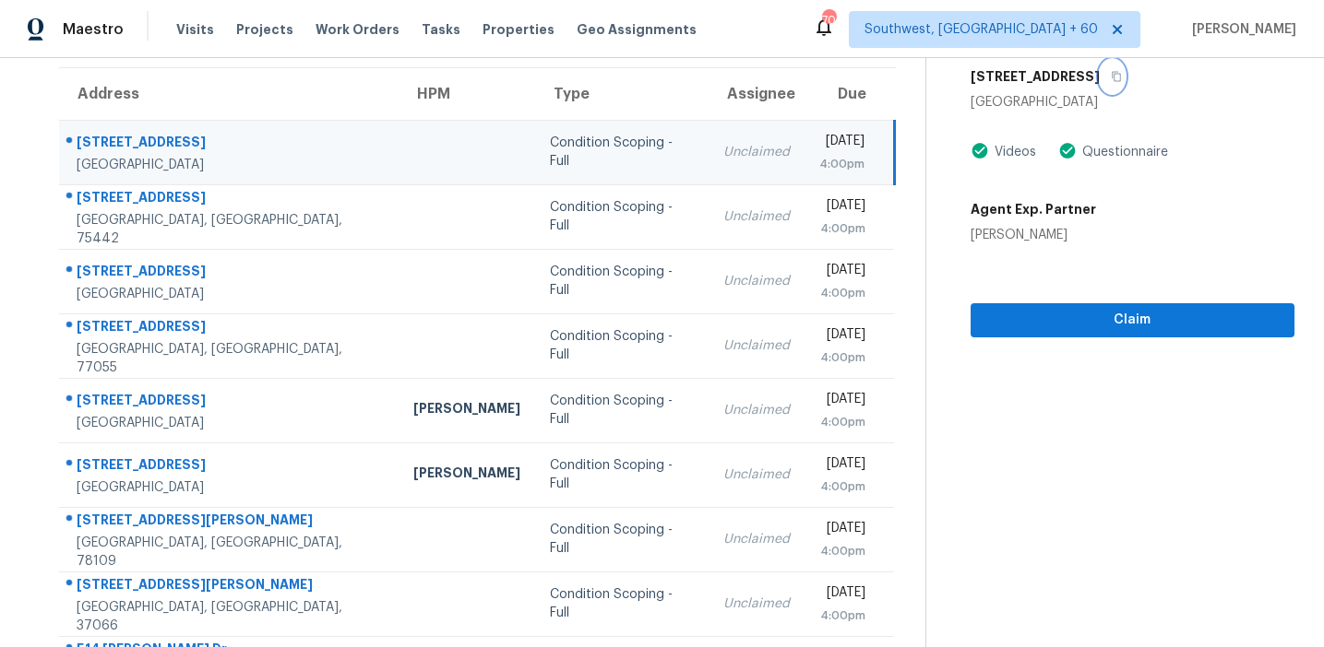
scroll to position [313, 0]
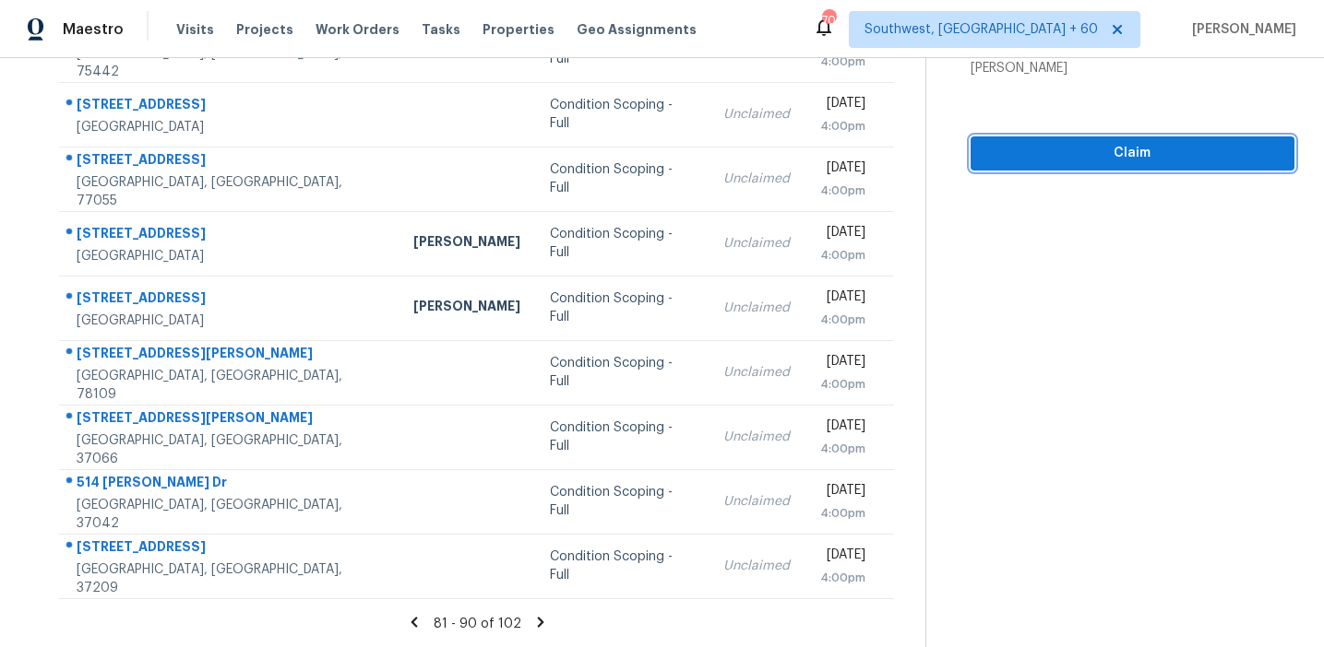
click at [1008, 155] on span "Claim" at bounding box center [1132, 153] width 294 height 23
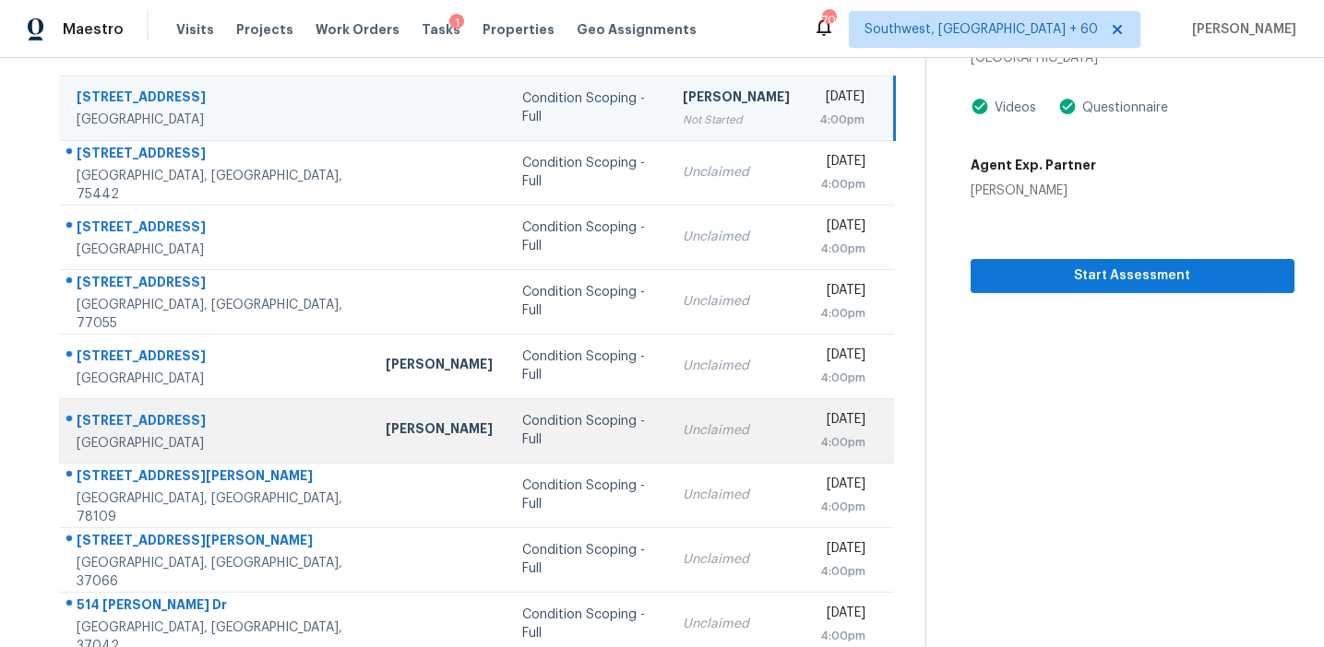
scroll to position [161, 0]
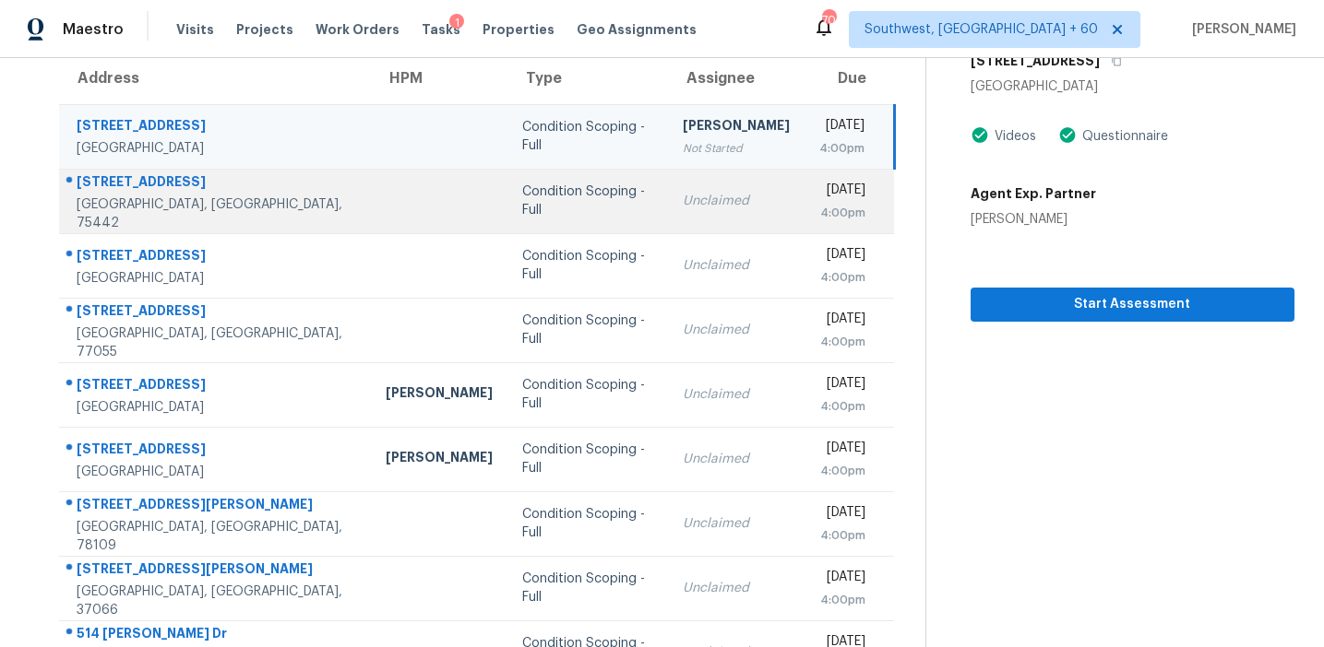
click at [507, 216] on td "Condition Scoping - Full" at bounding box center [587, 201] width 160 height 65
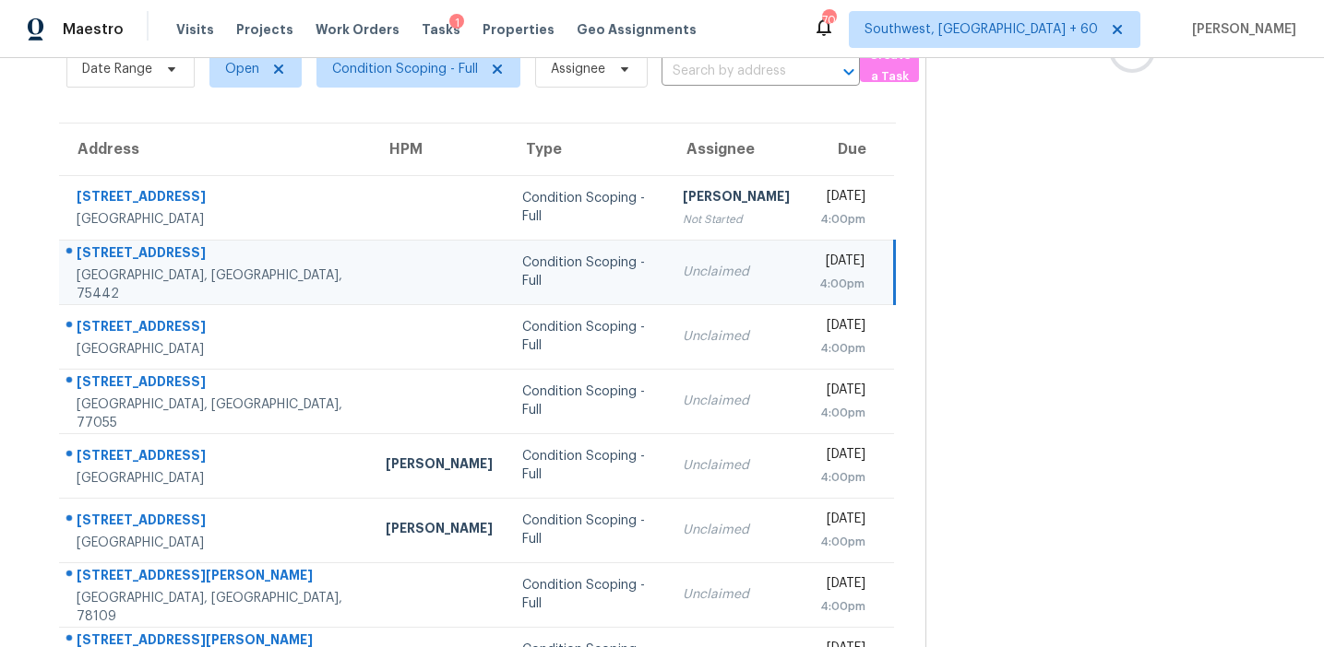
scroll to position [0, 0]
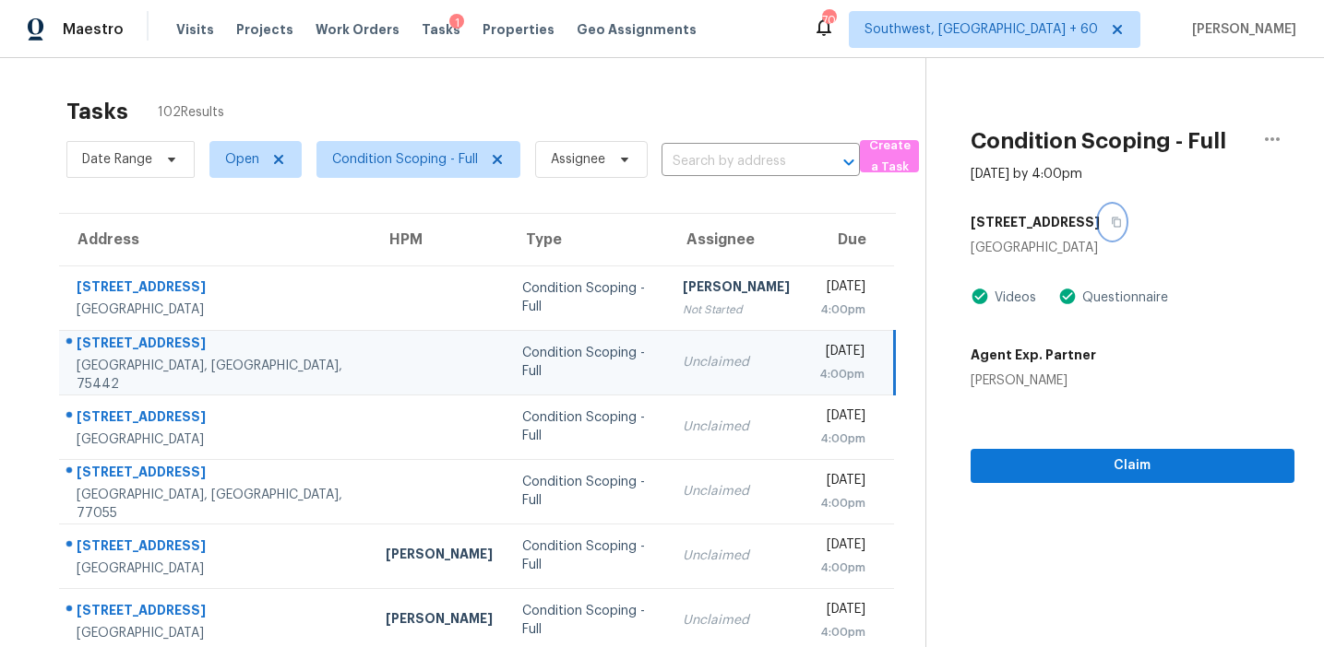
click at [1111, 225] on icon "button" at bounding box center [1115, 223] width 9 height 10
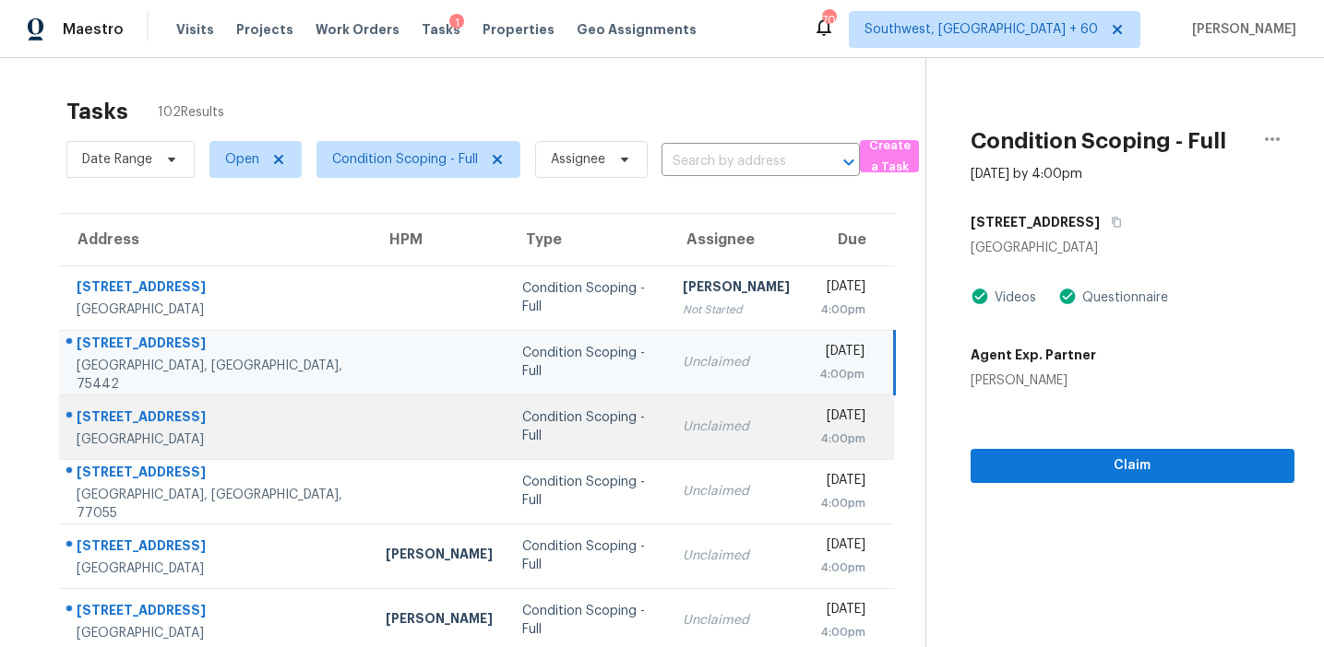
click at [522, 424] on div "Condition Scoping - Full" at bounding box center [587, 427] width 131 height 37
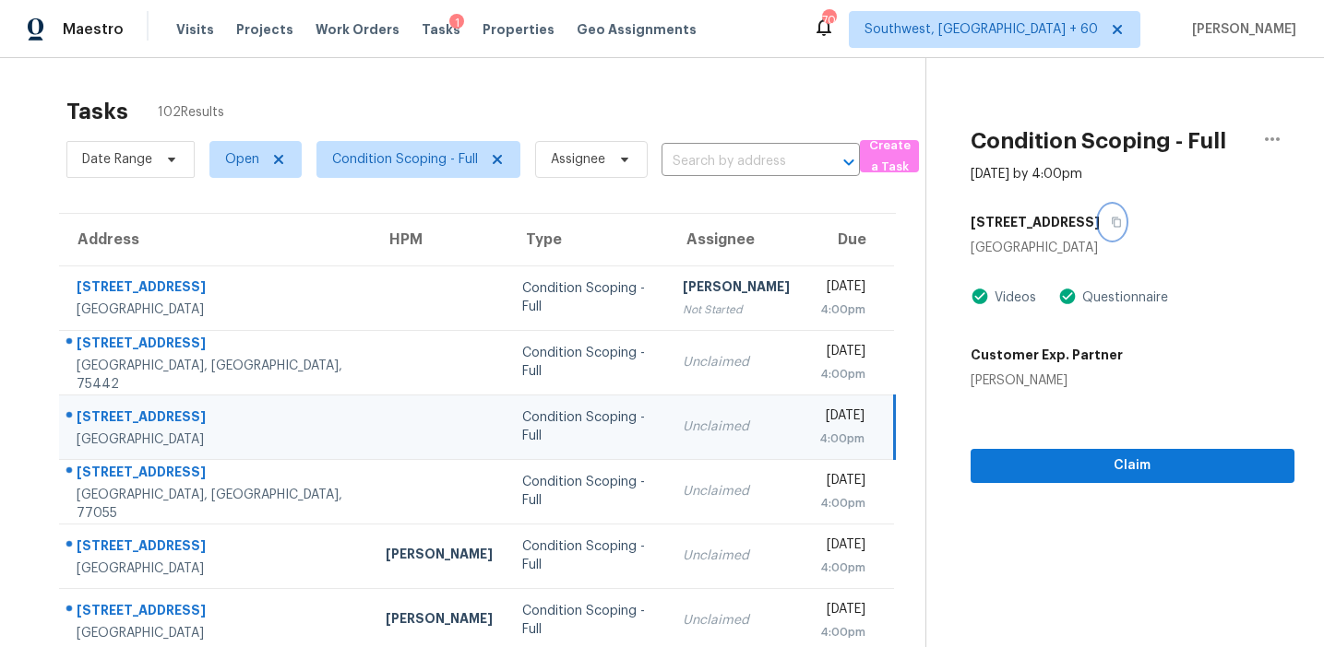
click at [1110, 222] on icon "button" at bounding box center [1115, 222] width 11 height 11
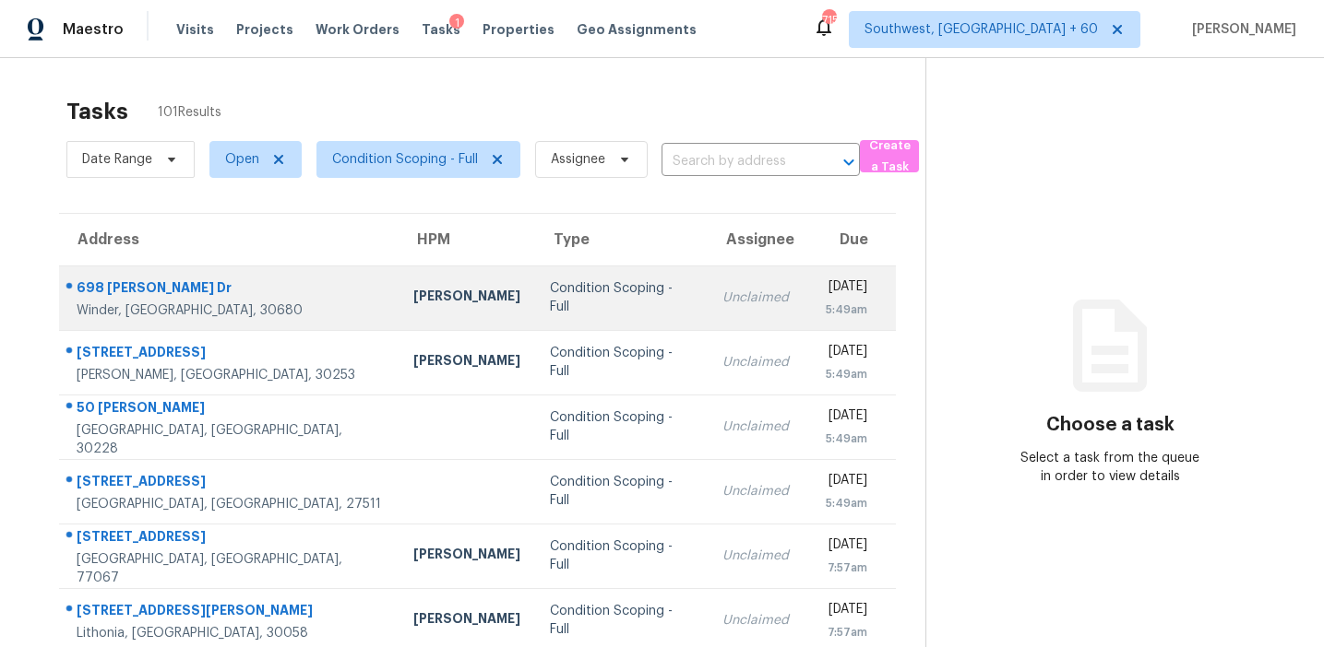
click at [398, 315] on td "[PERSON_NAME]" at bounding box center [466, 298] width 137 height 65
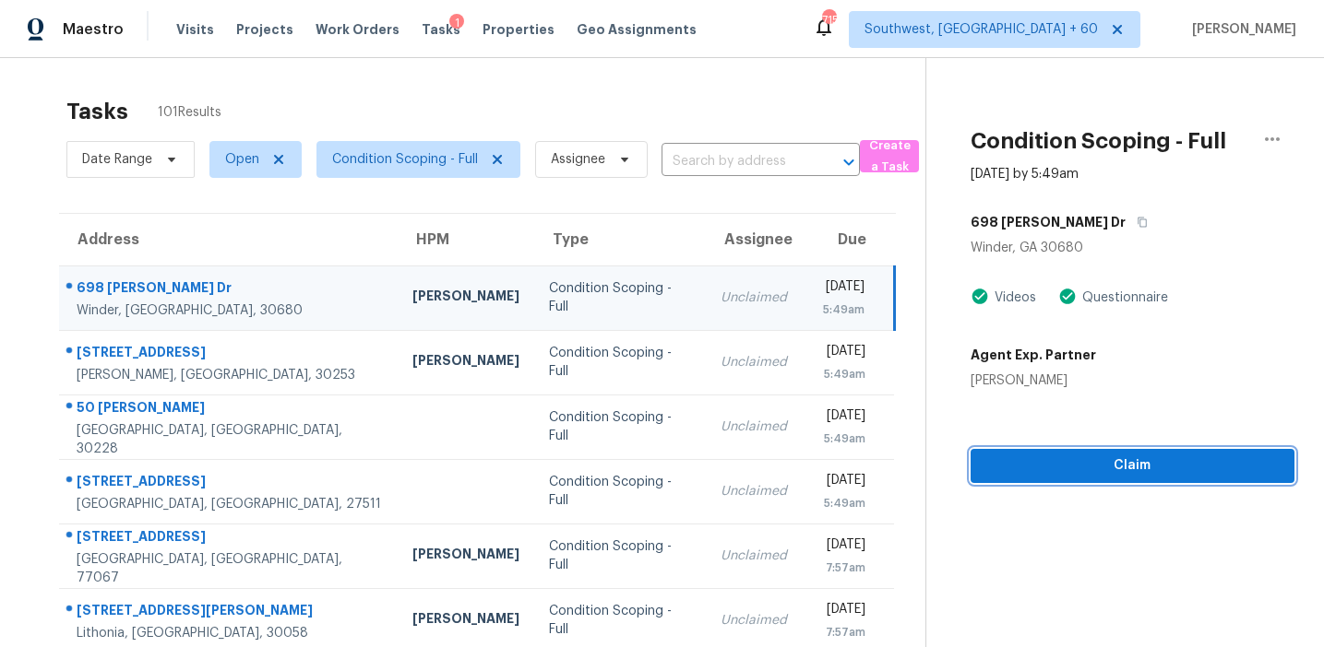
click at [1023, 469] on span "Claim" at bounding box center [1132, 466] width 294 height 23
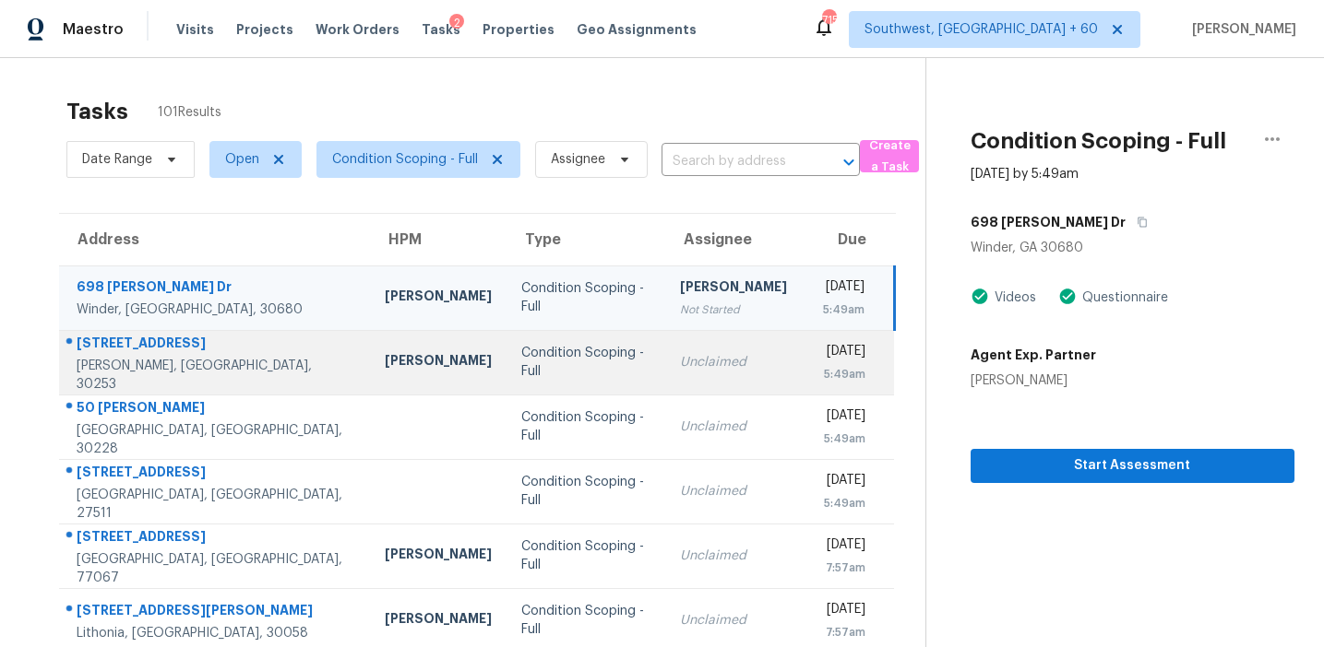
click at [588, 329] on tbody "698 [PERSON_NAME] Dr [PERSON_NAME], [GEOGRAPHIC_DATA], 30680 [PERSON_NAME] Cond…" at bounding box center [476, 589] width 835 height 646
click at [700, 374] on td "Unclaimed" at bounding box center [733, 362] width 137 height 65
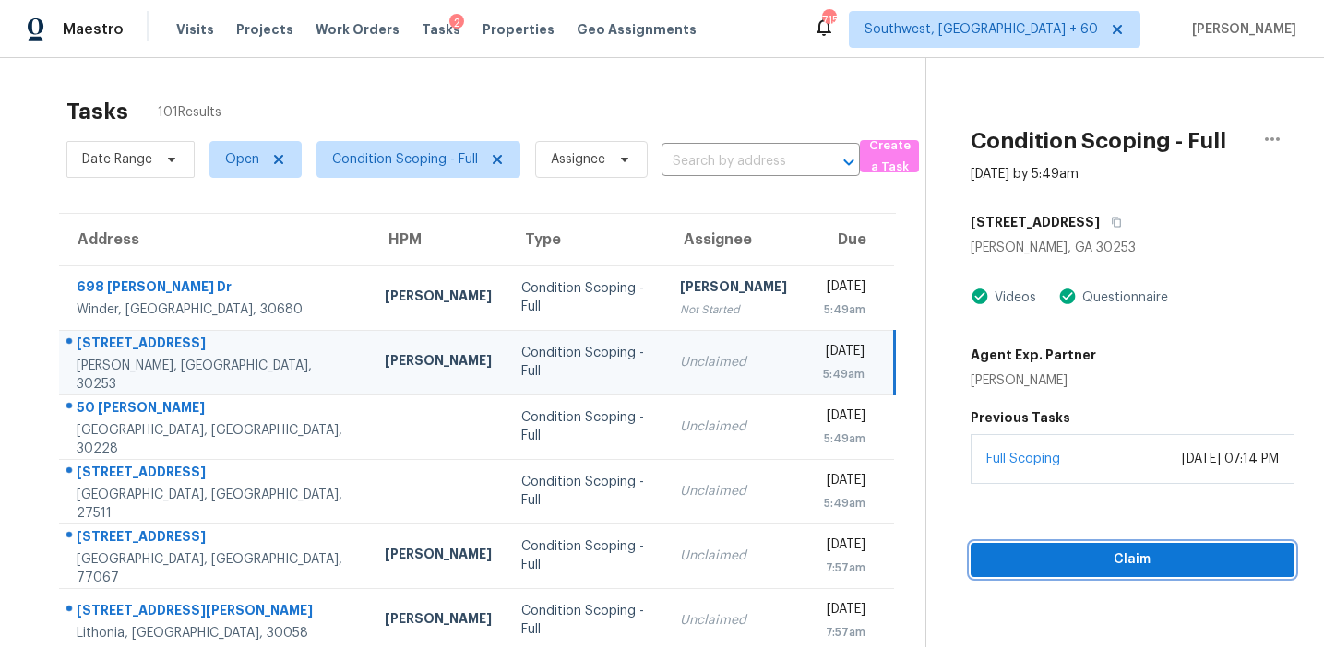
click at [1091, 571] on span "Claim" at bounding box center [1132, 560] width 294 height 23
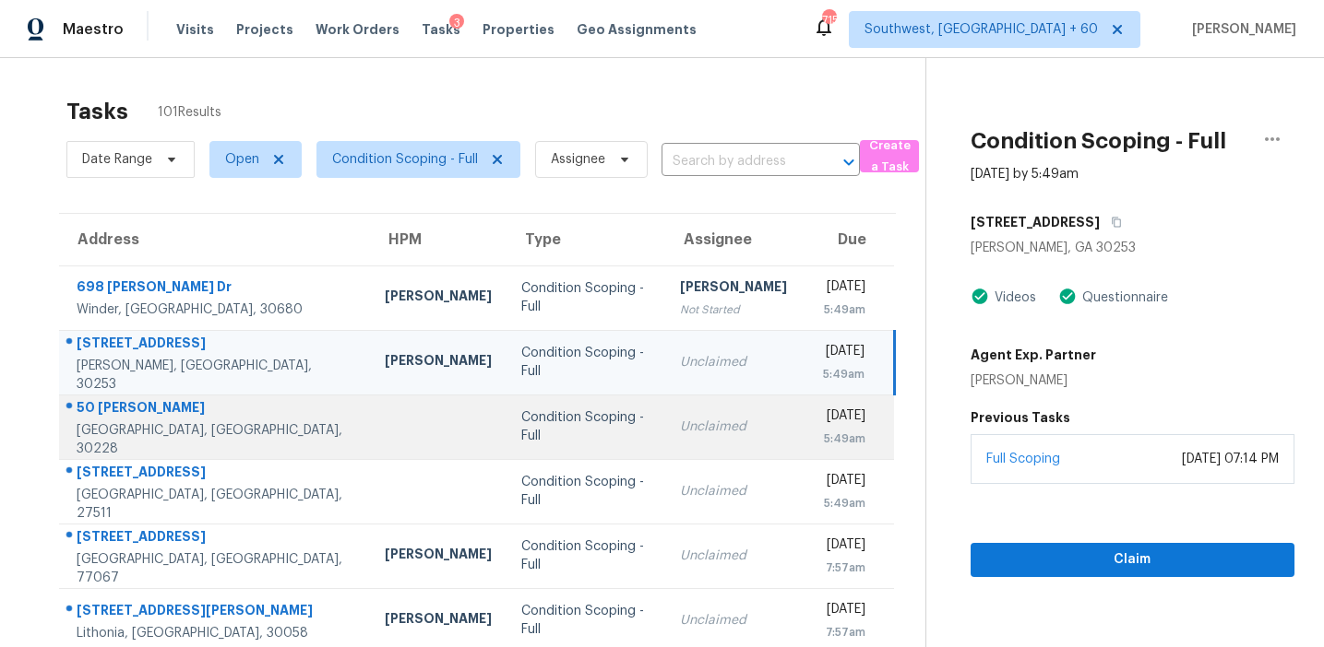
click at [395, 404] on td at bounding box center [438, 427] width 137 height 65
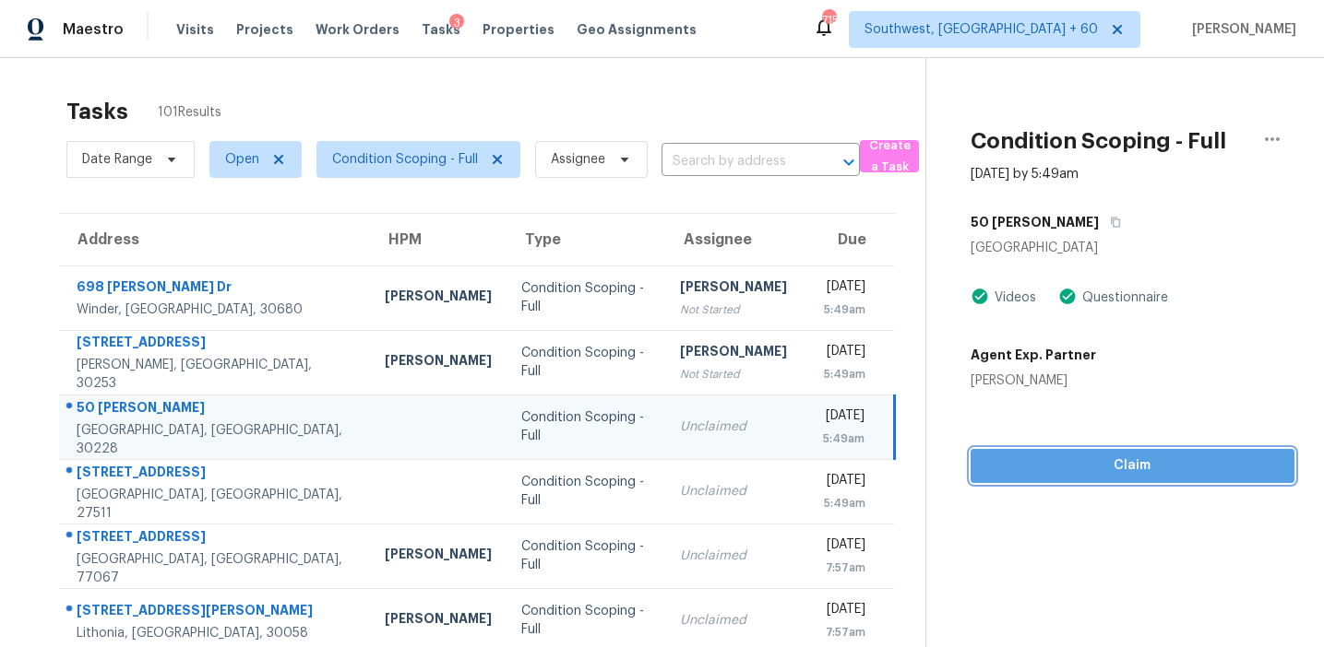
click at [1110, 458] on span "Claim" at bounding box center [1132, 466] width 294 height 23
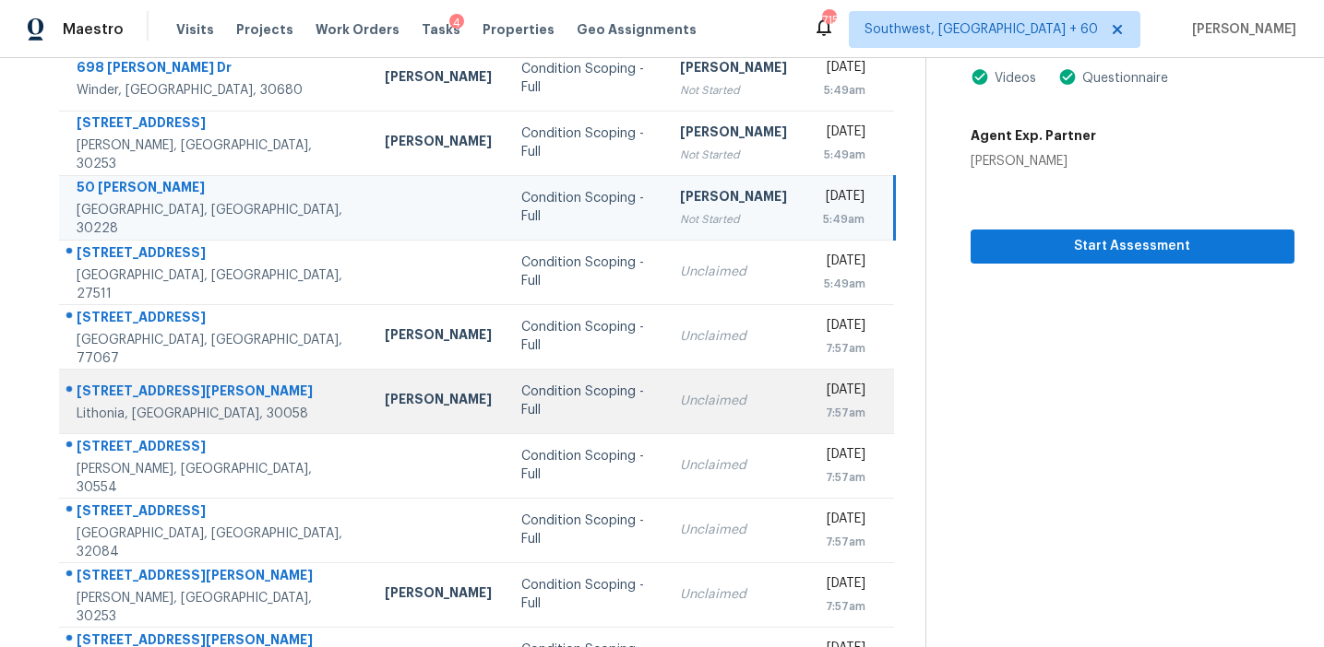
scroll to position [313, 0]
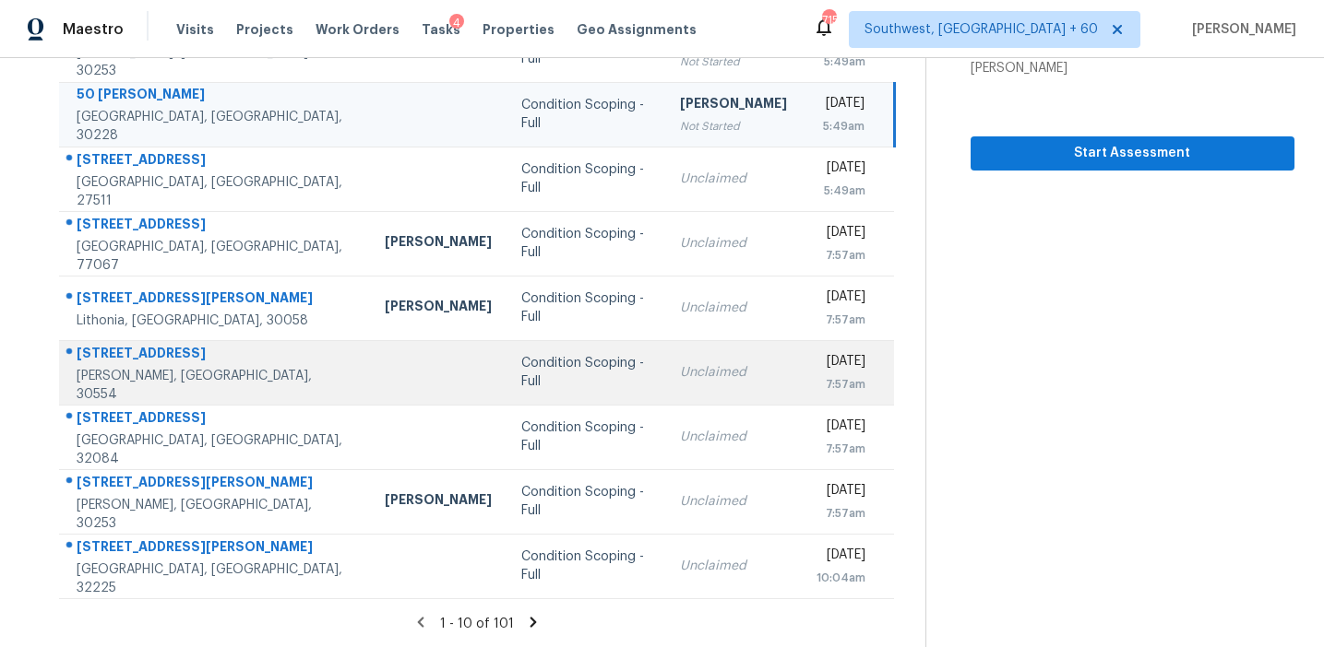
click at [665, 362] on td "Unclaimed" at bounding box center [733, 372] width 137 height 65
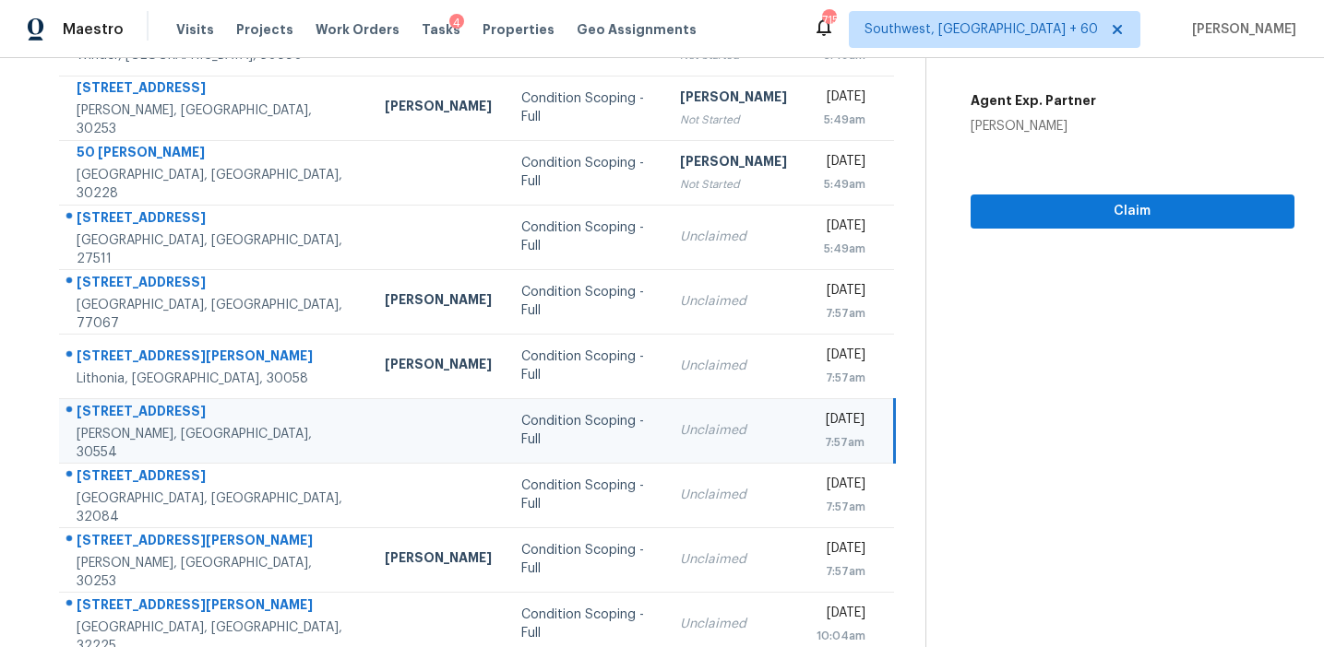
scroll to position [219, 0]
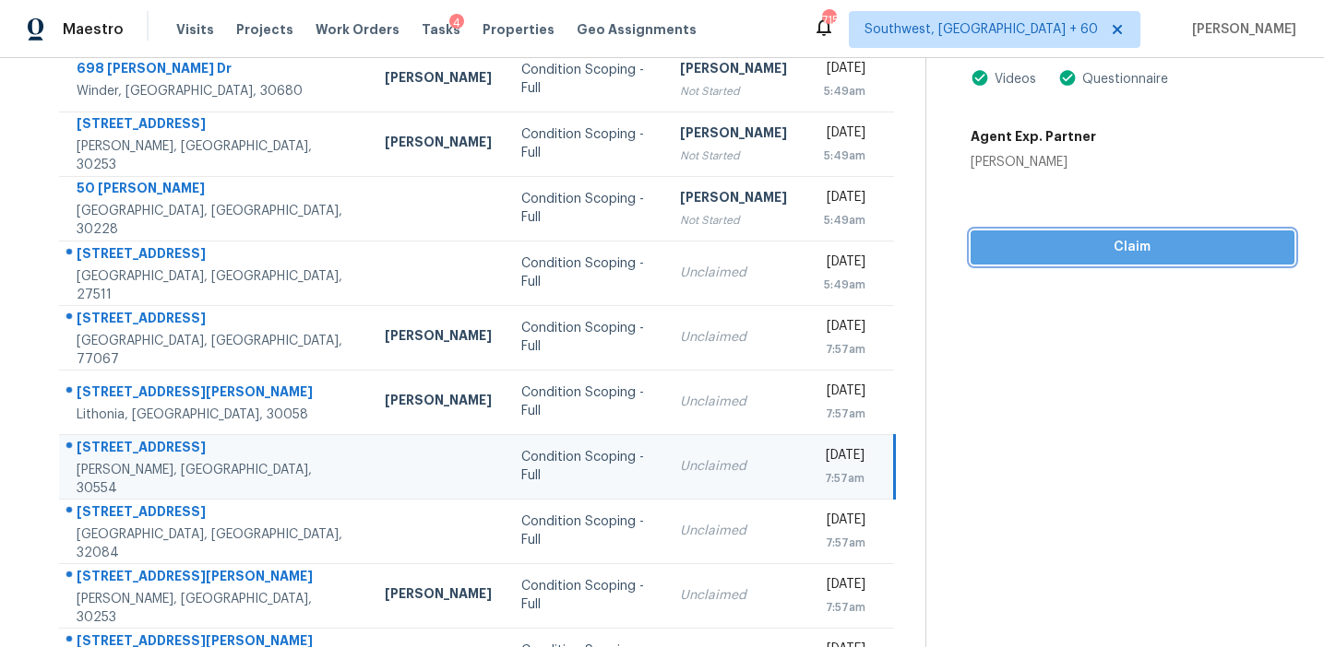
click at [1101, 238] on span "Claim" at bounding box center [1132, 247] width 294 height 23
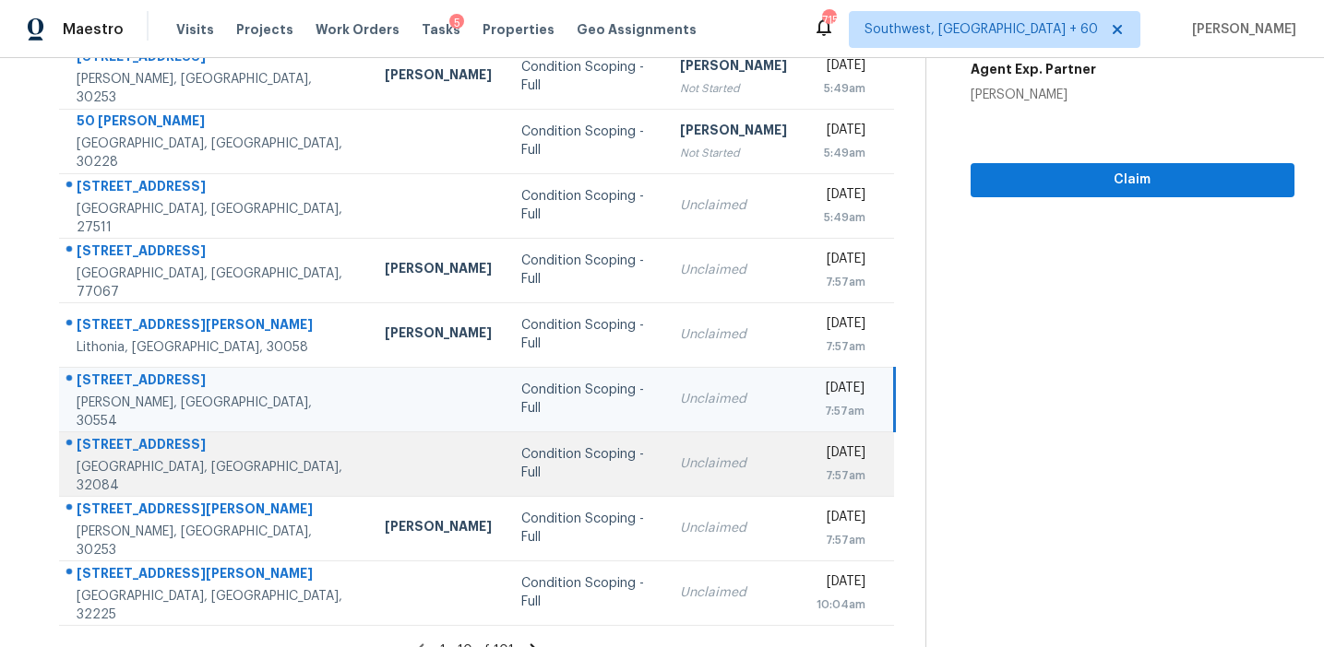
scroll to position [313, 0]
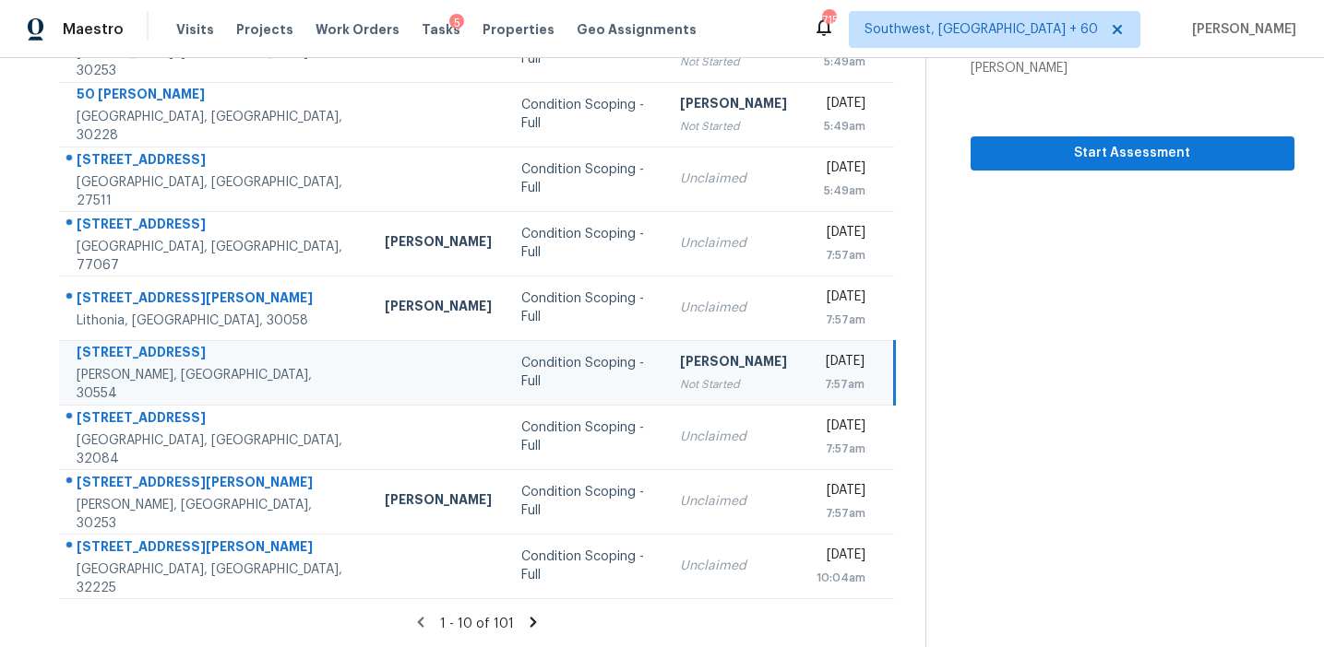
click at [528, 621] on icon at bounding box center [533, 622] width 17 height 17
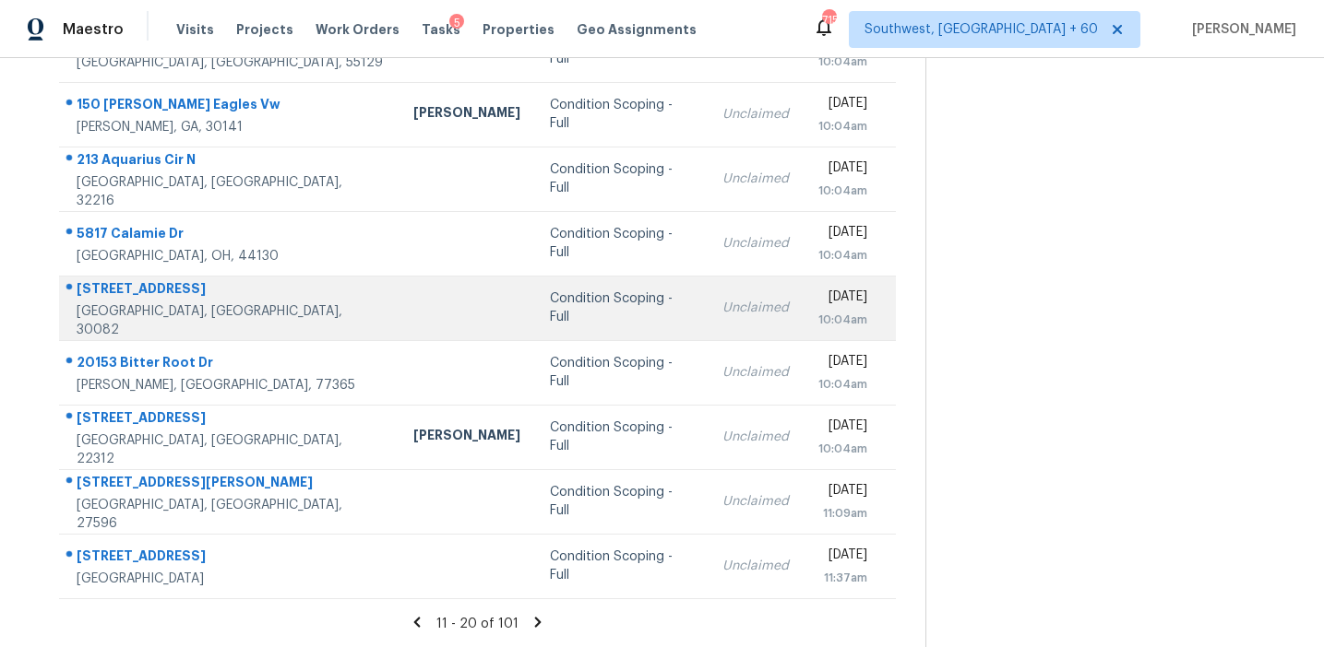
click at [570, 307] on div "Condition Scoping - Full" at bounding box center [621, 308] width 143 height 37
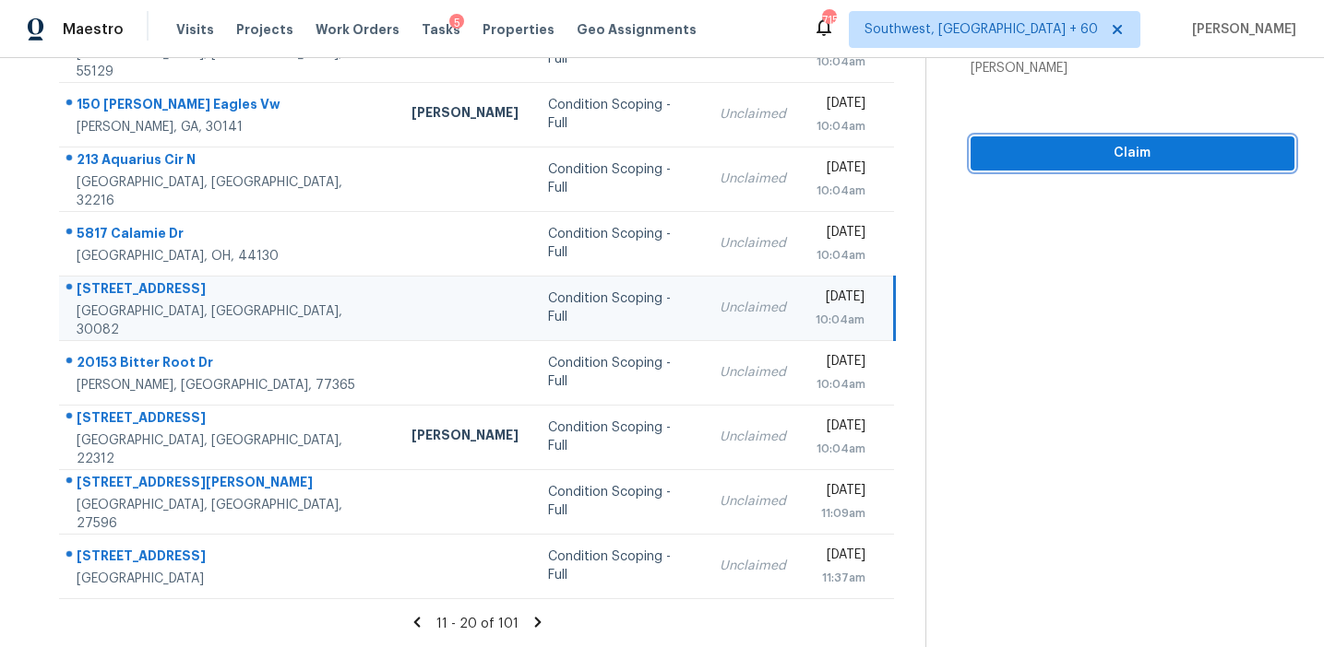
click at [1112, 155] on span "Claim" at bounding box center [1132, 153] width 294 height 23
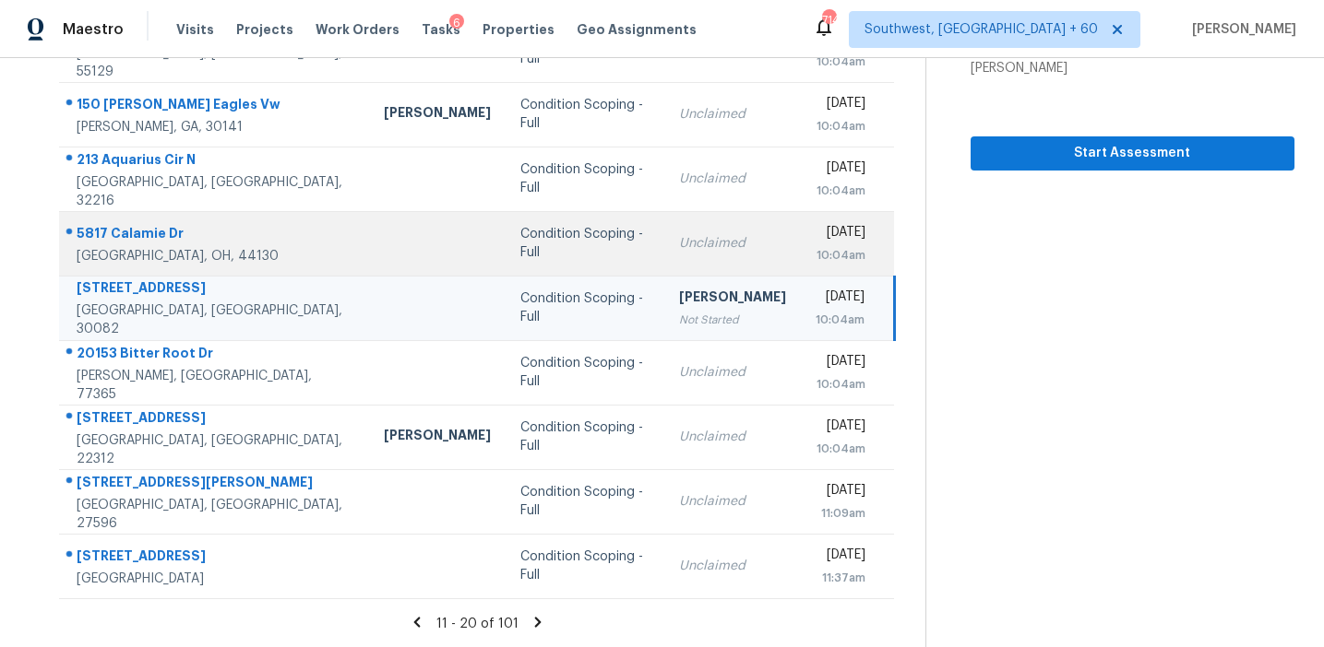
scroll to position [0, 0]
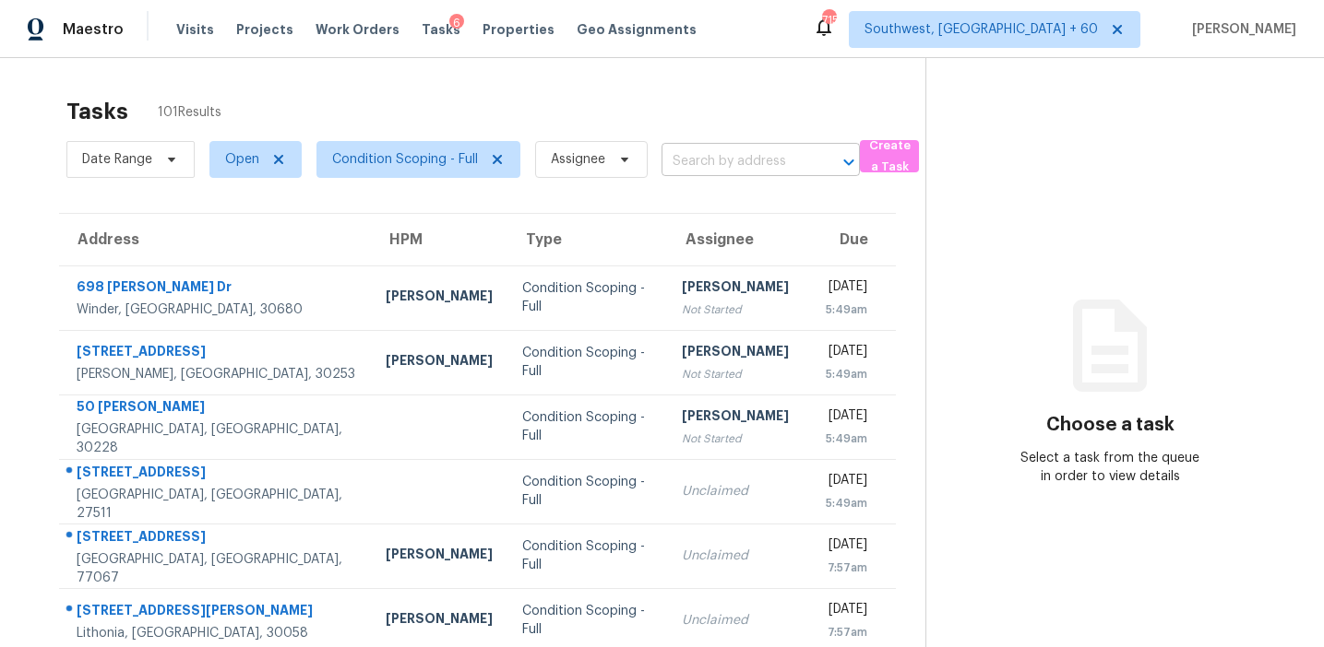
click at [729, 165] on input "text" at bounding box center [734, 162] width 147 height 29
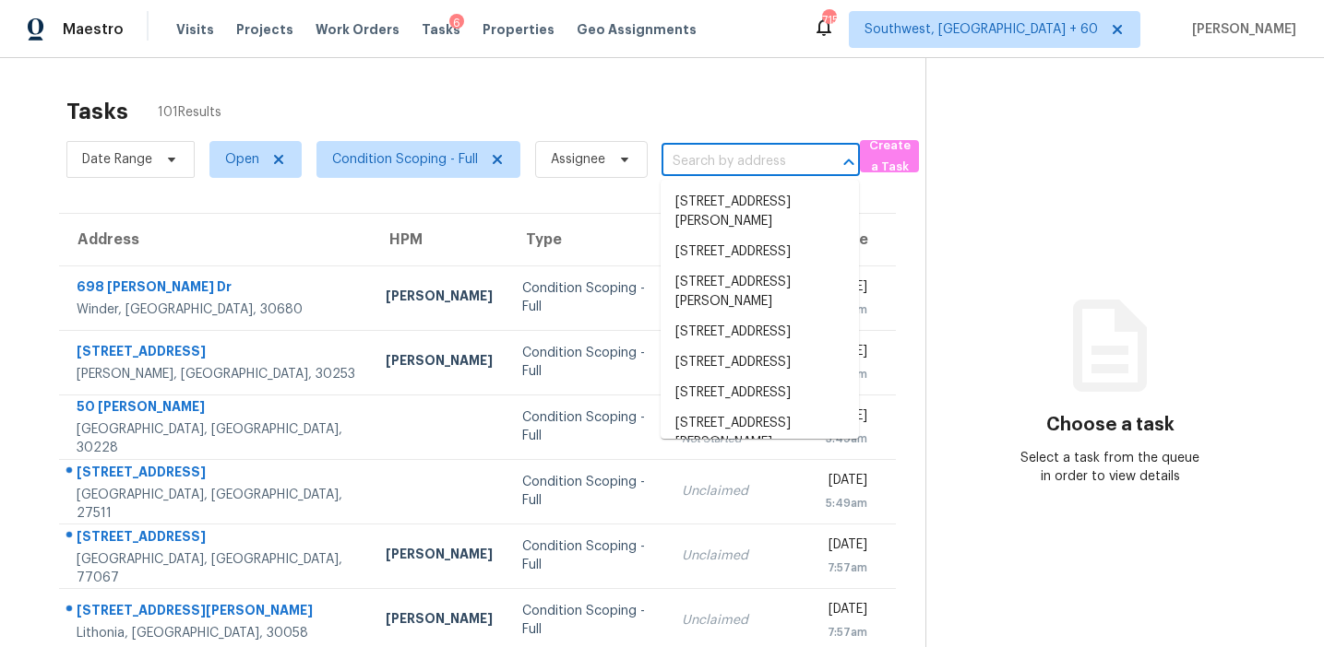
paste input "[STREET_ADDRESS][PERSON_NAME]"
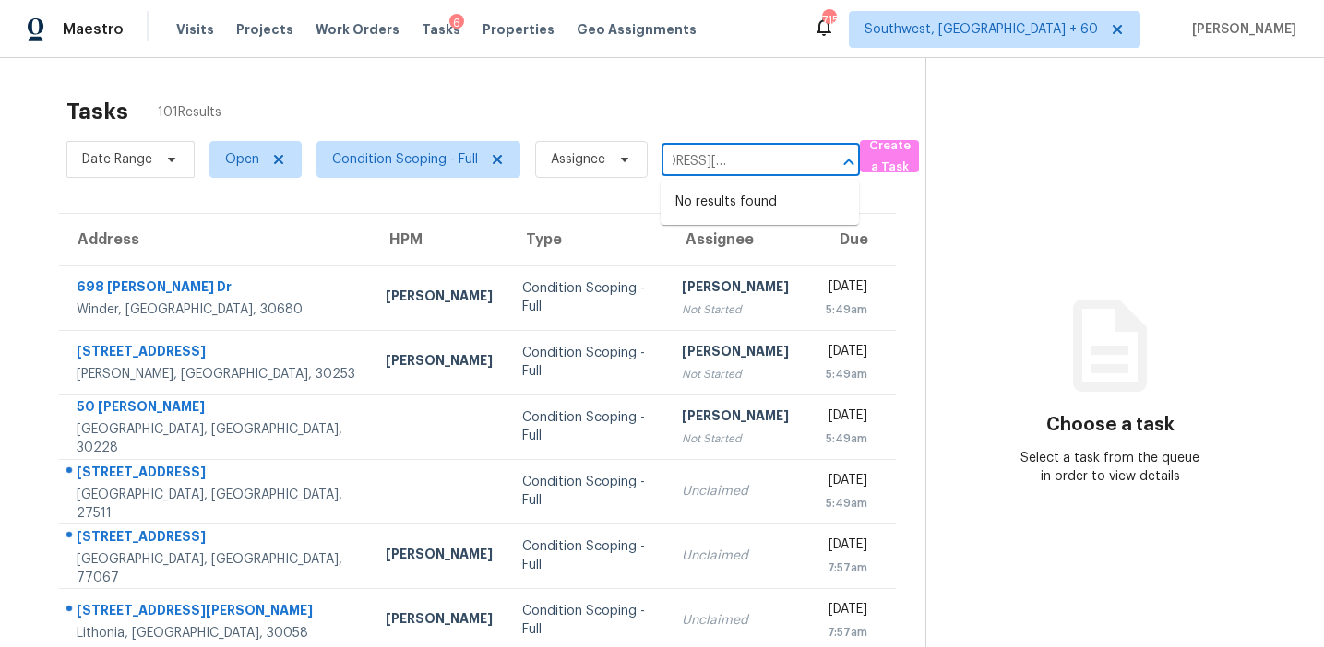
type input "[STREET_ADDRESS][PERSON_NAME]"
click at [729, 157] on input "text" at bounding box center [734, 162] width 147 height 29
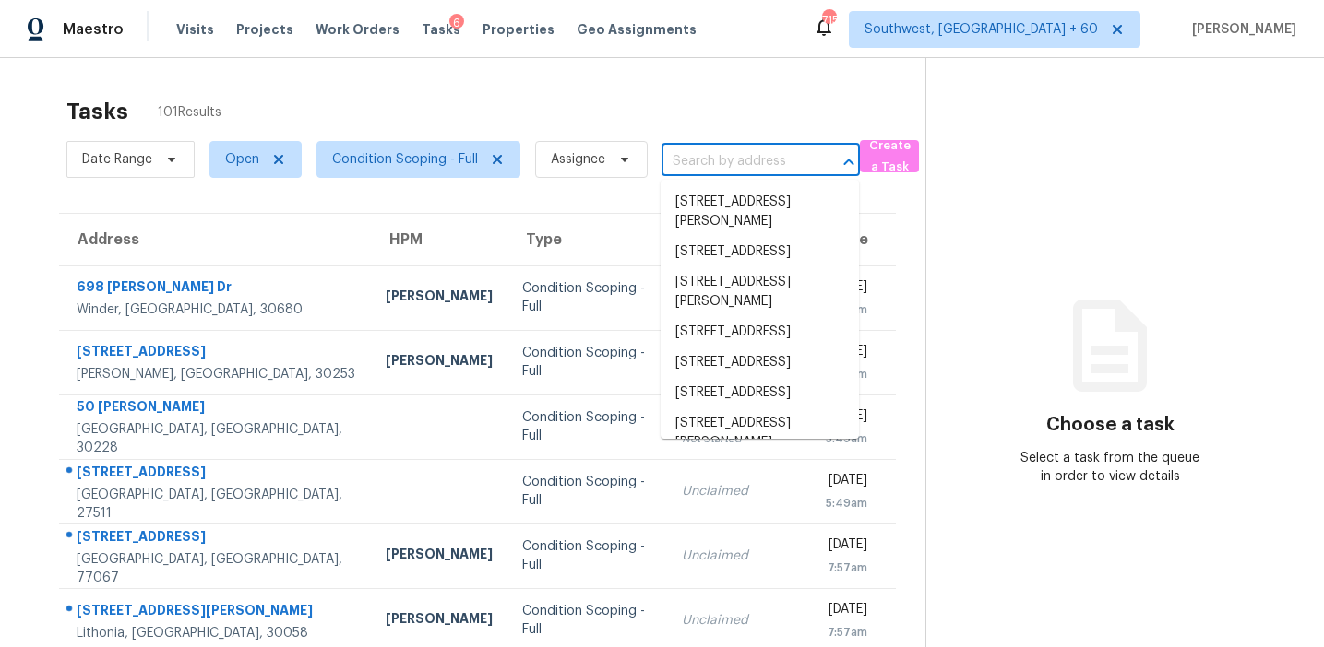
paste input "[STREET_ADDRESS]"
type input "[STREET_ADDRESS]"
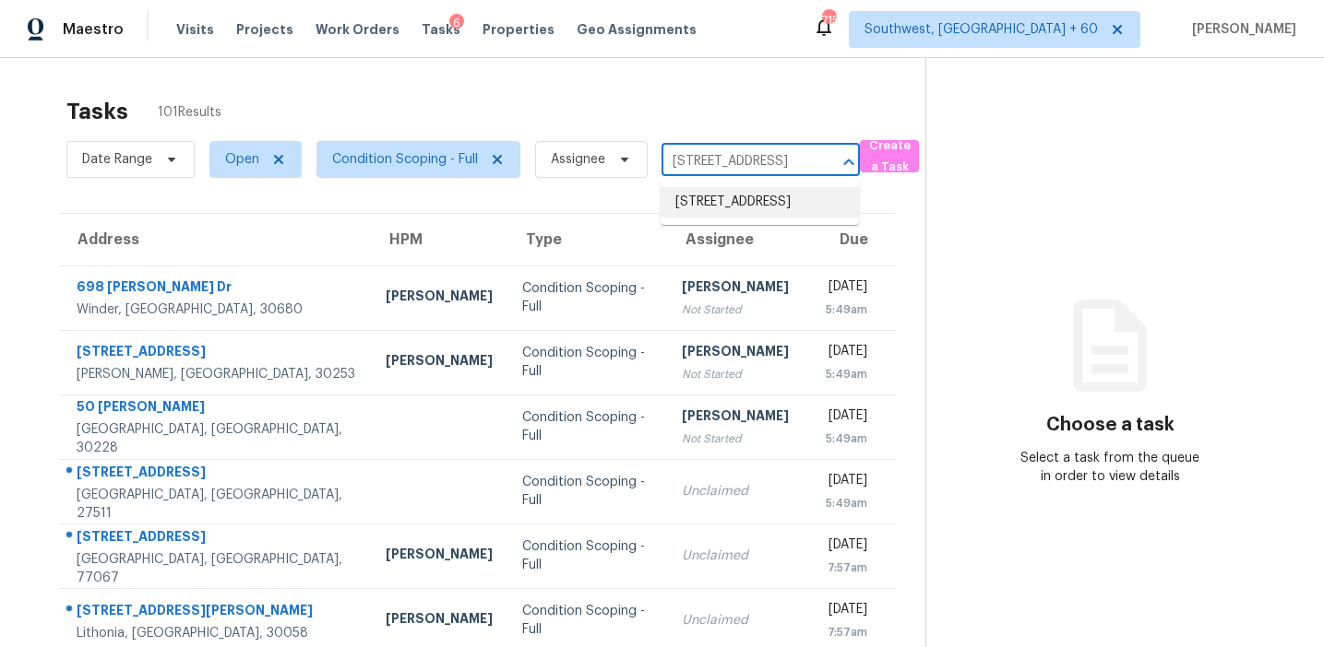
click at [738, 218] on li "[STREET_ADDRESS]" at bounding box center [759, 202] width 198 height 30
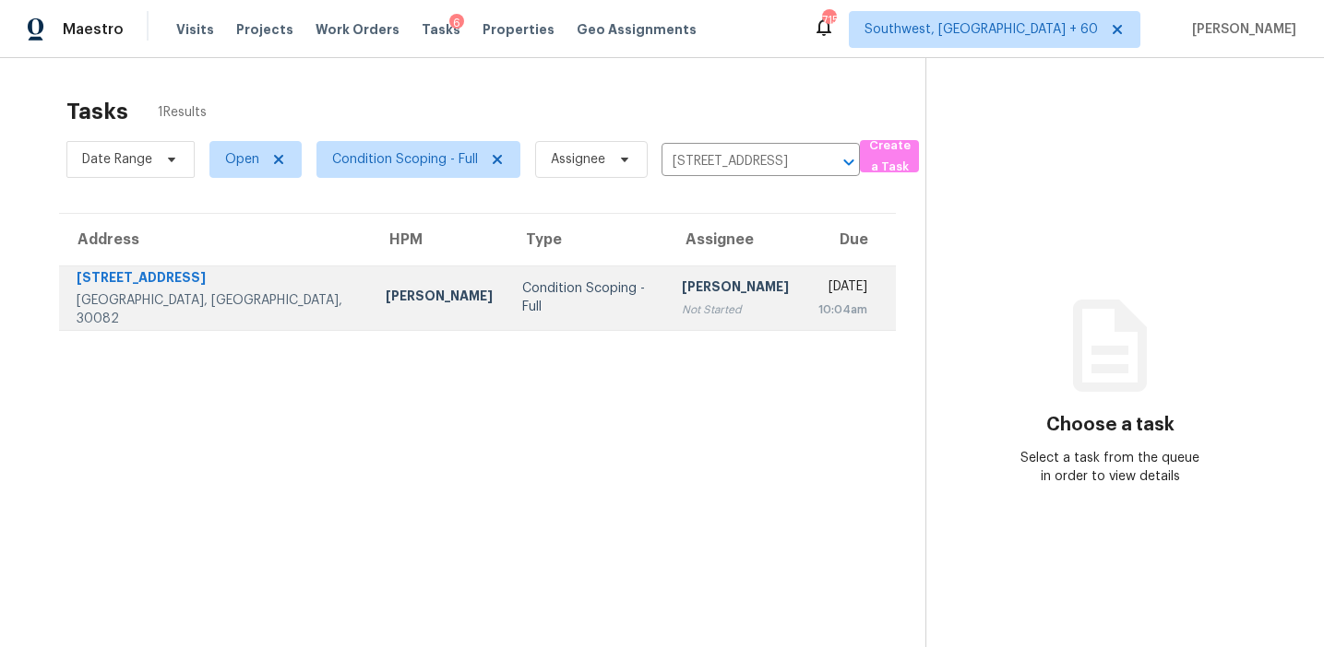
click at [803, 316] on td "[DATE] 10:04am" at bounding box center [849, 298] width 92 height 65
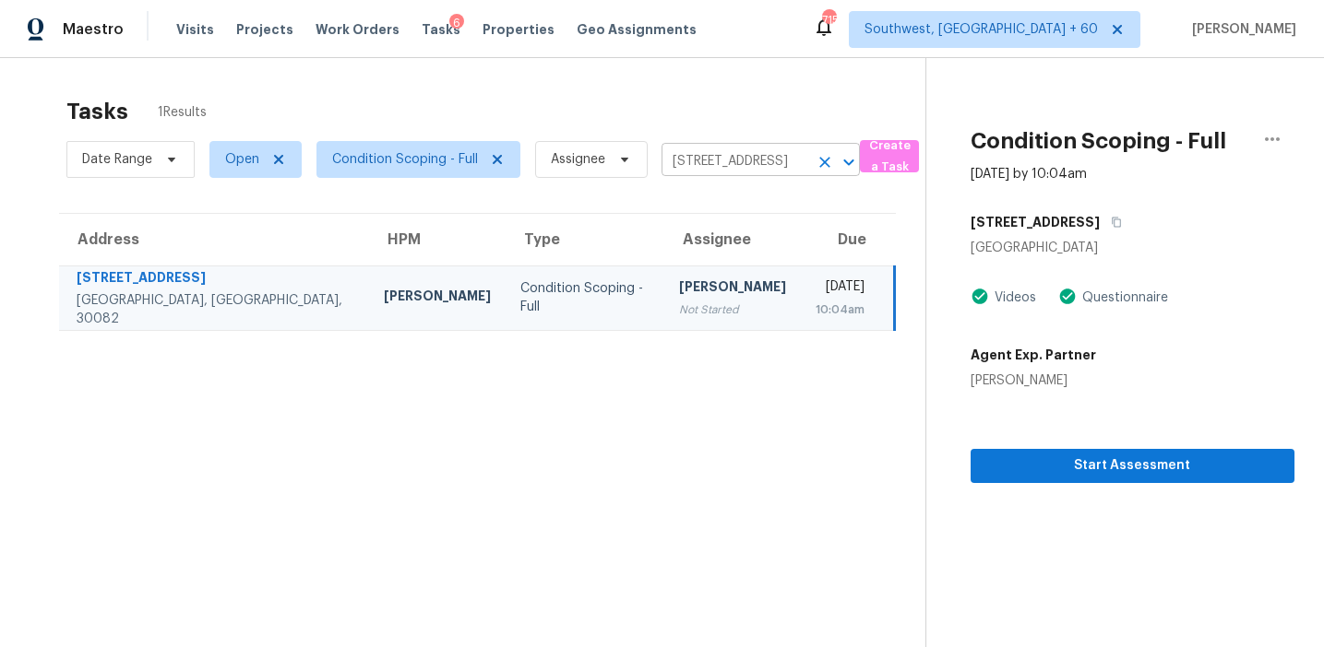
click at [721, 163] on input "[STREET_ADDRESS]" at bounding box center [734, 162] width 147 height 29
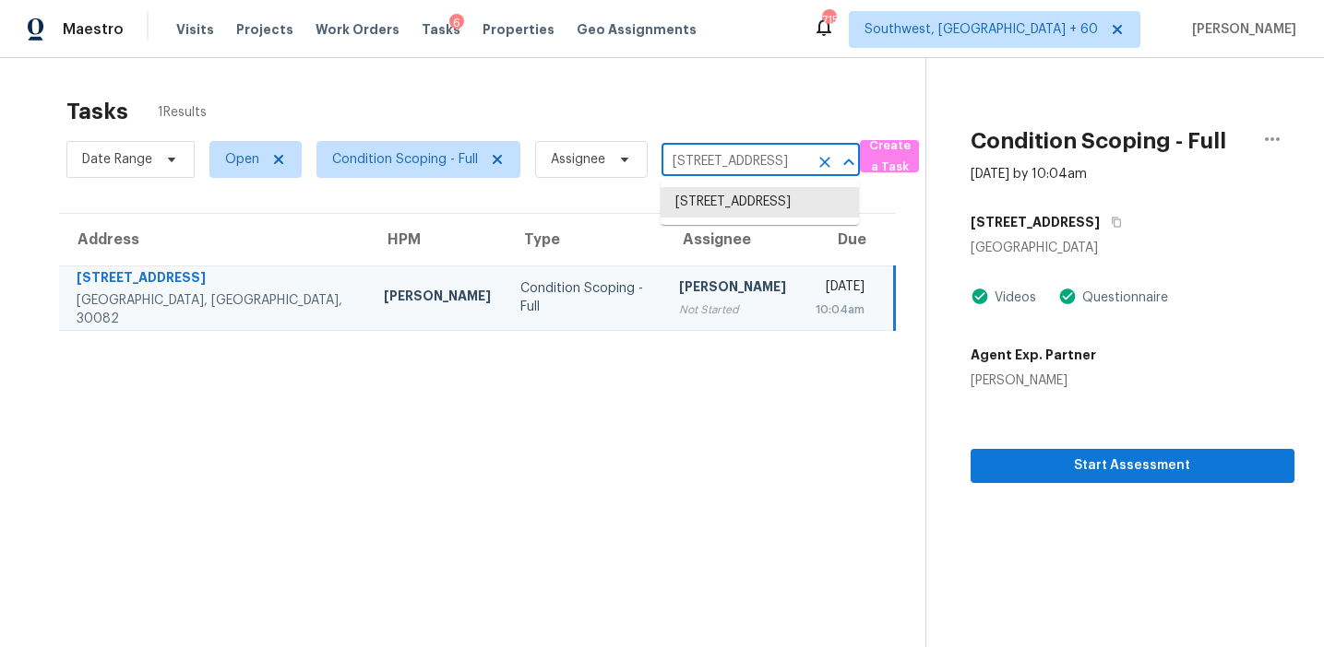
paste input "[STREET_ADDRESS]"
type input "[STREET_ADDRESS]"
click at [736, 203] on li "[STREET_ADDRESS]" at bounding box center [759, 202] width 198 height 30
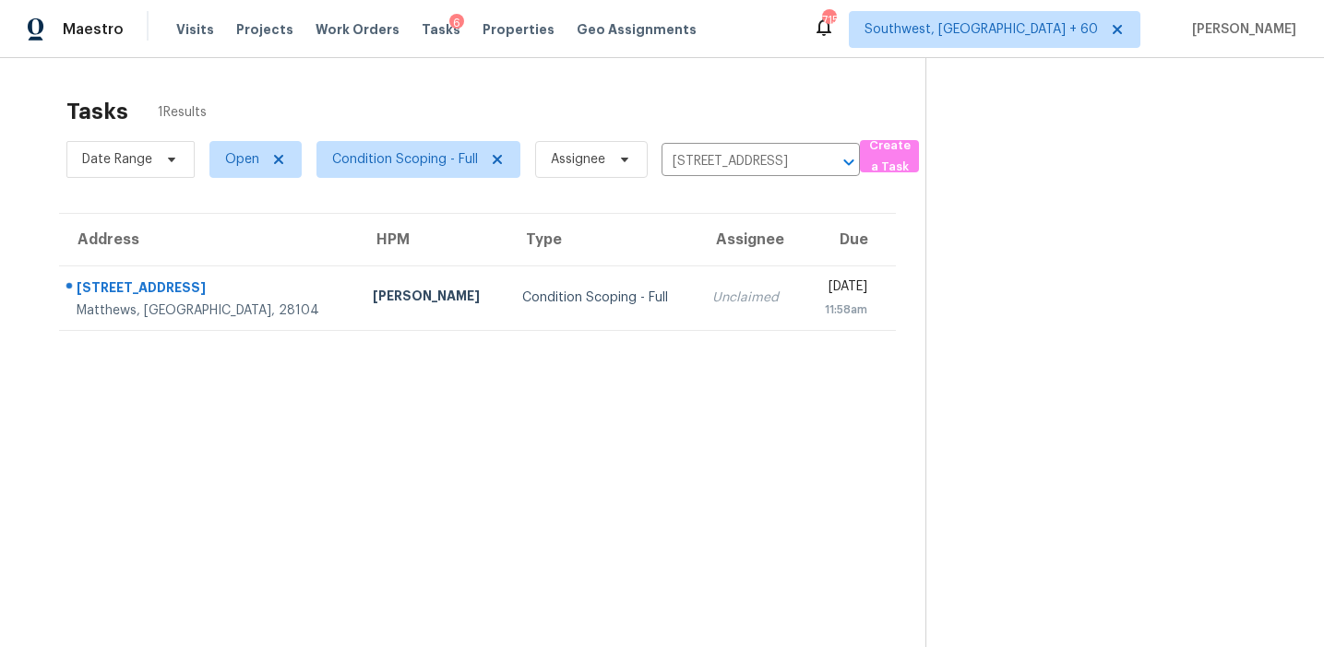
click at [802, 307] on td "[DATE] 11:58am" at bounding box center [848, 298] width 93 height 65
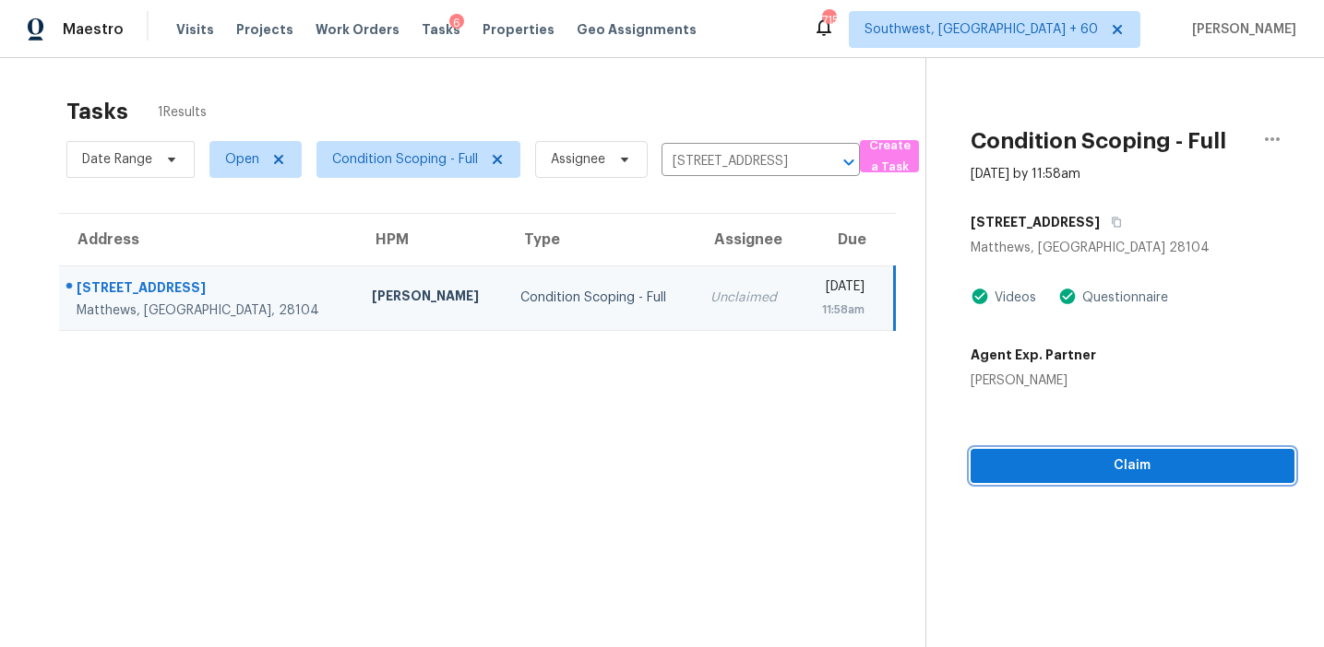
click at [1034, 468] on span "Claim" at bounding box center [1132, 466] width 294 height 23
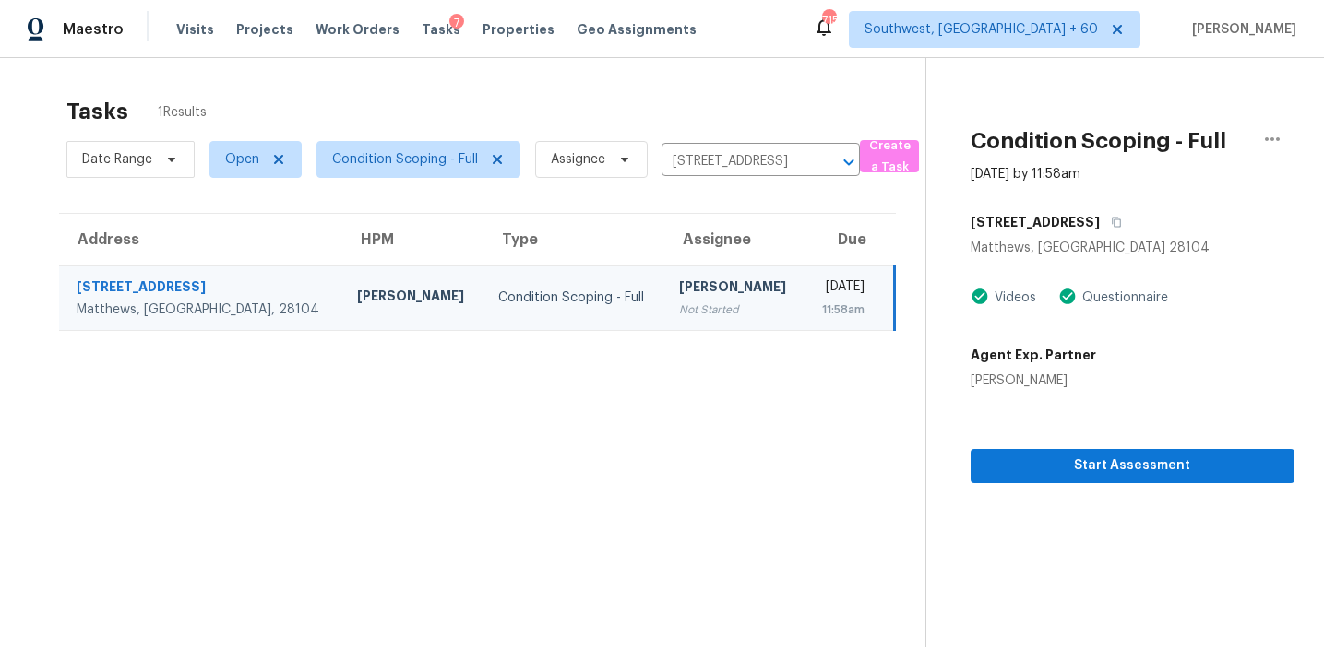
click at [725, 180] on div "Date Range Open Condition Scoping - Full Assignee [STREET_ADDRESS] ​" at bounding box center [462, 160] width 793 height 48
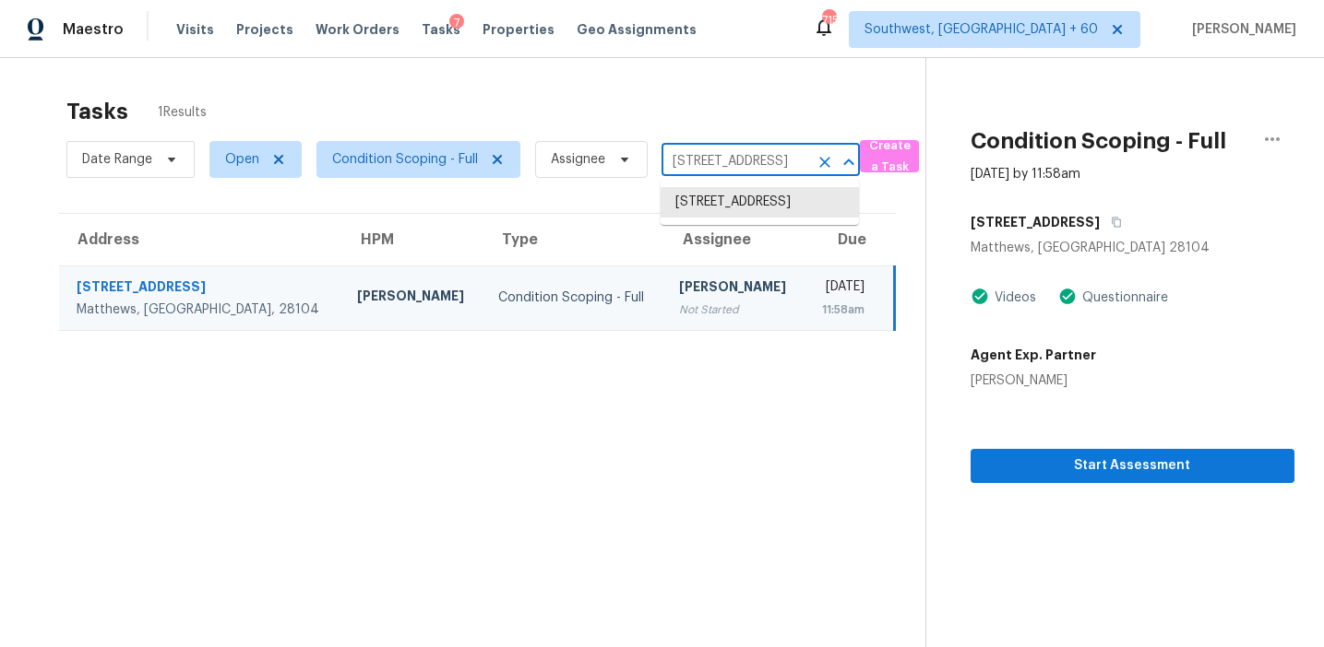
click at [713, 154] on input "[STREET_ADDRESS]" at bounding box center [734, 162] width 147 height 29
paste input "[STREET_ADDRESS][PERSON_NAME]"
type input "[STREET_ADDRESS][PERSON_NAME]"
click at [752, 199] on li "[STREET_ADDRESS][PERSON_NAME]" at bounding box center [759, 212] width 198 height 50
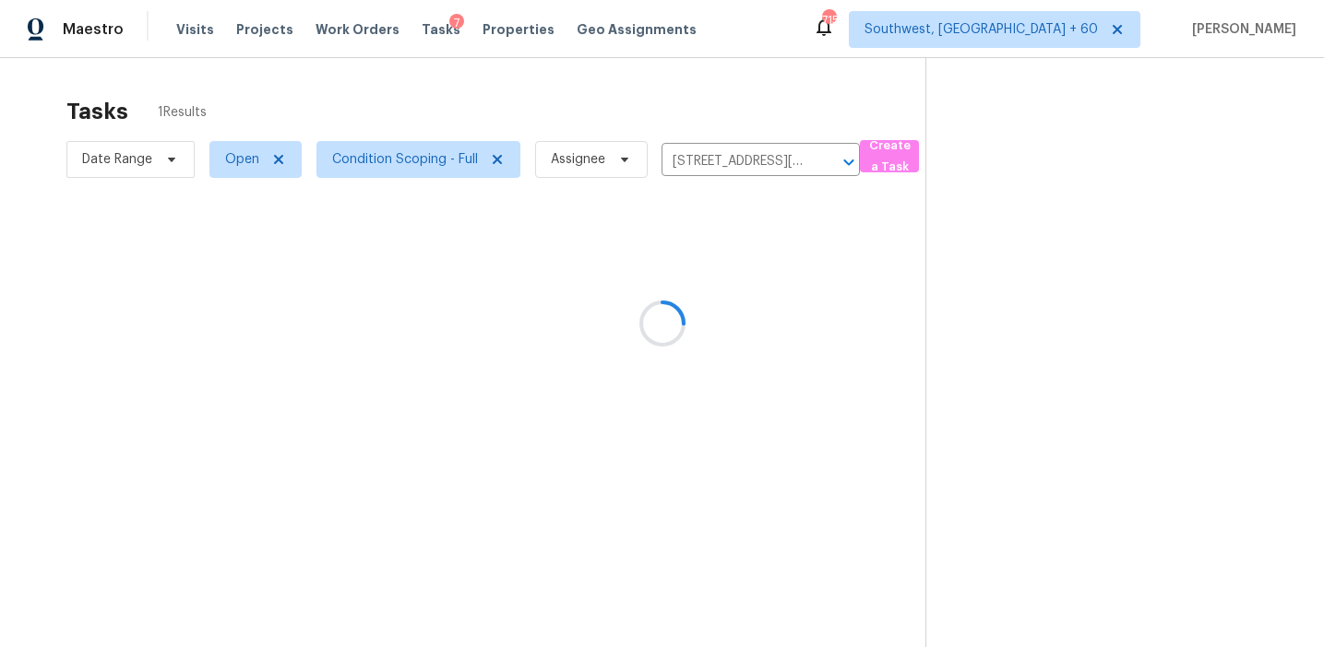
click at [665, 315] on icon at bounding box center [662, 324] width 58 height 58
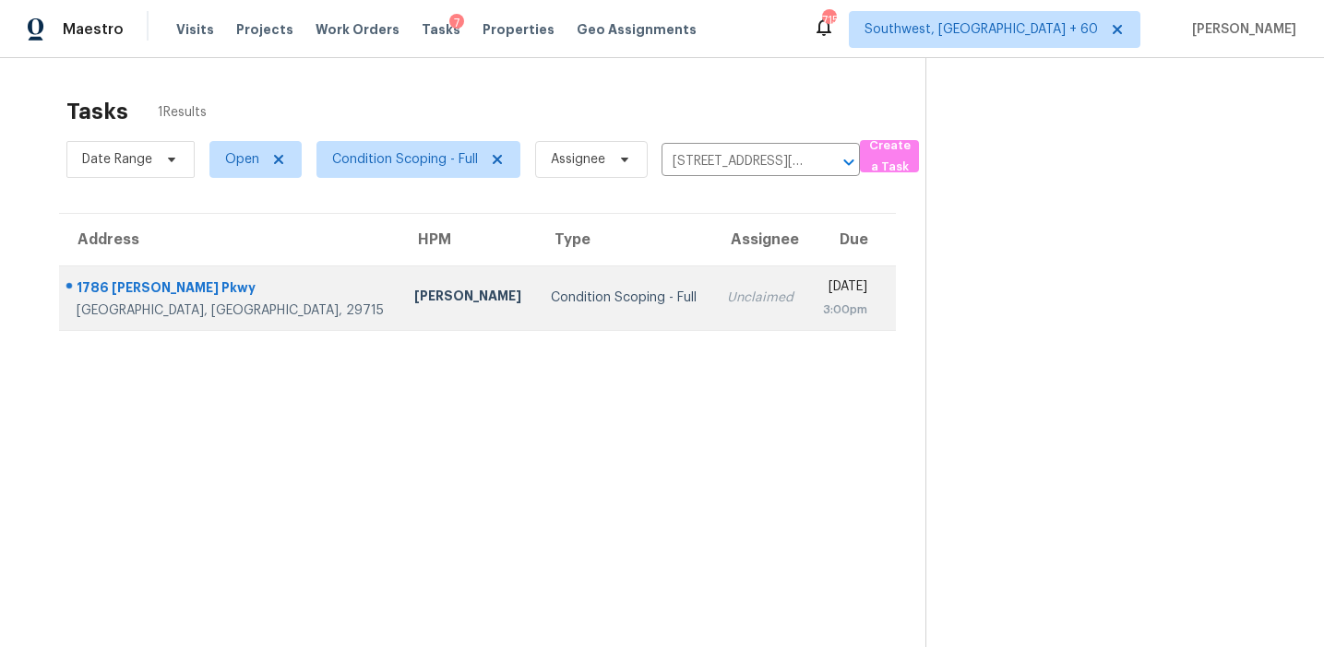
click at [727, 291] on div "Unclaimed" at bounding box center [760, 298] width 66 height 18
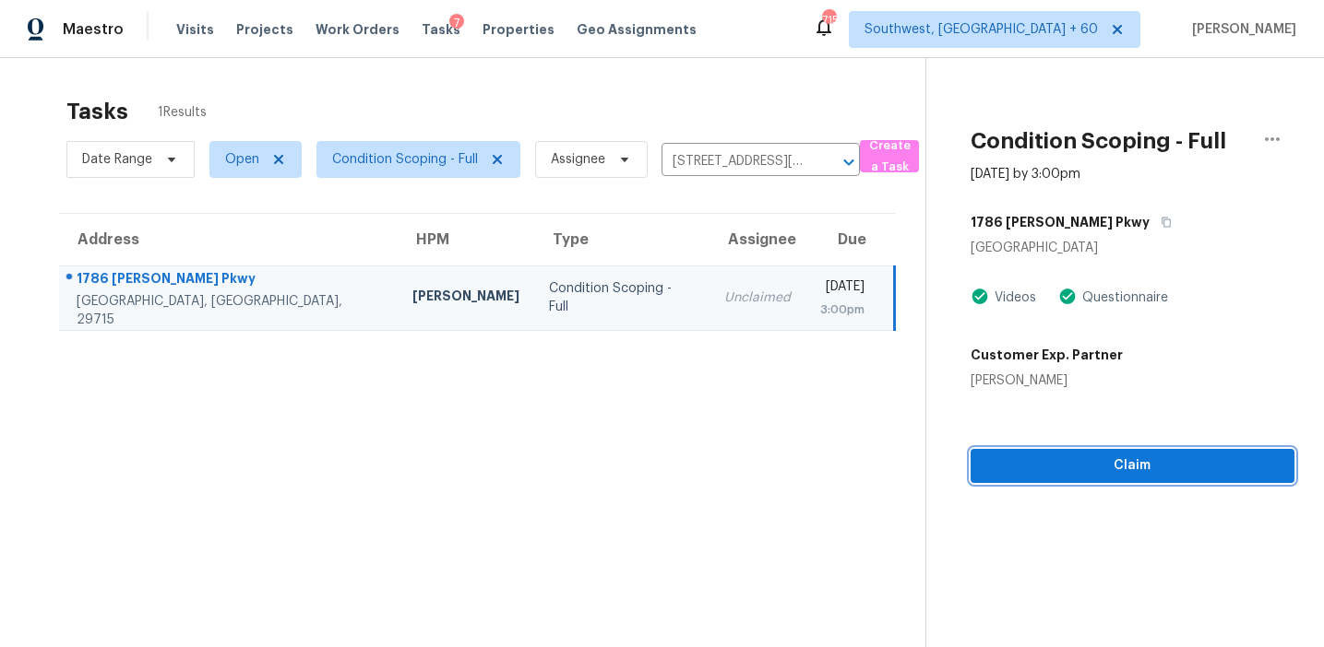
click at [1121, 450] on button "Claim" at bounding box center [1132, 466] width 324 height 34
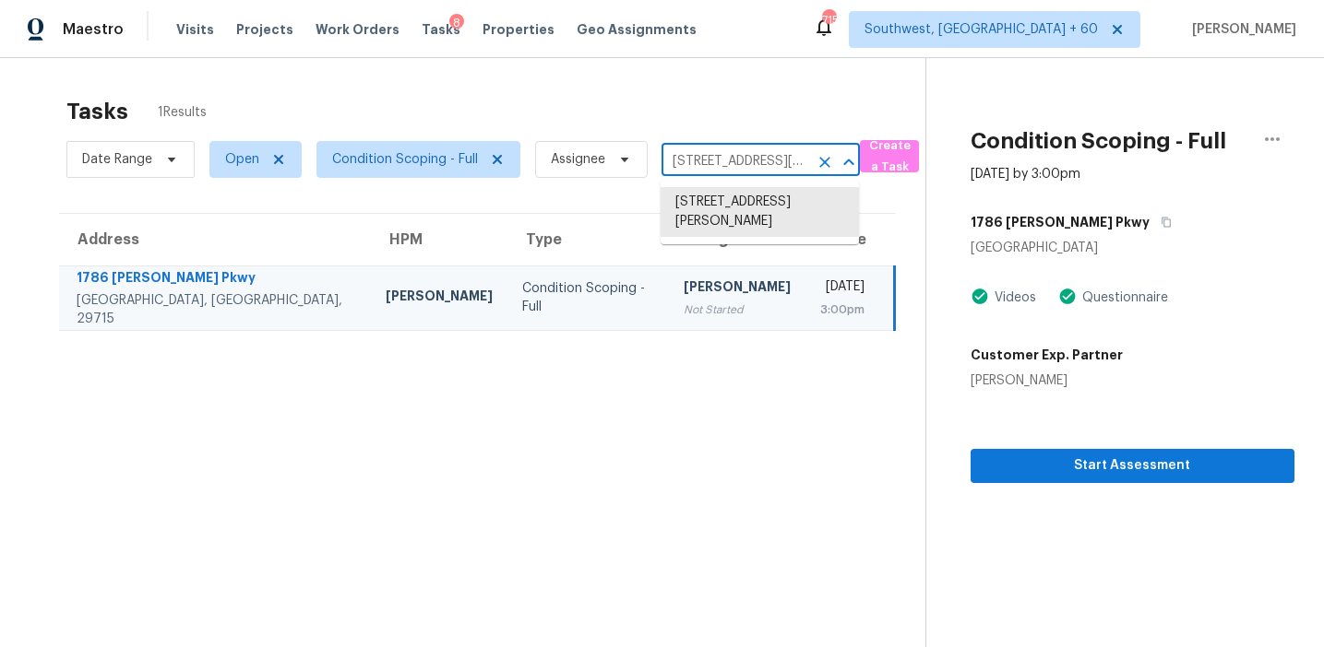
click at [730, 161] on input "[STREET_ADDRESS][PERSON_NAME]" at bounding box center [734, 162] width 147 height 29
paste input "[STREET_ADDRESS]"
type input "[STREET_ADDRESS]"
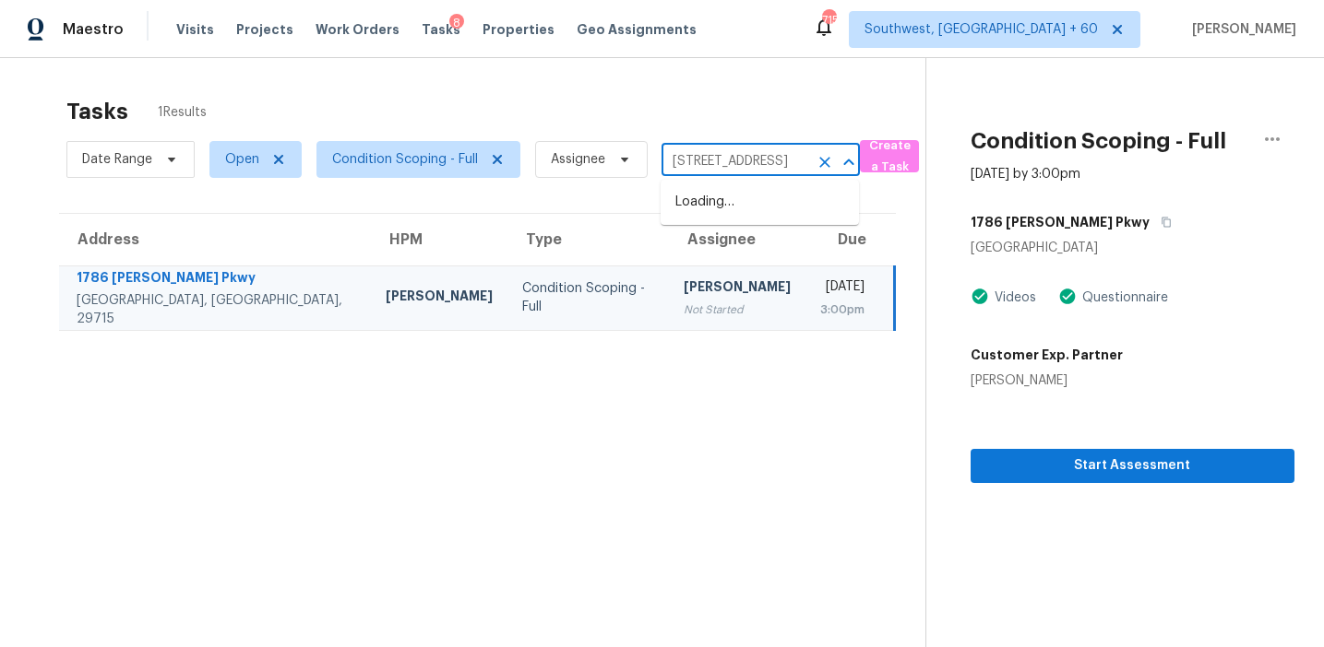
scroll to position [0, 114]
click at [749, 206] on li "[STREET_ADDRESS]" at bounding box center [759, 202] width 198 height 30
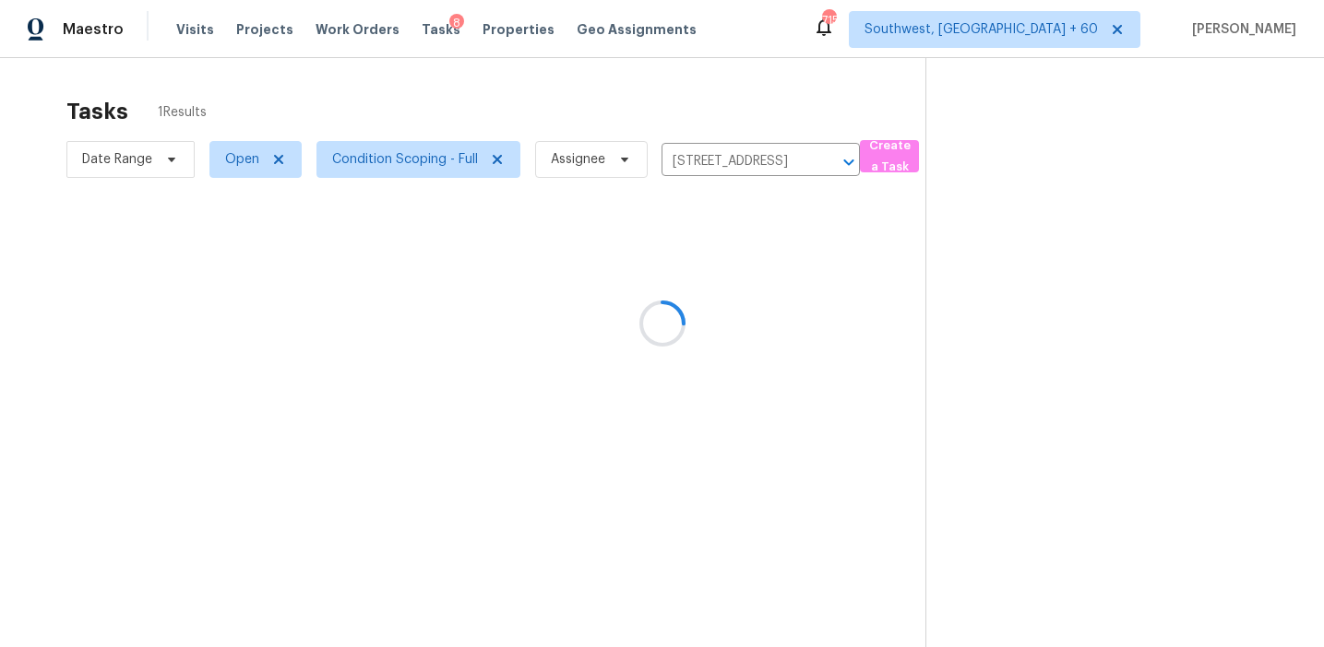
click at [721, 294] on div at bounding box center [662, 323] width 1324 height 647
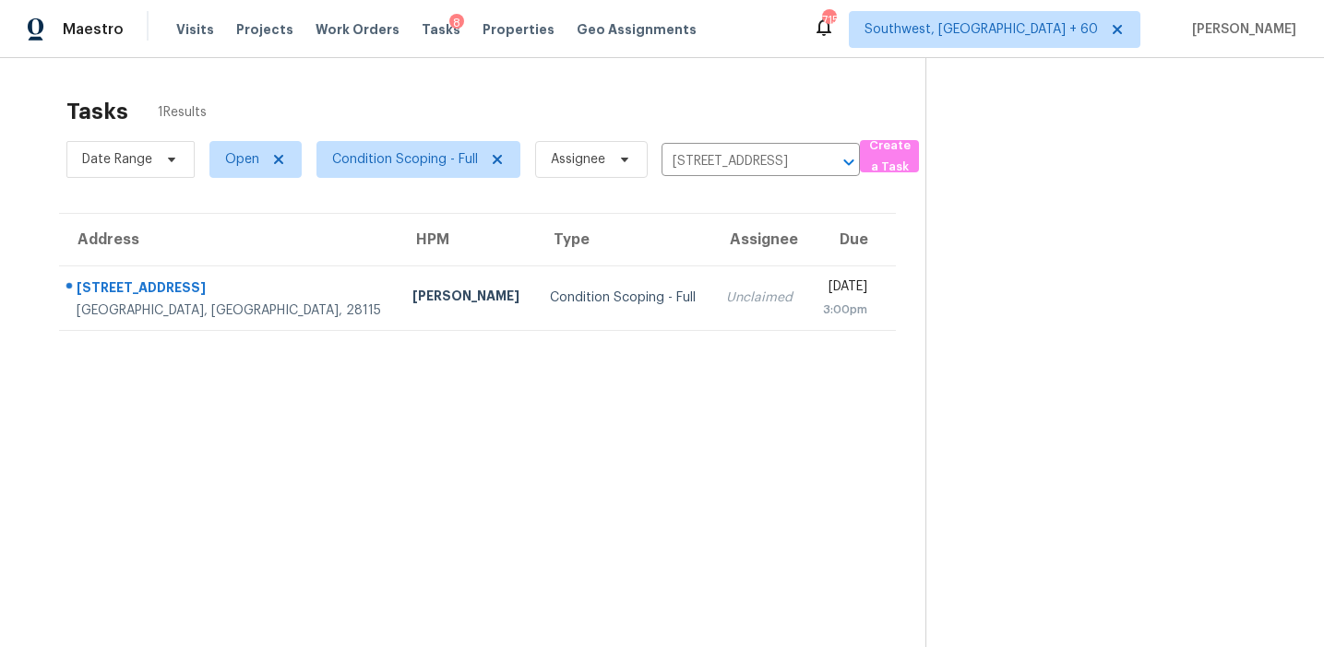
click at [807, 294] on td "[DATE] 3:00pm" at bounding box center [851, 298] width 89 height 65
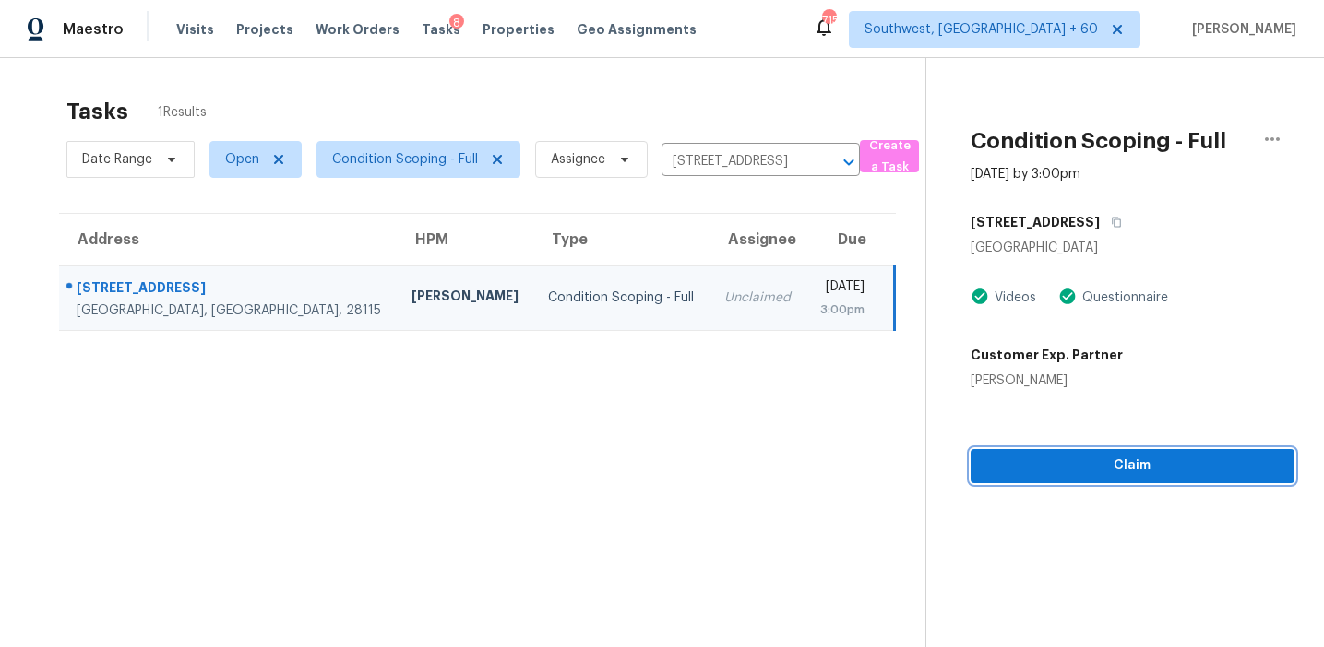
click at [1042, 474] on div "Condition Scoping - Full [DATE] by 3:00pm [STREET_ADDRESS] Videos Questionnaire…" at bounding box center [1110, 270] width 368 height 425
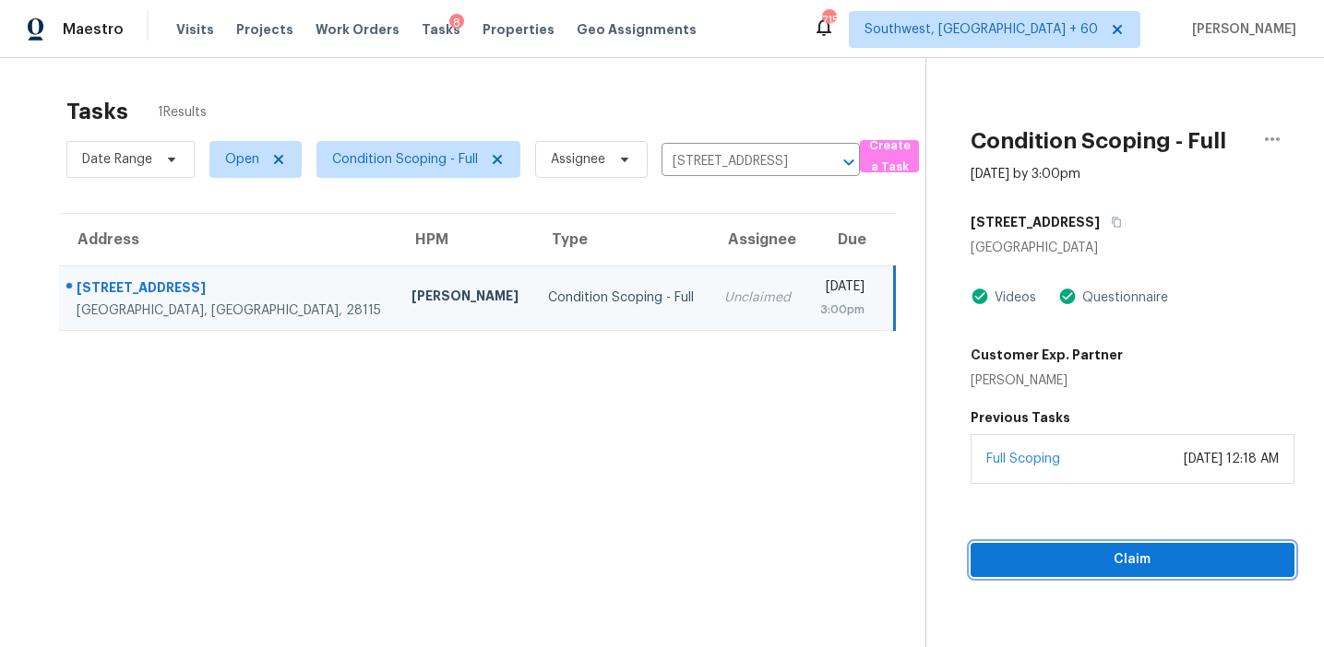
click at [994, 569] on span "Claim" at bounding box center [1132, 560] width 294 height 23
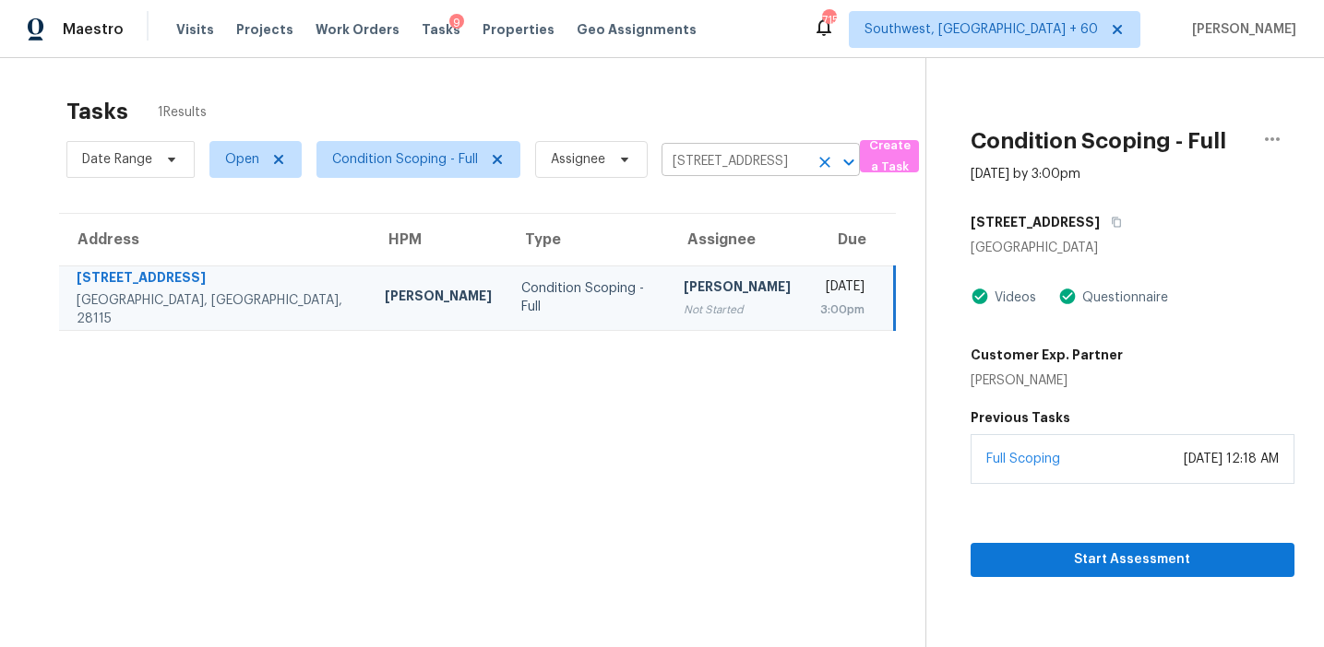
click at [706, 163] on input "[STREET_ADDRESS]" at bounding box center [734, 162] width 147 height 29
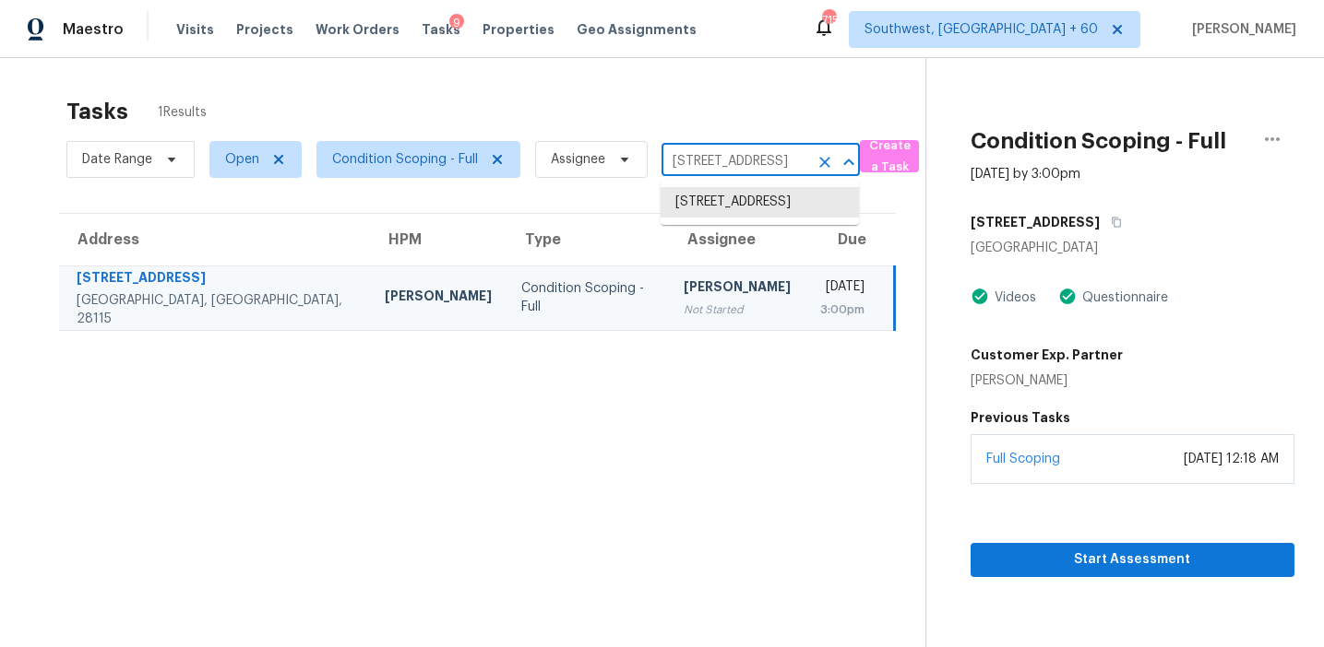
paste input "[STREET_ADDRESS]"
type input "[STREET_ADDRESS]"
click at [721, 205] on li "[STREET_ADDRESS]" at bounding box center [759, 202] width 198 height 30
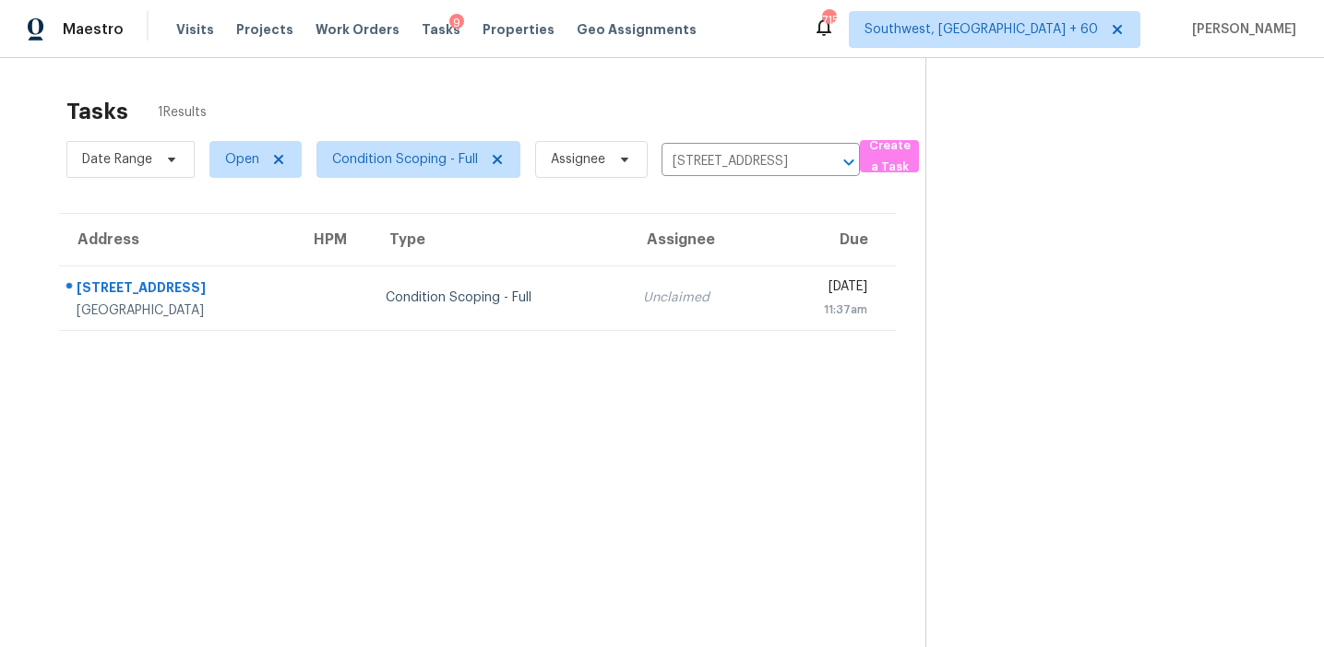
click at [783, 293] on div "[DATE]" at bounding box center [825, 289] width 84 height 23
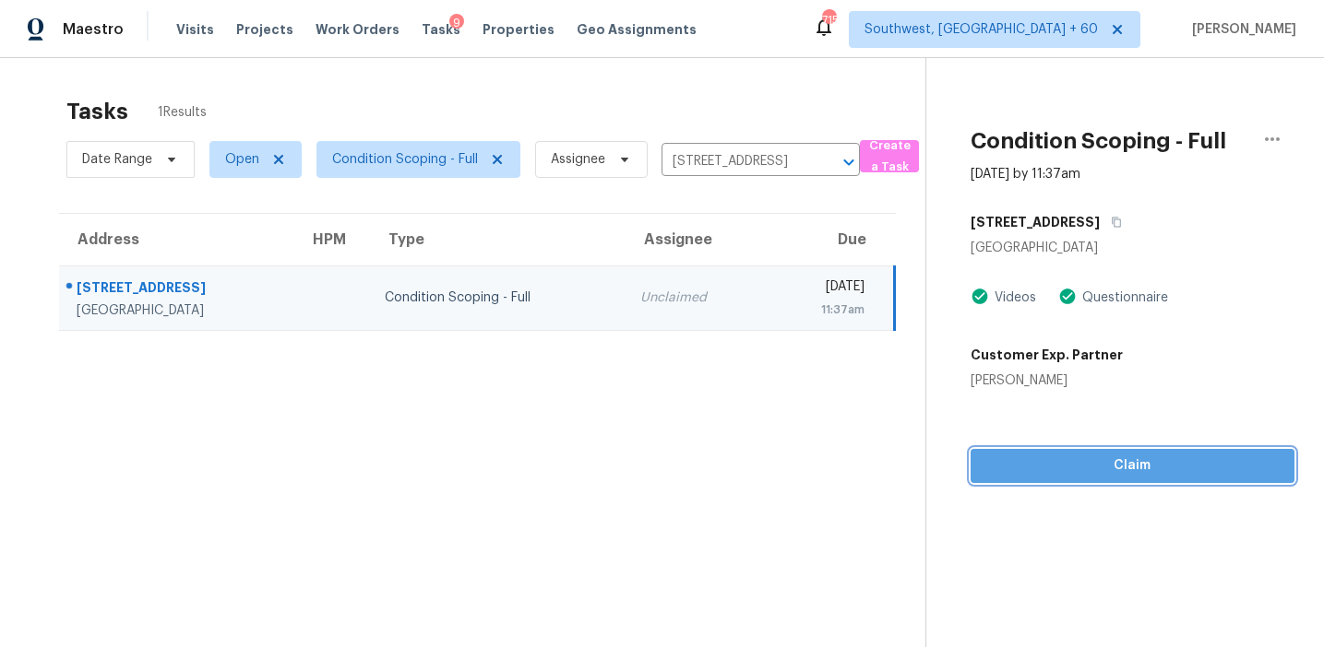
click at [1122, 476] on span "Claim" at bounding box center [1132, 466] width 294 height 23
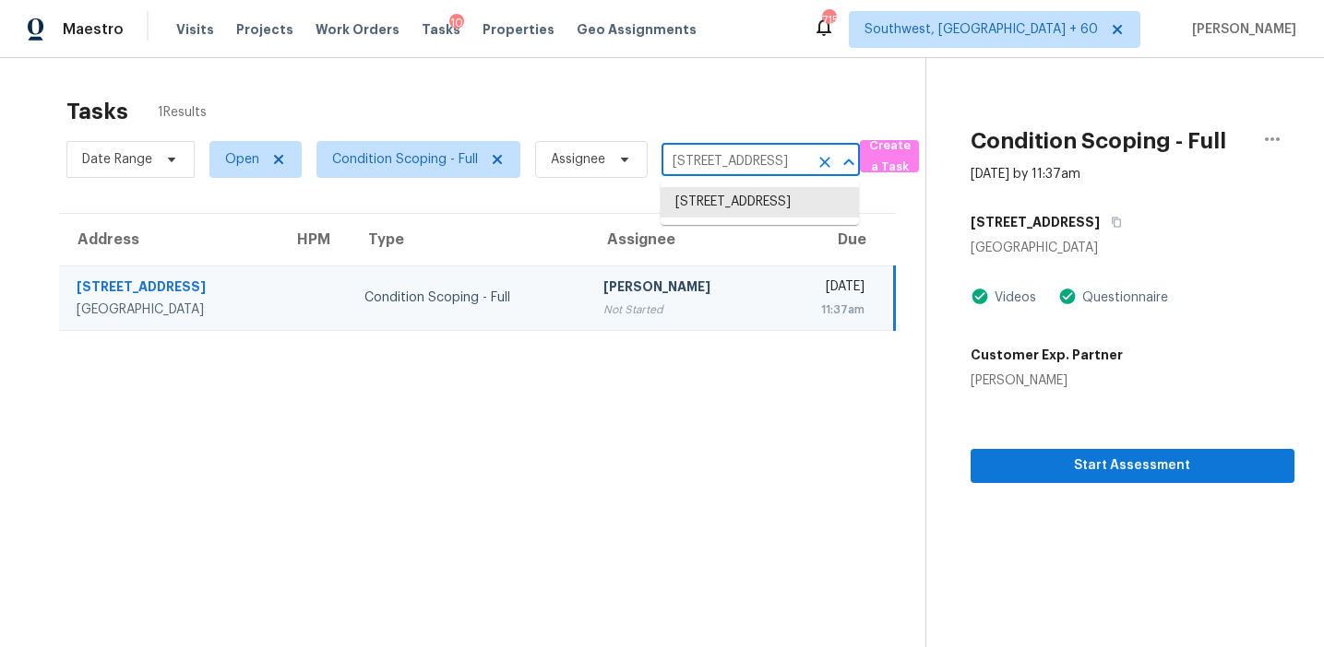
click at [693, 163] on input "[STREET_ADDRESS]" at bounding box center [734, 162] width 147 height 29
paste input "[STREET_ADDRESS]"
type input "[STREET_ADDRESS]"
click at [732, 210] on li "[STREET_ADDRESS]" at bounding box center [759, 202] width 198 height 30
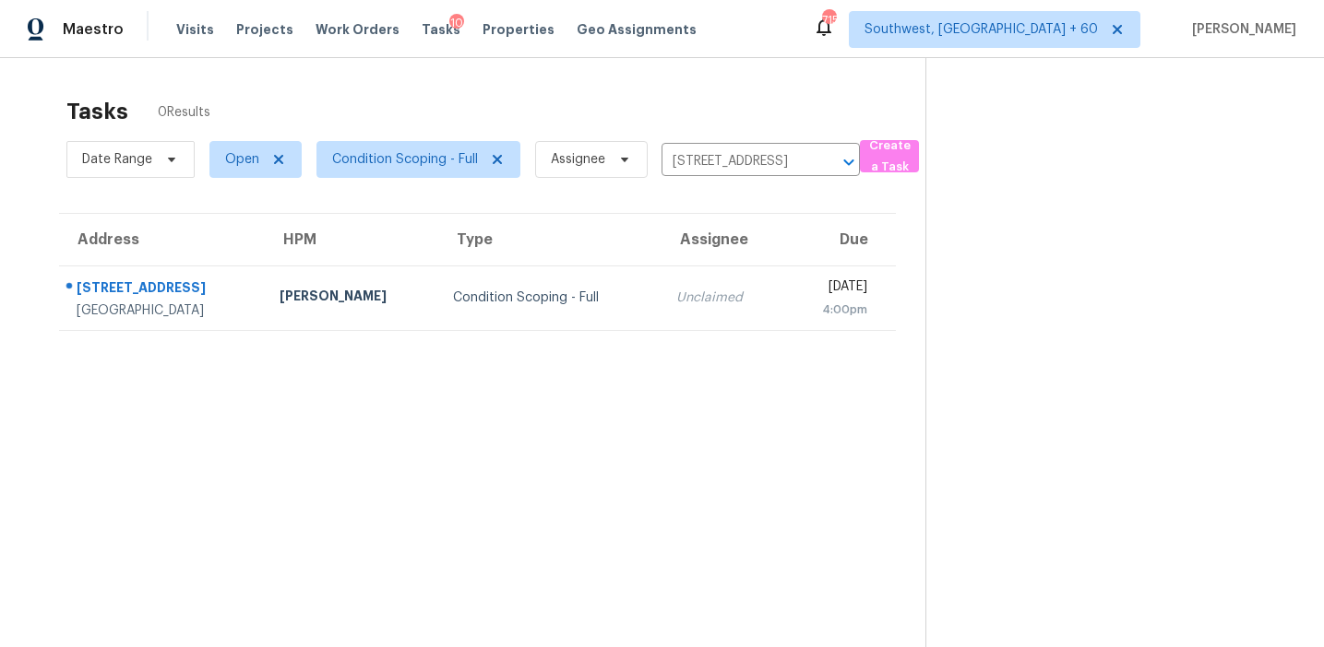
click at [702, 284] on td "Unclaimed" at bounding box center [722, 298] width 122 height 65
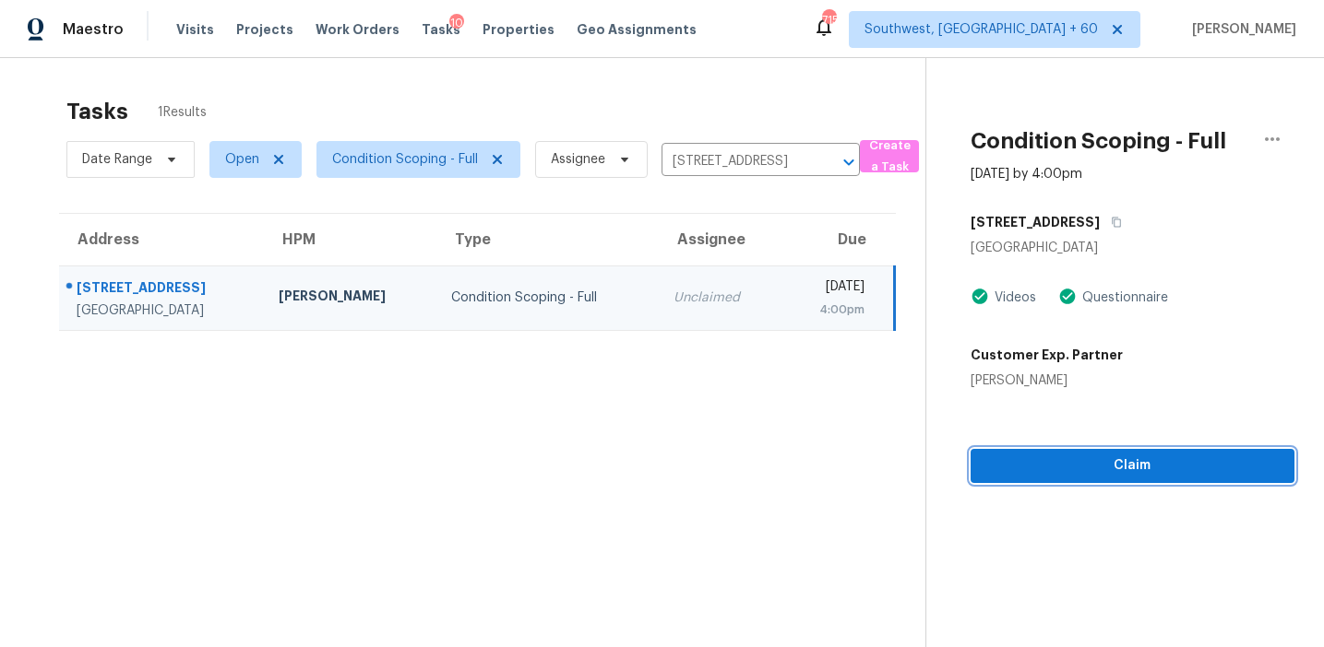
click at [1062, 468] on span "Claim" at bounding box center [1132, 466] width 294 height 23
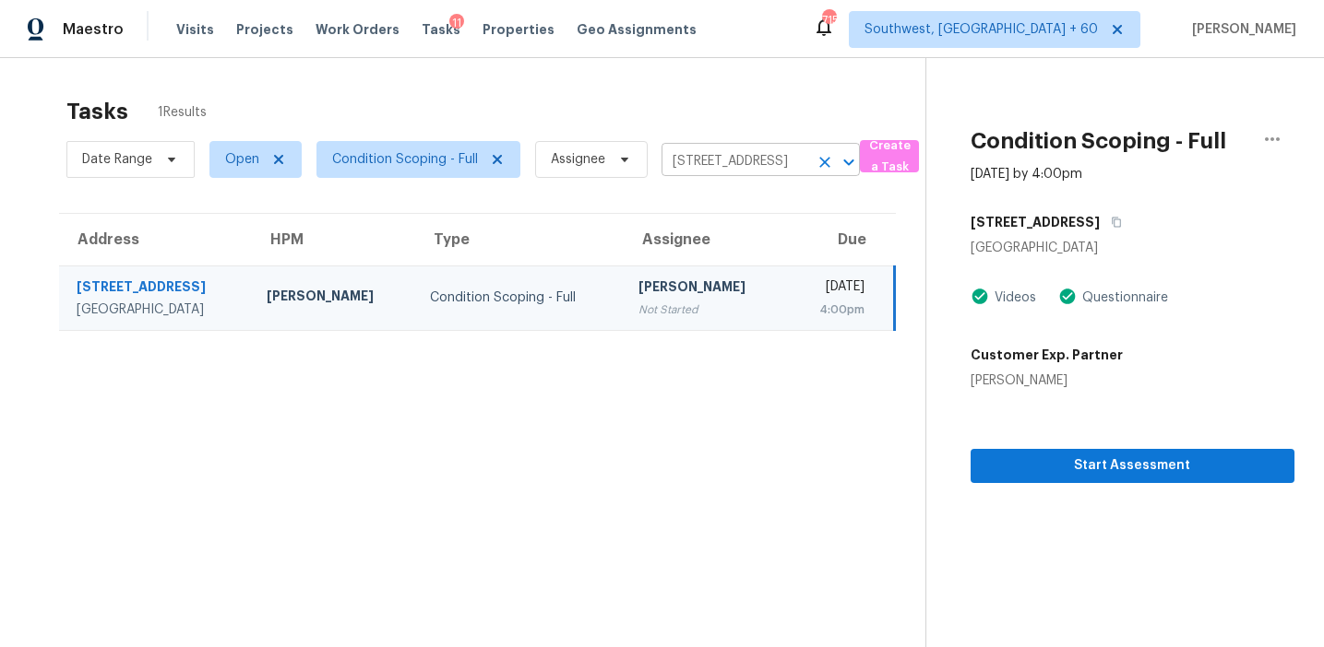
click at [708, 166] on input "[STREET_ADDRESS]" at bounding box center [734, 162] width 147 height 29
paste input "[STREET_ADDRESS]"
type input "[STREET_ADDRESS]"
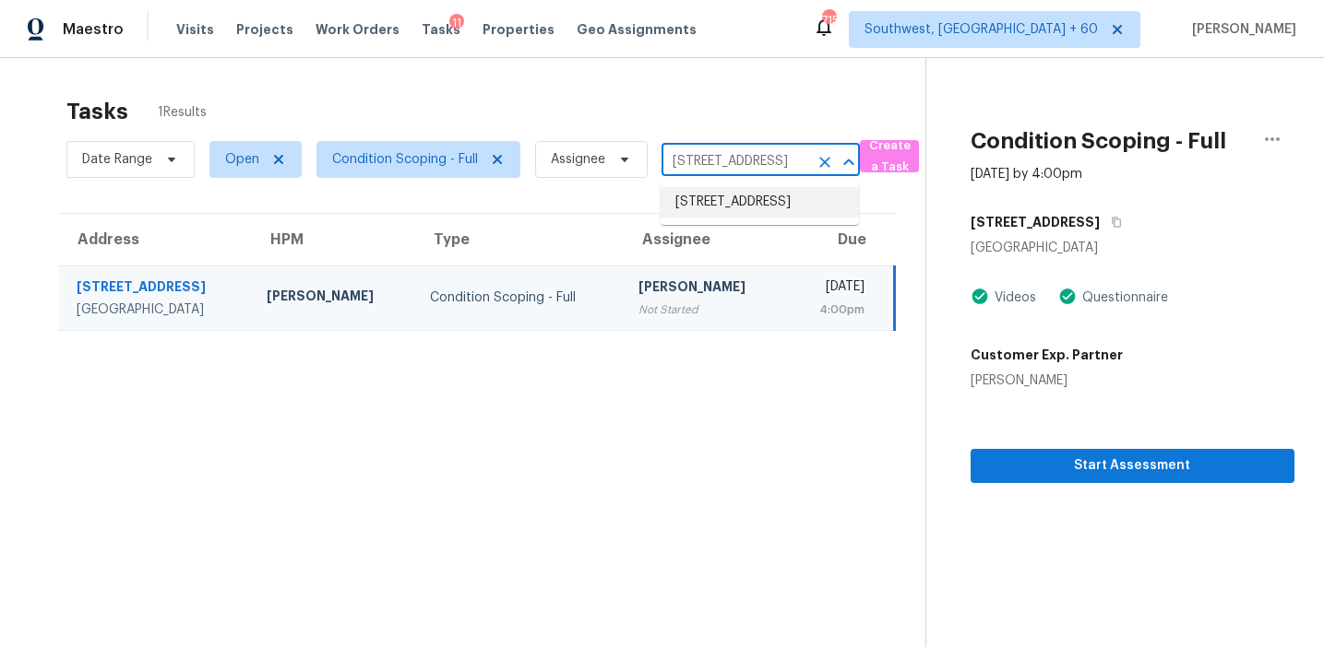
click at [742, 212] on li "[STREET_ADDRESS]" at bounding box center [759, 202] width 198 height 30
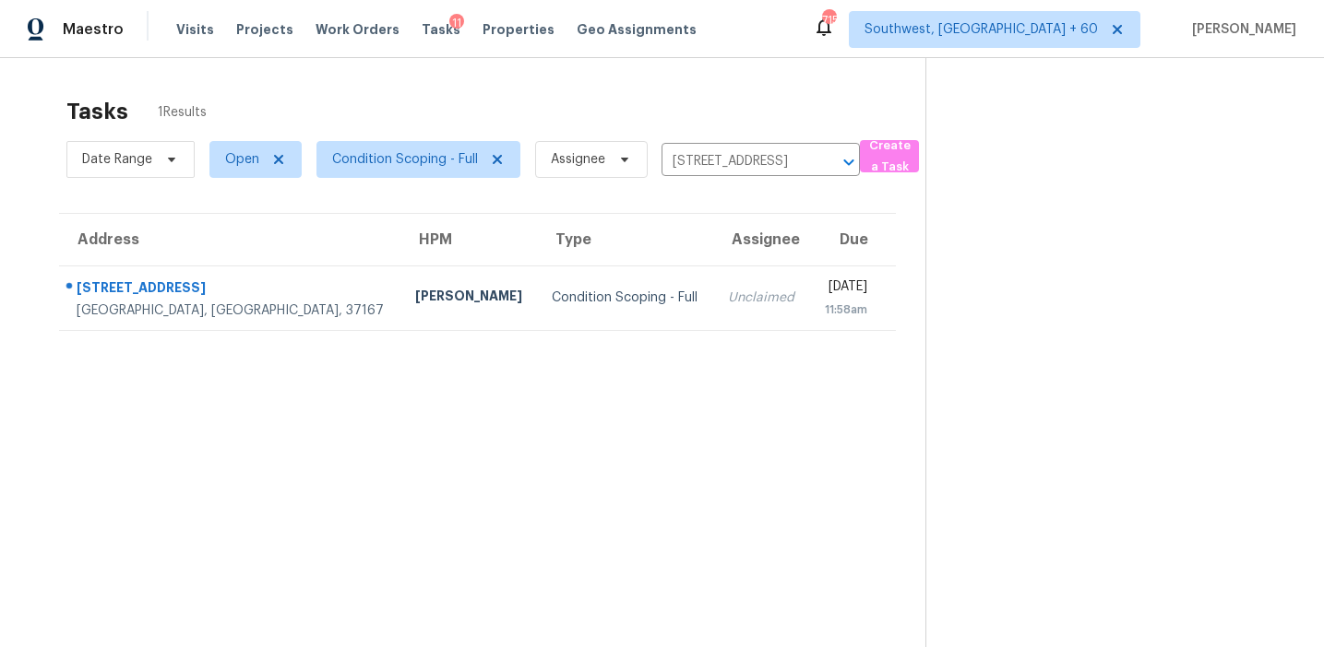
click at [728, 304] on div "Unclaimed" at bounding box center [761, 298] width 66 height 18
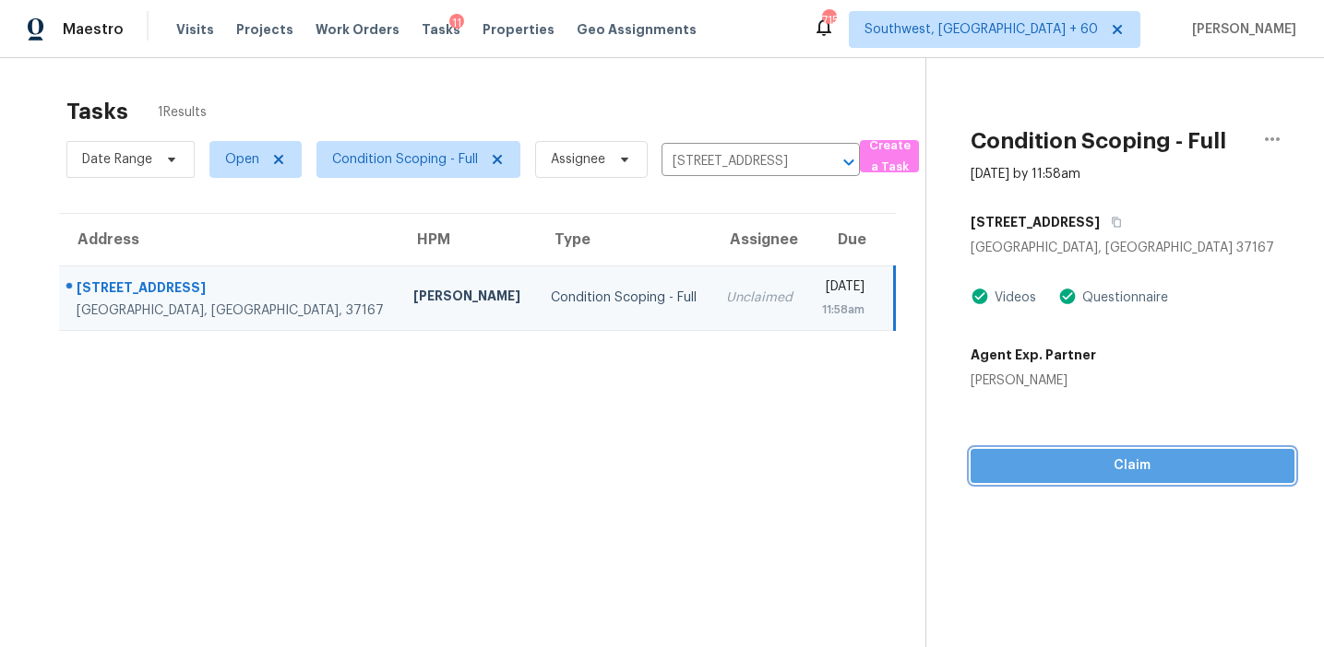
click at [1065, 451] on button "Claim" at bounding box center [1132, 466] width 324 height 34
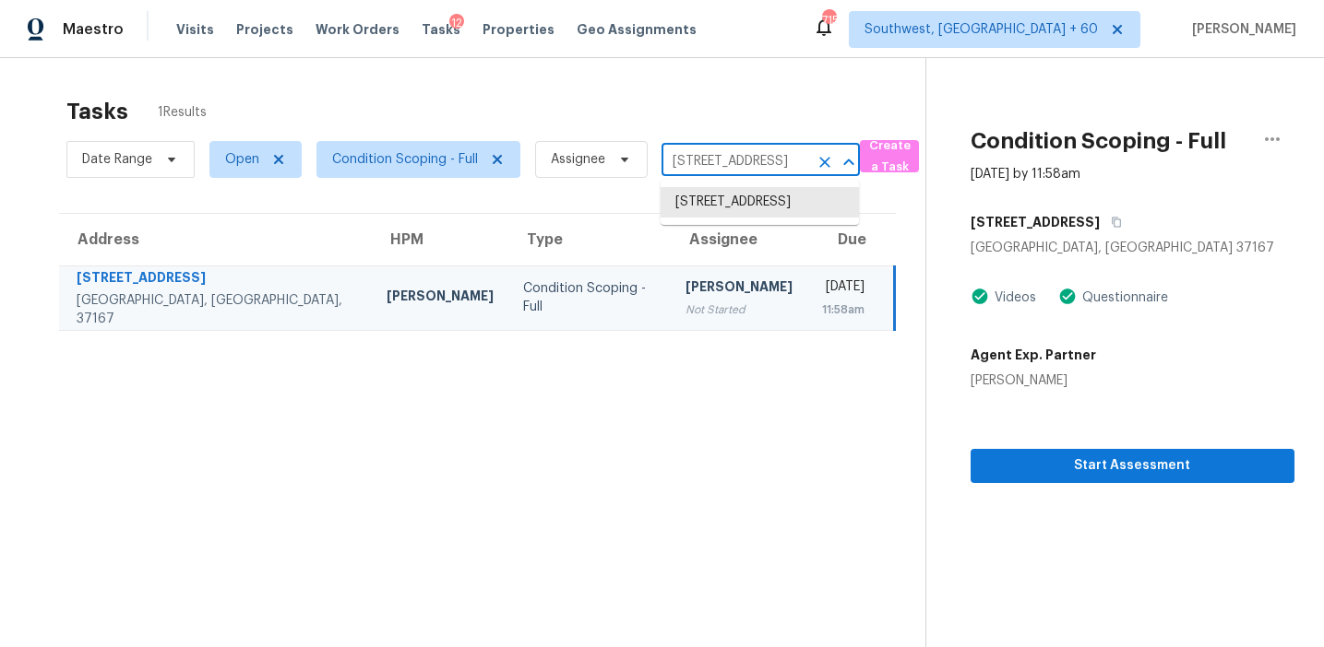
click at [709, 165] on input "[STREET_ADDRESS]" at bounding box center [734, 162] width 147 height 29
paste input "[STREET_ADDRESS]"
type input "[STREET_ADDRESS]"
click at [741, 211] on li "[STREET_ADDRESS]" at bounding box center [759, 202] width 198 height 30
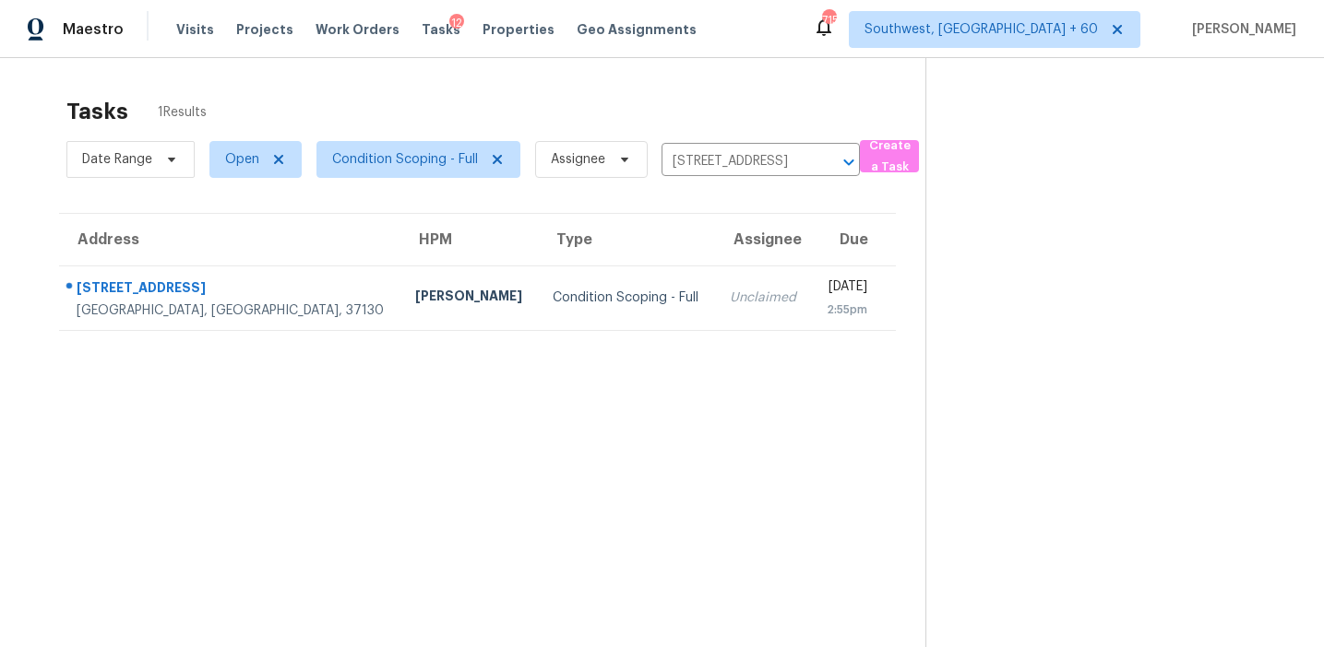
click at [825, 315] on div "2:55pm" at bounding box center [846, 310] width 42 height 18
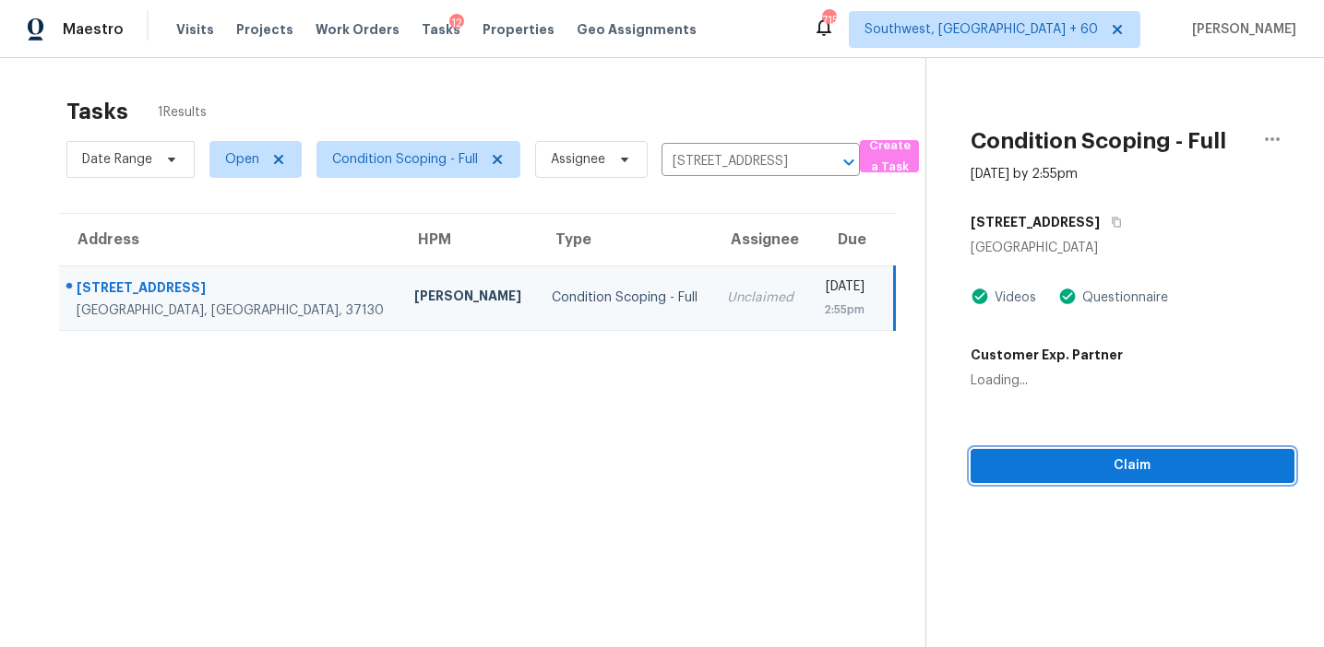
click at [1037, 465] on span "Claim" at bounding box center [1132, 466] width 294 height 23
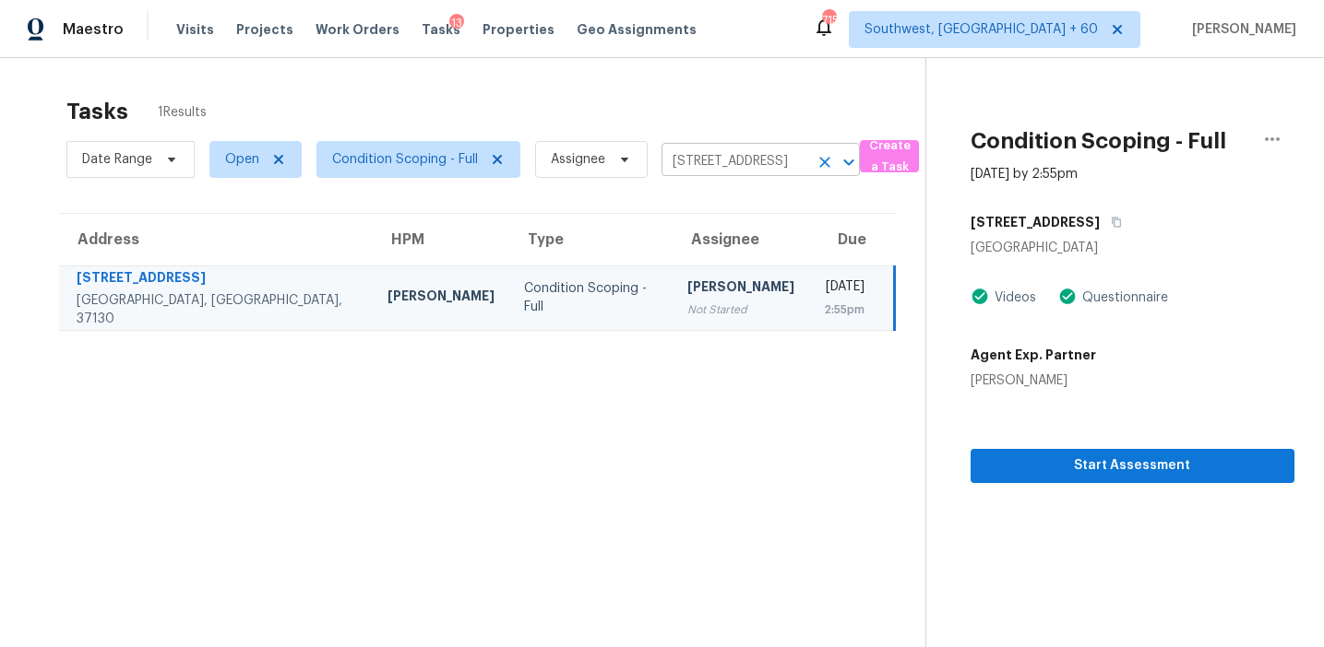
click at [729, 166] on input "[STREET_ADDRESS]" at bounding box center [734, 162] width 147 height 29
paste input "[STREET_ADDRESS]"
type input "[STREET_ADDRESS]"
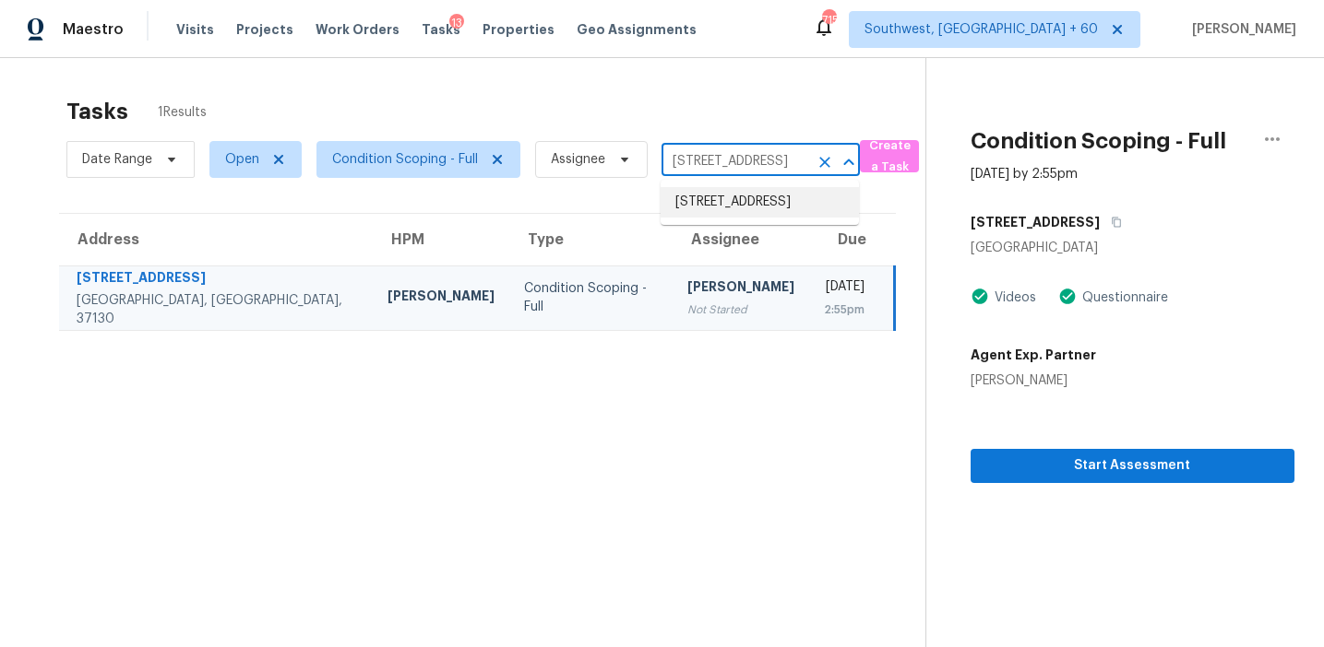
click at [744, 203] on li "[STREET_ADDRESS]" at bounding box center [759, 202] width 198 height 30
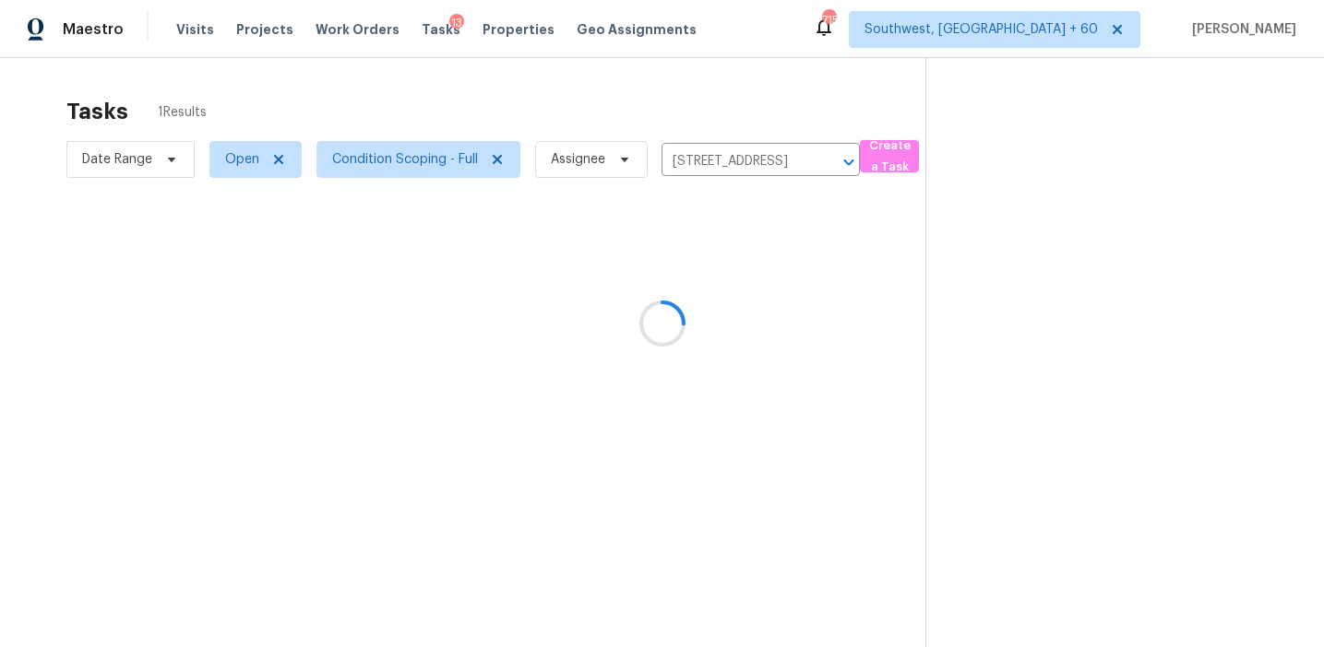
click at [745, 299] on div at bounding box center [662, 323] width 1324 height 647
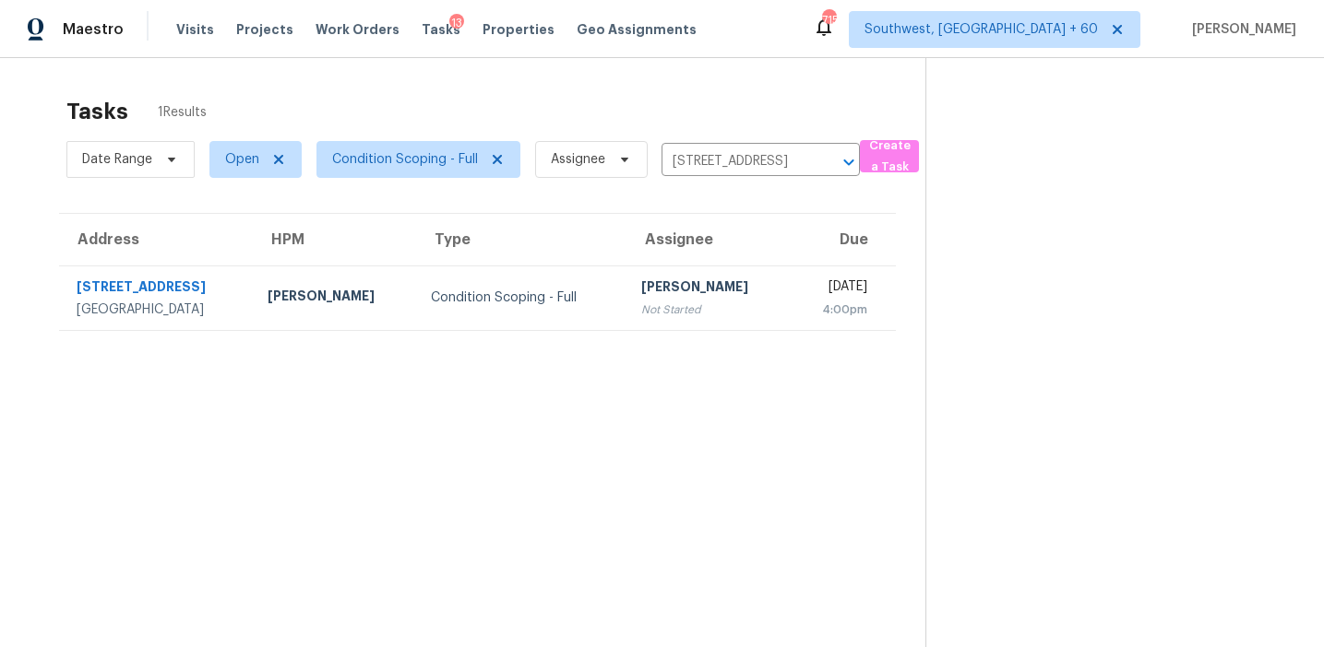
click at [804, 299] on div "[DATE]" at bounding box center [835, 289] width 63 height 23
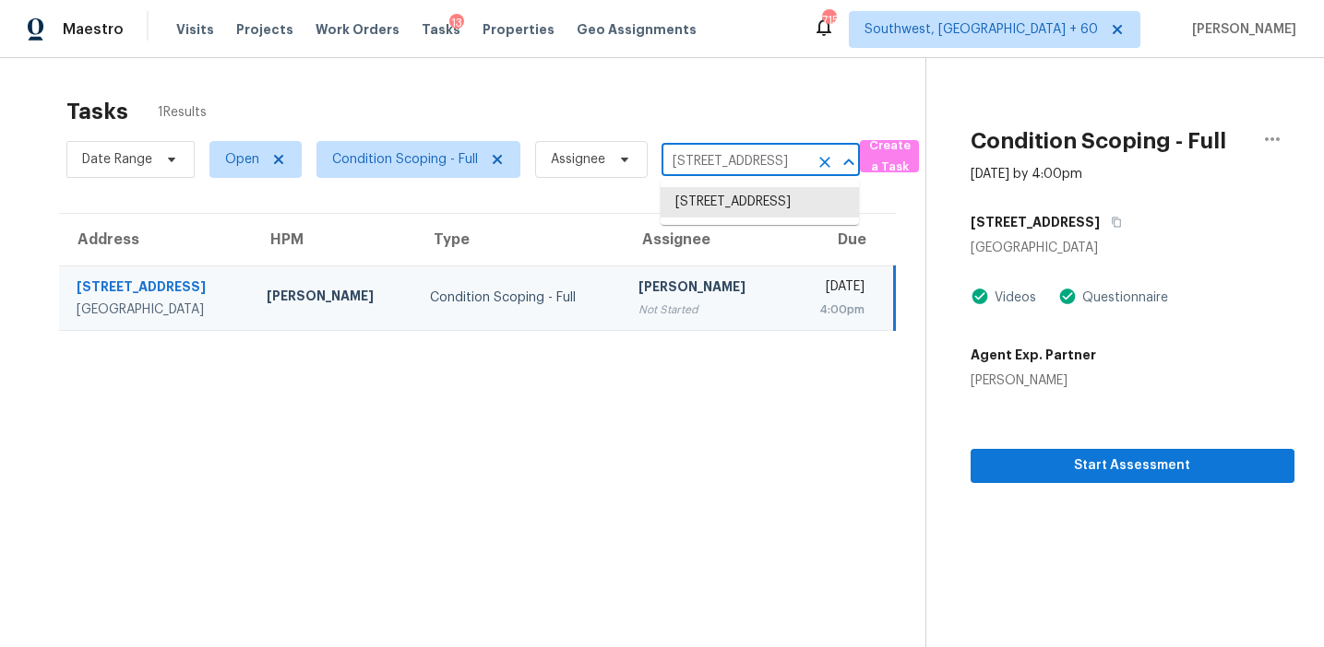
click at [704, 168] on input "[STREET_ADDRESS]" at bounding box center [734, 162] width 147 height 29
paste input "[STREET_ADDRESS]"
type input "[STREET_ADDRESS]"
click at [730, 198] on li "[STREET_ADDRESS]" at bounding box center [759, 202] width 198 height 30
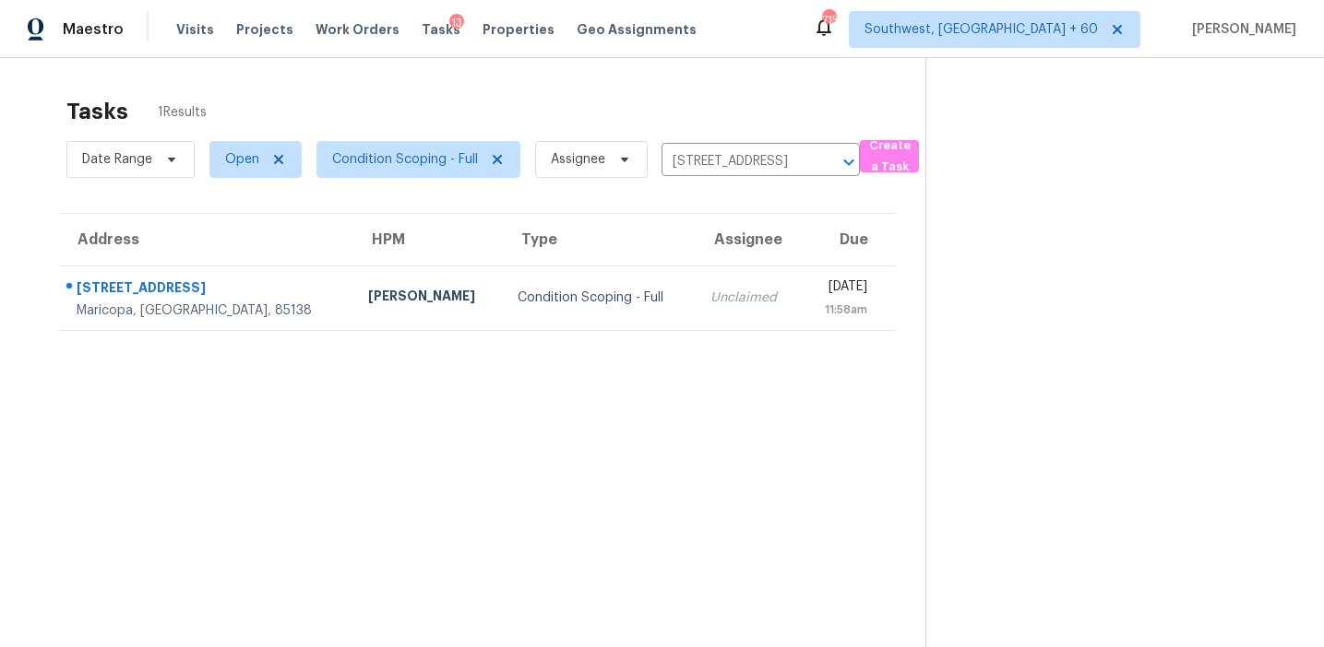
click at [710, 297] on div "Unclaimed" at bounding box center [748, 298] width 76 height 18
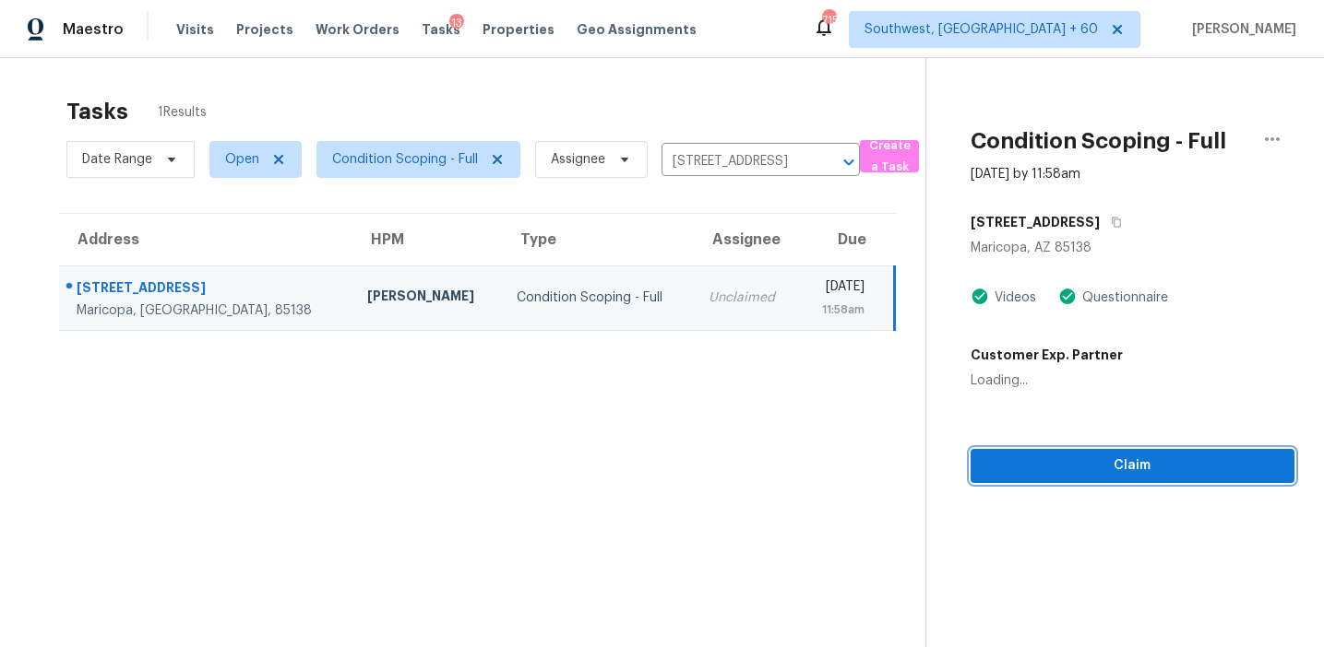
click at [1041, 474] on span "Claim" at bounding box center [1132, 466] width 294 height 23
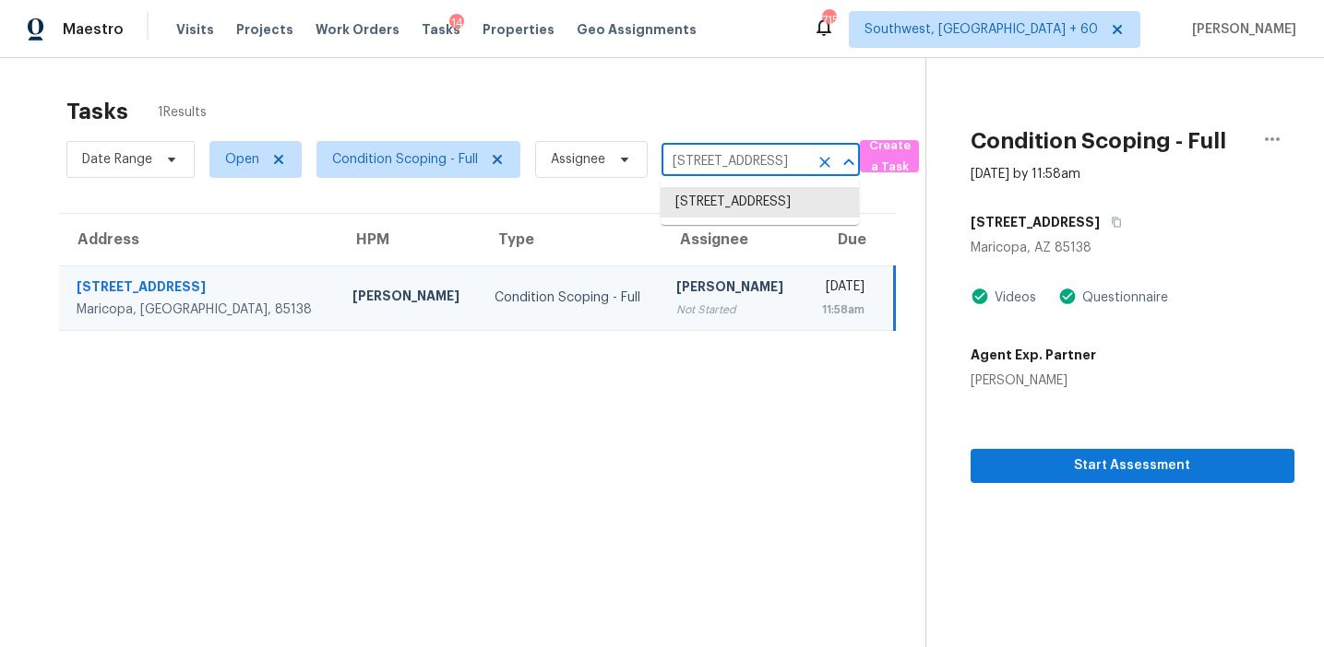
click at [727, 148] on input "[STREET_ADDRESS]" at bounding box center [734, 162] width 147 height 29
paste input "[STREET_ADDRESS]"
type input "[STREET_ADDRESS]"
click at [741, 212] on li "[STREET_ADDRESS]" at bounding box center [759, 202] width 198 height 30
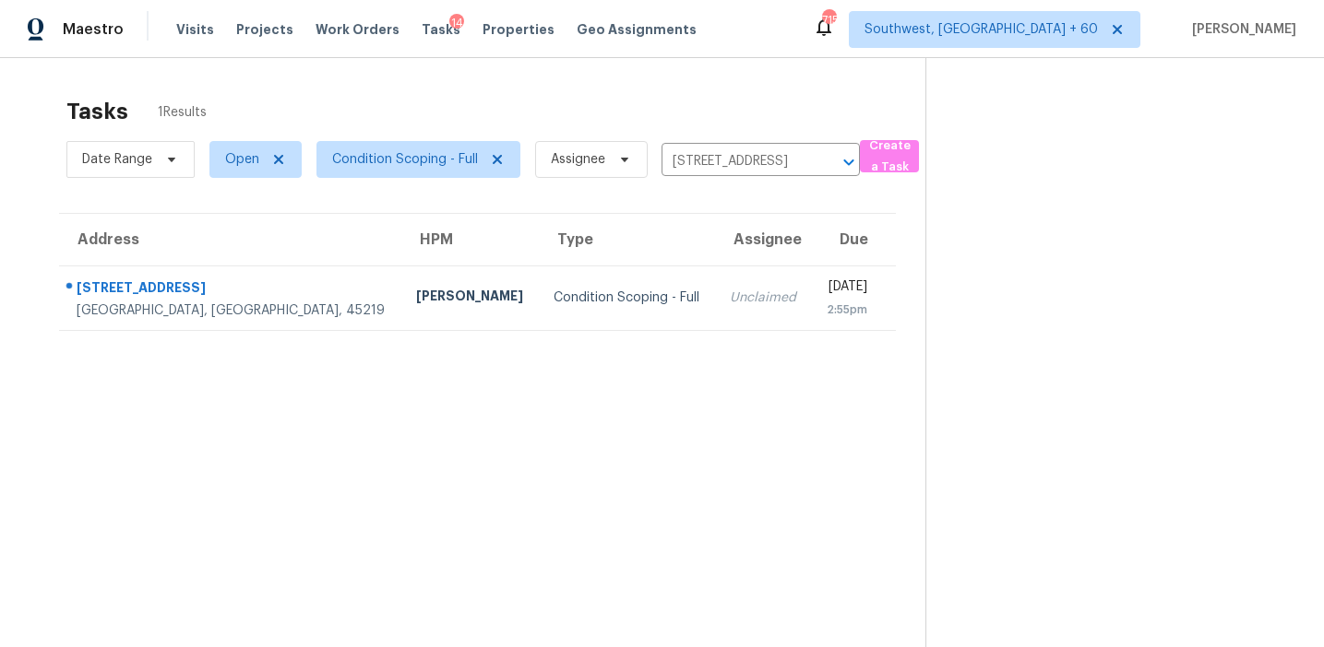
click at [730, 302] on div "Unclaimed" at bounding box center [763, 298] width 67 height 18
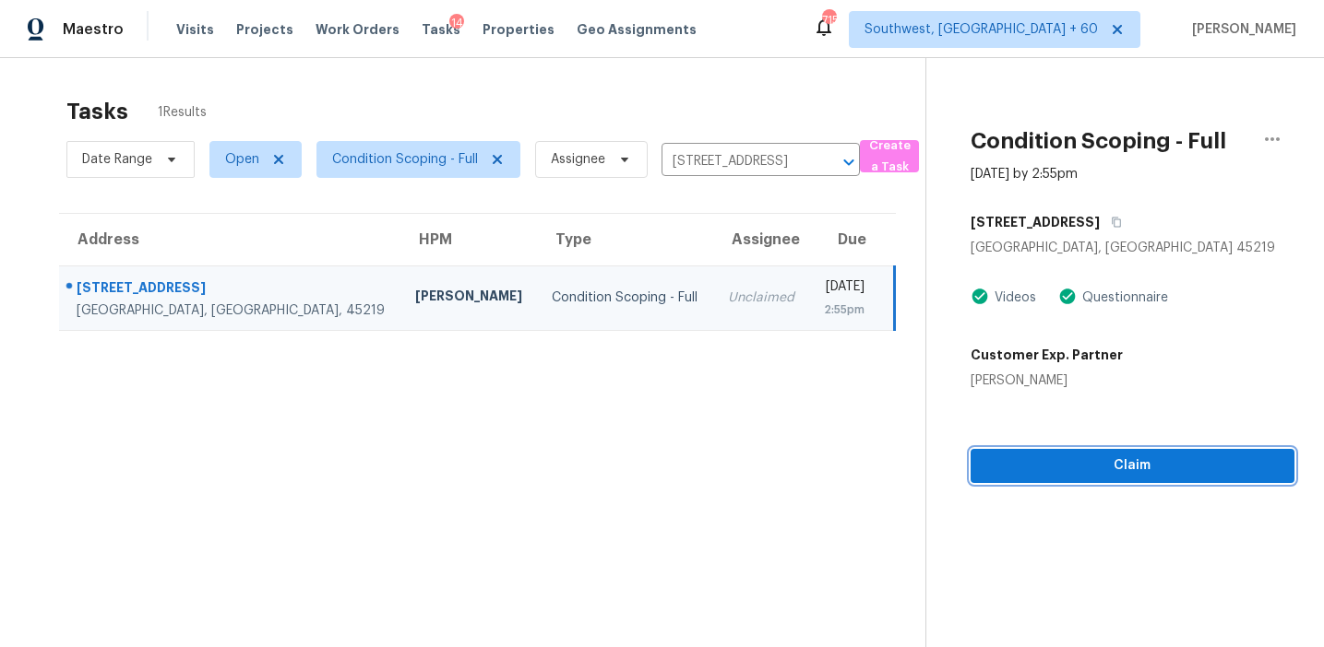
click at [1055, 467] on span "Claim" at bounding box center [1132, 466] width 294 height 23
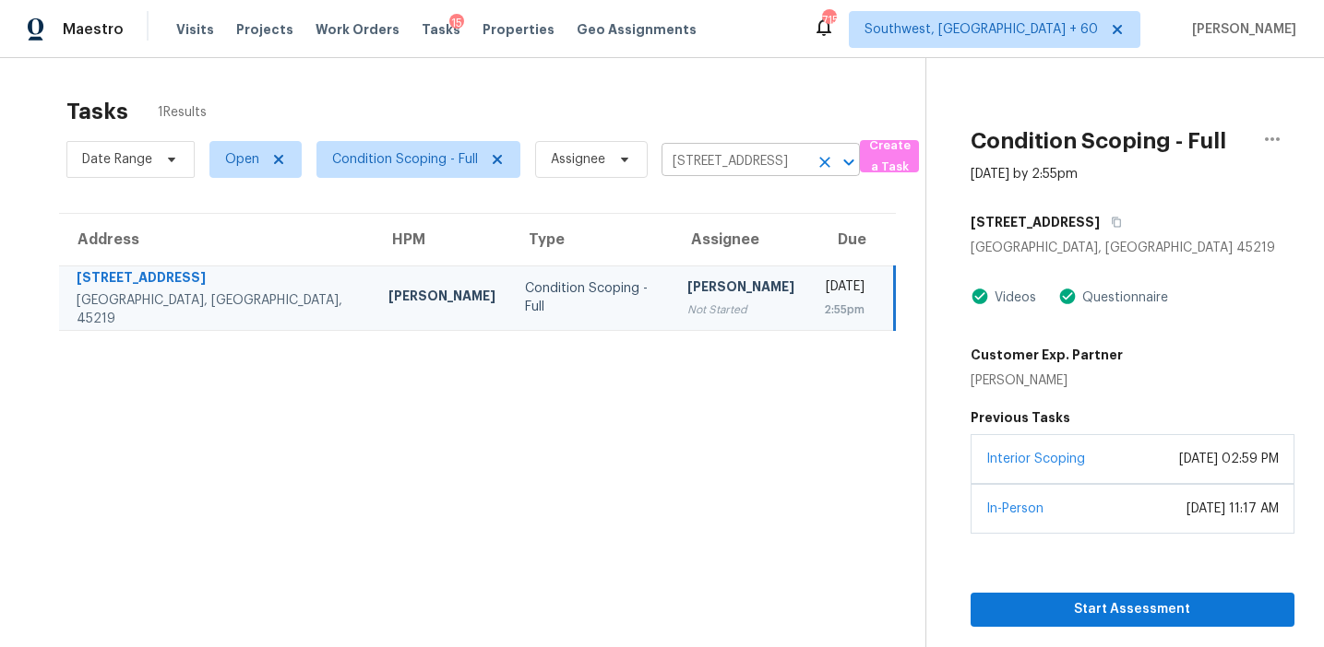
click at [692, 158] on input "[STREET_ADDRESS]" at bounding box center [734, 162] width 147 height 29
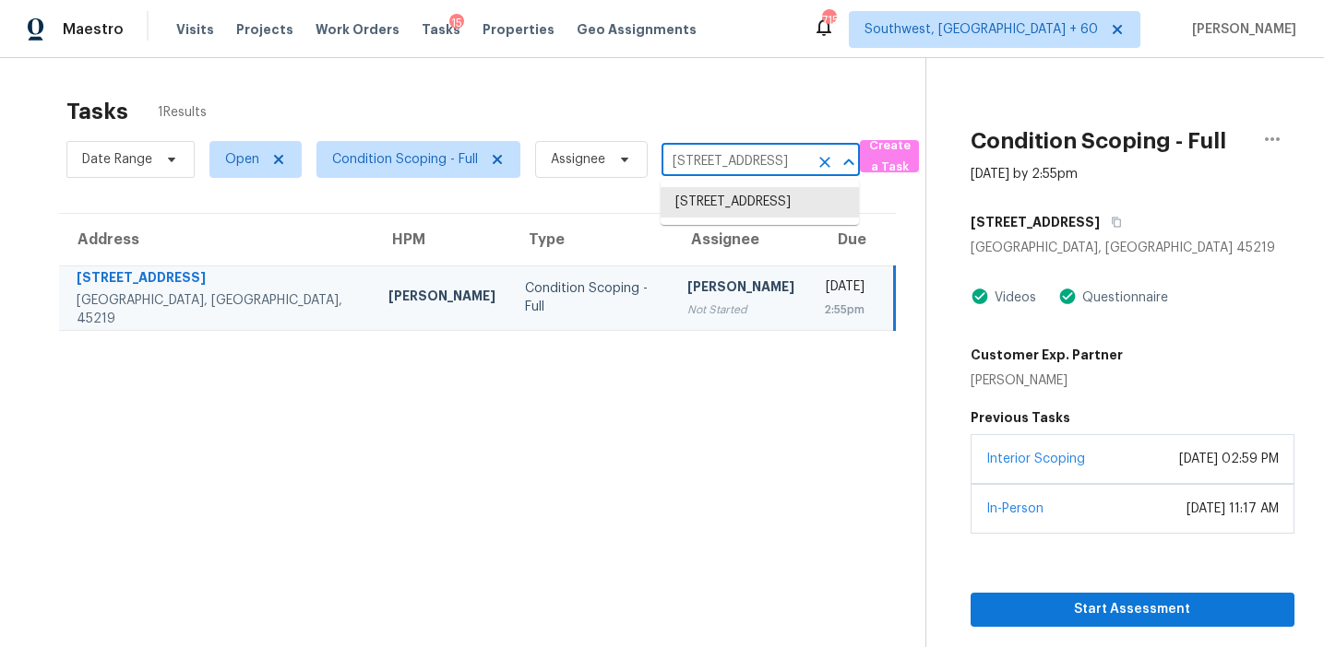
paste input "[STREET_ADDRESS][PERSON_NAME]"
type input "[STREET_ADDRESS][PERSON_NAME]"
click at [748, 196] on li "[STREET_ADDRESS][PERSON_NAME]" at bounding box center [759, 212] width 198 height 50
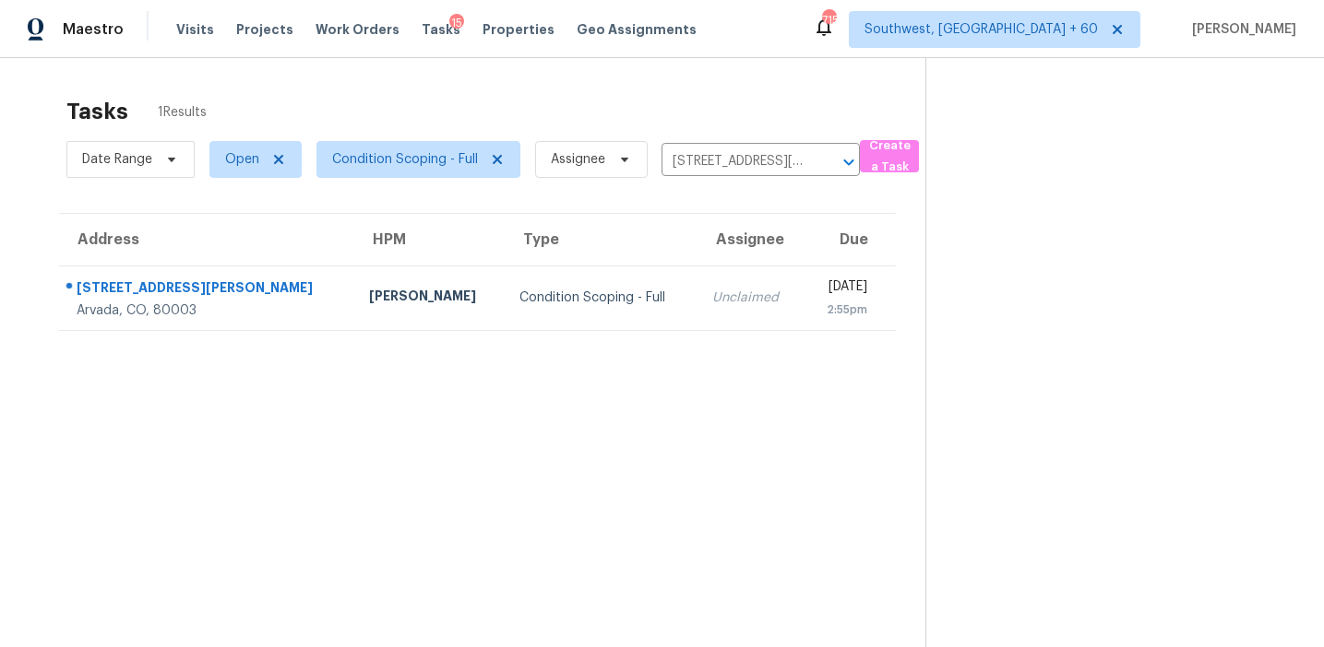
click at [697, 322] on td "Unclaimed" at bounding box center [749, 298] width 105 height 65
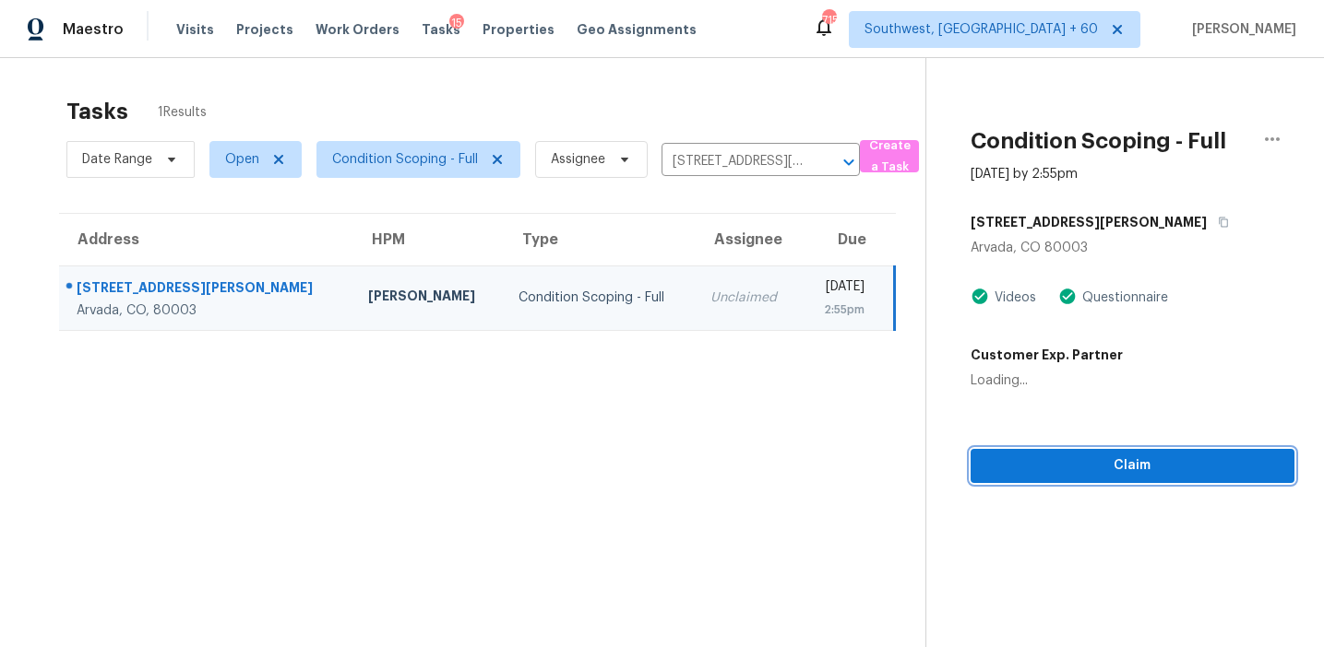
click at [1098, 466] on span "Claim" at bounding box center [1132, 466] width 294 height 23
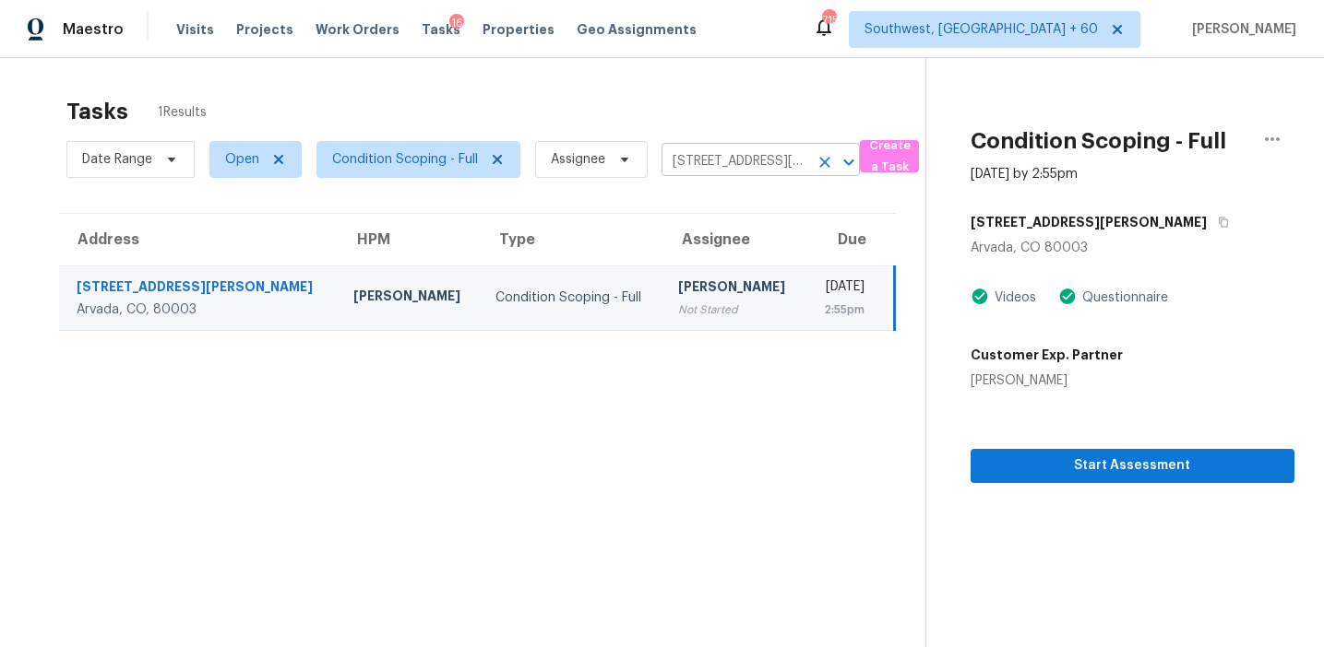
click at [707, 158] on input "[STREET_ADDRESS][PERSON_NAME]" at bounding box center [734, 162] width 147 height 29
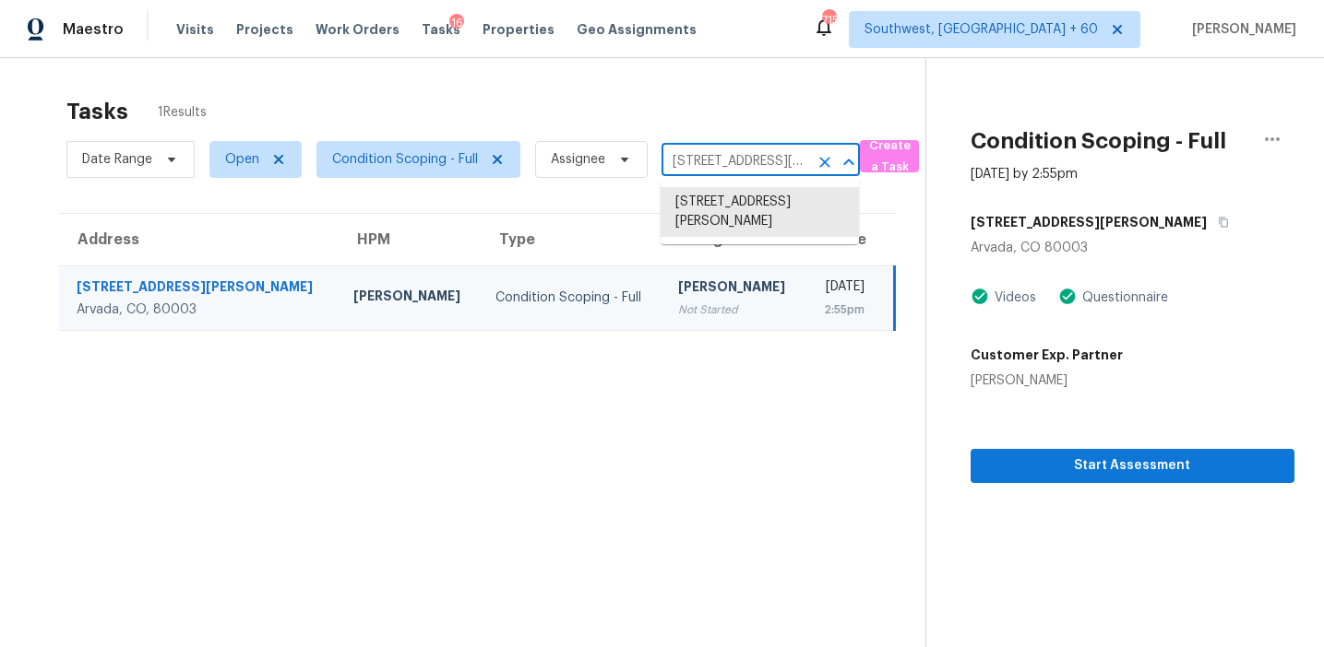
paste input "[STREET_ADDRESS]"
type input "[STREET_ADDRESS]"
click at [749, 218] on li "[STREET_ADDRESS]" at bounding box center [759, 202] width 198 height 30
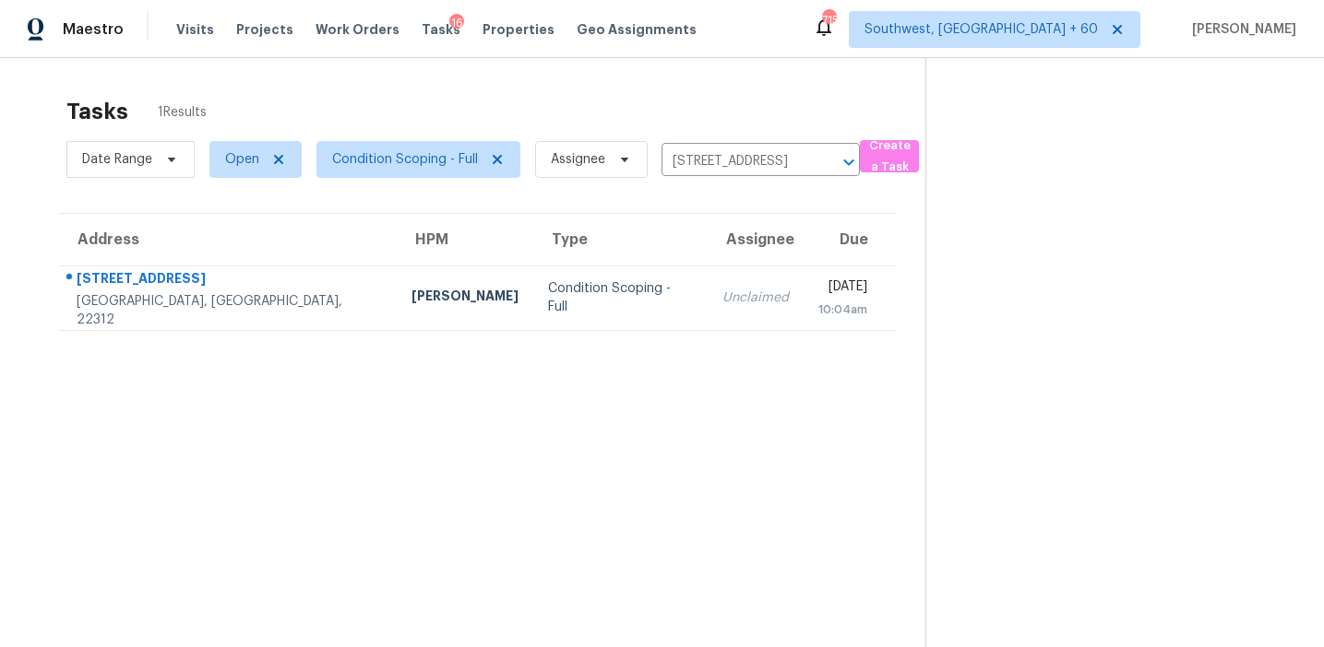
click at [707, 321] on td "Unclaimed" at bounding box center [755, 298] width 96 height 65
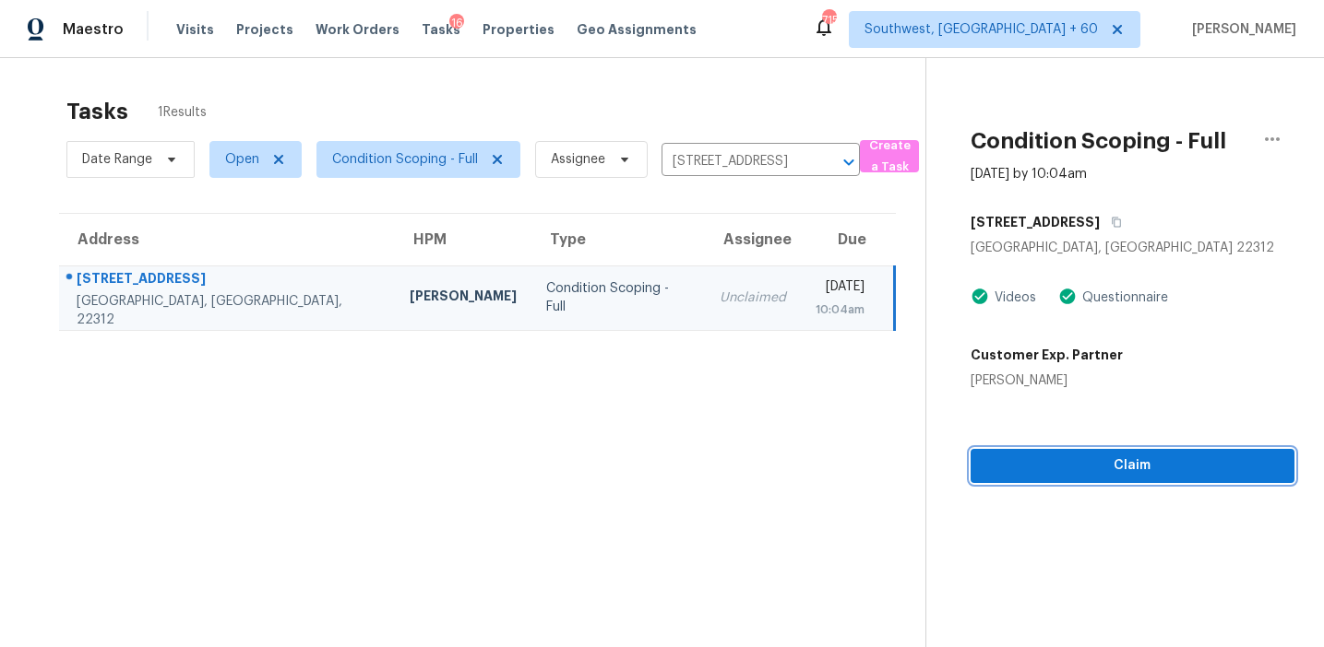
click at [1017, 463] on span "Claim" at bounding box center [1132, 466] width 294 height 23
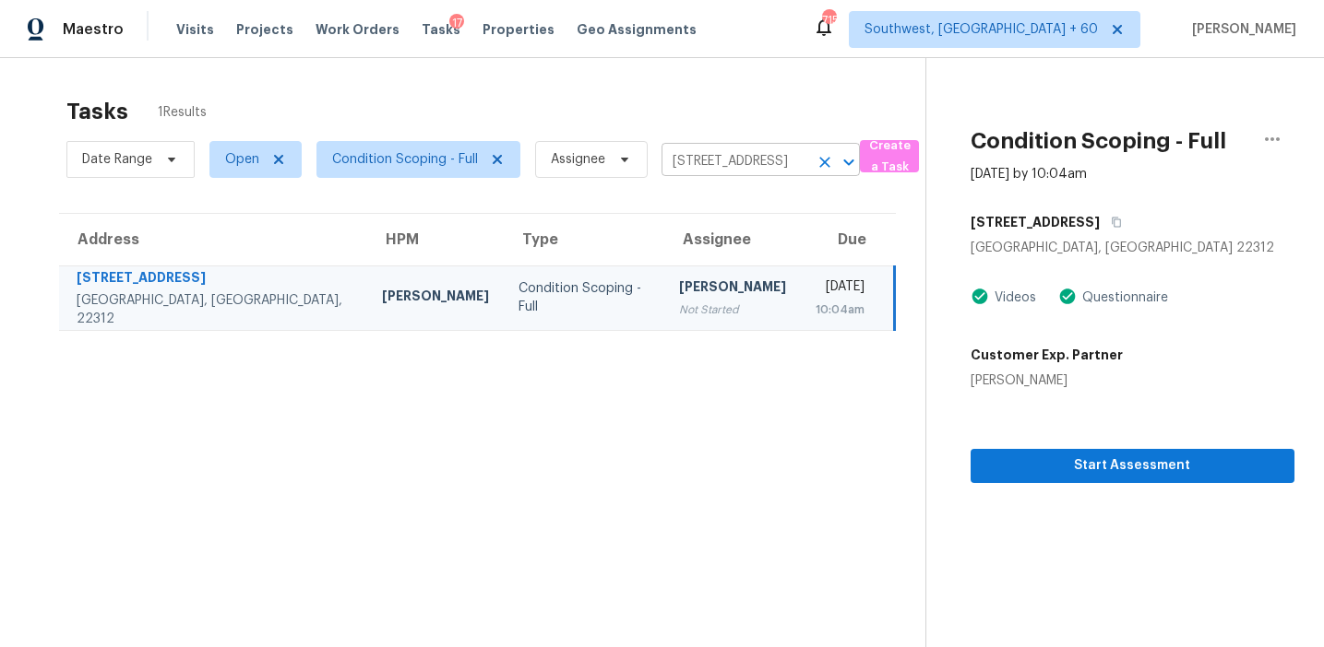
click at [698, 169] on input "[STREET_ADDRESS]" at bounding box center [734, 162] width 147 height 29
paste input "[STREET_ADDRESS][PERSON_NAME][PERSON_NAME]"
type input "[STREET_ADDRESS][PERSON_NAME][PERSON_NAME]"
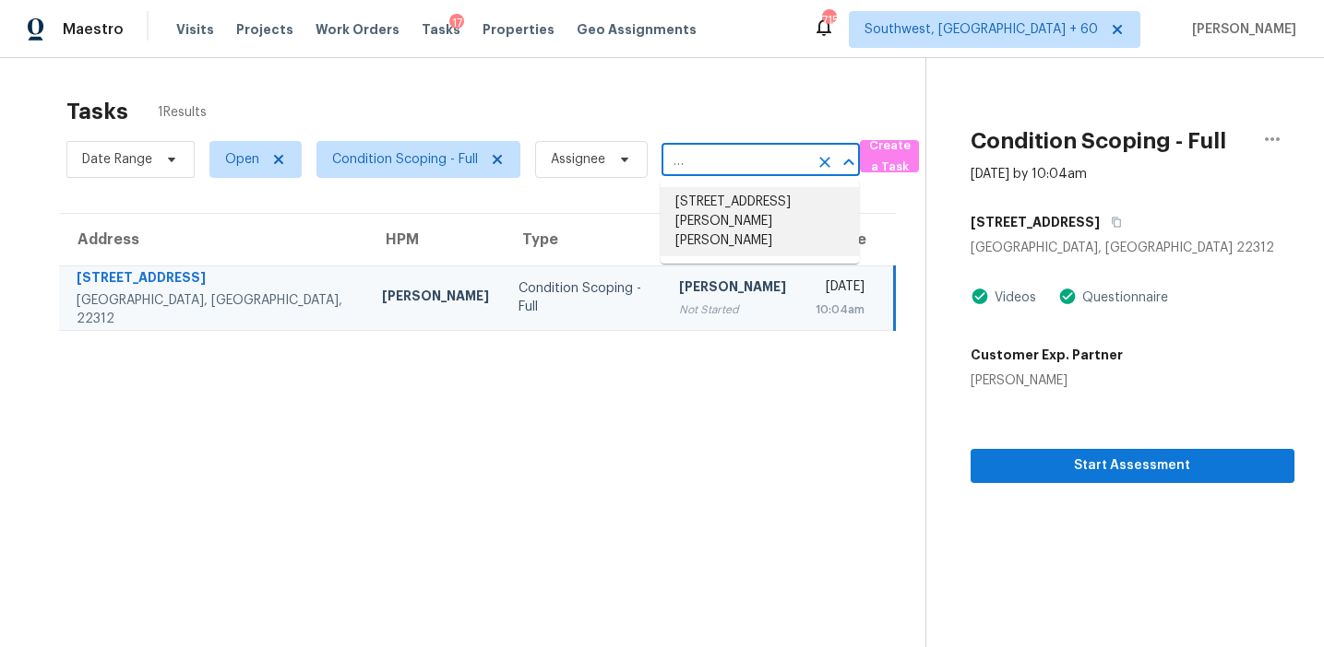
click at [739, 196] on li "[STREET_ADDRESS][PERSON_NAME][PERSON_NAME]" at bounding box center [759, 221] width 198 height 69
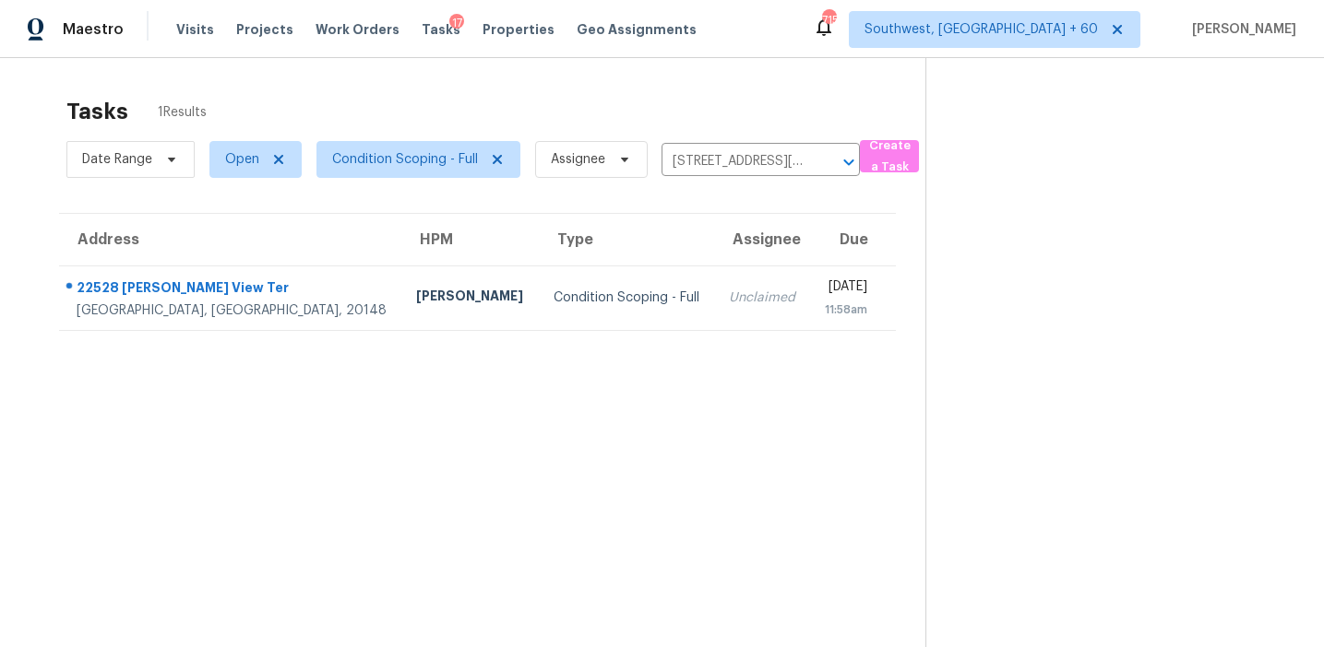
click at [714, 323] on td "Unclaimed" at bounding box center [762, 298] width 96 height 65
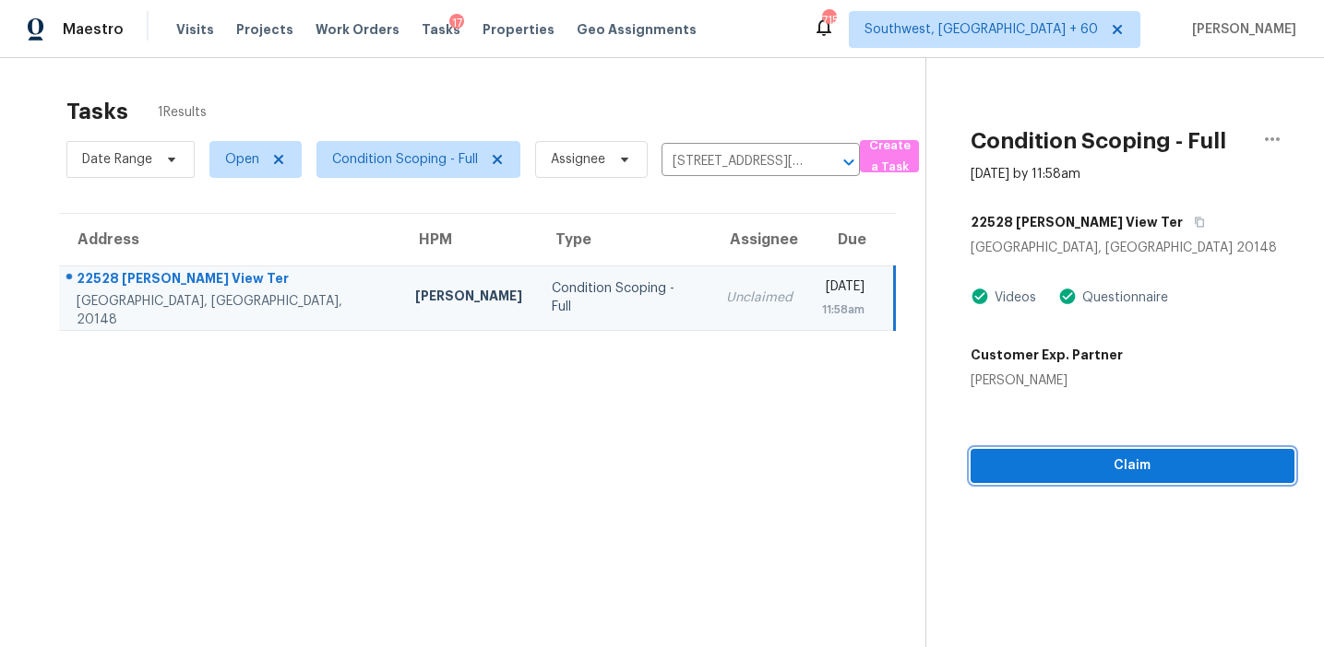
click at [1114, 470] on span "Claim" at bounding box center [1132, 466] width 294 height 23
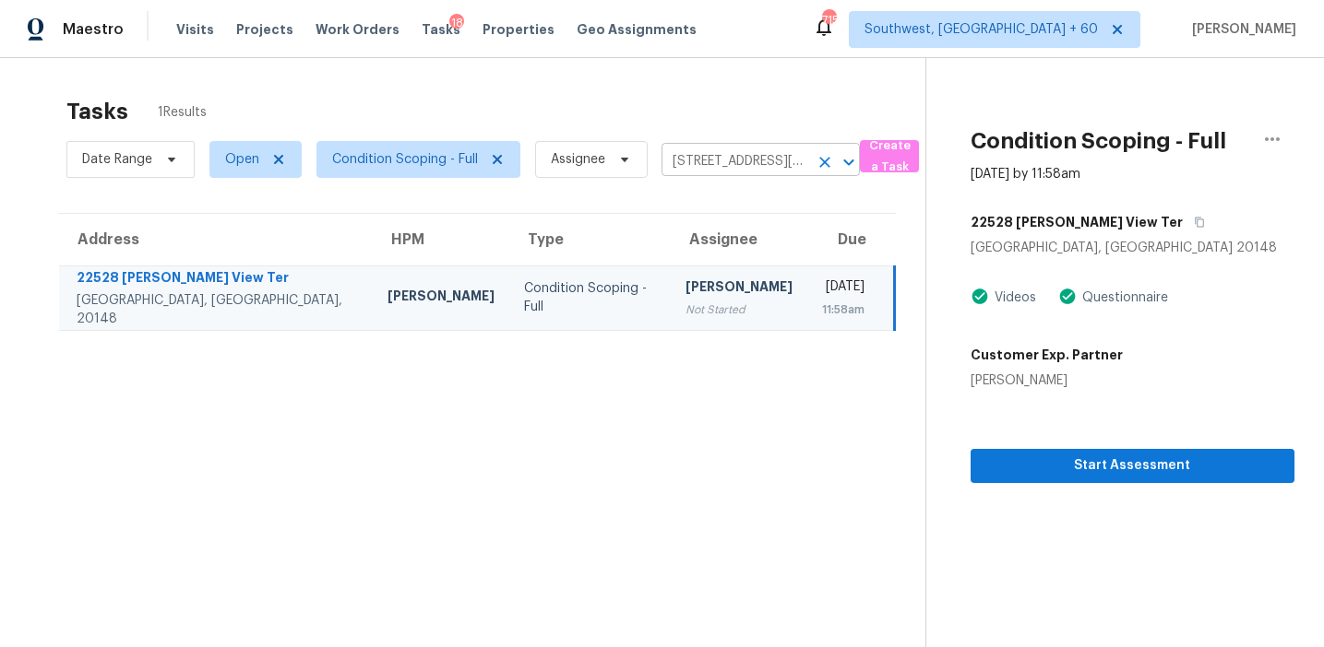
click at [735, 160] on input "[STREET_ADDRESS][PERSON_NAME][PERSON_NAME]" at bounding box center [734, 162] width 147 height 29
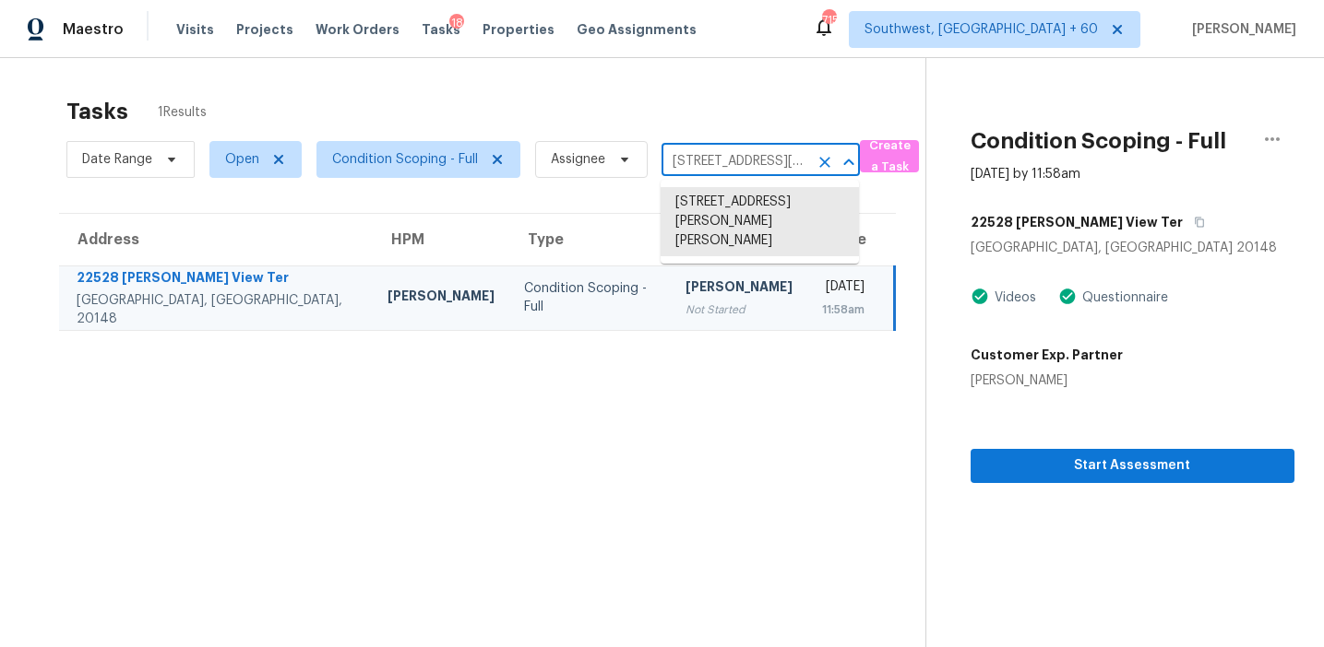
paste input "[STREET_ADDRESS][PERSON_NAME]"
type input "[STREET_ADDRESS][PERSON_NAME]"
click at [751, 197] on li "[STREET_ADDRESS][PERSON_NAME]" at bounding box center [759, 212] width 198 height 50
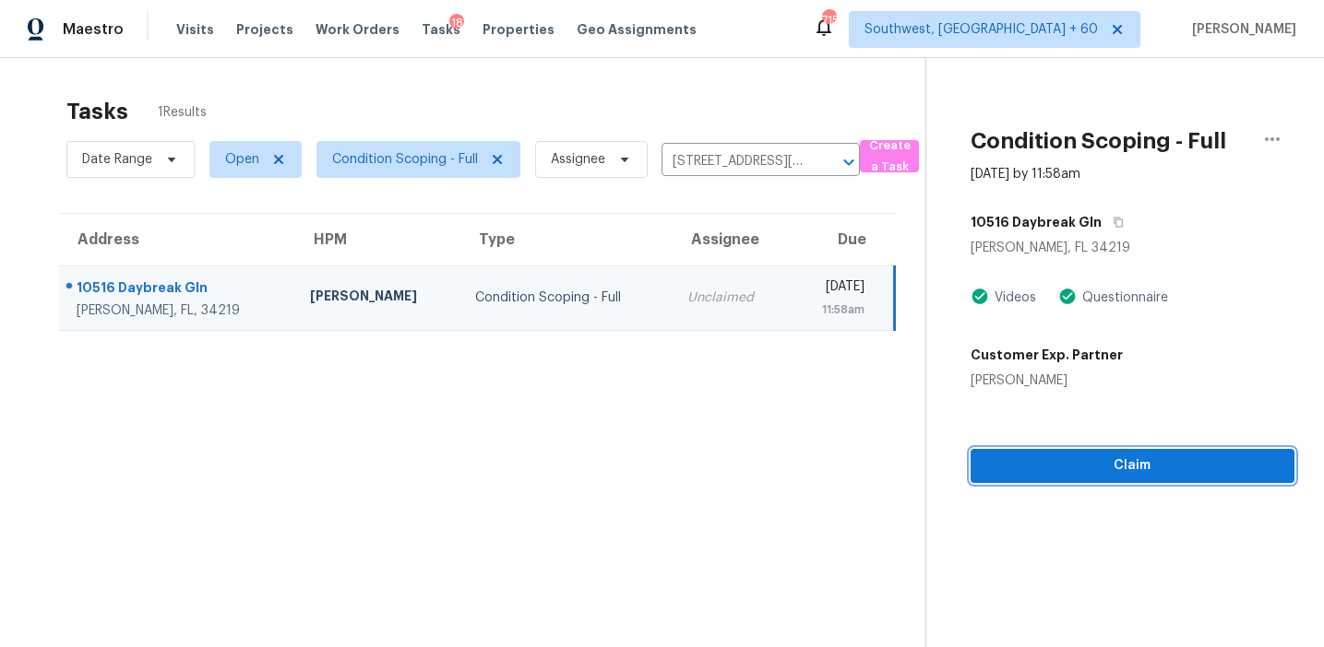
click at [1032, 466] on span "Claim" at bounding box center [1132, 466] width 294 height 23
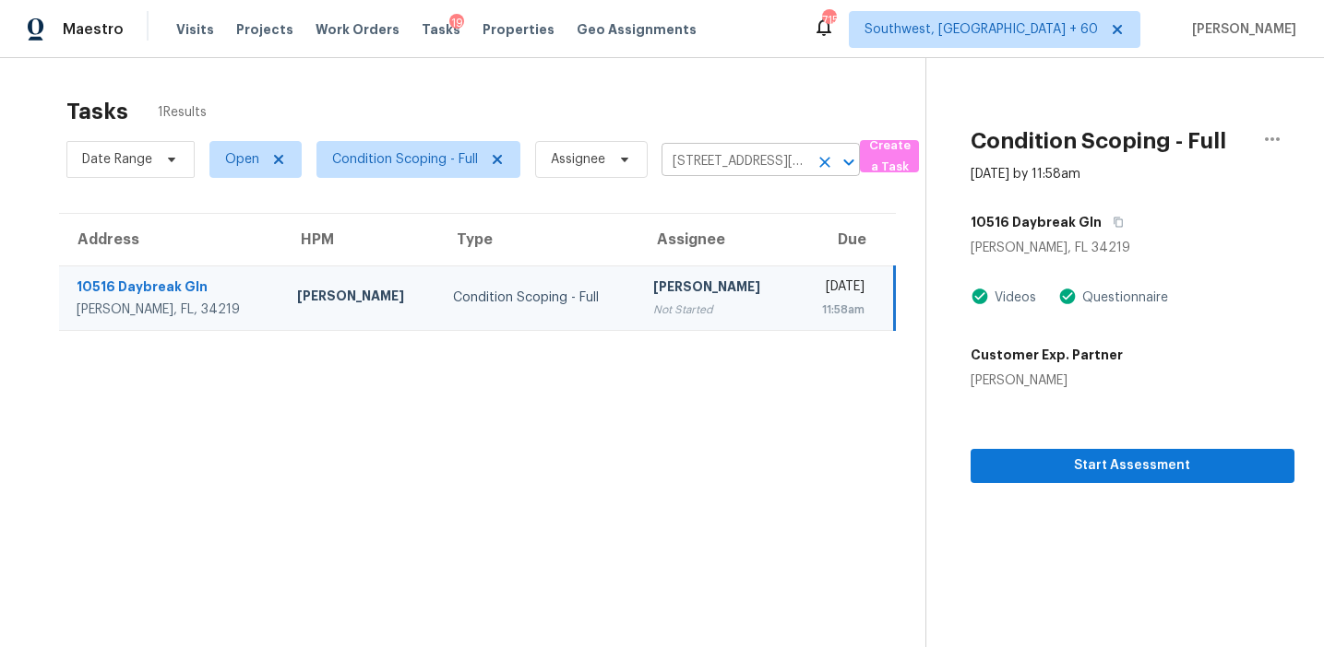
click at [696, 167] on input "[STREET_ADDRESS][PERSON_NAME]" at bounding box center [734, 162] width 147 height 29
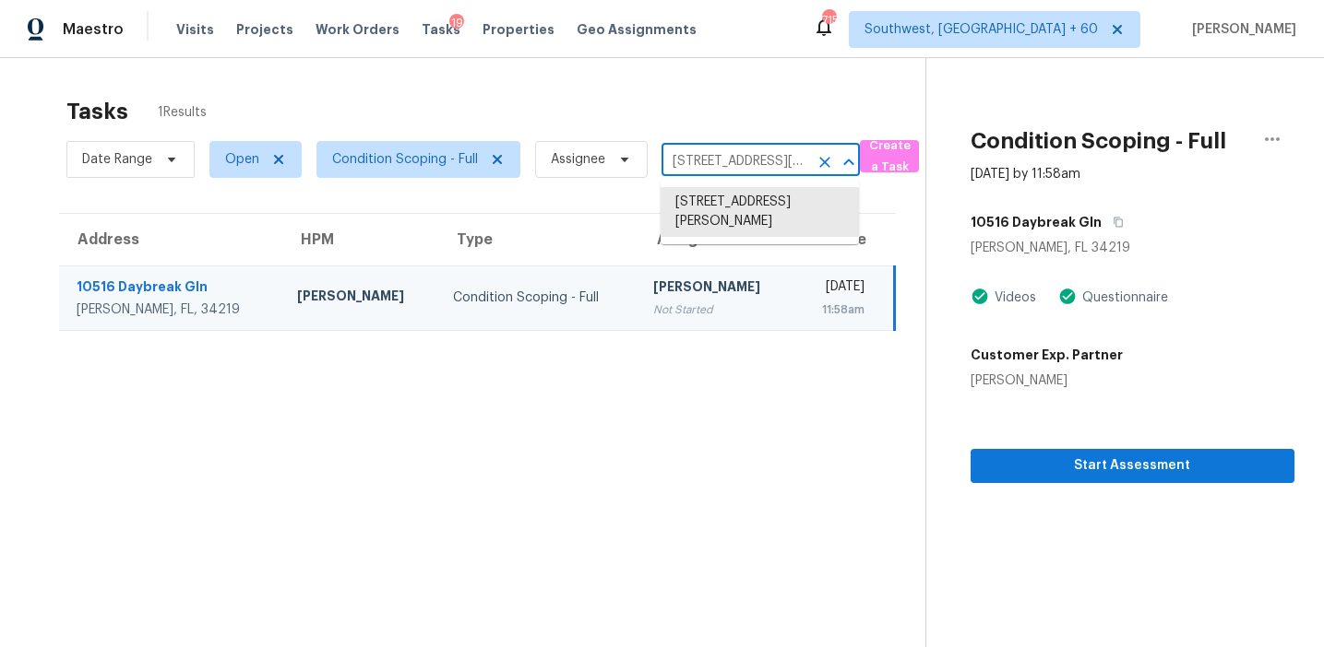
paste input "[STREET_ADDRESS]"
type input "[STREET_ADDRESS]"
click at [746, 217] on li "[STREET_ADDRESS]" at bounding box center [759, 202] width 198 height 30
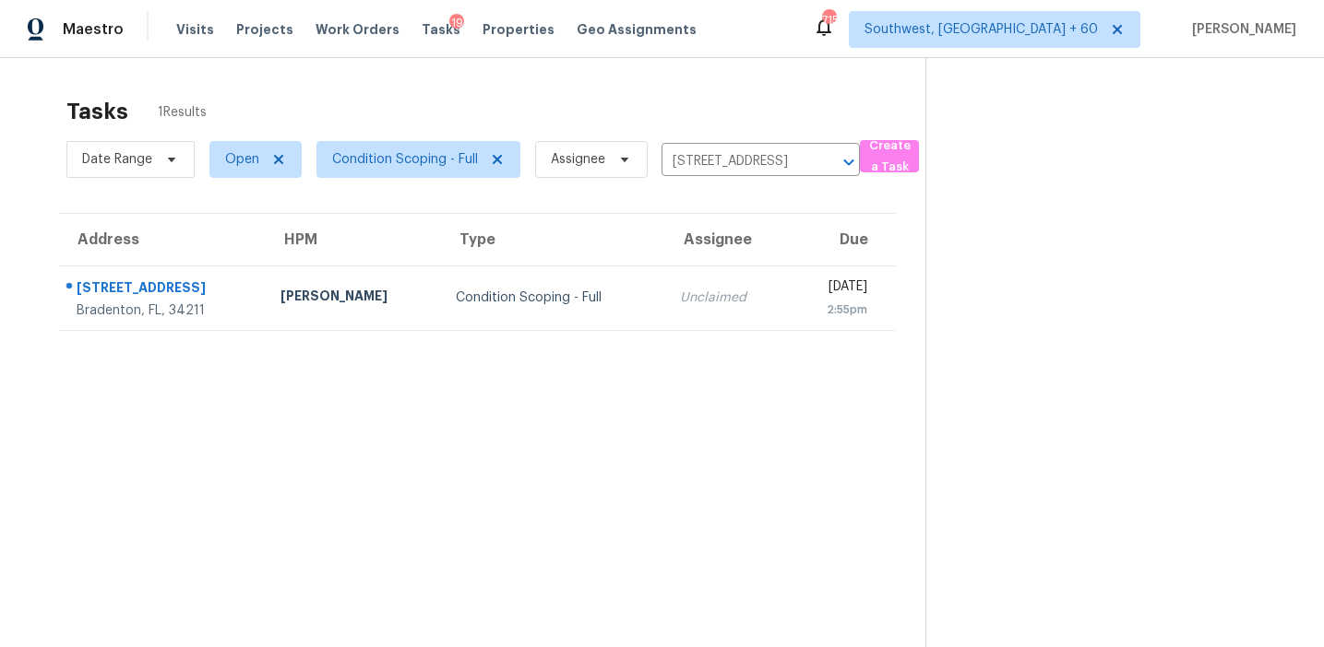
click at [704, 293] on td "Unclaimed" at bounding box center [726, 298] width 123 height 65
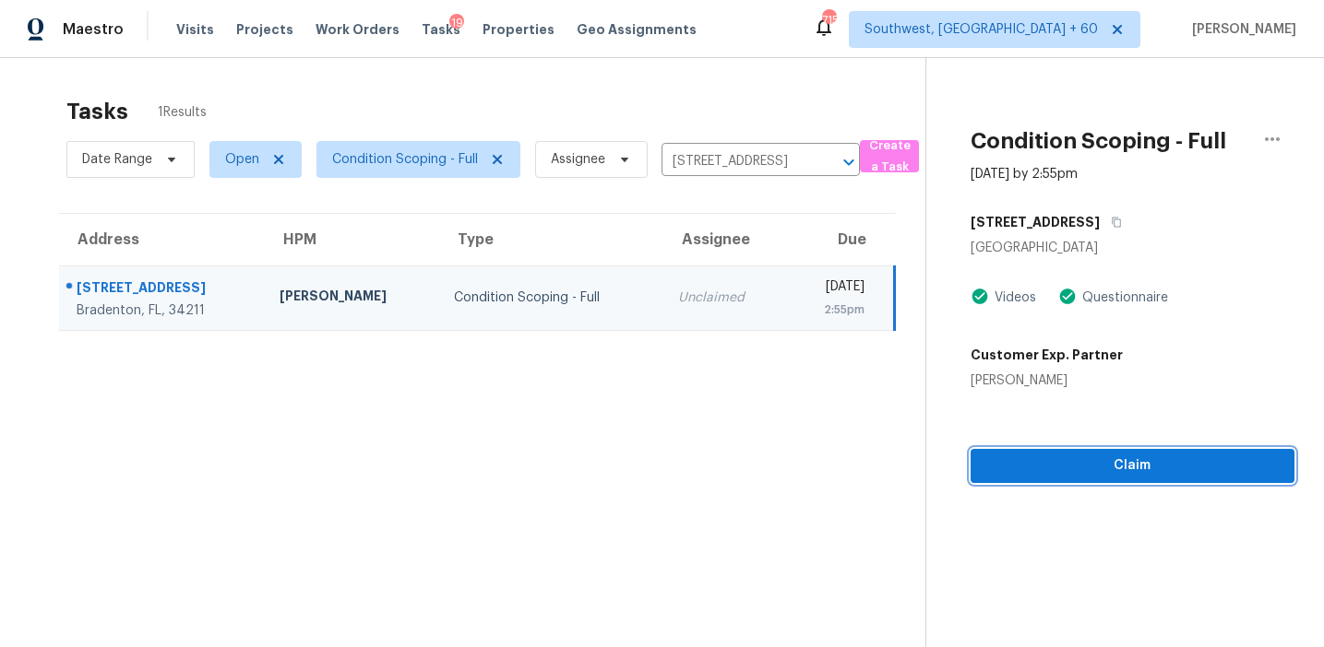
click at [1040, 459] on span "Claim" at bounding box center [1132, 466] width 294 height 23
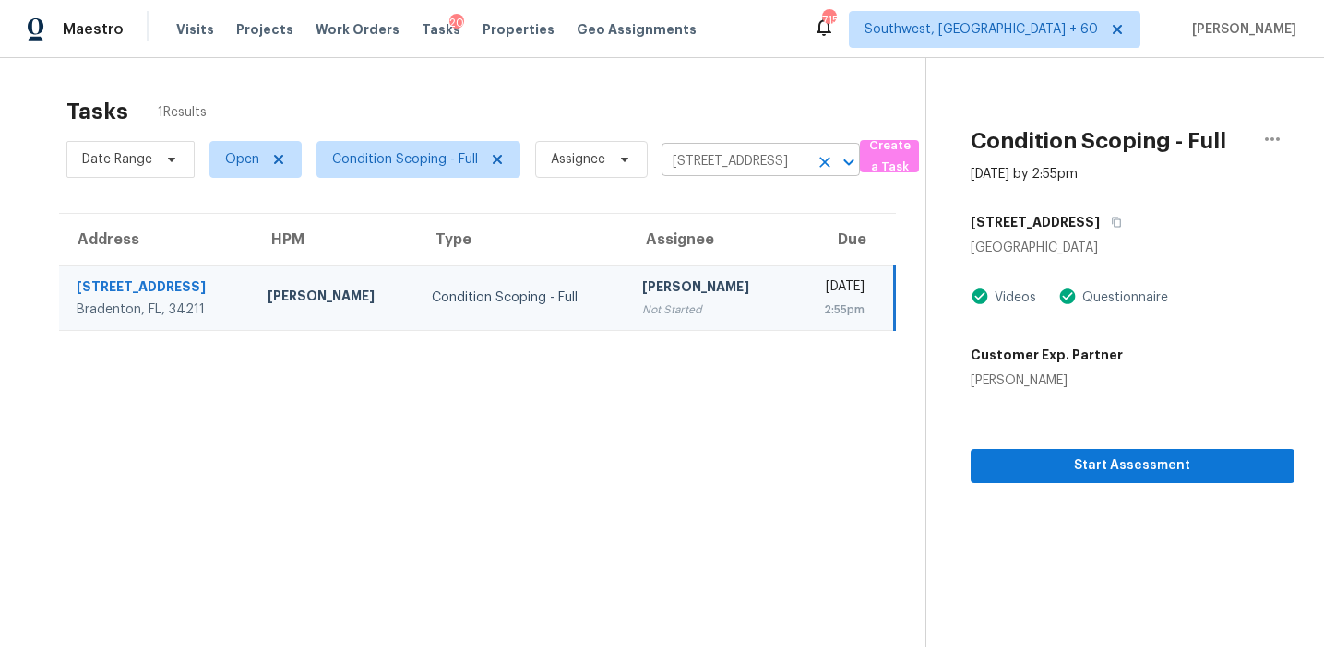
click at [702, 152] on input "[STREET_ADDRESS]" at bounding box center [734, 162] width 147 height 29
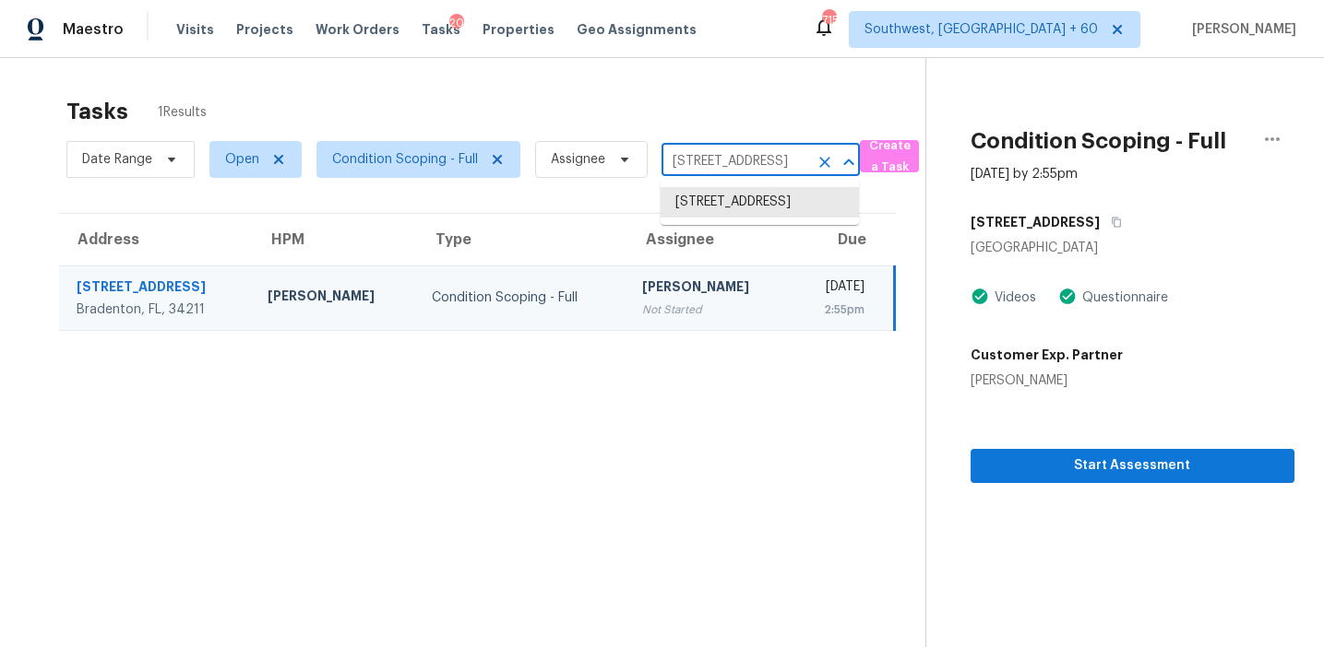
paste input "[STREET_ADDRESS]"
type input "[STREET_ADDRESS]"
click at [724, 202] on li "[STREET_ADDRESS]" at bounding box center [759, 202] width 198 height 30
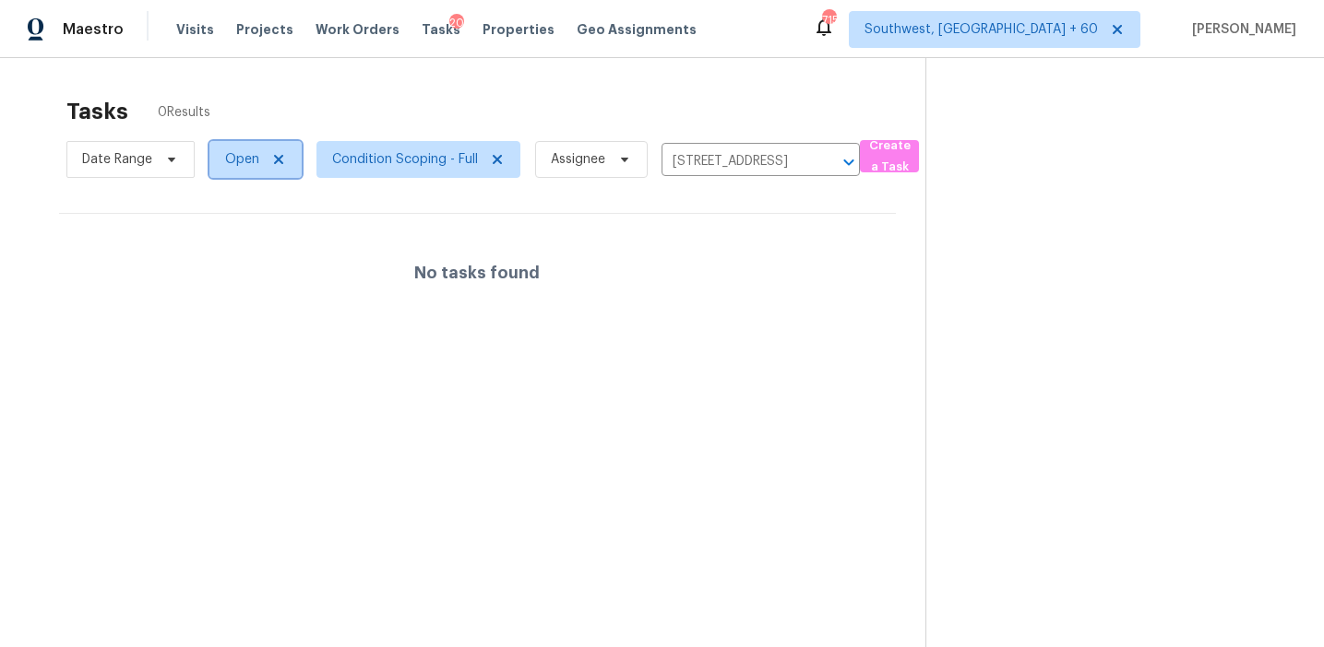
click at [238, 158] on span "Open" at bounding box center [242, 159] width 34 height 18
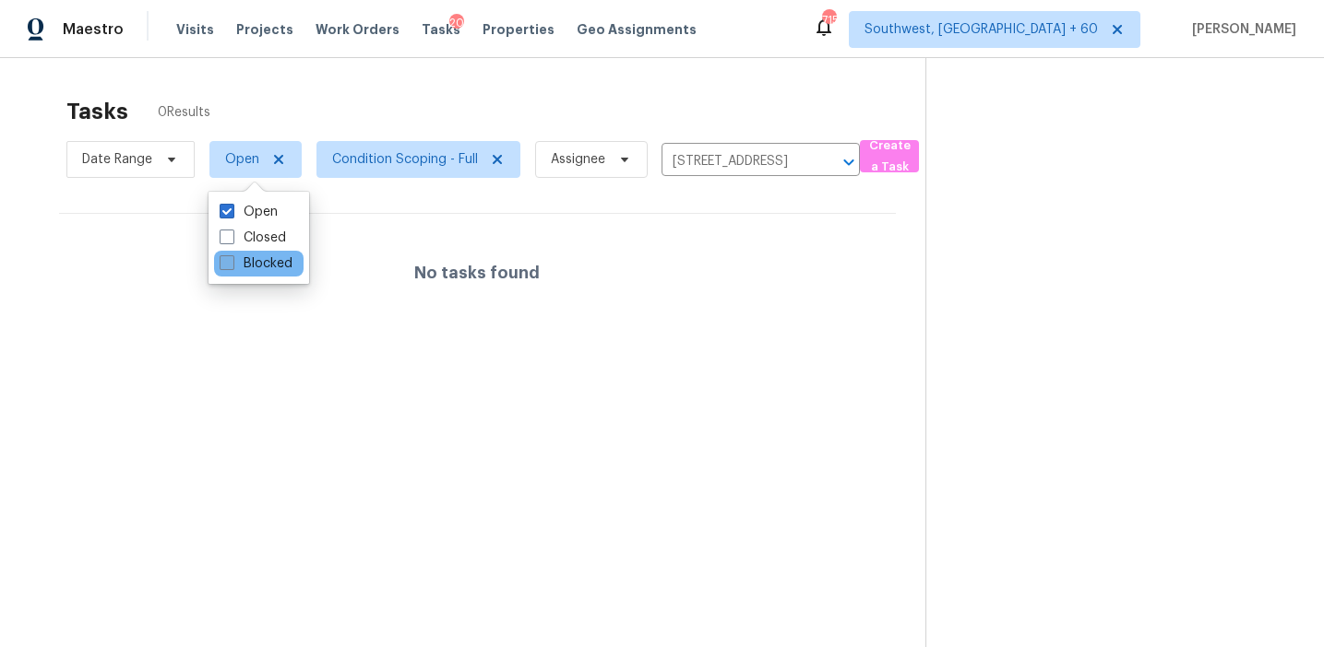
click at [260, 266] on label "Blocked" at bounding box center [256, 264] width 73 height 18
click at [231, 266] on input "Blocked" at bounding box center [226, 261] width 12 height 12
checkbox input "true"
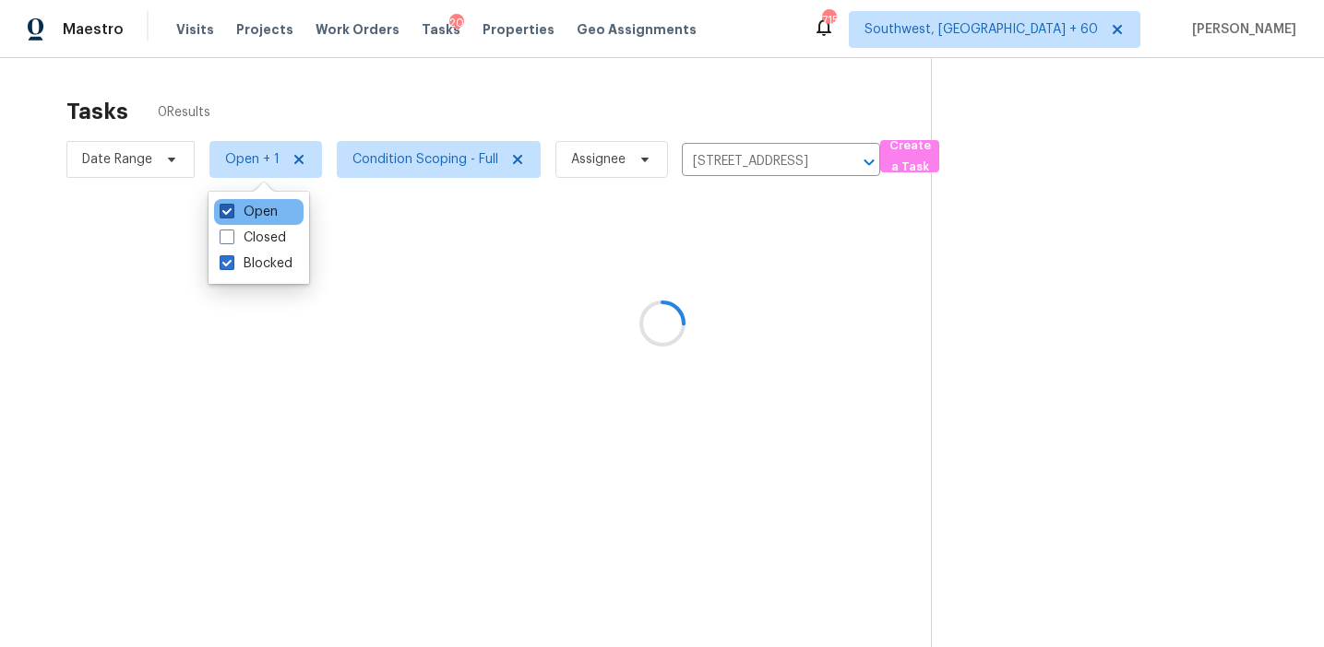
click at [260, 209] on label "Open" at bounding box center [249, 212] width 58 height 18
click at [231, 209] on input "Open" at bounding box center [226, 209] width 12 height 12
checkbox input "false"
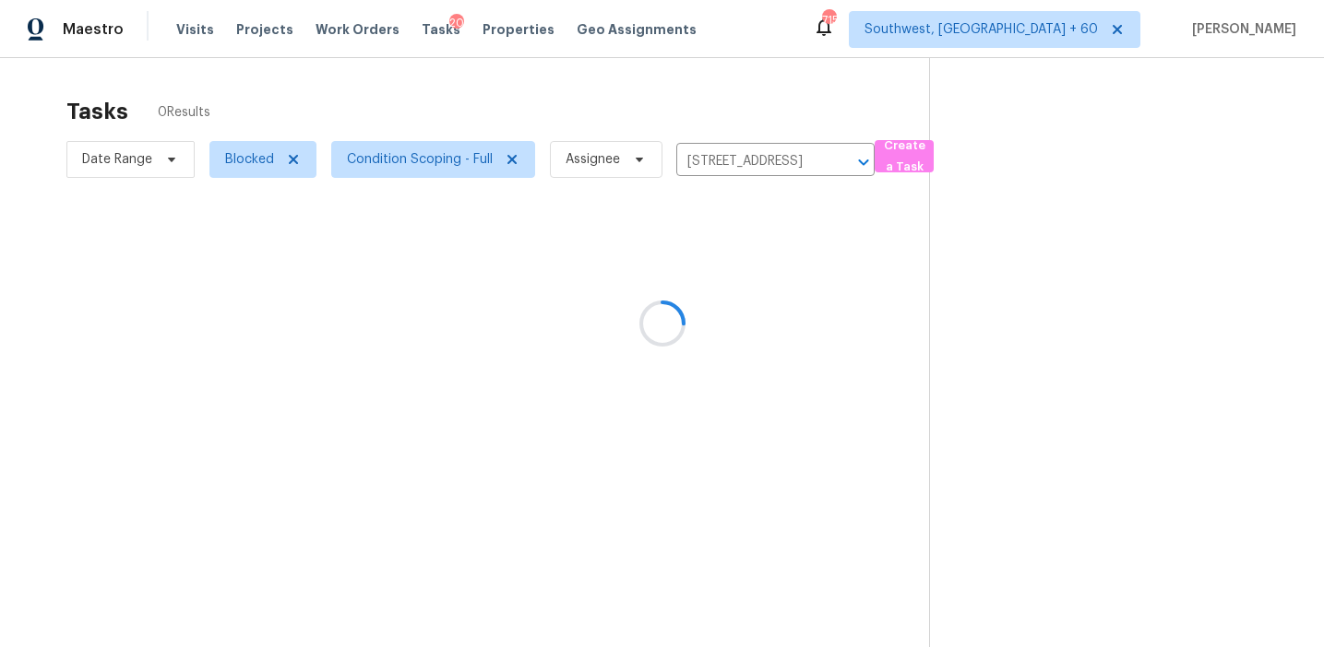
click at [312, 113] on div at bounding box center [662, 323] width 1324 height 647
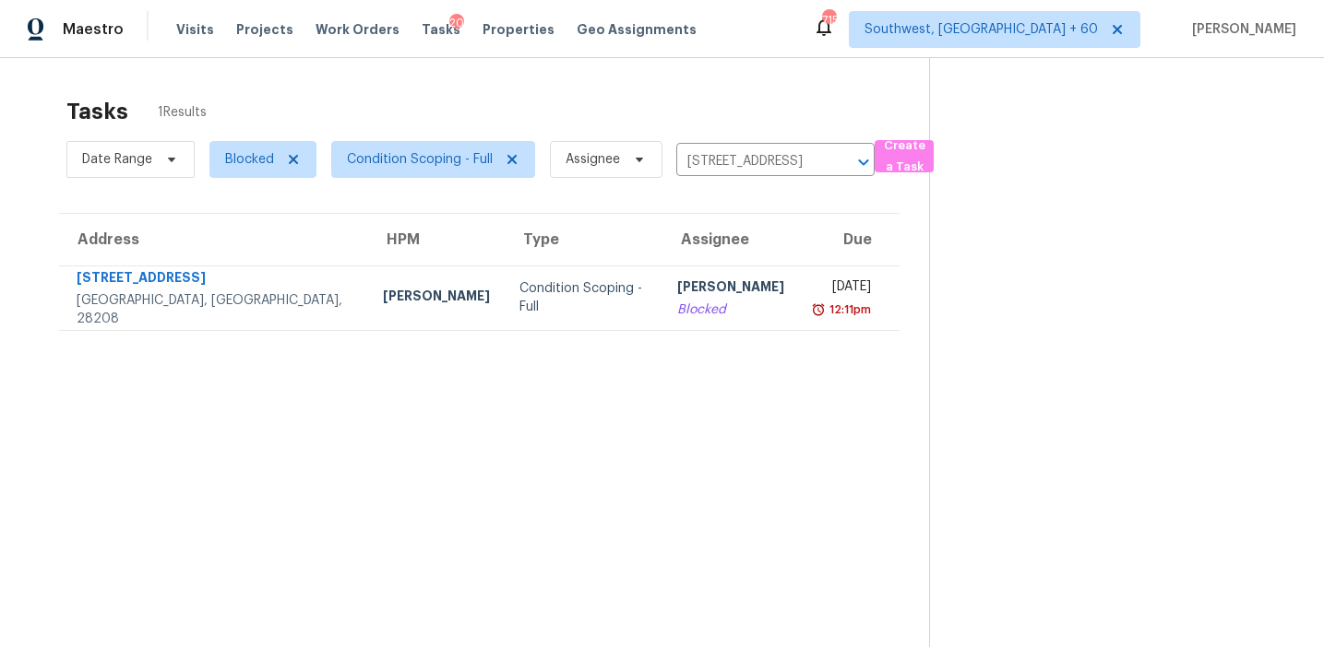
click at [573, 316] on td "Condition Scoping - Full" at bounding box center [584, 298] width 159 height 65
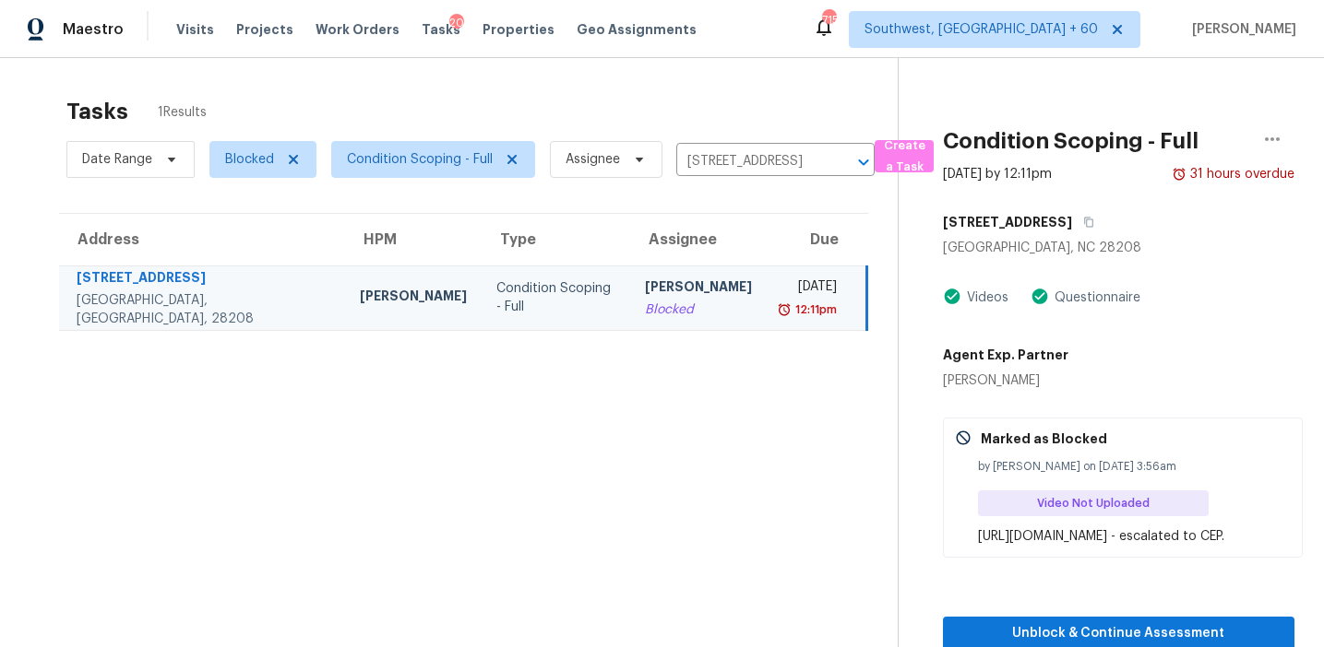
scroll to position [58, 0]
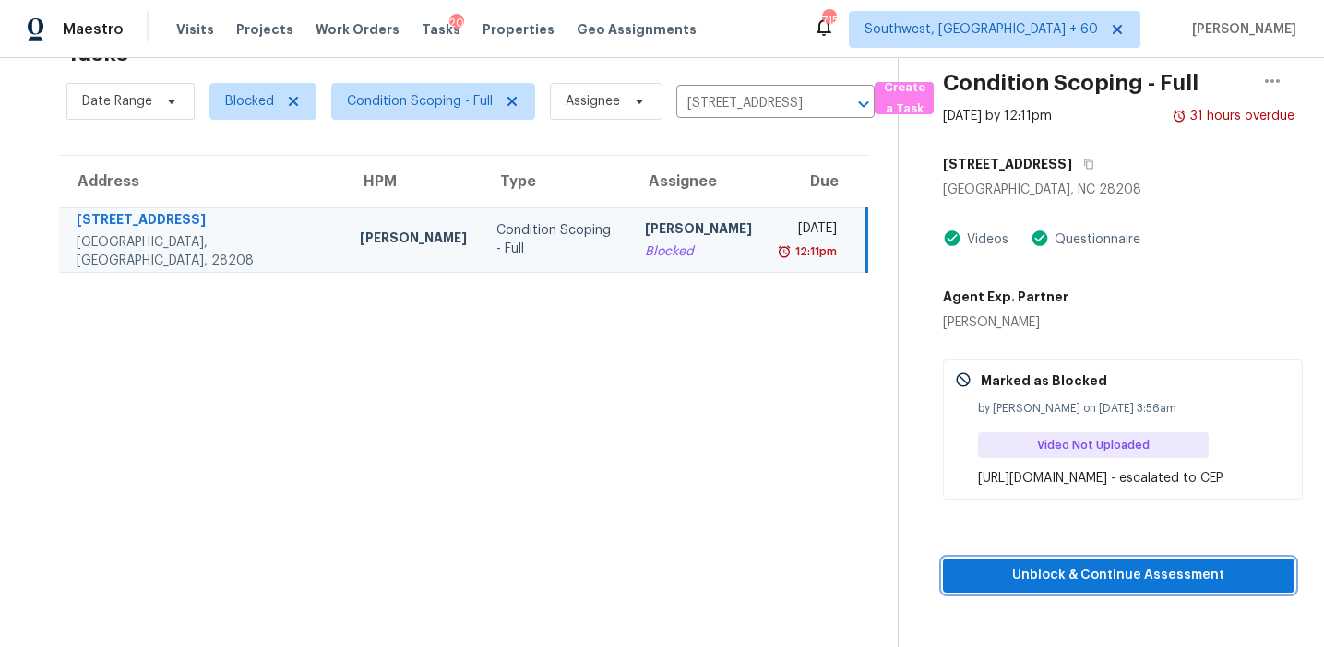
click at [1073, 588] on span "Unblock & Continue Assessment" at bounding box center [1118, 575] width 323 height 23
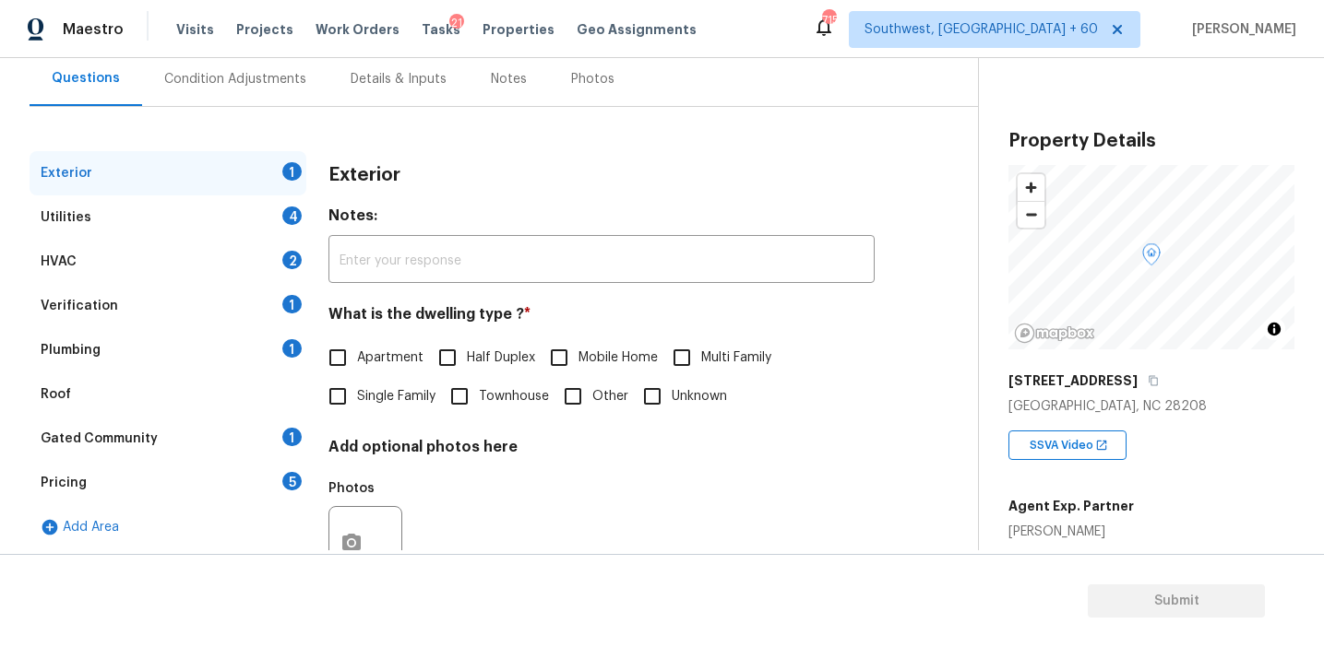
scroll to position [173, 0]
click at [290, 478] on div "5" at bounding box center [291, 480] width 19 height 18
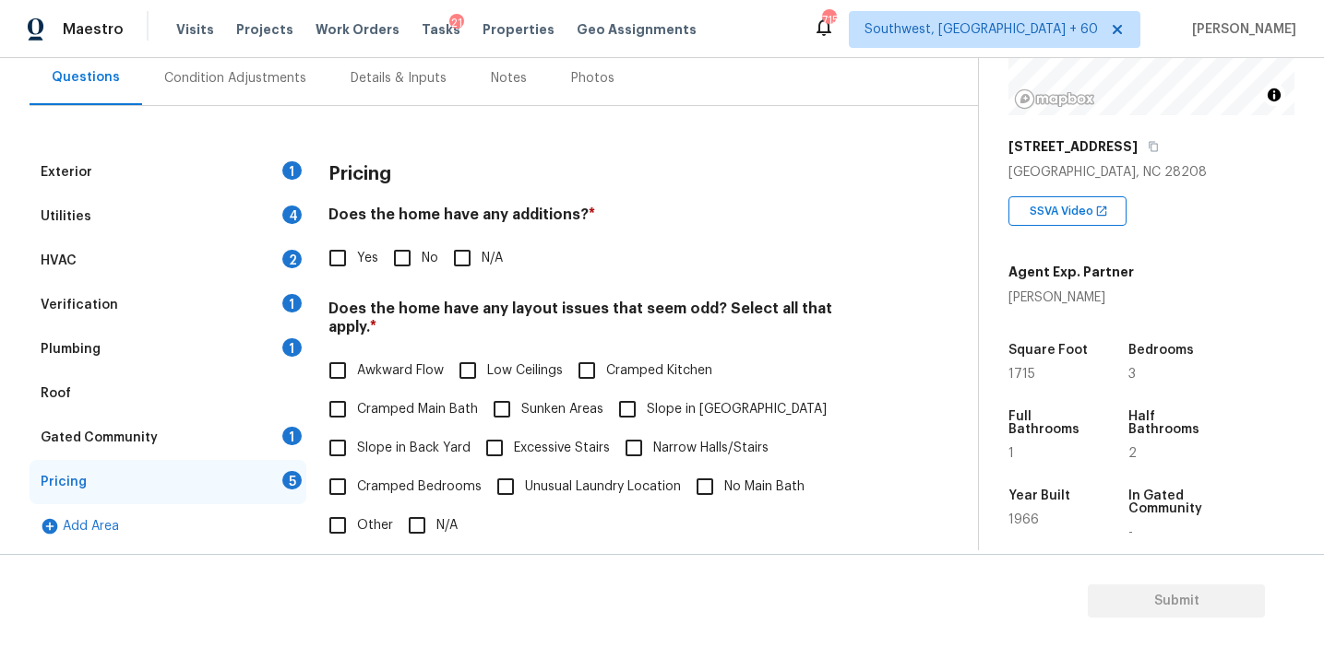
scroll to position [233, 0]
click at [279, 87] on div "Condition Adjustments" at bounding box center [235, 78] width 186 height 54
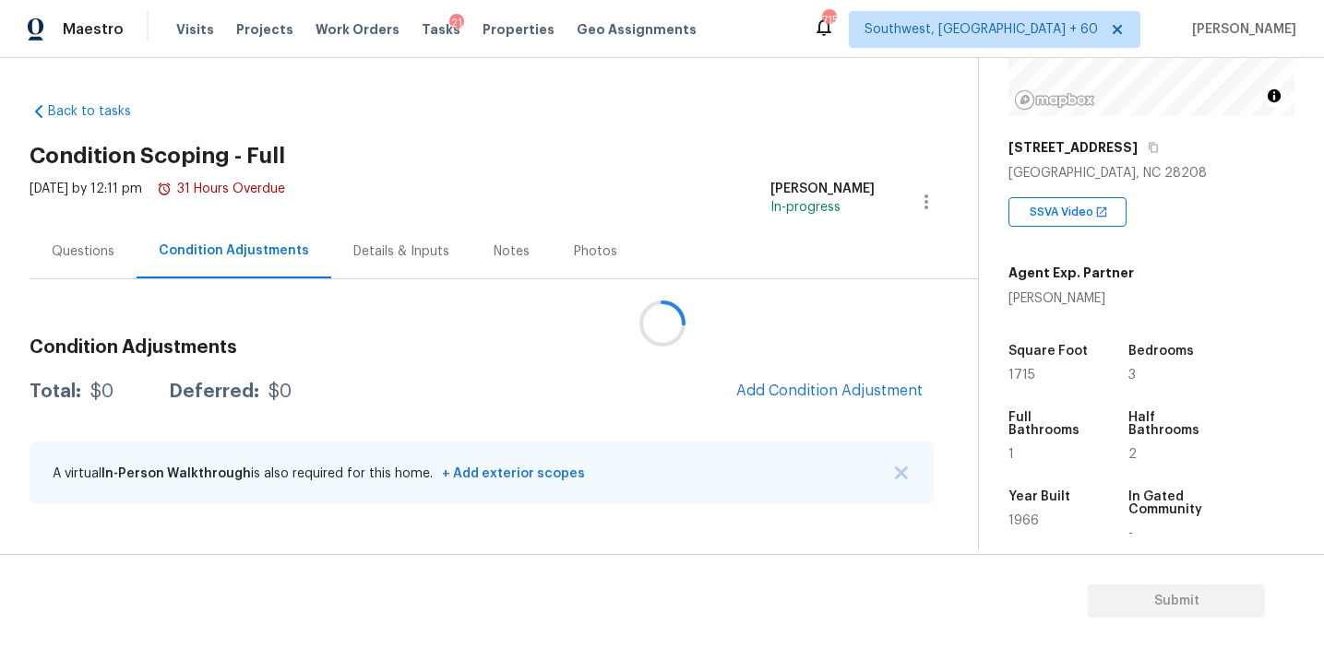
click at [556, 365] on div at bounding box center [662, 323] width 1324 height 647
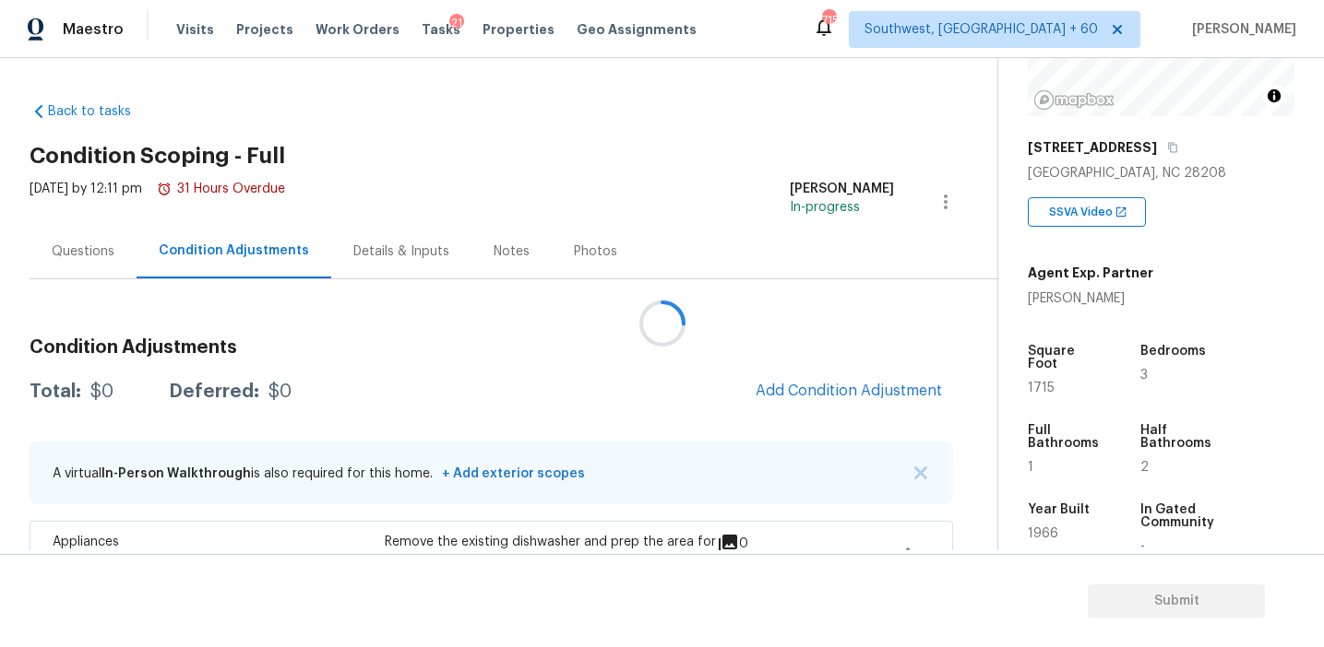
click at [556, 365] on div at bounding box center [662, 323] width 1324 height 647
click at [559, 345] on h3 "Condition Adjustments" at bounding box center [491, 347] width 923 height 18
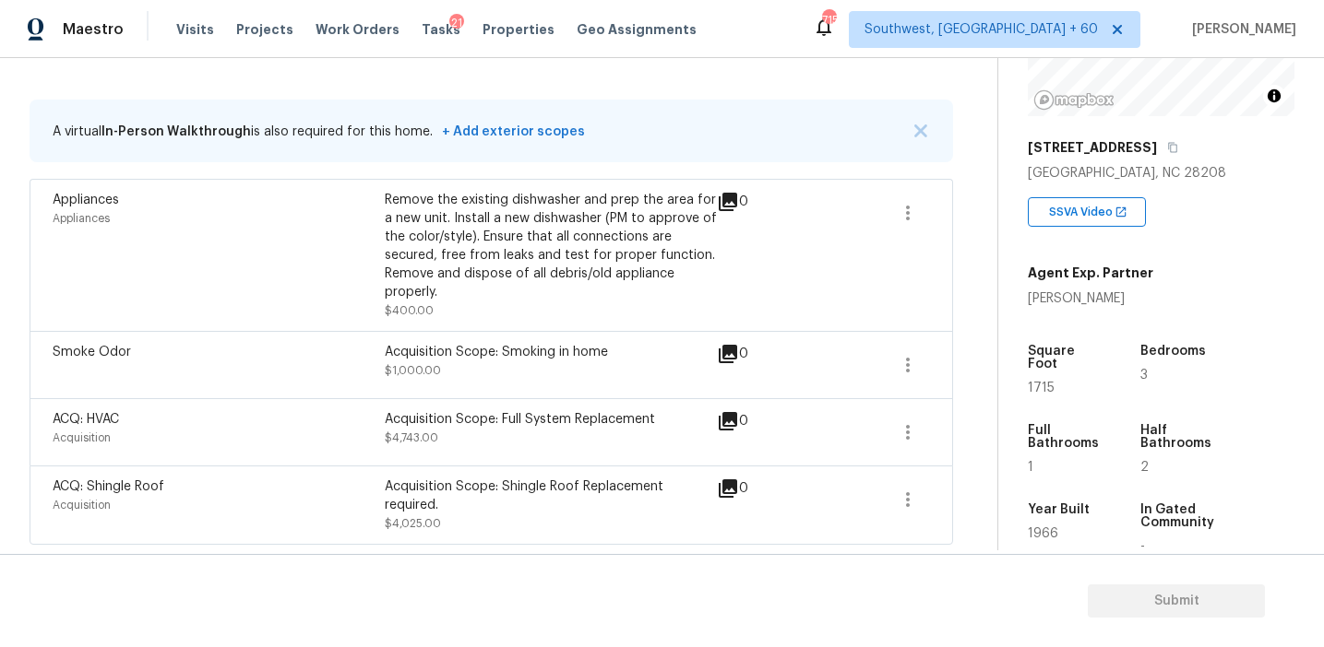
click at [556, 373] on div "Acquisition Scope: Smoking in home $1,000.00" at bounding box center [551, 365] width 332 height 44
click at [368, 137] on p "A virtual In-Person Walkthrough is also required for this home. + Add exterior …" at bounding box center [319, 132] width 532 height 18
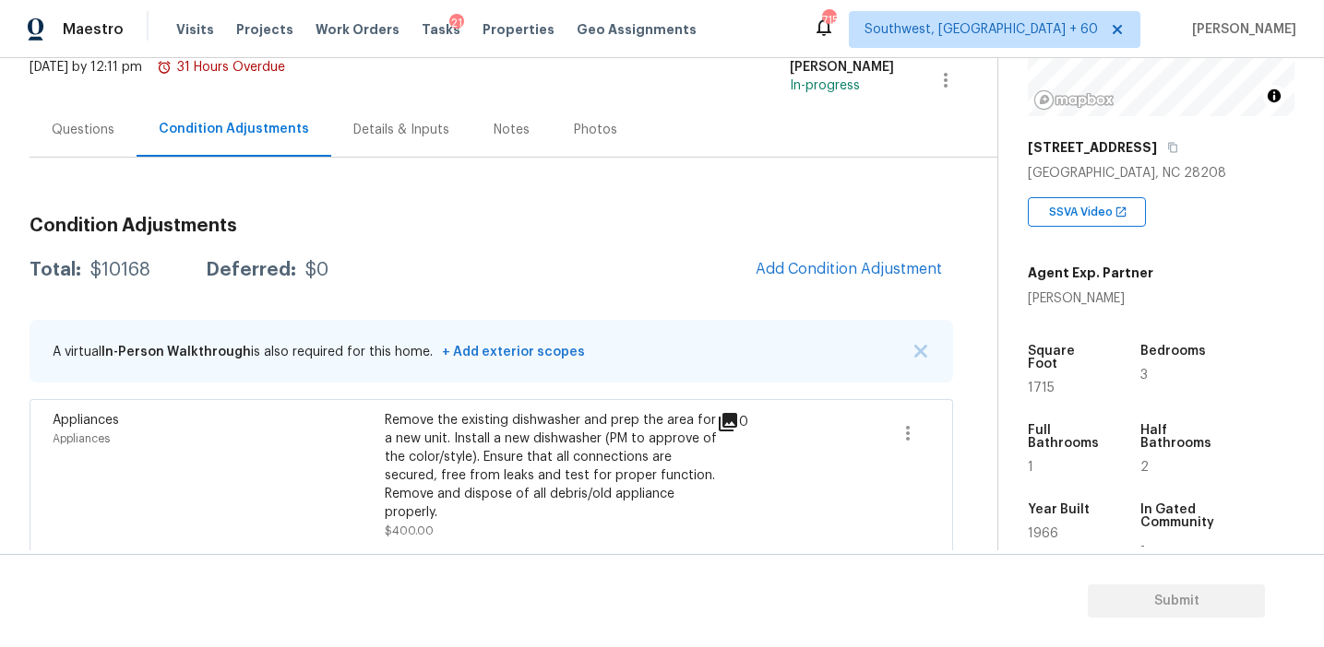
scroll to position [151, 0]
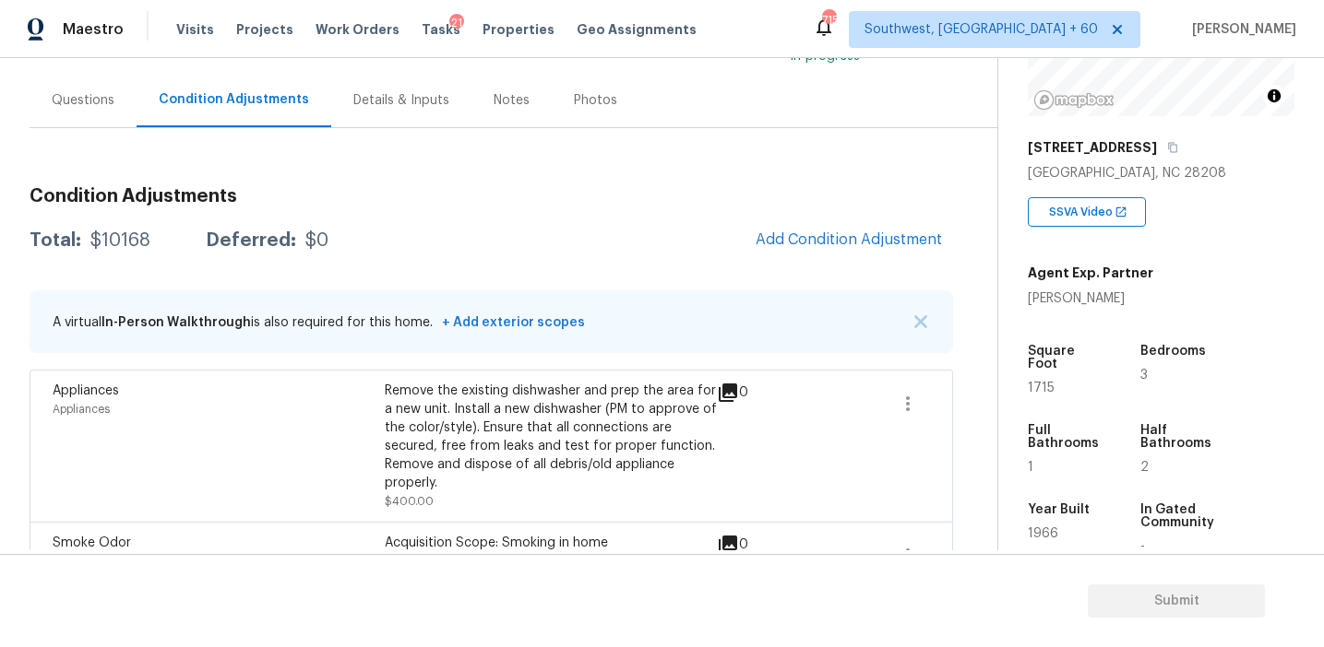
click at [112, 100] on div "Questions" at bounding box center [83, 100] width 63 height 18
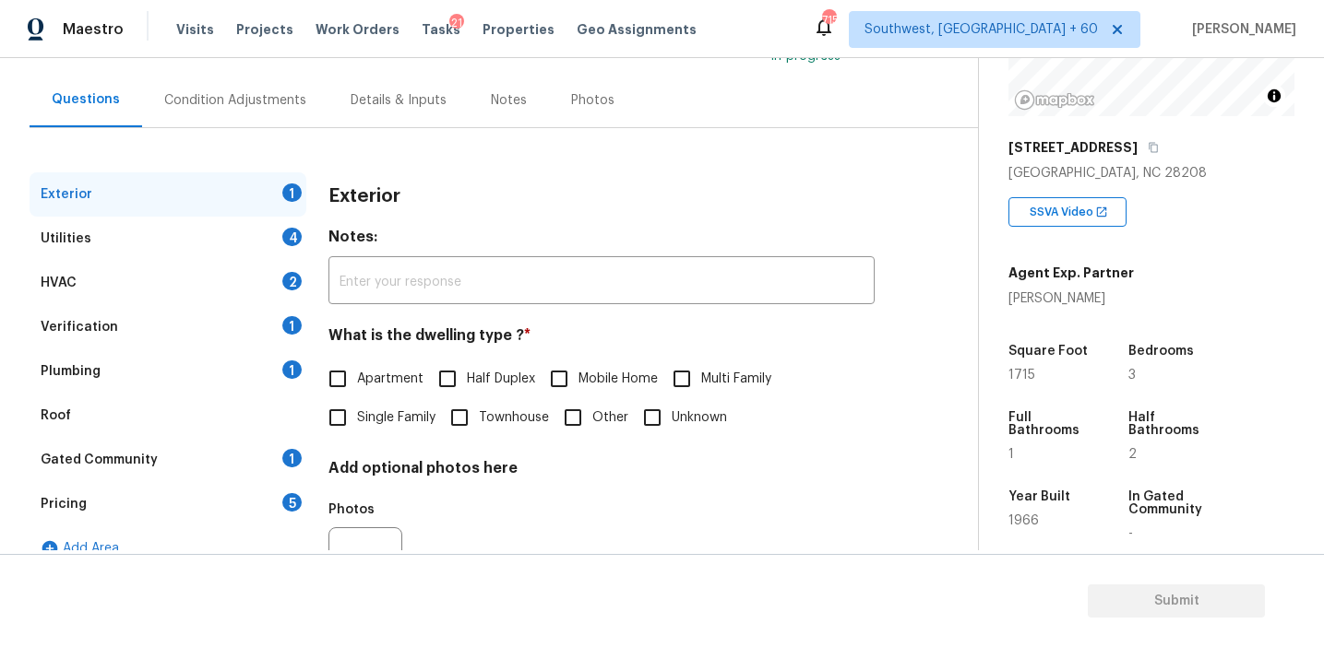
click at [208, 505] on div "Pricing 5" at bounding box center [168, 504] width 277 height 44
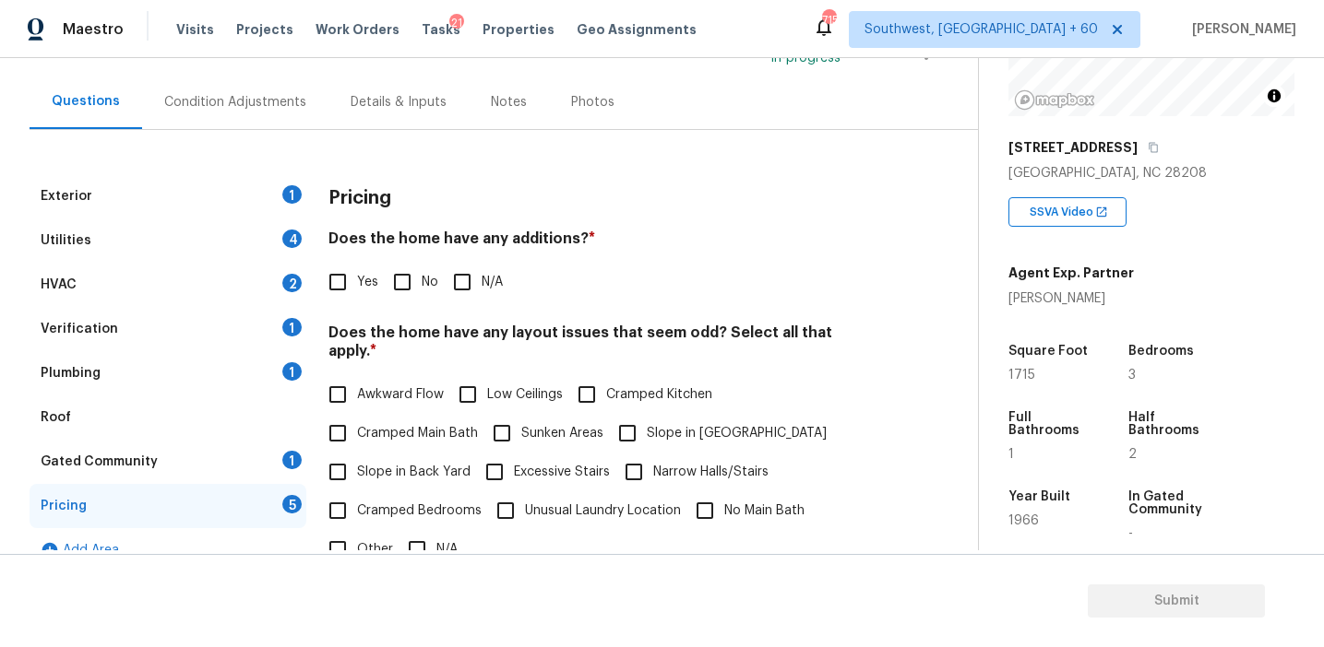
scroll to position [148, 0]
click at [144, 320] on div "Verification 1" at bounding box center [168, 331] width 277 height 44
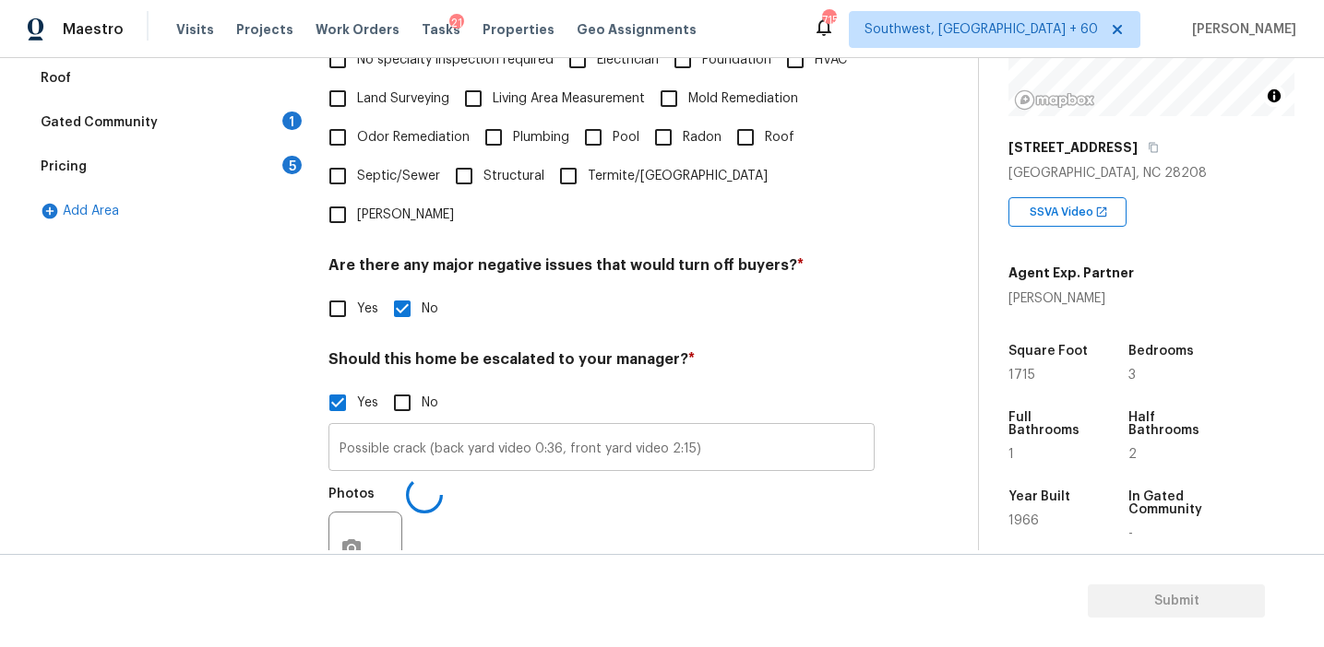
scroll to position [518, 0]
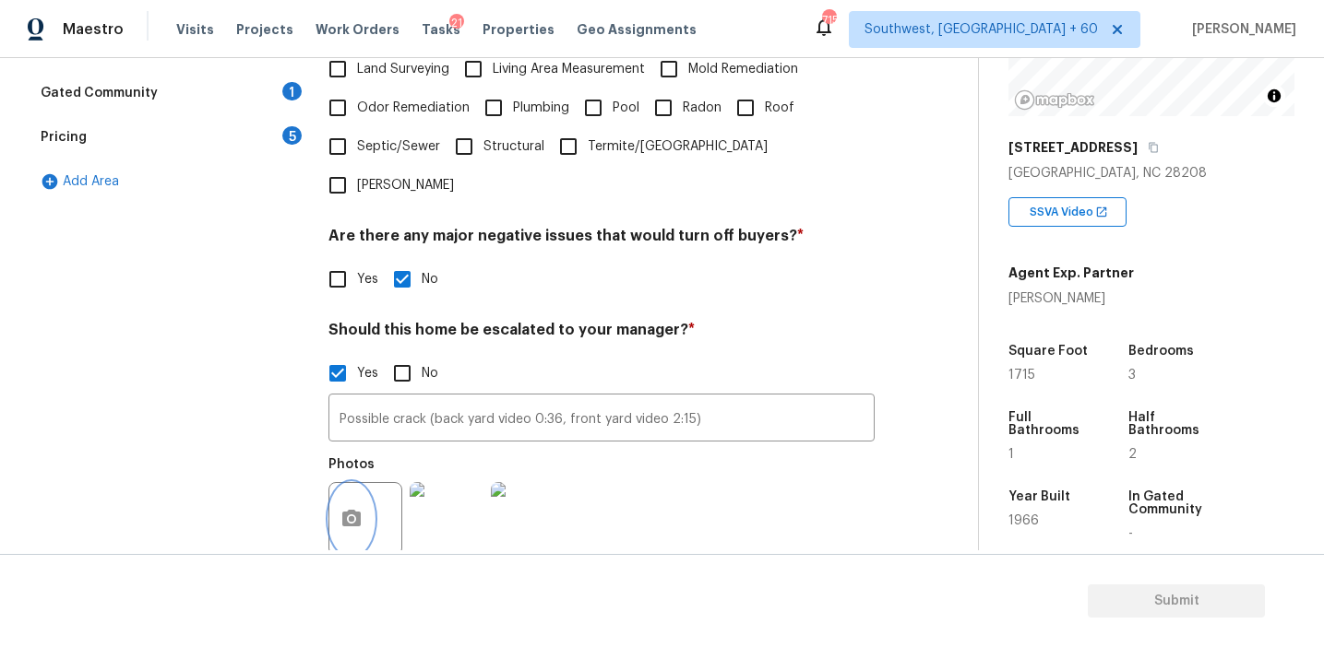
click at [353, 516] on circle "button" at bounding box center [352, 519] width 6 height 6
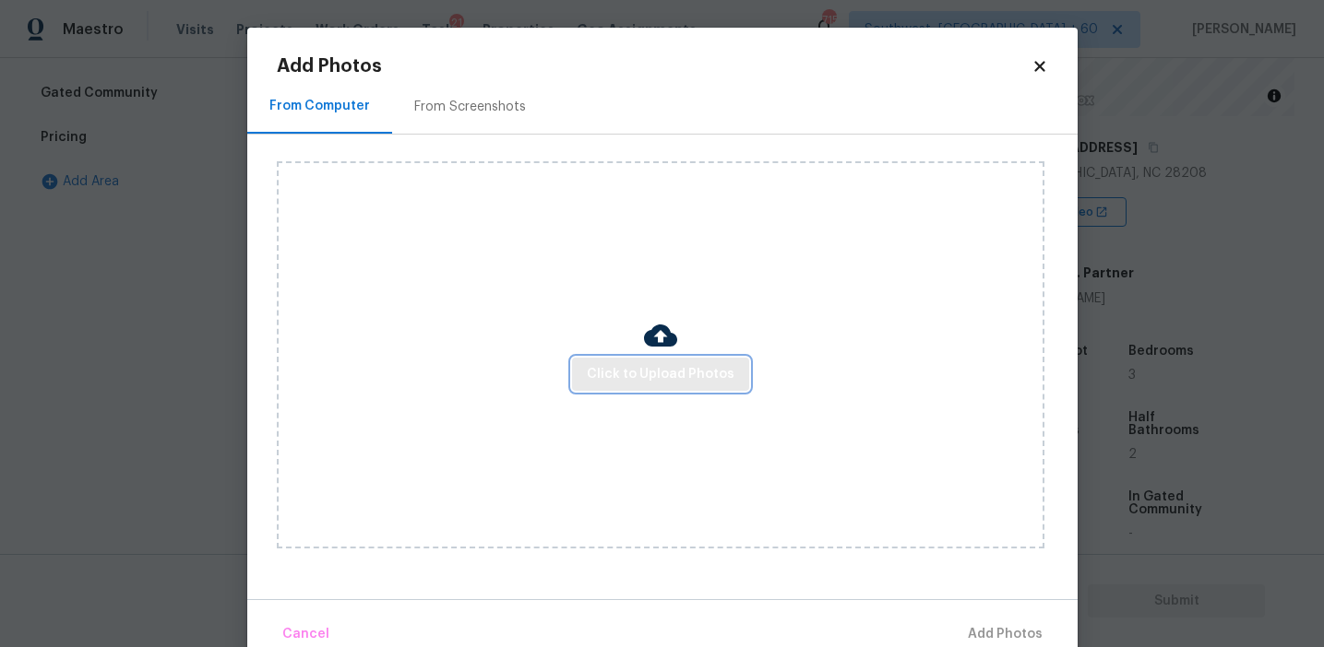
click at [711, 367] on span "Click to Upload Photos" at bounding box center [661, 374] width 148 height 23
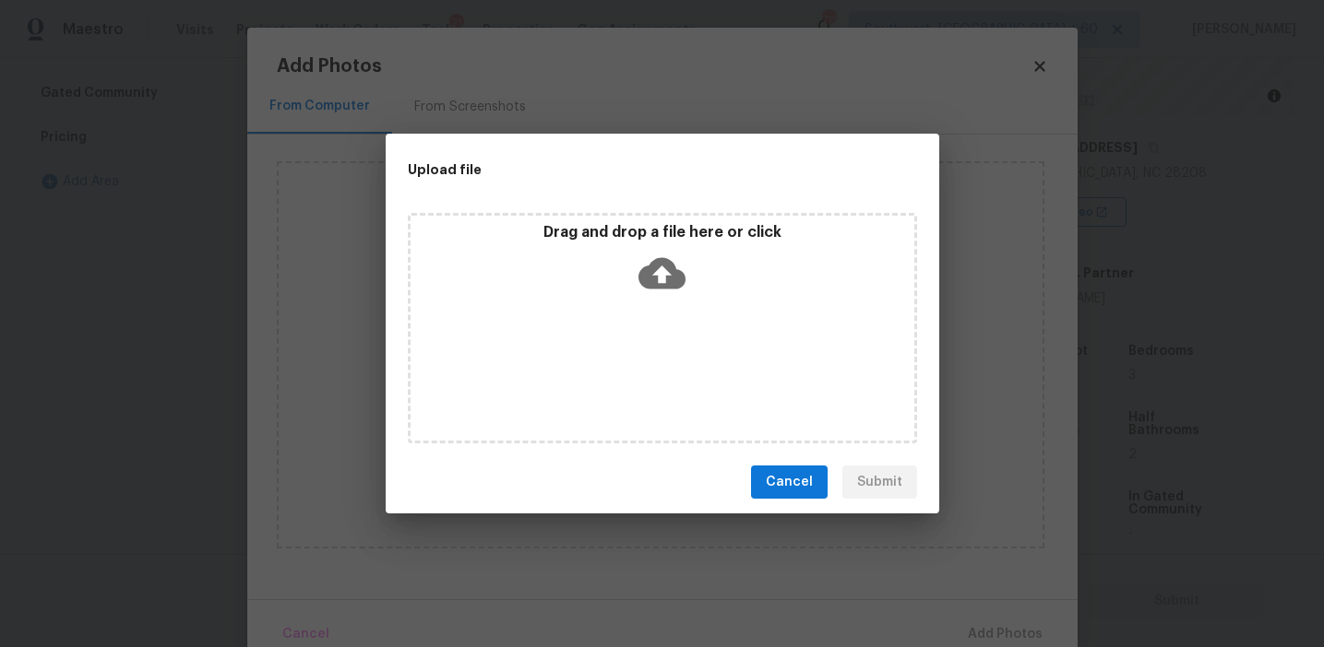
click at [702, 264] on div "Drag and drop a file here or click" at bounding box center [662, 262] width 504 height 79
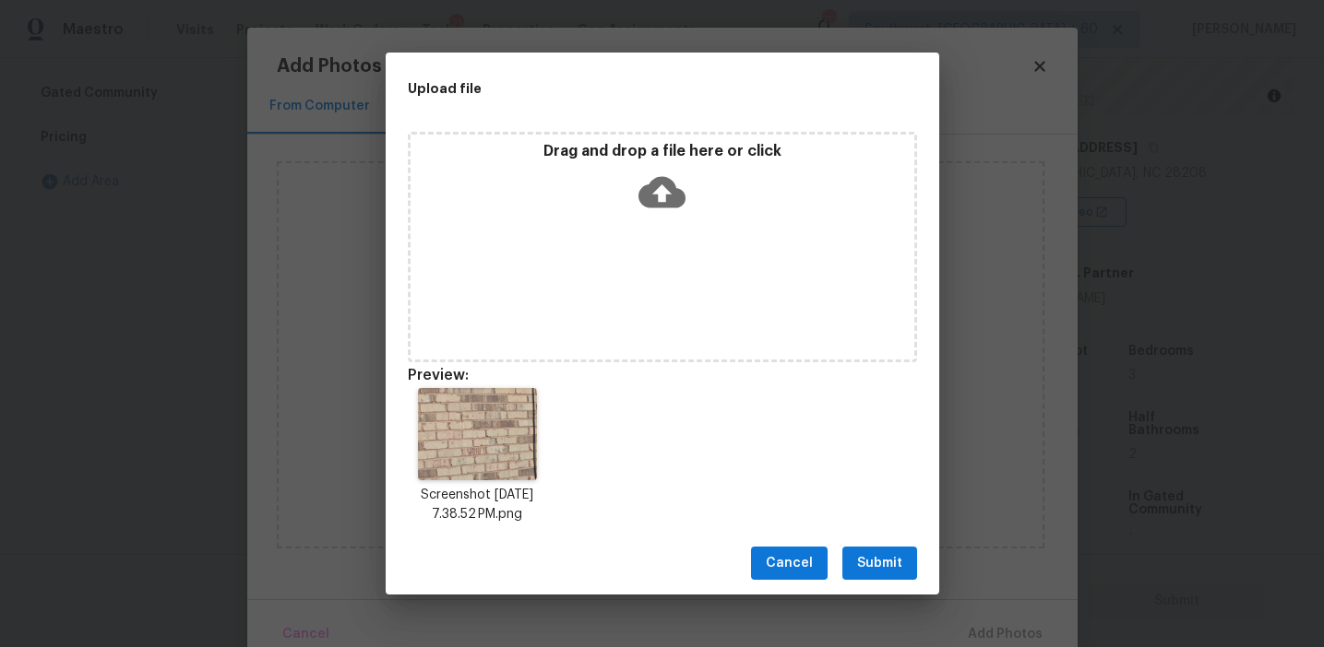
click at [887, 552] on button "Submit" at bounding box center [879, 564] width 75 height 34
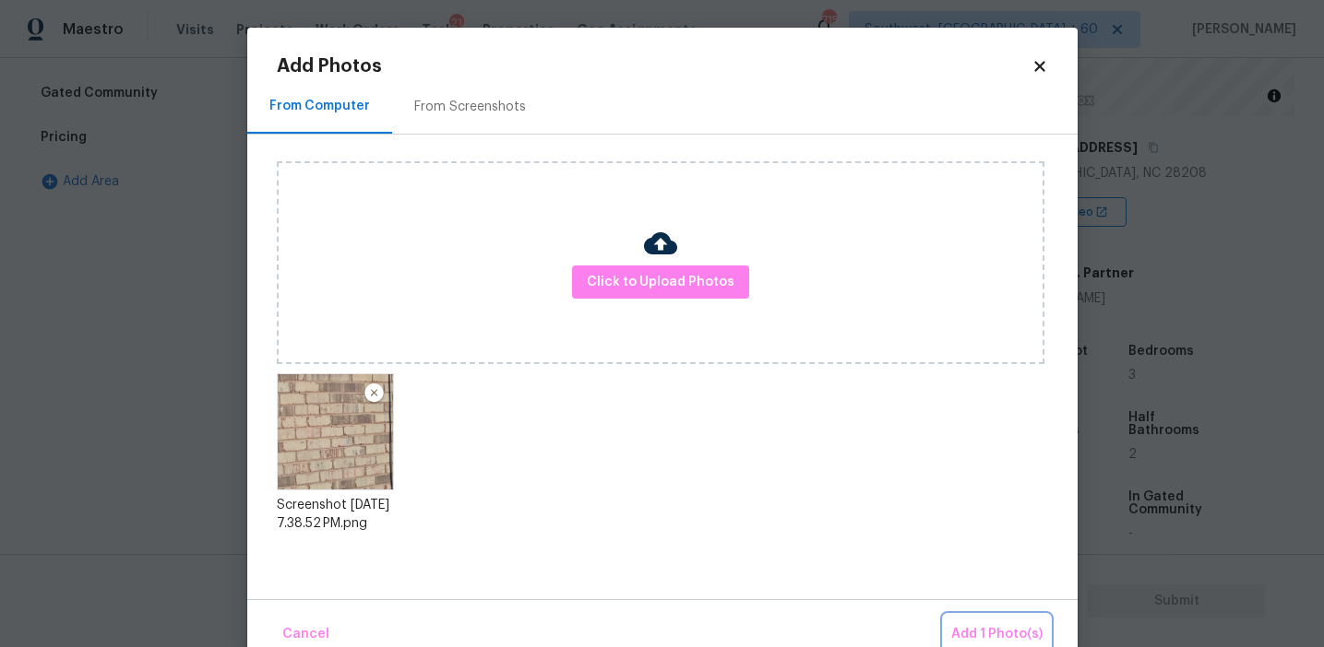
click at [973, 629] on span "Add 1 Photo(s)" at bounding box center [996, 634] width 91 height 23
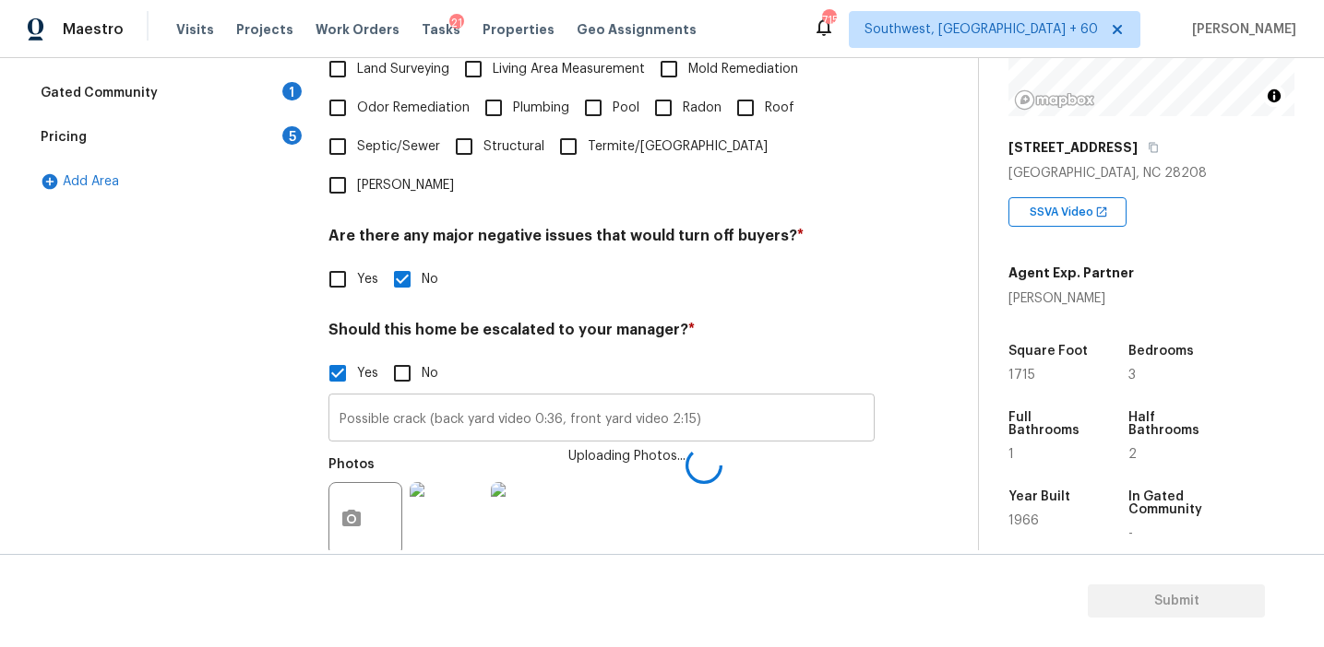
click at [558, 398] on input "Possible crack (back yard video 0:36, front yard video 2:15)" at bounding box center [601, 419] width 546 height 43
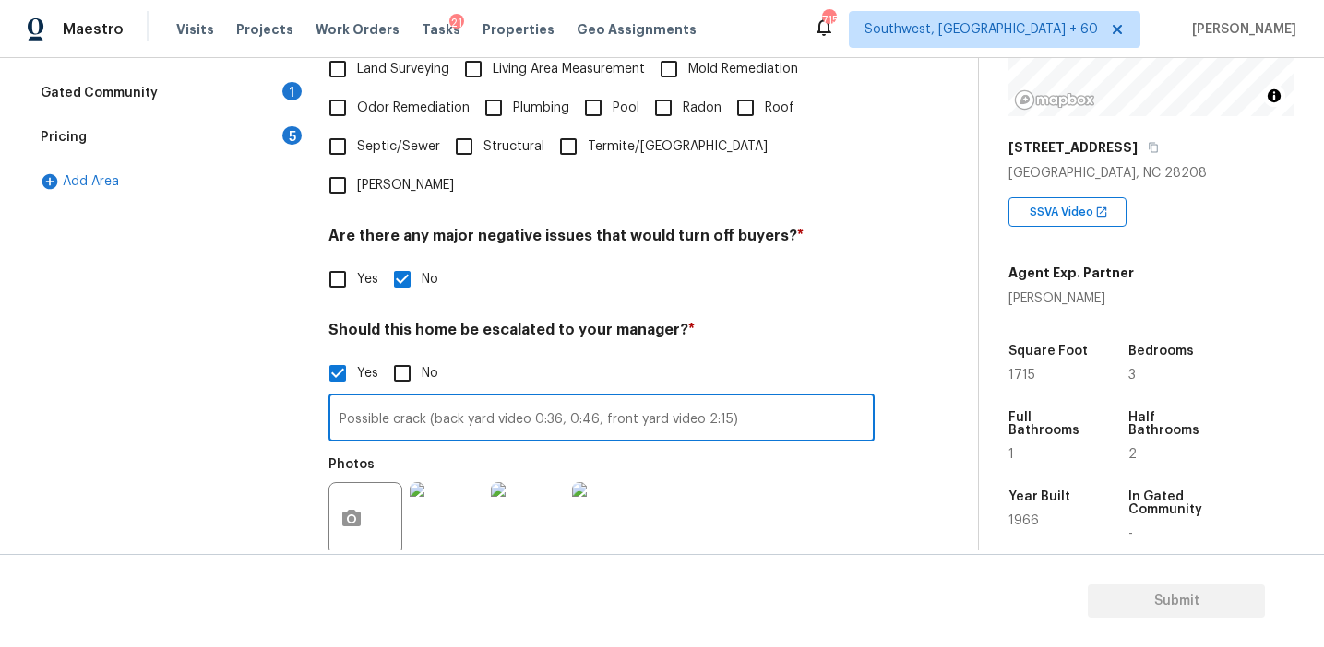
type input "Possible crack (back yard video 0:36, 0:46, front yard video 2:15)"
click at [446, 484] on img at bounding box center [447, 519] width 74 height 74
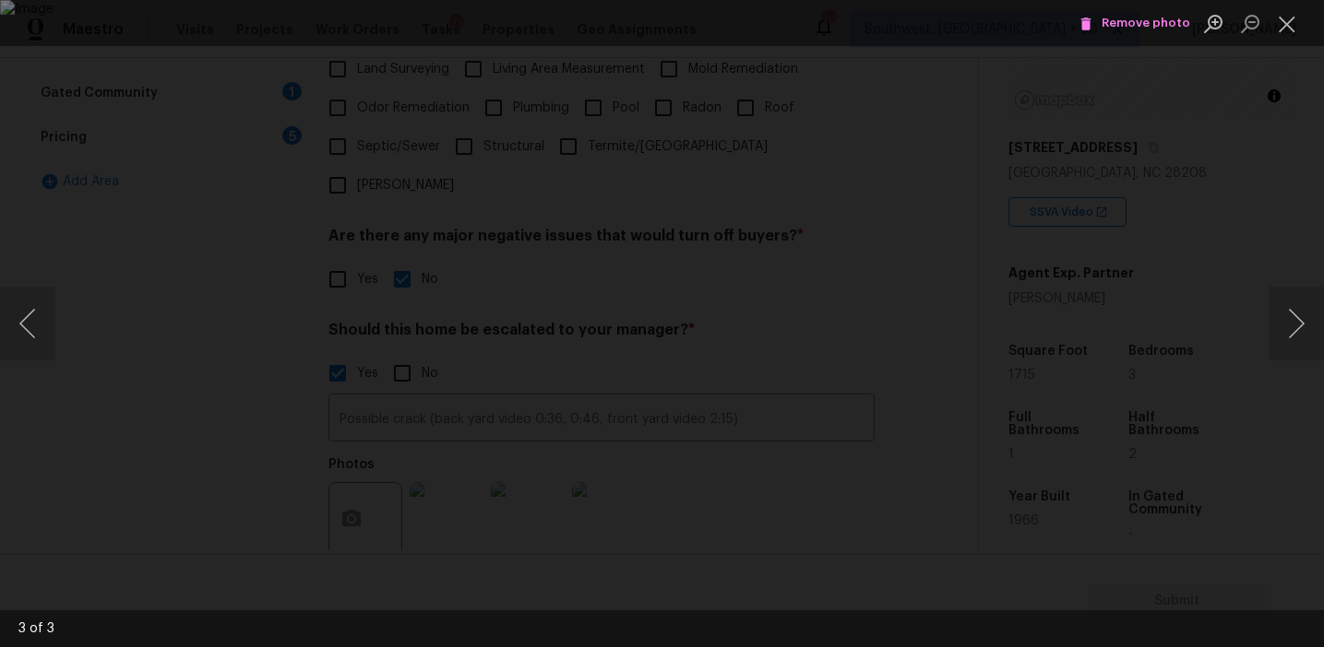
click at [1075, 416] on div "Lightbox" at bounding box center [662, 323] width 1324 height 647
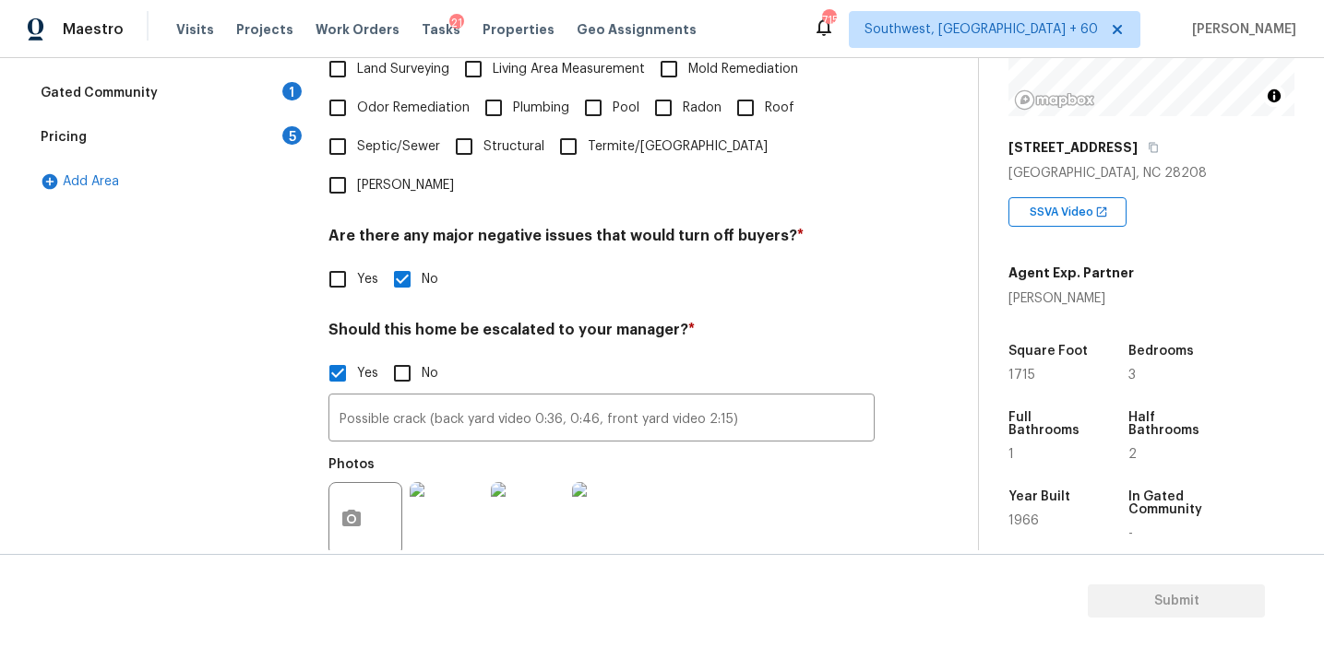
scroll to position [637, 0]
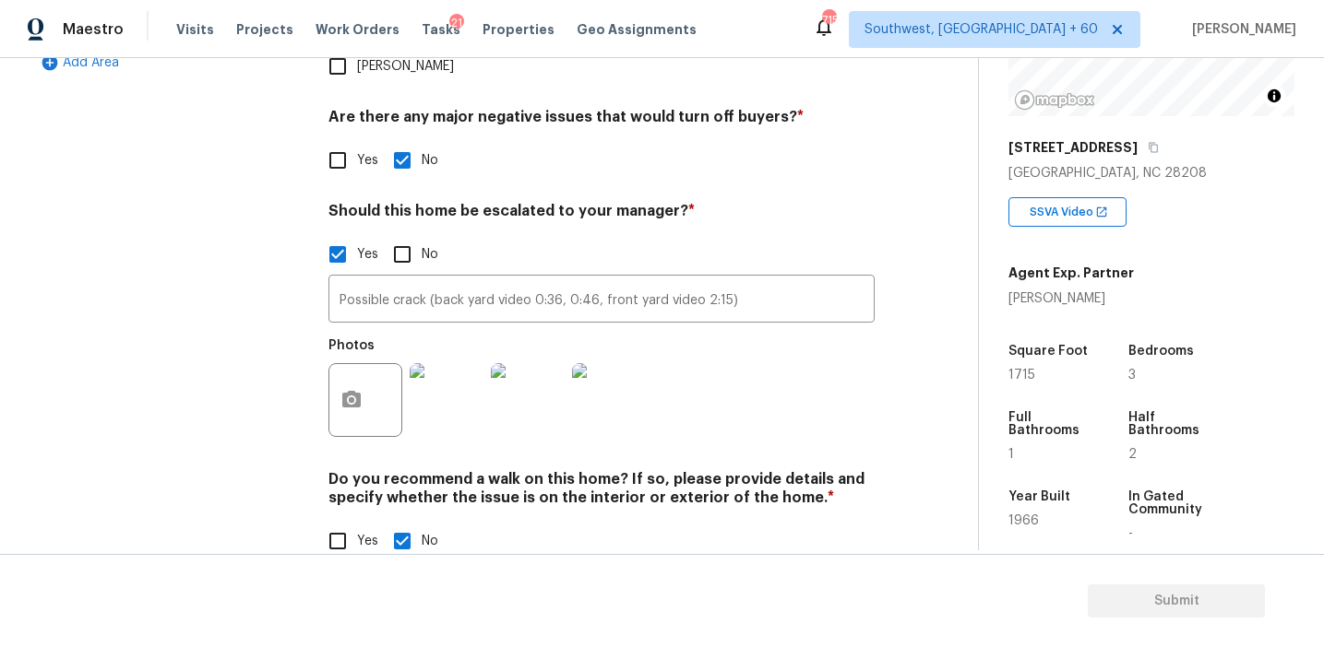
click at [744, 373] on div "Photos" at bounding box center [601, 388] width 546 height 120
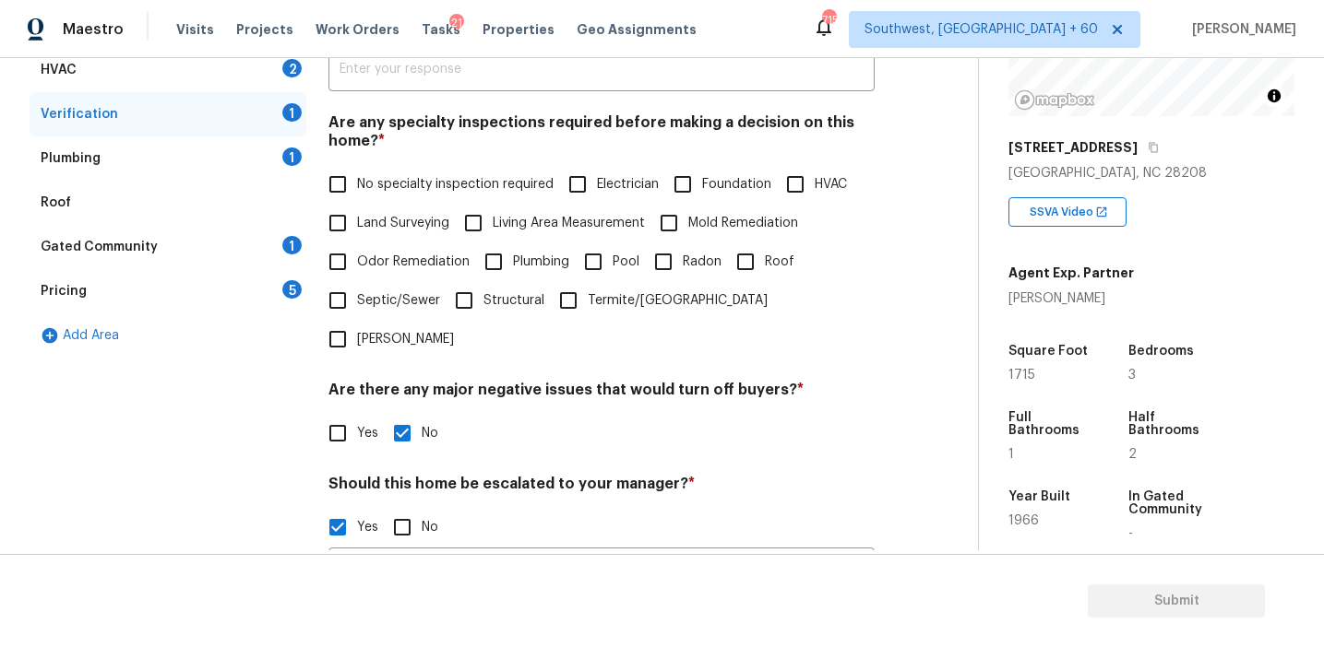
scroll to position [298, 0]
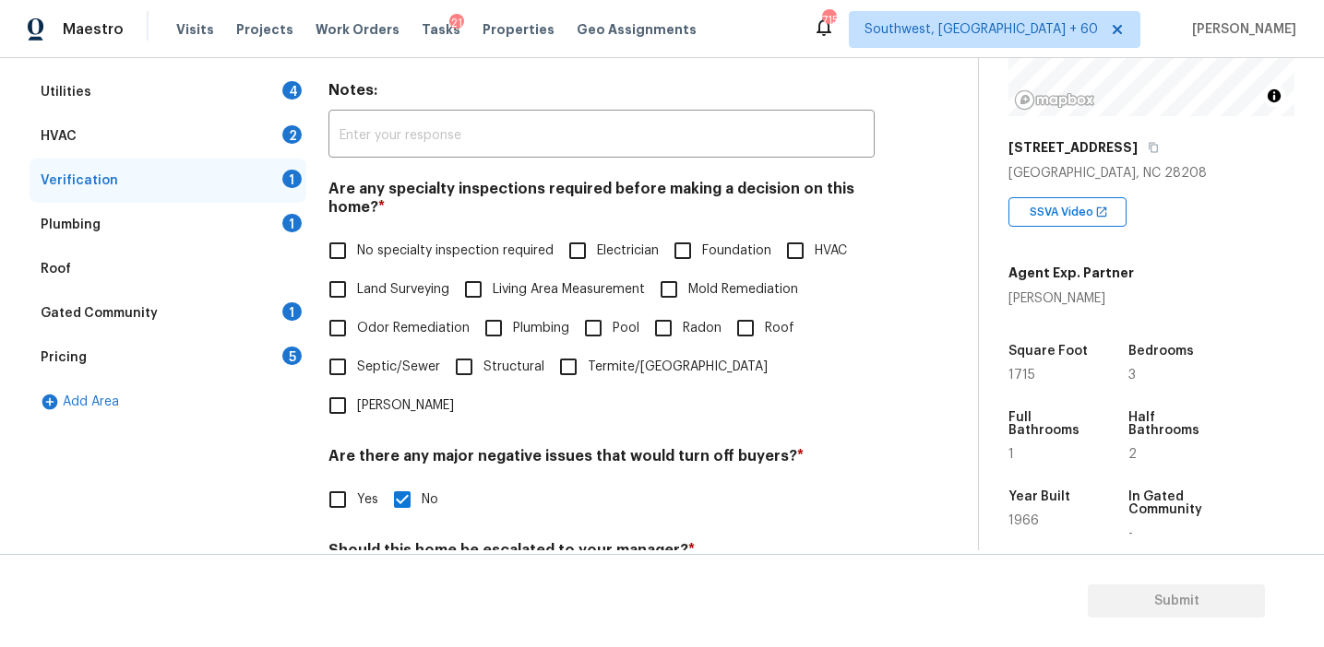
click at [275, 360] on div "Pricing 5" at bounding box center [168, 358] width 277 height 44
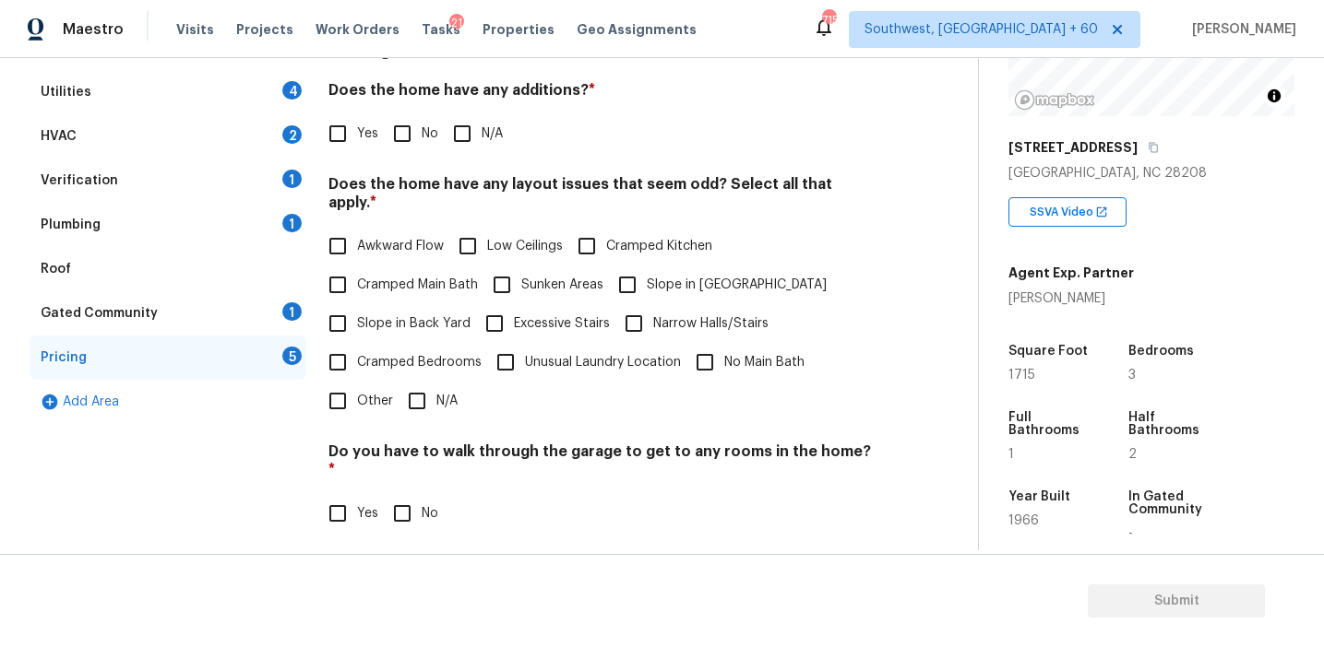
click at [396, 141] on input "No" at bounding box center [402, 133] width 39 height 39
checkbox input "true"
click at [376, 316] on span "Slope in Back Yard" at bounding box center [413, 325] width 113 height 19
click at [357, 312] on input "Slope in Back Yard" at bounding box center [337, 325] width 39 height 39
checkbox input "true"
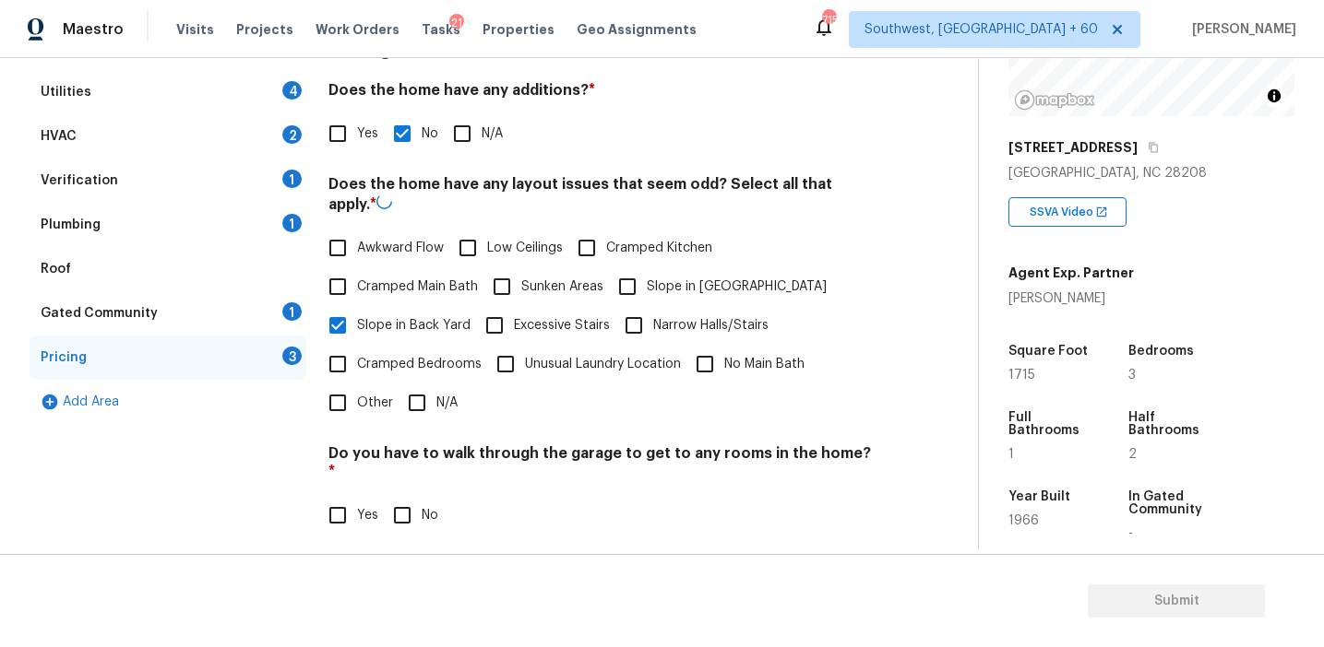
click at [623, 278] on input "Slope in [GEOGRAPHIC_DATA]" at bounding box center [627, 286] width 39 height 39
checkbox input "true"
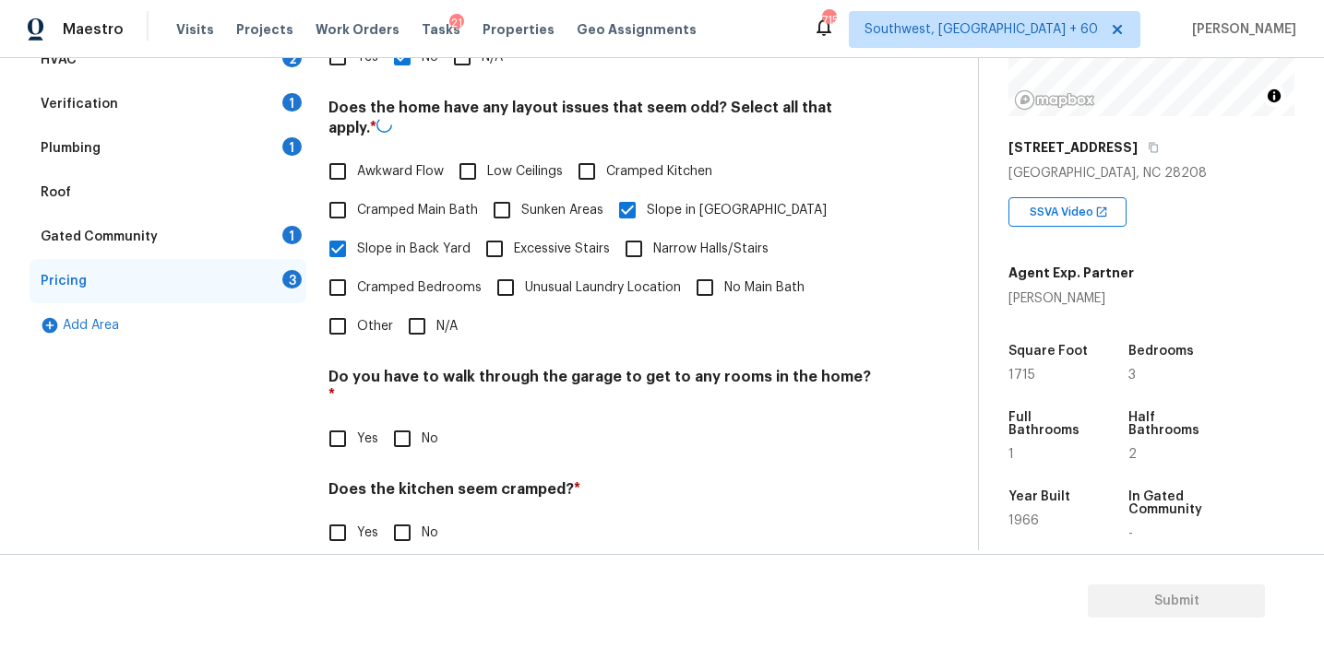
scroll to position [409, 0]
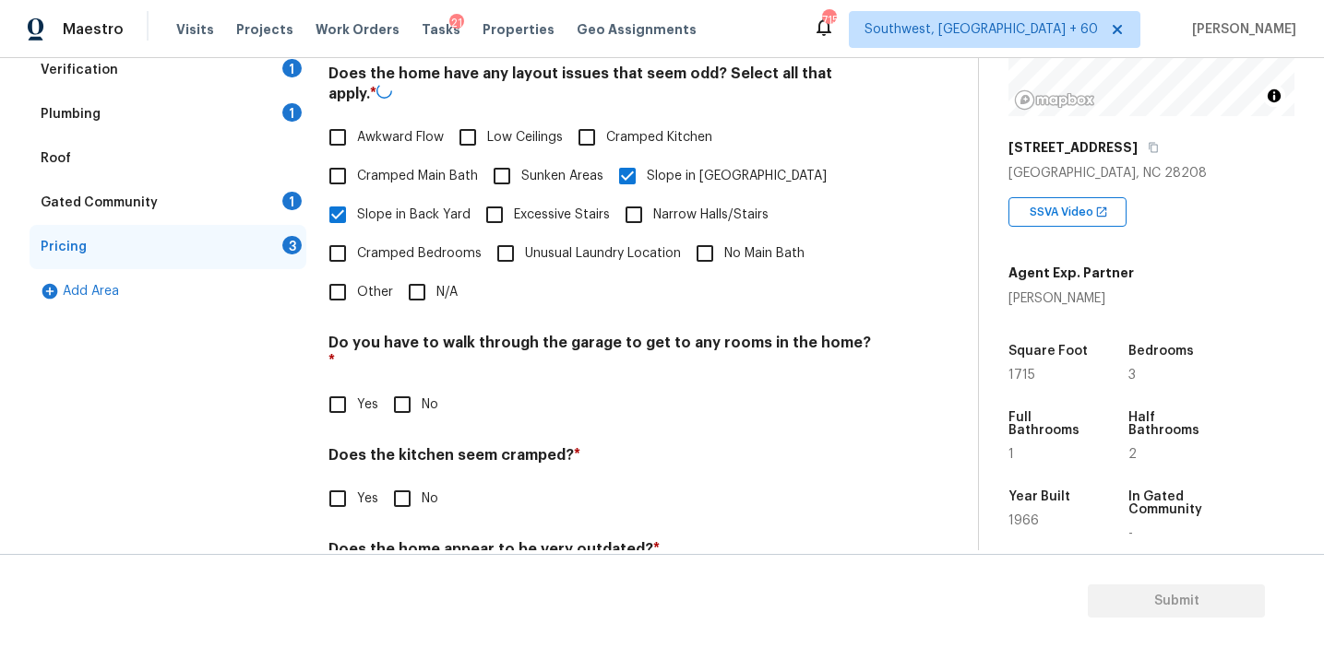
click at [398, 386] on input "No" at bounding box center [402, 405] width 39 height 39
checkbox input "true"
click at [398, 483] on div "Pricing Does the home have any additions? * Yes No N/A Does the home have any l…" at bounding box center [601, 274] width 546 height 719
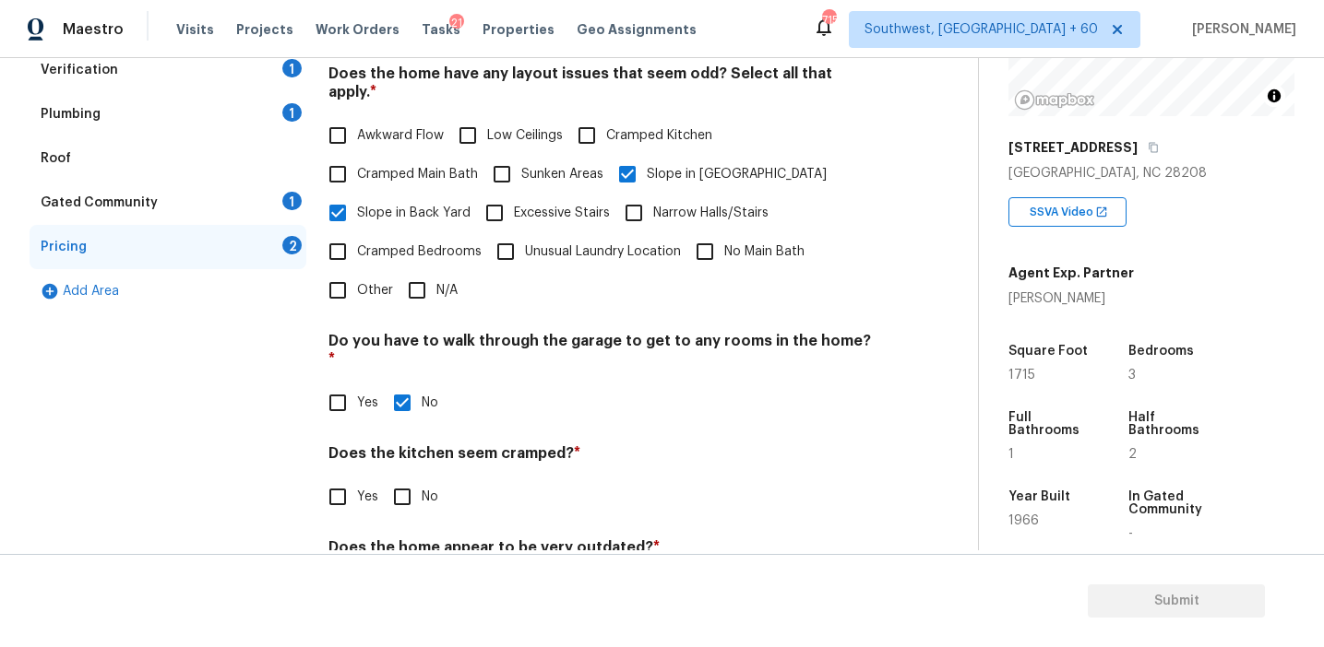
click at [398, 478] on input "No" at bounding box center [402, 497] width 39 height 39
checkbox input "true"
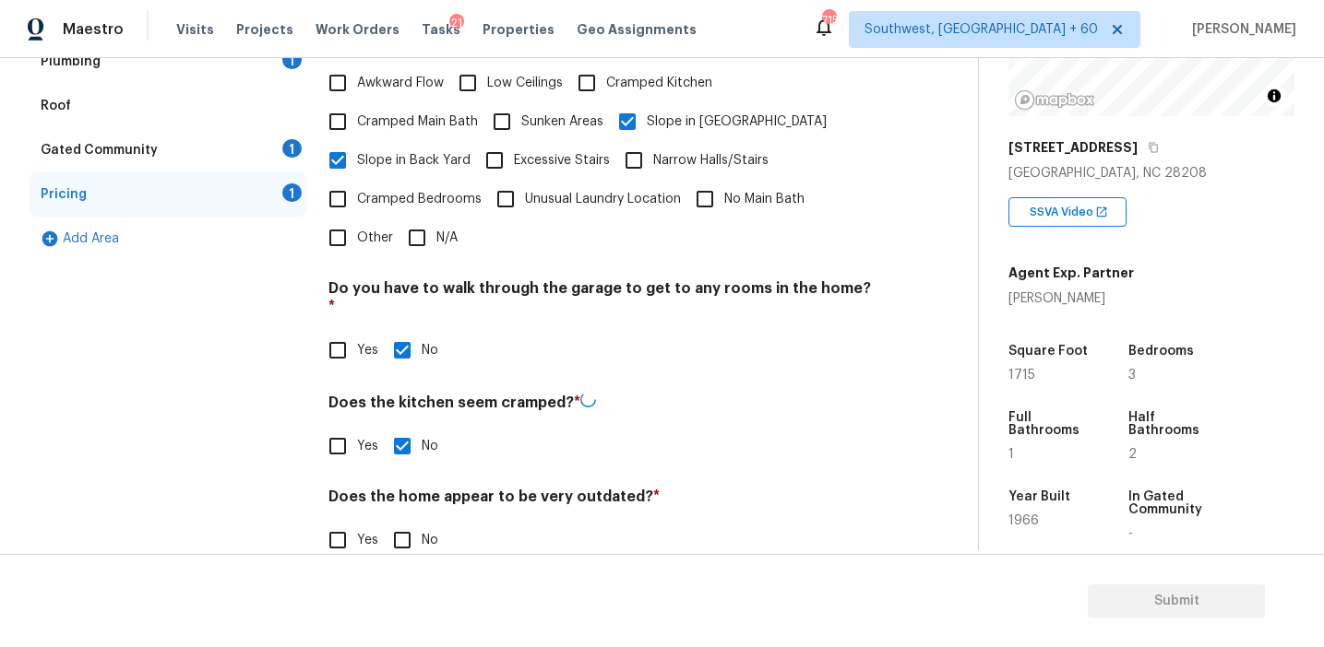
click at [405, 521] on input "No" at bounding box center [402, 540] width 39 height 39
checkbox input "true"
click at [382, 76] on span "Awkward Flow" at bounding box center [400, 85] width 87 height 19
click at [357, 67] on input "Awkward Flow" at bounding box center [337, 84] width 39 height 39
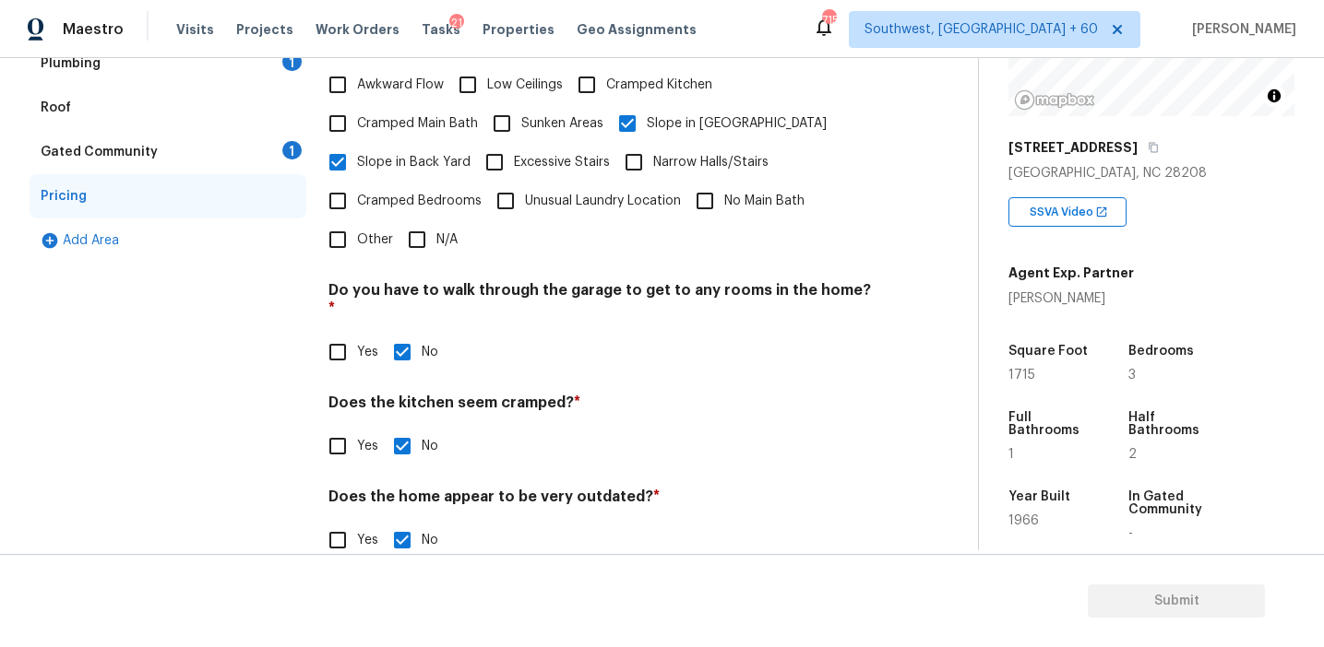
checkbox input "true"
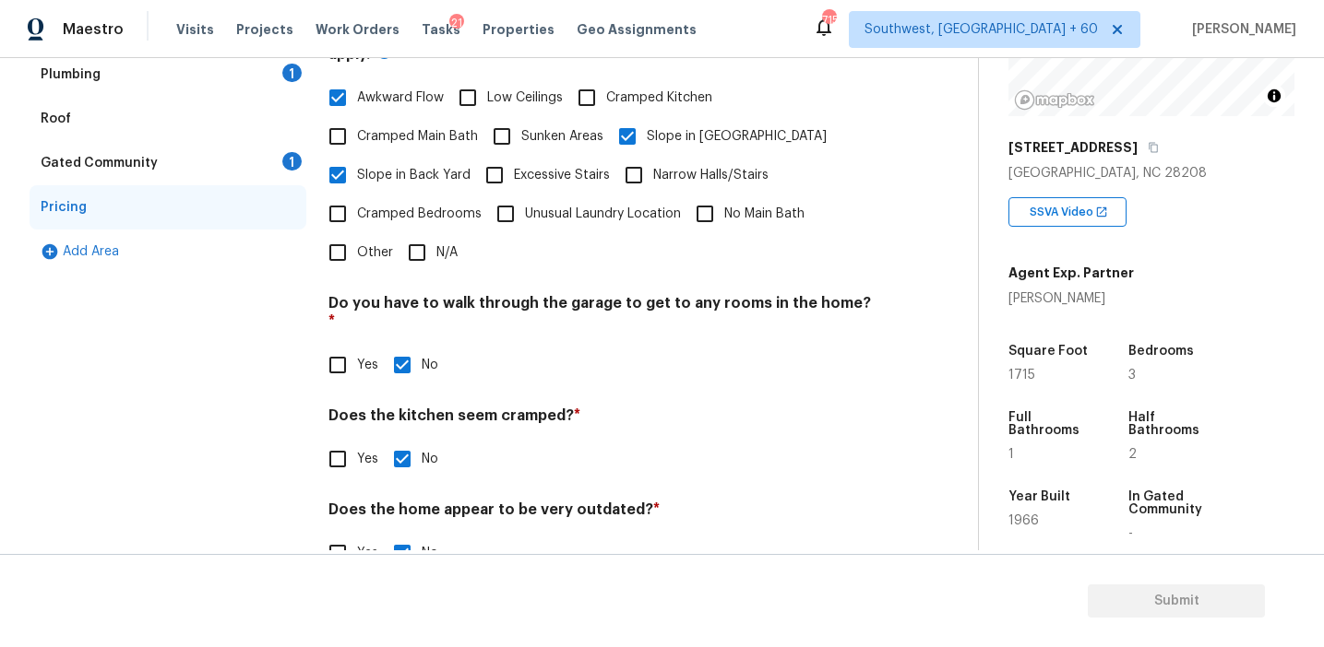
click at [366, 252] on span "Other" at bounding box center [375, 252] width 36 height 19
click at [357, 252] on input "Other" at bounding box center [337, 252] width 39 height 39
checkbox input "true"
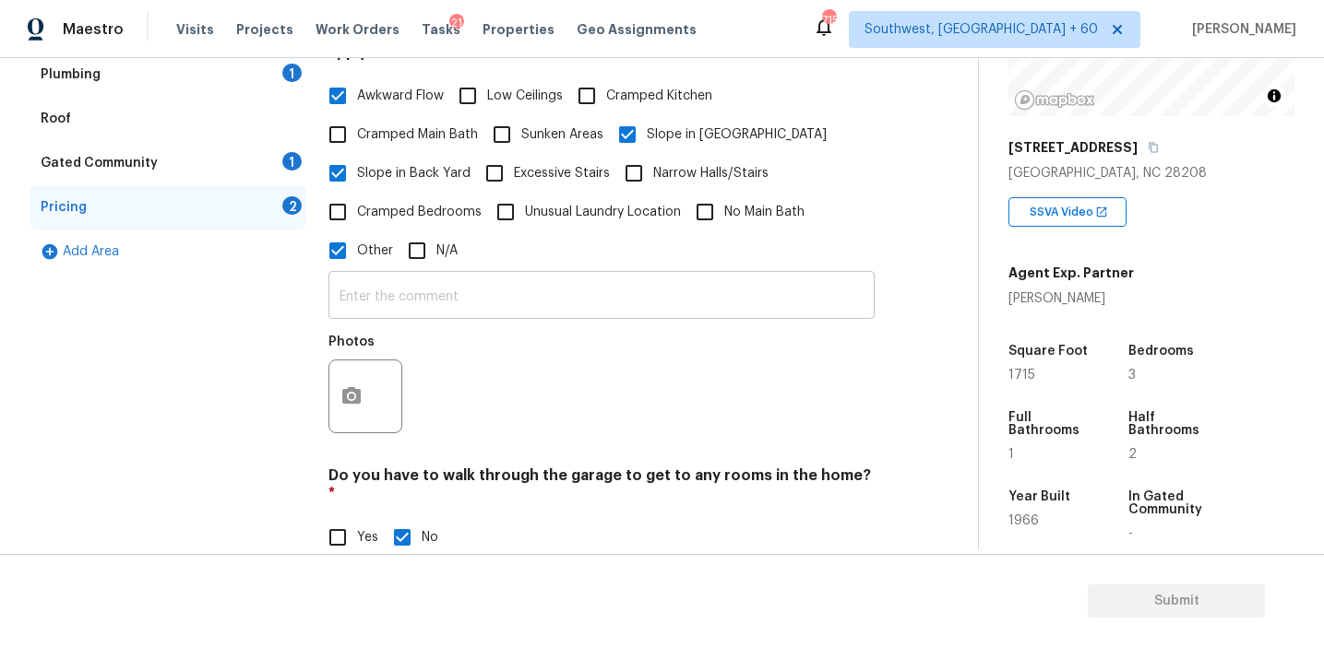
click at [391, 276] on input "text" at bounding box center [601, 297] width 546 height 43
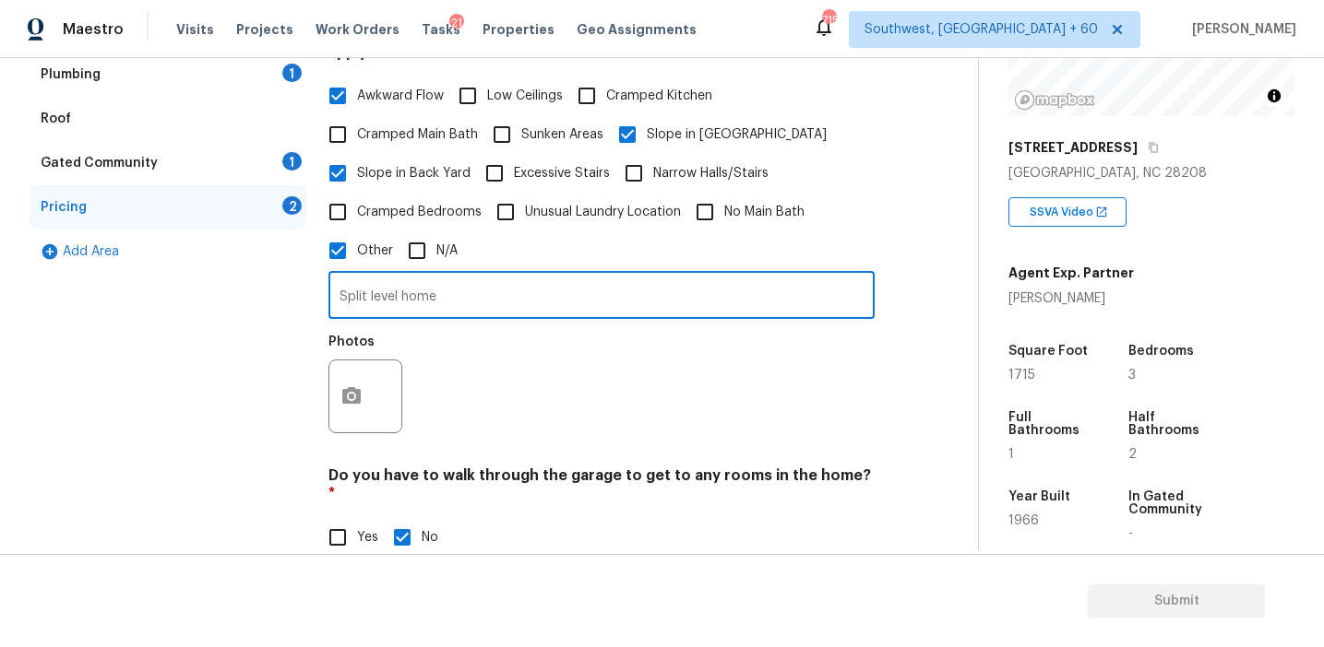
type input "Split level home"
click at [368, 380] on button "button" at bounding box center [351, 397] width 44 height 72
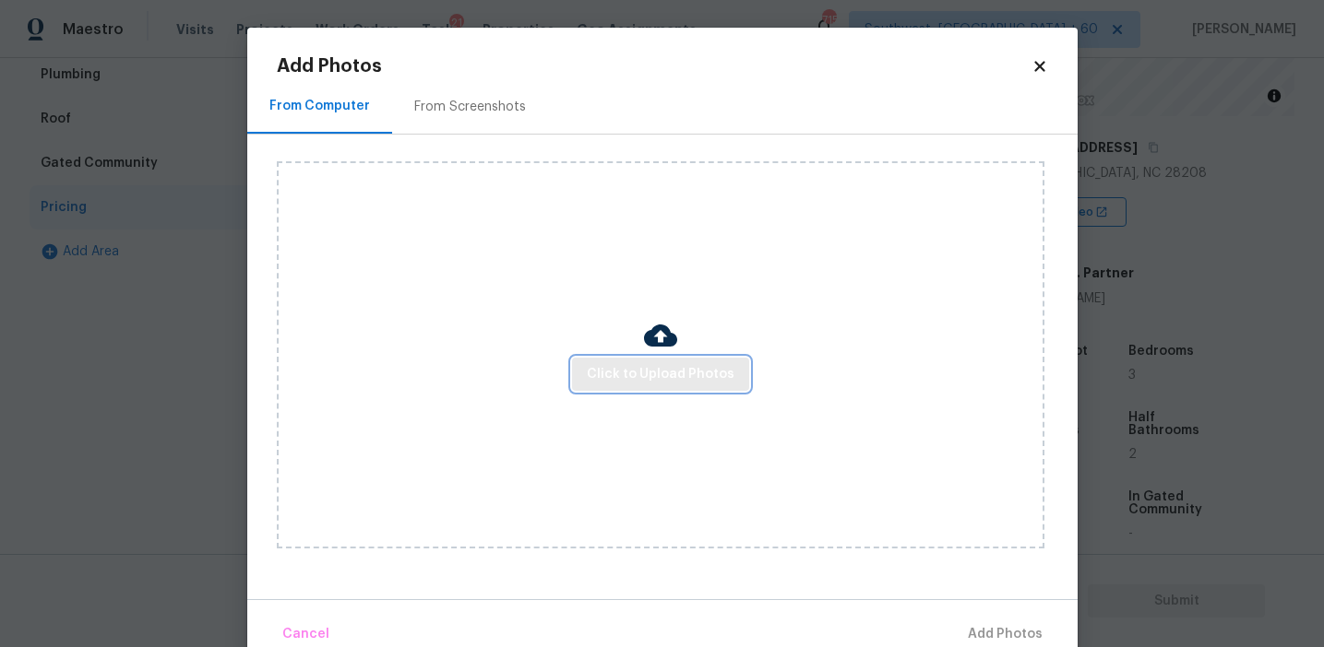
click at [662, 372] on span "Click to Upload Photos" at bounding box center [661, 374] width 148 height 23
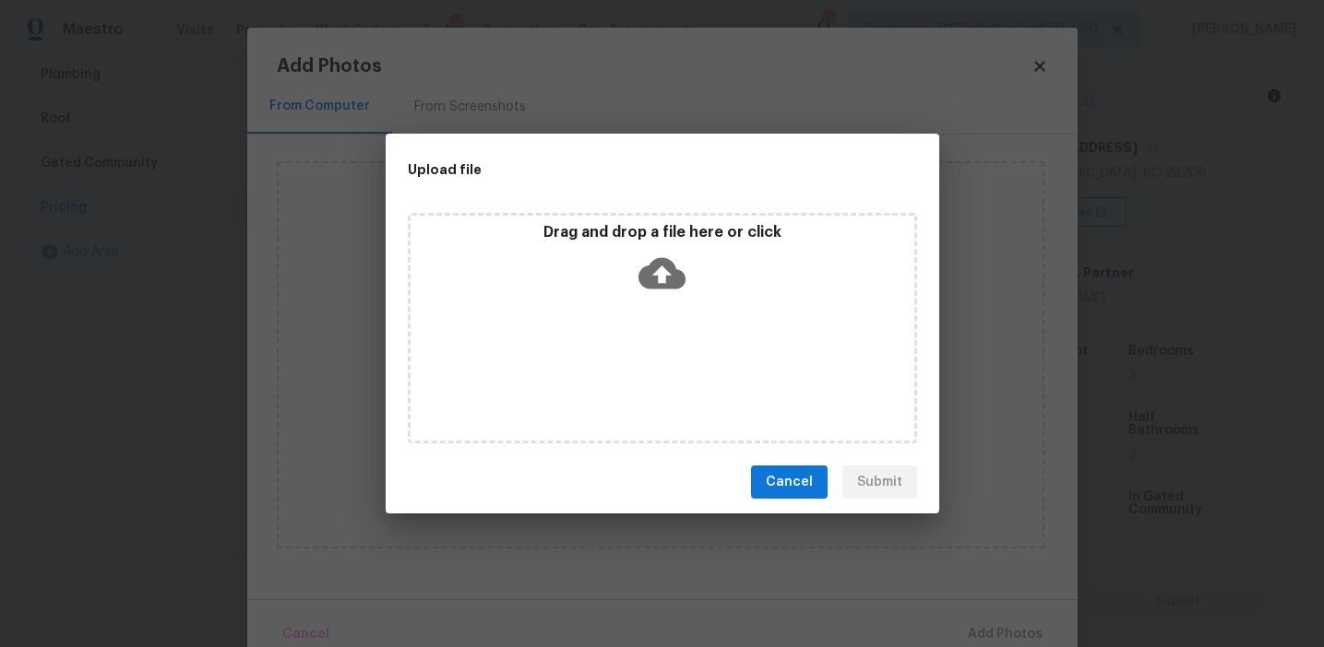
click at [662, 250] on icon at bounding box center [661, 273] width 47 height 47
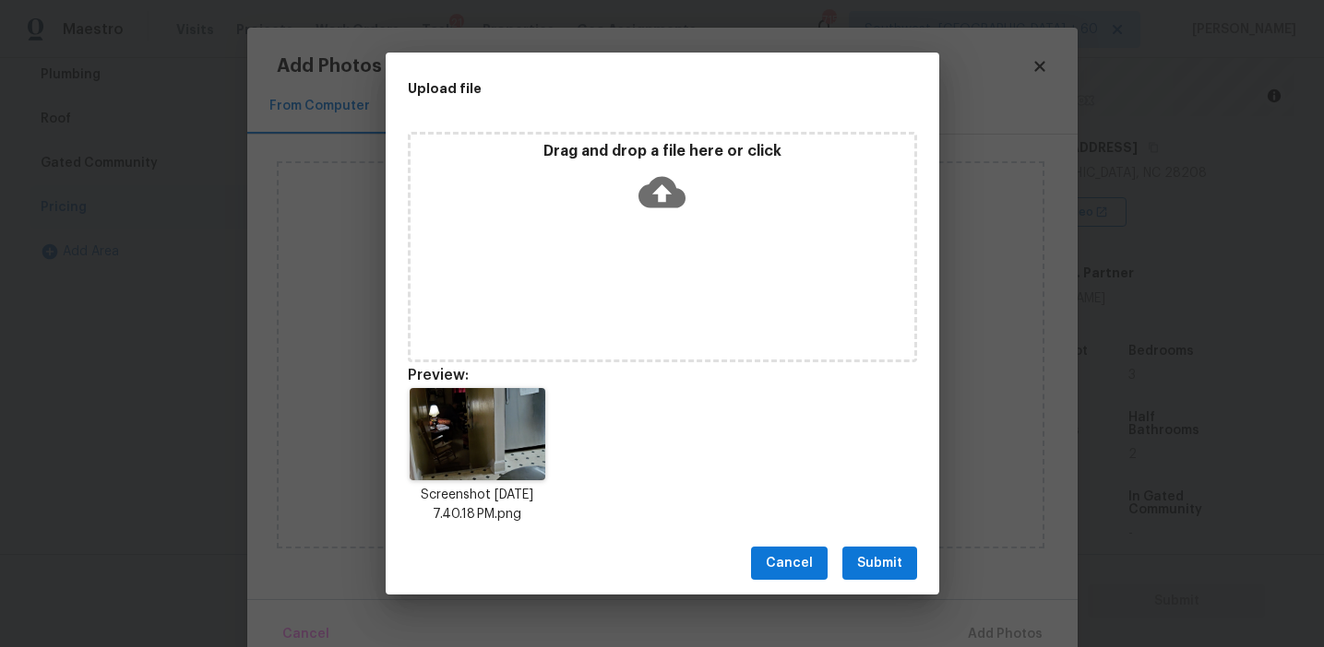
click at [894, 555] on span "Submit" at bounding box center [879, 563] width 45 height 23
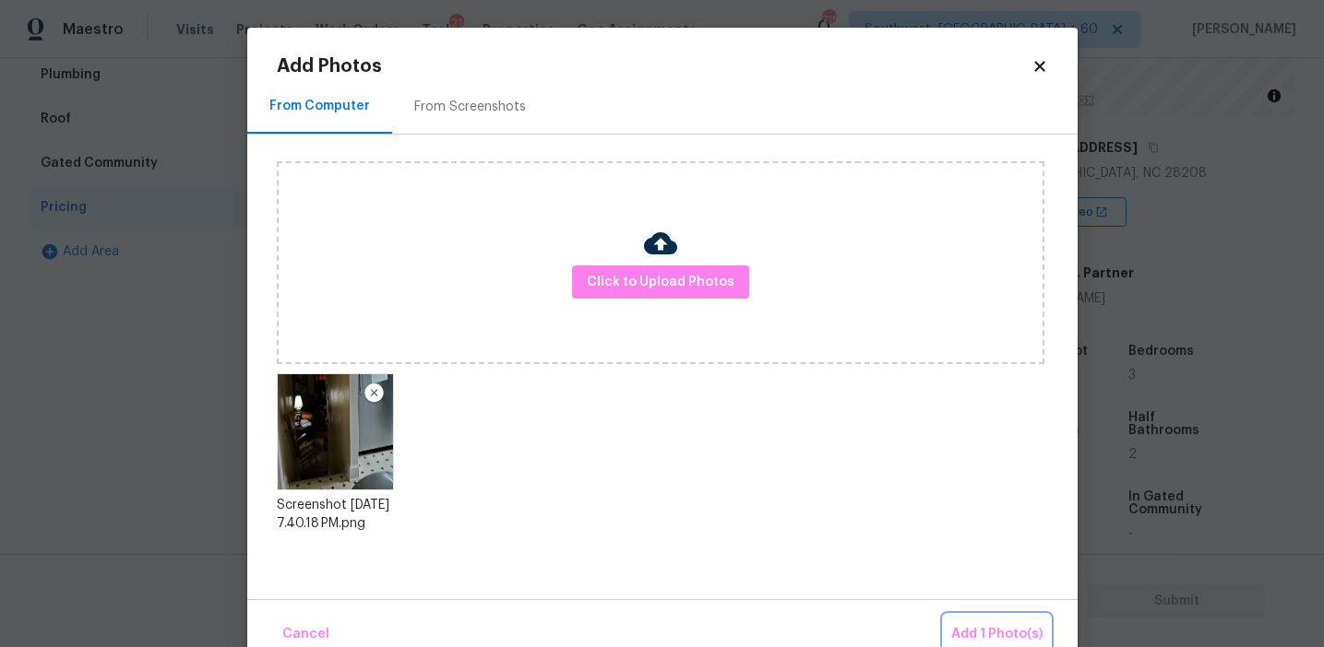
click at [977, 618] on button "Add 1 Photo(s)" at bounding box center [997, 635] width 106 height 40
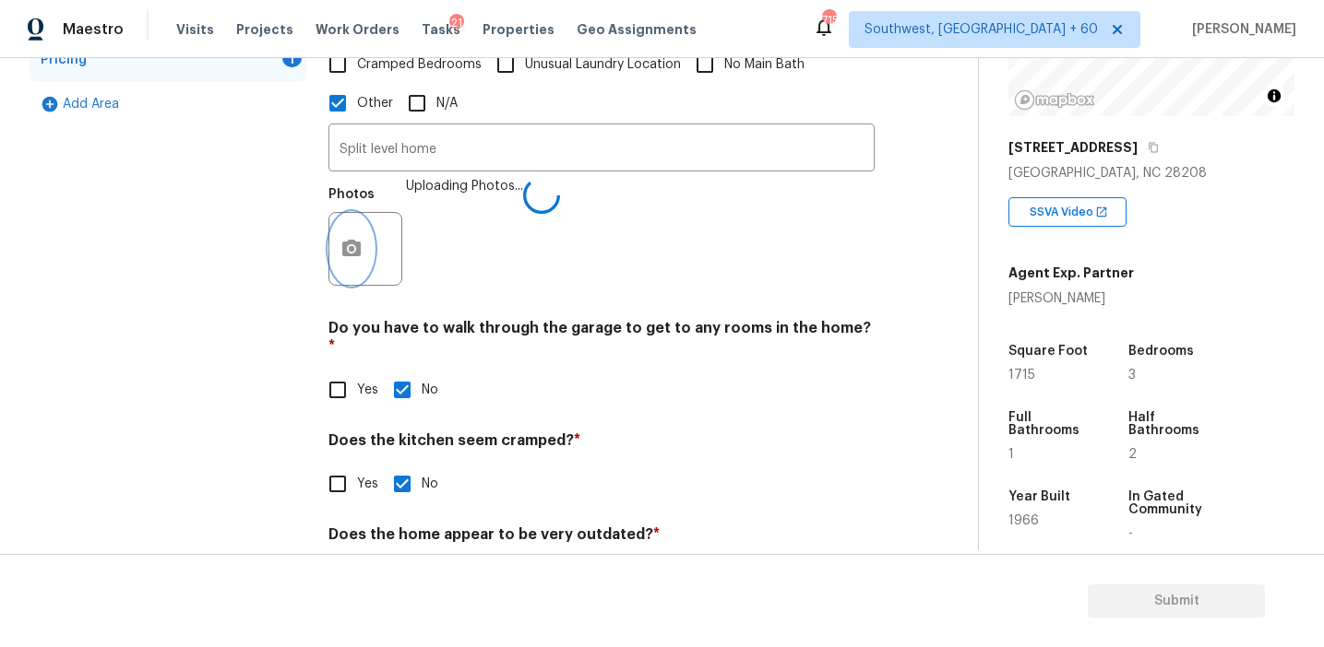
scroll to position [634, 0]
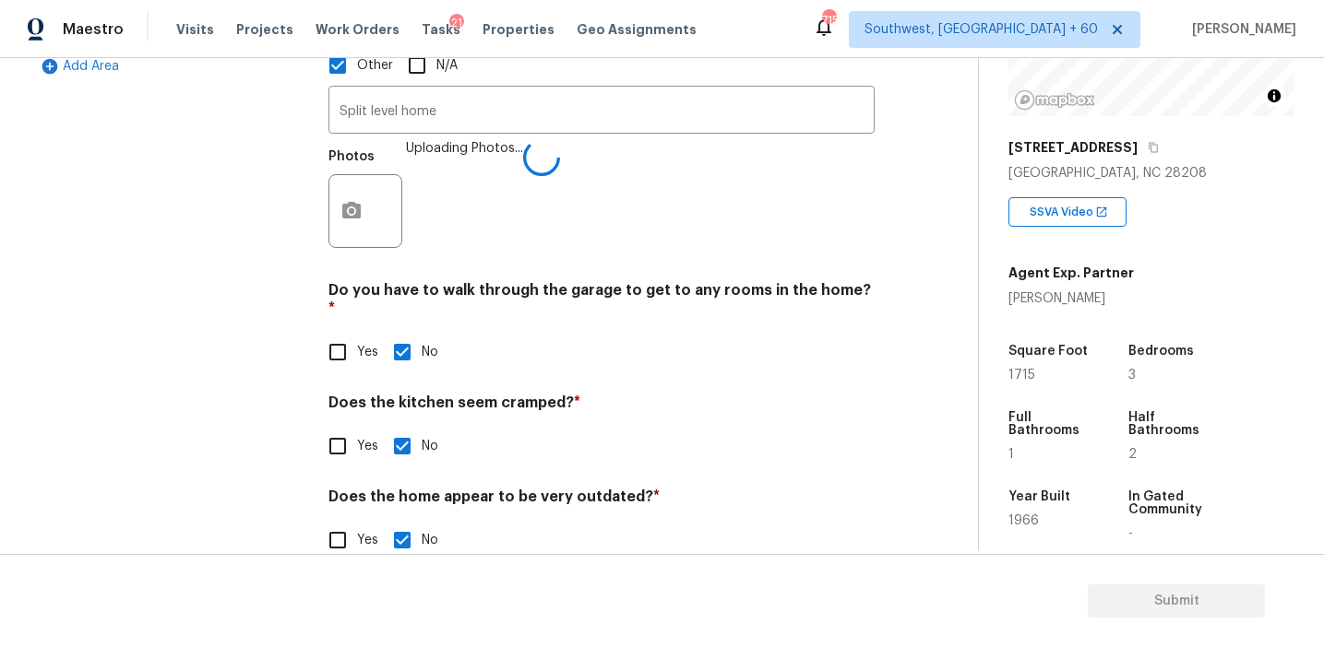
click at [600, 340] on div "Pricing Does the home have any additions? * Yes No N/A Does the home have any l…" at bounding box center [601, 136] width 546 height 892
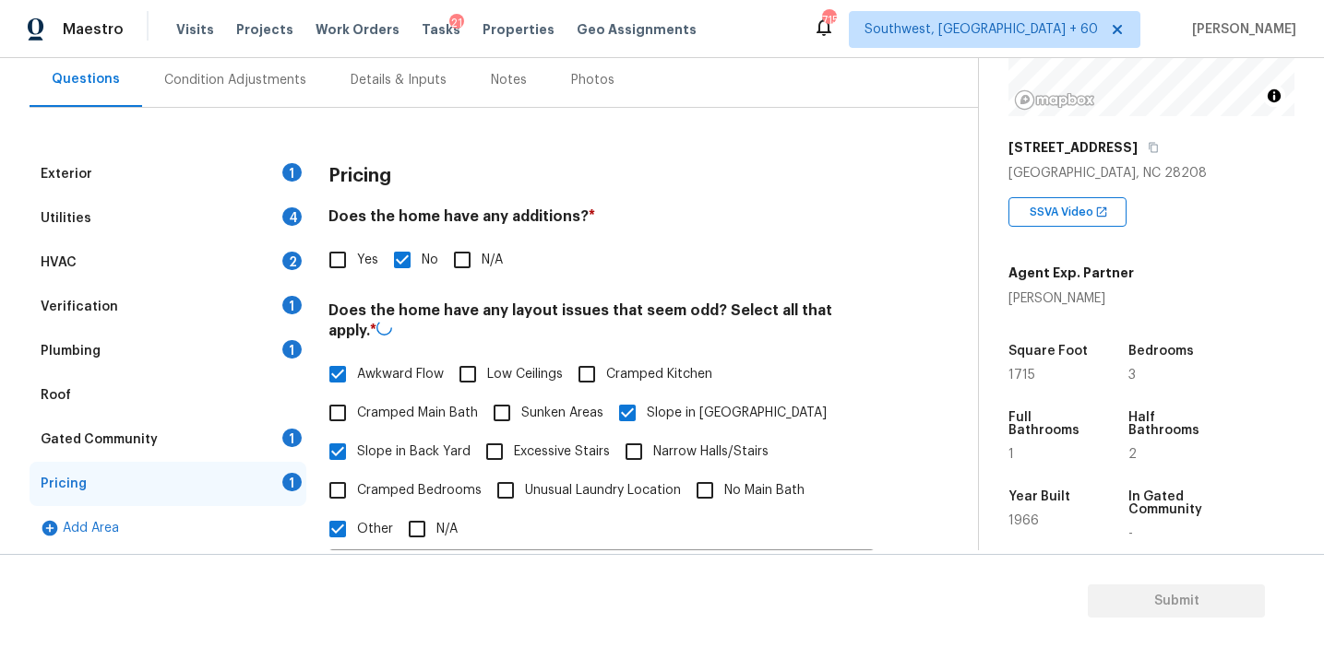
scroll to position [173, 0]
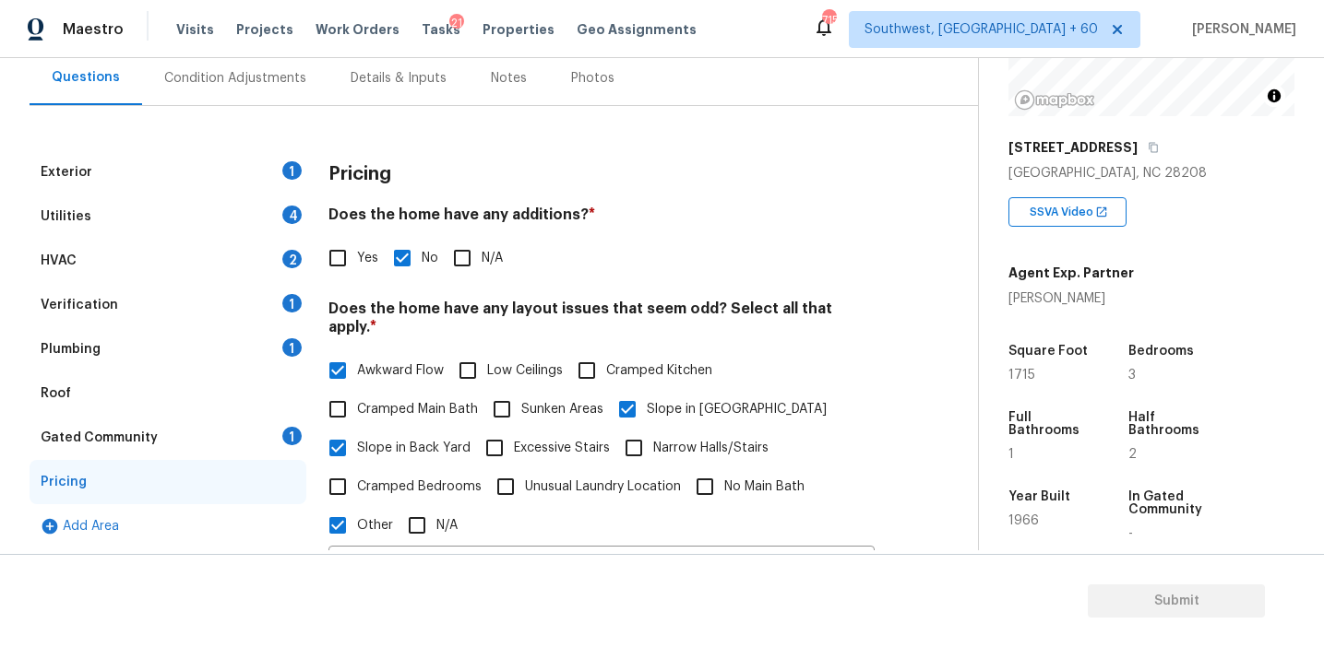
click at [272, 436] on div "Gated Community 1" at bounding box center [168, 438] width 277 height 44
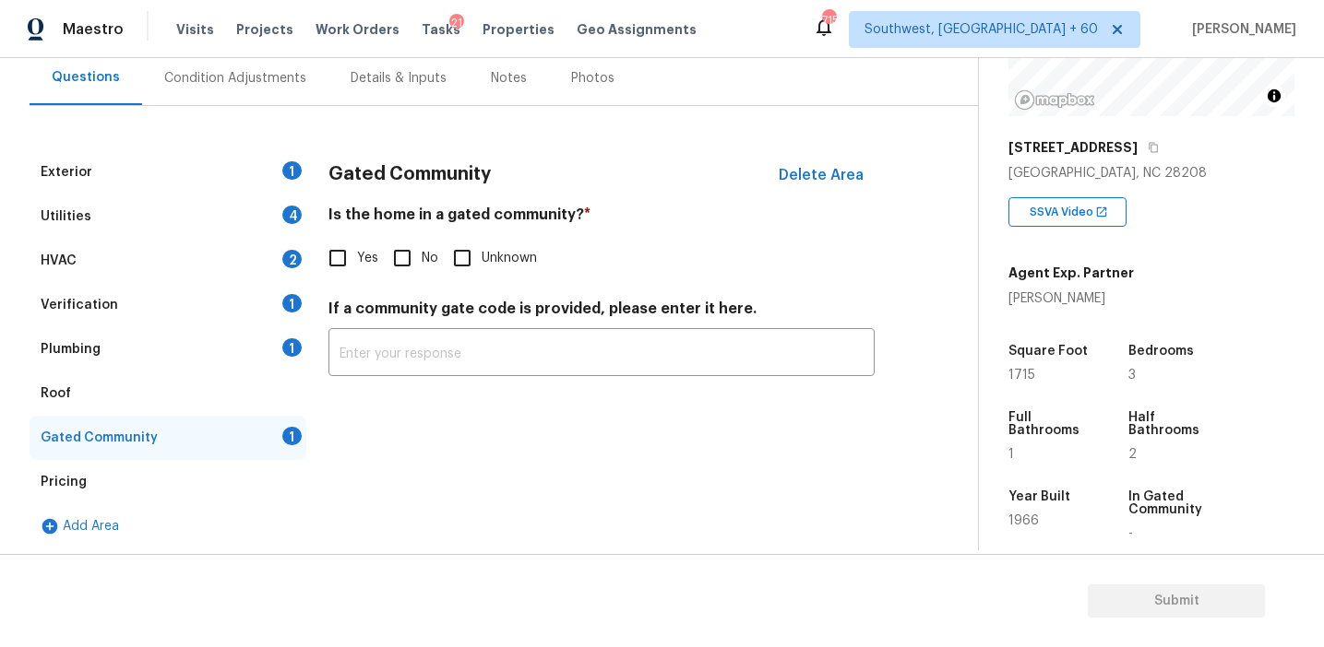
click at [407, 268] on input "No" at bounding box center [402, 258] width 39 height 39
checkbox input "true"
click at [251, 341] on div "Plumbing 1" at bounding box center [168, 349] width 277 height 44
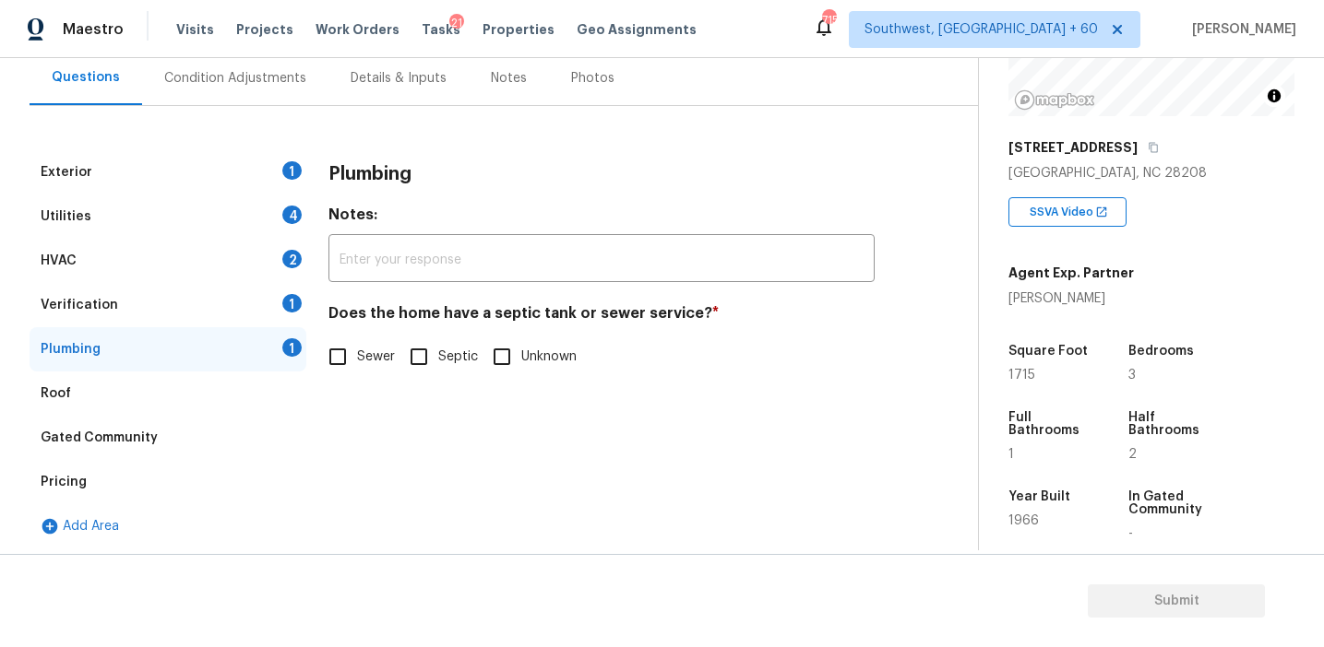
click at [341, 354] on input "Sewer" at bounding box center [337, 357] width 39 height 39
checkbox input "true"
click at [241, 299] on div "Verification 1" at bounding box center [168, 305] width 277 height 44
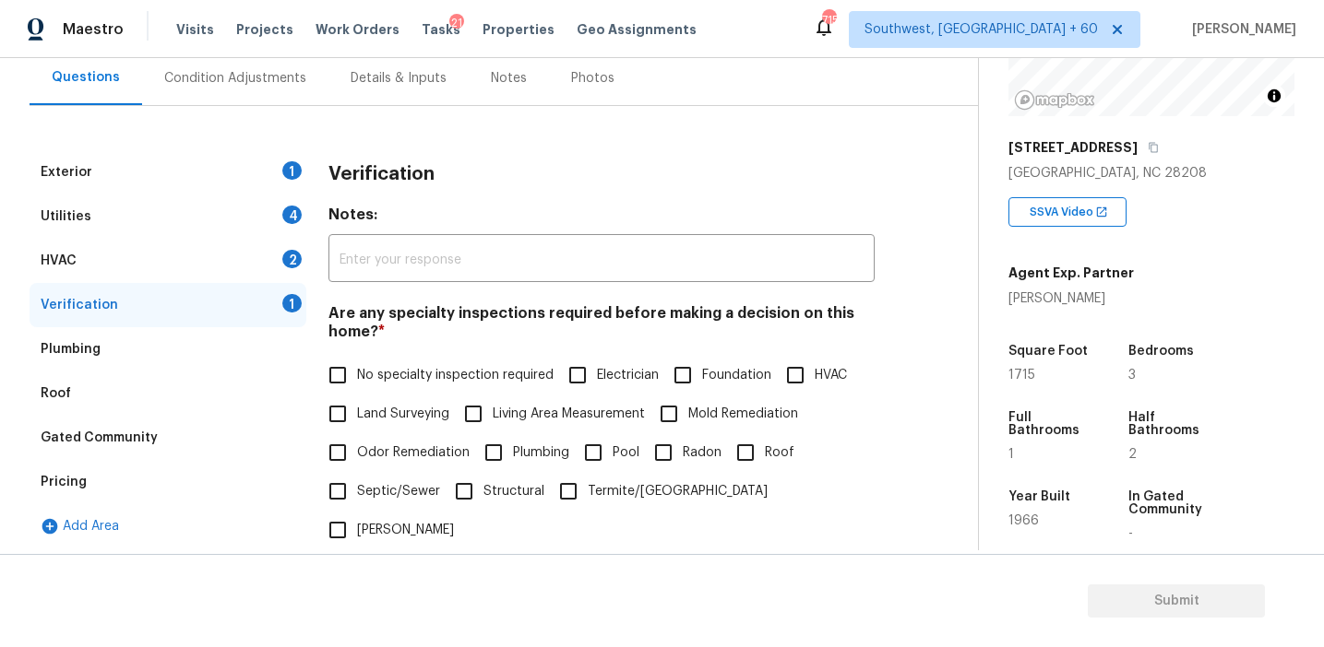
click at [669, 366] on input "Foundation" at bounding box center [682, 375] width 39 height 39
checkbox input "true"
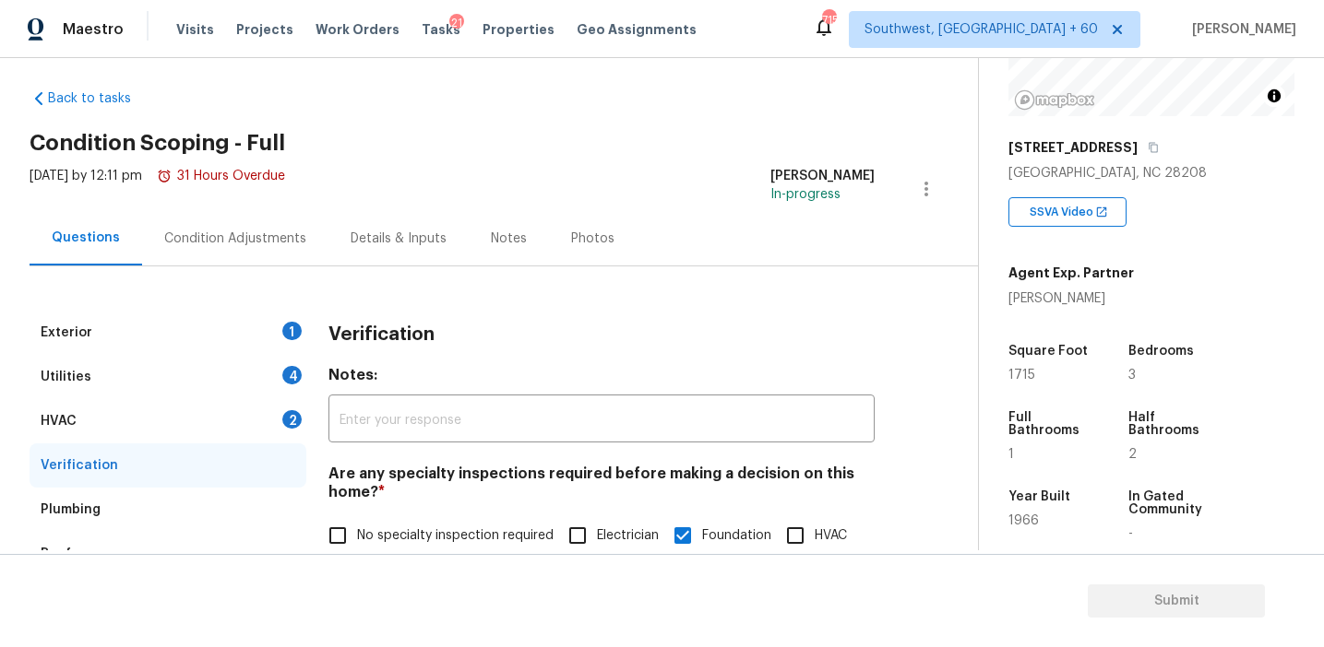
click at [246, 426] on div "HVAC 2" at bounding box center [168, 421] width 277 height 44
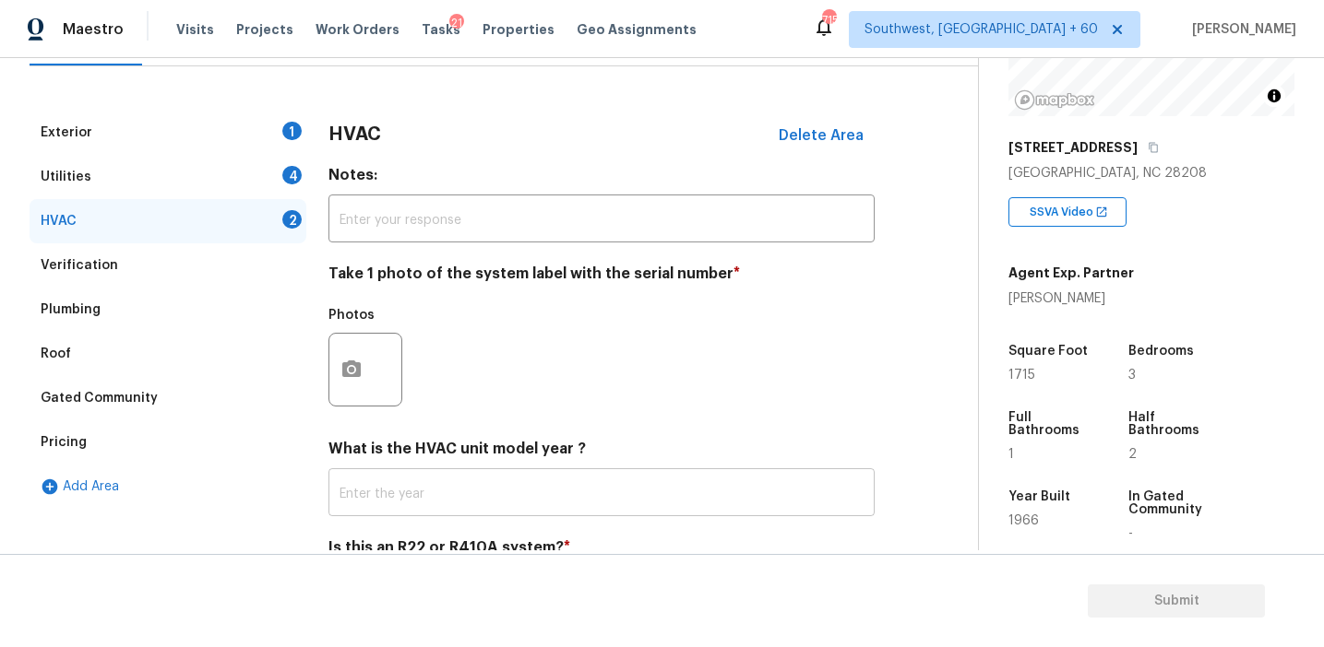
scroll to position [302, 0]
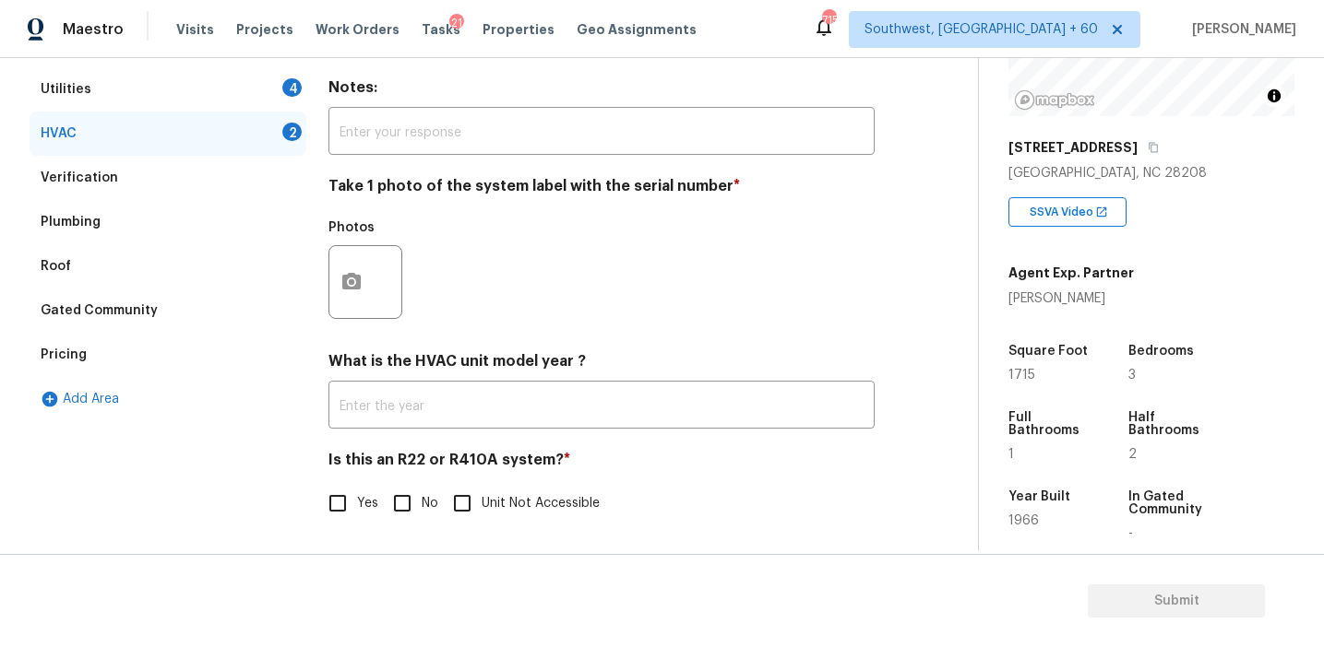
click at [414, 505] on input "No" at bounding box center [402, 503] width 39 height 39
checkbox input "true"
click at [374, 309] on div at bounding box center [365, 281] width 74 height 74
click at [354, 298] on button "button" at bounding box center [351, 282] width 44 height 72
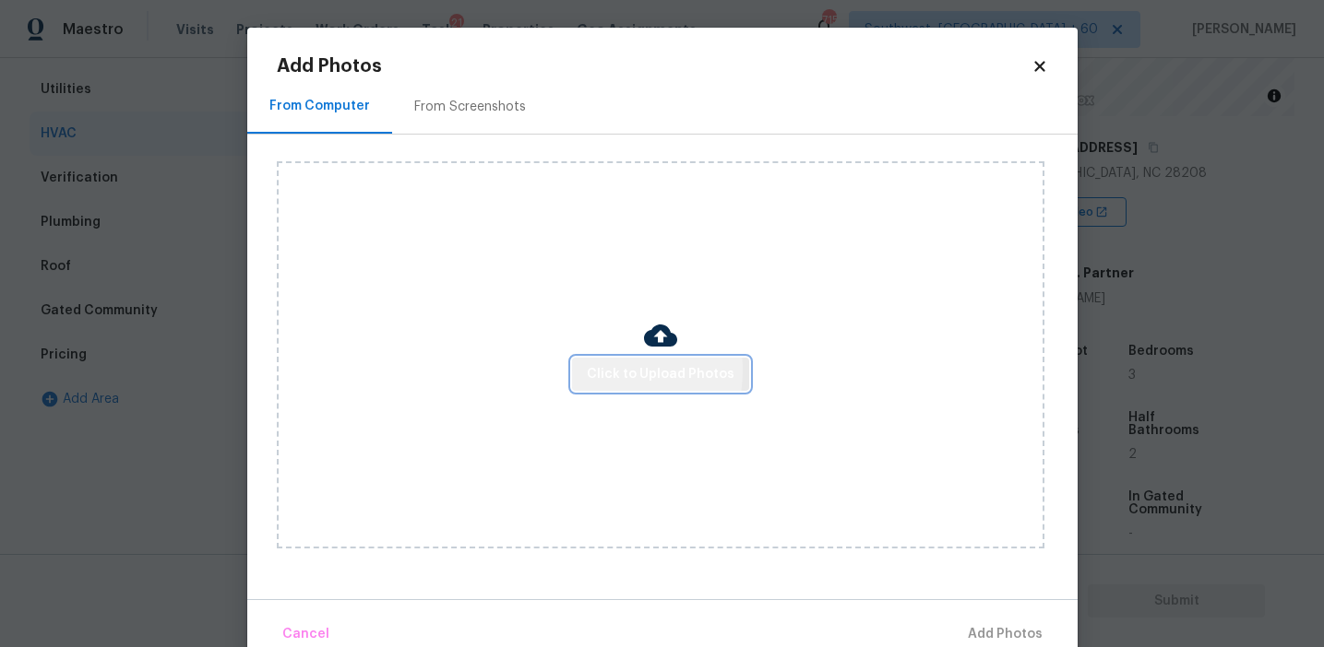
click at [598, 370] on span "Click to Upload Photos" at bounding box center [661, 374] width 148 height 23
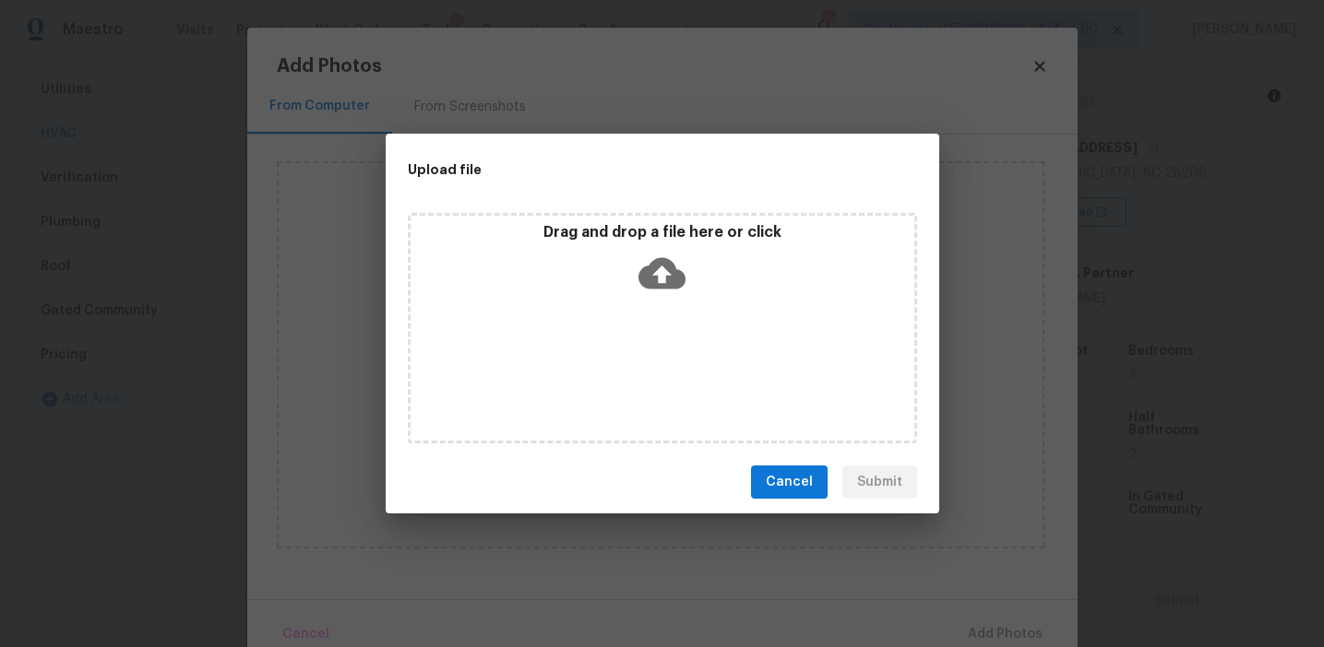
click at [600, 252] on div "Drag and drop a file here or click" at bounding box center [662, 262] width 504 height 79
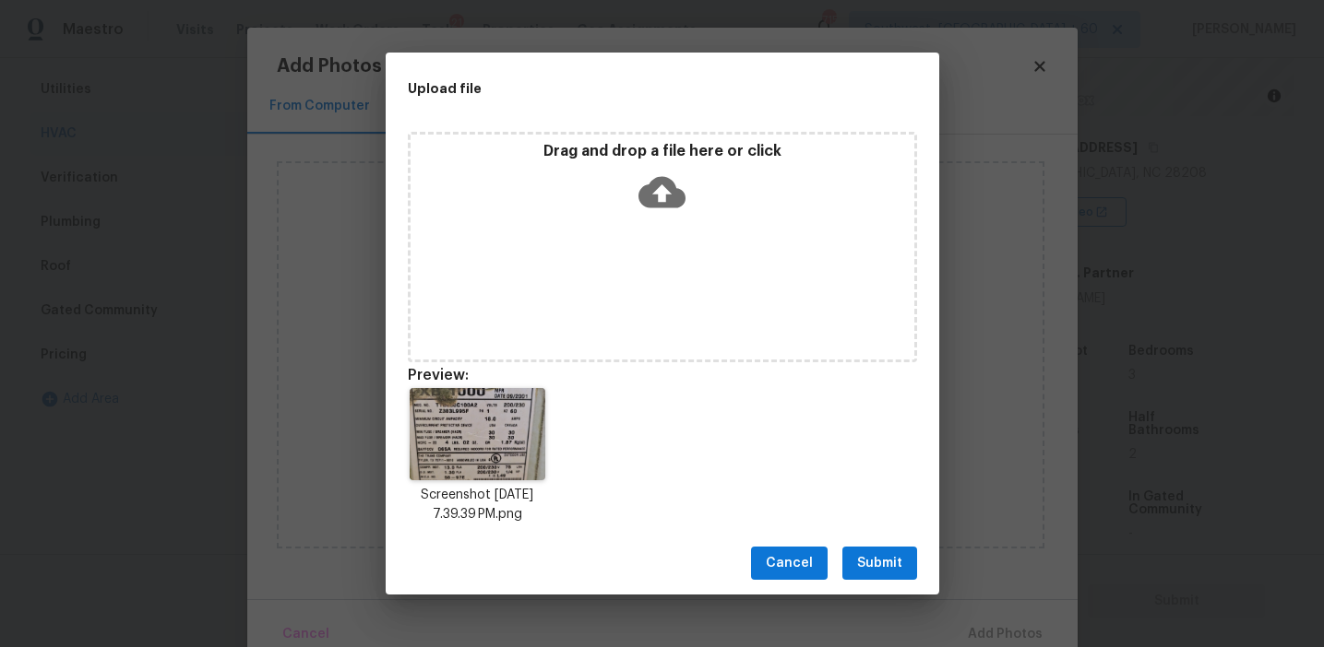
click at [890, 557] on span "Submit" at bounding box center [879, 563] width 45 height 23
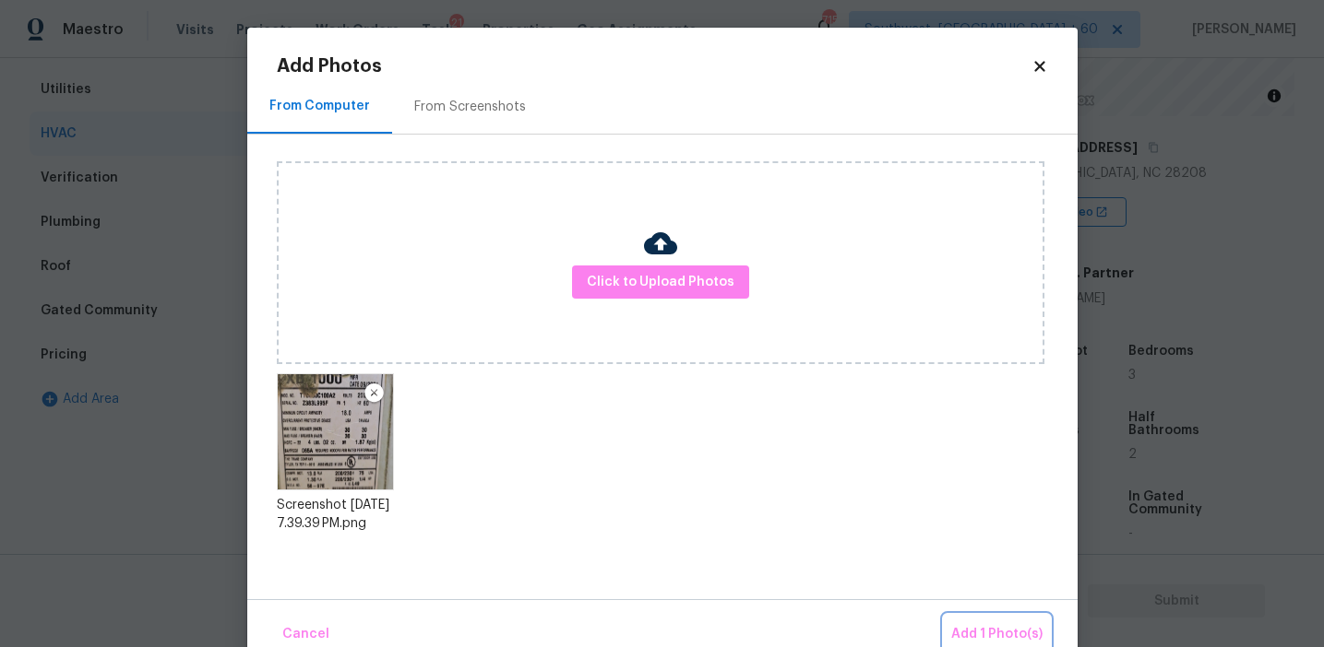
click at [1012, 630] on span "Add 1 Photo(s)" at bounding box center [996, 634] width 91 height 23
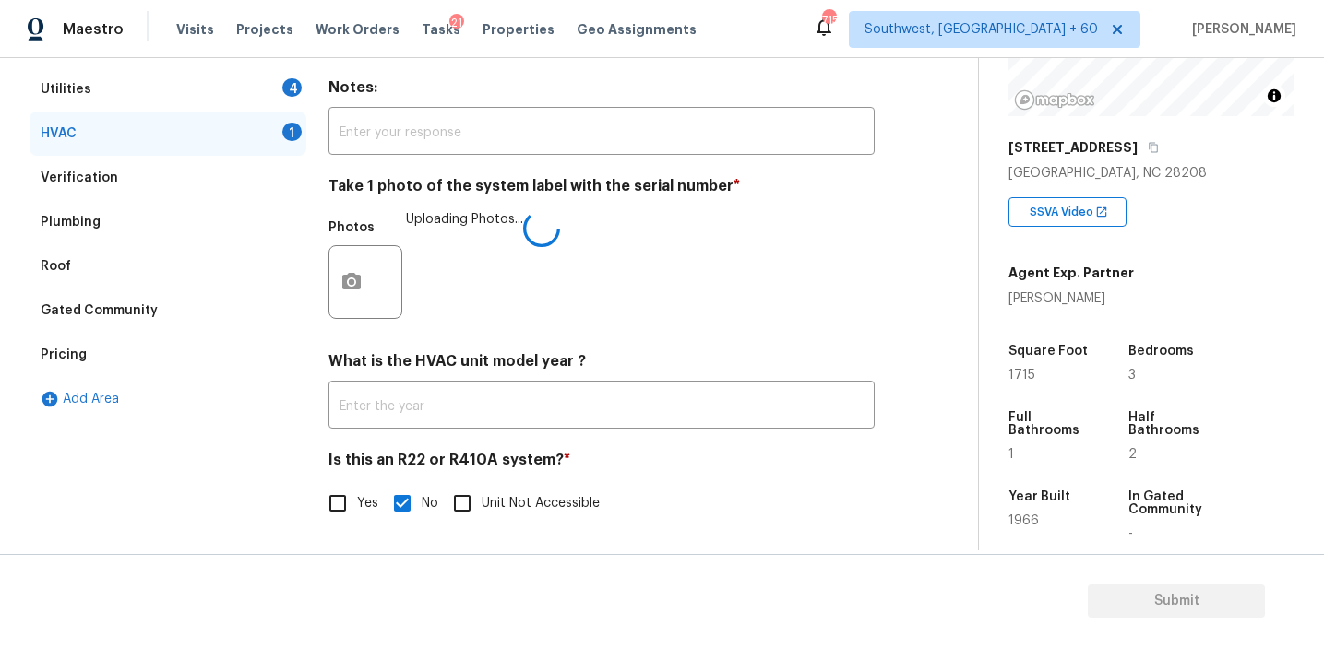
click at [592, 291] on div "Photos Uploading Photos..." at bounding box center [601, 270] width 546 height 120
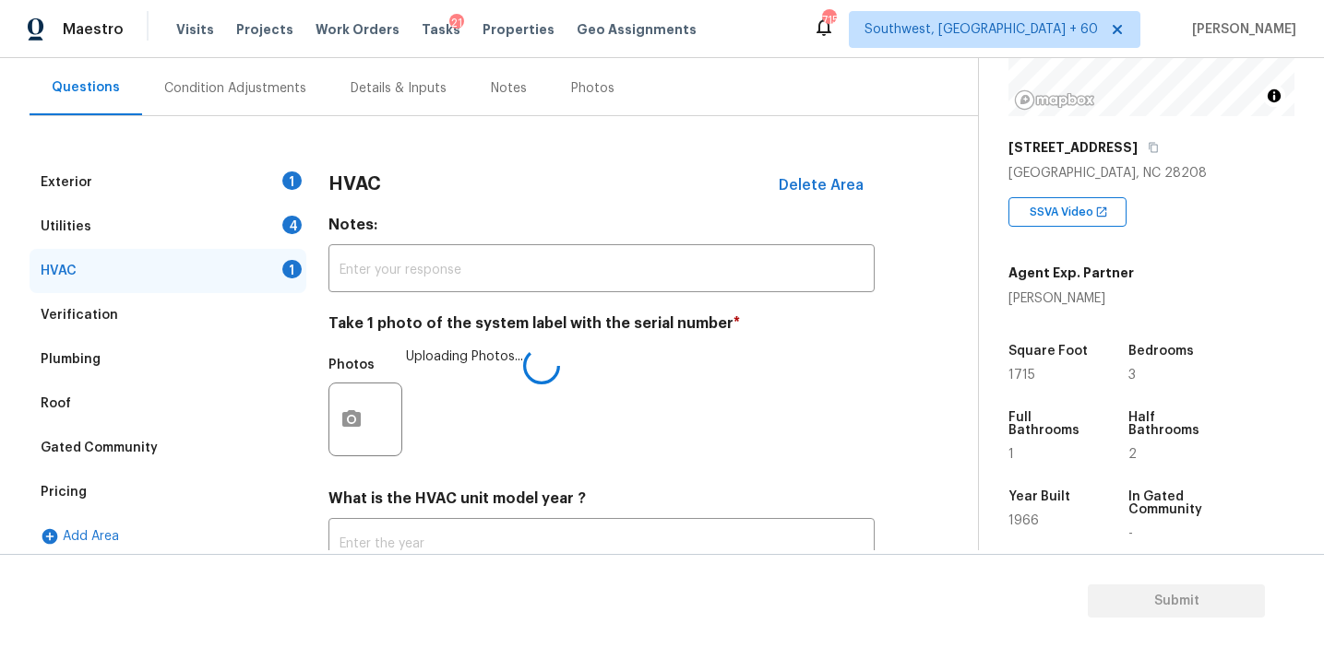
scroll to position [163, 0]
click at [280, 231] on div "Utilities 4" at bounding box center [168, 227] width 277 height 44
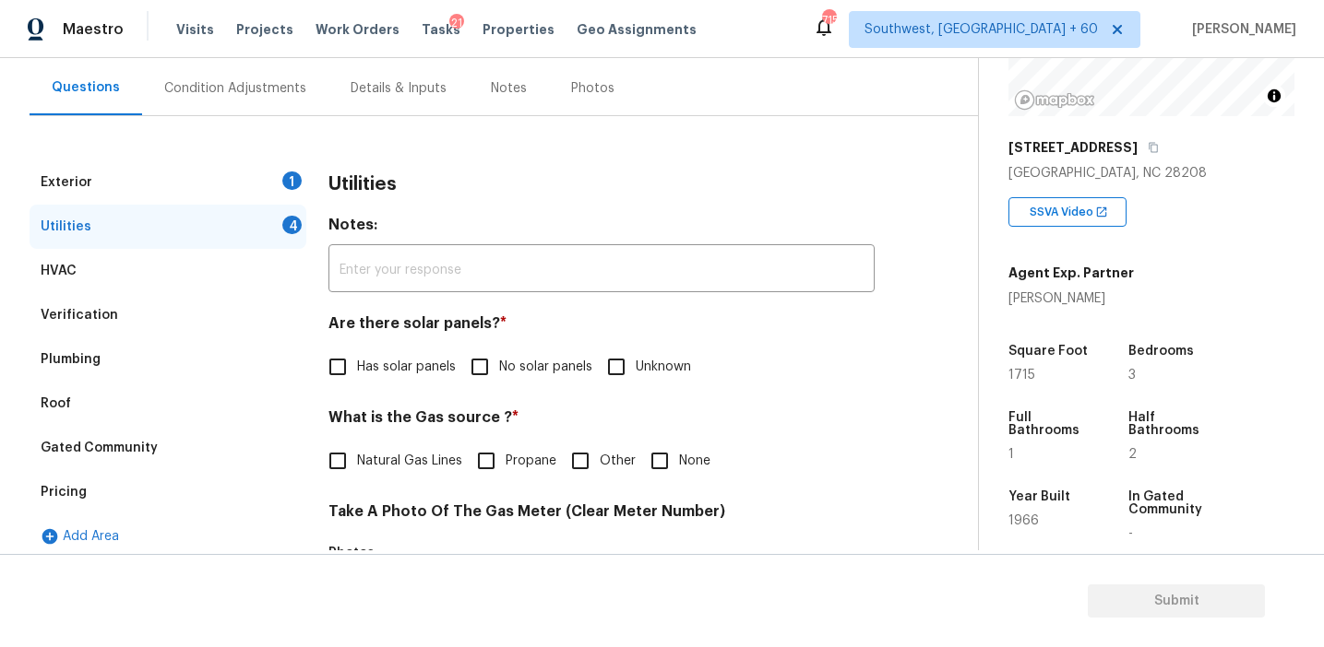
click at [499, 362] on span "No solar panels" at bounding box center [545, 367] width 93 height 19
click at [499, 362] on input "No solar panels" at bounding box center [479, 367] width 39 height 39
checkbox input "true"
click at [429, 445] on label "Natural Gas Lines" at bounding box center [390, 463] width 144 height 39
click at [357, 445] on input "Natural Gas Lines" at bounding box center [337, 463] width 39 height 39
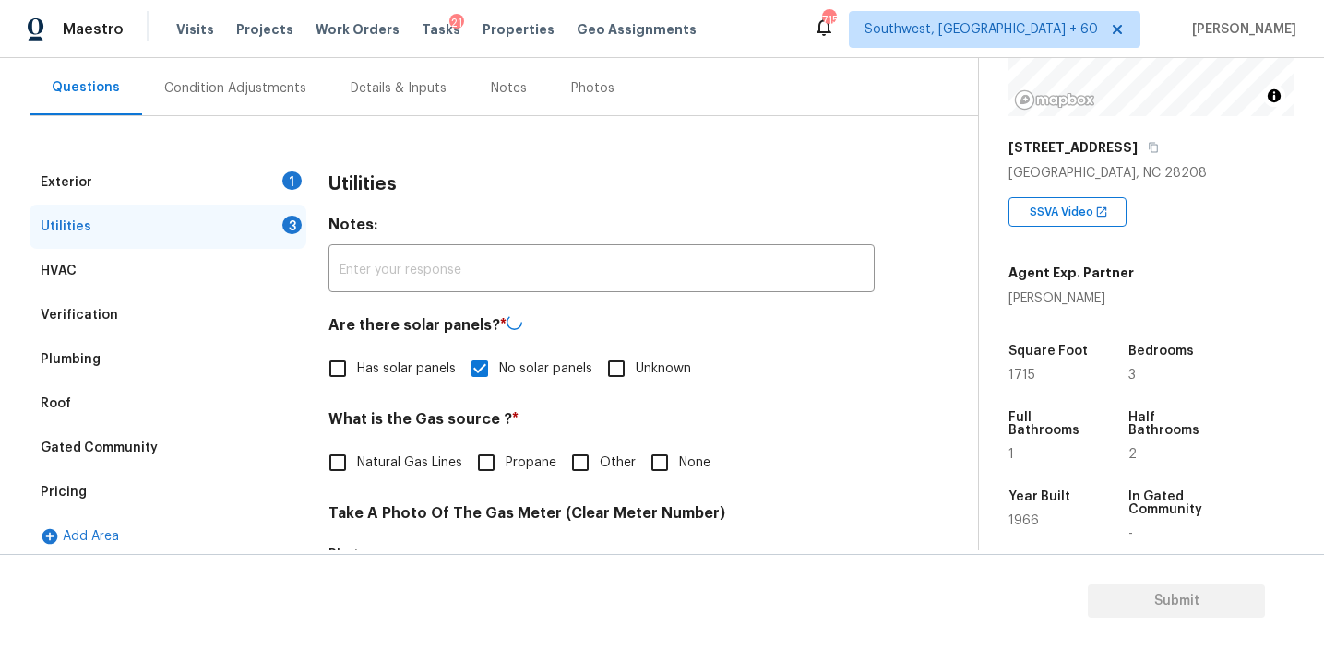
checkbox input "true"
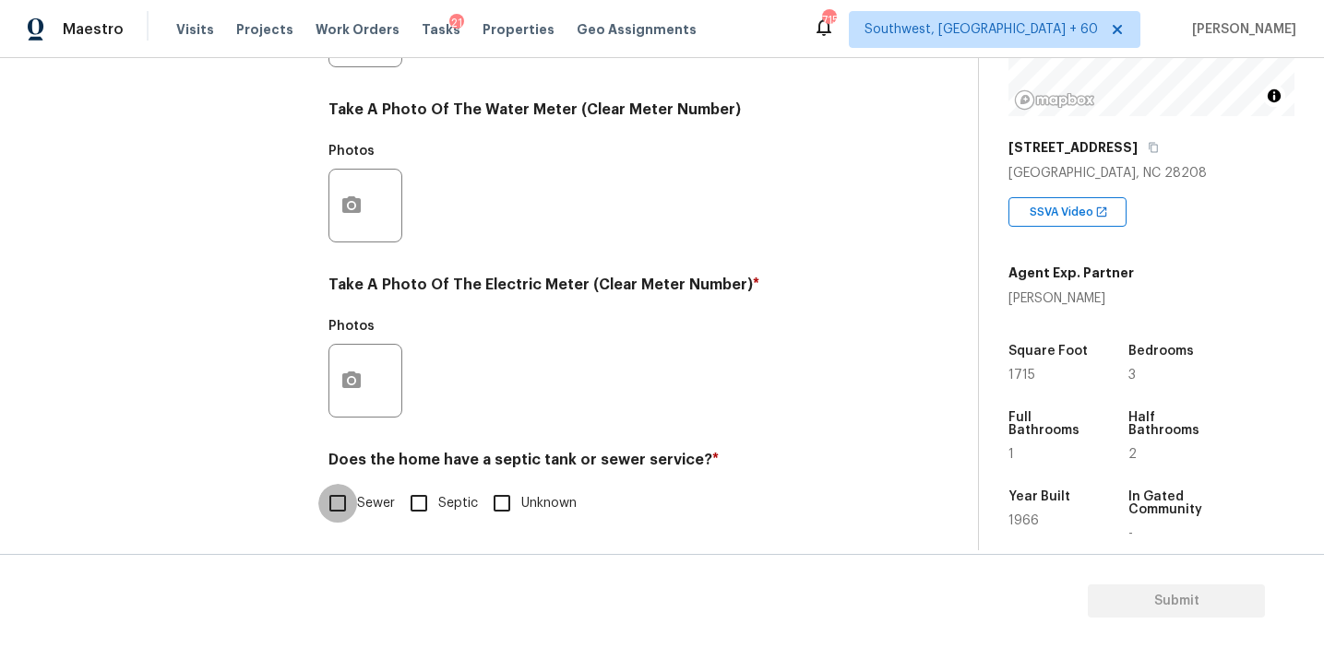
click at [353, 518] on input "Sewer" at bounding box center [337, 503] width 39 height 39
checkbox input "true"
click at [350, 413] on button "button" at bounding box center [351, 381] width 44 height 72
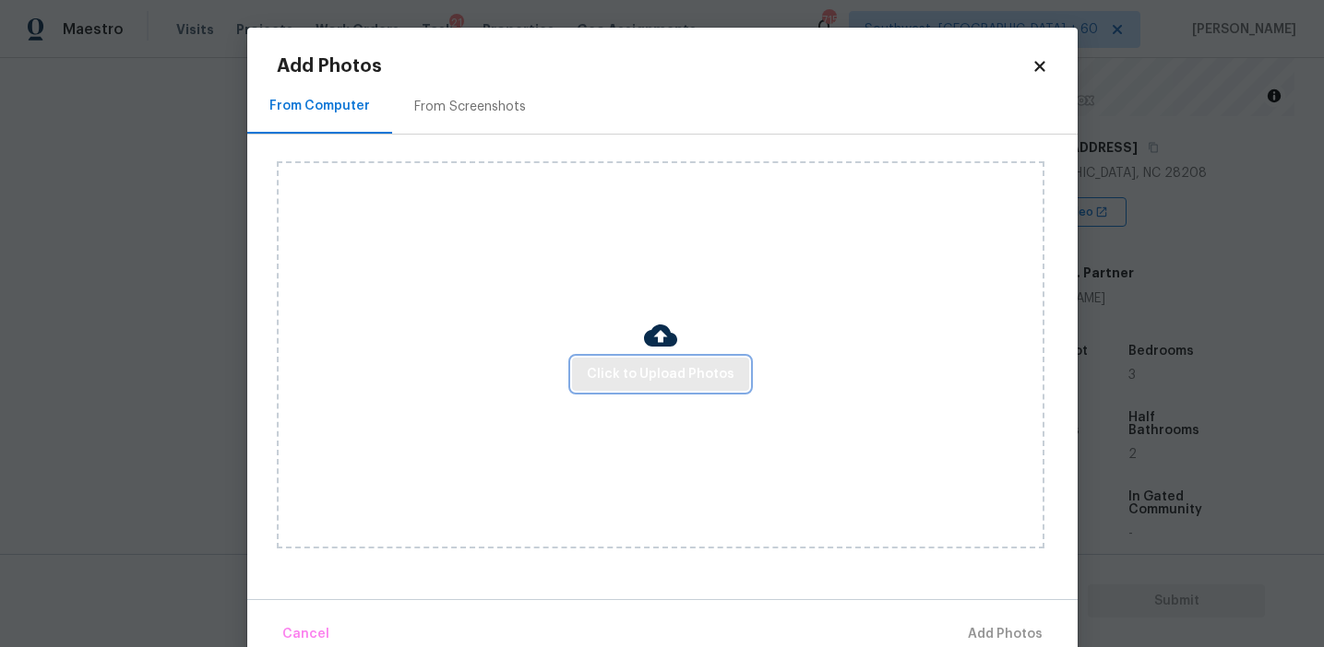
click at [683, 363] on span "Click to Upload Photos" at bounding box center [661, 374] width 148 height 23
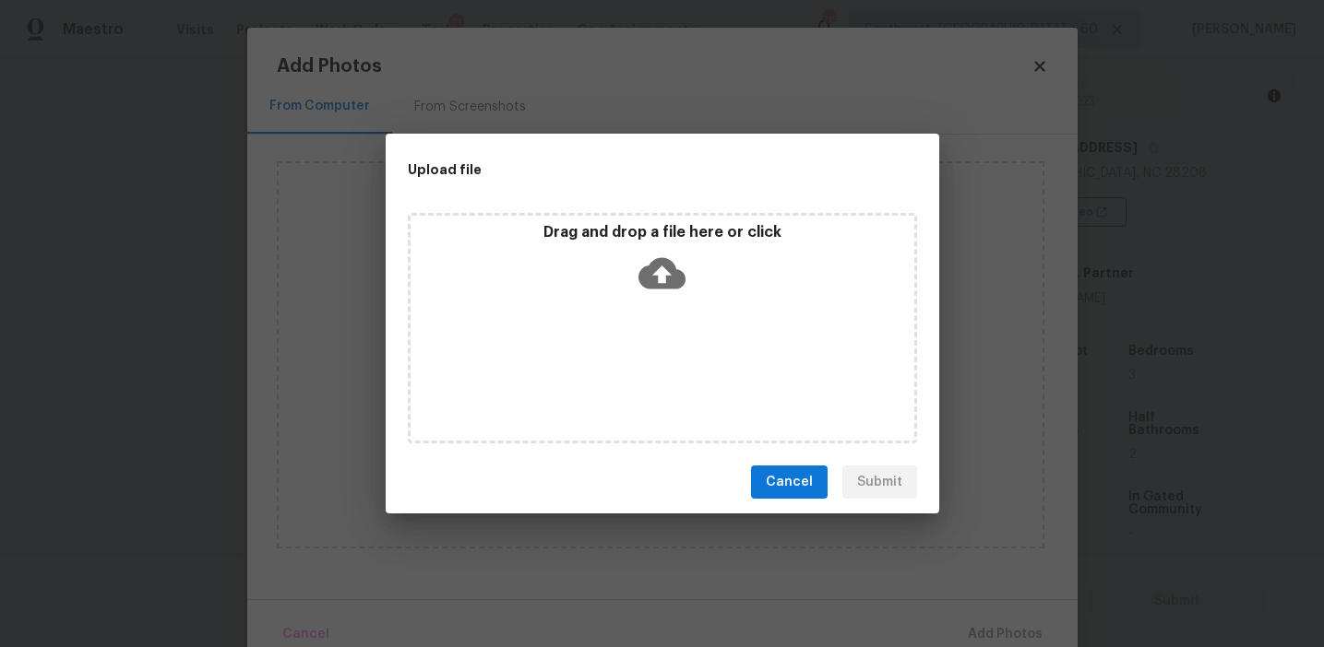
click at [660, 250] on icon at bounding box center [661, 273] width 47 height 47
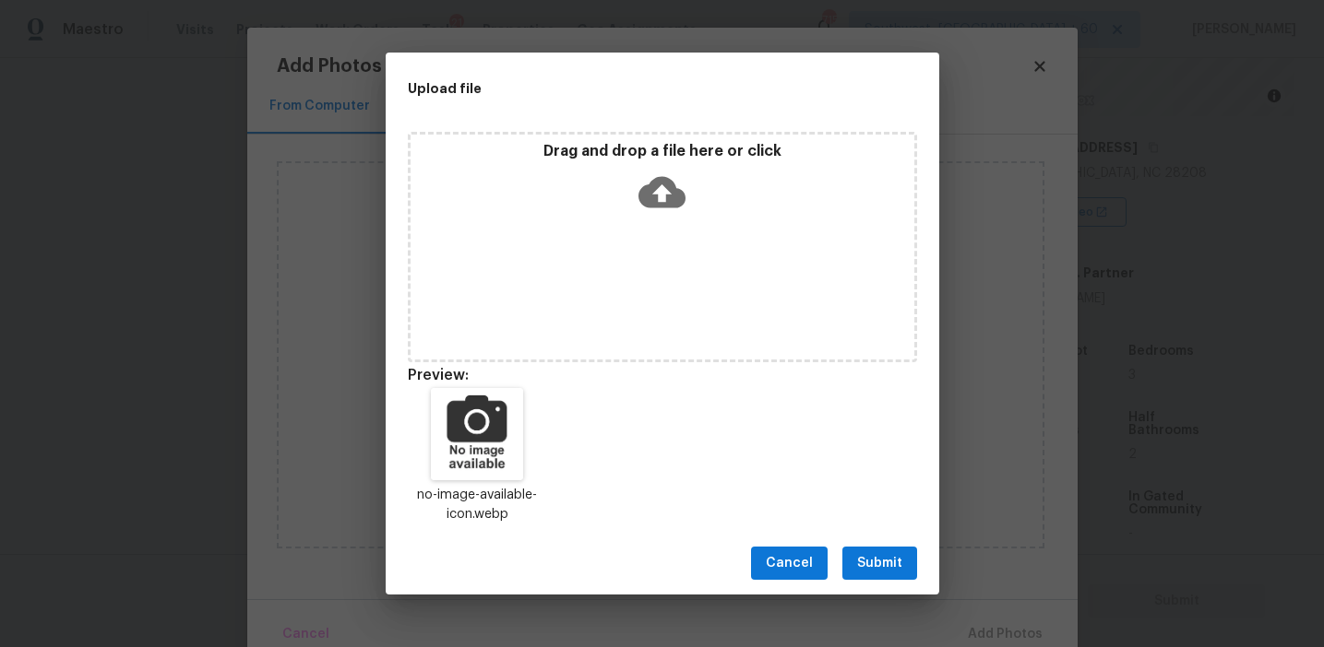
click at [866, 565] on span "Submit" at bounding box center [879, 563] width 45 height 23
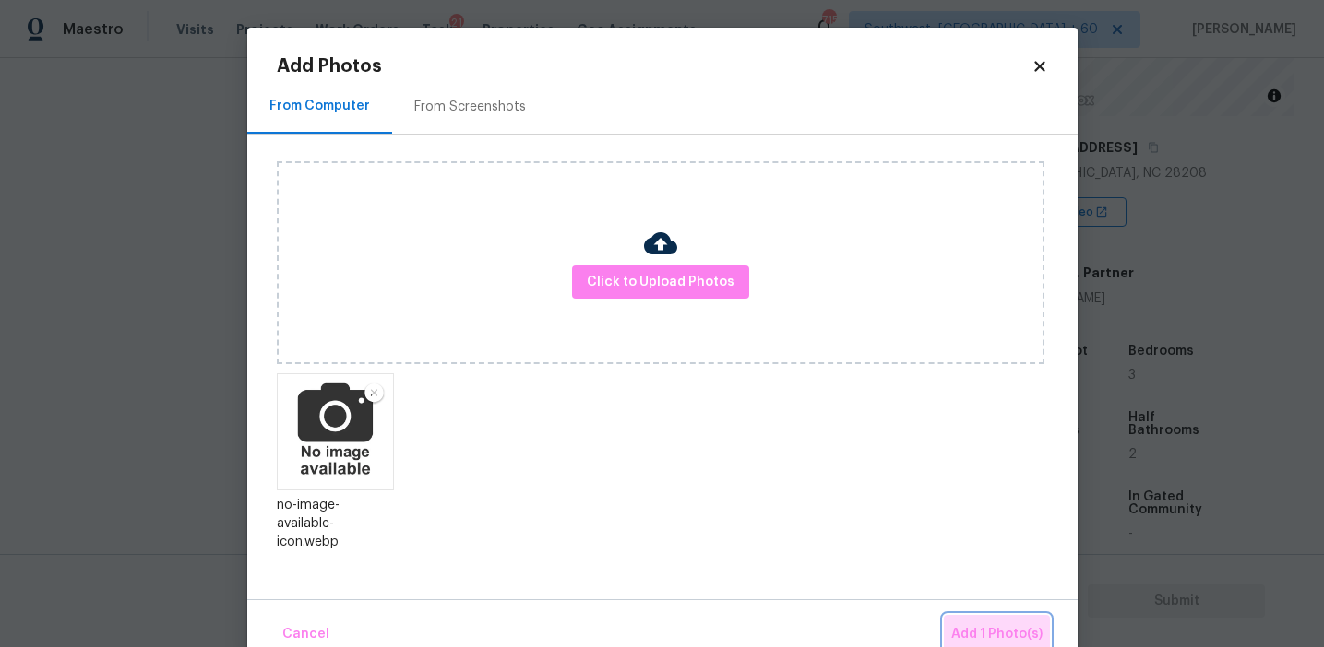
click at [1000, 637] on span "Add 1 Photo(s)" at bounding box center [996, 634] width 91 height 23
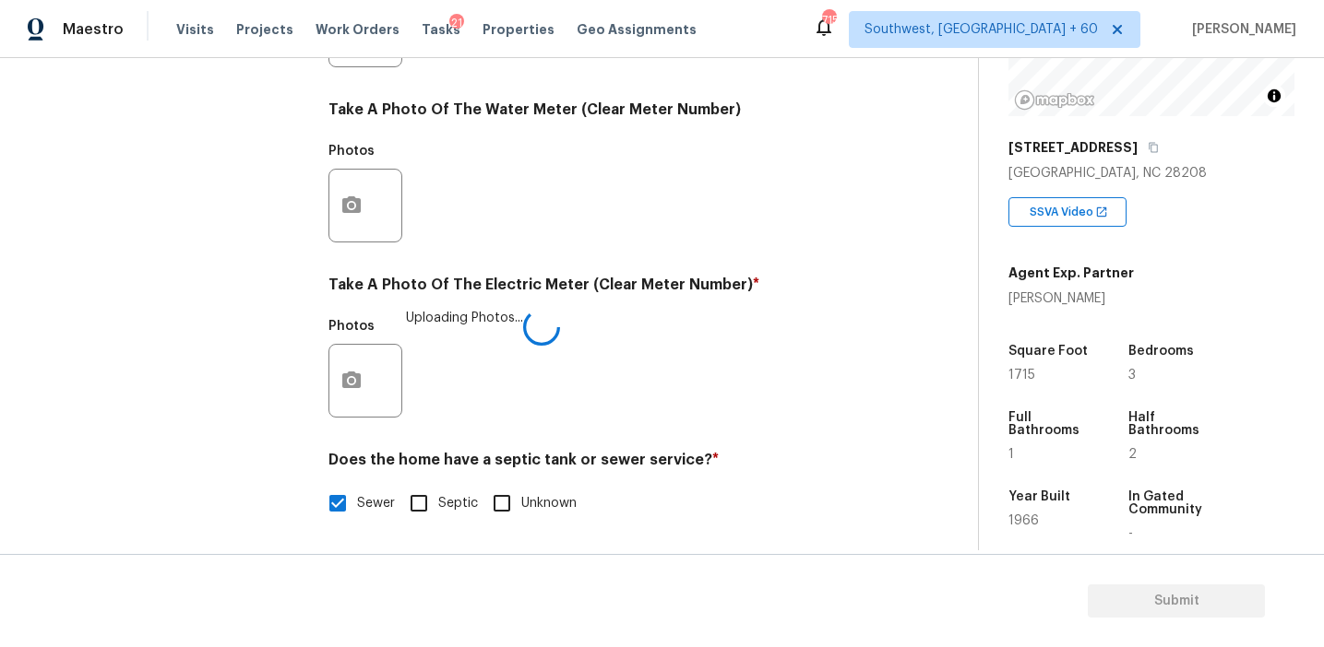
click at [572, 336] on div "Photos Uploading Photos..." at bounding box center [601, 369] width 546 height 120
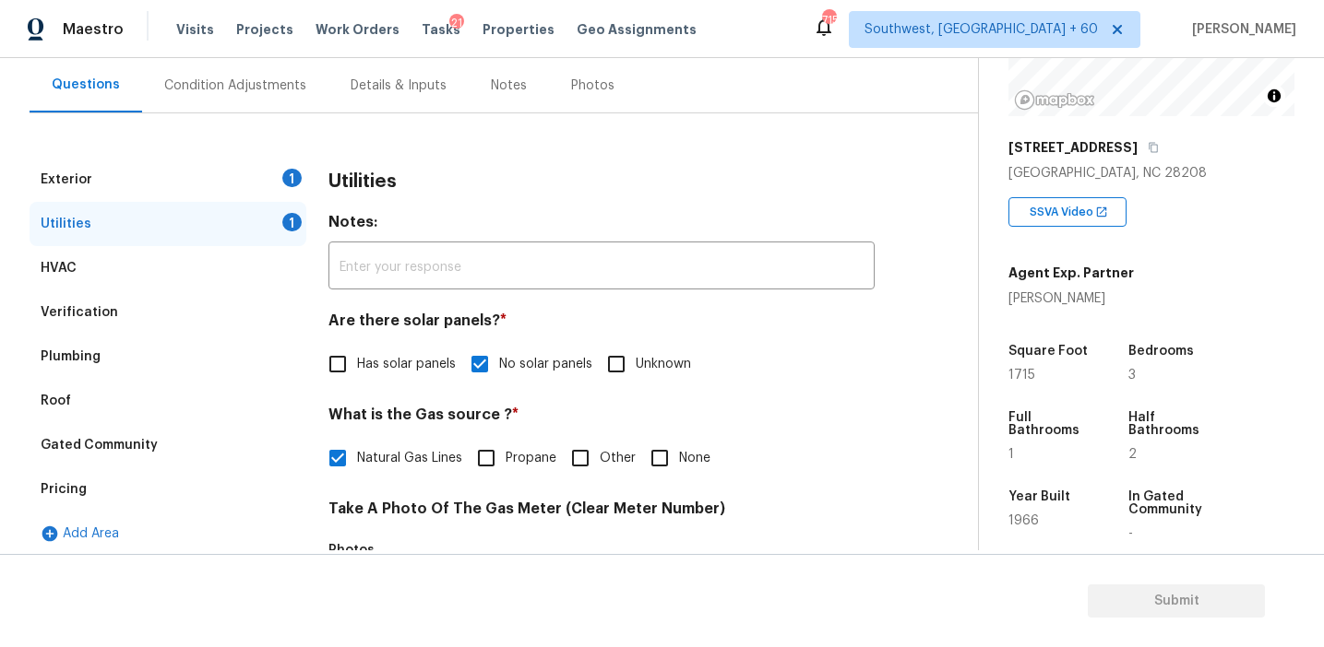
scroll to position [163, 0]
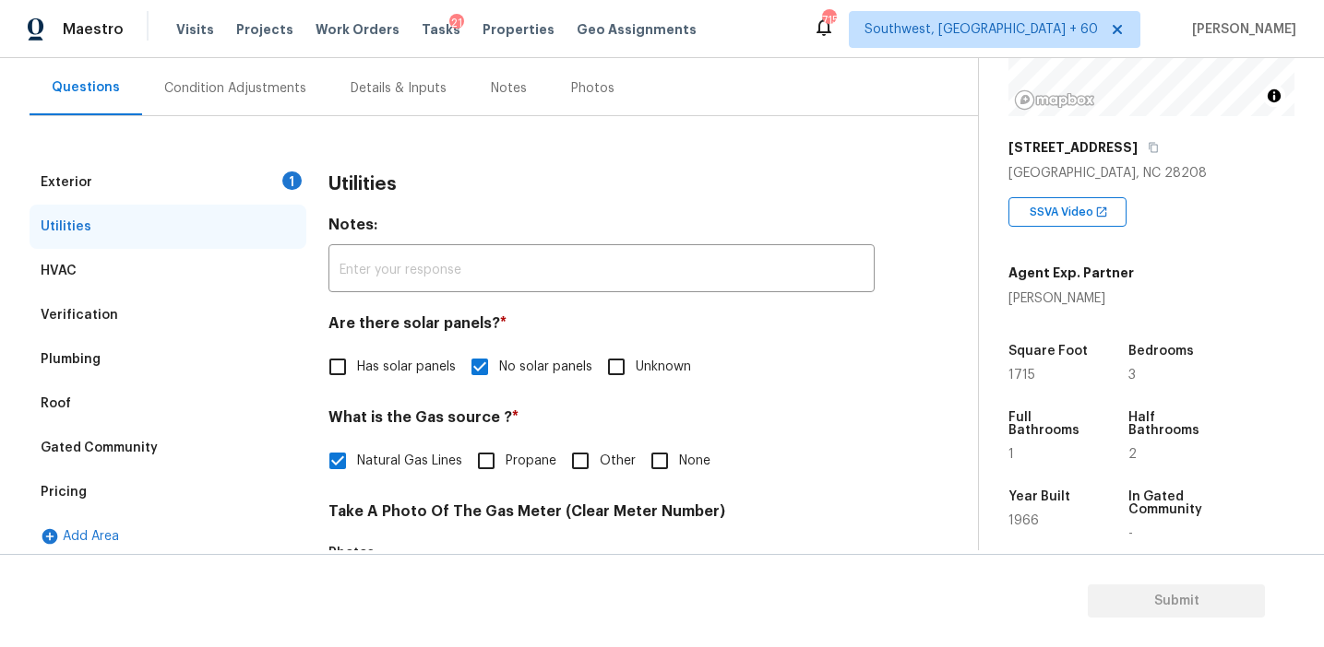
click at [271, 179] on div "Exterior 1" at bounding box center [168, 182] width 277 height 44
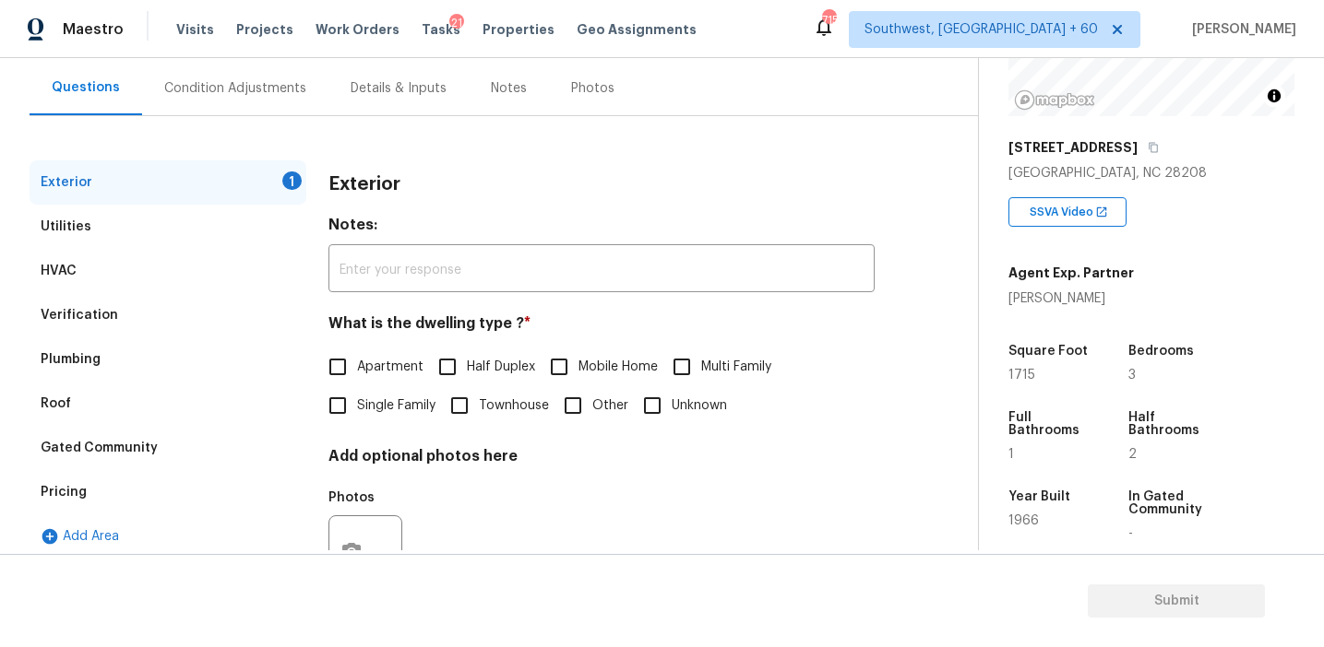
click at [350, 412] on input "Single Family" at bounding box center [337, 405] width 39 height 39
checkbox input "true"
click at [289, 94] on div "Condition Adjustments" at bounding box center [235, 88] width 142 height 18
